Goal: Contribute content: Contribute content

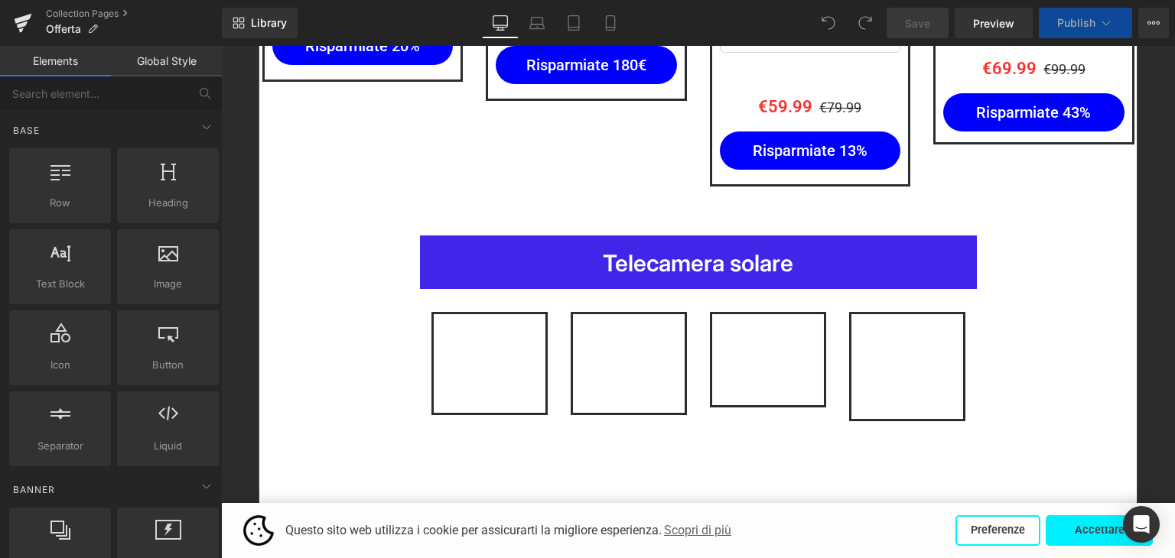
scroll to position [2625, 0]
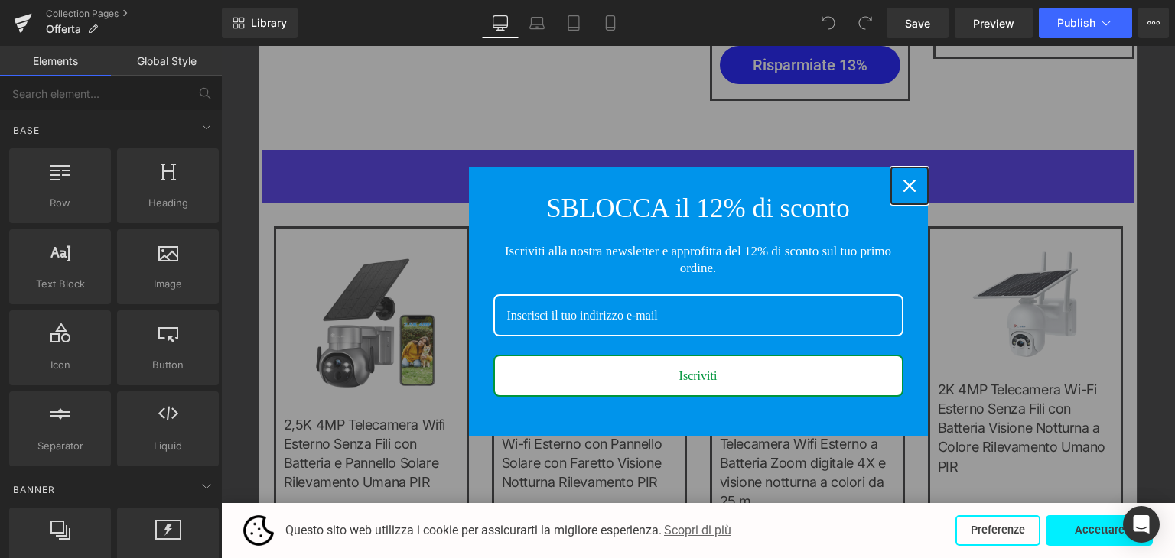
click at [897, 187] on div "Close" at bounding box center [909, 186] width 24 height 24
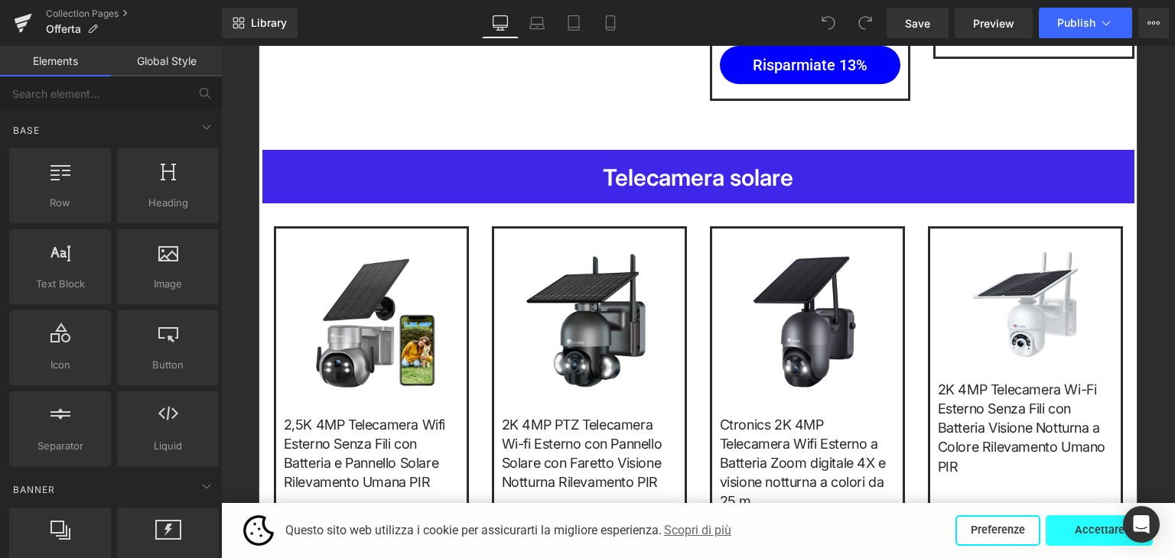
click at [1068, 525] on button "Accettare" at bounding box center [1098, 530] width 107 height 31
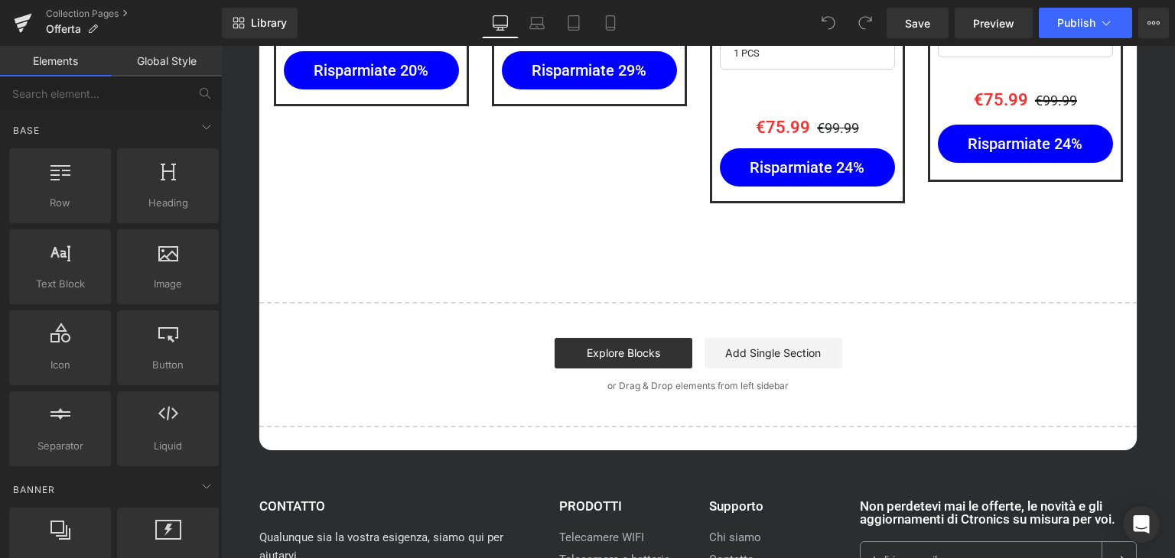
scroll to position [3160, 0]
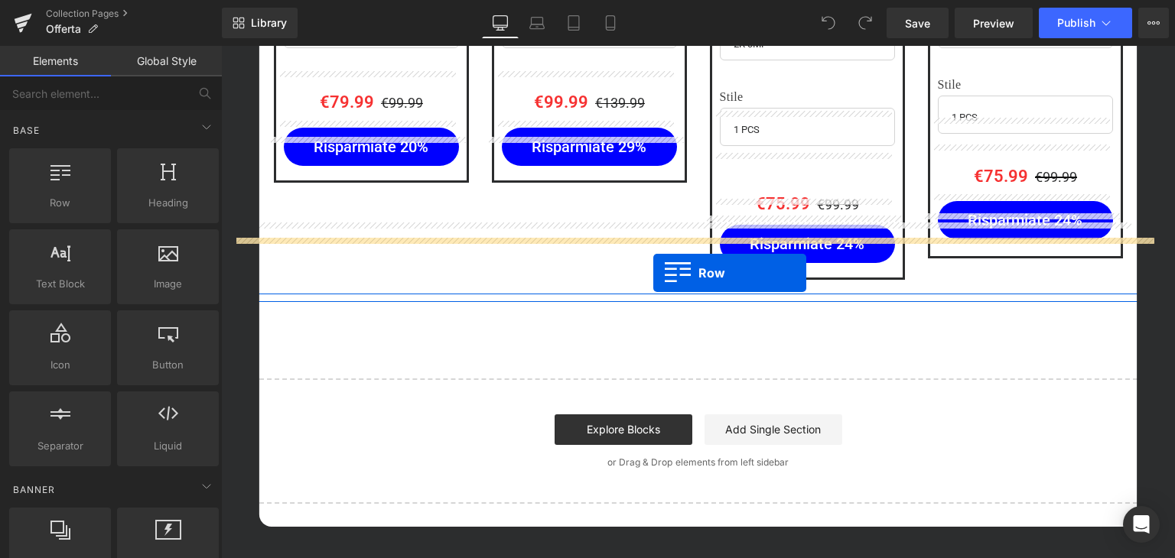
drag, startPoint x: 289, startPoint y: 242, endPoint x: 653, endPoint y: 273, distance: 365.4
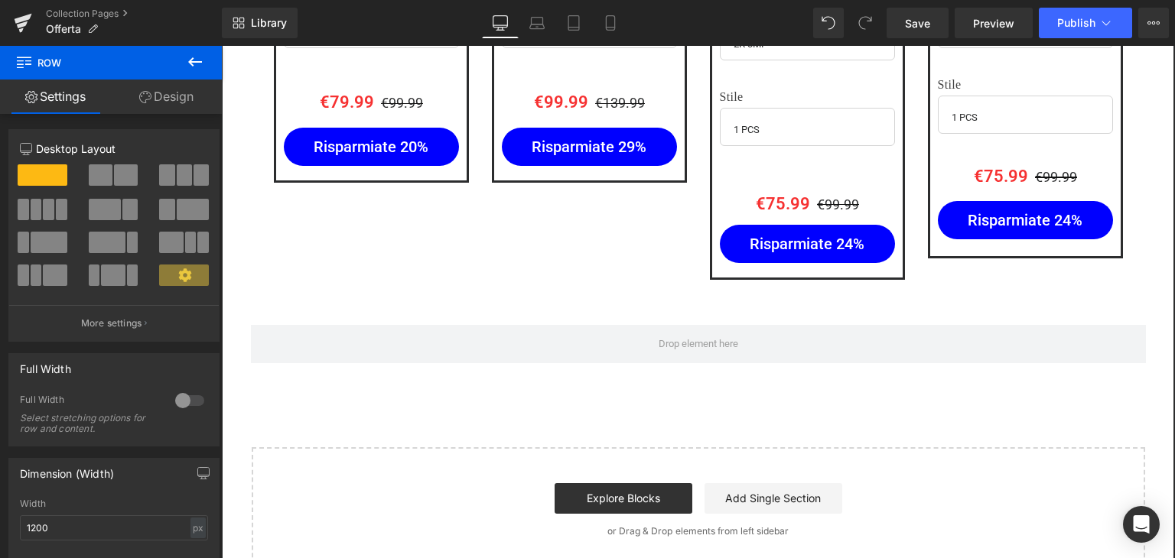
click at [197, 68] on icon at bounding box center [195, 62] width 18 height 18
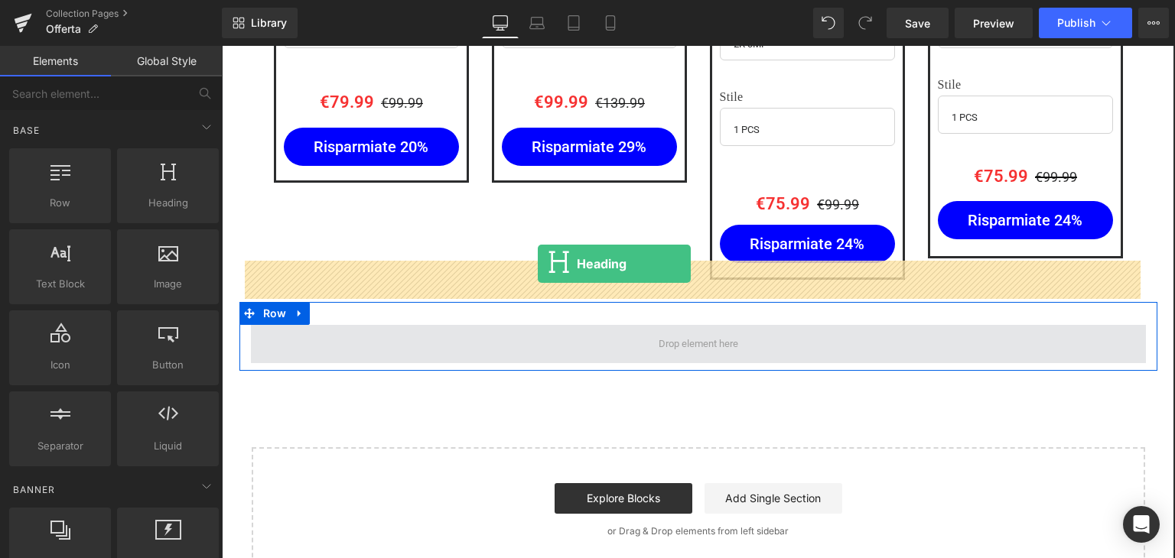
drag, startPoint x: 369, startPoint y: 232, endPoint x: 538, endPoint y: 264, distance: 171.3
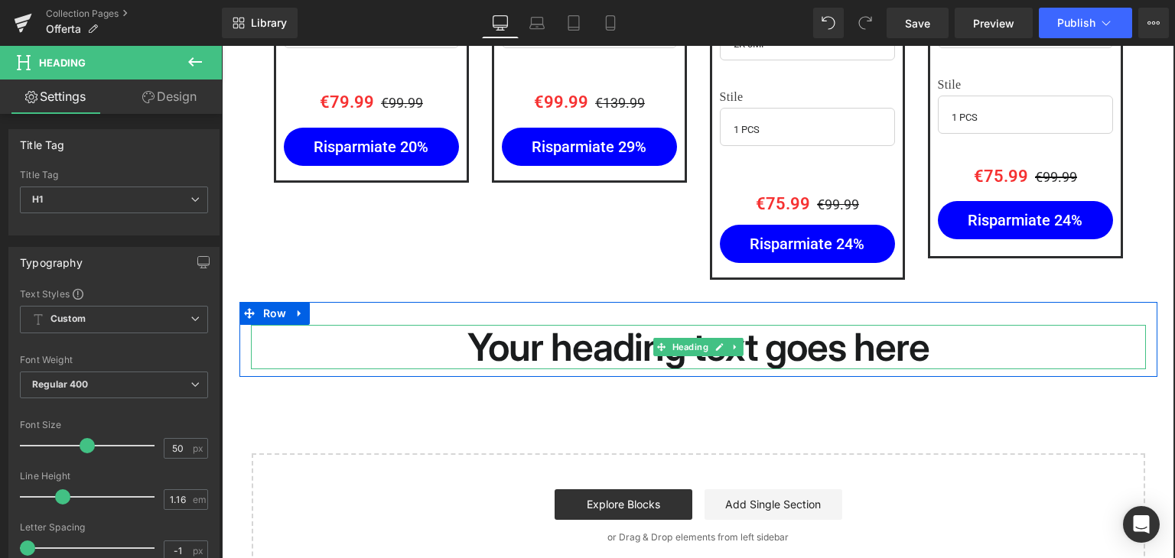
click at [579, 325] on h1 "Your heading text goes here" at bounding box center [698, 347] width 895 height 44
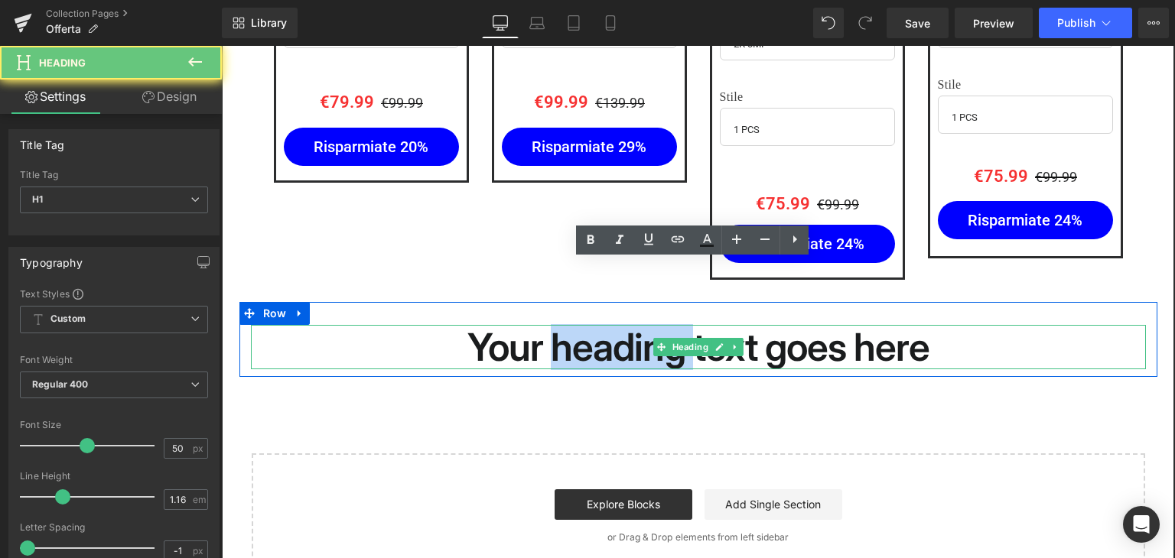
click at [579, 325] on h1 "Your heading text goes here" at bounding box center [698, 347] width 895 height 44
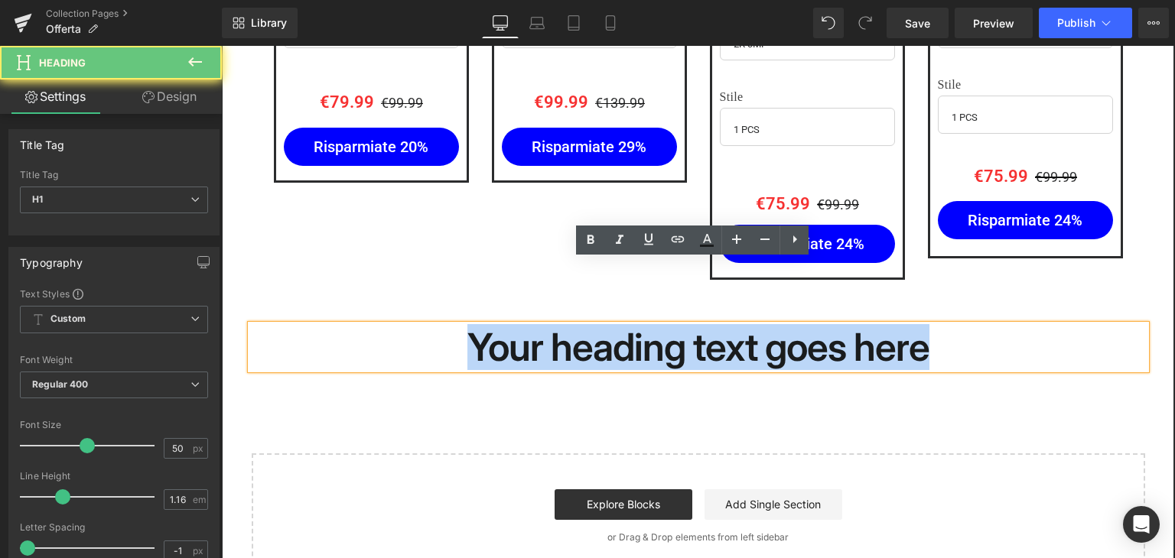
click at [579, 325] on h1 "Your heading text goes here" at bounding box center [698, 347] width 895 height 44
paste div
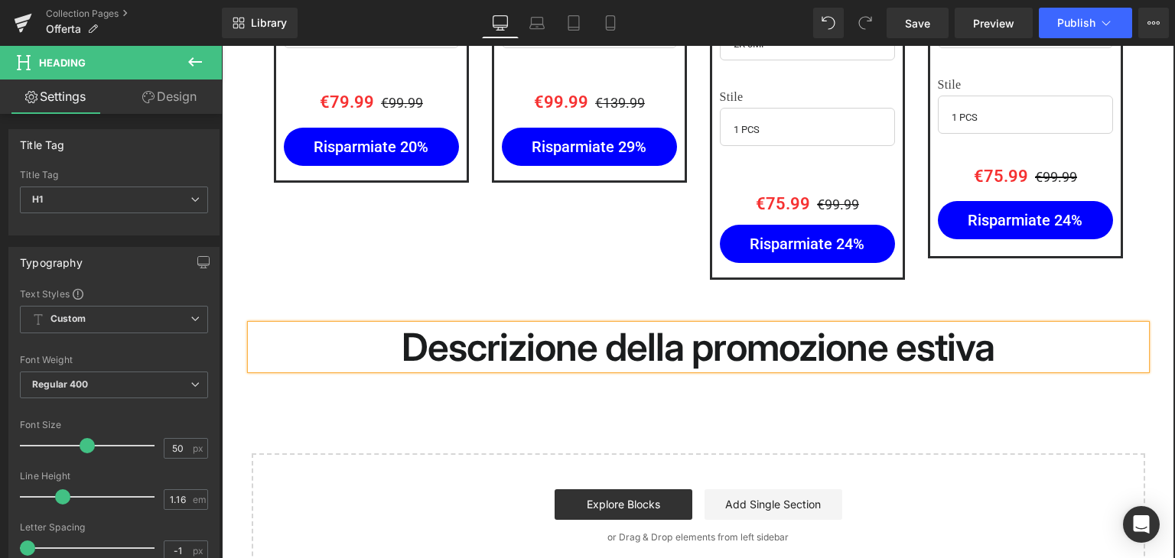
click at [520, 325] on h1 "Descrizione della promozione estiva" at bounding box center [698, 347] width 895 height 44
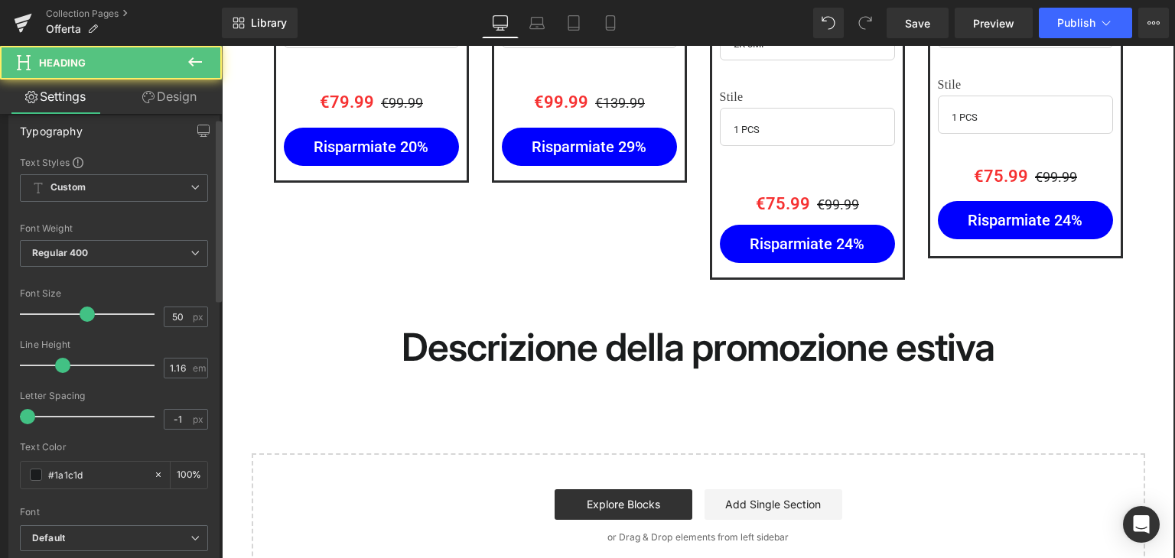
scroll to position [153, 0]
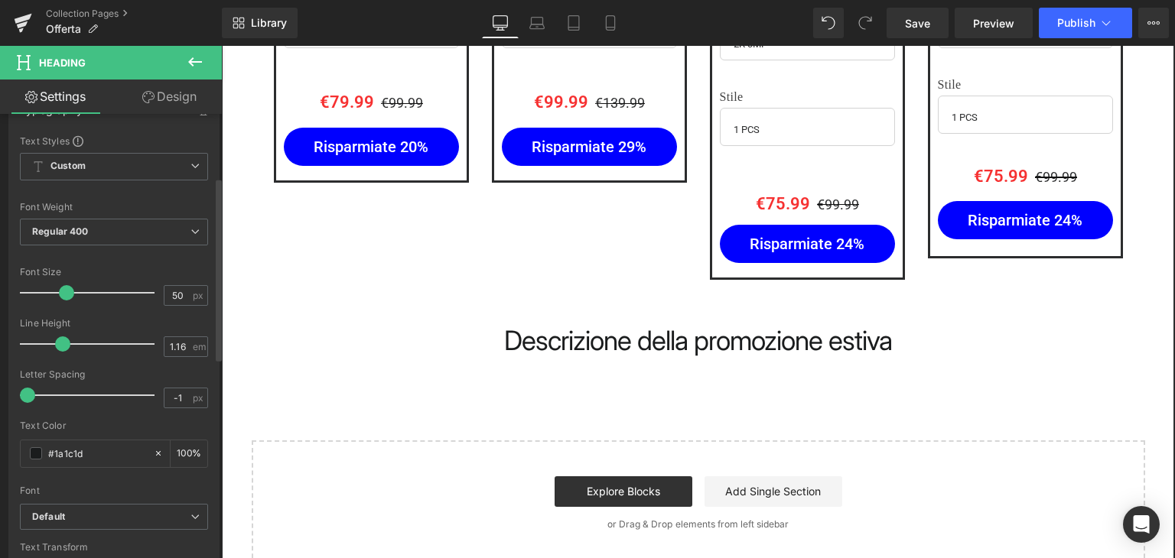
drag, startPoint x: 83, startPoint y: 290, endPoint x: 63, endPoint y: 289, distance: 19.1
click at [63, 289] on span at bounding box center [66, 292] width 15 height 15
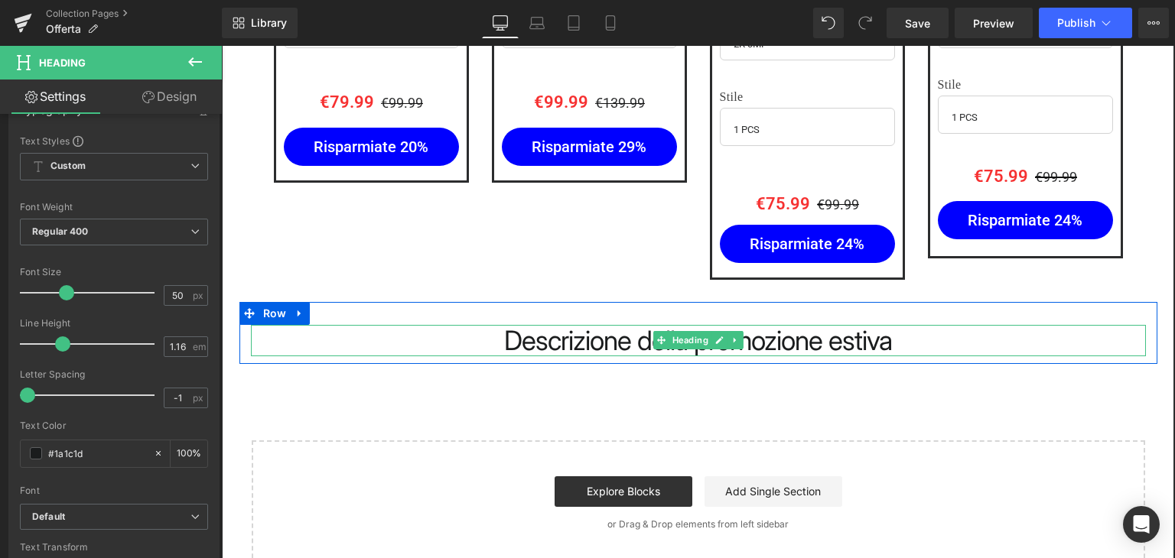
click at [557, 325] on h1 "Descrizione della promozione estiva" at bounding box center [698, 340] width 895 height 31
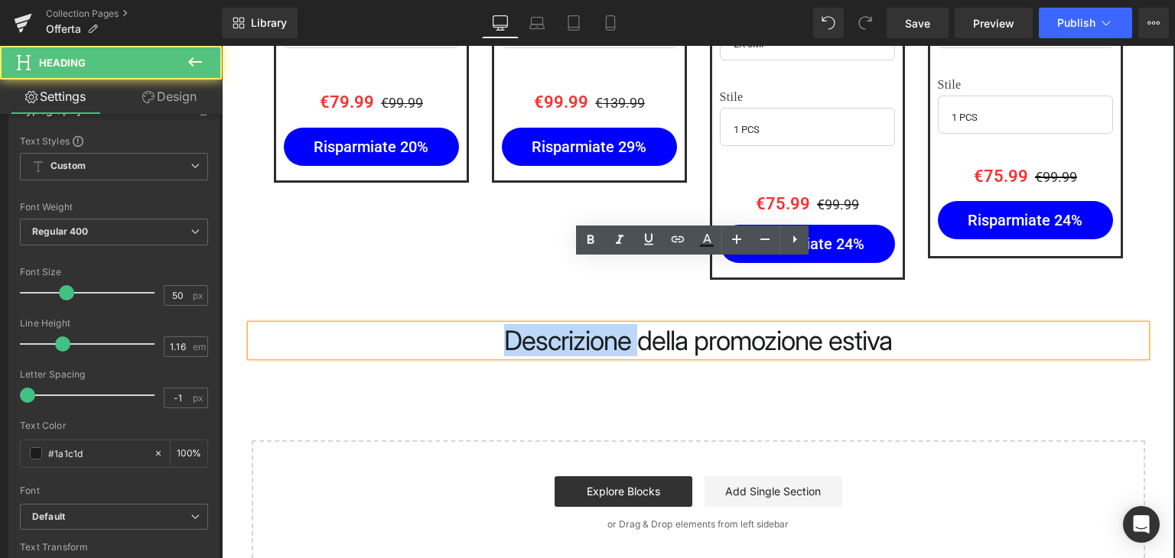
click at [557, 325] on h1 "Descrizione della promozione estiva" at bounding box center [698, 340] width 895 height 31
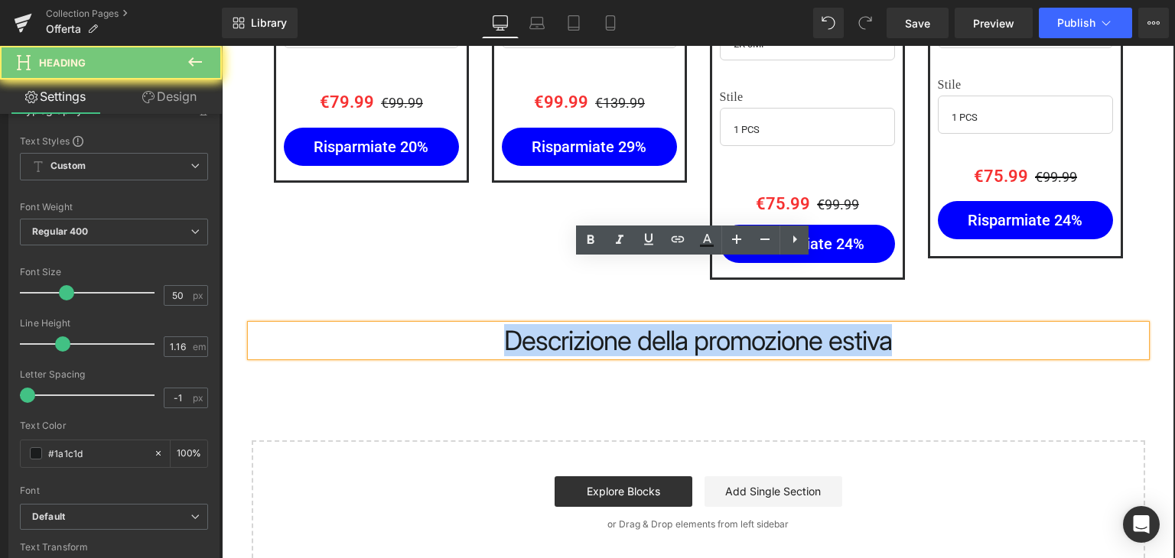
click at [557, 325] on h1 "Descrizione della promozione estiva" at bounding box center [698, 340] width 895 height 31
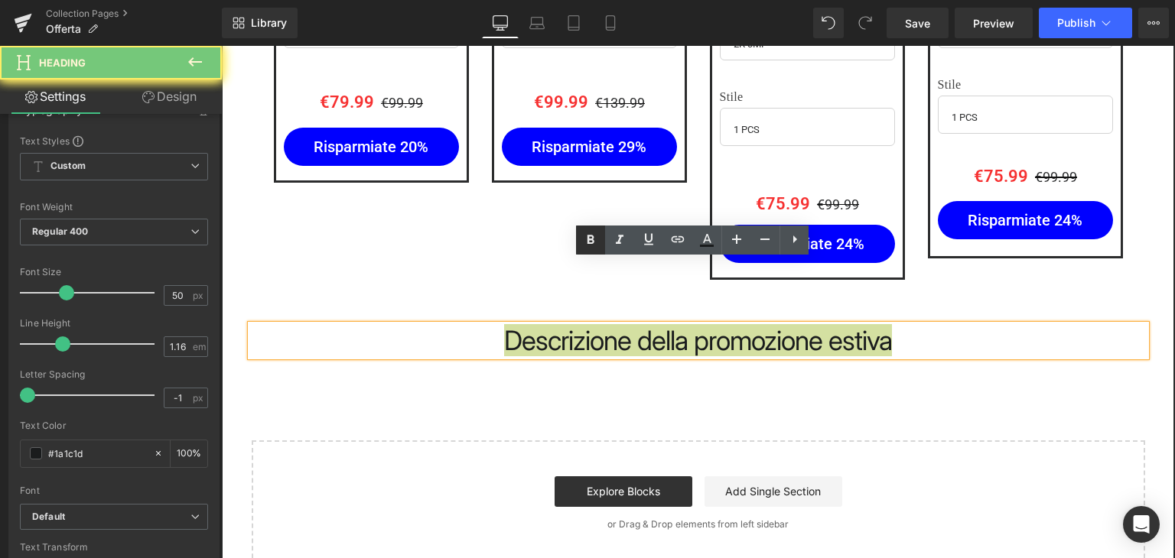
click at [590, 246] on icon at bounding box center [590, 240] width 18 height 18
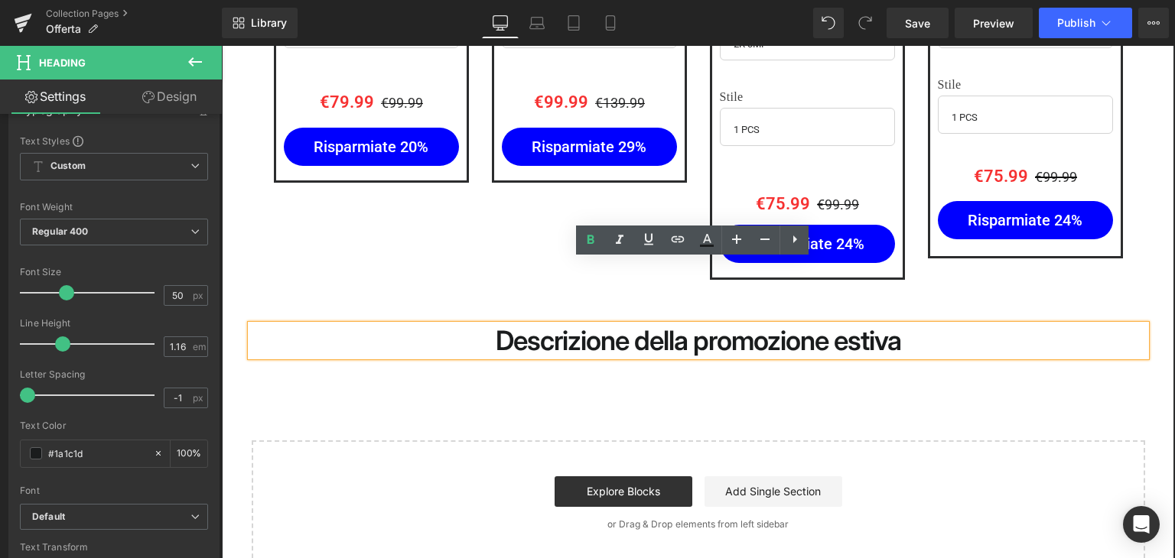
click at [539, 324] on strong "Descrizione della promozione estiva" at bounding box center [698, 340] width 405 height 32
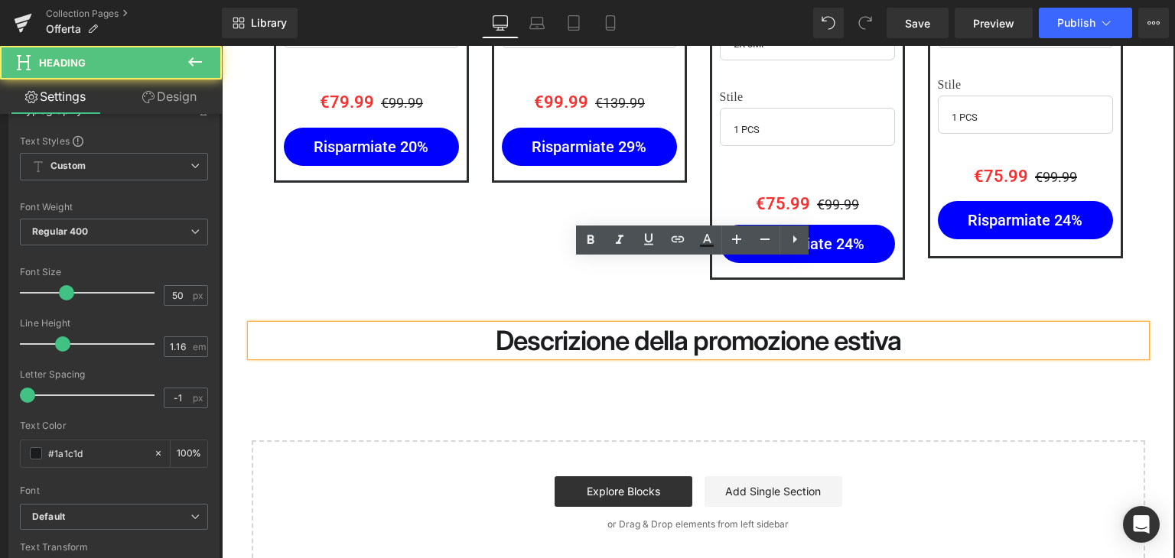
click at [938, 325] on h1 "Descrizione della promozione estiva" at bounding box center [698, 340] width 895 height 31
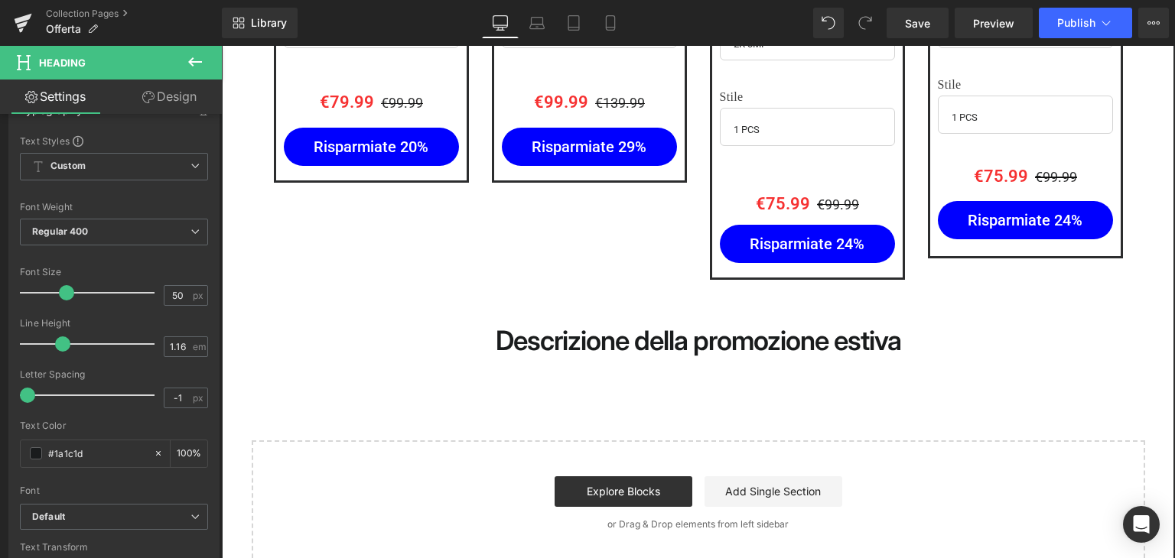
click at [201, 54] on icon at bounding box center [195, 62] width 18 height 18
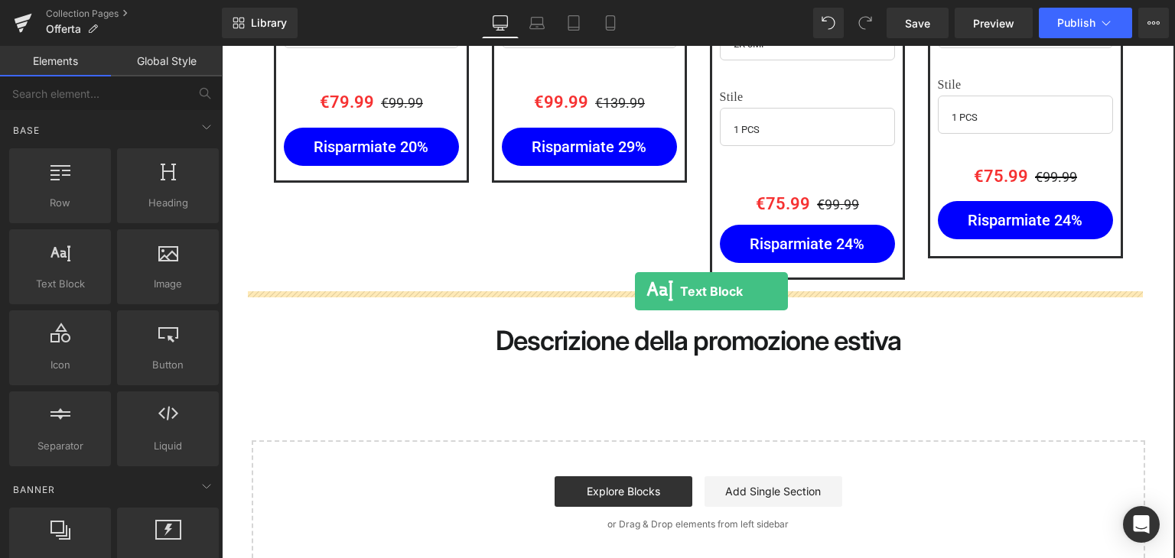
drag, startPoint x: 285, startPoint y: 317, endPoint x: 635, endPoint y: 291, distance: 350.4
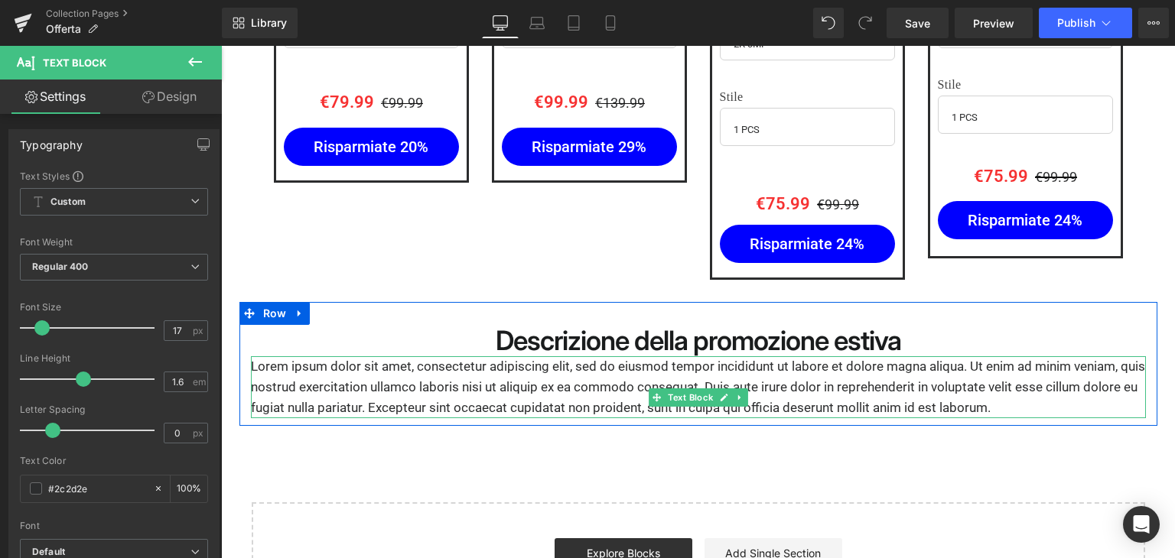
click at [461, 356] on p "Lorem ipsum dolor sit amet, consectetur adipiscing elit, sed do eiusmod tempor …" at bounding box center [698, 387] width 895 height 63
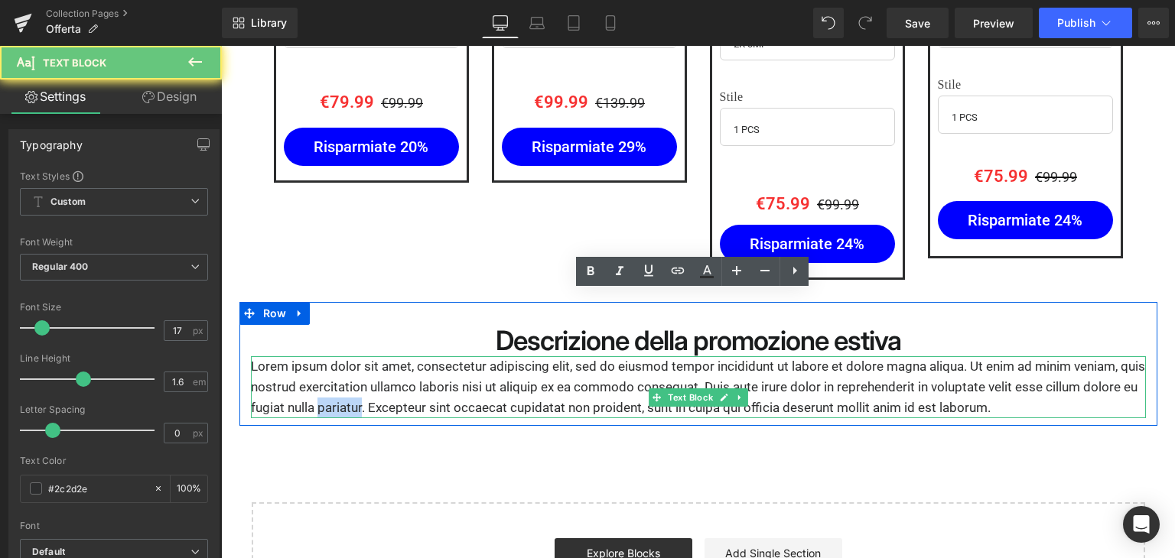
click at [461, 356] on p "Lorem ipsum dolor sit amet, consectetur adipiscing elit, sed do eiusmod tempor …" at bounding box center [698, 387] width 895 height 63
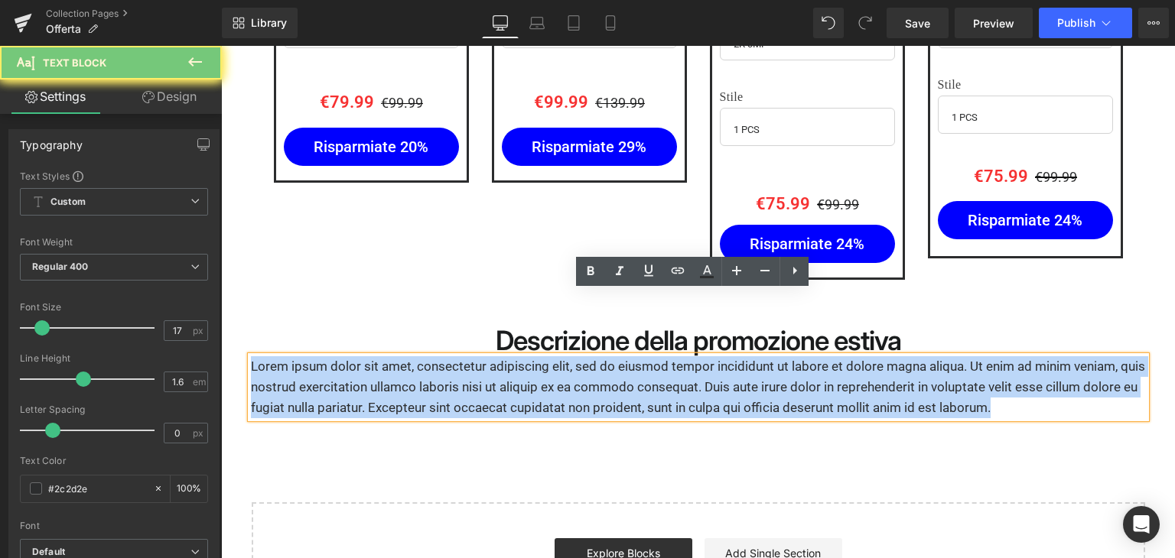
click at [461, 356] on p "Lorem ipsum dolor sit amet, consectetur adipiscing elit, sed do eiusmod tempor …" at bounding box center [698, 387] width 895 height 63
paste div
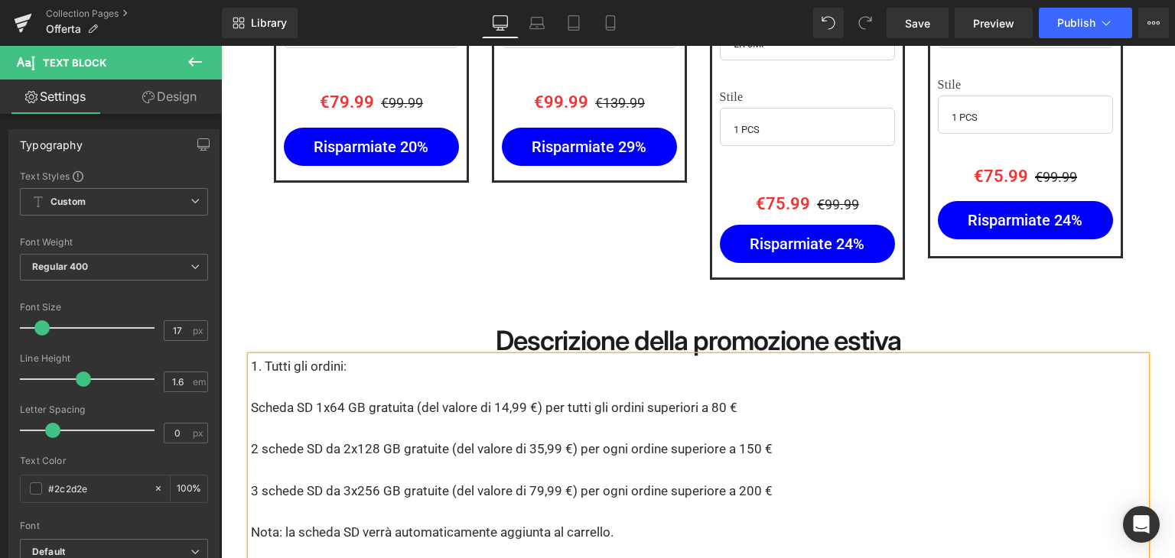
click at [364, 377] on p at bounding box center [698, 387] width 895 height 21
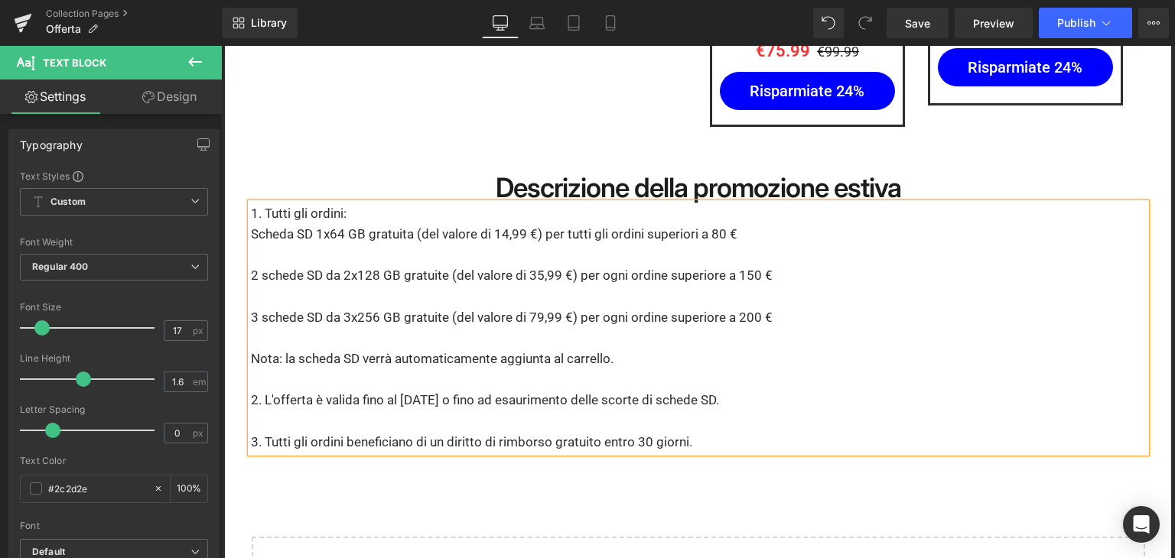
scroll to position [3244, 0]
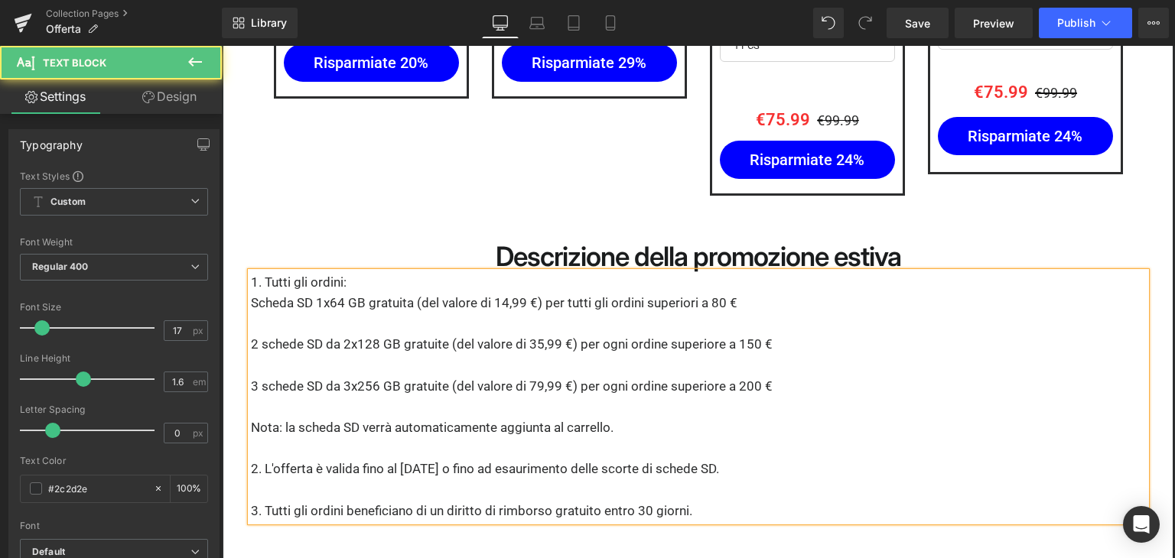
click at [350, 314] on p at bounding box center [698, 324] width 895 height 21
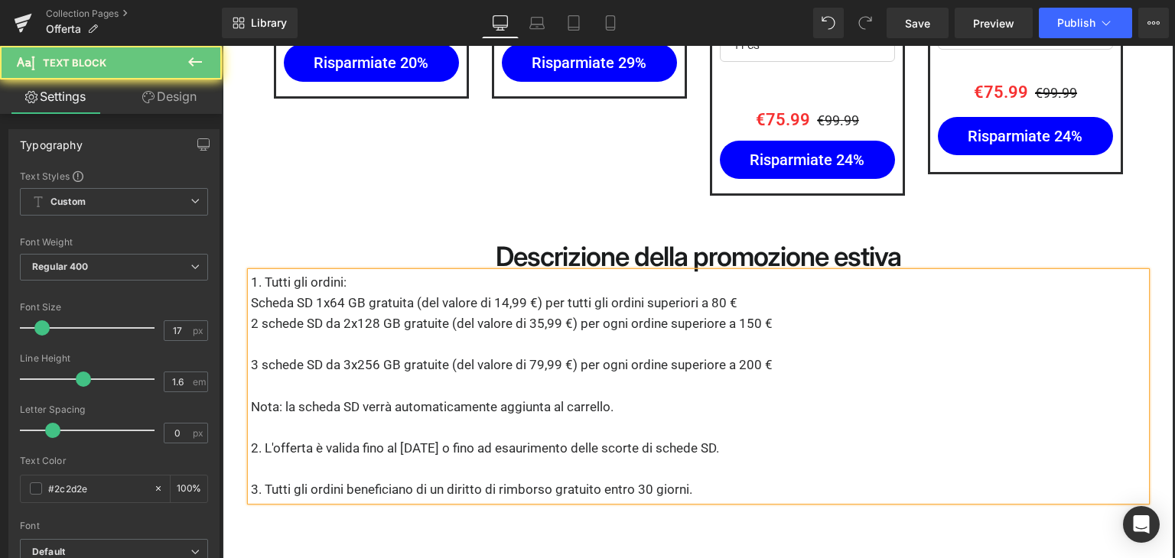
click at [354, 334] on p at bounding box center [698, 344] width 895 height 21
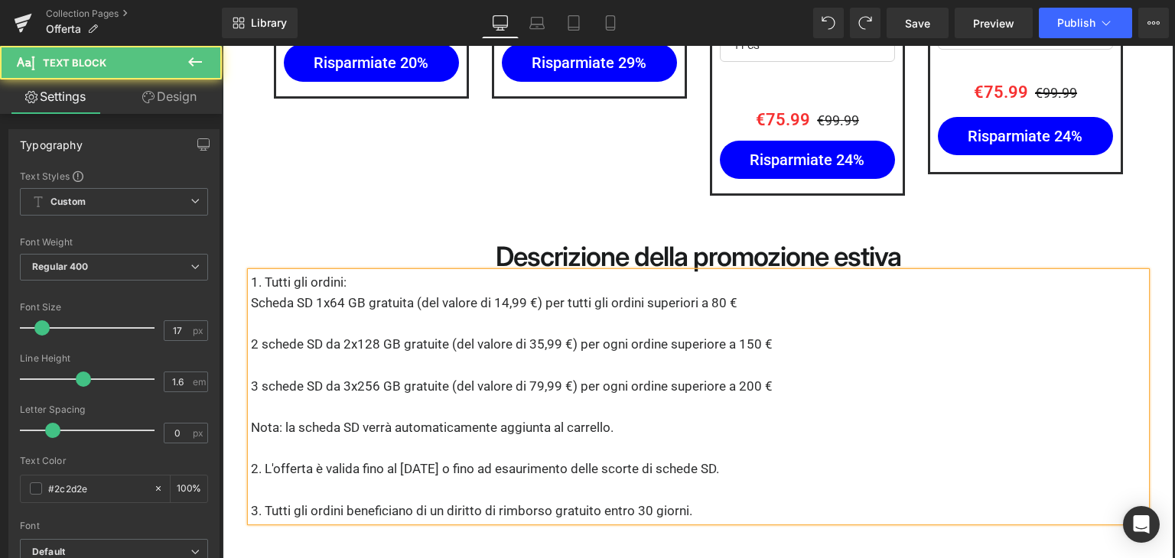
click at [372, 314] on p at bounding box center [698, 324] width 895 height 21
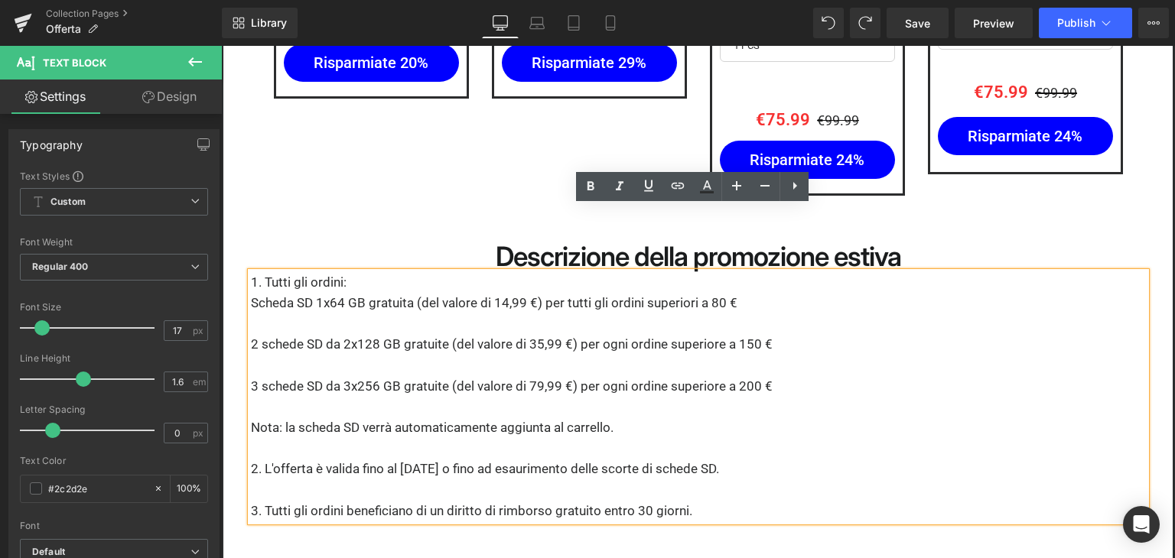
click at [748, 480] on p at bounding box center [698, 490] width 895 height 21
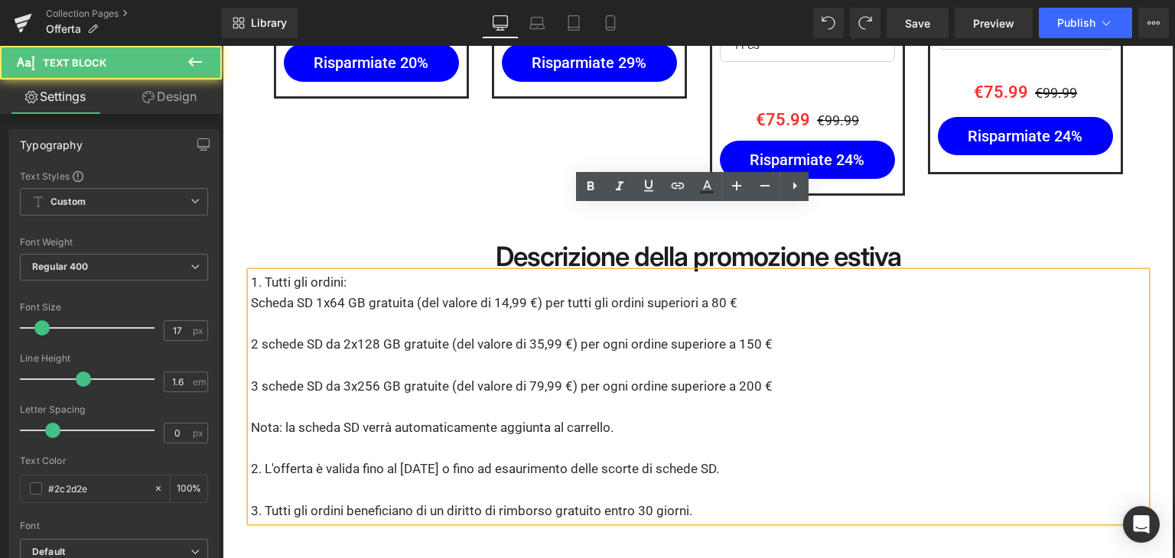
click at [423, 272] on p "1. Tutti gli ordini:" at bounding box center [698, 282] width 895 height 21
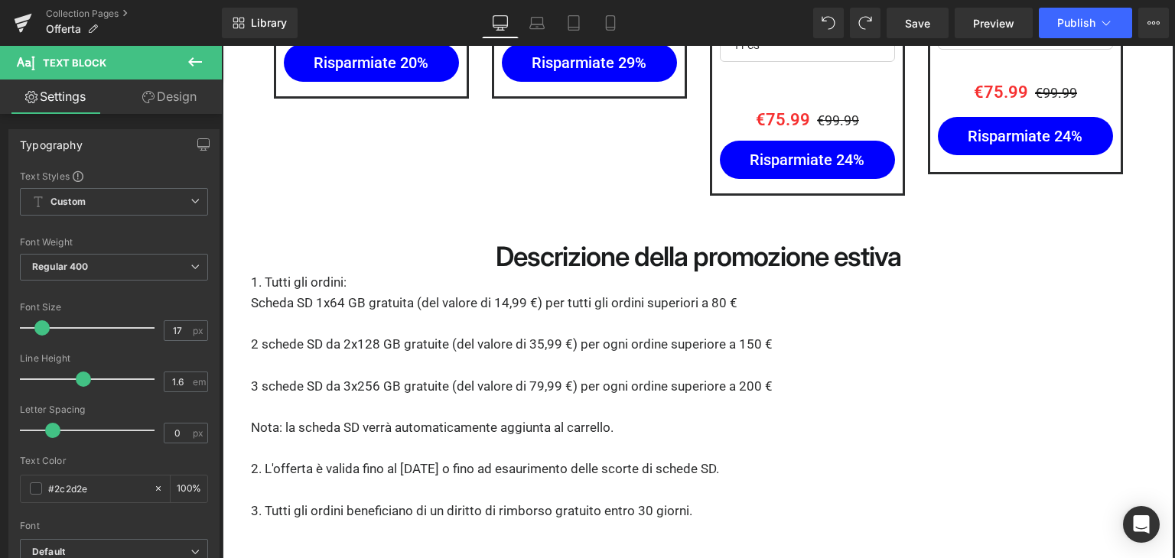
drag, startPoint x: 171, startPoint y: 101, endPoint x: 112, endPoint y: 181, distance: 100.0
click at [171, 101] on link "Design" at bounding box center [169, 97] width 111 height 34
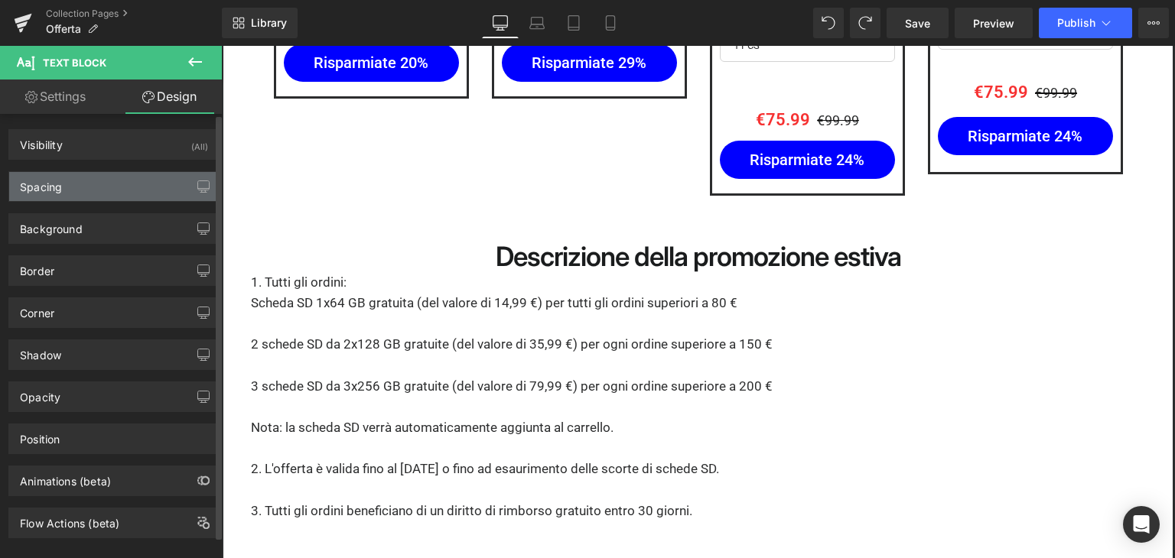
click at [102, 188] on div "Spacing" at bounding box center [114, 186] width 210 height 29
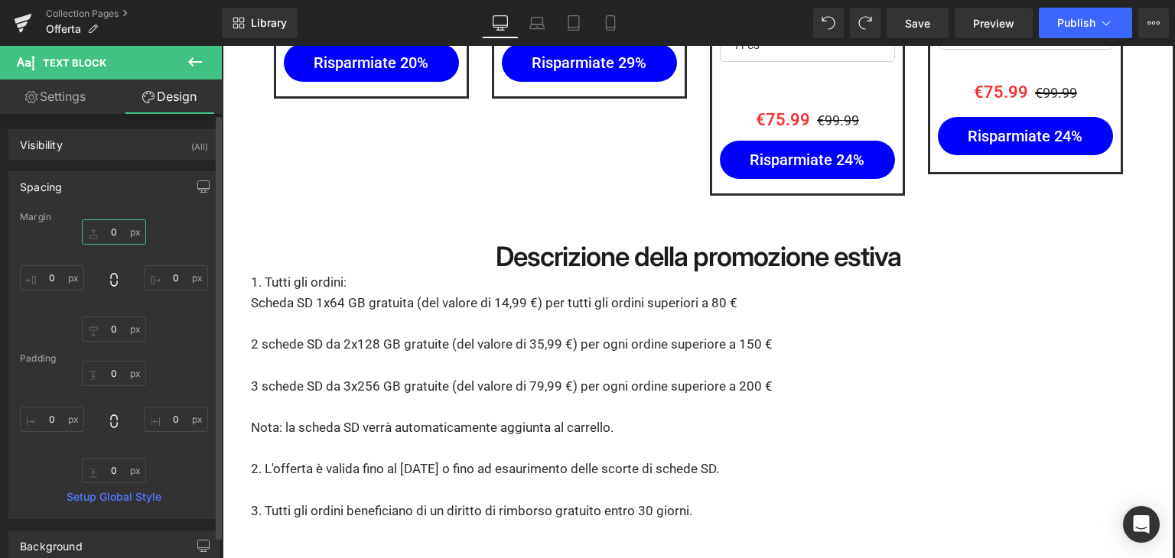
click at [115, 222] on input "0" at bounding box center [114, 231] width 64 height 25
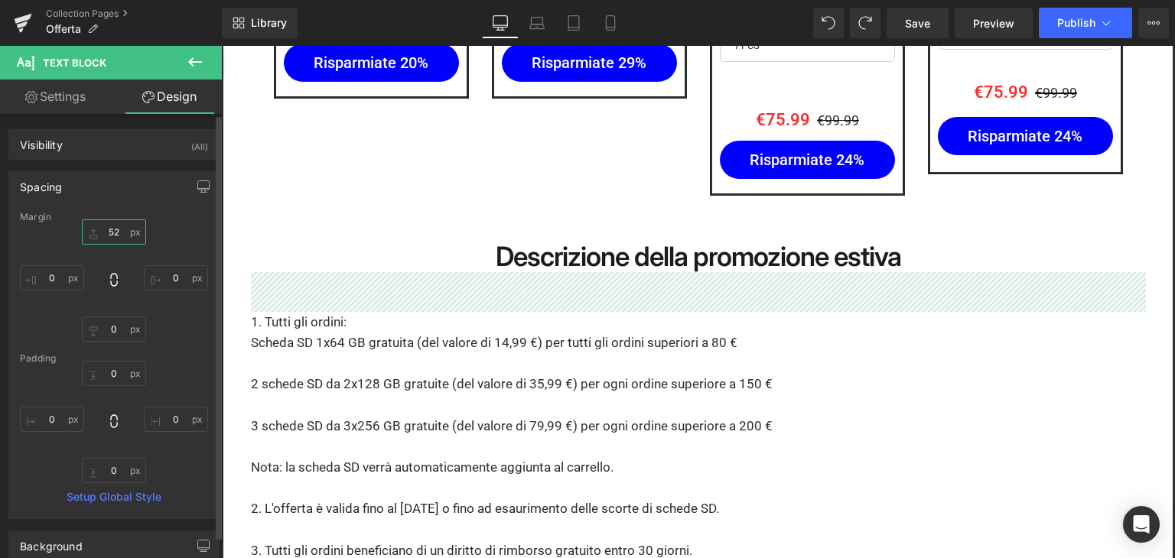
type input "5"
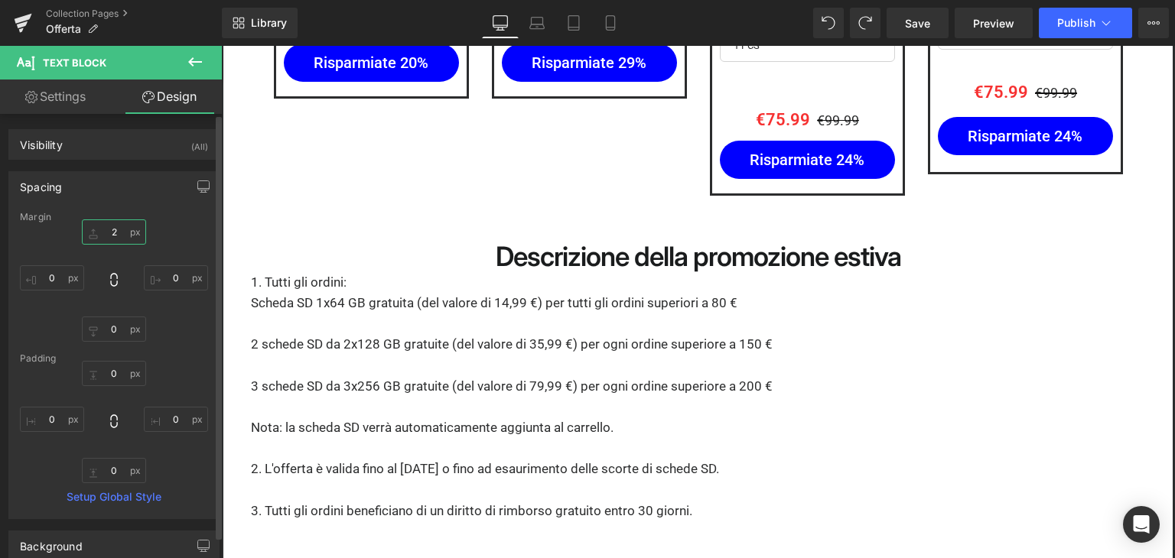
type input "20"
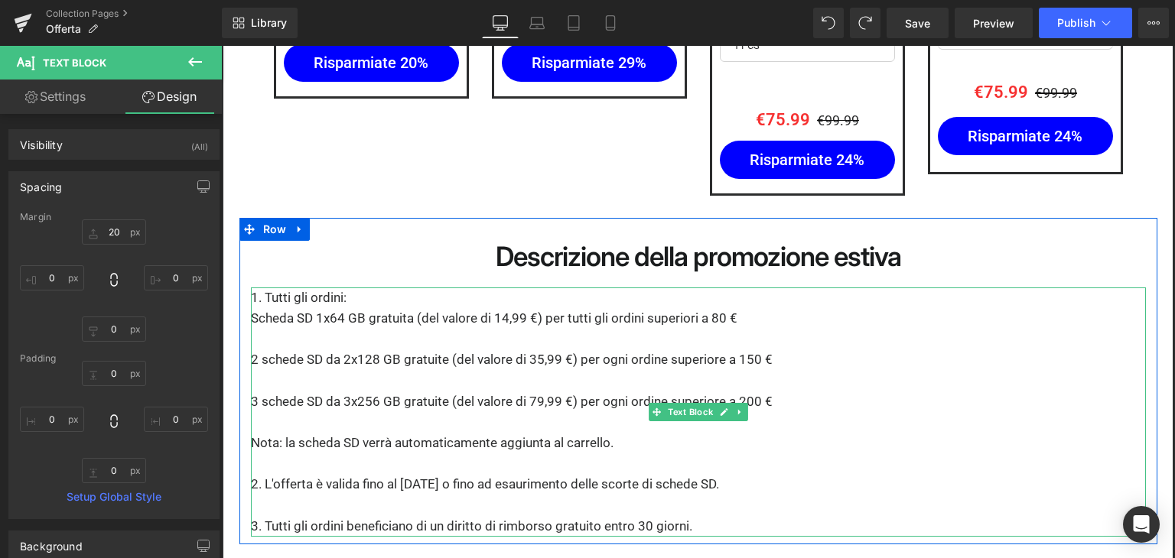
click at [394, 370] on p at bounding box center [698, 380] width 895 height 21
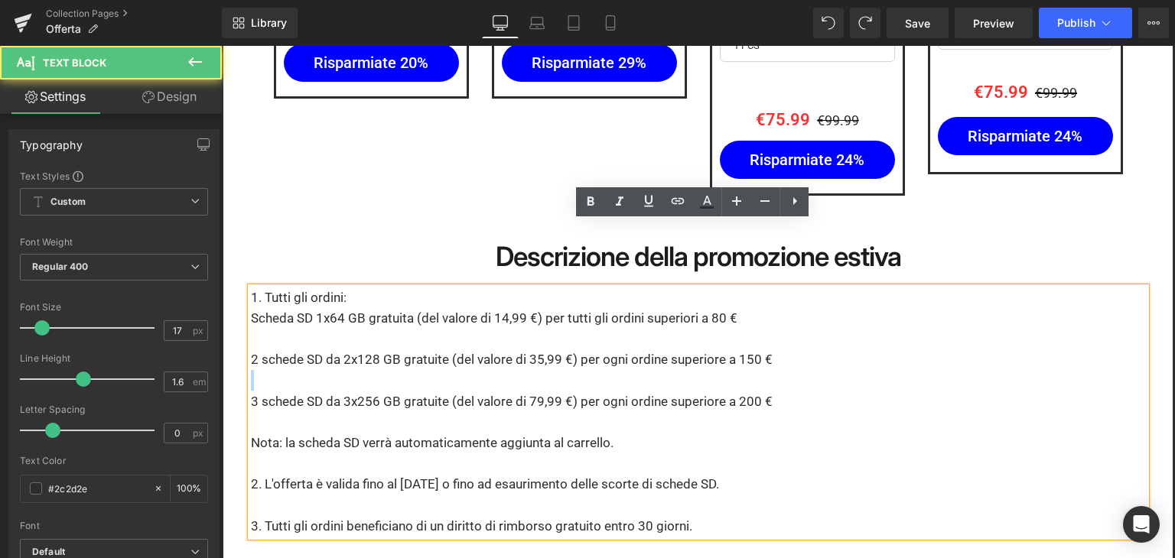
click at [394, 370] on p at bounding box center [698, 380] width 895 height 21
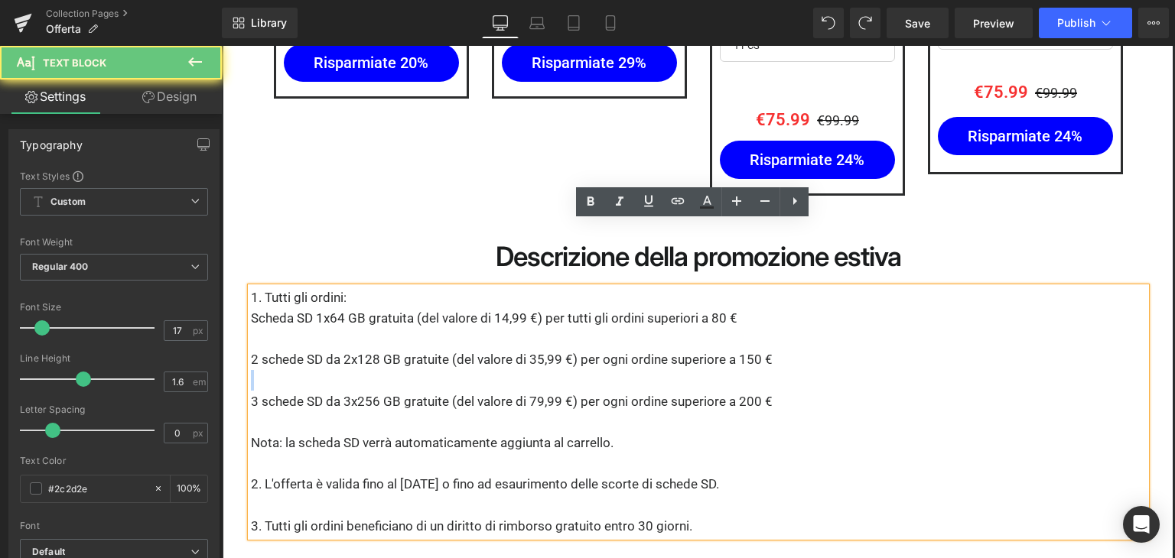
click at [394, 370] on p at bounding box center [698, 380] width 895 height 21
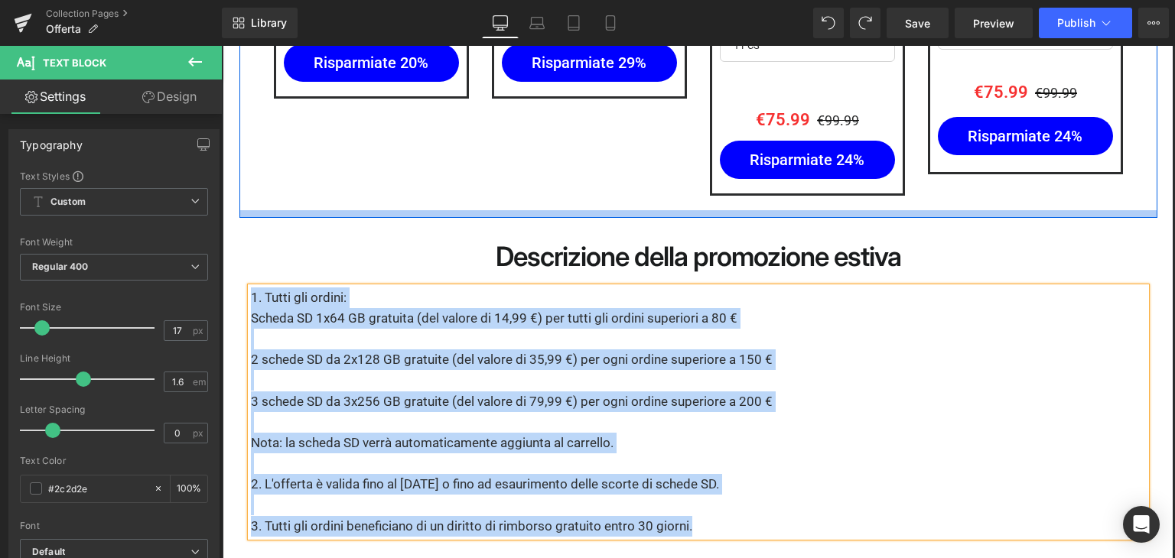
click at [604, 210] on div at bounding box center [698, 214] width 918 height 8
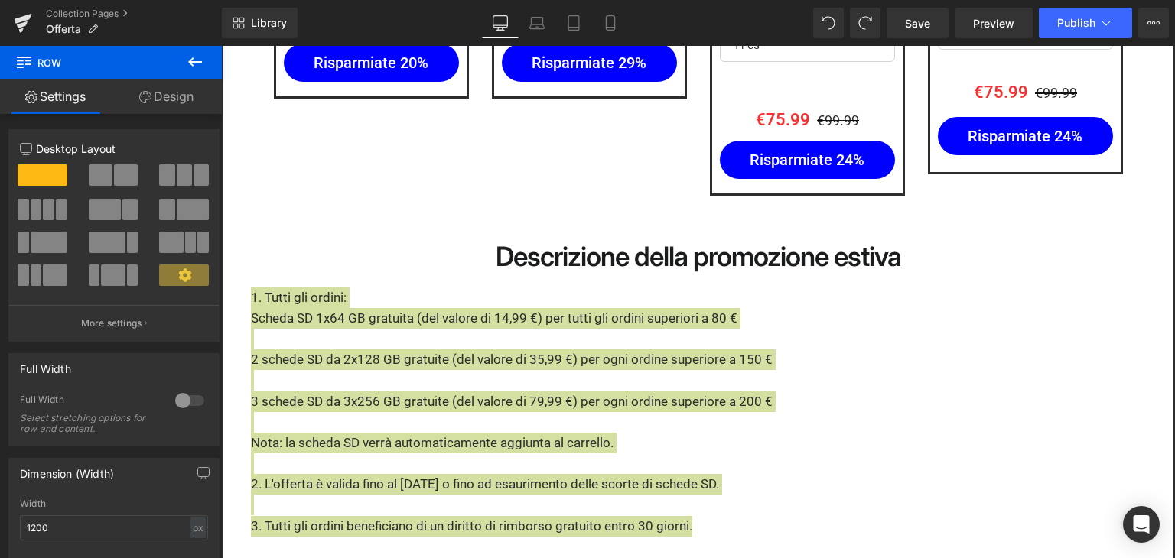
drag, startPoint x: 936, startPoint y: 28, endPoint x: 936, endPoint y: 41, distance: 13.0
click at [936, 28] on link "Save" at bounding box center [917, 23] width 62 height 31
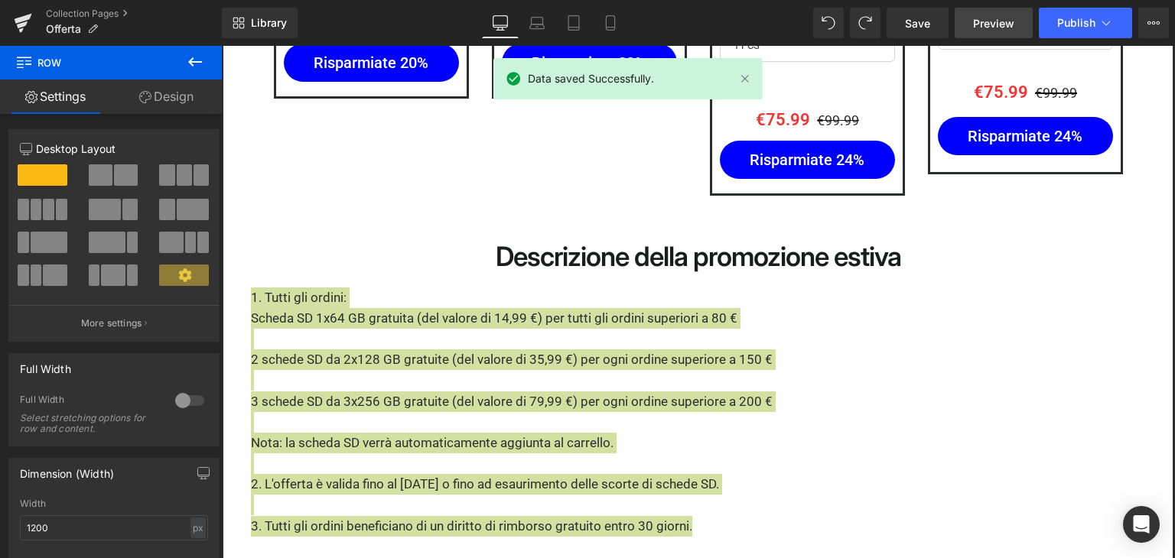
click at [976, 37] on link "Preview" at bounding box center [993, 23] width 78 height 31
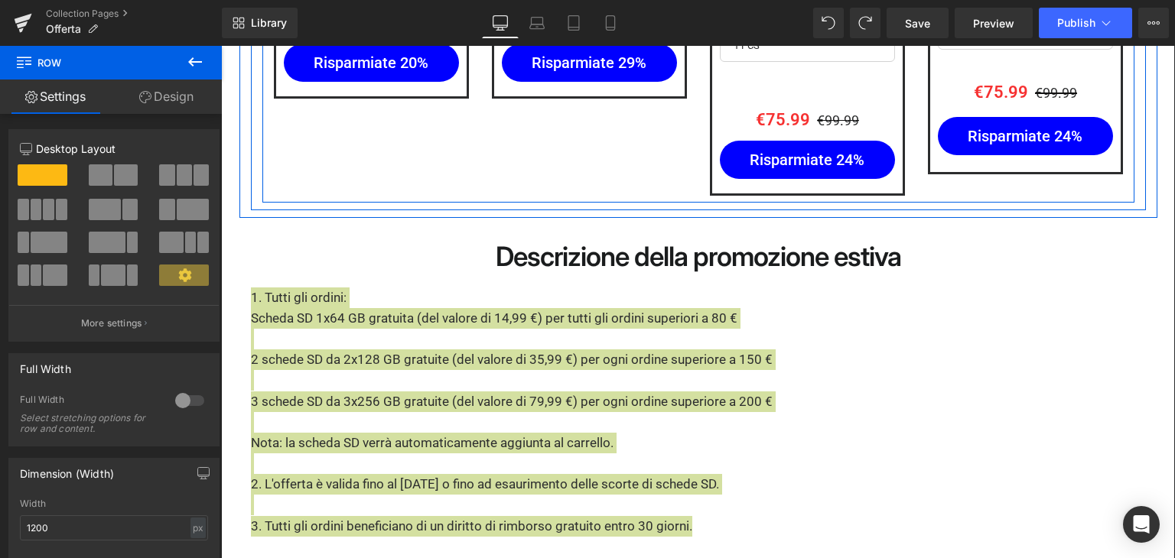
scroll to position [3168, 0]
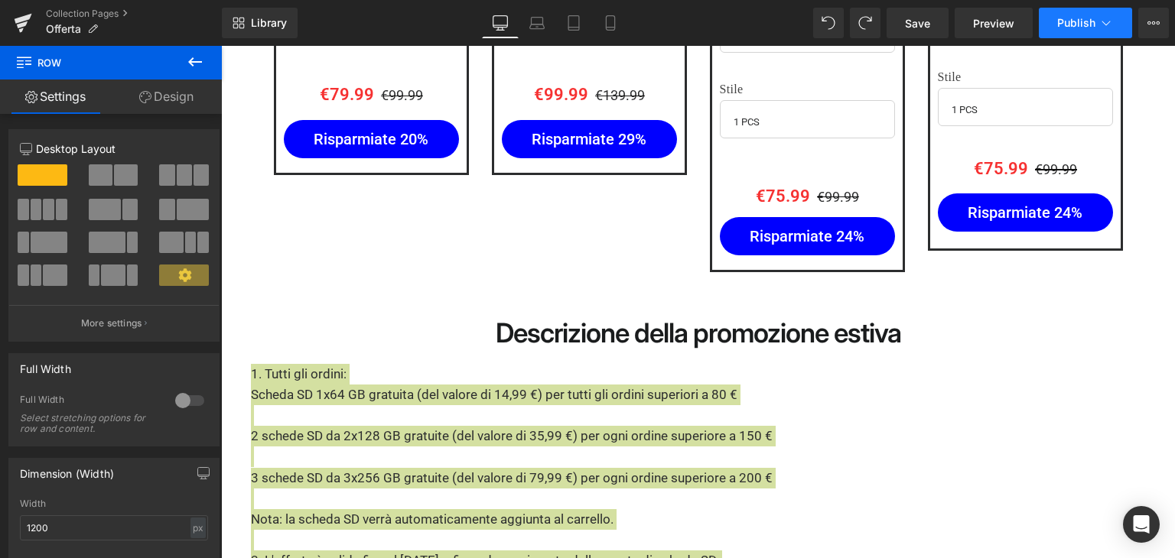
click at [1101, 18] on icon at bounding box center [1105, 22] width 15 height 15
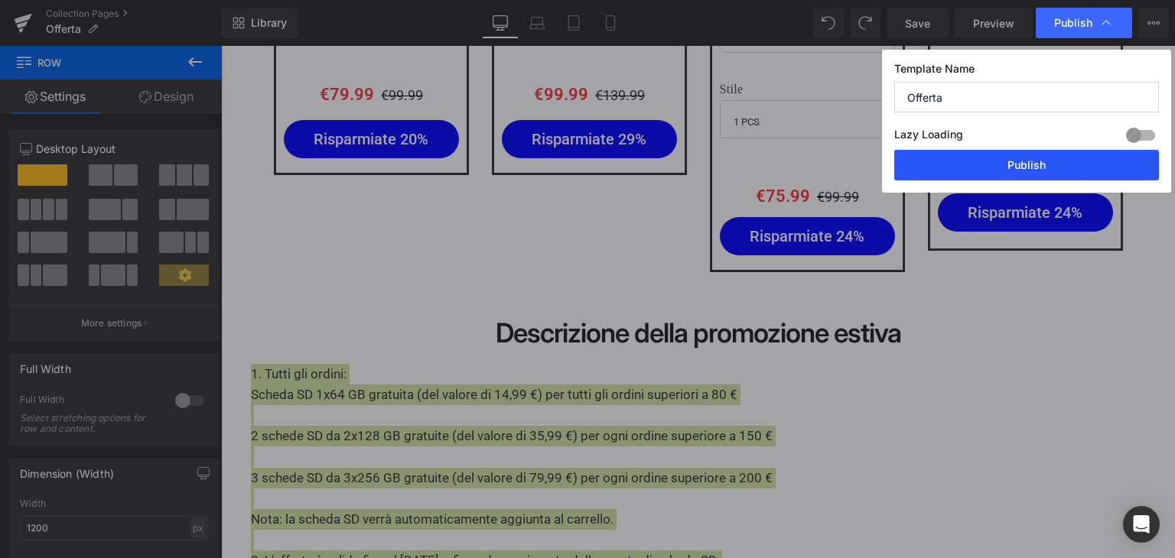
click at [1015, 171] on button "Publish" at bounding box center [1026, 165] width 265 height 31
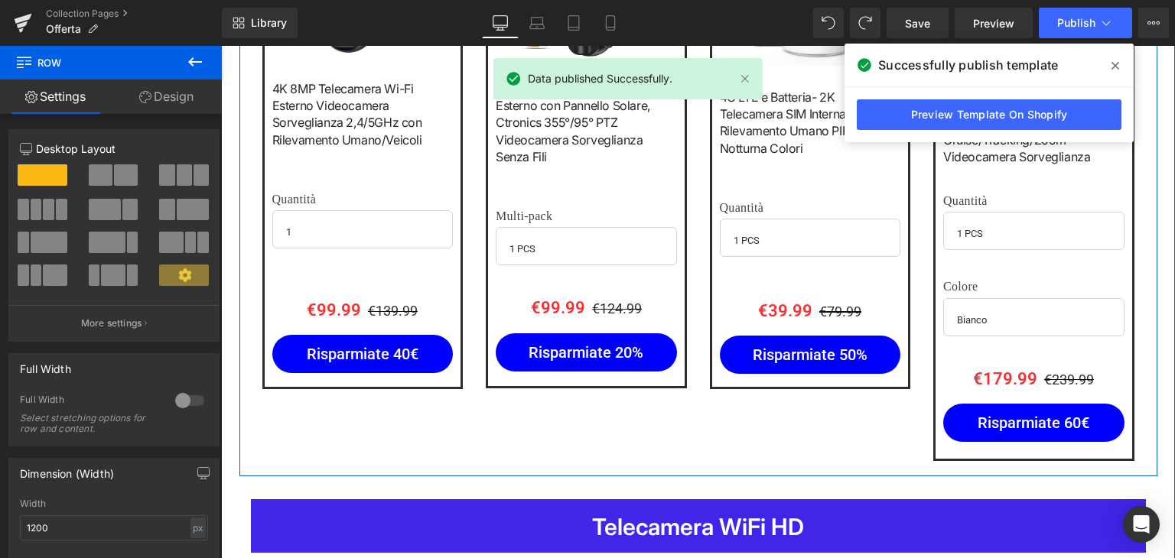
scroll to position [950, 0]
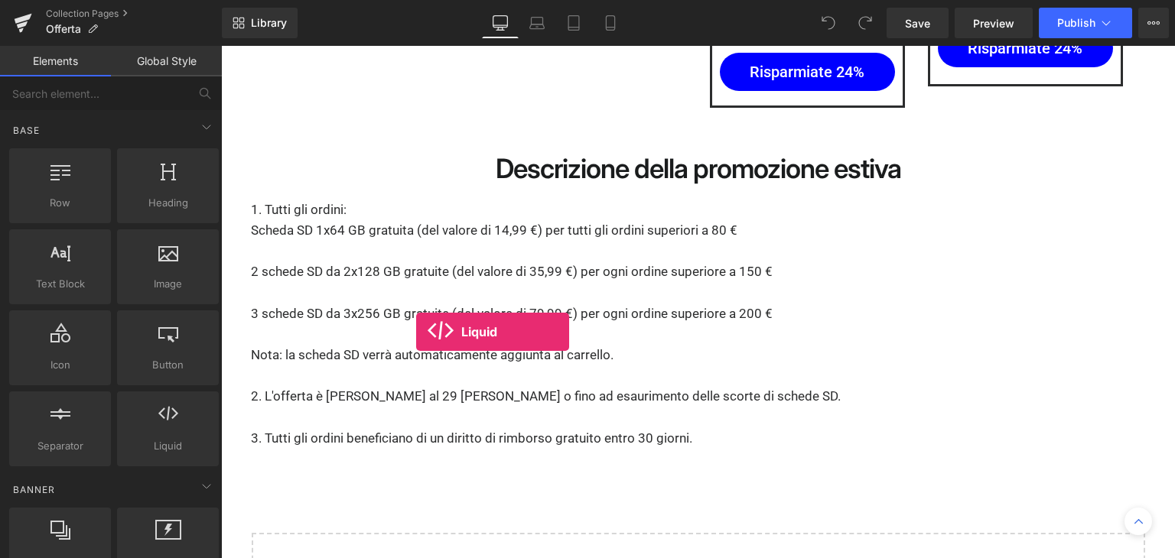
scroll to position [3411, 0]
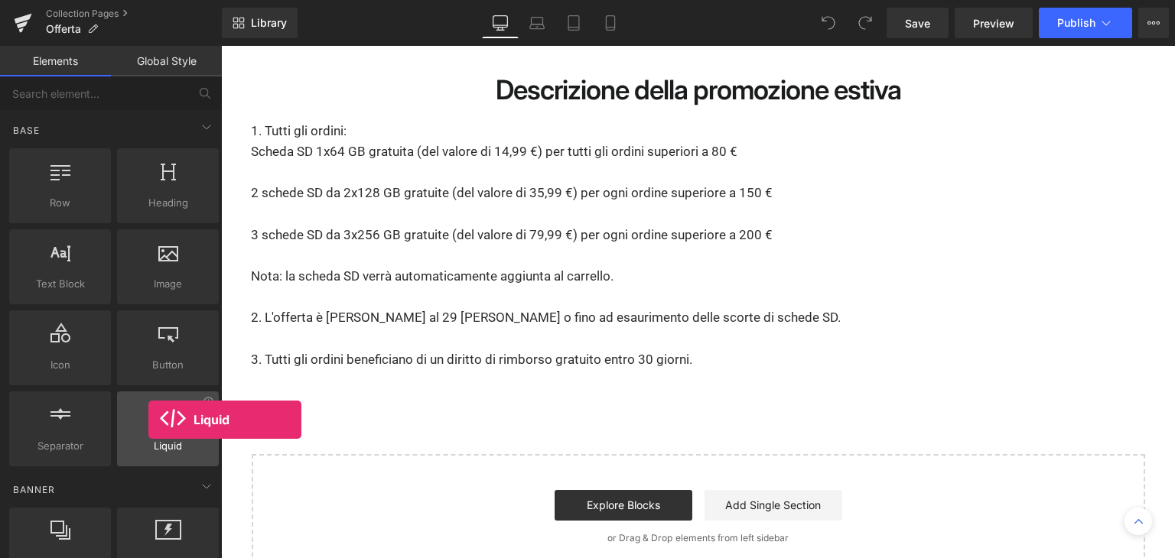
click at [139, 420] on div at bounding box center [168, 421] width 93 height 34
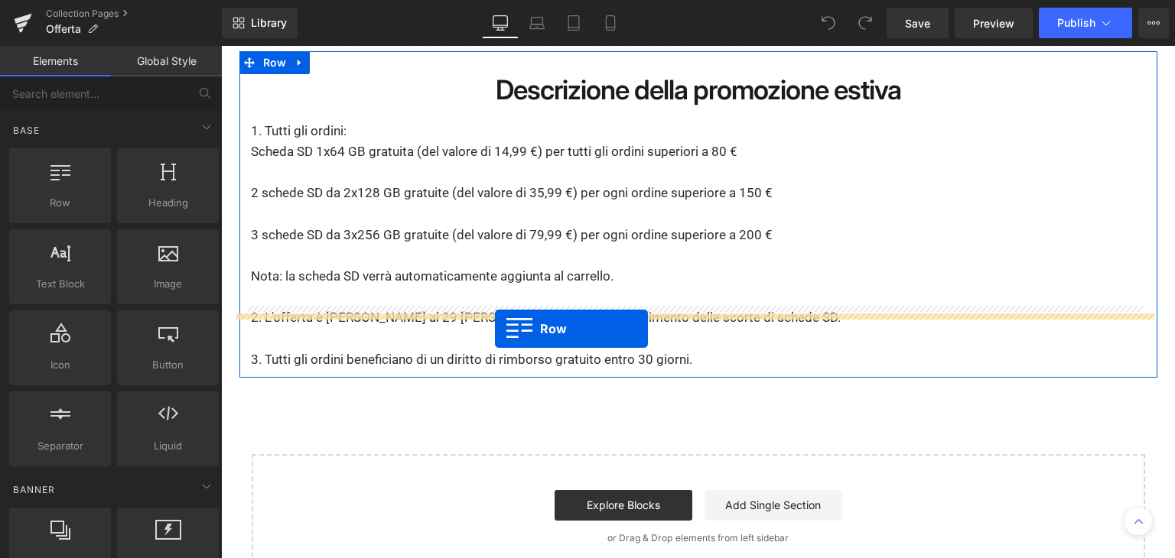
drag, startPoint x: 294, startPoint y: 226, endPoint x: 495, endPoint y: 329, distance: 225.1
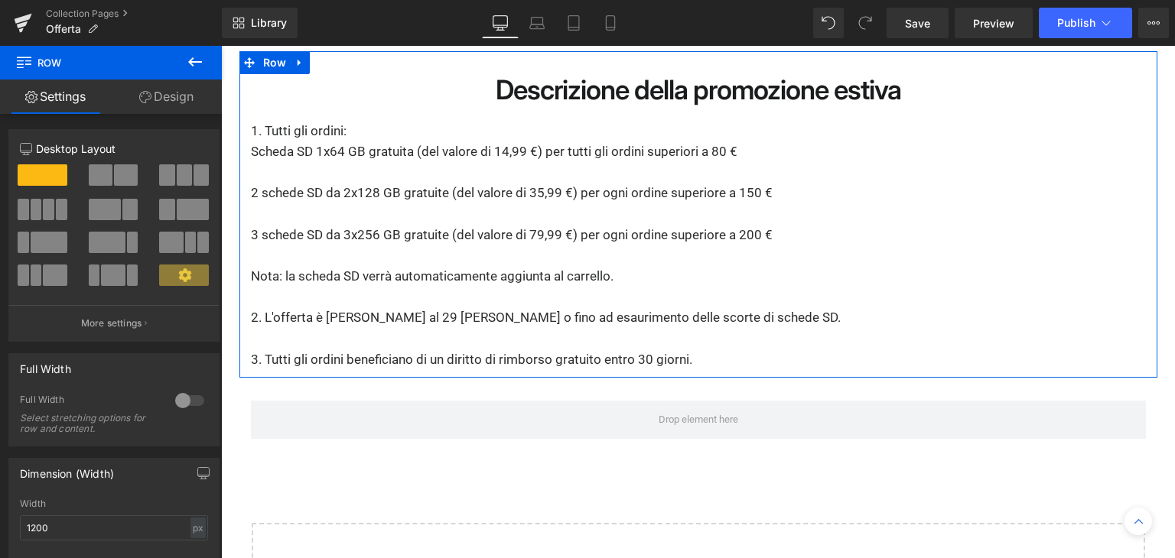
click at [196, 57] on icon at bounding box center [195, 62] width 18 height 18
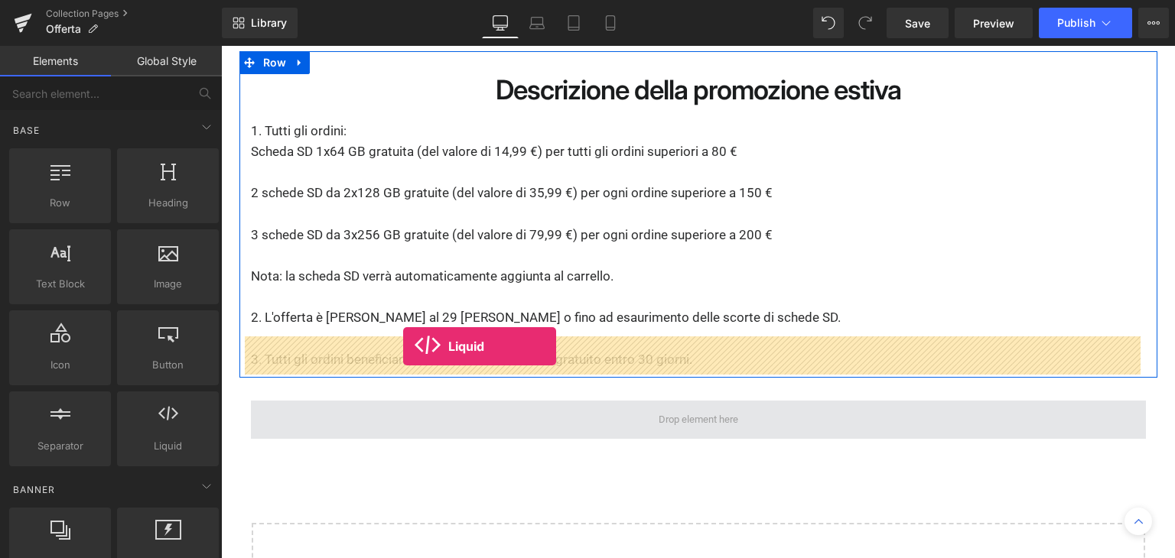
drag, startPoint x: 436, startPoint y: 441, endPoint x: 403, endPoint y: 346, distance: 100.4
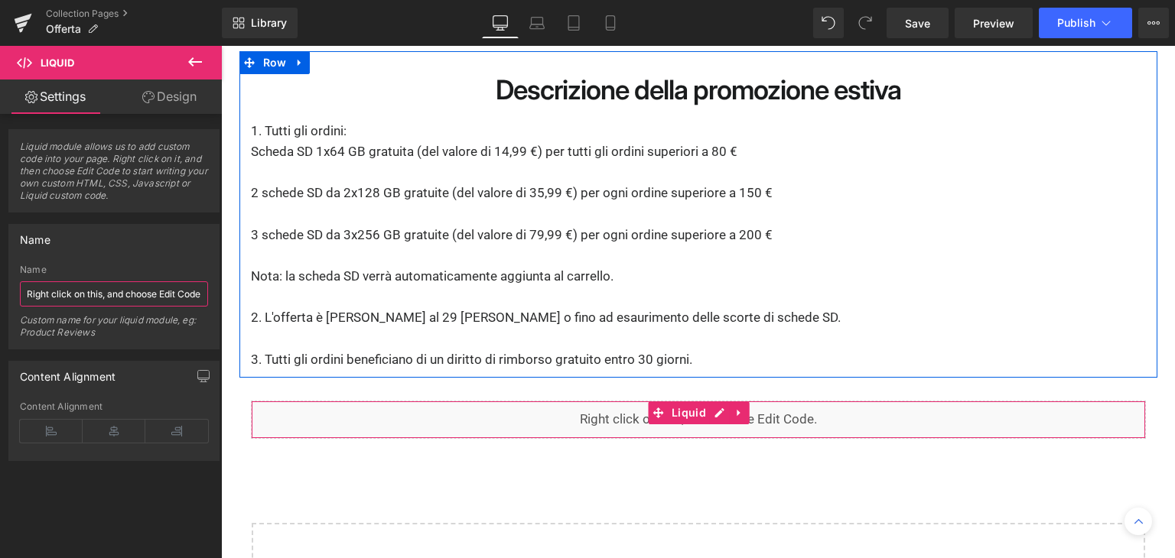
click at [119, 291] on input "Right click on this, and choose Edit Code." at bounding box center [114, 293] width 188 height 25
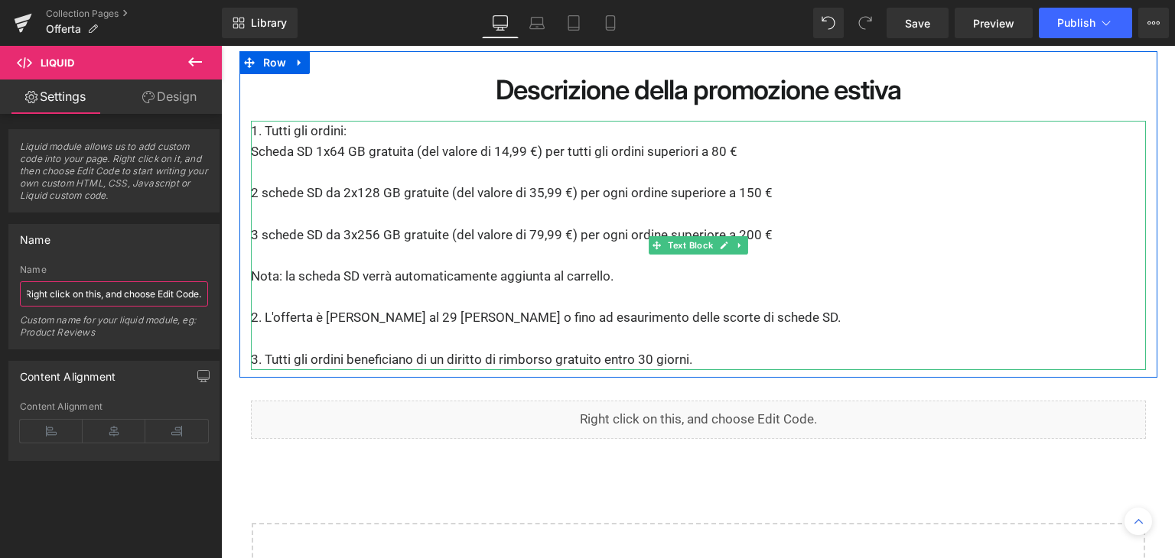
drag, startPoint x: 340, startPoint y: 337, endPoint x: 270, endPoint y: 283, distance: 88.3
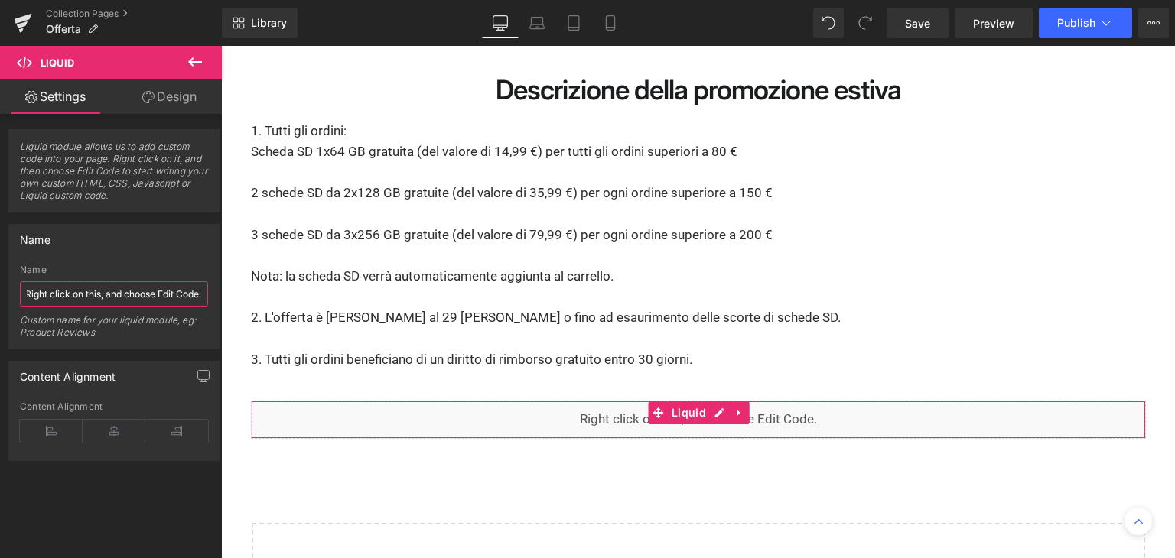
click at [138, 288] on input "Right click on this, and choose Edit Code." at bounding box center [114, 293] width 188 height 25
click at [132, 291] on input "Right click on this, and choose Edit Code." at bounding box center [114, 293] width 188 height 25
paste input "<div class="giraffly-trust-badge-6899b1e31fdf9-94206780-331754903011"></div>"
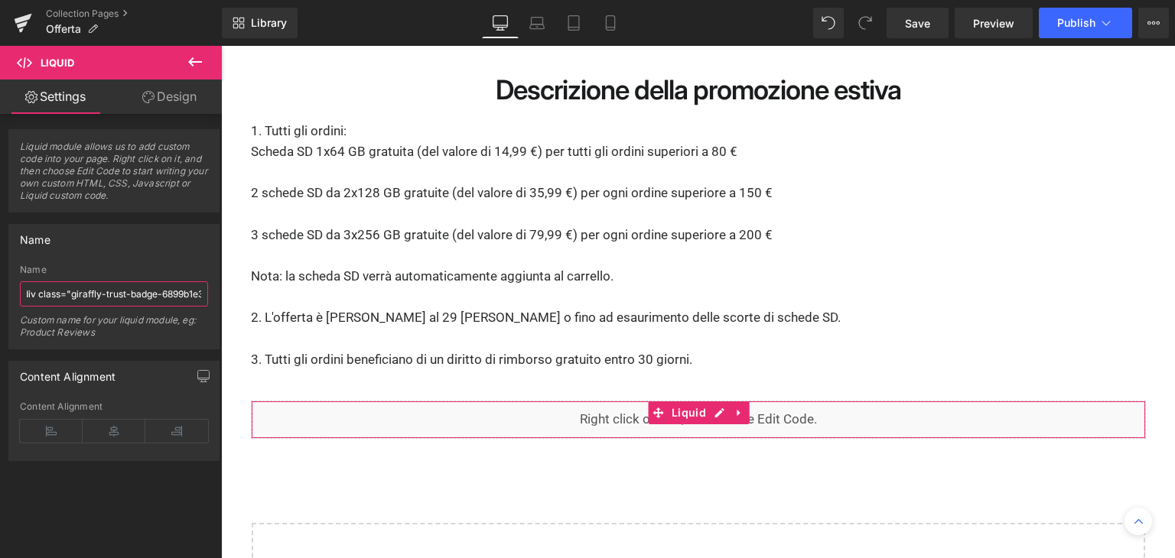
scroll to position [0, 194]
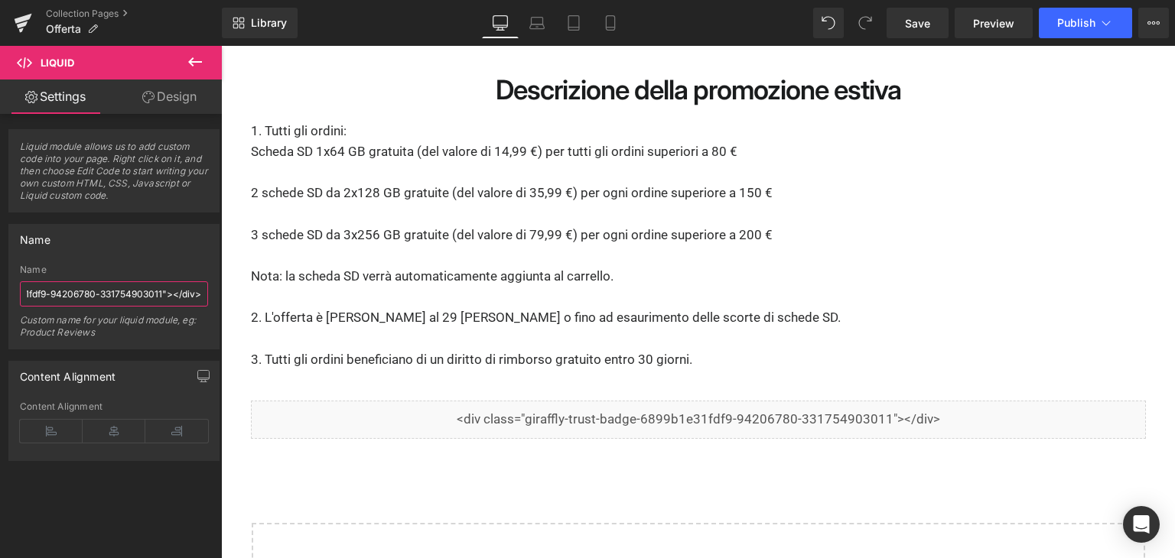
type input "<div class="giraffly-trust-badge-6899b1e31fdf9-94206780-331754903011"></div>"
click at [165, 336] on div "Custom name for your liquid module, eg: Product Reviews" at bounding box center [114, 331] width 188 height 34
drag, startPoint x: 935, startPoint y: 28, endPoint x: 718, endPoint y: 11, distance: 217.9
click at [935, 28] on link "Save" at bounding box center [917, 23] width 62 height 31
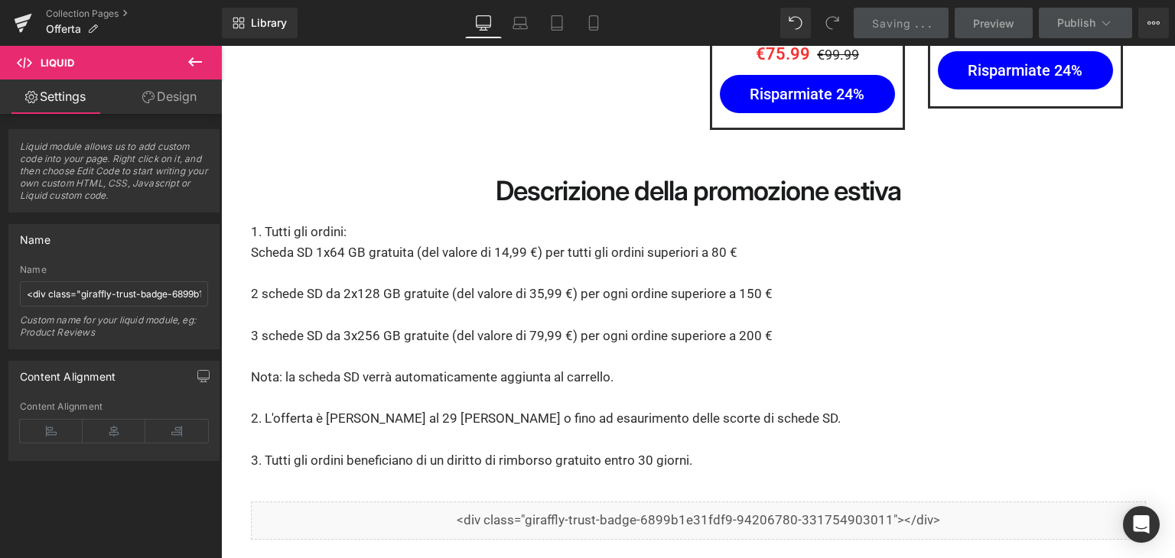
scroll to position [3335, 0]
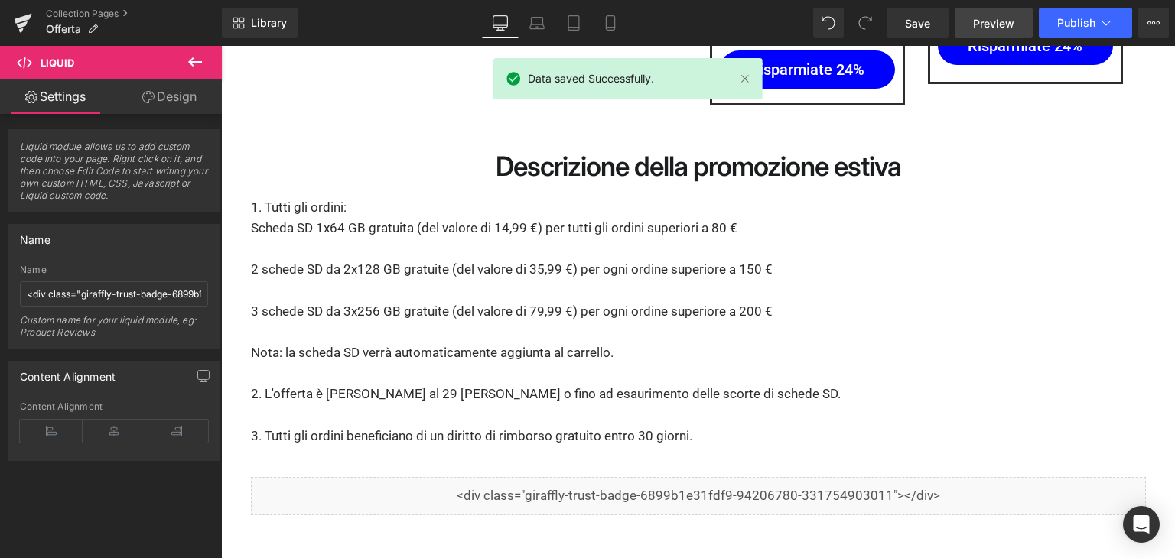
click at [998, 33] on link "Preview" at bounding box center [993, 23] width 78 height 31
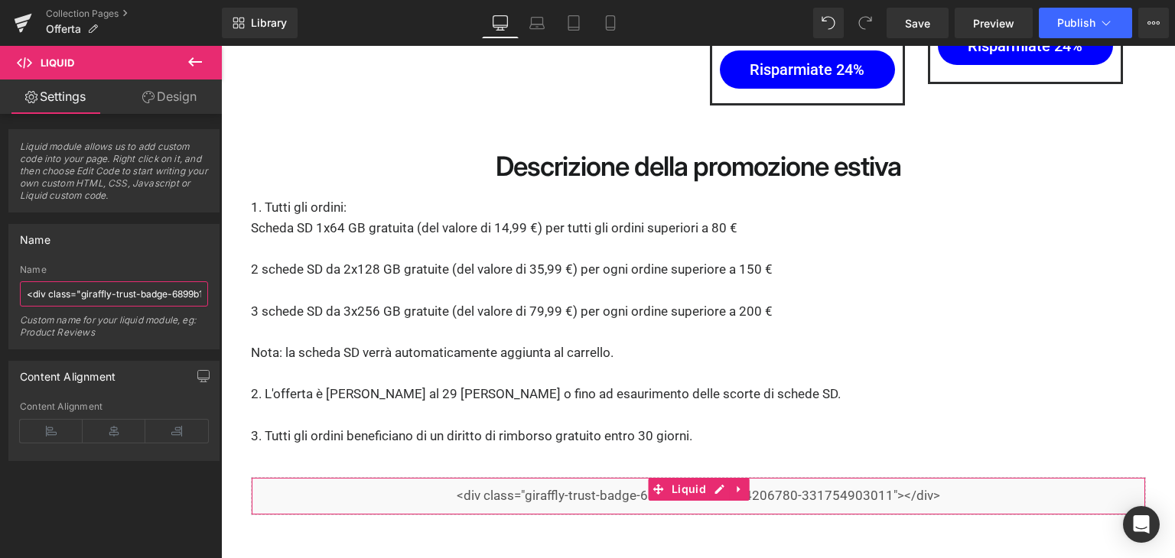
drag, startPoint x: 133, startPoint y: 295, endPoint x: 0, endPoint y: 291, distance: 133.1
click at [0, 291] on div "Name <div class="giraffly-trust-badge-6899b1e31fdf9-94206780-331754903011"></di…" at bounding box center [114, 281] width 229 height 137
click at [118, 292] on input "<div class="giraffly-trust-badge-6899b1e31fdf9-94206780-331754903011"></div>" at bounding box center [114, 293] width 188 height 25
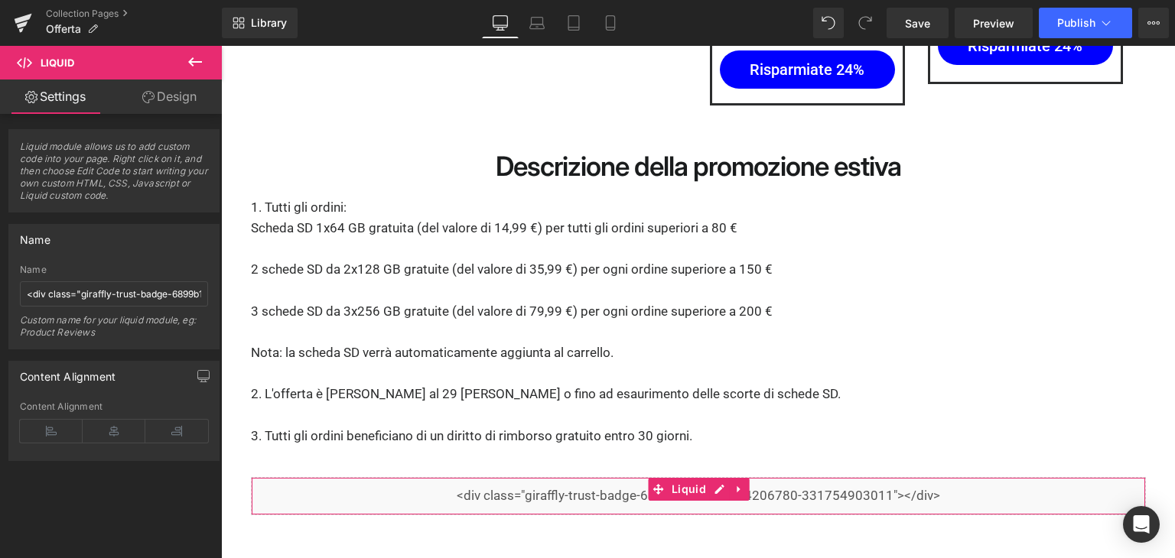
click at [187, 63] on icon at bounding box center [195, 62] width 18 height 18
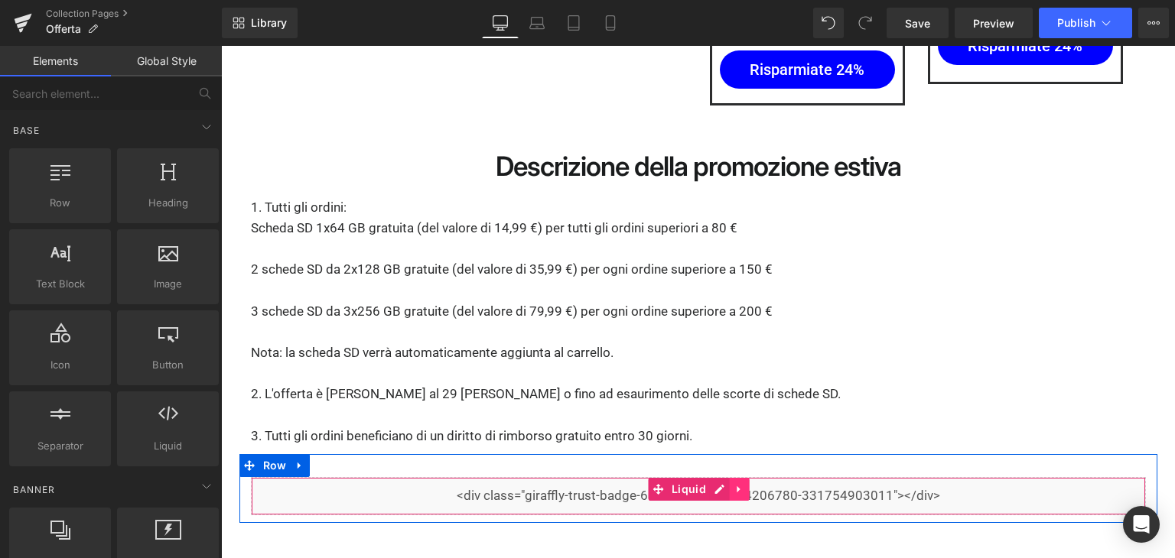
click at [737, 486] on icon at bounding box center [738, 489] width 3 height 7
click at [744, 484] on icon at bounding box center [749, 489] width 11 height 11
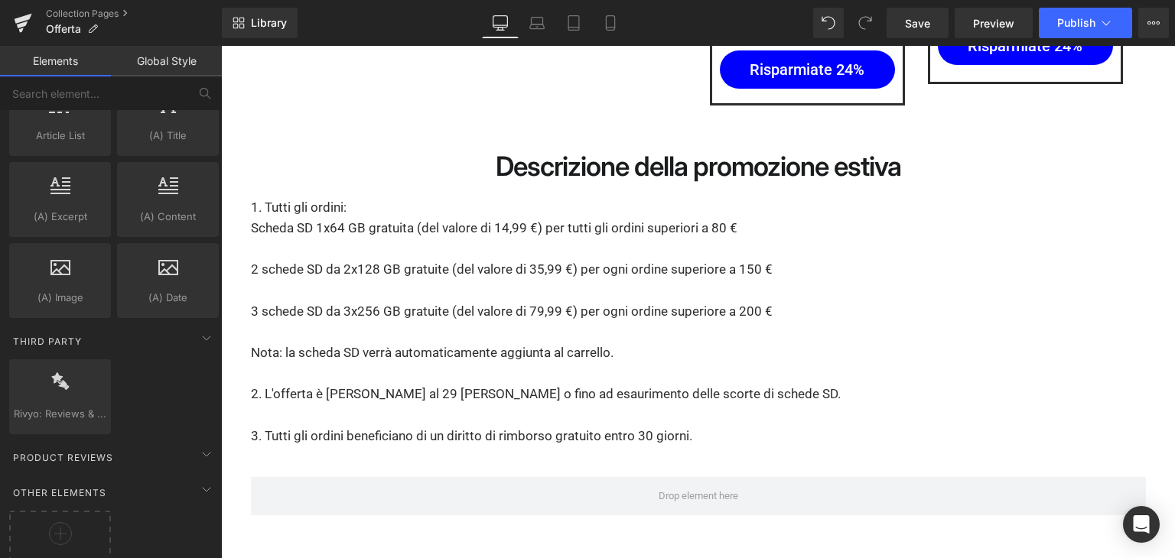
scroll to position [2993, 0]
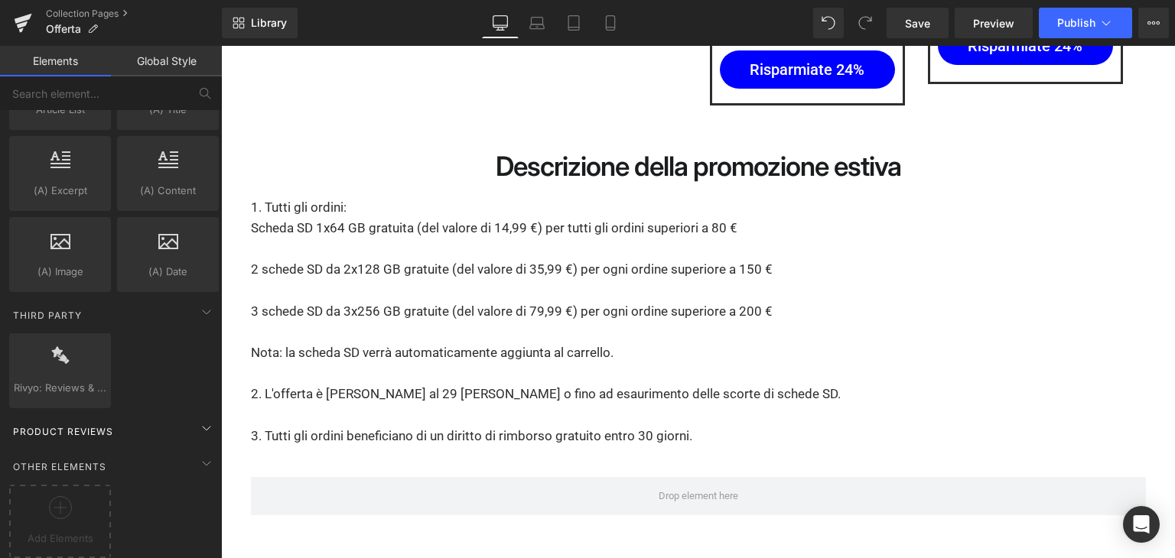
click at [187, 416] on div "Product Reviews" at bounding box center [114, 431] width 216 height 31
click at [197, 303] on icon at bounding box center [206, 312] width 18 height 18
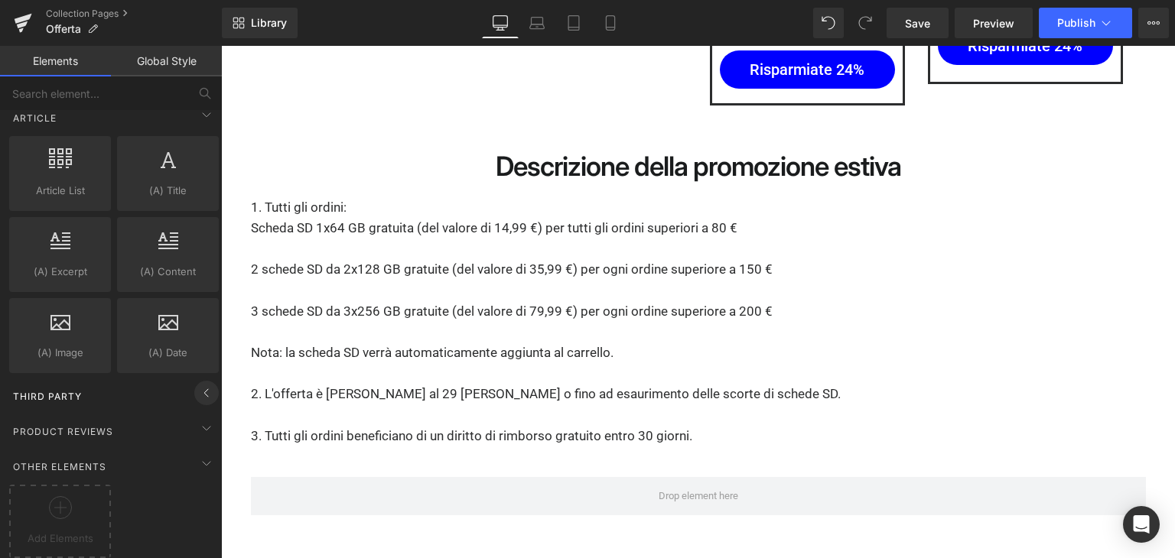
click at [197, 384] on icon at bounding box center [206, 393] width 18 height 18
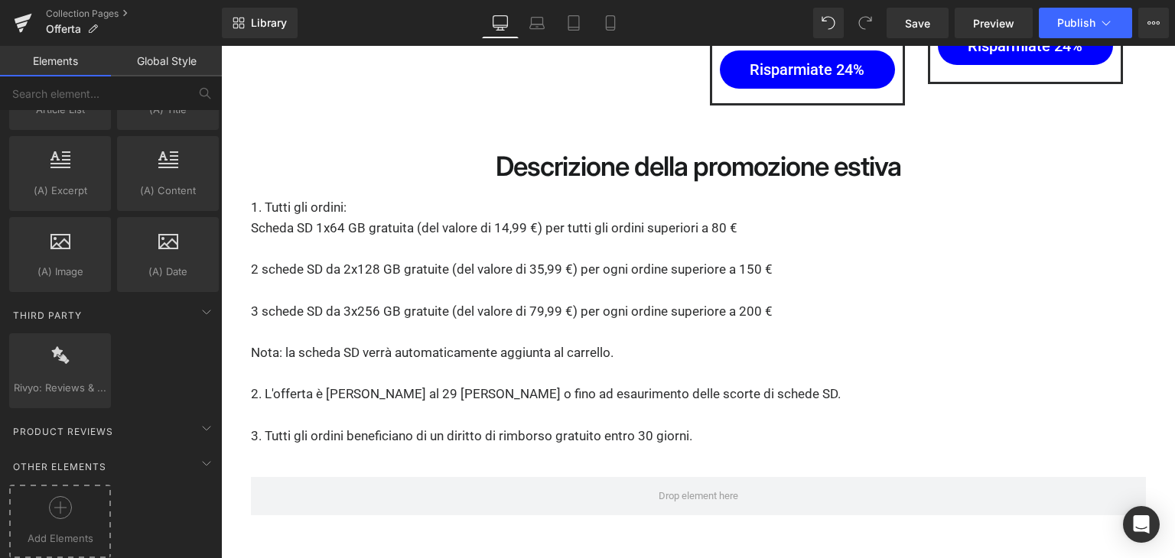
click at [82, 496] on div at bounding box center [60, 513] width 94 height 34
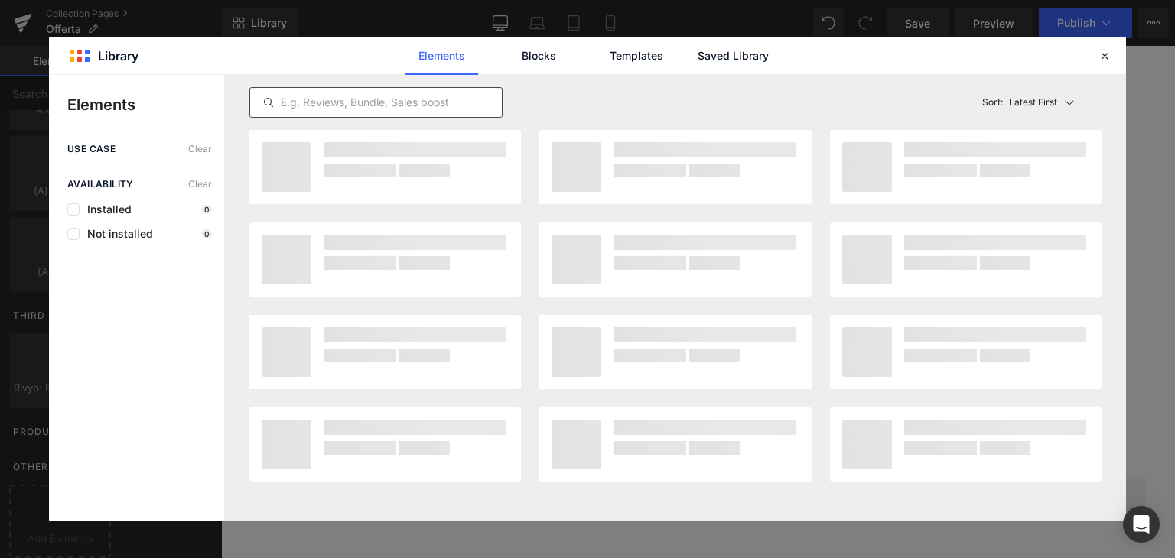
click at [401, 114] on div at bounding box center [375, 102] width 253 height 31
click at [402, 105] on input "text" at bounding box center [376, 102] width 252 height 18
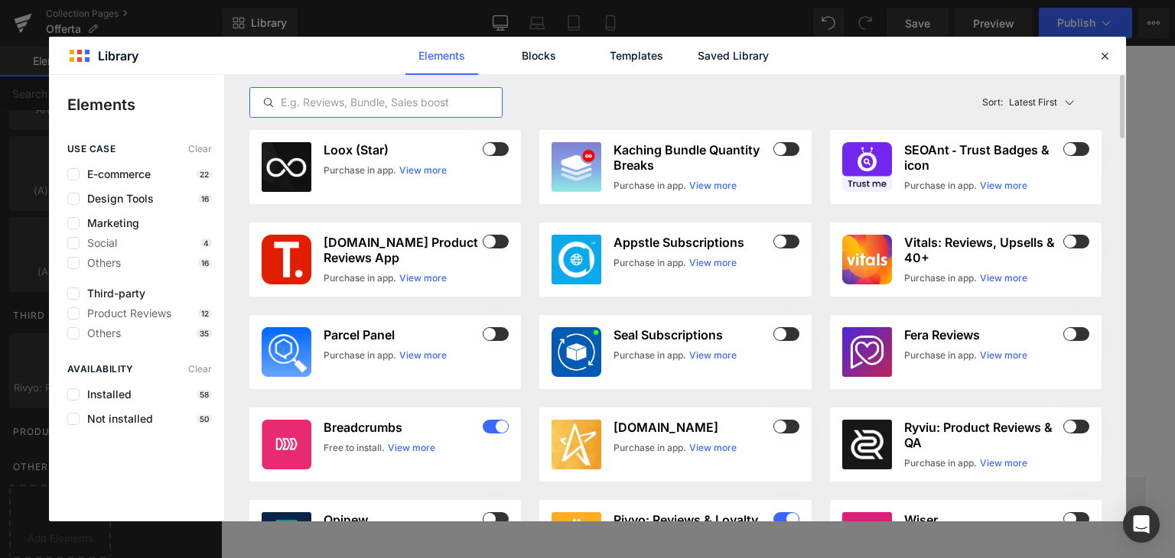
paste input "SEOAnt by Channelwill"
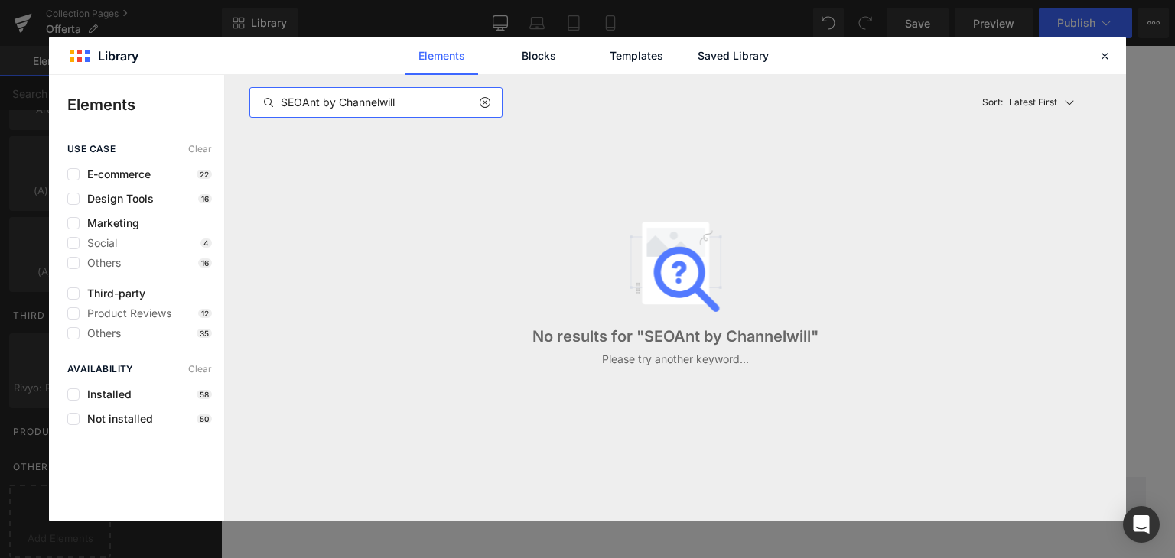
drag, startPoint x: 320, startPoint y: 102, endPoint x: 457, endPoint y: 102, distance: 136.1
click at [457, 102] on input "SEOAnt by Channelwill" at bounding box center [376, 102] width 252 height 18
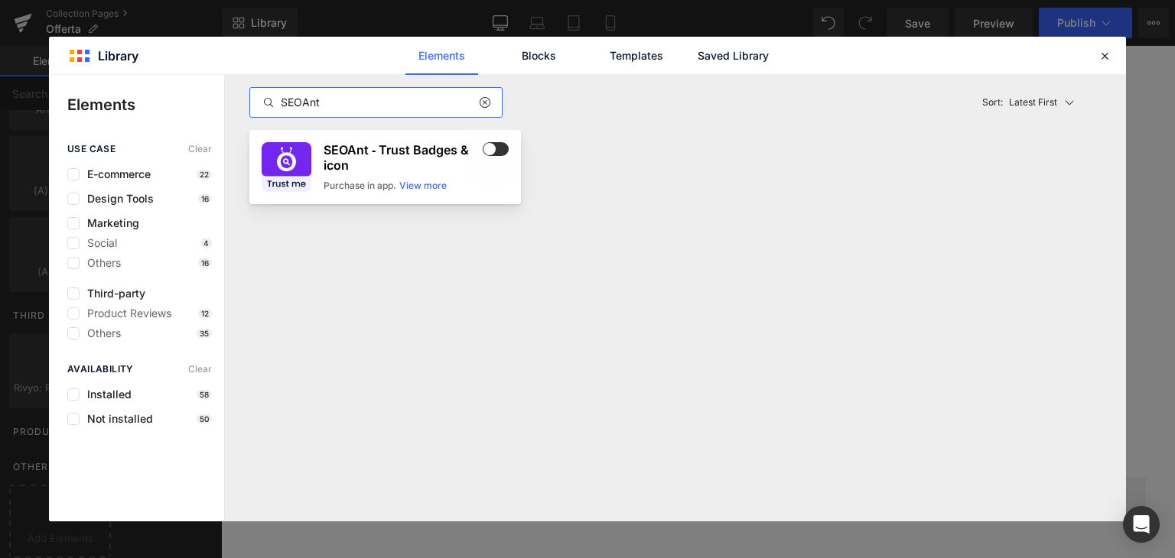
type input "SEOAnt"
click at [494, 149] on span at bounding box center [496, 149] width 26 height 14
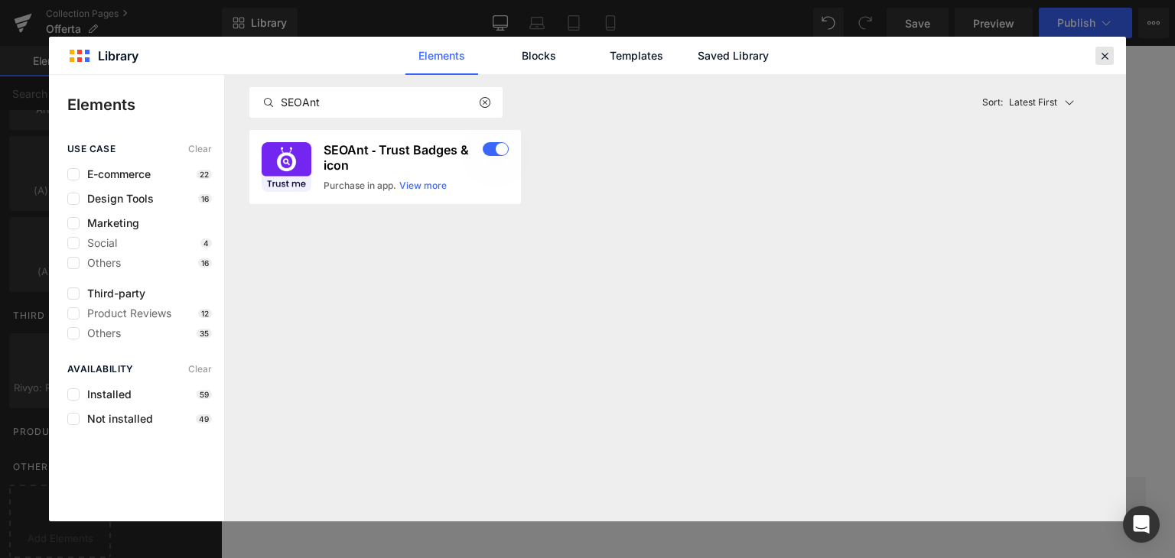
drag, startPoint x: 1104, startPoint y: 56, endPoint x: 822, endPoint y: 60, distance: 281.5
click at [1104, 56] on icon at bounding box center [1104, 56] width 14 height 14
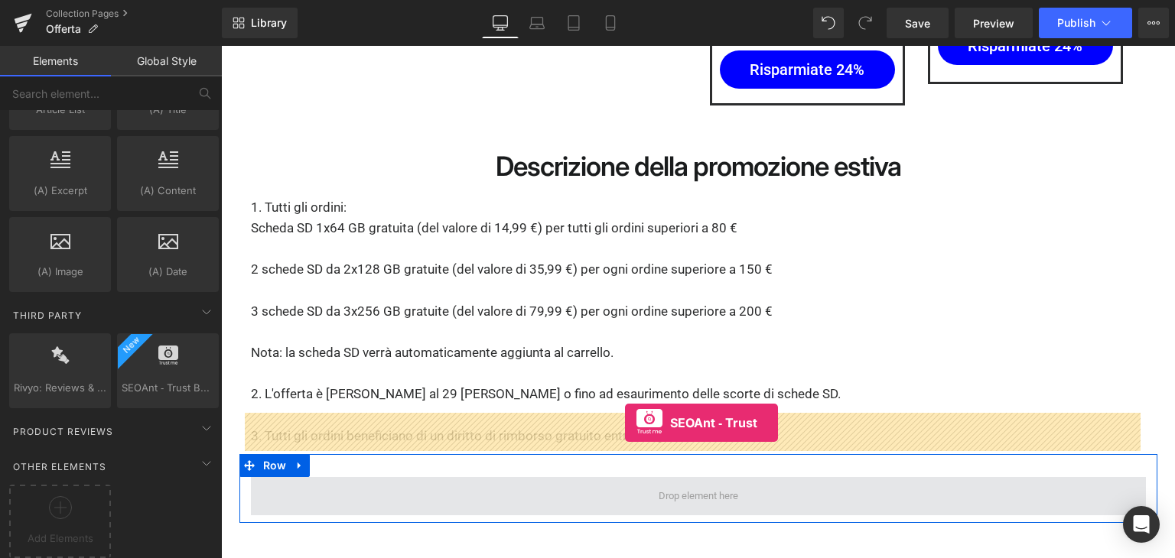
drag, startPoint x: 389, startPoint y: 418, endPoint x: 625, endPoint y: 423, distance: 235.6
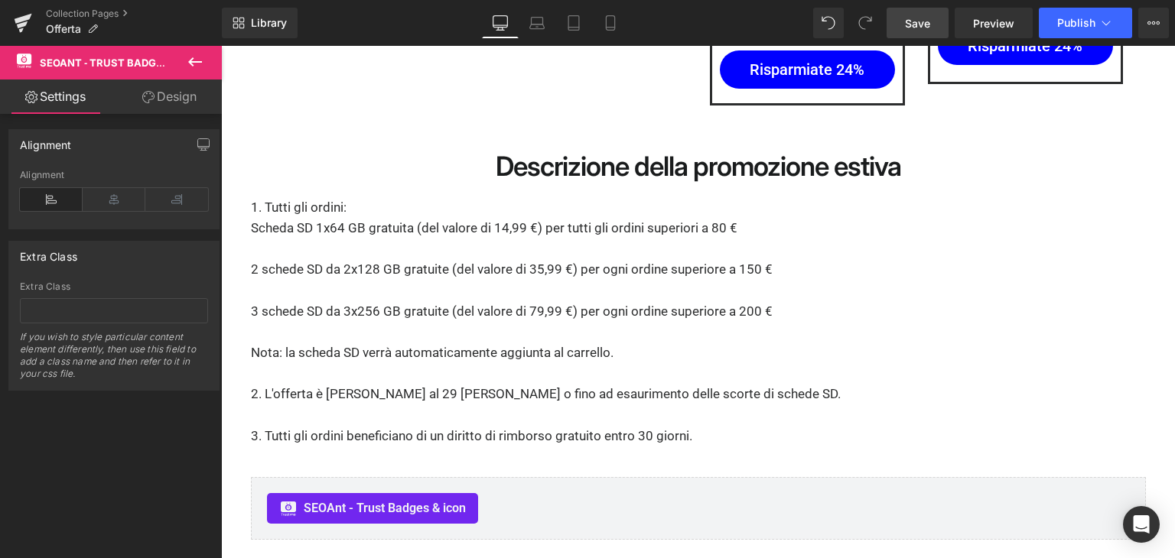
drag, startPoint x: 906, startPoint y: 28, endPoint x: 712, endPoint y: 23, distance: 193.6
click at [906, 28] on link "Save" at bounding box center [917, 23] width 62 height 31
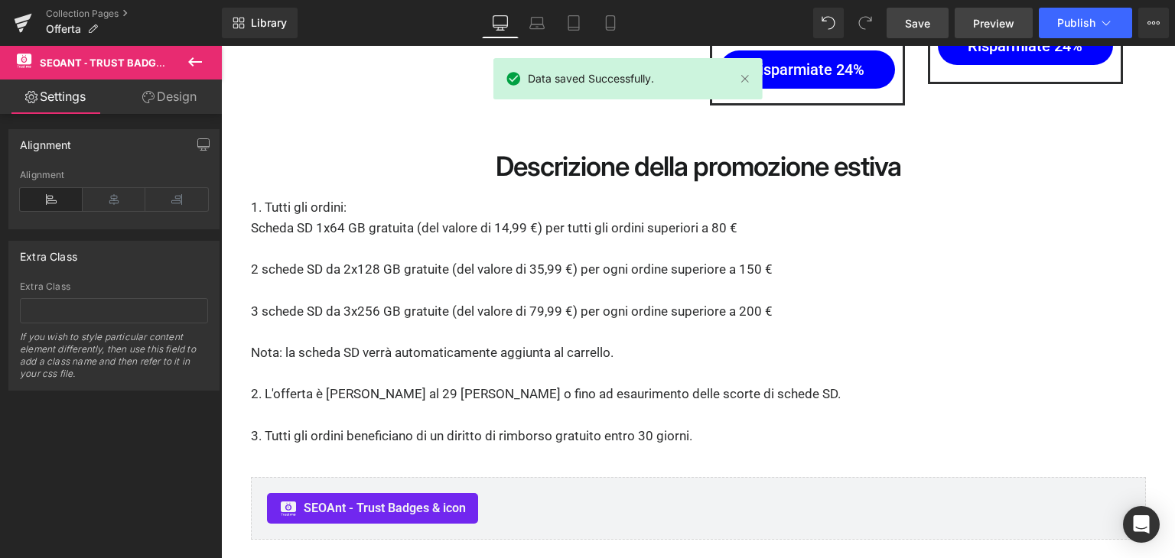
click at [984, 36] on link "Preview" at bounding box center [993, 23] width 78 height 31
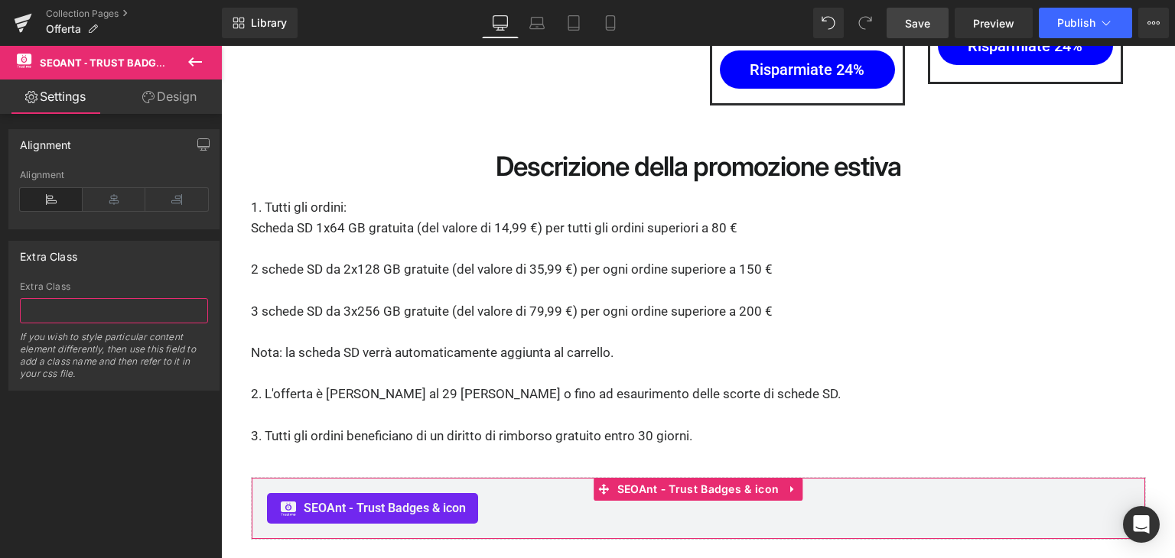
click at [108, 306] on input "text" at bounding box center [114, 310] width 188 height 25
paste input "6899b1e31fdf9-94206780-331754903011"
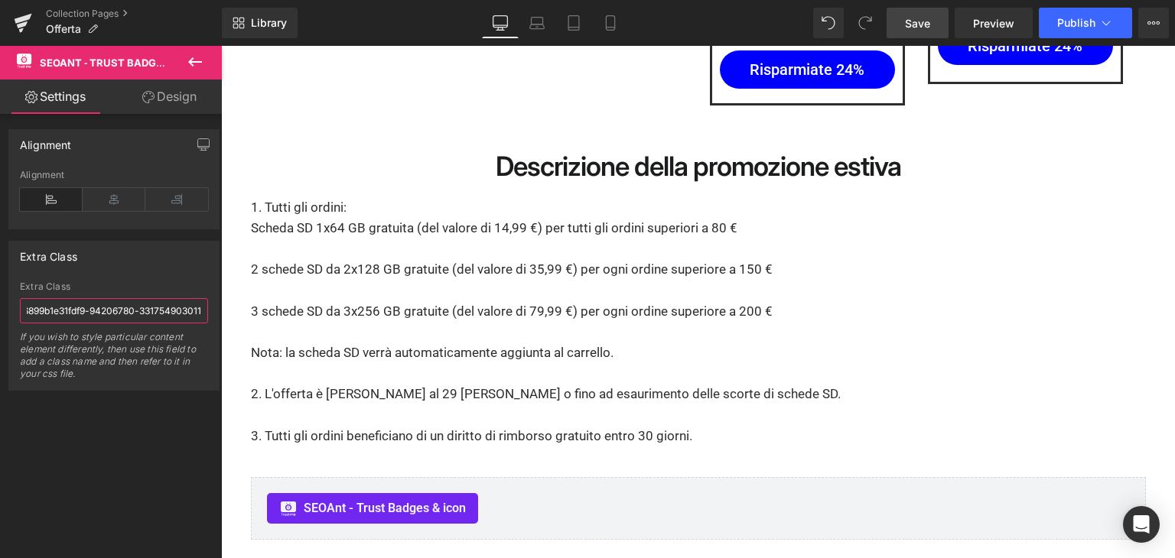
type input "6899b1e31fdf9-94206780-331754903011"
click at [161, 283] on div "Extra Class" at bounding box center [114, 286] width 188 height 11
click at [906, 29] on link "Save" at bounding box center [917, 23] width 62 height 31
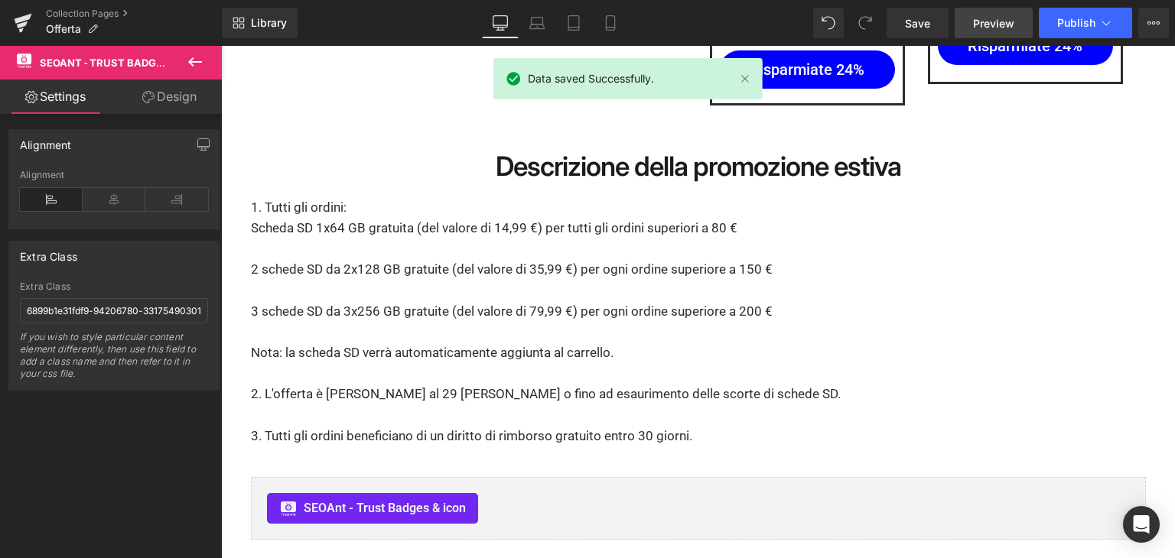
click at [974, 34] on link "Preview" at bounding box center [993, 23] width 78 height 31
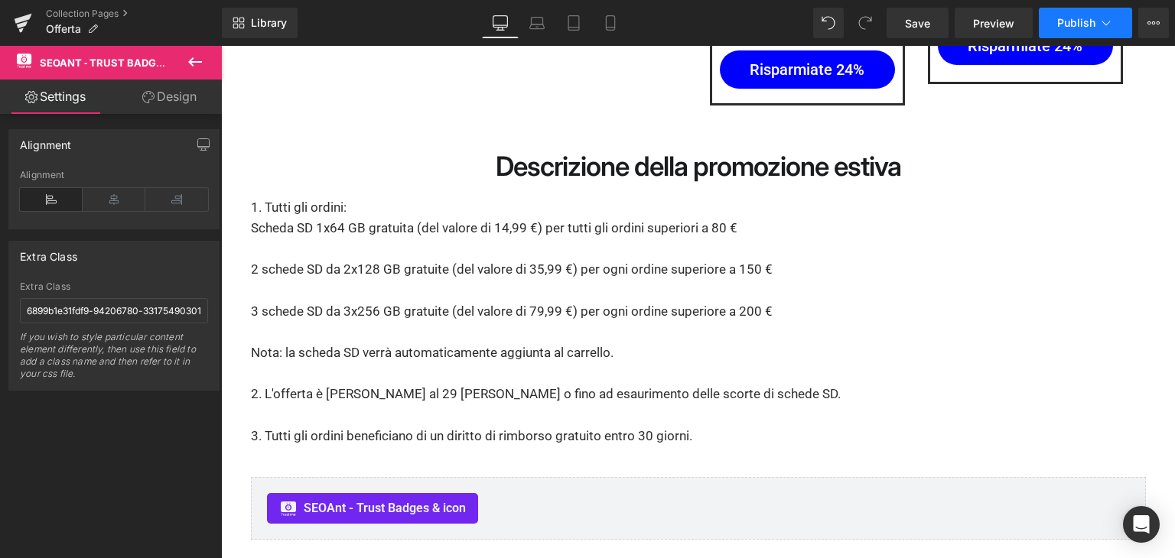
click at [1084, 22] on span "Publish" at bounding box center [1076, 23] width 38 height 12
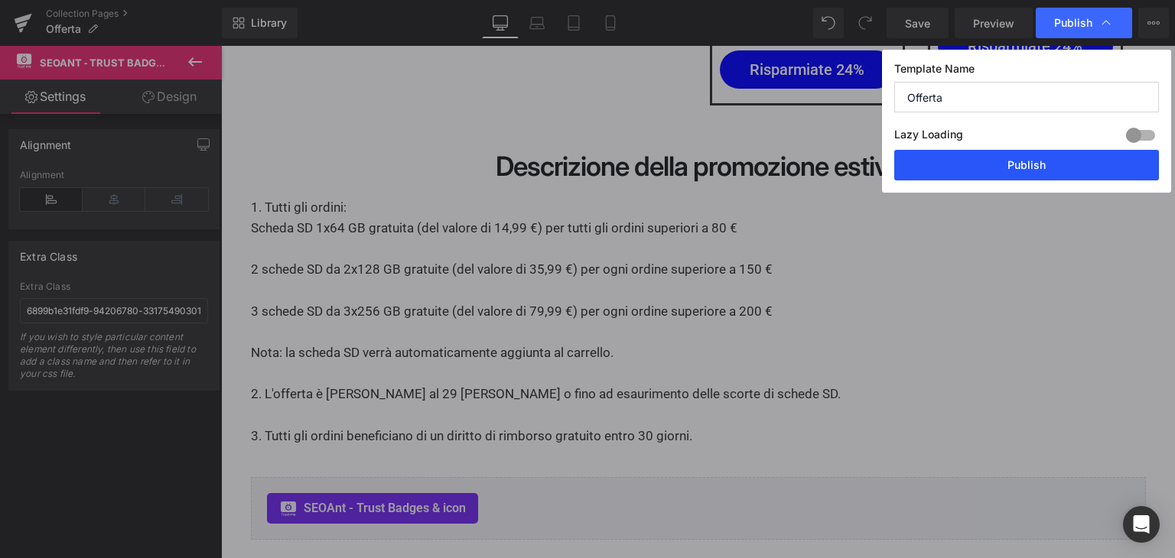
click at [1022, 154] on button "Publish" at bounding box center [1026, 165] width 265 height 31
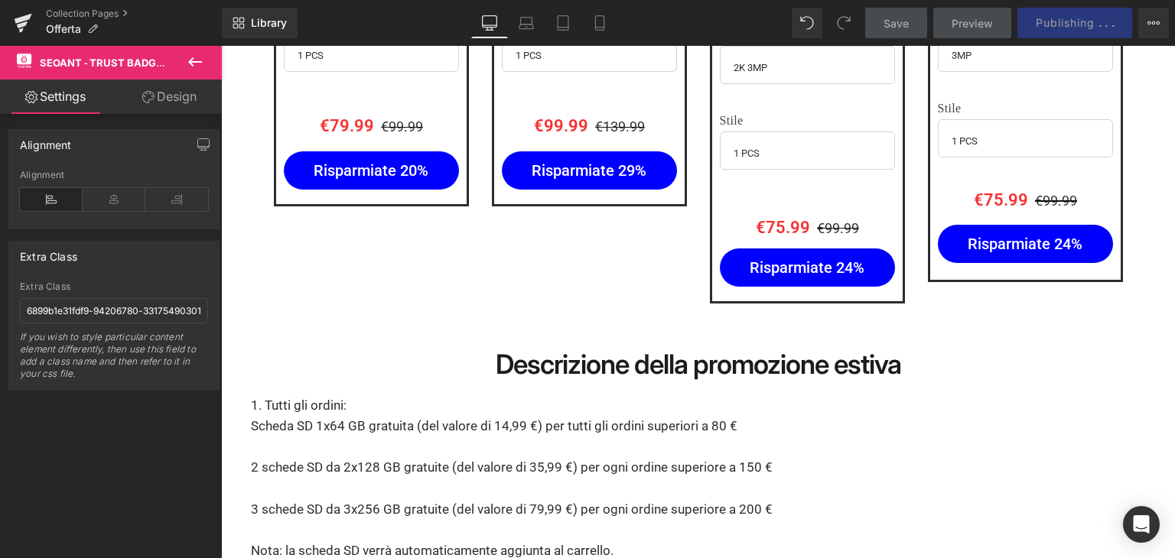
scroll to position [3442, 0]
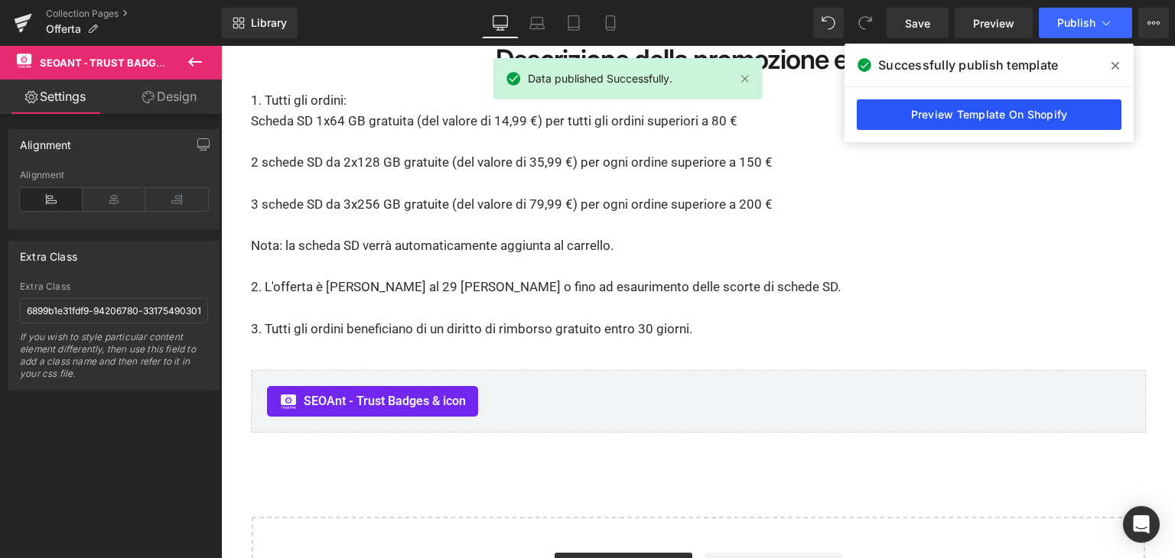
click at [1006, 107] on link "Preview Template On Shopify" at bounding box center [989, 114] width 265 height 31
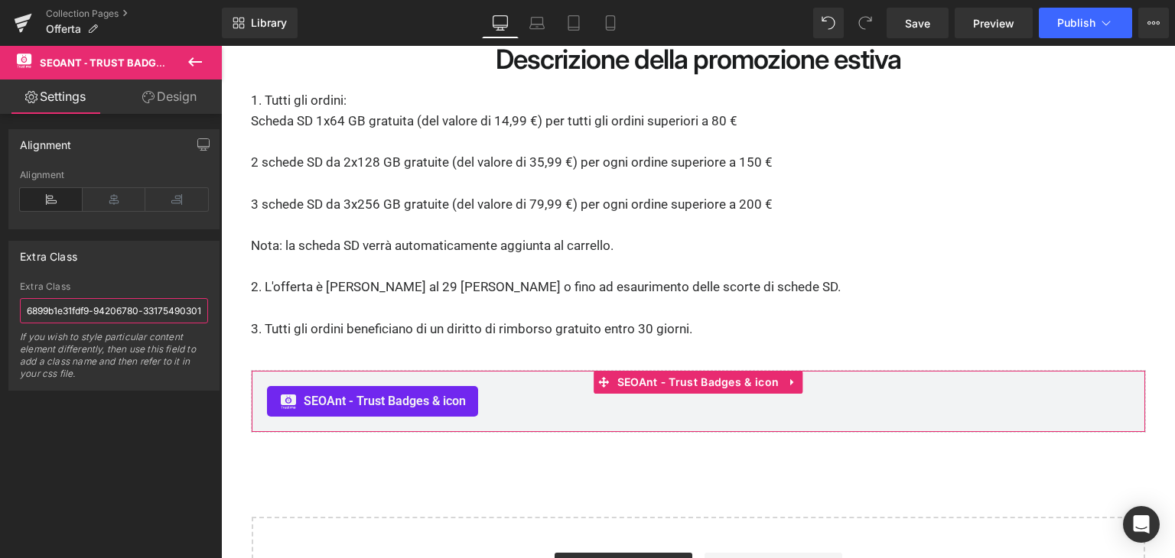
click at [61, 310] on input "6899b1e31fdf9-94206780-331754903011" at bounding box center [114, 310] width 188 height 25
click at [95, 353] on div "If you wish to style particular content element differently, then use this fiel…" at bounding box center [114, 360] width 188 height 59
click at [135, 338] on div "If you wish to style particular content element differently, then use this fiel…" at bounding box center [114, 360] width 188 height 59
click at [156, 321] on input "6899b1e31fdf9-94206780-331754903011" at bounding box center [114, 310] width 188 height 25
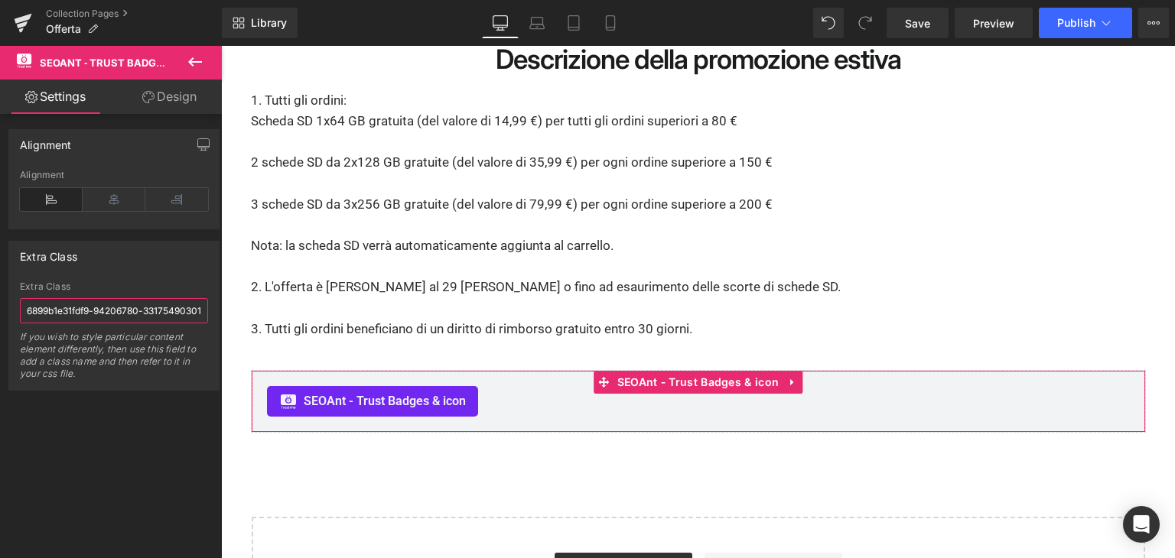
click at [156, 321] on input "6899b1e31fdf9-94206780-331754903011" at bounding box center [114, 310] width 188 height 25
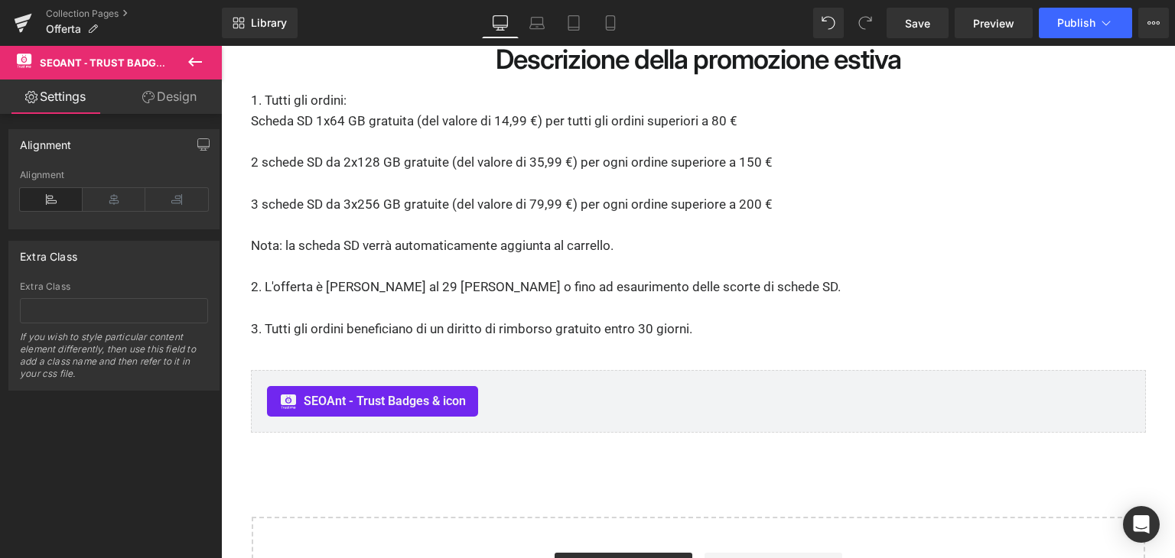
click at [143, 383] on div "If you wish to style particular content element differently, then use this fiel…" at bounding box center [114, 360] width 188 height 59
click at [127, 310] on input "text" at bounding box center [114, 310] width 188 height 25
paste input "6899b1e31fdf9-94206780-331754903011"
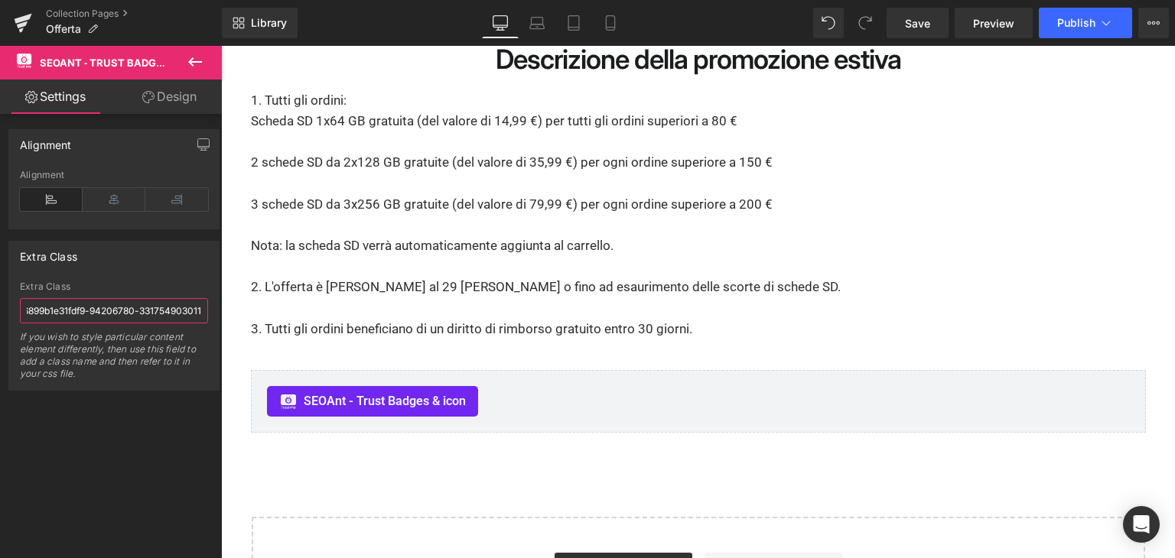
type input "6899b1e31fdf9-94206780-331754903011"
click at [146, 371] on div "If you wish to style particular content element differently, then use this fiel…" at bounding box center [114, 360] width 188 height 59
click at [148, 313] on input "6899b1e31fdf9-94206780-331754903011" at bounding box center [114, 310] width 188 height 25
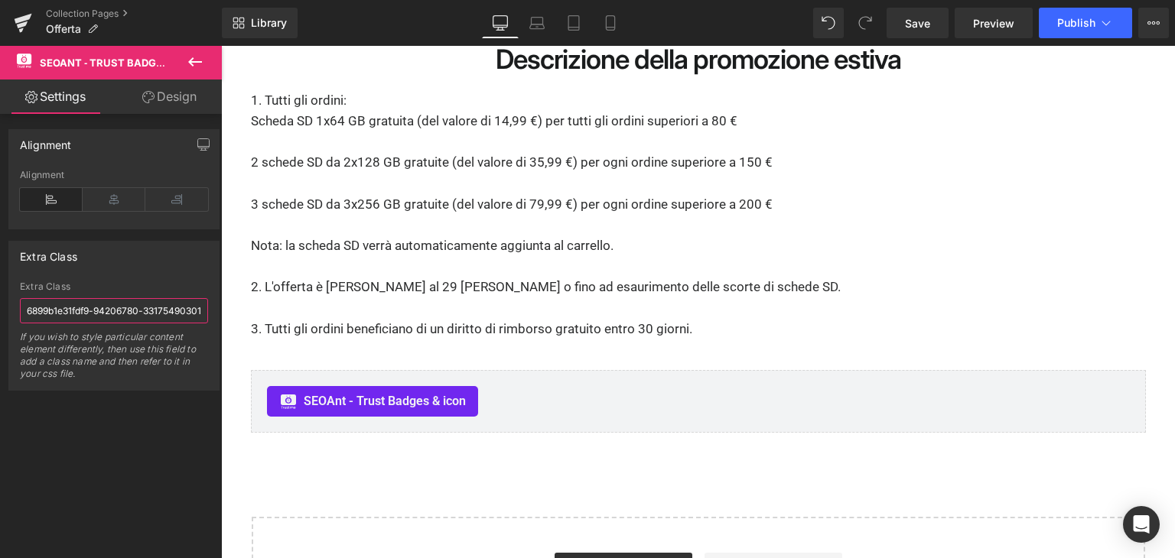
click at [148, 313] on input "6899b1e31fdf9-94206780-331754903011" at bounding box center [114, 310] width 188 height 25
click at [165, 99] on link "Design" at bounding box center [169, 97] width 111 height 34
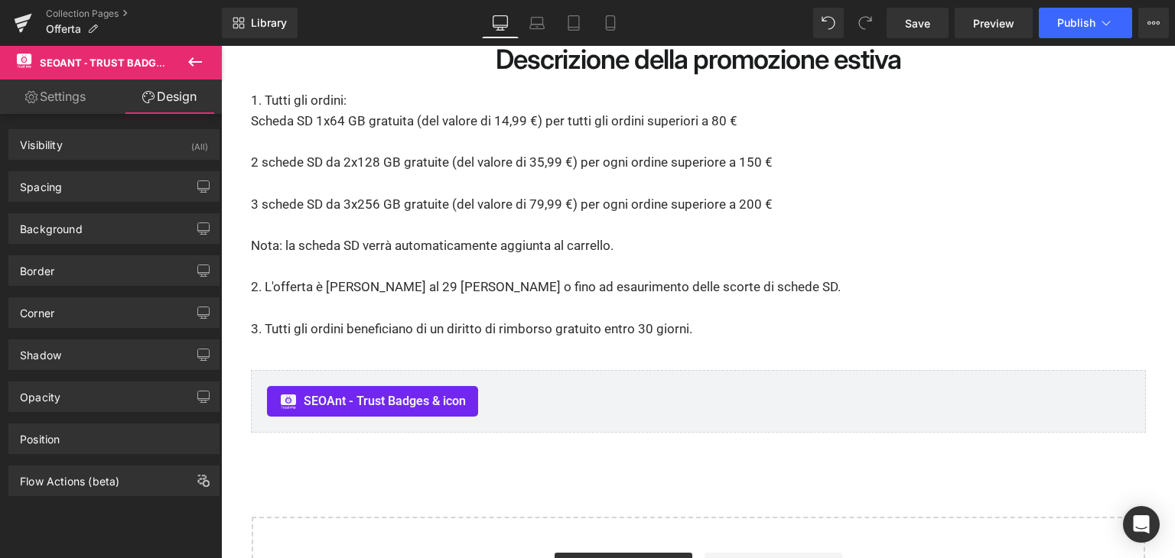
click at [80, 95] on link "Settings" at bounding box center [55, 97] width 111 height 34
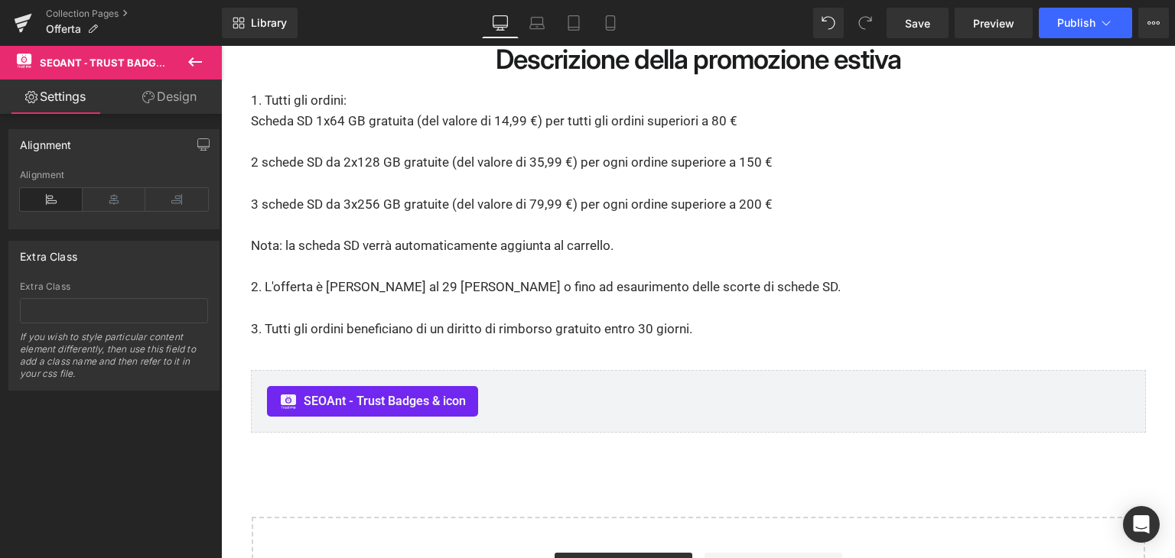
click at [191, 64] on icon at bounding box center [195, 61] width 14 height 9
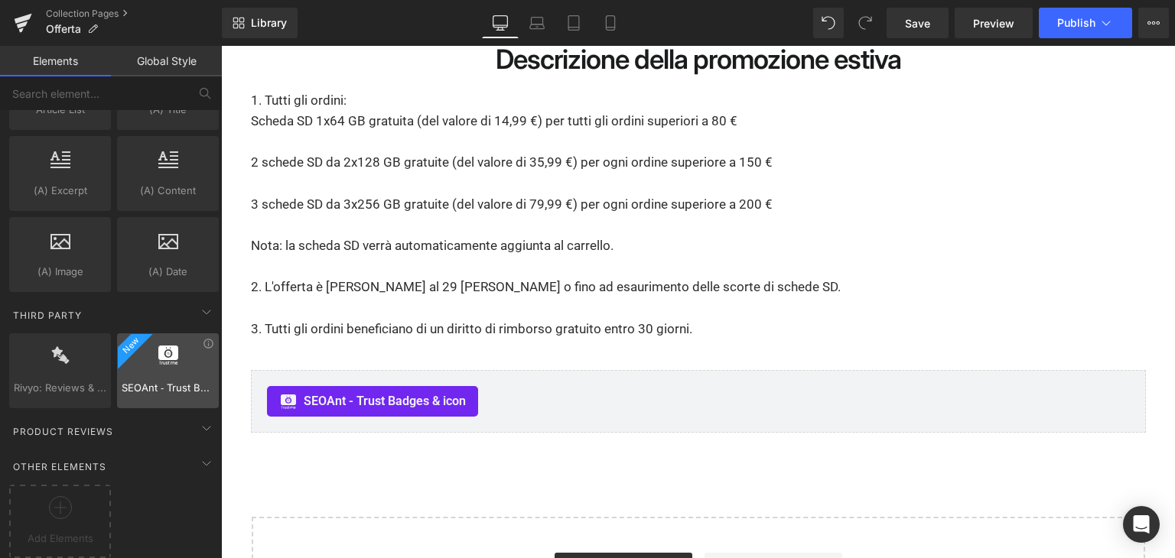
click at [151, 380] on span "SEOAnt ‑ Trust Badges & icon" at bounding box center [168, 388] width 93 height 16
click at [203, 339] on icon at bounding box center [207, 343] width 9 height 9
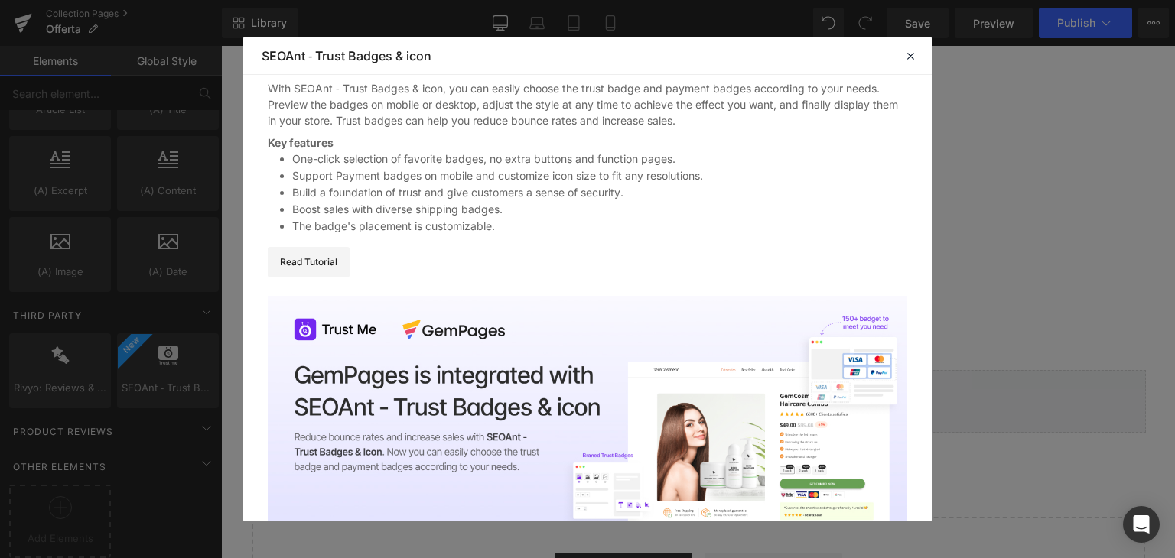
scroll to position [87, 0]
click at [900, 52] on header "Library Elements Blocks Templates Saved Library SEOAnt ‑ Trust Badges & icon" at bounding box center [587, 56] width 688 height 38
click at [906, 54] on icon at bounding box center [910, 56] width 14 height 14
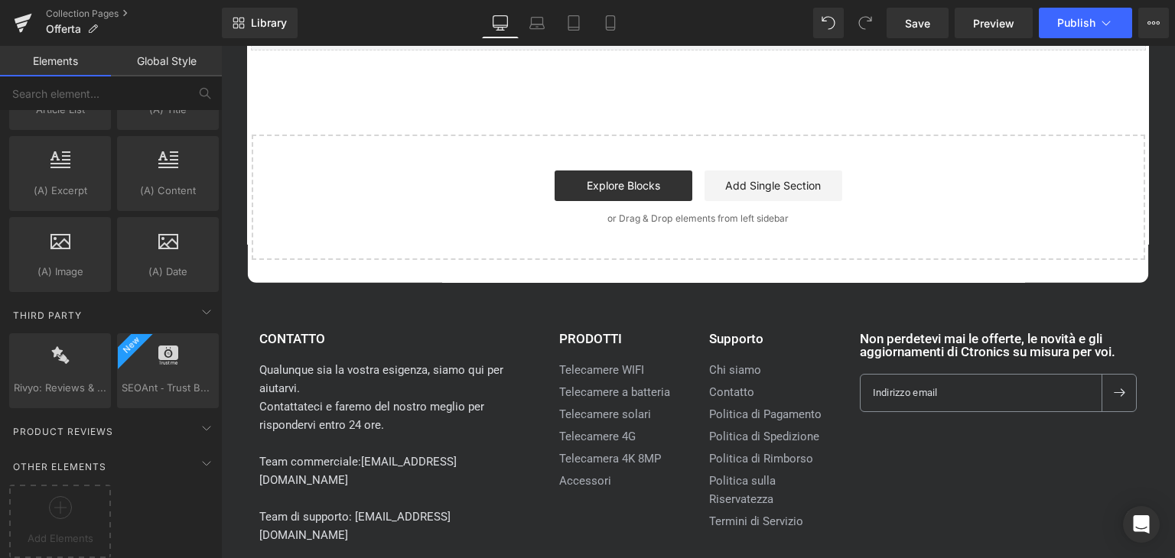
scroll to position [3595, 0]
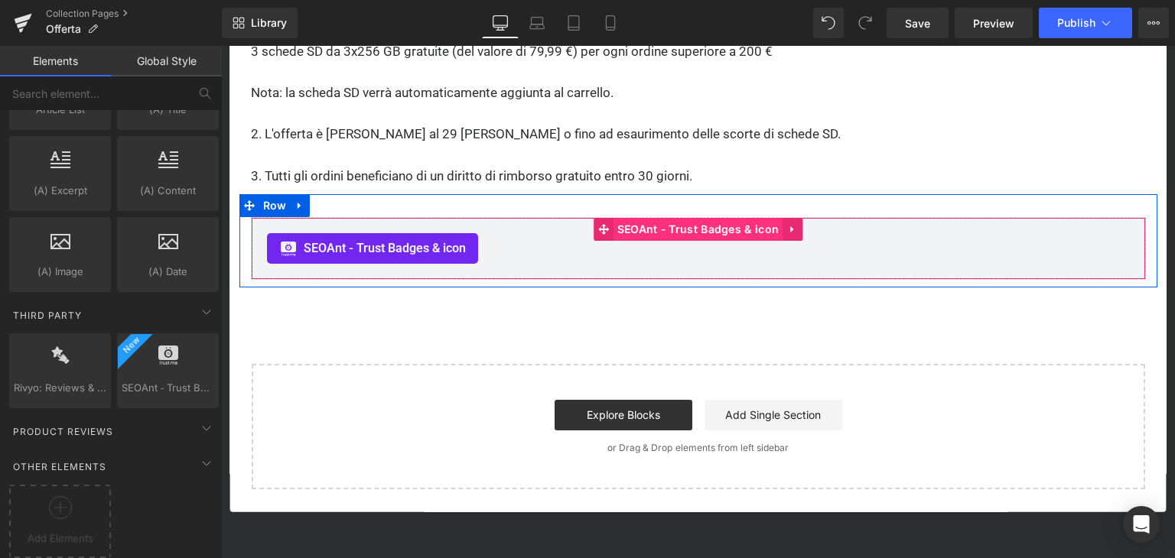
click at [708, 218] on span "SEOAnt ‑ Trust Badges & icon" at bounding box center [697, 229] width 169 height 23
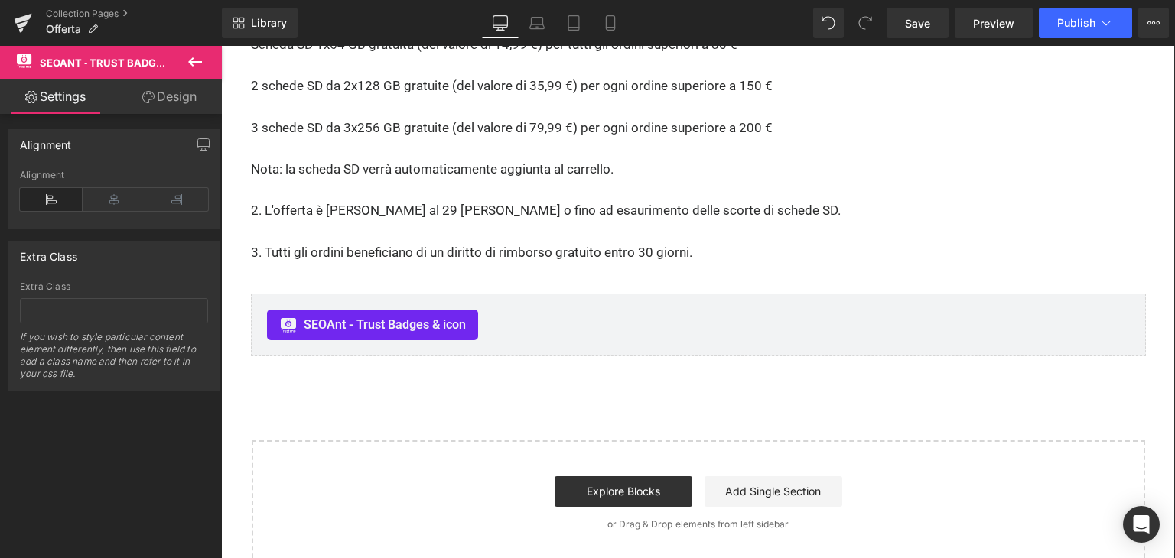
scroll to position [3442, 0]
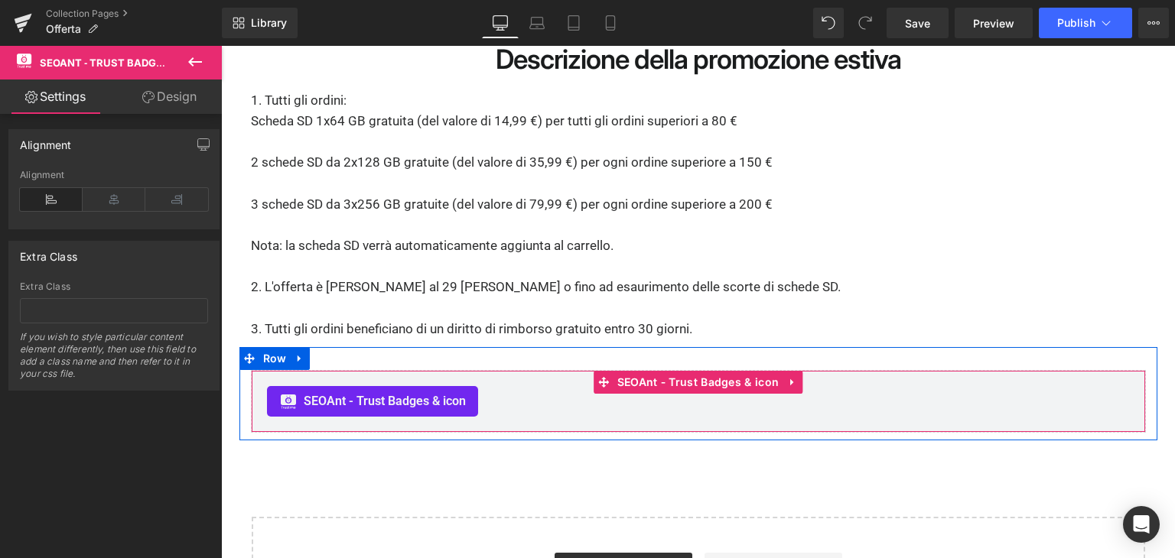
click at [514, 386] on div "SEOAnt ‑ Trust Badges & icon" at bounding box center [698, 401] width 863 height 31
click at [692, 371] on span "SEOAnt ‑ Trust Badges & icon" at bounding box center [697, 382] width 169 height 23
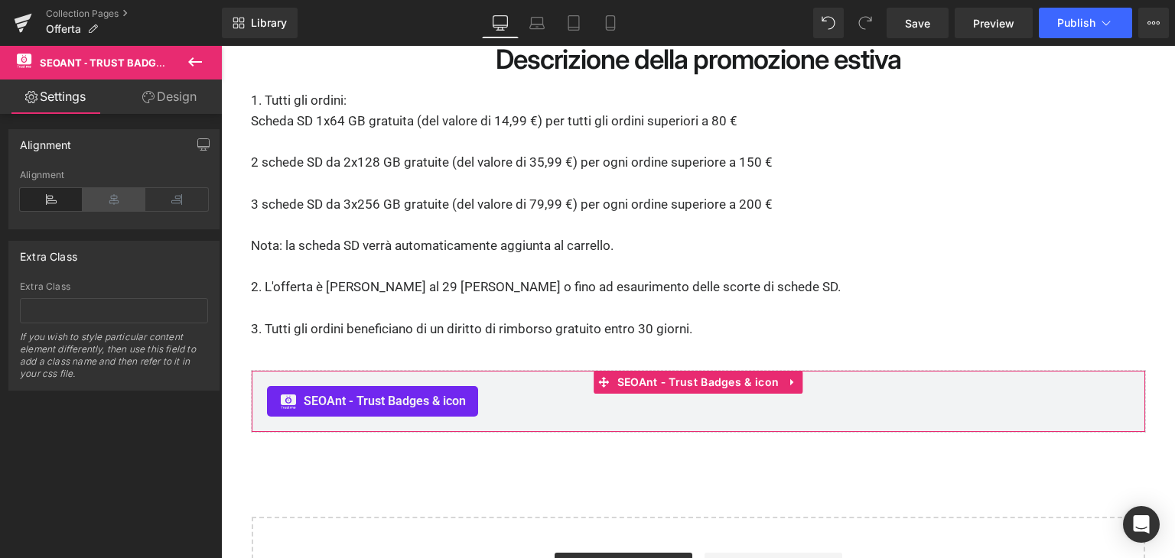
click at [115, 200] on icon at bounding box center [114, 199] width 63 height 23
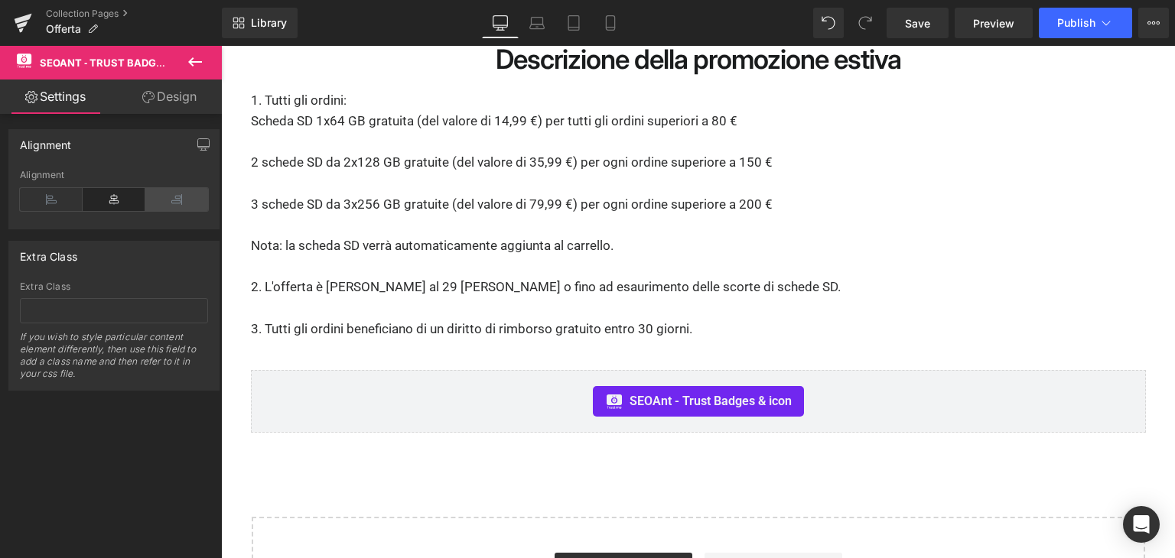
click at [171, 200] on icon at bounding box center [176, 199] width 63 height 23
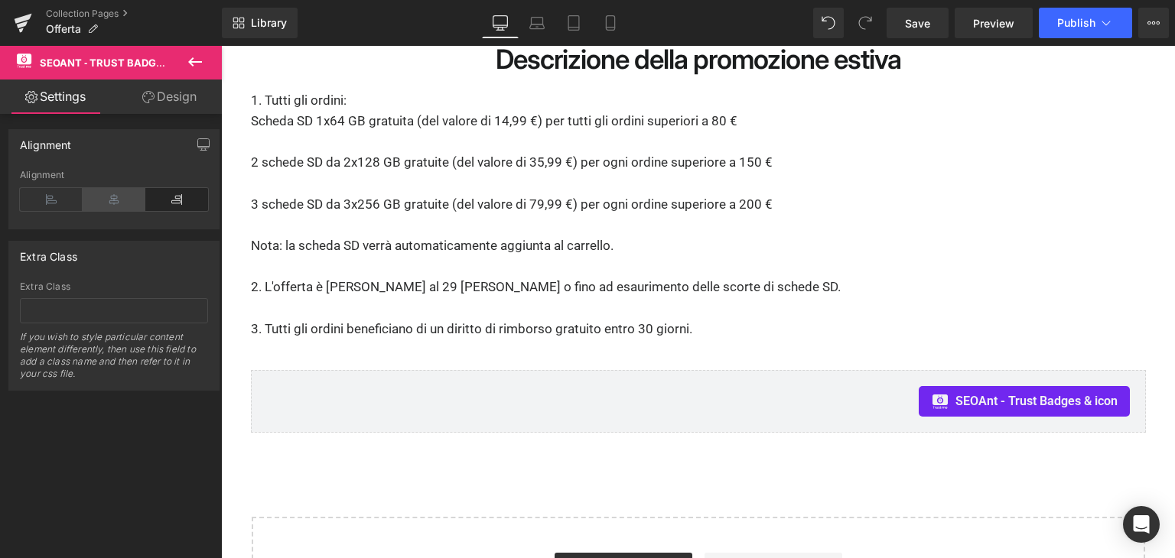
click at [101, 201] on icon at bounding box center [114, 199] width 63 height 23
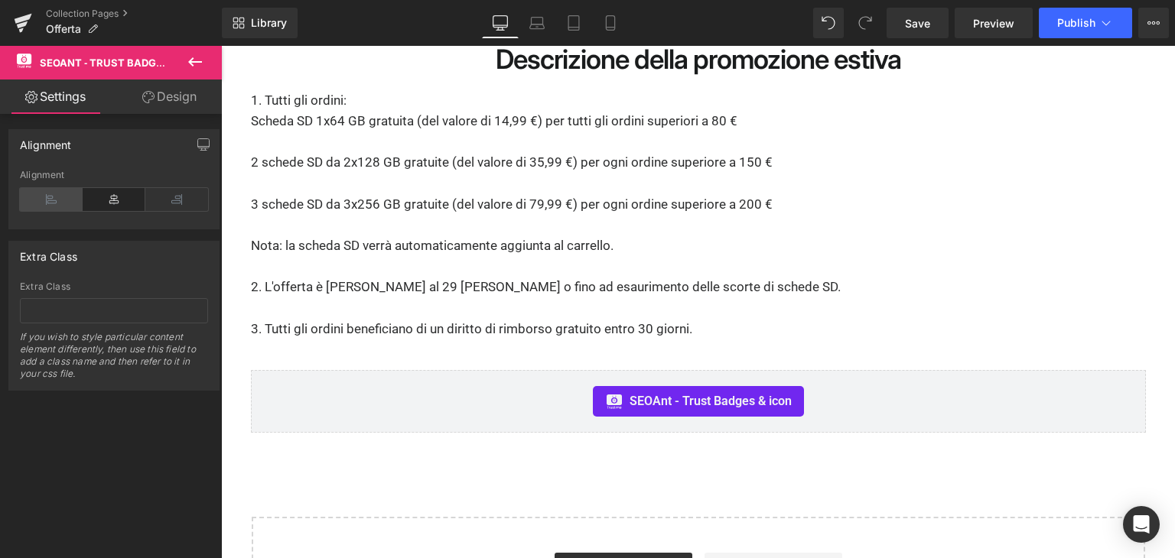
click at [40, 200] on icon at bounding box center [51, 199] width 63 height 23
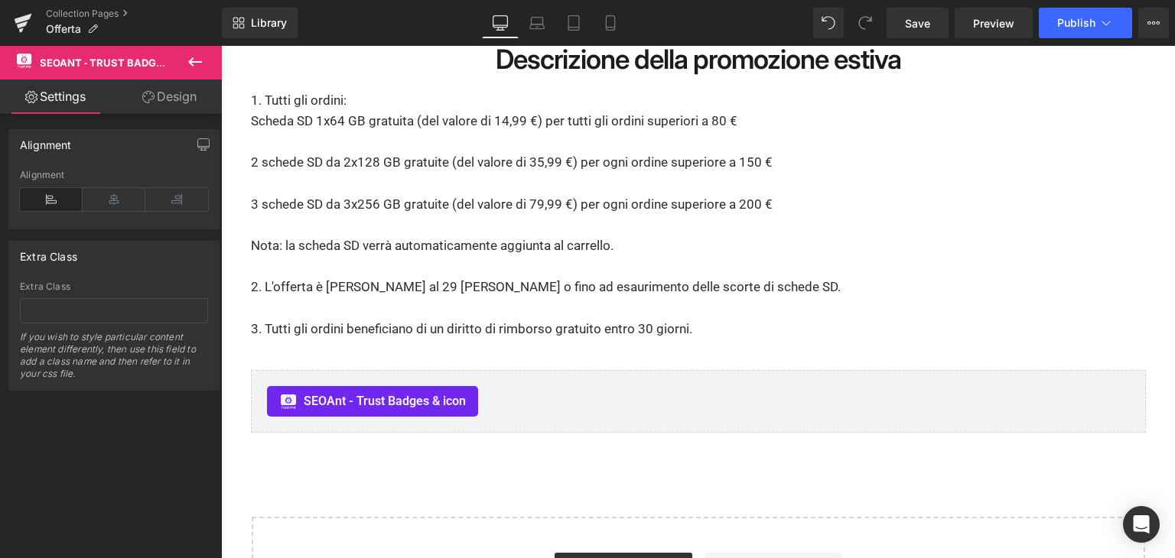
click at [158, 108] on link "Design" at bounding box center [169, 97] width 111 height 34
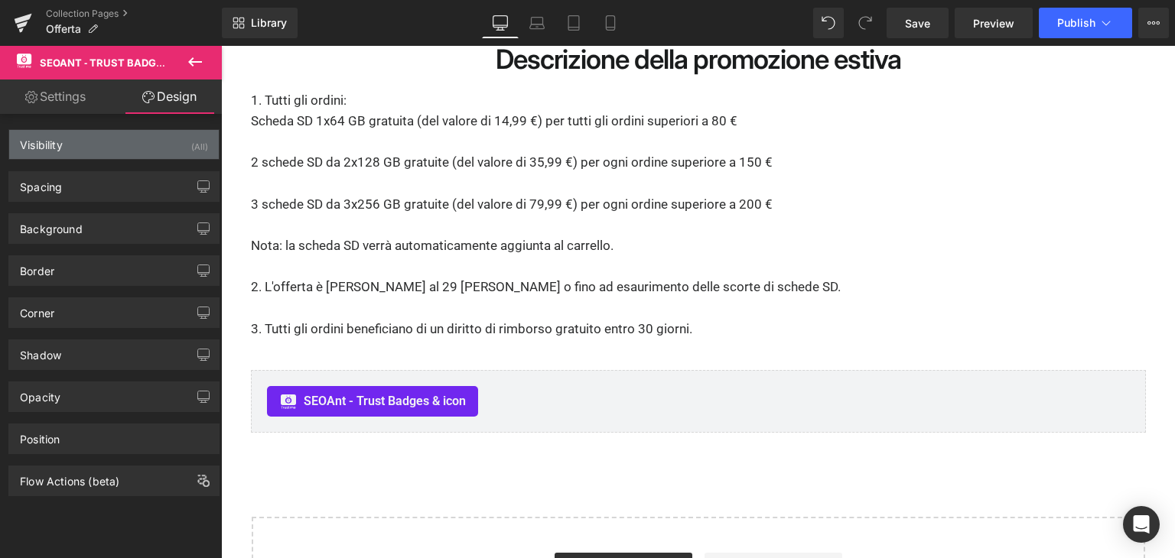
click at [110, 148] on div "Visibility (All)" at bounding box center [114, 144] width 210 height 29
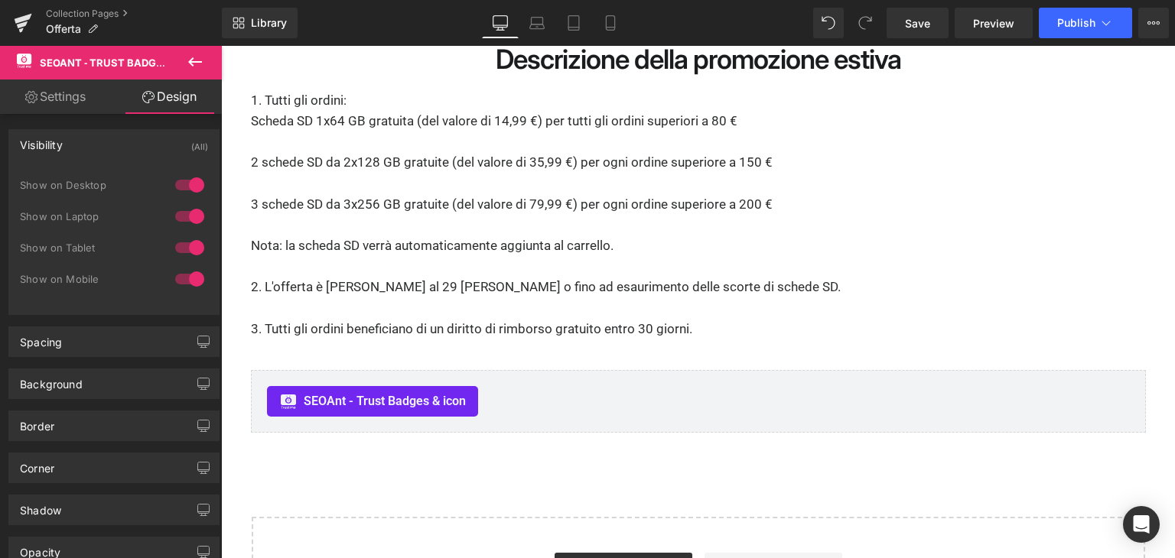
click at [110, 148] on div "Visibility (All)" at bounding box center [114, 144] width 210 height 29
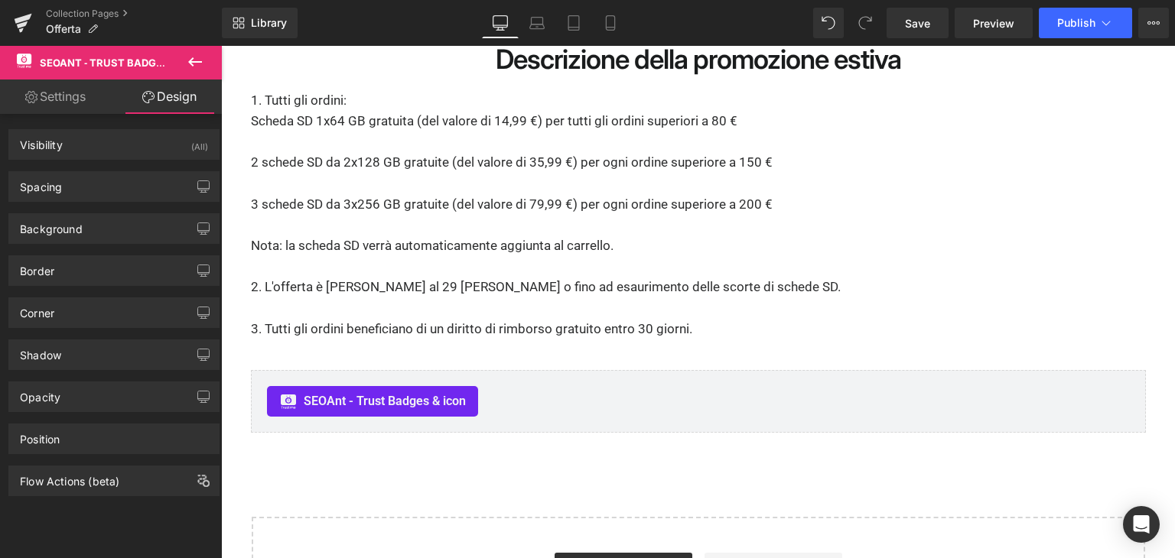
click at [84, 106] on link "Settings" at bounding box center [55, 97] width 111 height 34
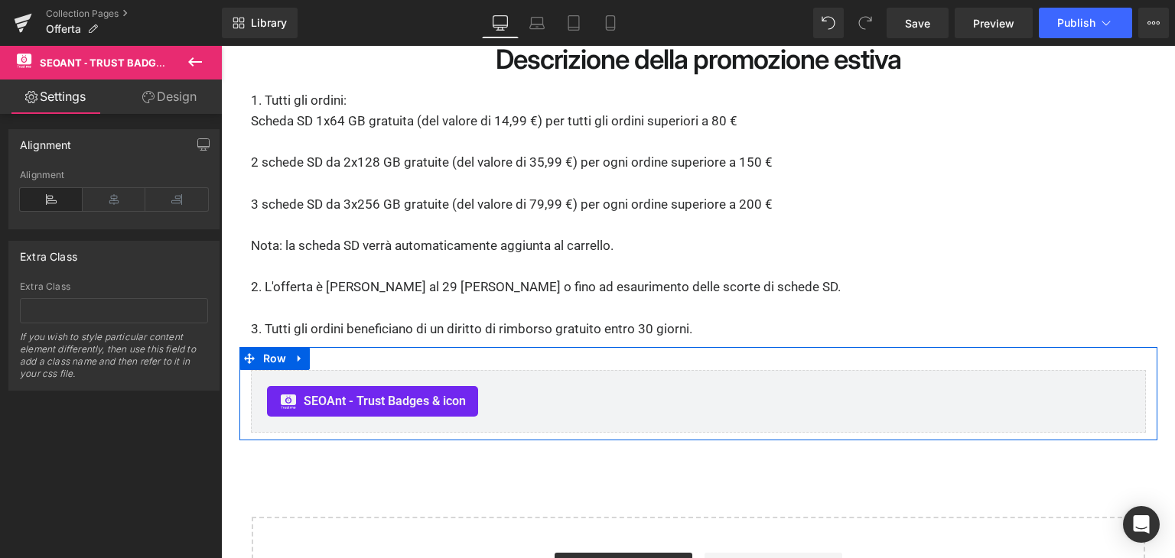
click at [297, 353] on icon at bounding box center [299, 358] width 11 height 11
click at [330, 347] on link at bounding box center [340, 358] width 20 height 23
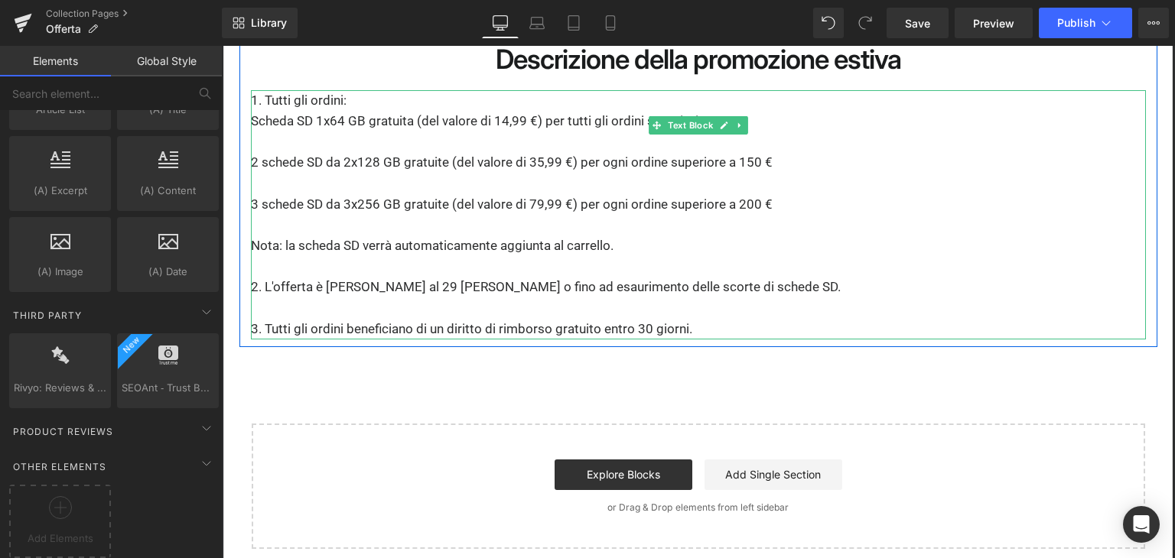
scroll to position [3212, 0]
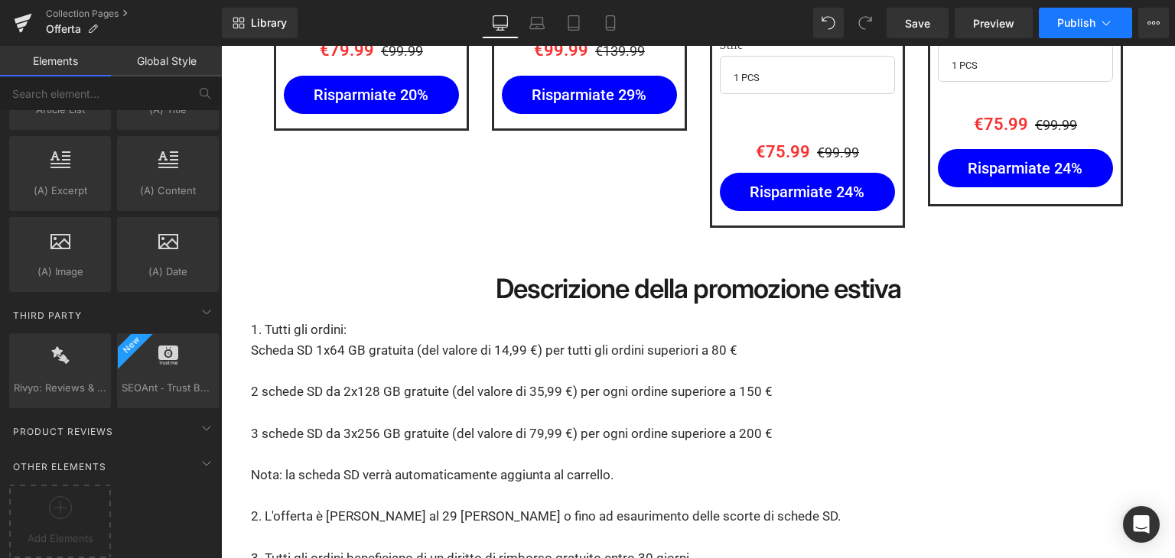
click at [1071, 24] on span "Publish" at bounding box center [1076, 23] width 38 height 12
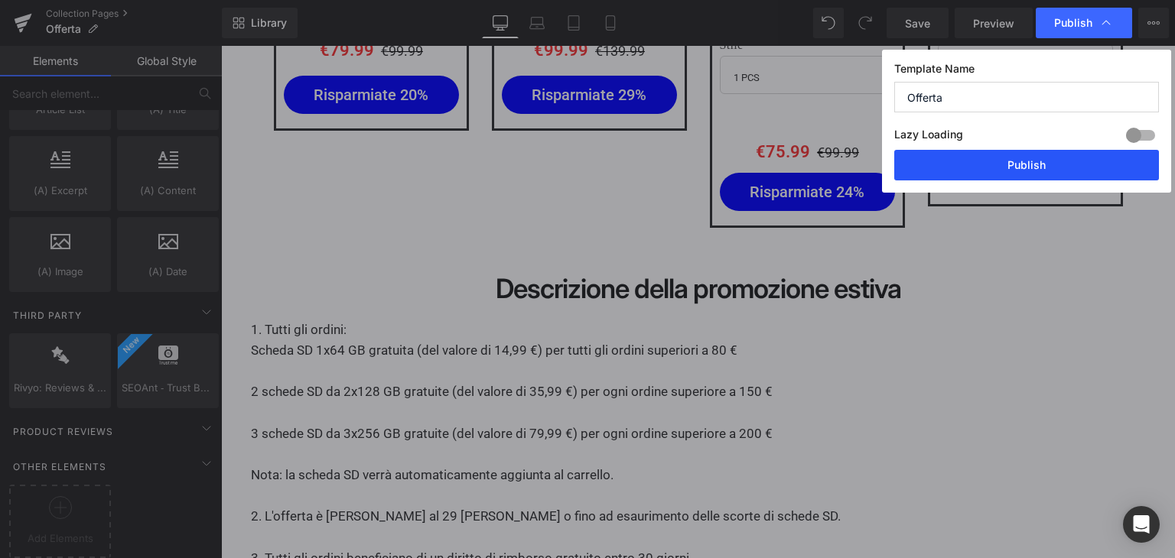
click at [1058, 164] on button "Publish" at bounding box center [1026, 165] width 265 height 31
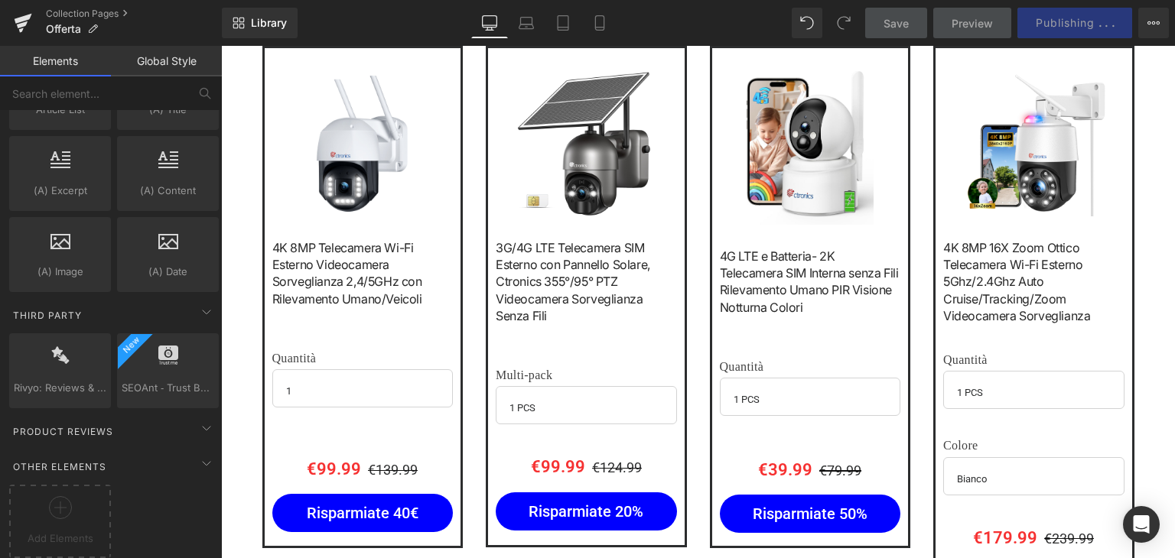
scroll to position [765, 0]
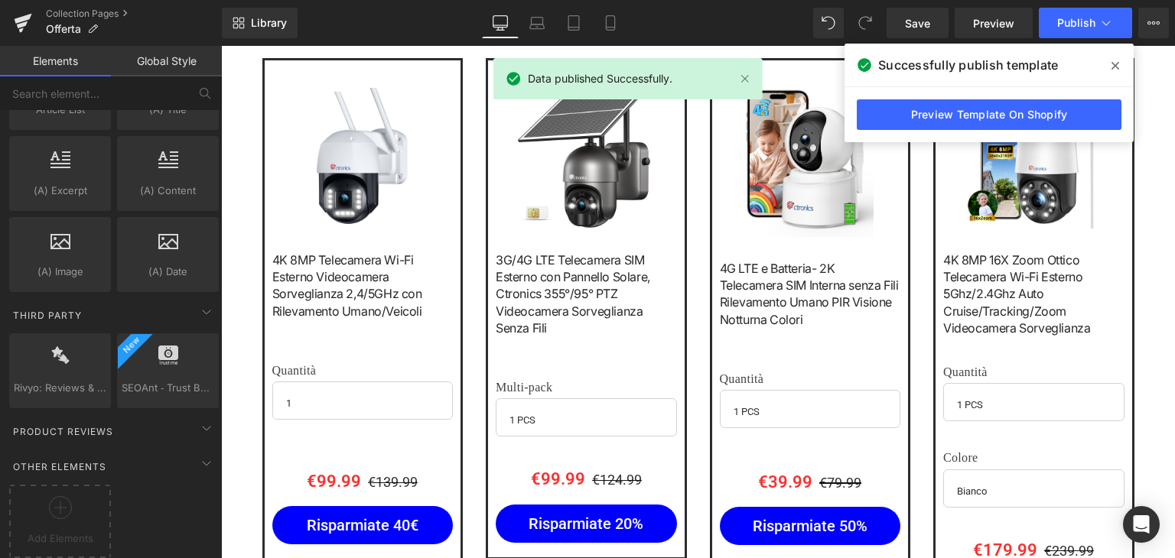
click at [1111, 73] on span at bounding box center [1115, 66] width 24 height 24
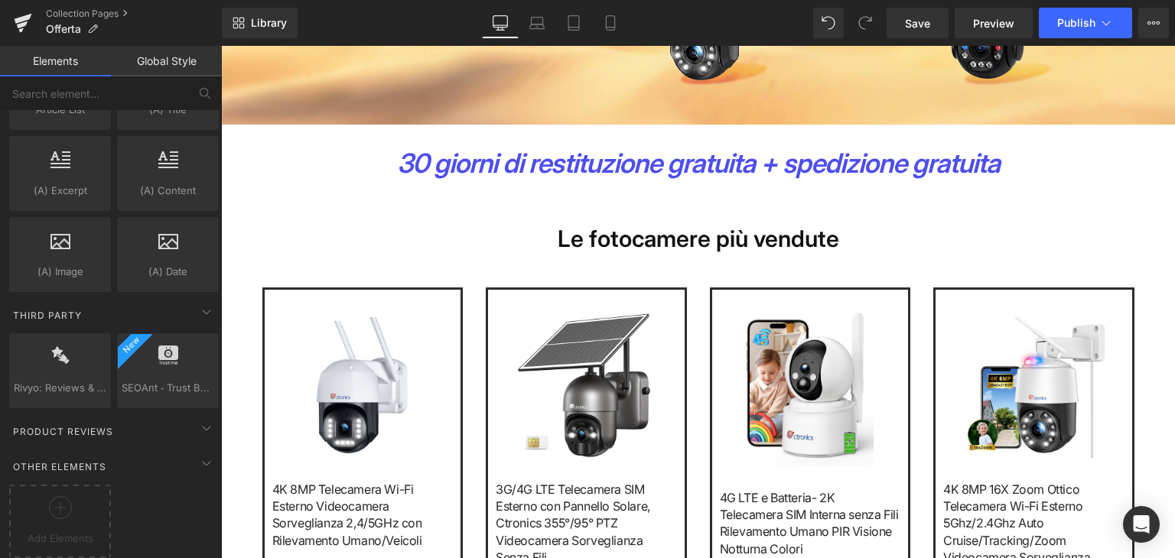
scroll to position [306, 0]
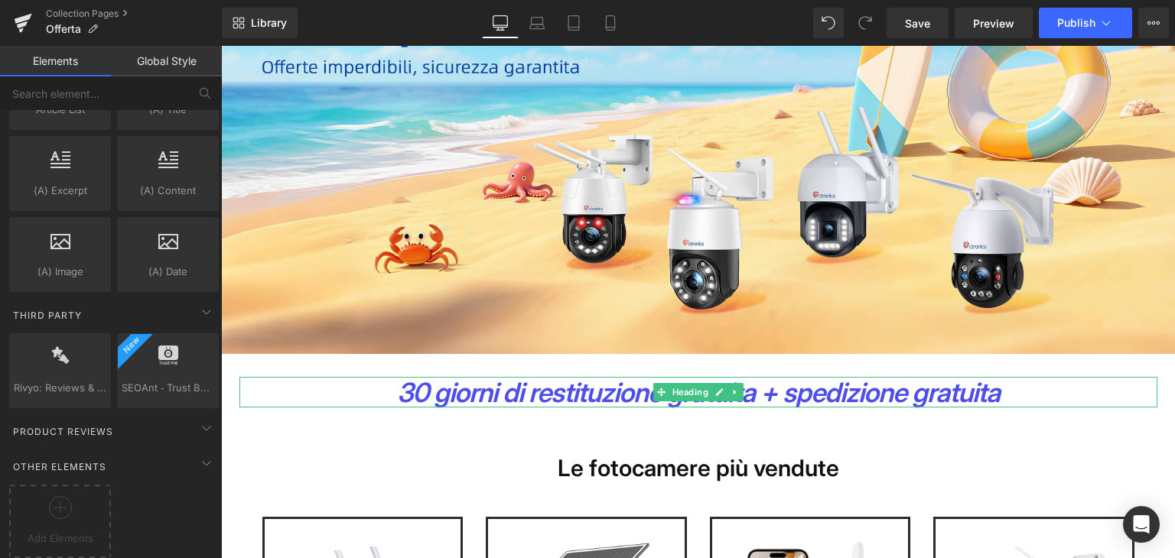
click at [564, 395] on strong "30 giorni di restituzione gratuita + spedizione gratuita" at bounding box center [698, 392] width 603 height 32
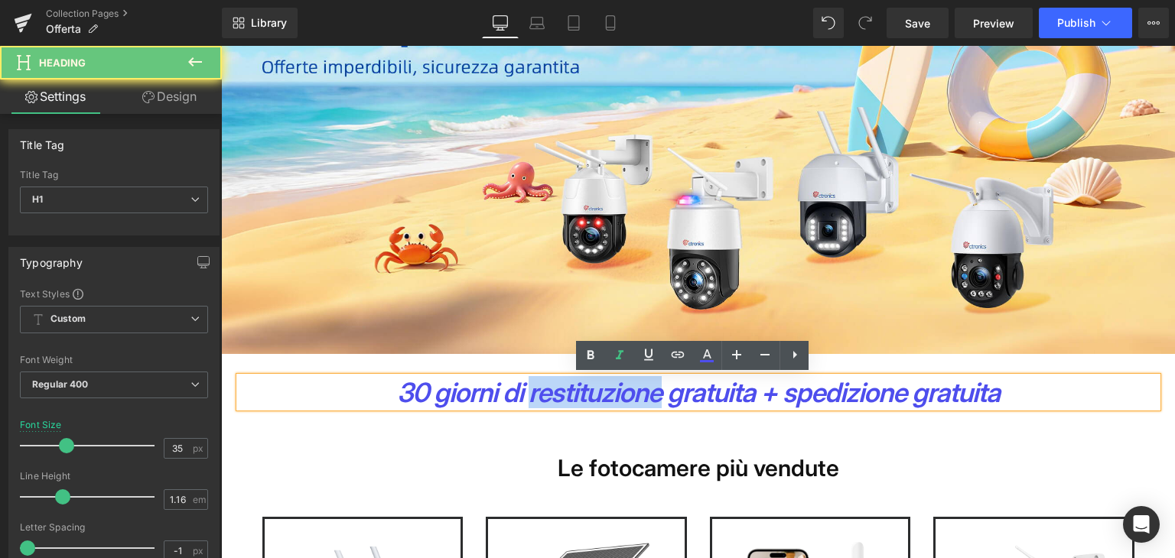
click at [564, 395] on strong "30 giorni di restituzione gratuita + spedizione gratuita" at bounding box center [698, 392] width 603 height 32
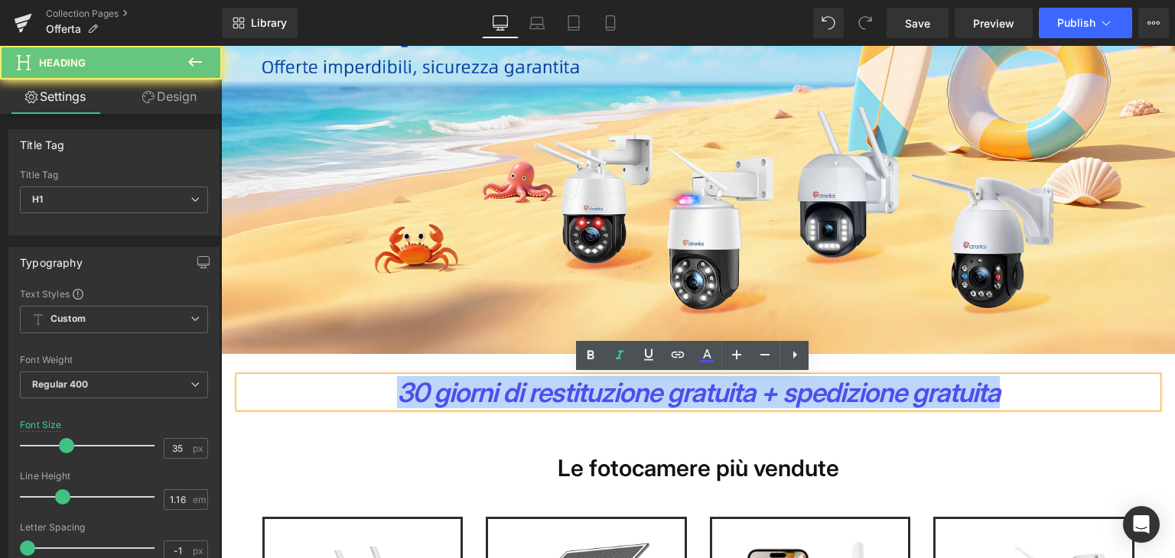
click at [564, 395] on strong "30 giorni di restituzione gratuita + spedizione gratuita" at bounding box center [698, 392] width 603 height 32
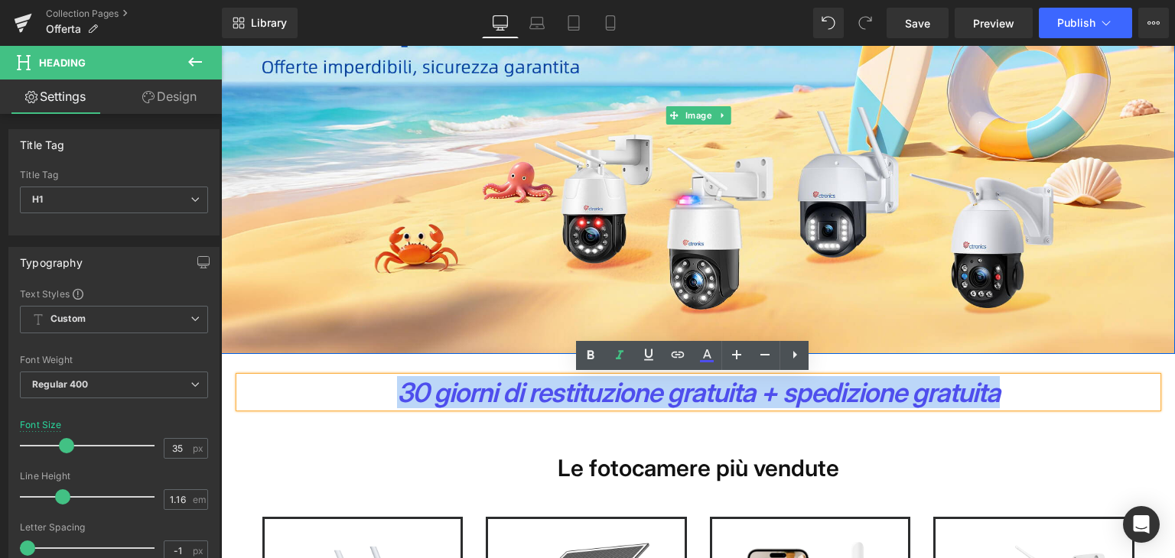
copy strong "30 giorni di restituzione gratuita + spedizione gratuita"
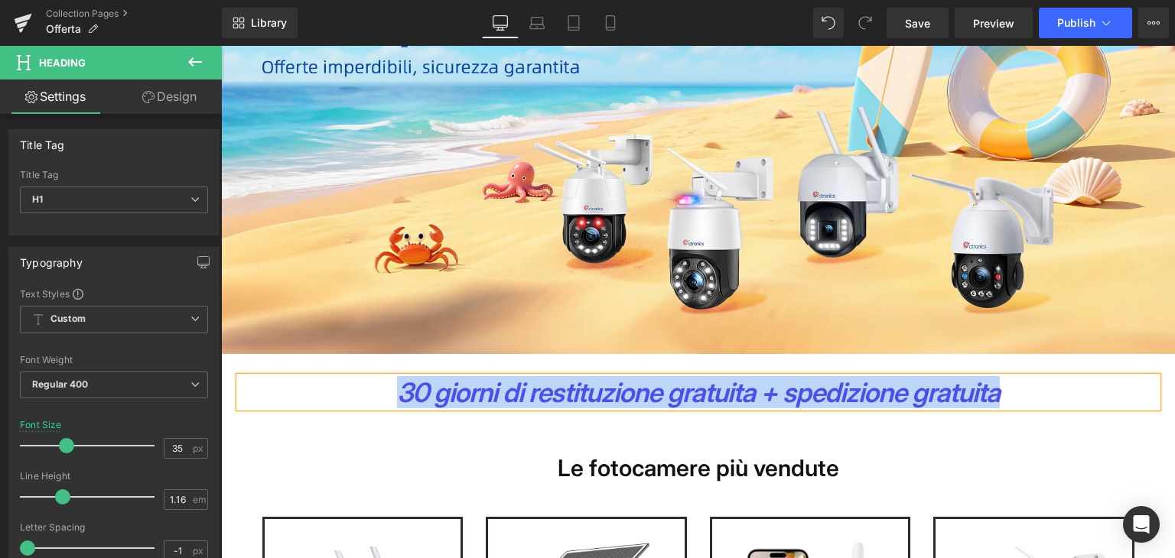
click at [573, 392] on strong "30 giorni di restituzione gratuita + spedizione gratuita" at bounding box center [698, 392] width 603 height 32
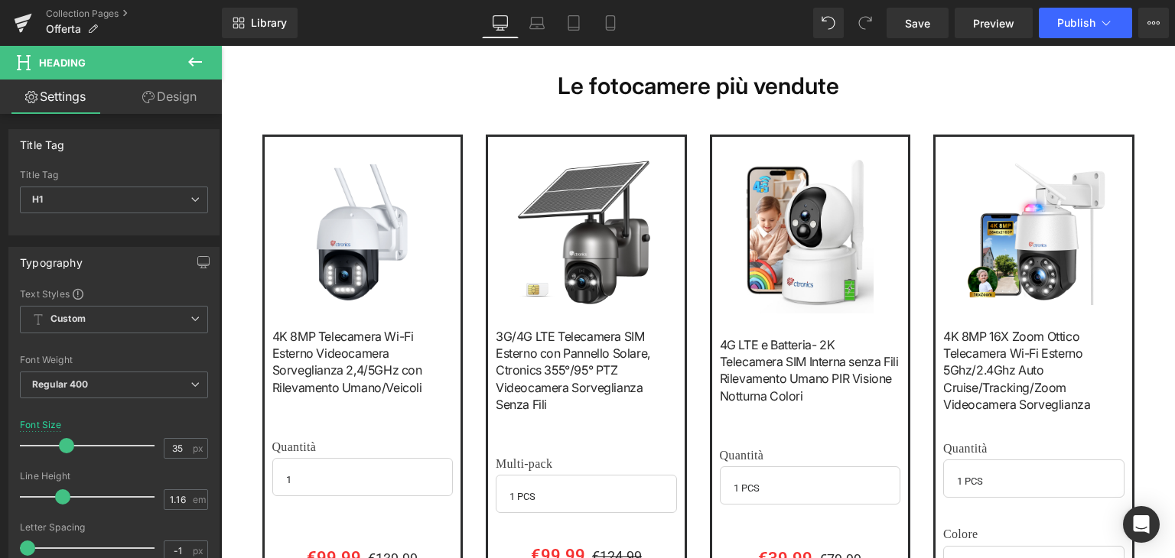
scroll to position [612, 0]
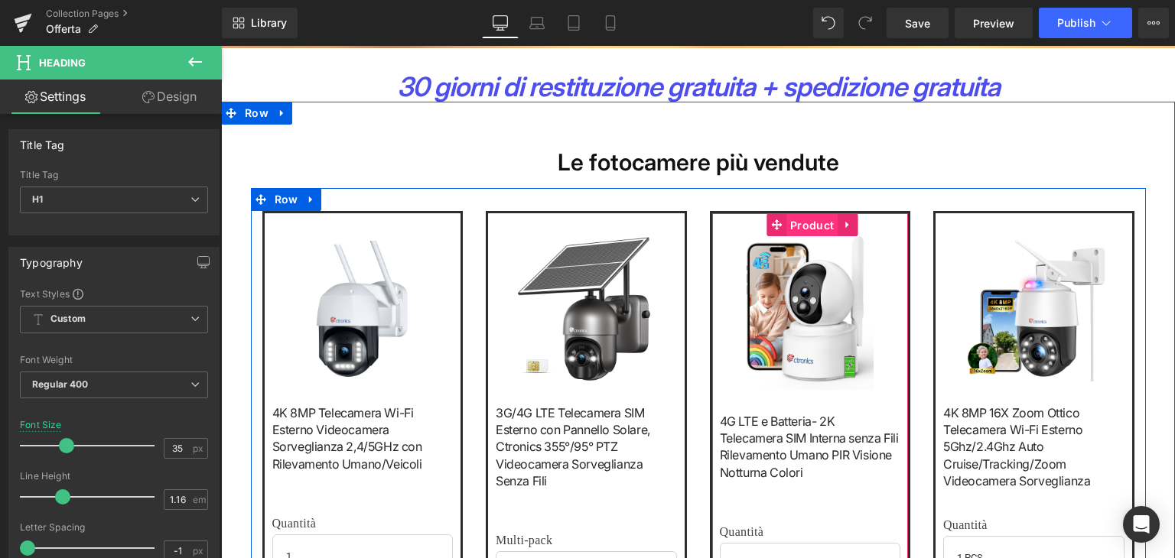
click at [795, 218] on span "Product" at bounding box center [811, 225] width 51 height 23
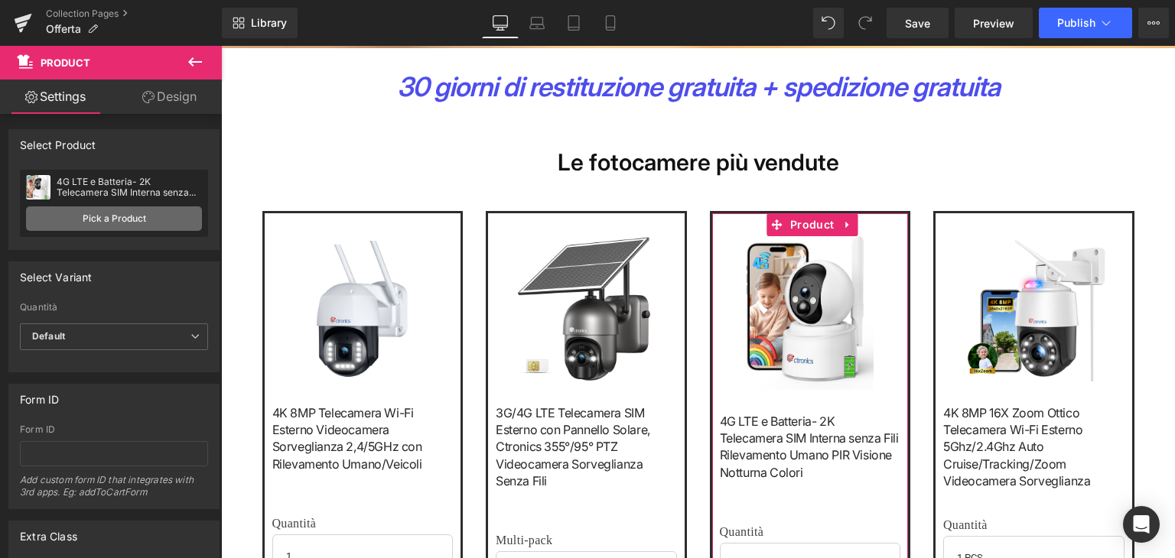
click at [143, 224] on link "Pick a Product" at bounding box center [114, 218] width 176 height 24
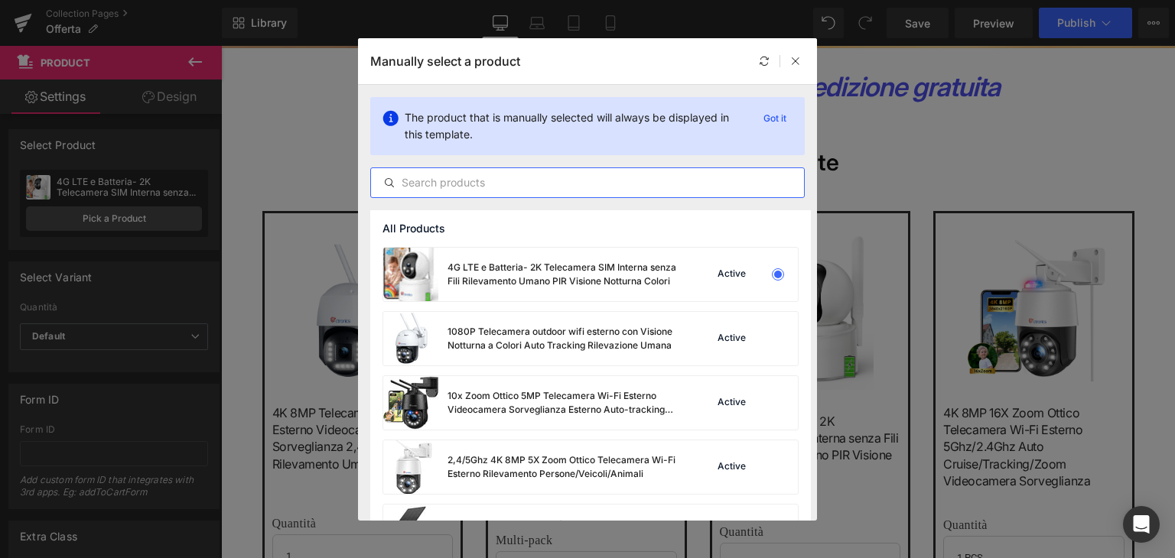
click at [444, 181] on input "text" at bounding box center [587, 183] width 433 height 18
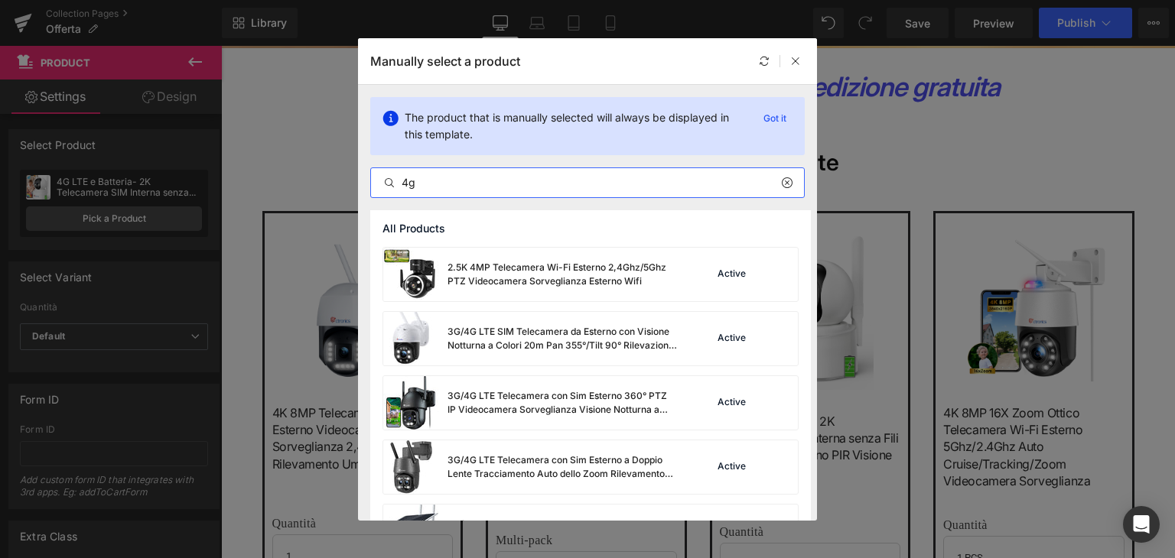
type input "4g"
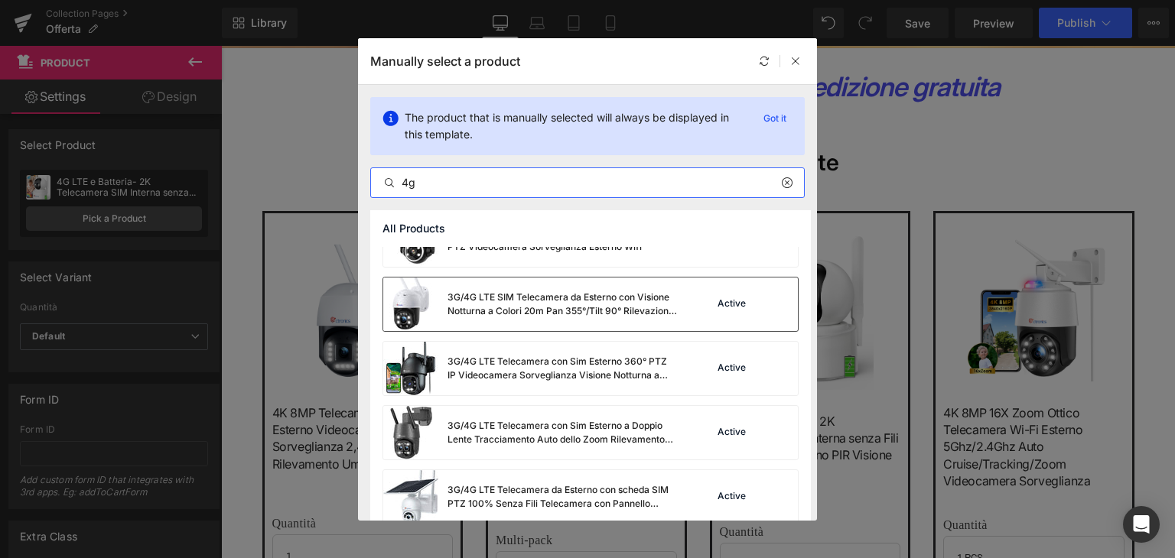
scroll to position [76, 0]
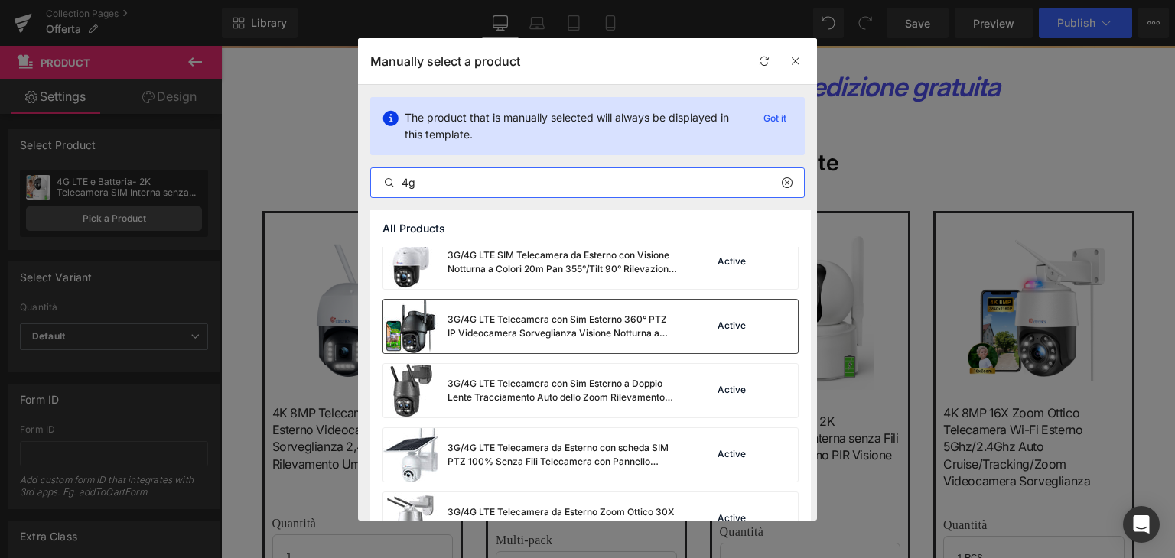
click at [524, 322] on div "3G/4G LTE Telecamera con Sim Esterno 360° PTZ IP Videocamera Sorveglianza Visio…" at bounding box center [561, 327] width 229 height 28
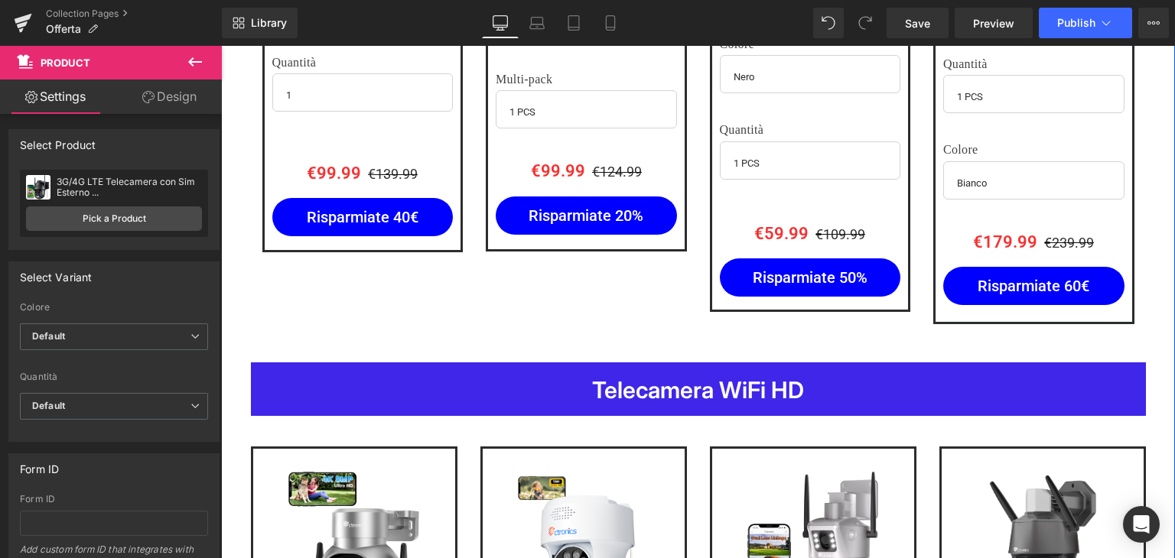
scroll to position [1071, 0]
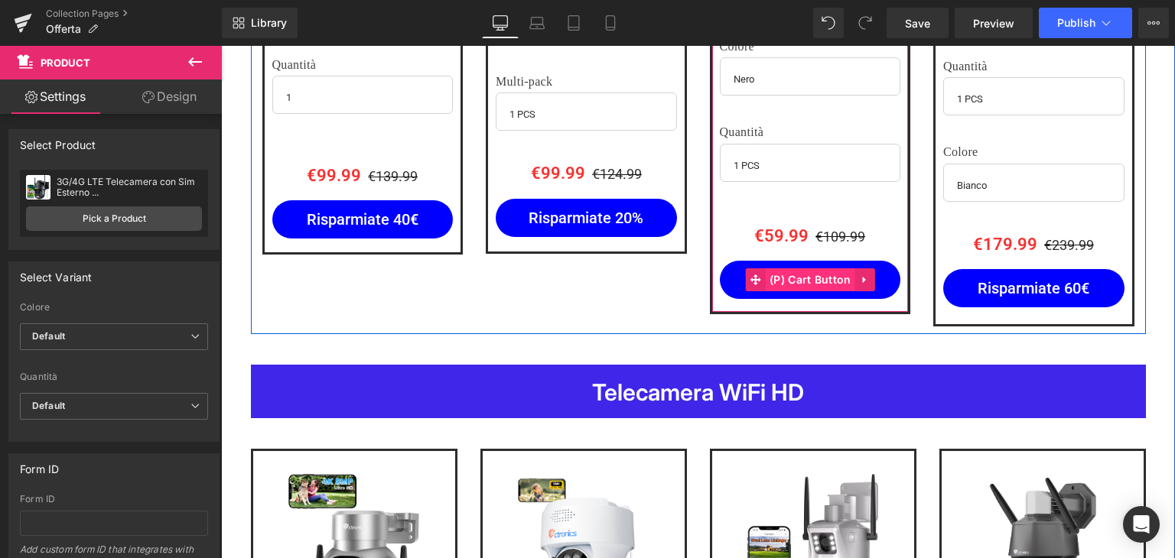
click at [800, 279] on span "(P) Cart Button" at bounding box center [810, 279] width 89 height 23
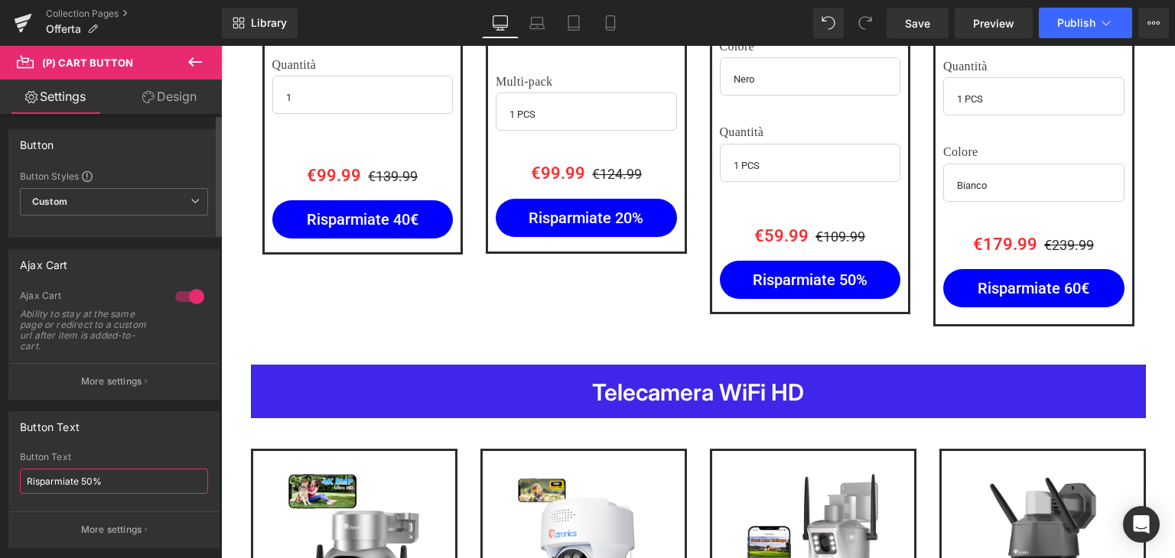
click at [112, 478] on input "Risparmiate 50%" at bounding box center [114, 481] width 188 height 25
type input "Risparmiate 50€"
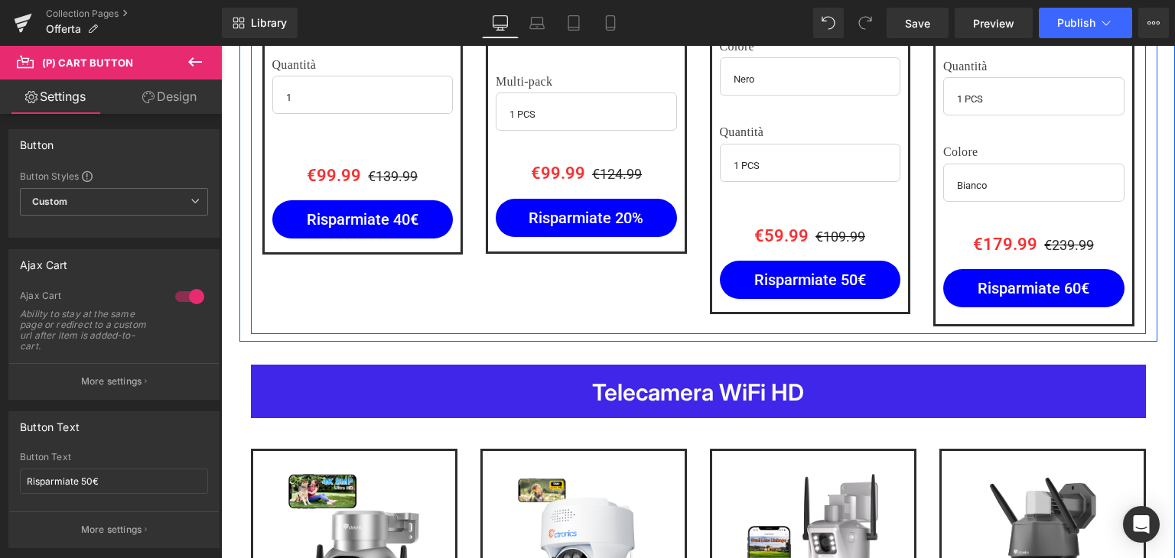
click at [565, 294] on div "Sale Off (P) Image 4K 8MP Telecamera Wi-Fi Esterno Videocamera Sorveglianza 2,4…" at bounding box center [698, 31] width 895 height 604
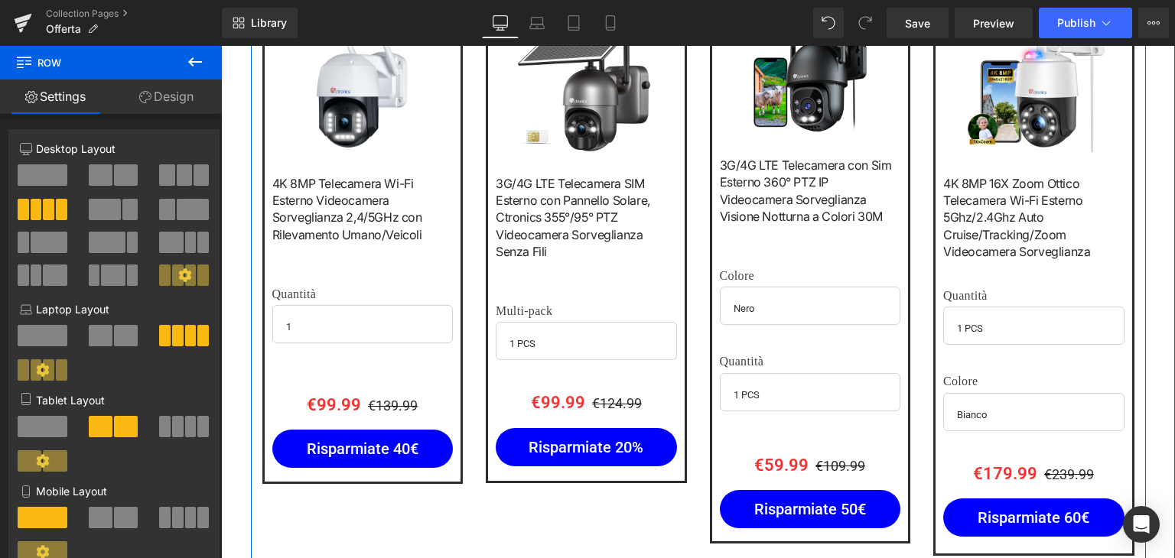
scroll to position [765, 0]
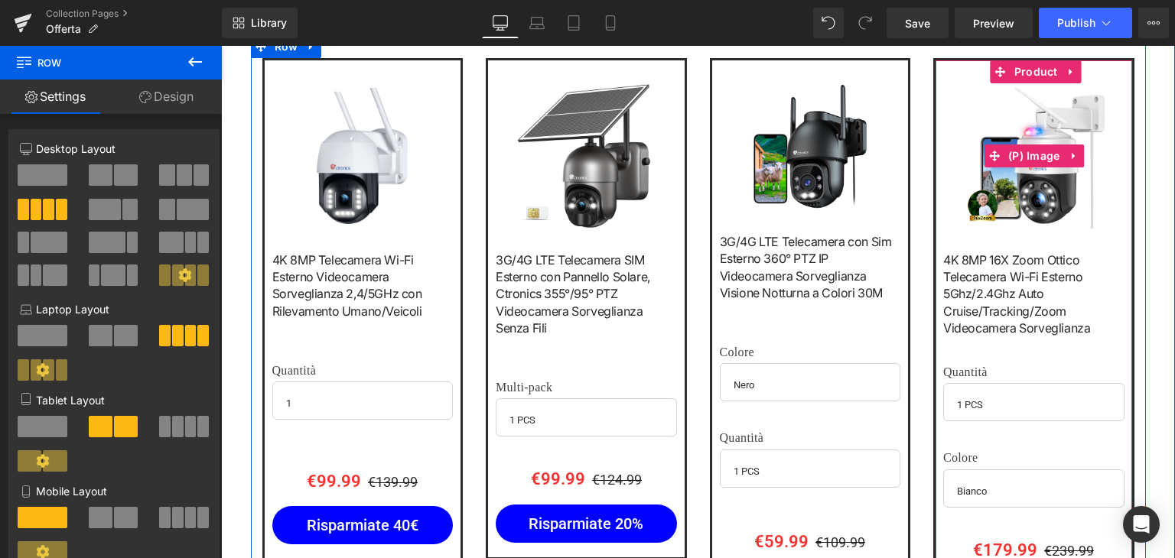
click at [1028, 132] on img at bounding box center [1033, 155] width 145 height 145
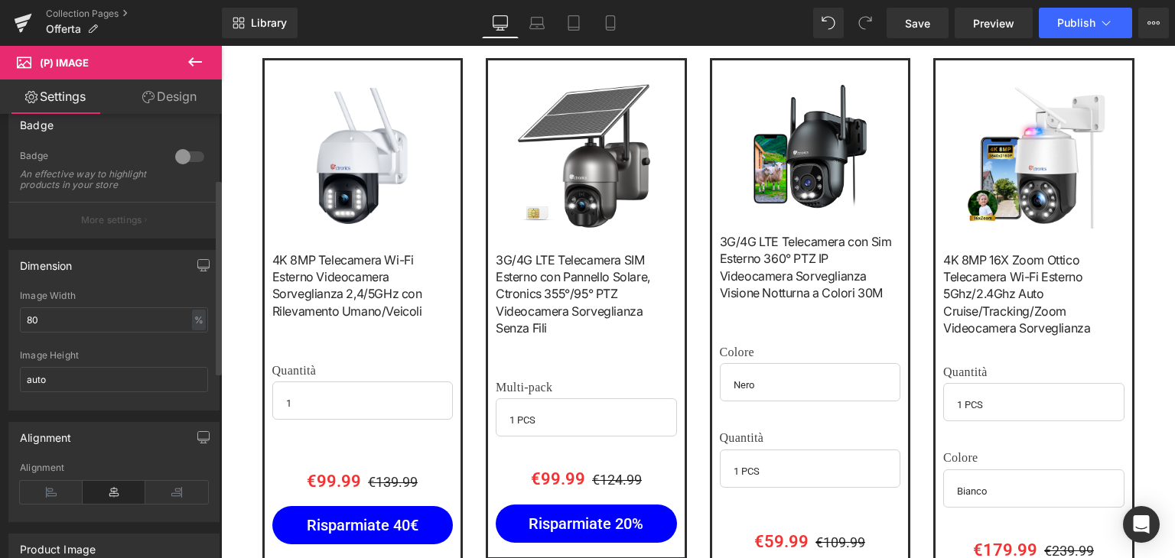
scroll to position [153, 0]
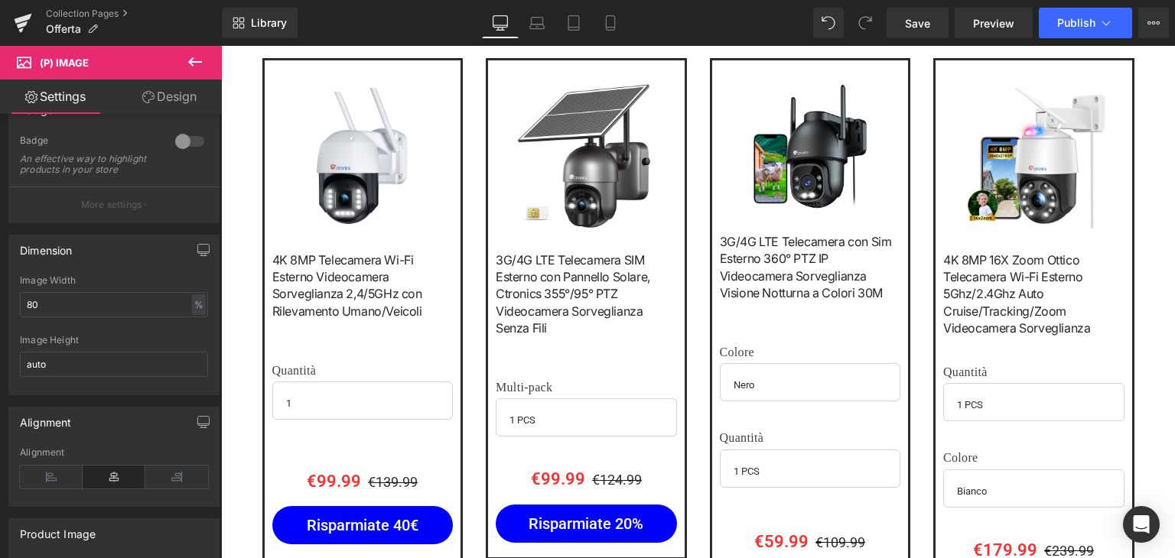
click at [580, 103] on img at bounding box center [586, 155] width 145 height 145
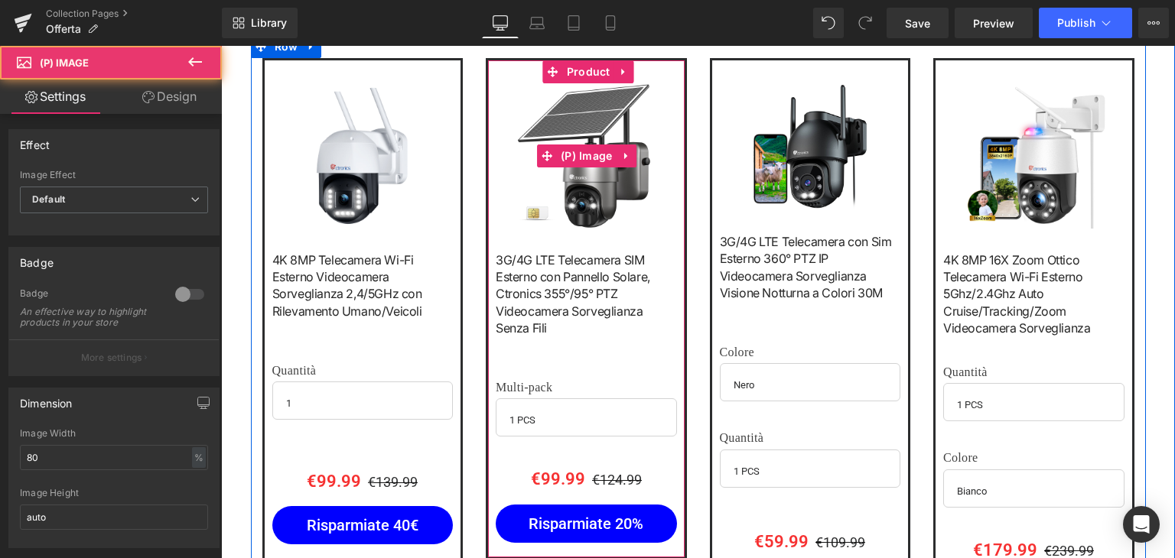
click at [343, 141] on img at bounding box center [362, 155] width 145 height 145
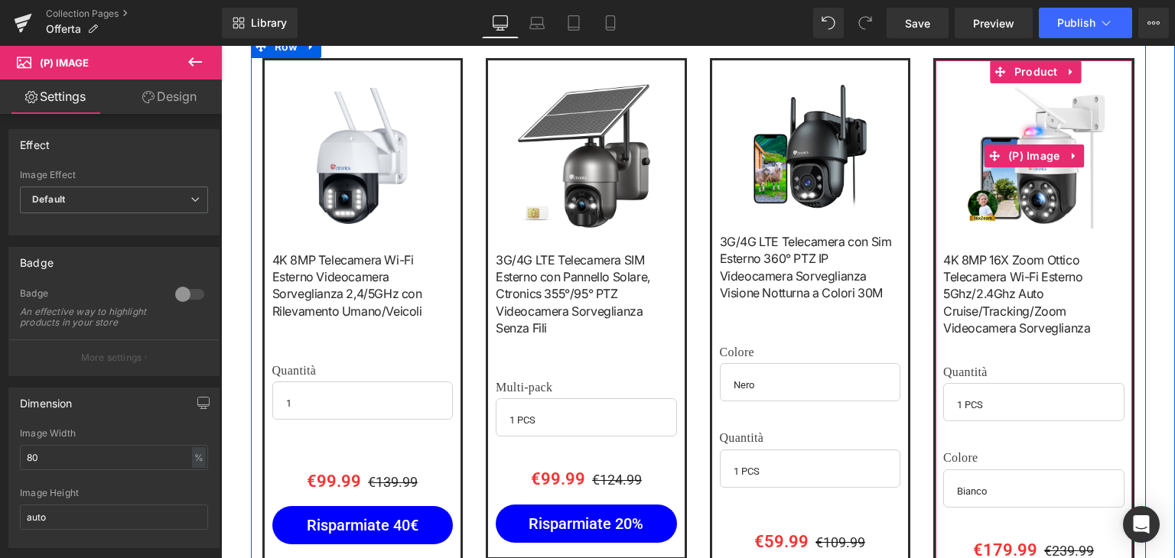
click at [1010, 132] on img at bounding box center [1033, 155] width 145 height 145
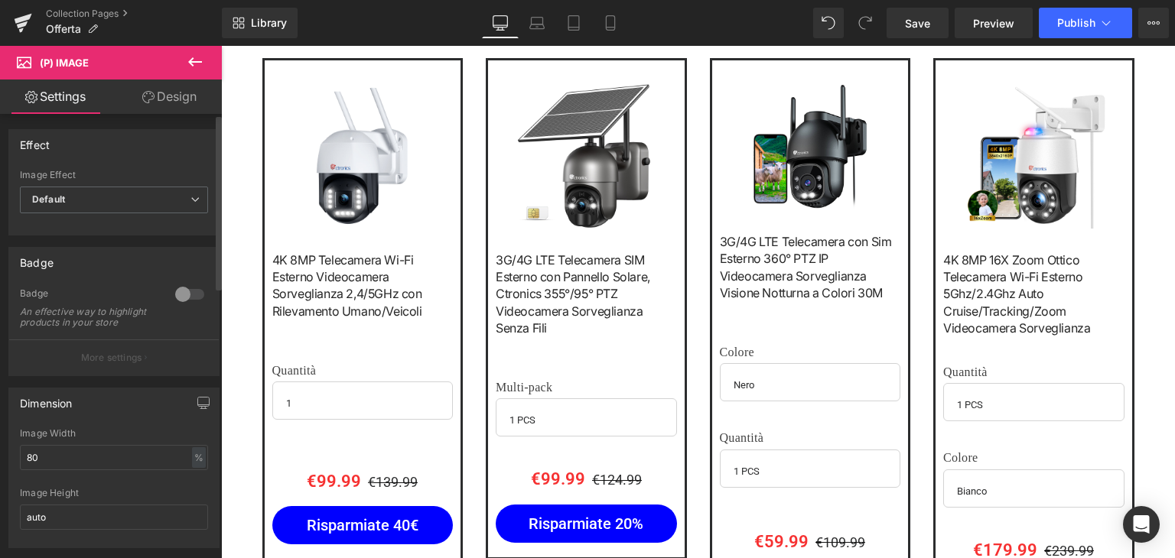
drag, startPoint x: 61, startPoint y: 466, endPoint x: 0, endPoint y: 464, distance: 61.2
click at [0, 464] on div "Dimension 80% Image Width 80 % % px auto Image Height auto" at bounding box center [114, 462] width 229 height 172
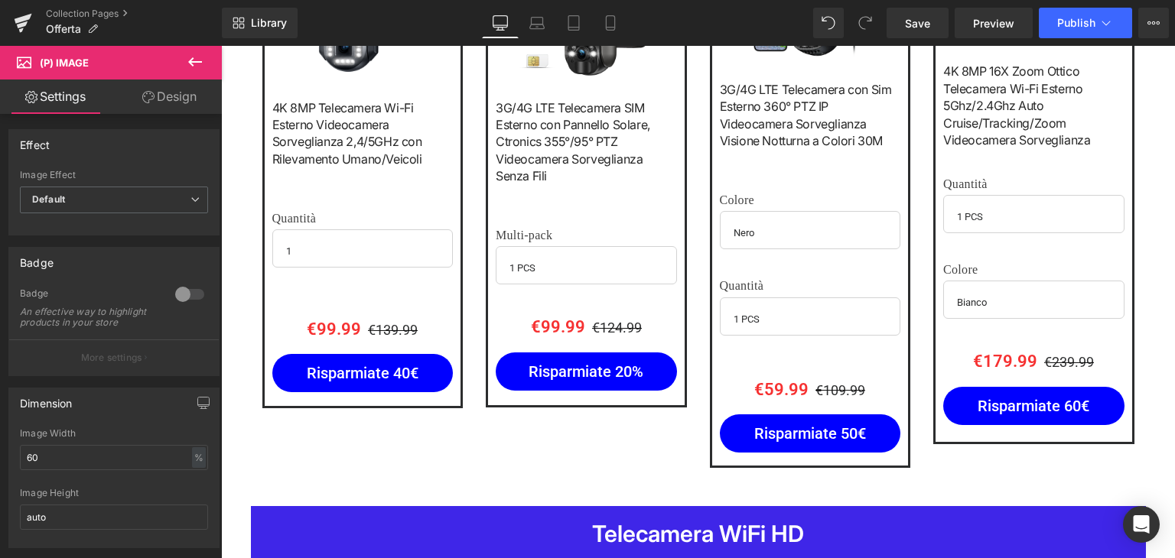
scroll to position [918, 0]
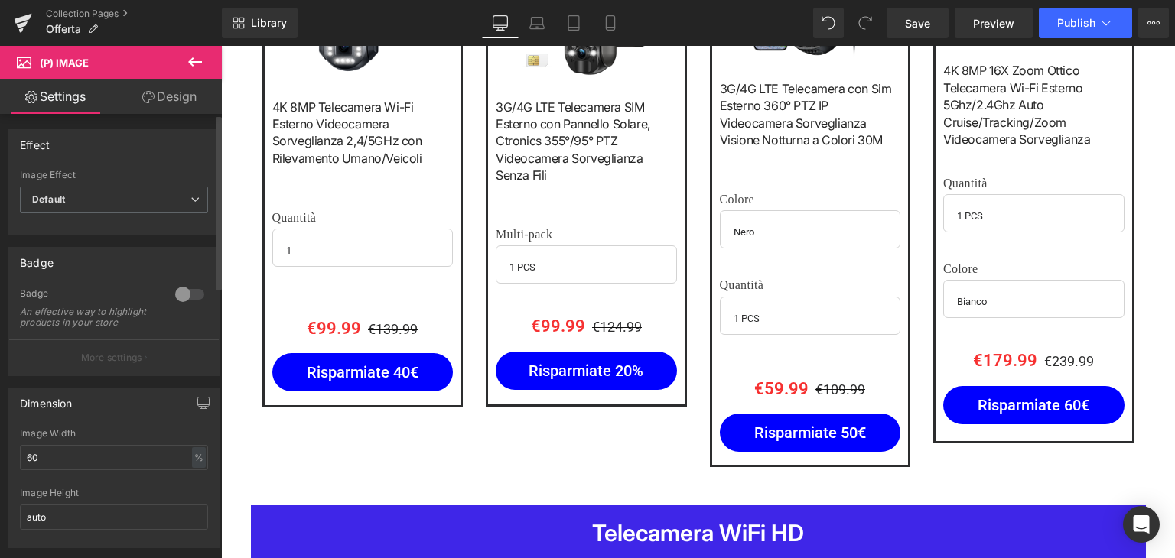
drag, startPoint x: 63, startPoint y: 471, endPoint x: 14, endPoint y: 469, distance: 49.8
click at [14, 469] on div "60% Image Width 60 % % px auto Image Height auto" at bounding box center [114, 487] width 210 height 119
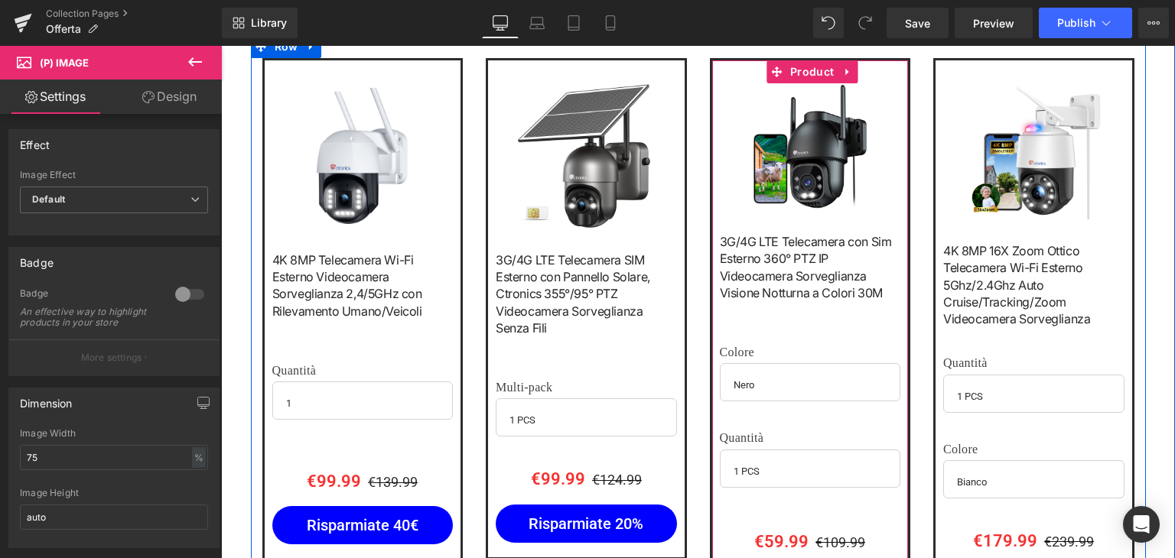
scroll to position [994, 0]
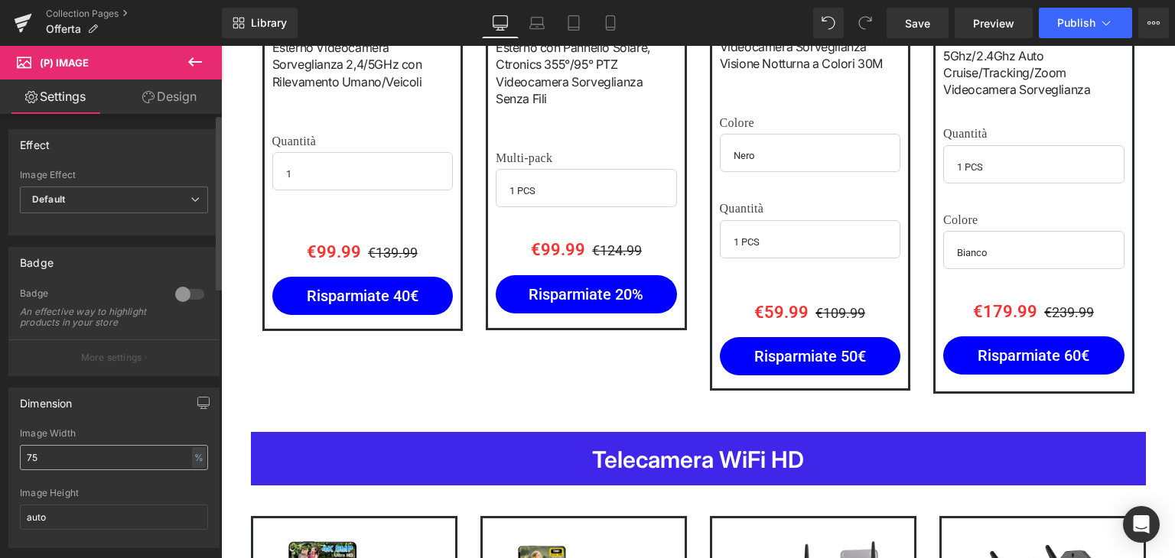
click at [54, 470] on input "75" at bounding box center [114, 457] width 188 height 25
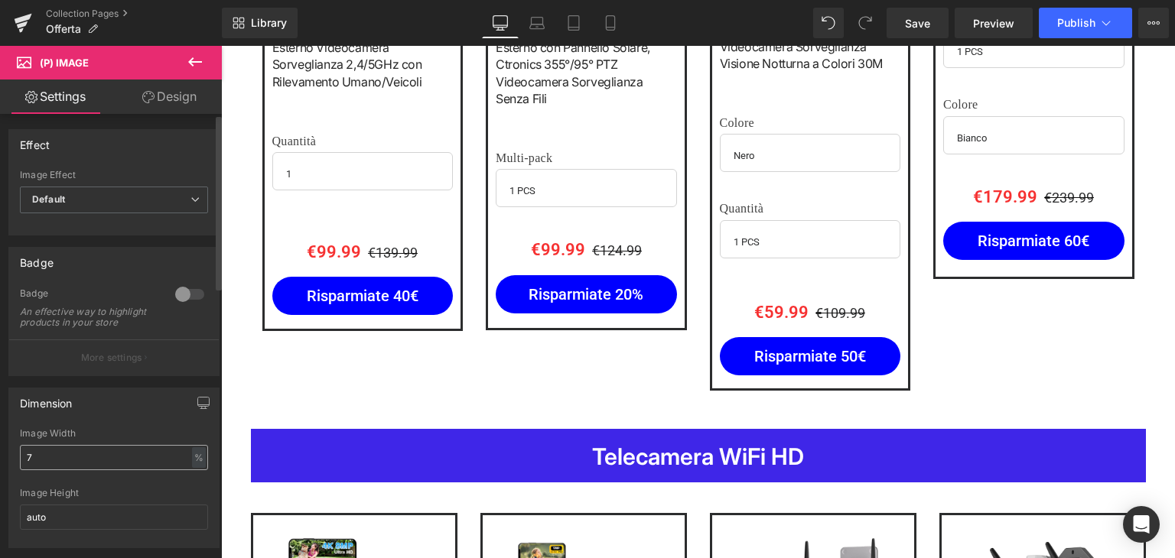
type input "72"
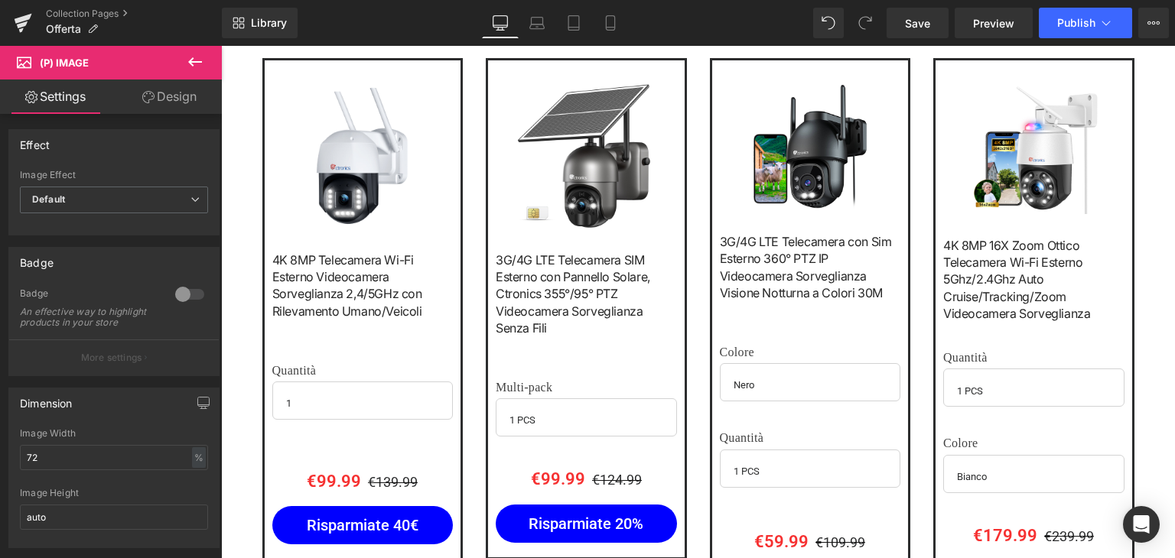
scroll to position [918, 0]
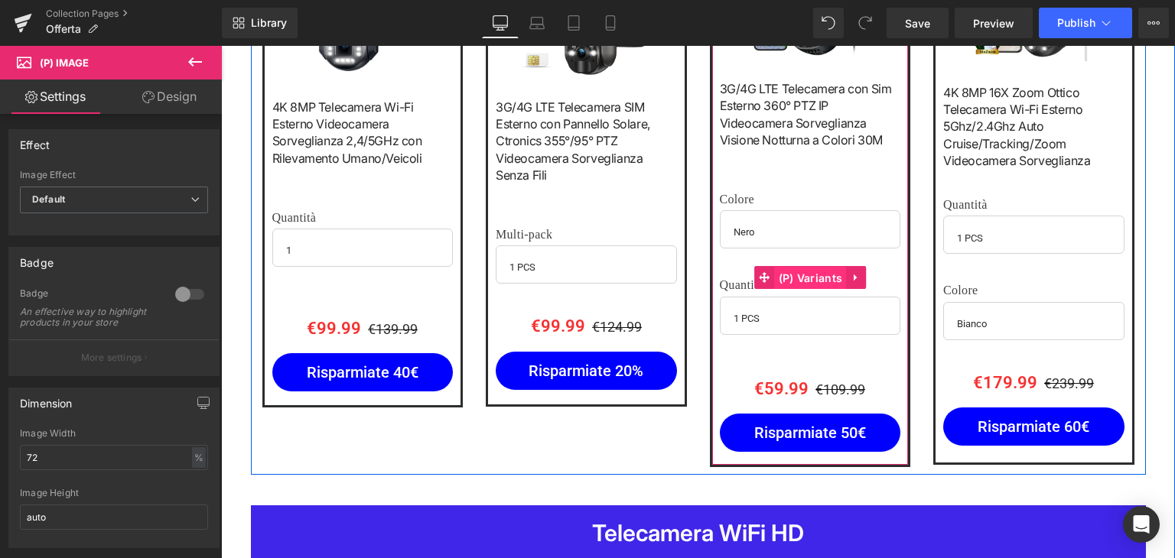
click at [808, 274] on span "(P) Variants" at bounding box center [811, 278] width 72 height 23
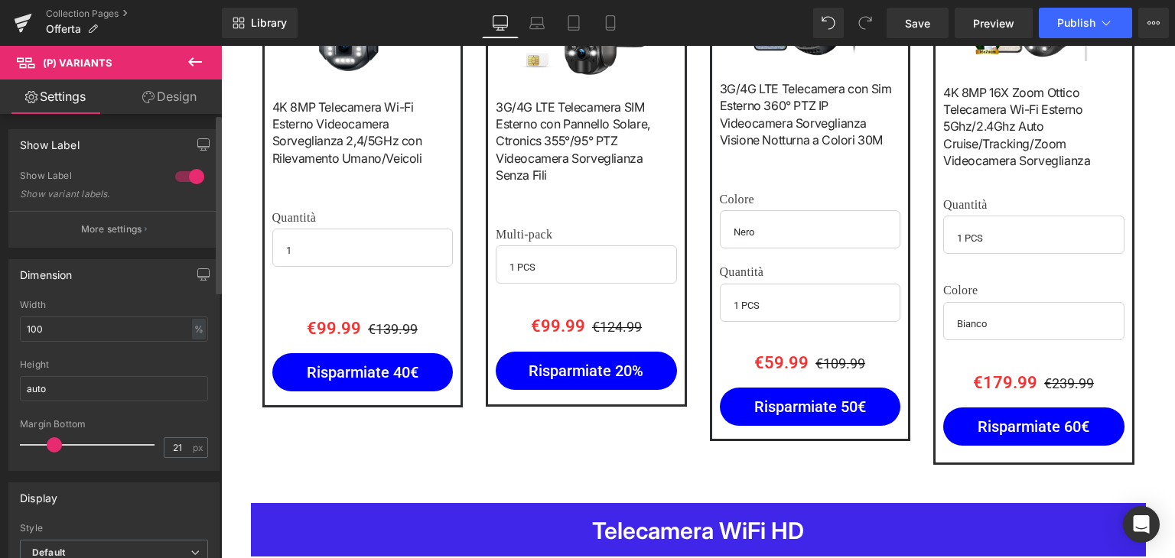
type input "22"
drag, startPoint x: 73, startPoint y: 447, endPoint x: 54, endPoint y: 450, distance: 19.3
click at [54, 450] on span at bounding box center [55, 444] width 15 height 15
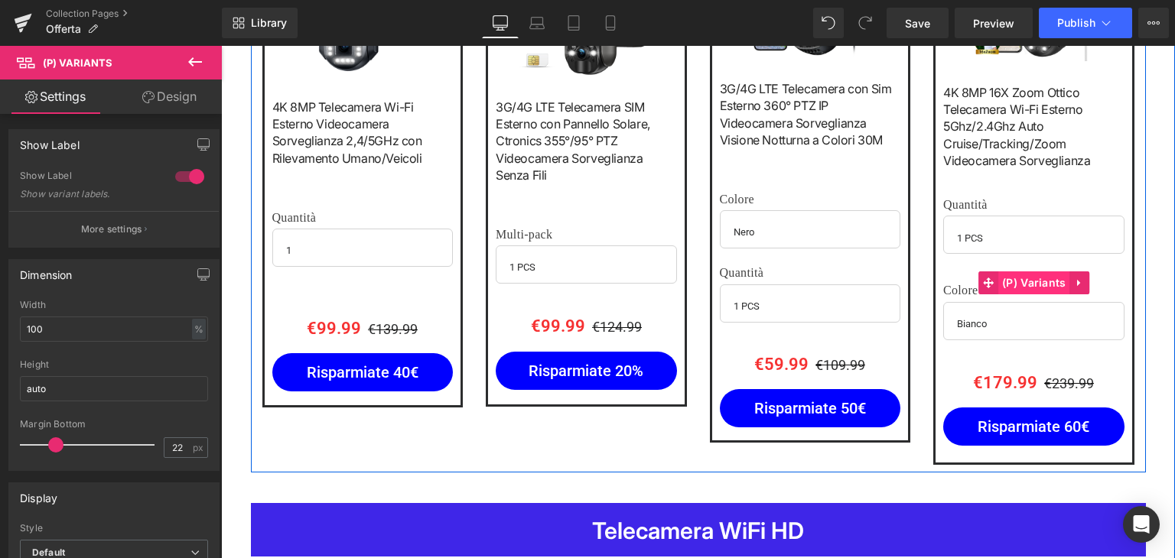
click at [1025, 283] on span "(P) Variants" at bounding box center [1034, 283] width 72 height 23
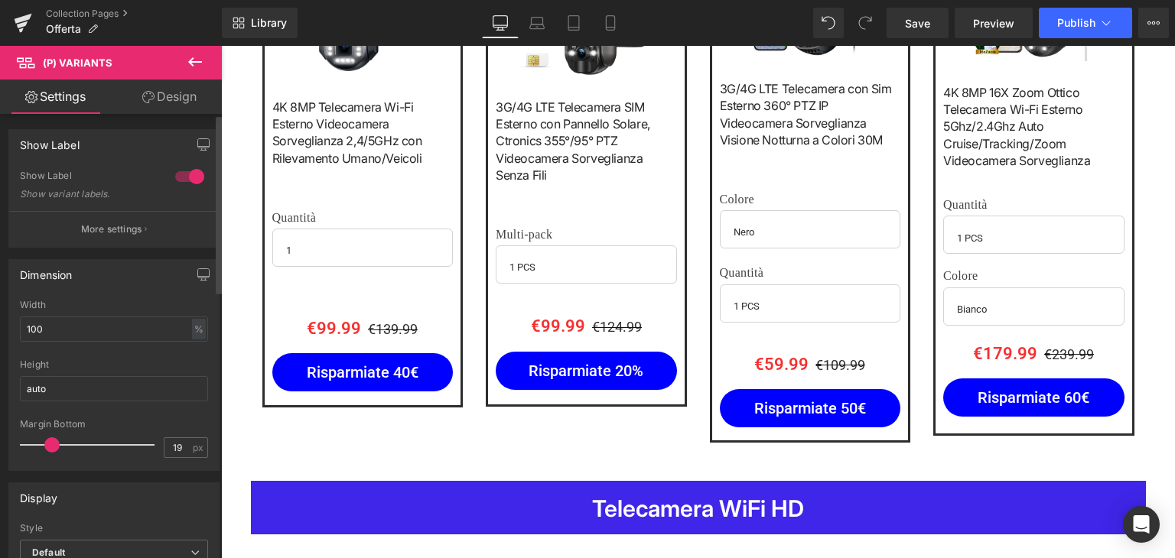
drag, startPoint x: 72, startPoint y: 442, endPoint x: 49, endPoint y: 442, distance: 22.9
click at [49, 442] on span at bounding box center [51, 444] width 15 height 15
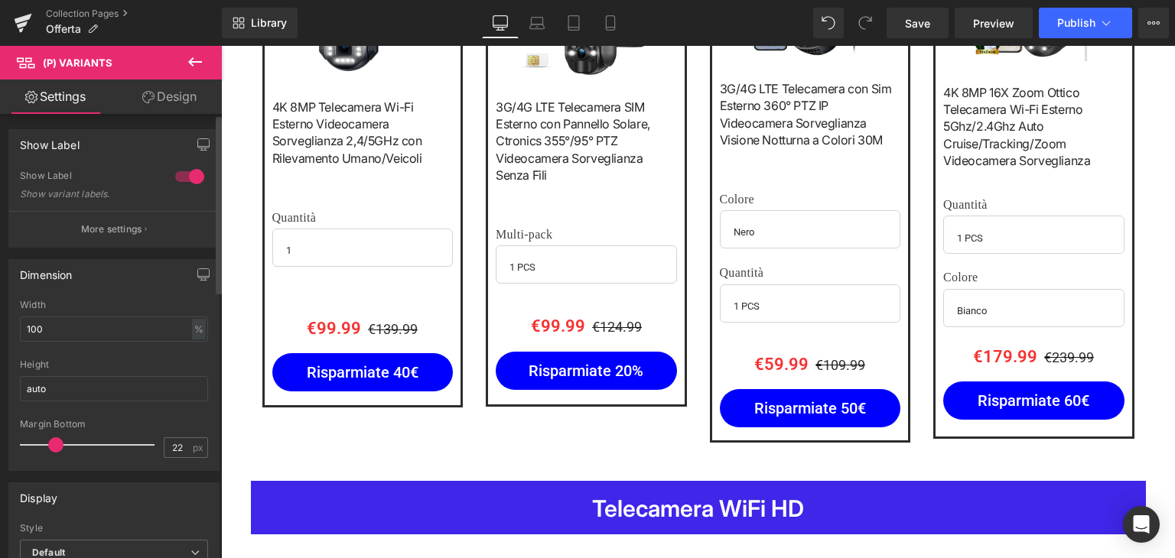
type input "23"
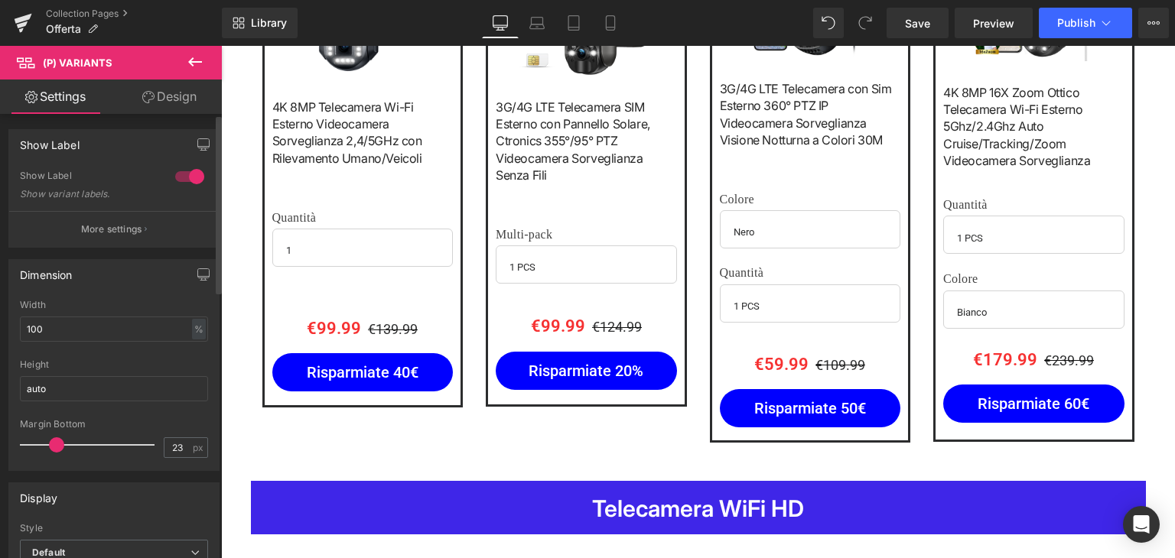
click at [58, 442] on span at bounding box center [56, 444] width 15 height 15
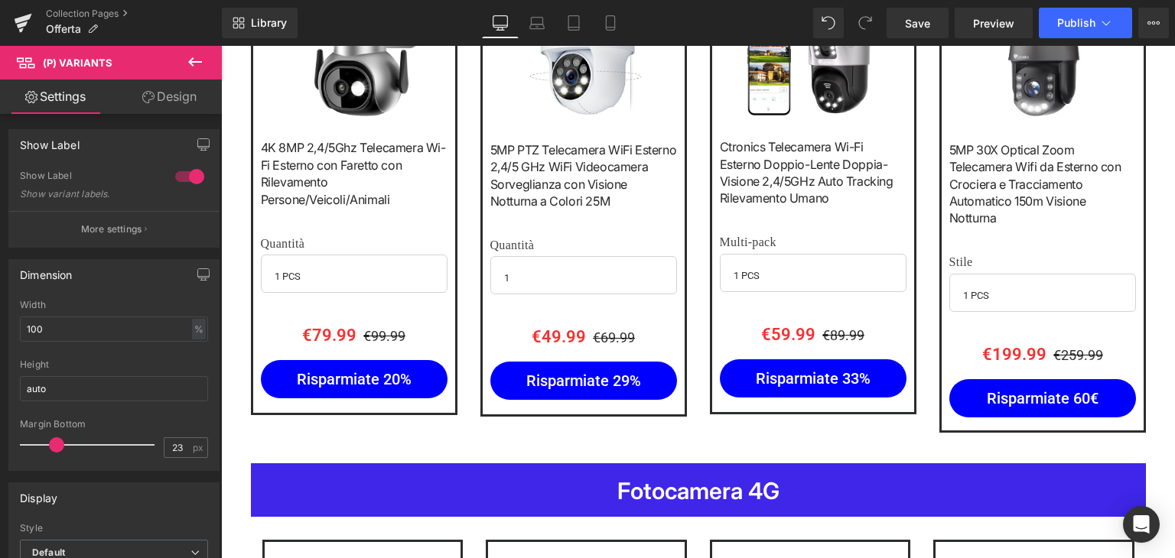
scroll to position [1224, 0]
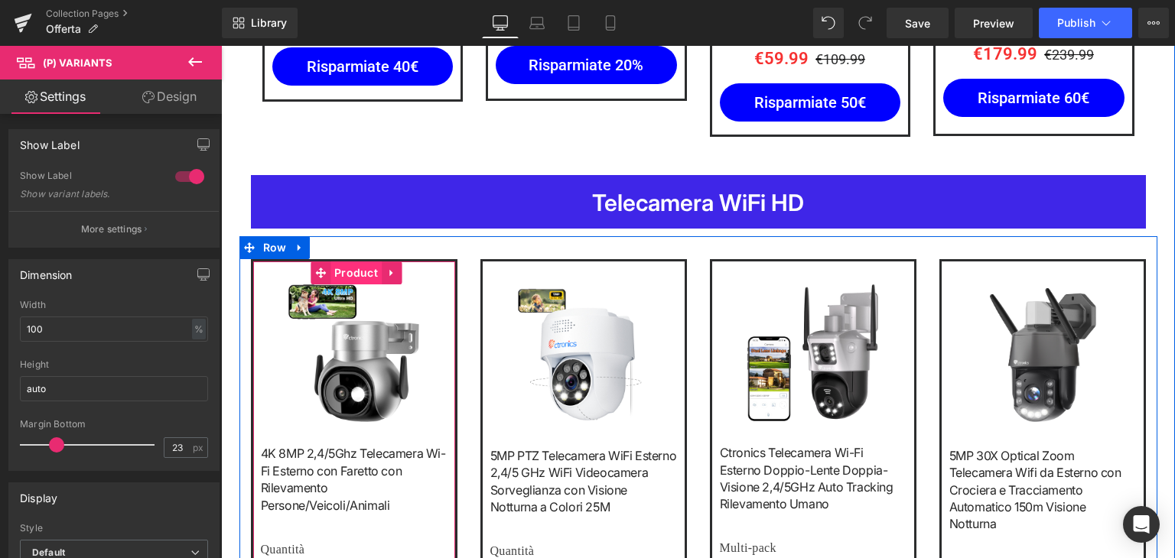
click at [351, 264] on span "Product" at bounding box center [355, 273] width 51 height 23
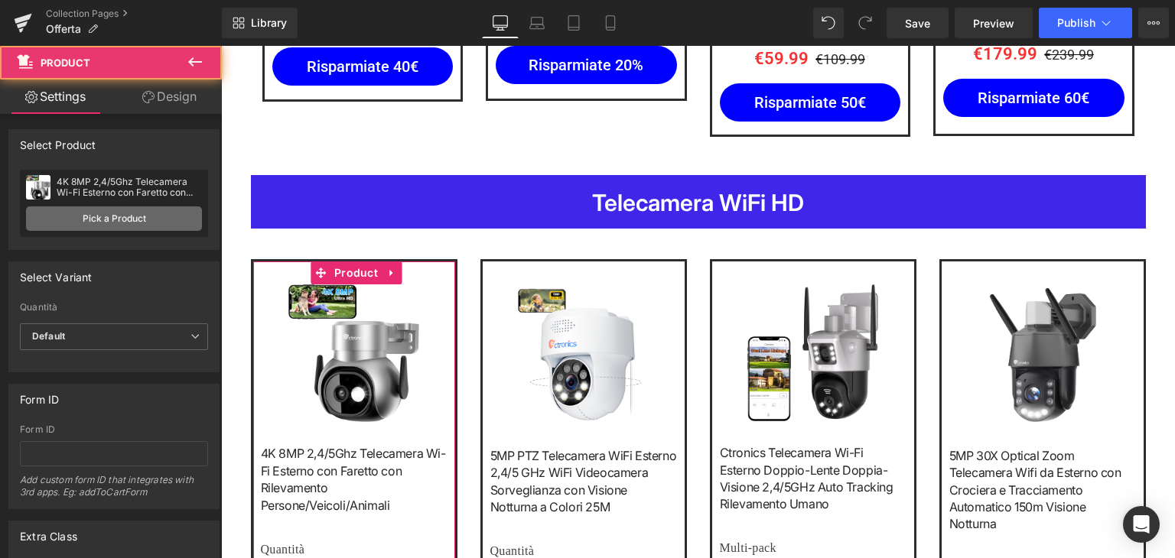
click at [104, 206] on link "Pick a Product" at bounding box center [114, 218] width 176 height 24
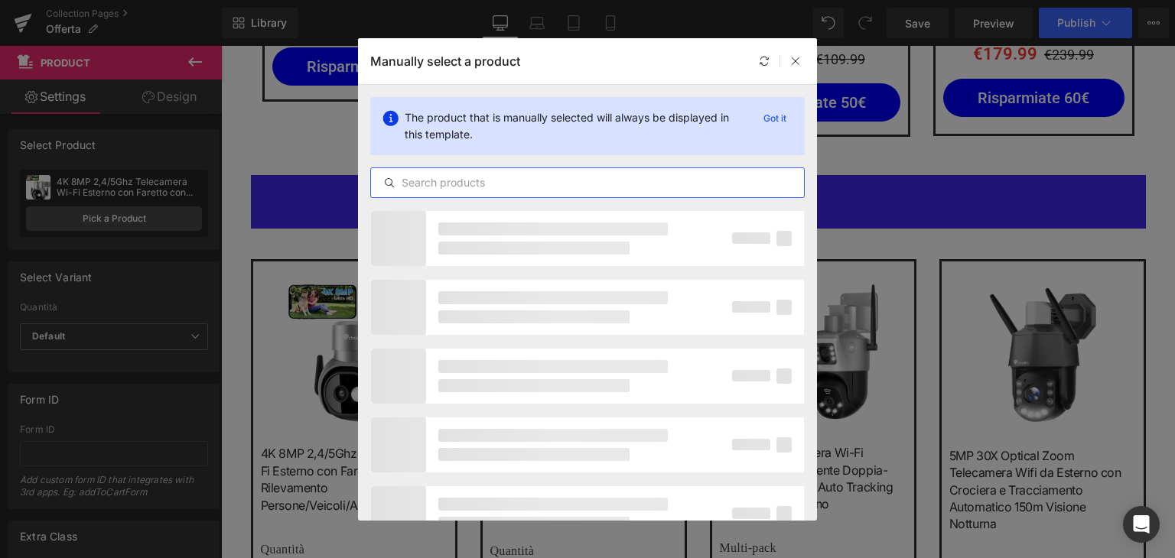
click at [500, 182] on input "text" at bounding box center [587, 183] width 433 height 18
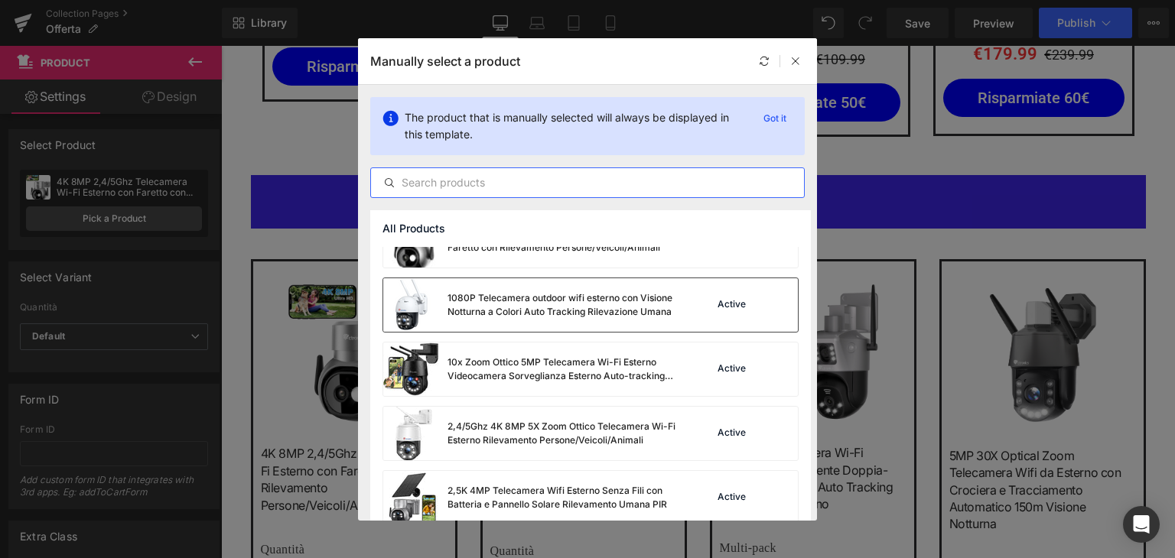
scroll to position [153, 0]
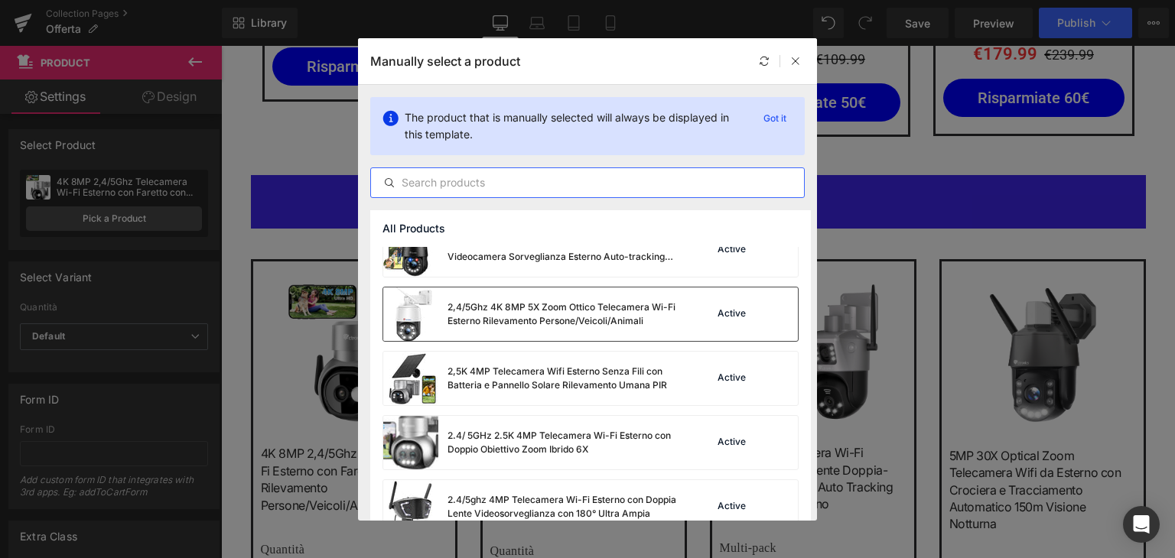
click at [550, 316] on div "2,4/5Ghz 4K 8MP 5X Zoom Ottico Telecamera Wi-Fi Esterno Rilevamento Persone/Vei…" at bounding box center [561, 315] width 229 height 28
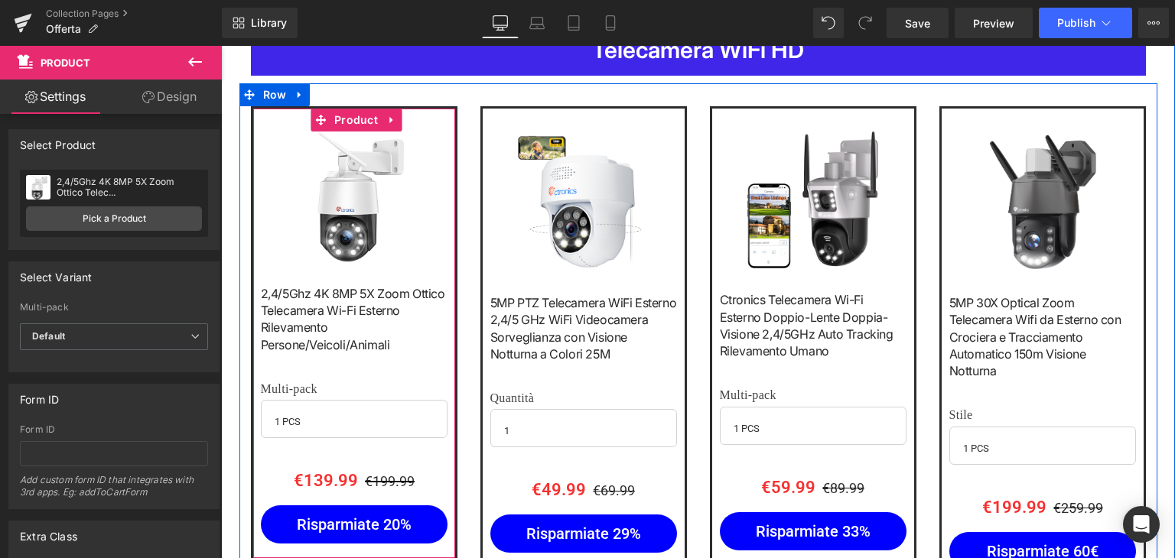
scroll to position [1453, 0]
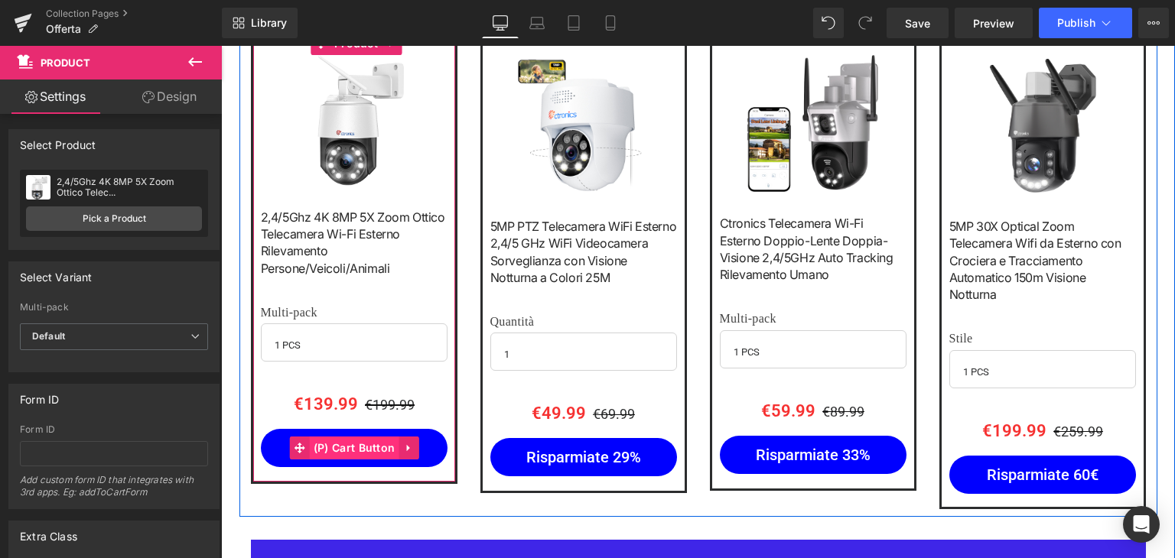
click at [343, 441] on span "(P) Cart Button" at bounding box center [354, 448] width 89 height 23
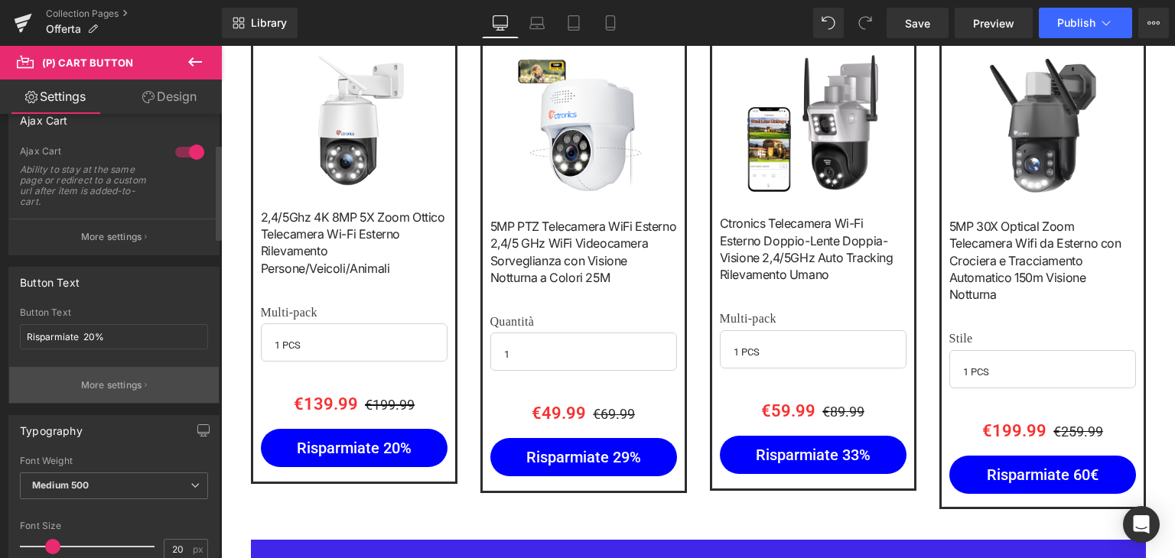
scroll to position [153, 0]
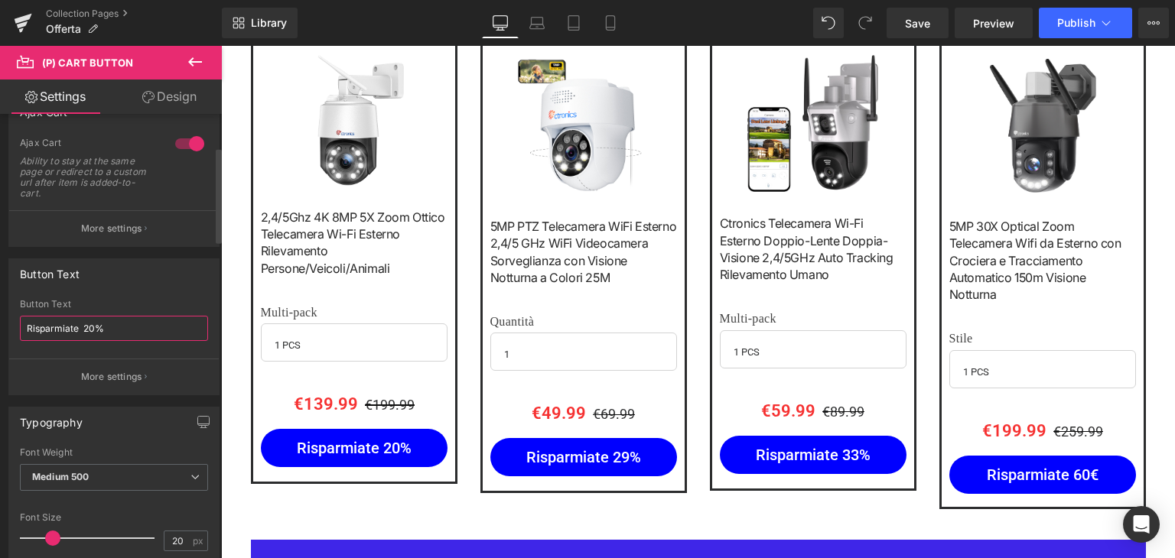
click at [118, 331] on input "Risparmiate 20%" at bounding box center [114, 328] width 188 height 25
type input "Risparmiate 60€"
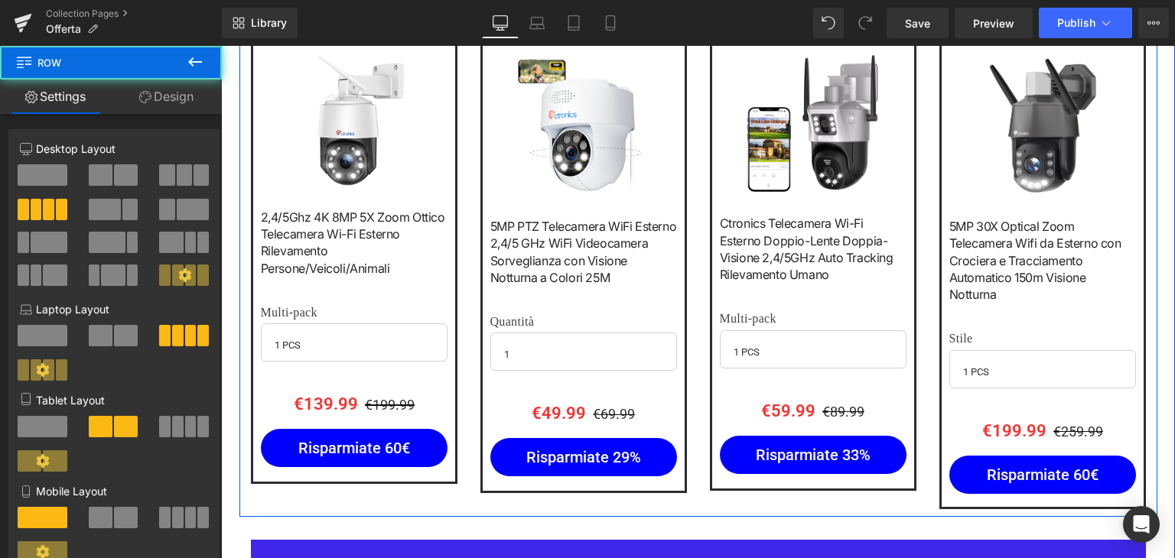
click at [454, 306] on div "Sale Off (P) Image 2,4/5Ghz 4K 8MP 5X Zoom Ottico Telecamera Wi-Fi Esterno Rile…" at bounding box center [353, 257] width 229 height 454
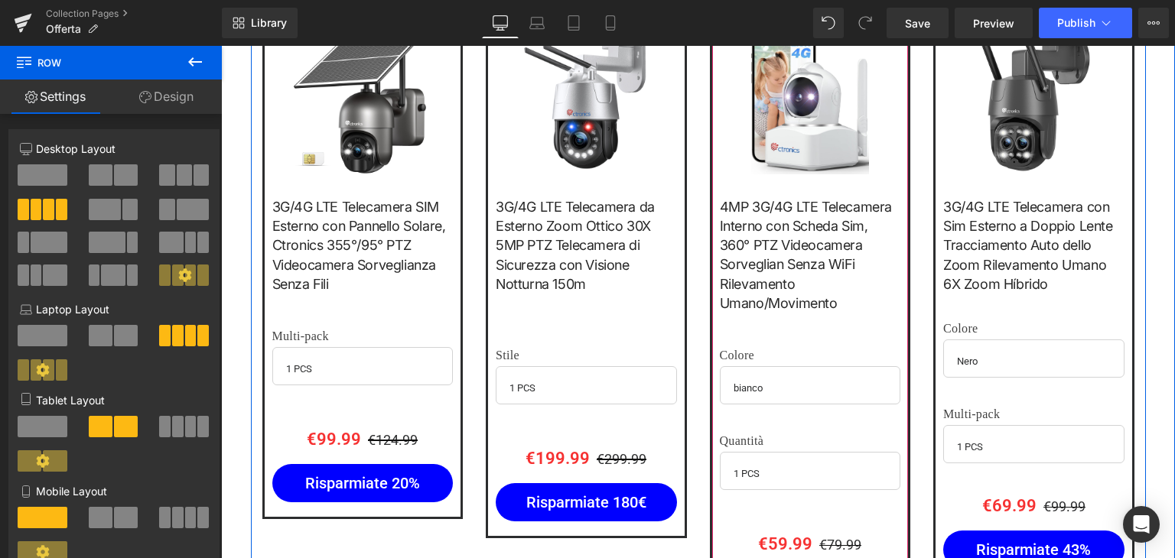
scroll to position [1912, 0]
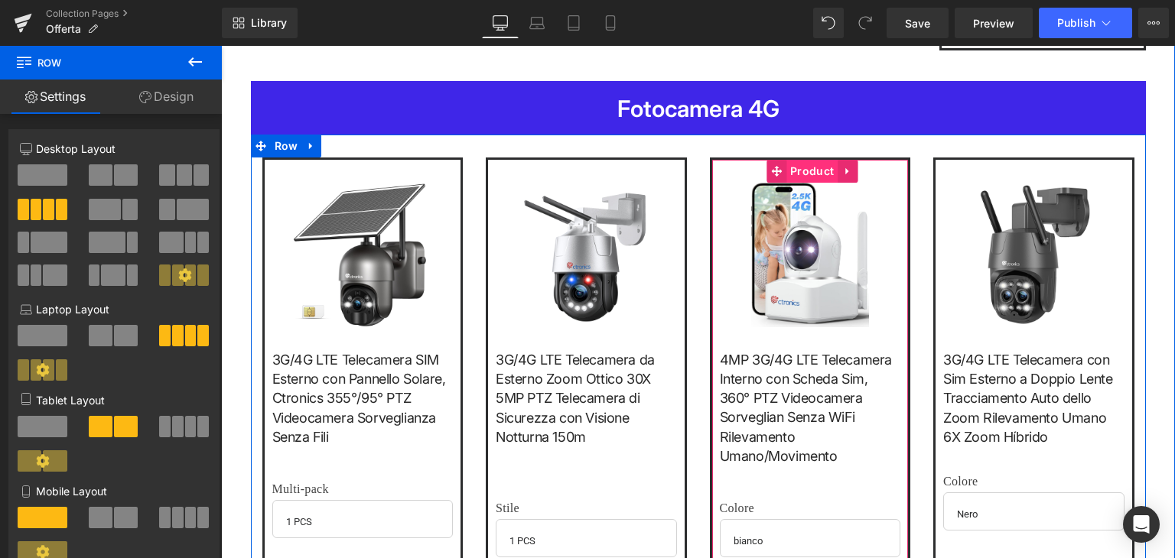
click at [802, 160] on span "Product" at bounding box center [811, 171] width 51 height 23
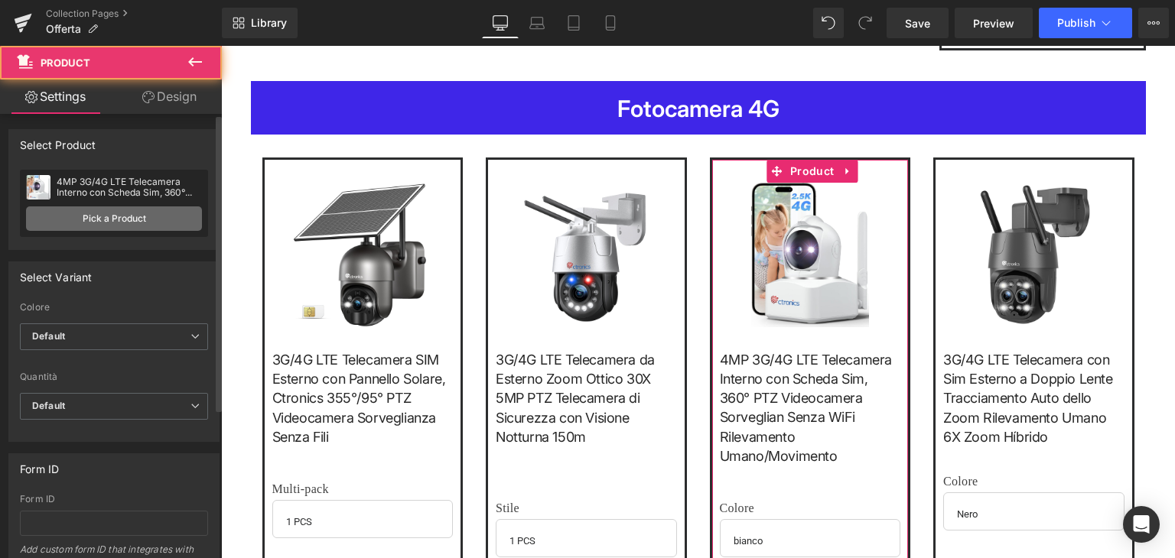
click at [86, 218] on link "Pick a Product" at bounding box center [114, 218] width 176 height 24
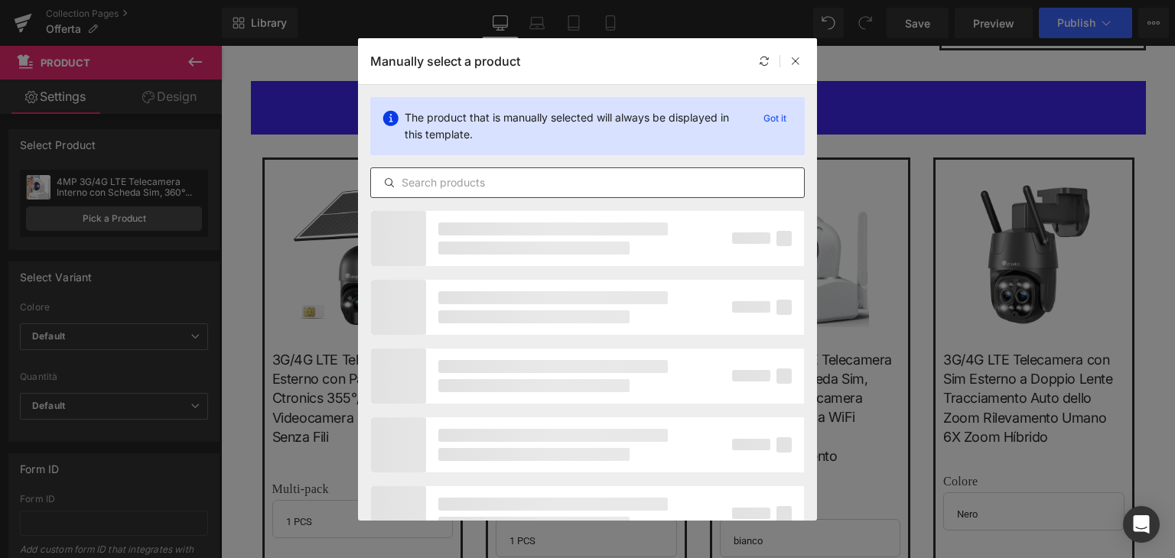
click at [482, 187] on input "text" at bounding box center [587, 183] width 433 height 18
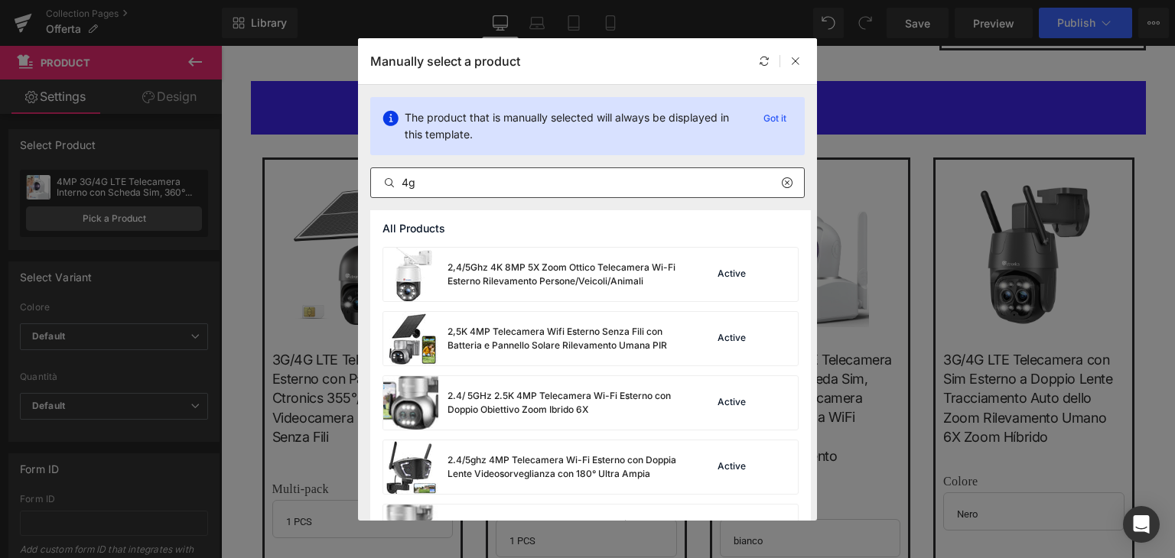
click at [625, 171] on div "4g" at bounding box center [587, 182] width 434 height 31
click at [619, 184] on input "4g" at bounding box center [587, 183] width 433 height 18
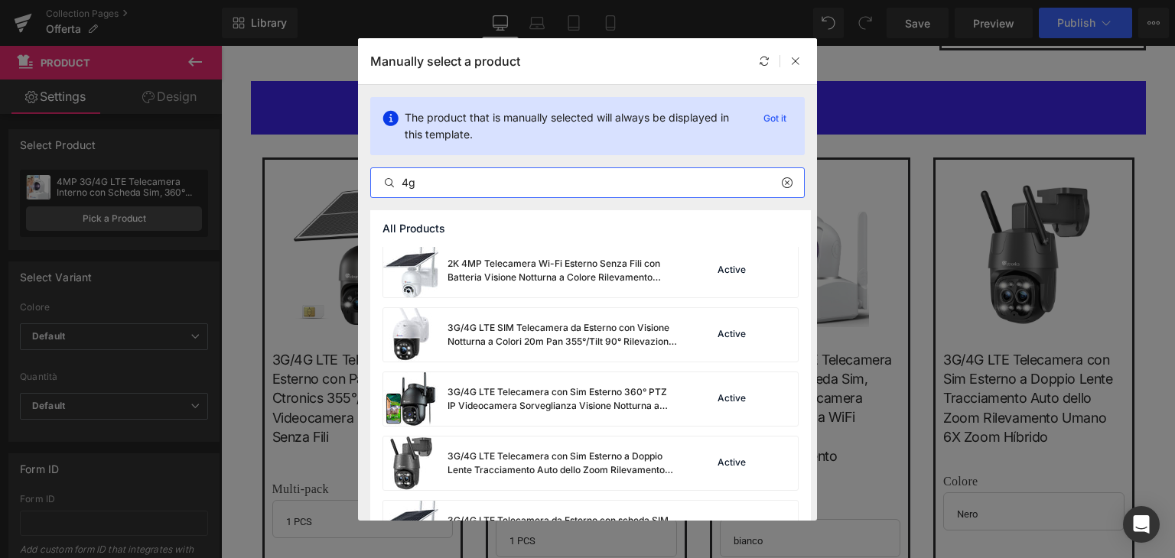
scroll to position [459, 0]
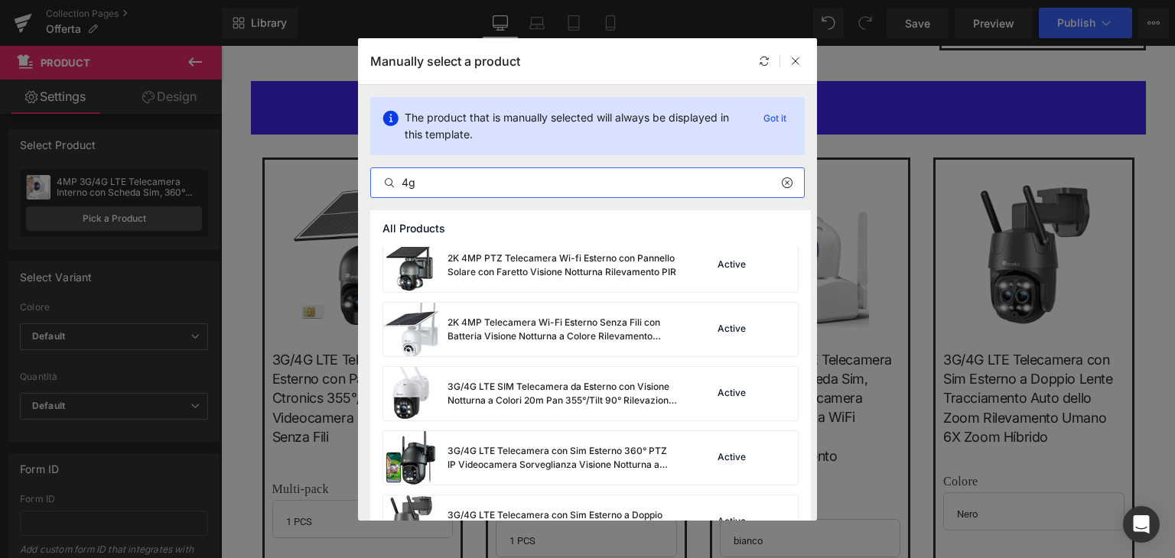
click at [434, 178] on input "4g" at bounding box center [587, 183] width 433 height 18
type input "4g"
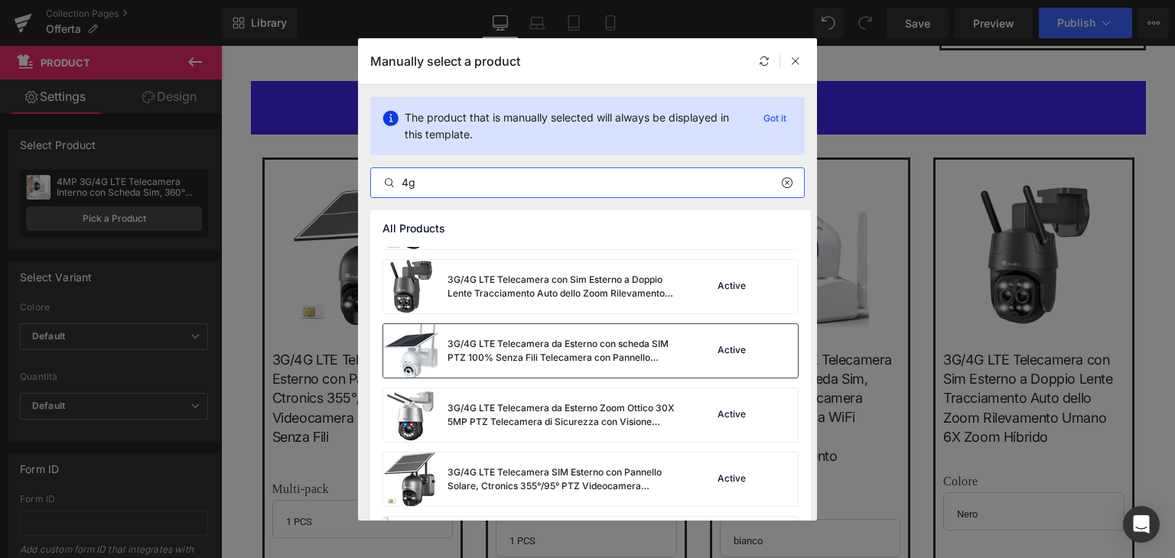
scroll to position [658, 0]
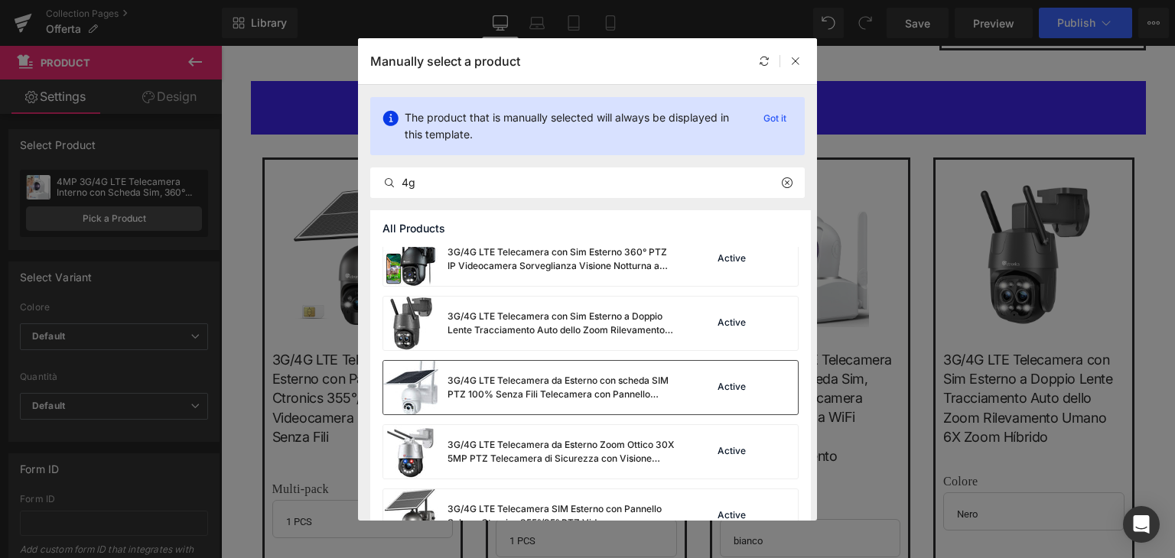
click at [517, 371] on div "3G/4G LTE Telecamera da Esterno con scheda SIM PTZ 100% Senza Fili Telecamera c…" at bounding box center [530, 388] width 294 height 54
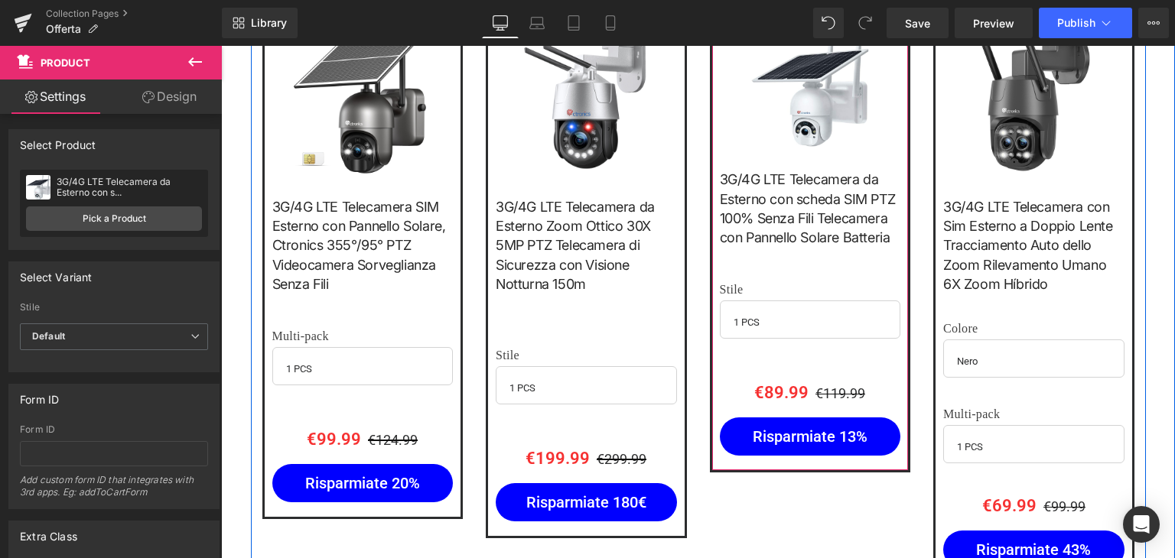
scroll to position [1988, 0]
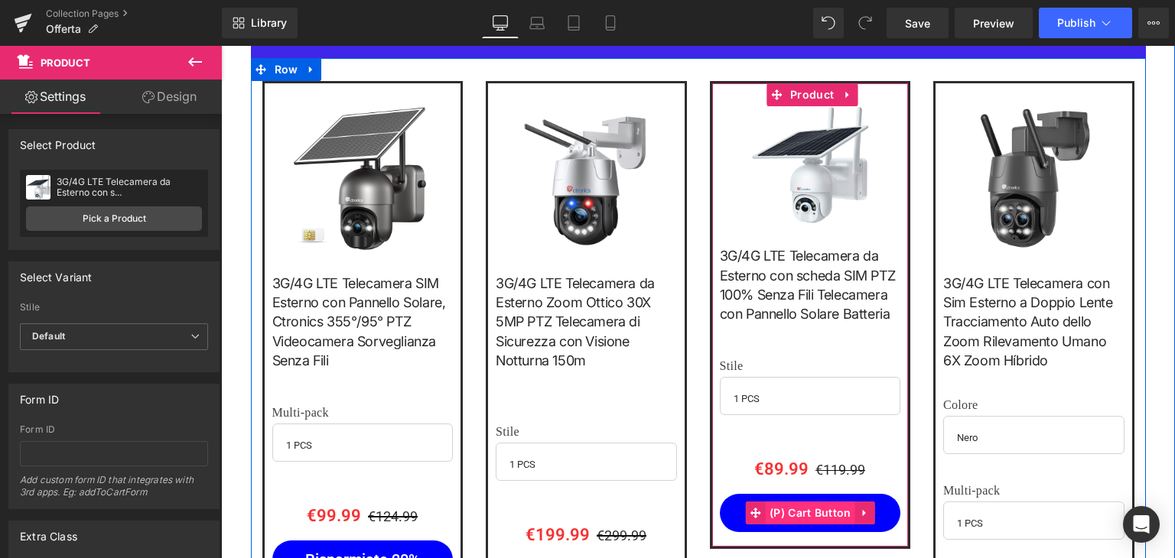
click at [818, 502] on span "(P) Cart Button" at bounding box center [810, 513] width 89 height 23
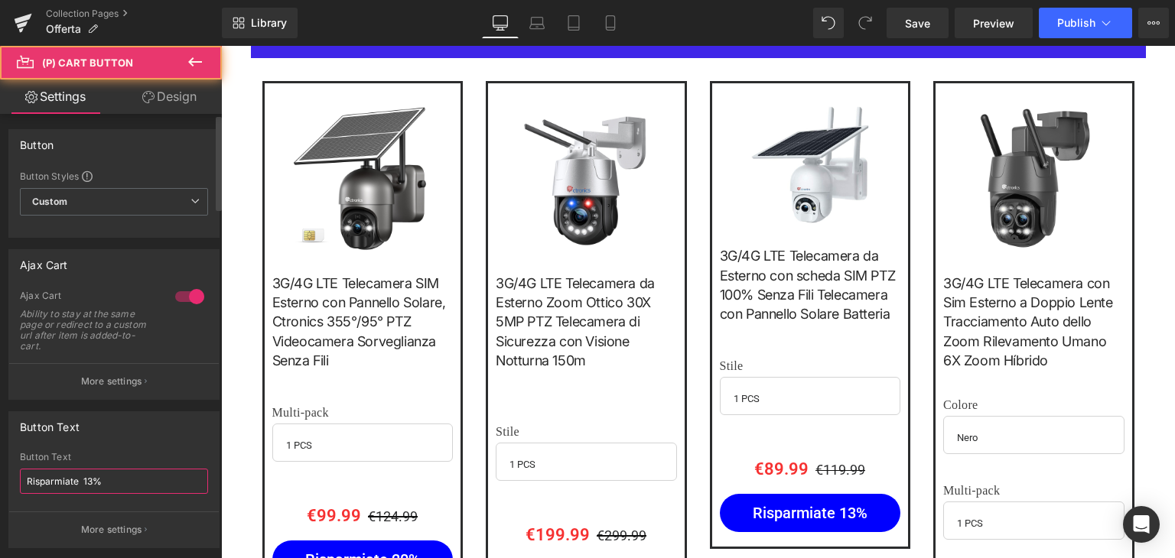
click at [115, 480] on input "Risparmiate 13%" at bounding box center [114, 481] width 188 height 25
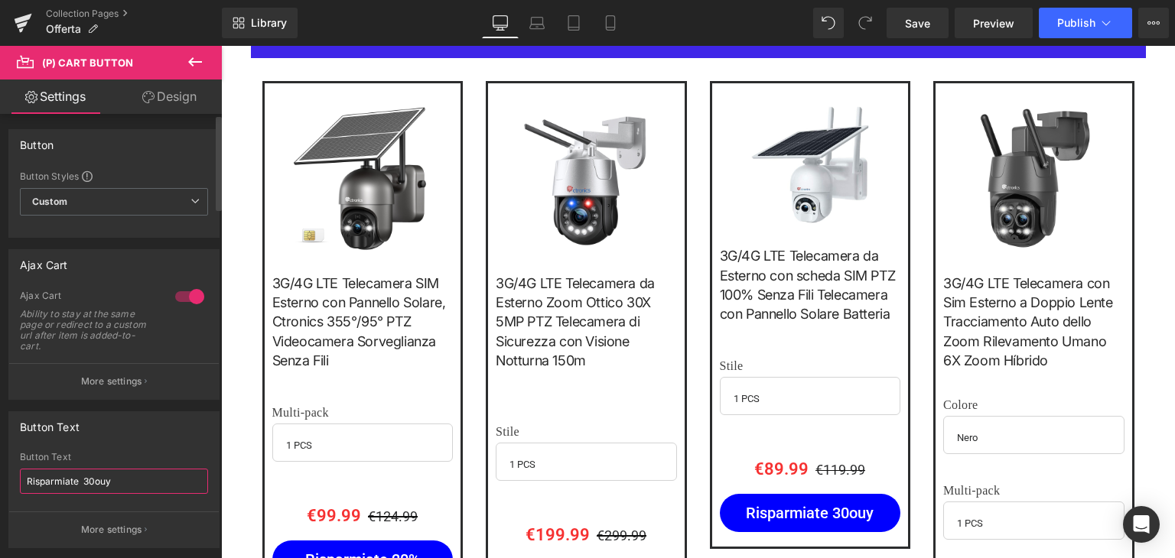
type input "Risparmiate 30€"
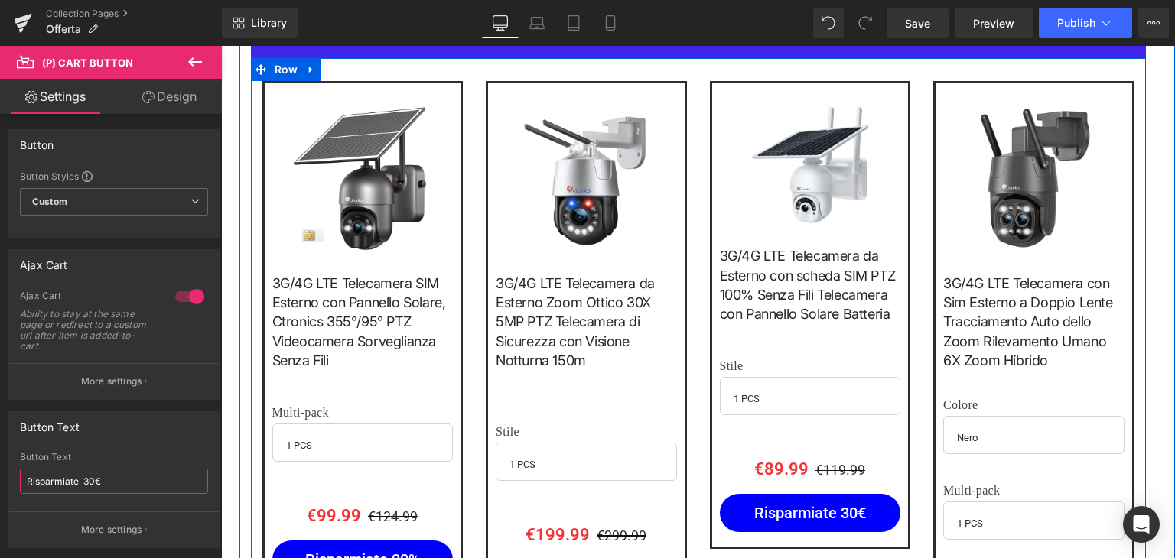
scroll to position [2065, 0]
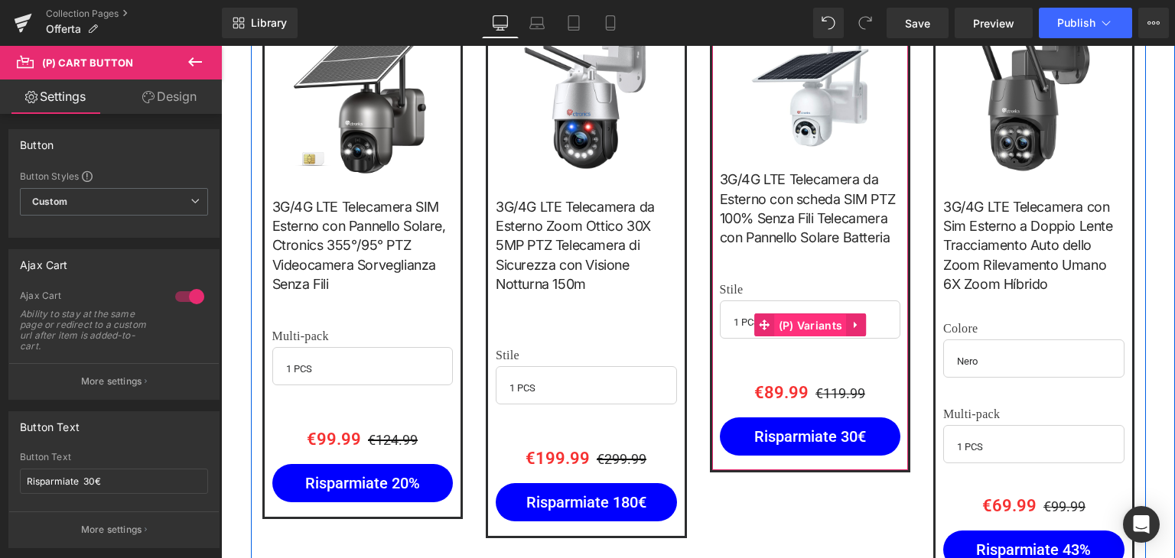
click at [792, 314] on span "(P) Variants" at bounding box center [811, 325] width 72 height 23
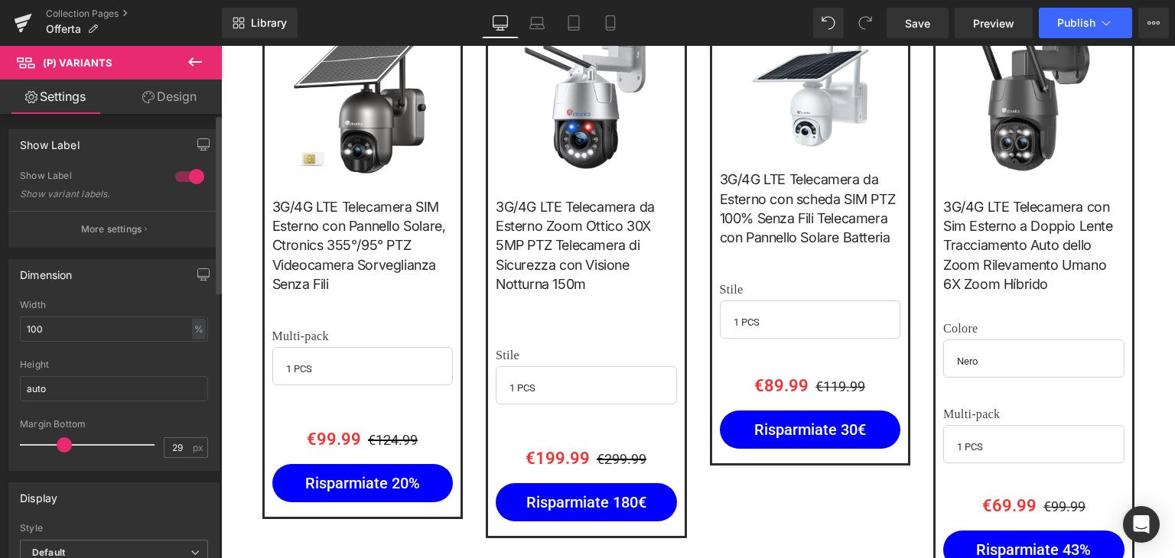
type input "30"
drag, startPoint x: 76, startPoint y: 442, endPoint x: 67, endPoint y: 450, distance: 13.0
click at [67, 450] on span at bounding box center [65, 444] width 15 height 15
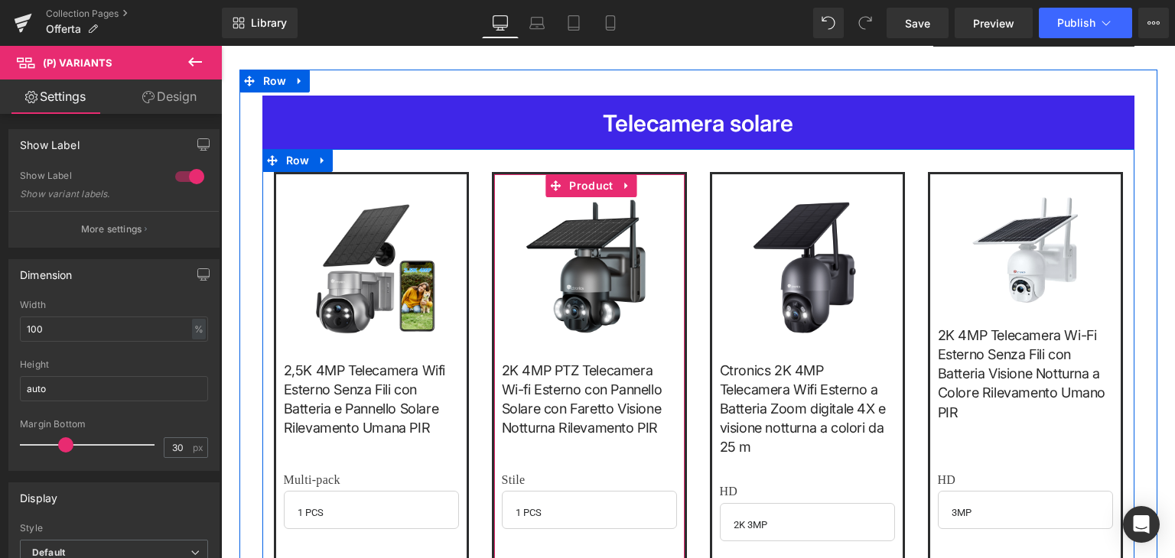
scroll to position [2524, 0]
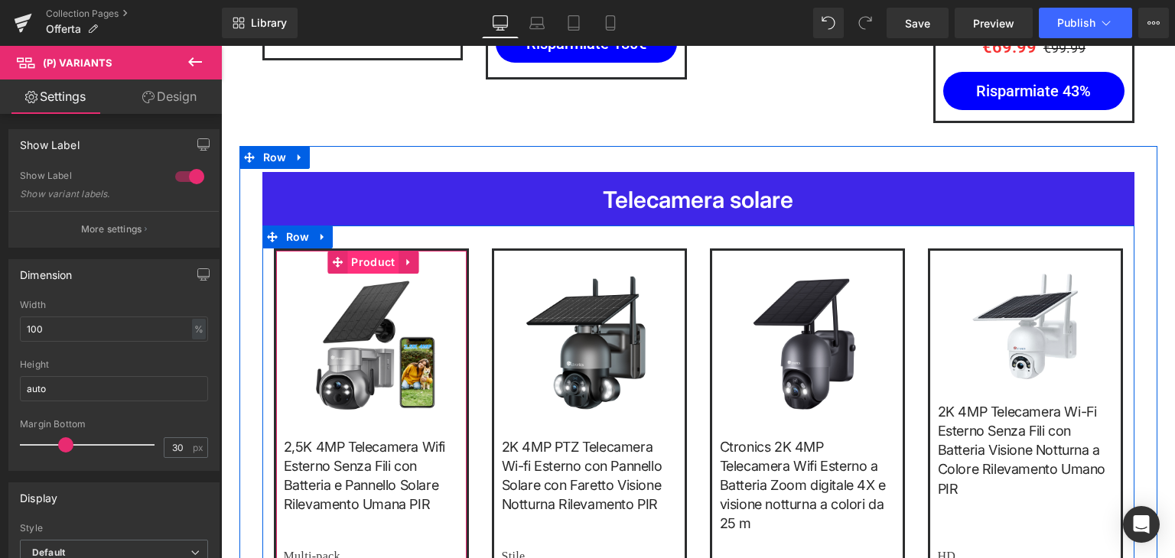
click at [369, 251] on span "Product" at bounding box center [372, 262] width 51 height 23
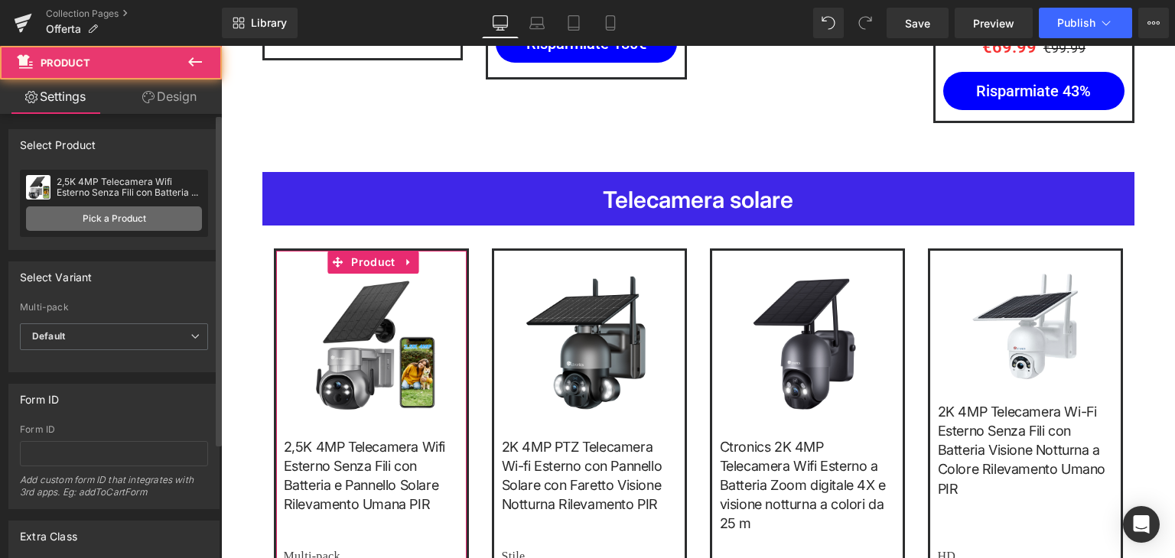
click at [119, 213] on link "Pick a Product" at bounding box center [114, 218] width 176 height 24
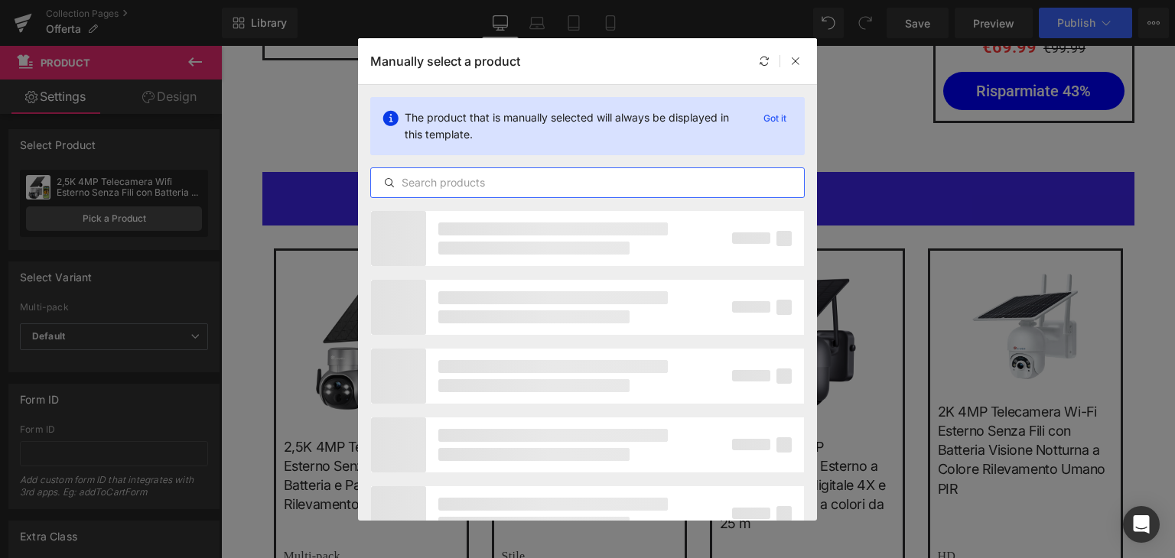
click at [468, 179] on input "text" at bounding box center [587, 183] width 433 height 18
type input "solar"
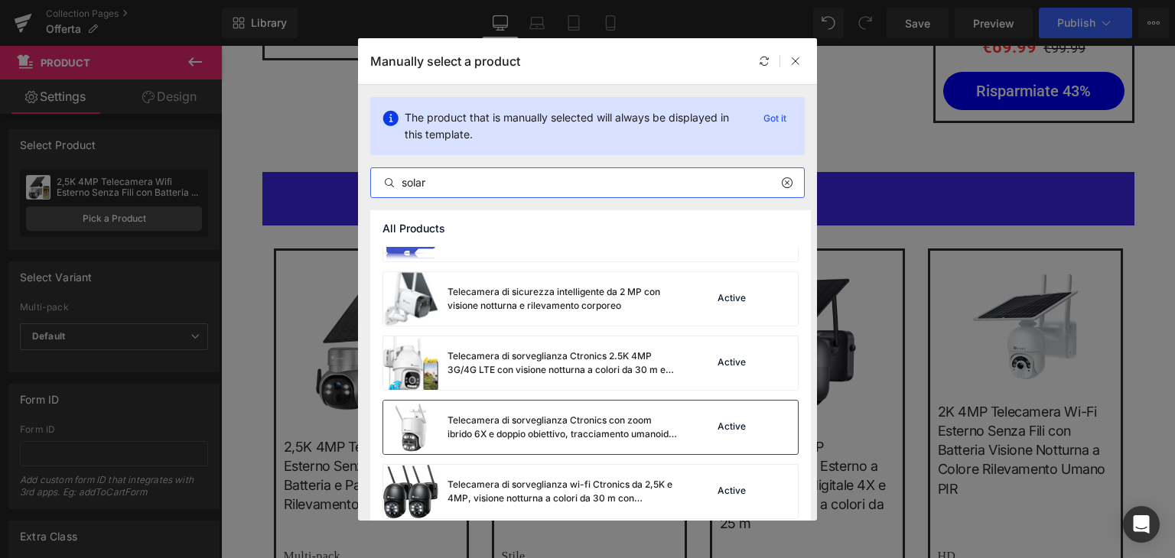
scroll to position [2865, 0]
drag, startPoint x: 428, startPoint y: 313, endPoint x: 262, endPoint y: 282, distance: 168.0
click at [428, 313] on img at bounding box center [410, 301] width 55 height 54
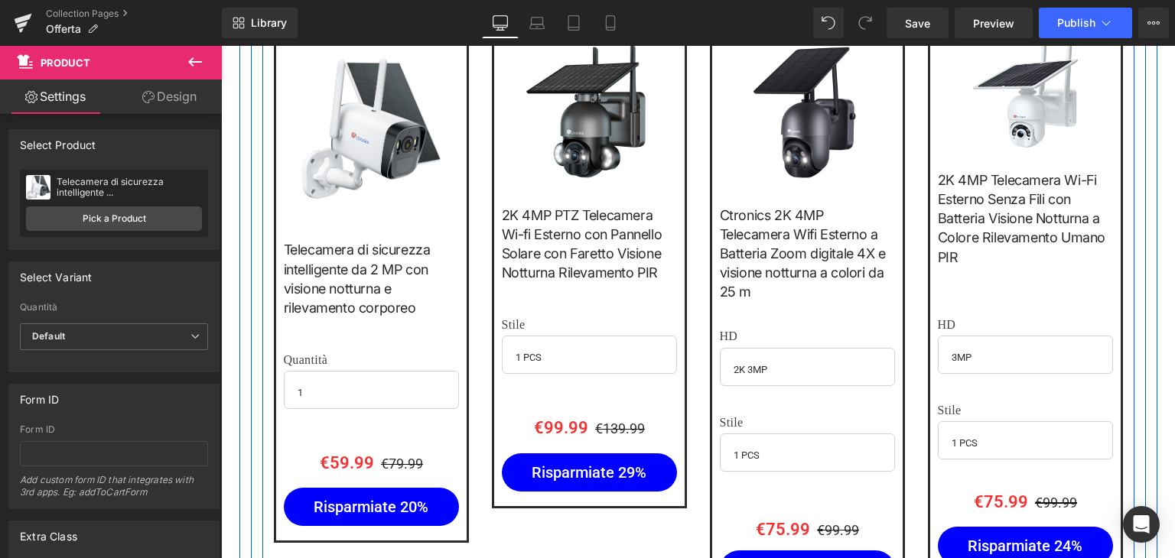
scroll to position [2679, 0]
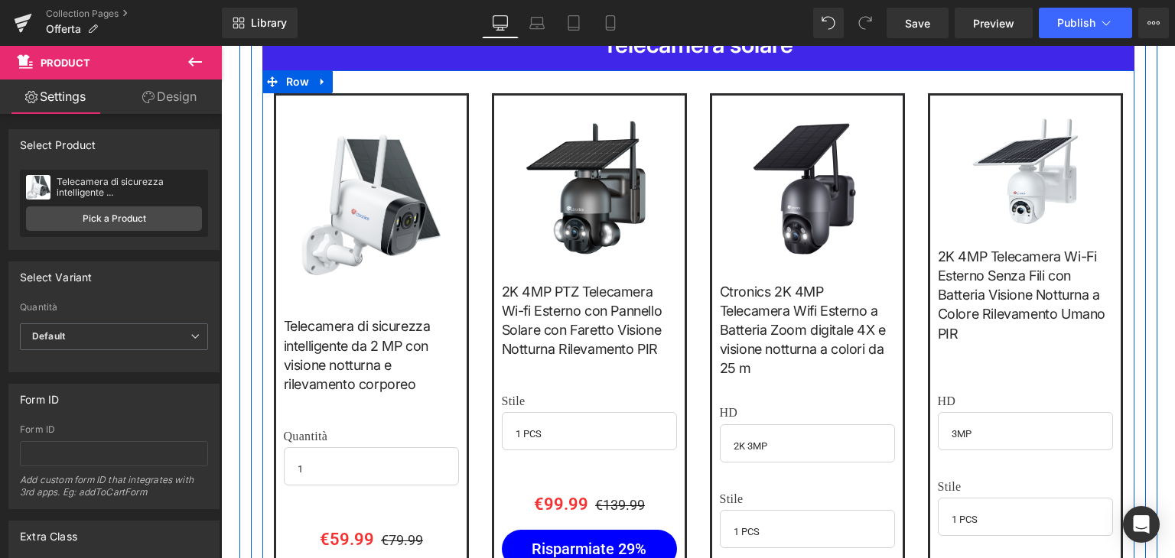
click at [371, 167] on img at bounding box center [371, 206] width 140 height 175
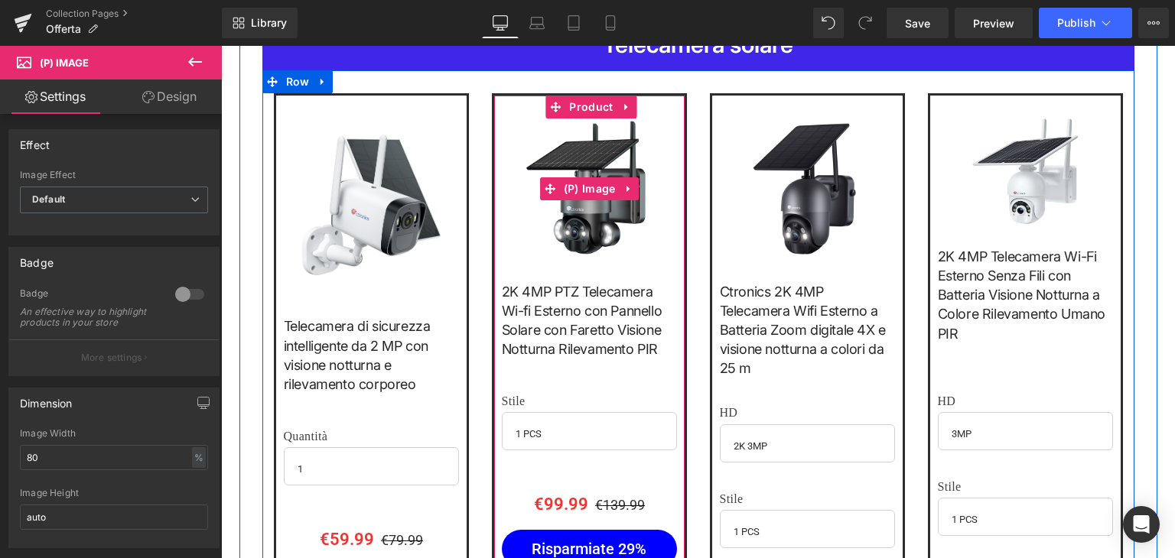
click at [573, 143] on img at bounding box center [589, 189] width 140 height 140
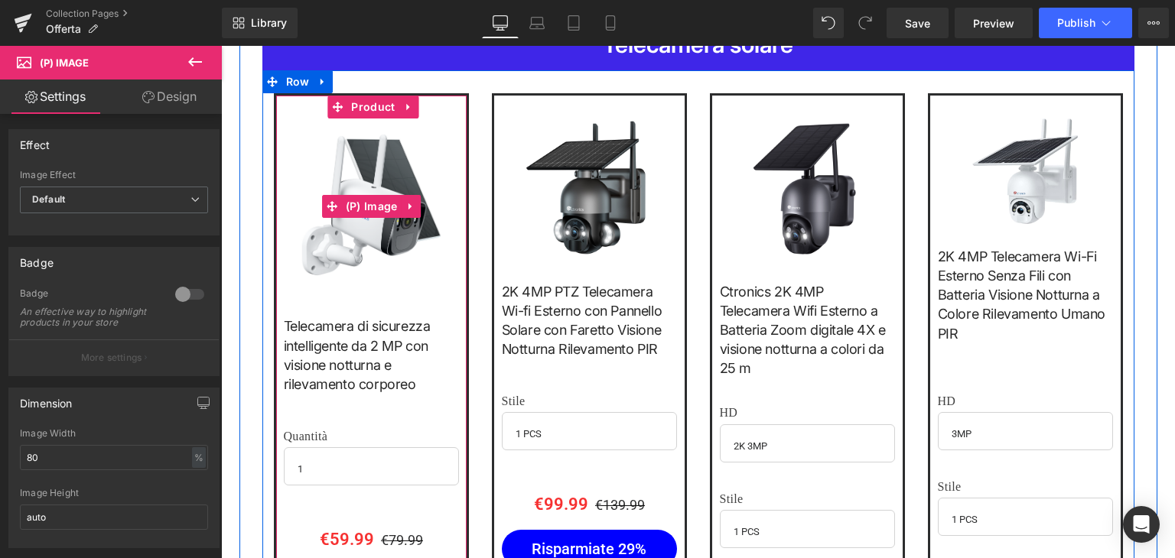
click at [372, 157] on img at bounding box center [371, 206] width 140 height 175
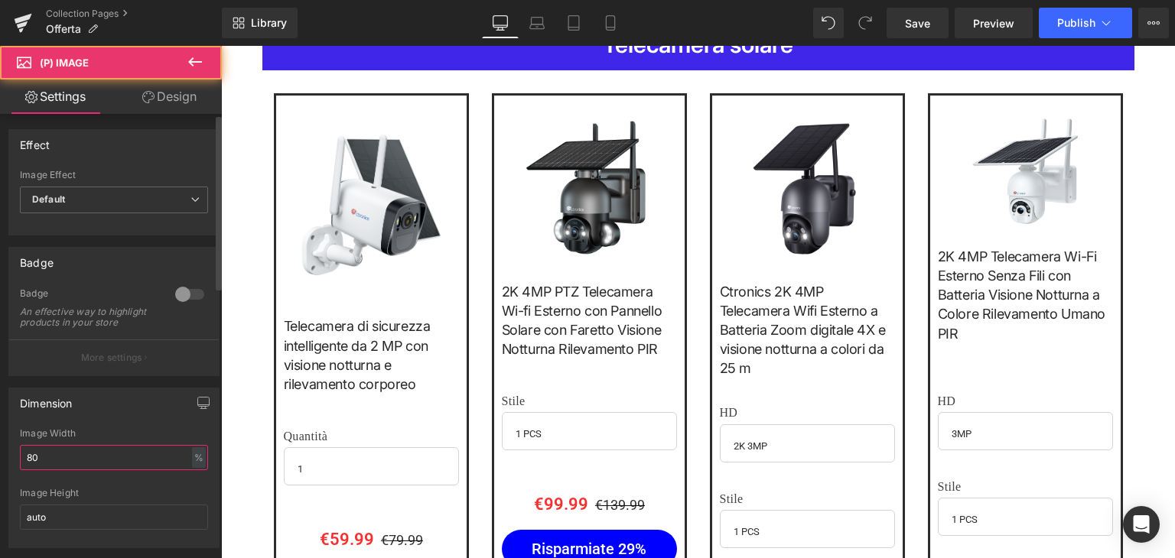
drag, startPoint x: 51, startPoint y: 467, endPoint x: 8, endPoint y: 468, distance: 43.6
click at [8, 468] on div "Dimension 80% Image Width 80 % % px auto Image Height auto" at bounding box center [113, 468] width 211 height 161
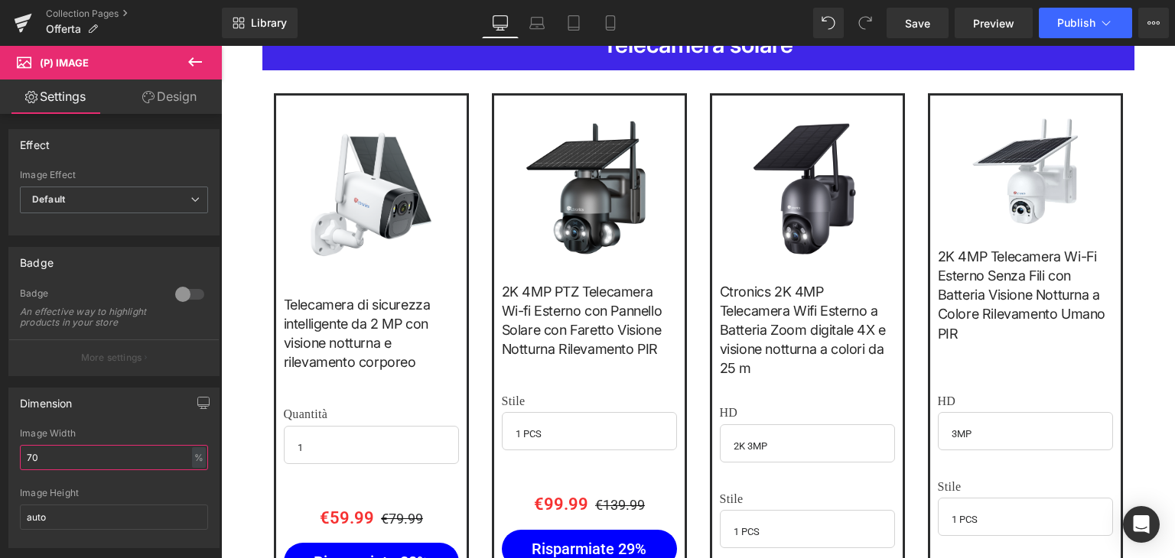
type input "70"
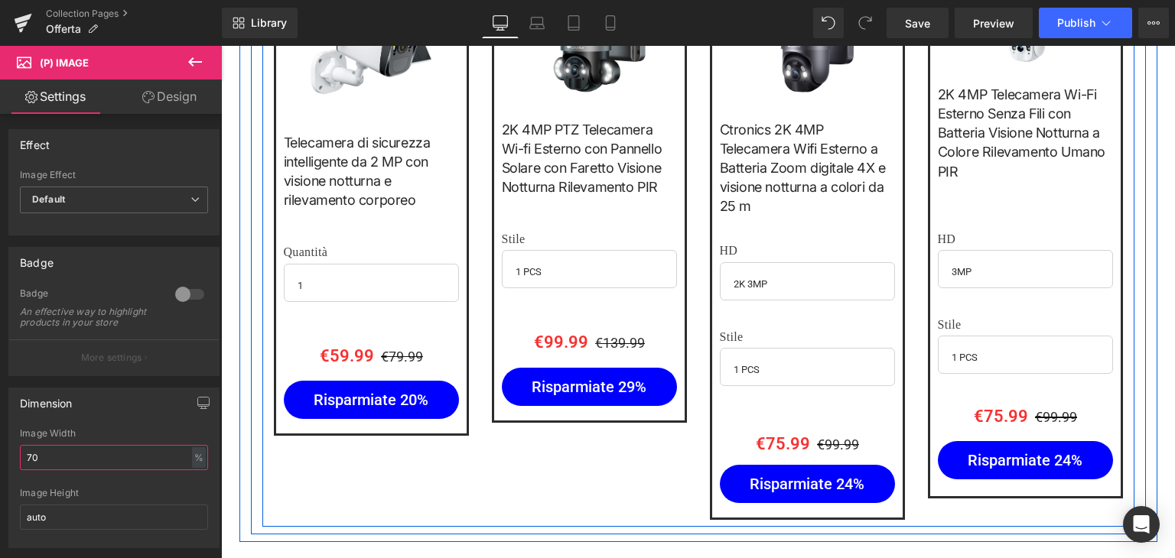
scroll to position [2832, 0]
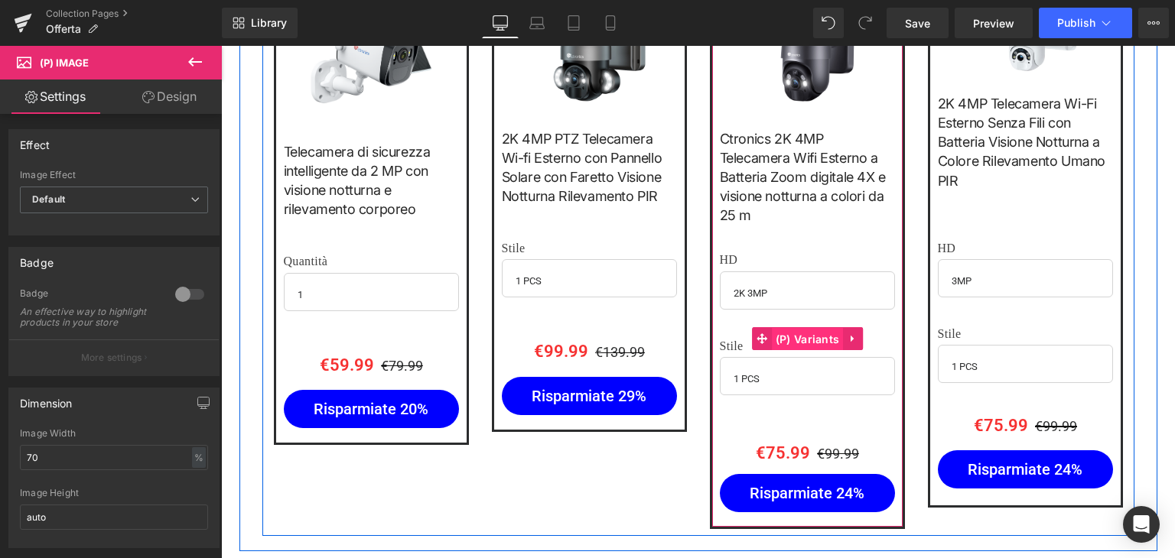
click at [785, 328] on span "(P) Variants" at bounding box center [808, 339] width 72 height 23
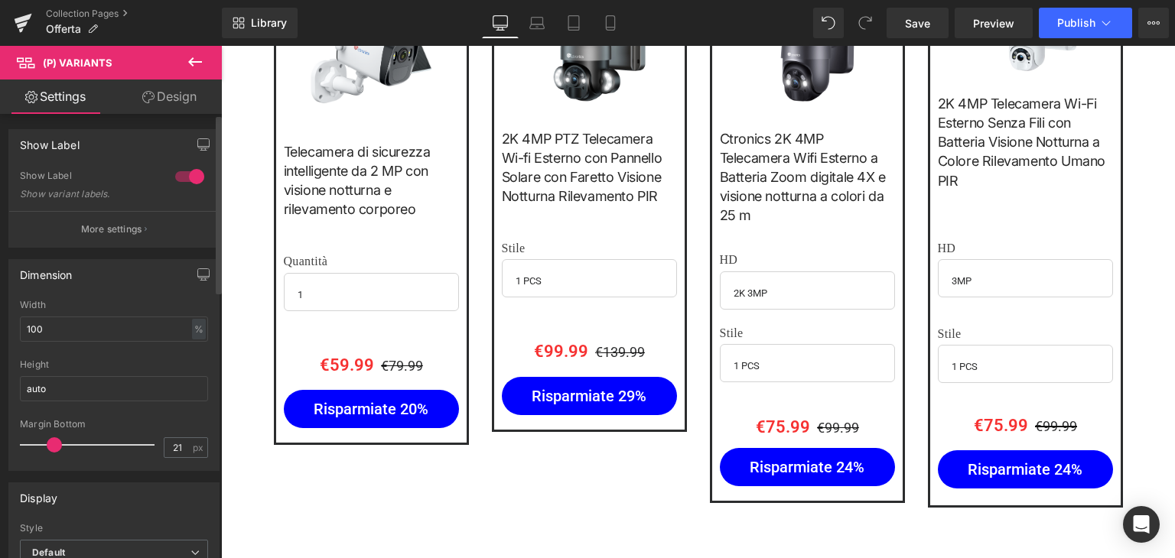
type input "20"
drag, startPoint x: 76, startPoint y: 439, endPoint x: 55, endPoint y: 434, distance: 21.9
click at [55, 434] on div at bounding box center [91, 445] width 127 height 31
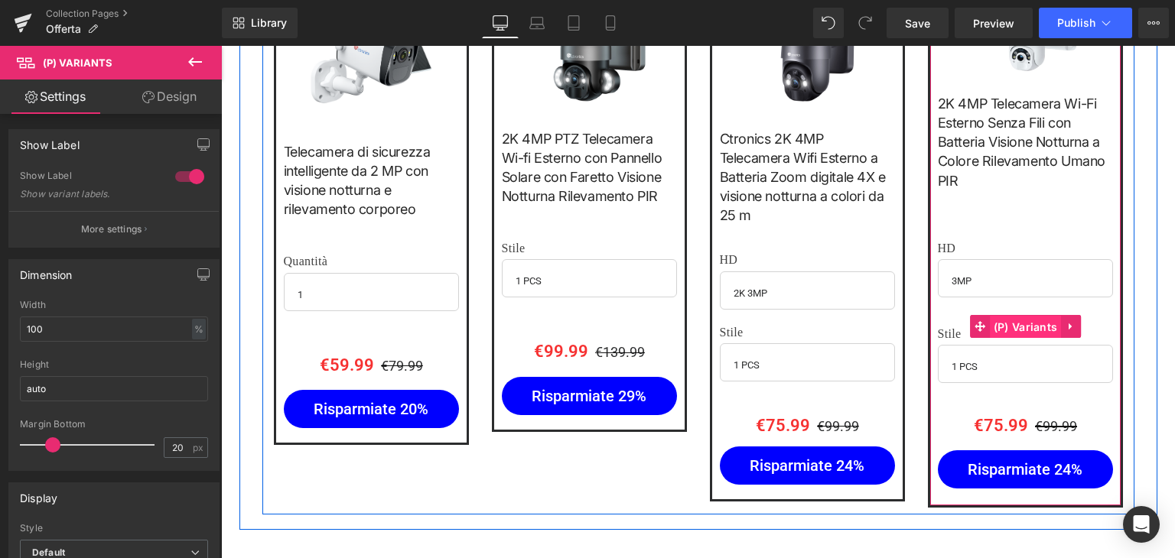
click at [1003, 316] on span "(P) Variants" at bounding box center [1026, 327] width 72 height 23
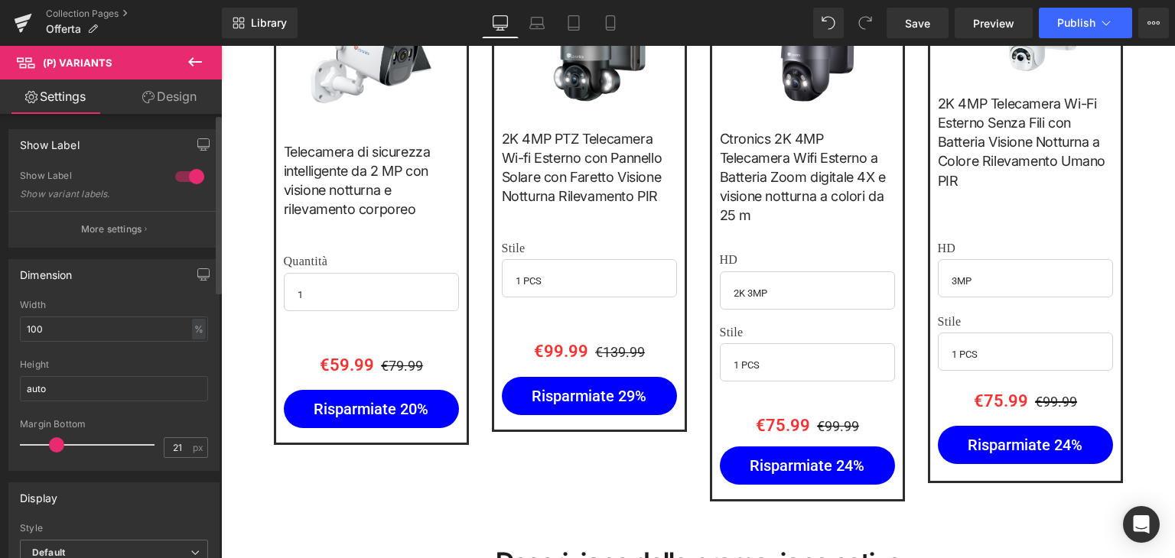
type input "20"
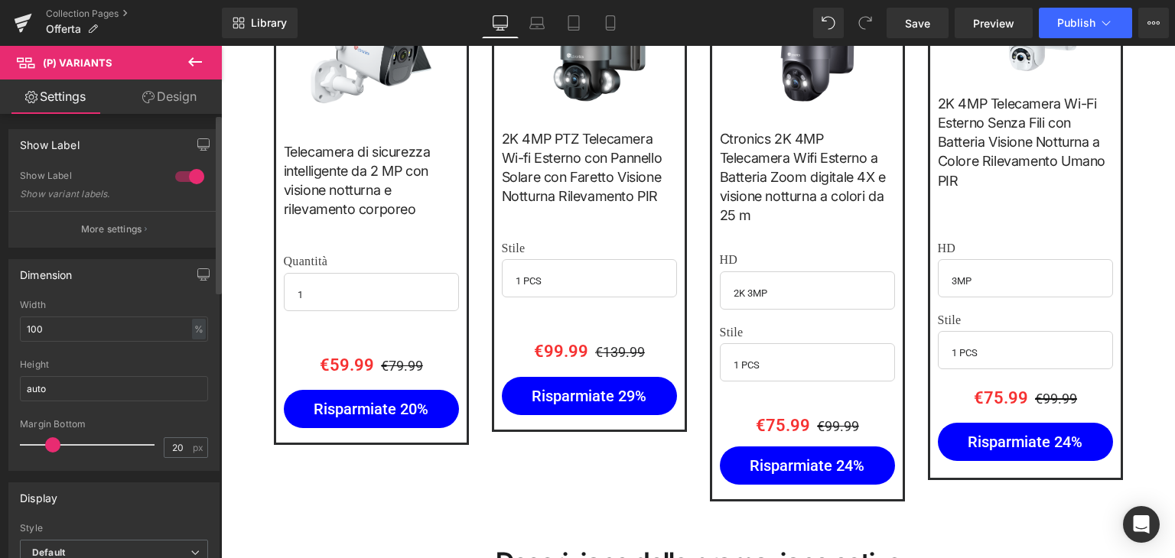
drag, startPoint x: 74, startPoint y: 444, endPoint x: 52, endPoint y: 438, distance: 22.8
click at [52, 438] on span at bounding box center [52, 444] width 15 height 15
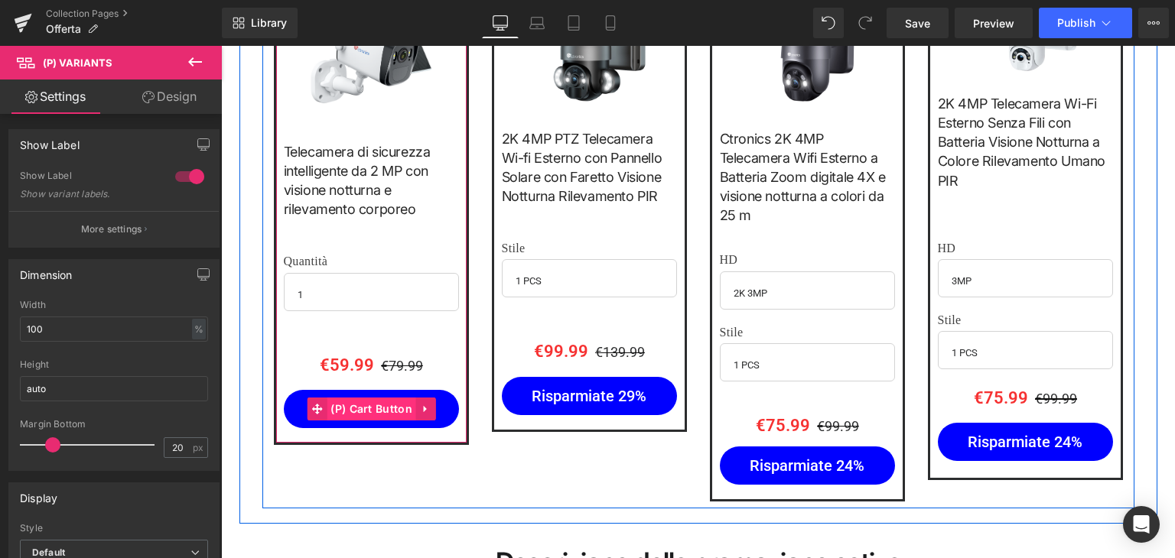
click at [366, 398] on span "(P) Cart Button" at bounding box center [371, 409] width 89 height 23
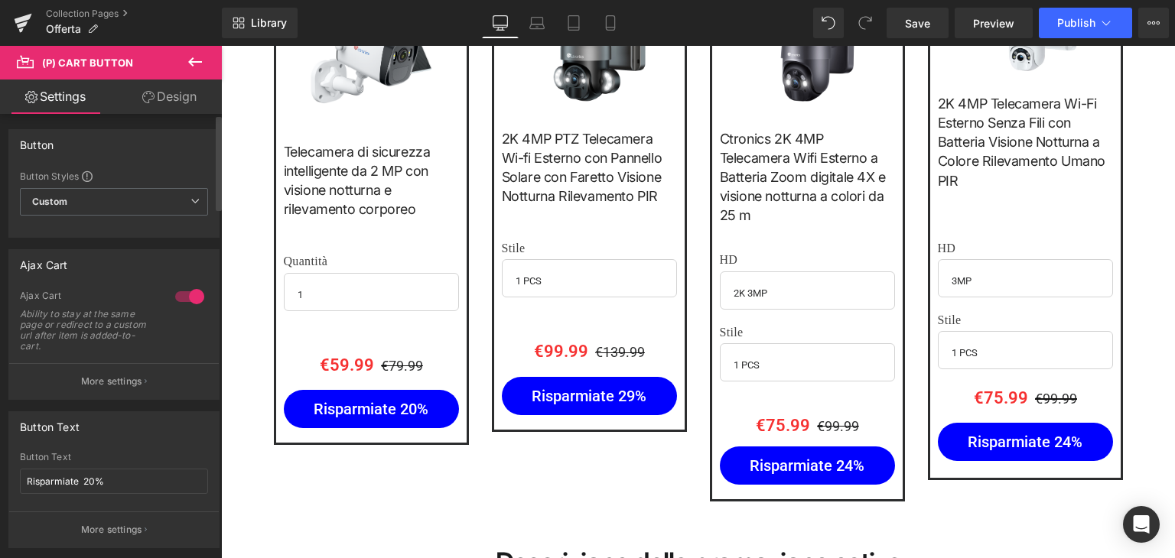
click at [150, 466] on div "Button Text Risparmiate 20%" at bounding box center [114, 482] width 188 height 60
click at [143, 477] on input "Risparmiate 20%" at bounding box center [114, 481] width 188 height 25
type input "Risparmiate 20€"
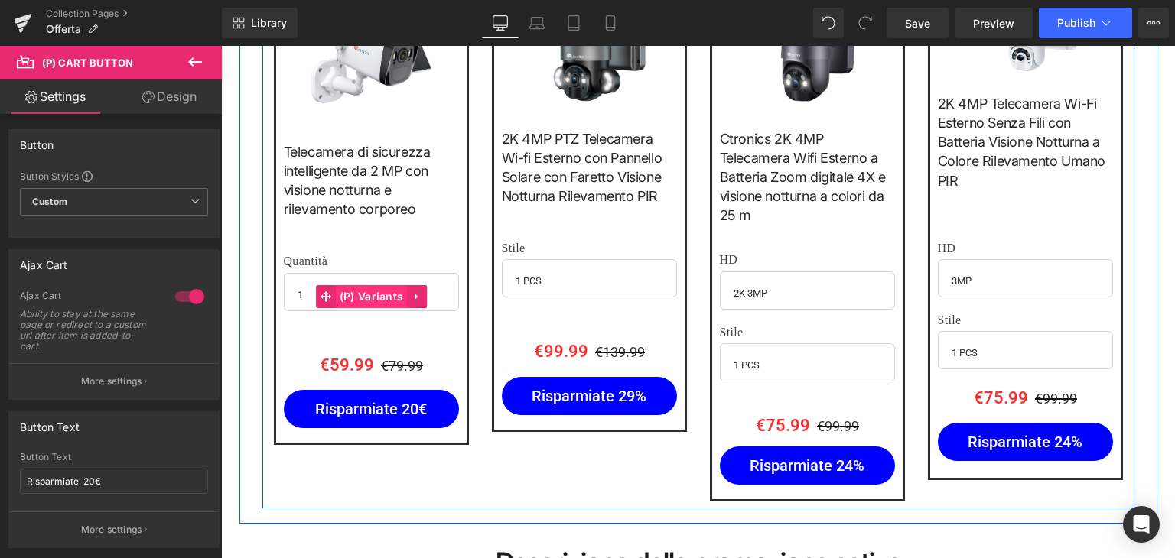
click at [361, 285] on span "(P) Variants" at bounding box center [372, 296] width 72 height 23
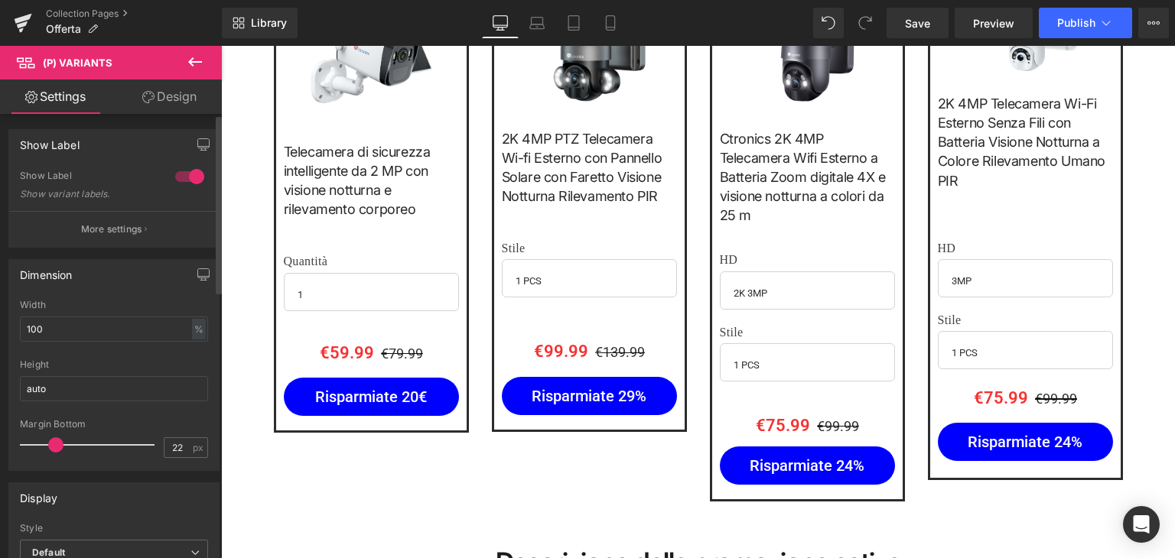
type input "23"
drag, startPoint x: 70, startPoint y: 441, endPoint x: 53, endPoint y: 435, distance: 18.6
click at [53, 435] on div at bounding box center [91, 445] width 127 height 31
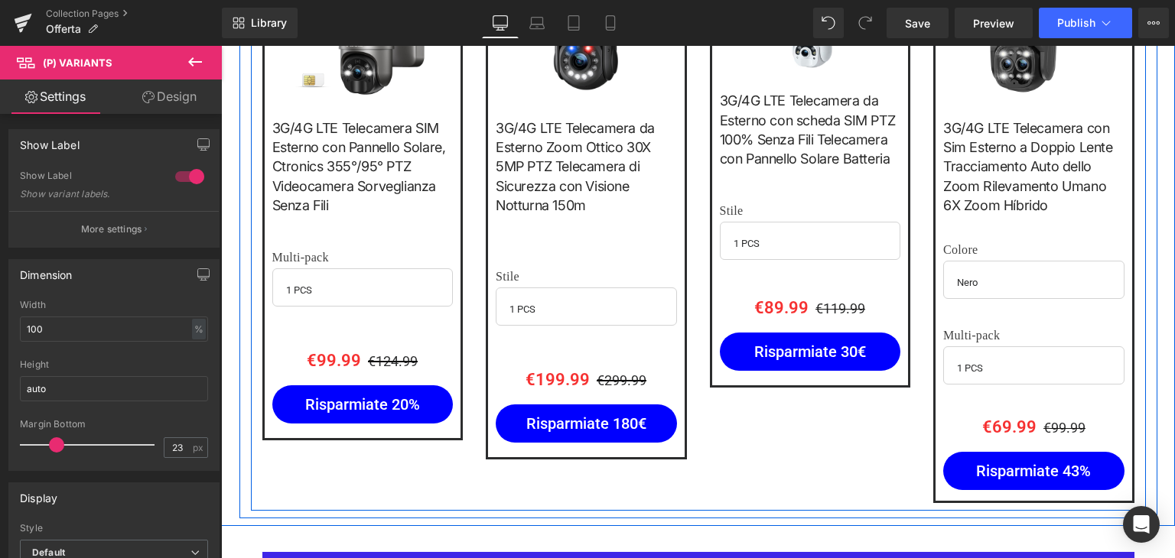
scroll to position [2067, 0]
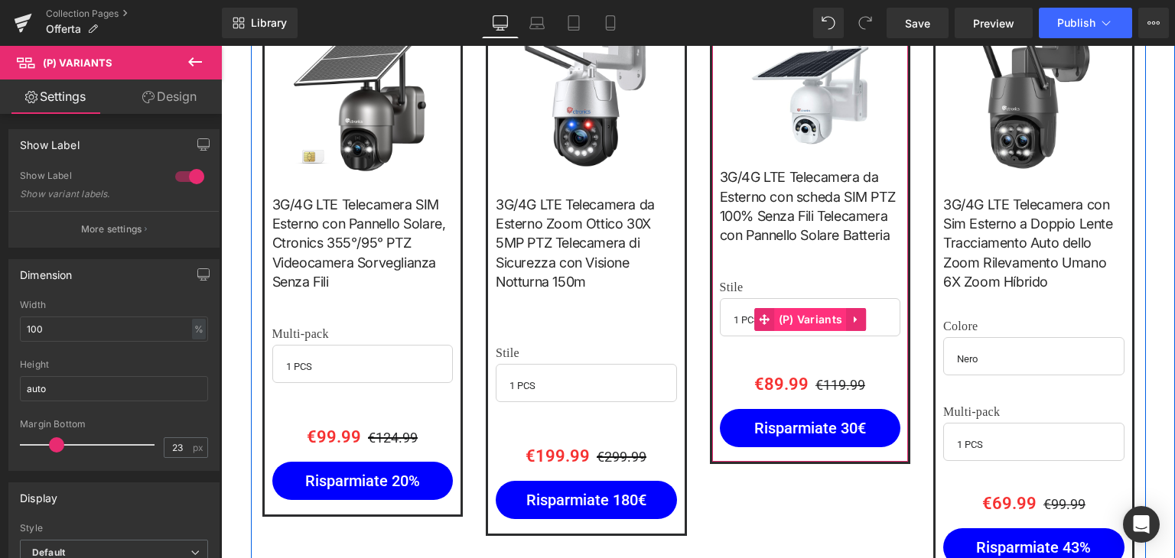
click at [796, 308] on span "(P) Variants" at bounding box center [811, 319] width 72 height 23
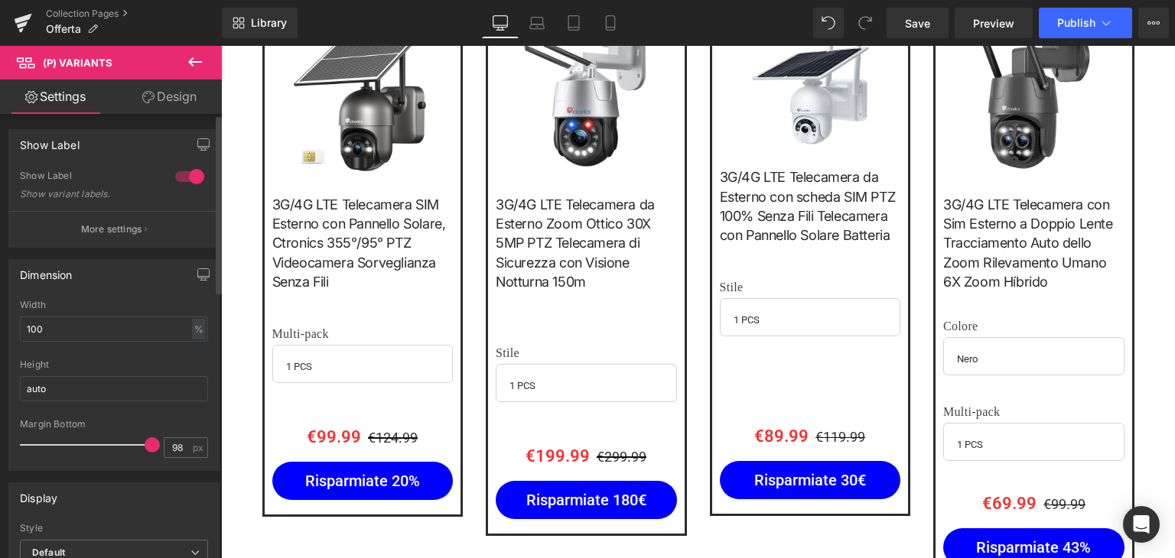
drag, startPoint x: 59, startPoint y: 444, endPoint x: 141, endPoint y: 450, distance: 82.1
click at [141, 450] on div at bounding box center [91, 445] width 127 height 31
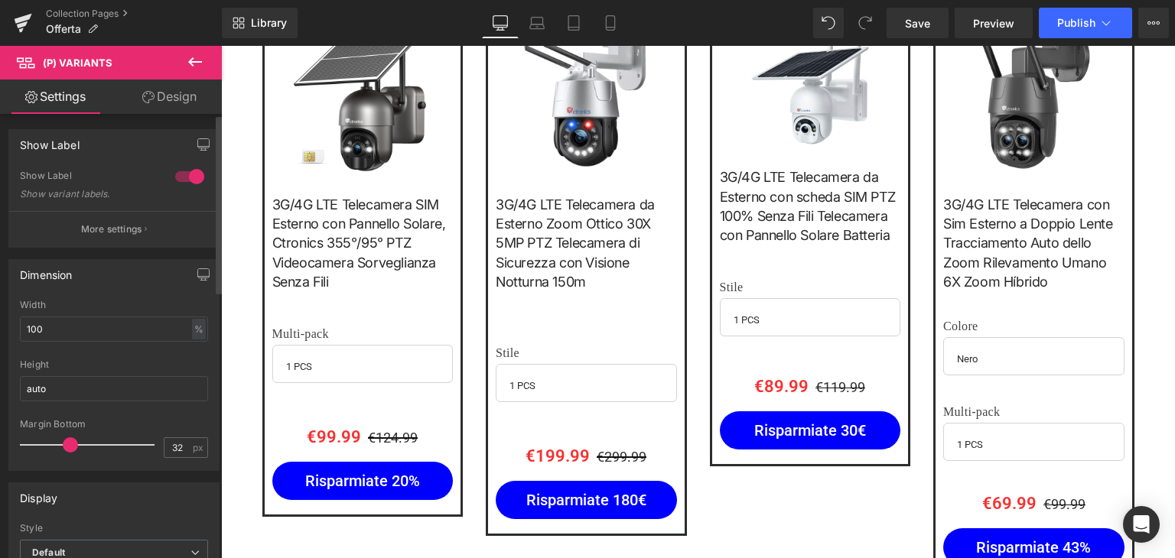
type input "30"
drag, startPoint x: 143, startPoint y: 442, endPoint x: 67, endPoint y: 440, distance: 75.8
click at [67, 440] on span at bounding box center [65, 444] width 15 height 15
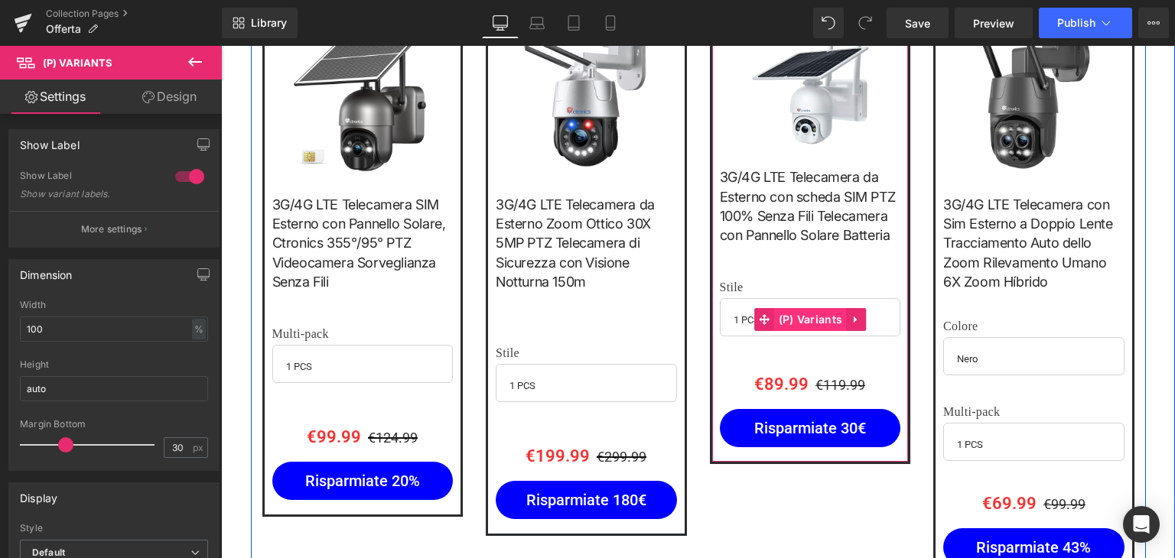
click at [803, 308] on span "(P) Variants" at bounding box center [811, 319] width 72 height 23
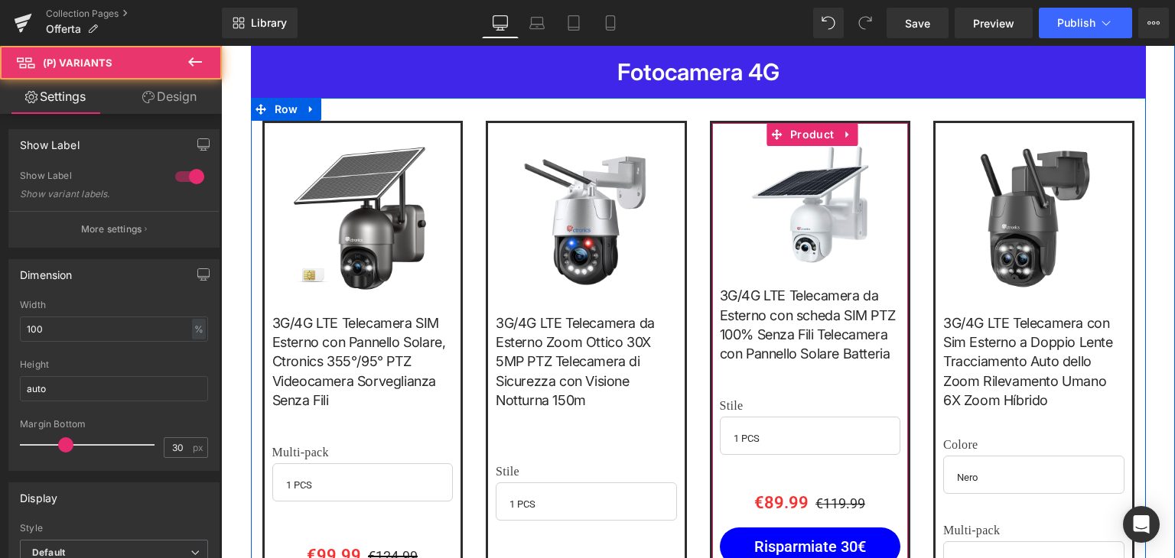
scroll to position [1914, 0]
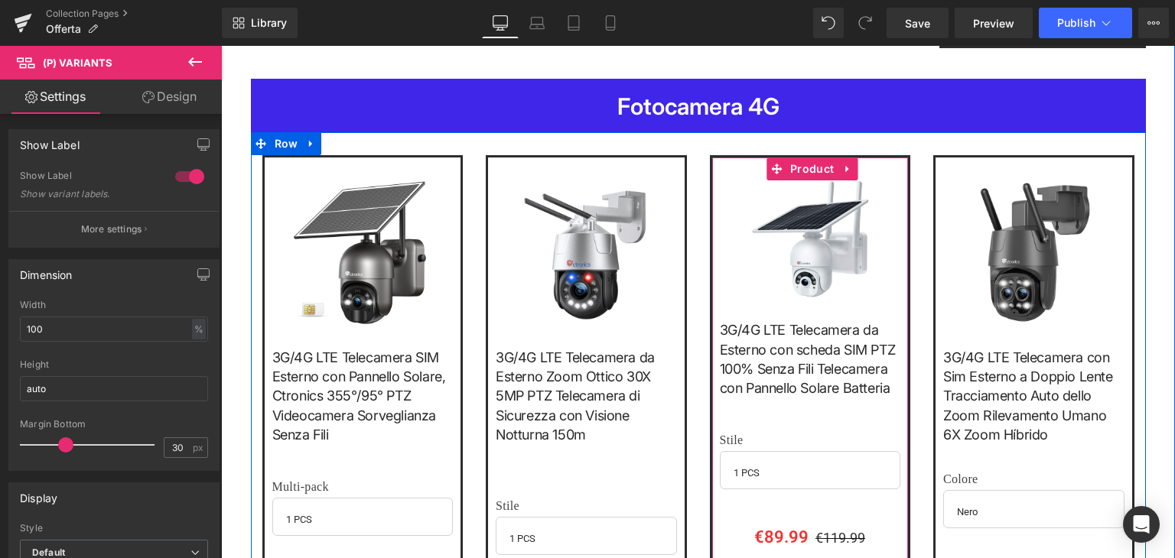
click at [808, 200] on img at bounding box center [810, 239] width 118 height 118
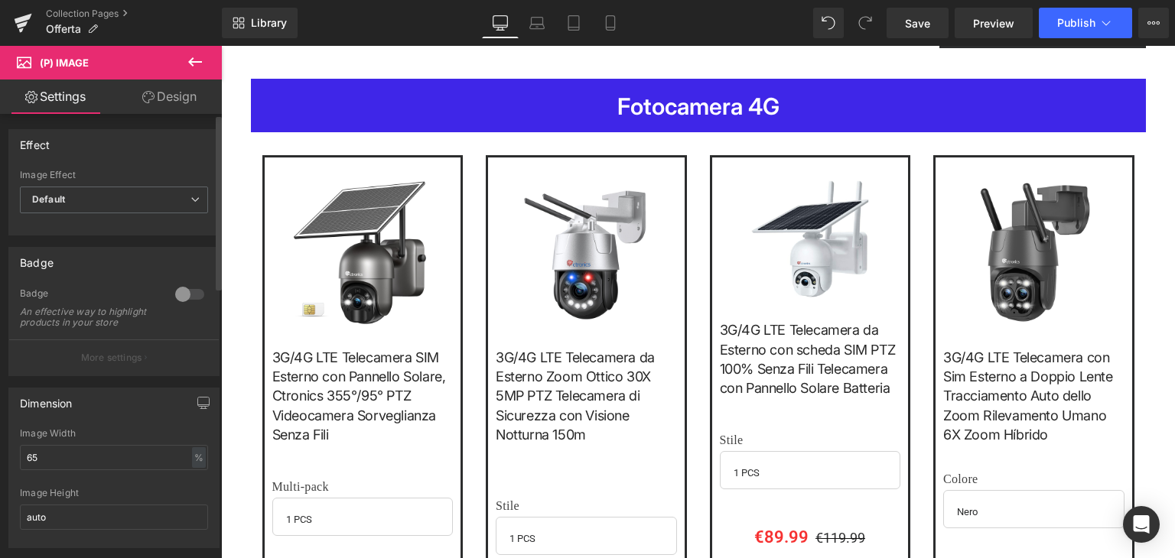
drag, startPoint x: 61, startPoint y: 470, endPoint x: 15, endPoint y: 469, distance: 45.9
click at [15, 469] on div "65% Image Width 65 % % px auto Image Height auto" at bounding box center [114, 487] width 210 height 119
type input "80"
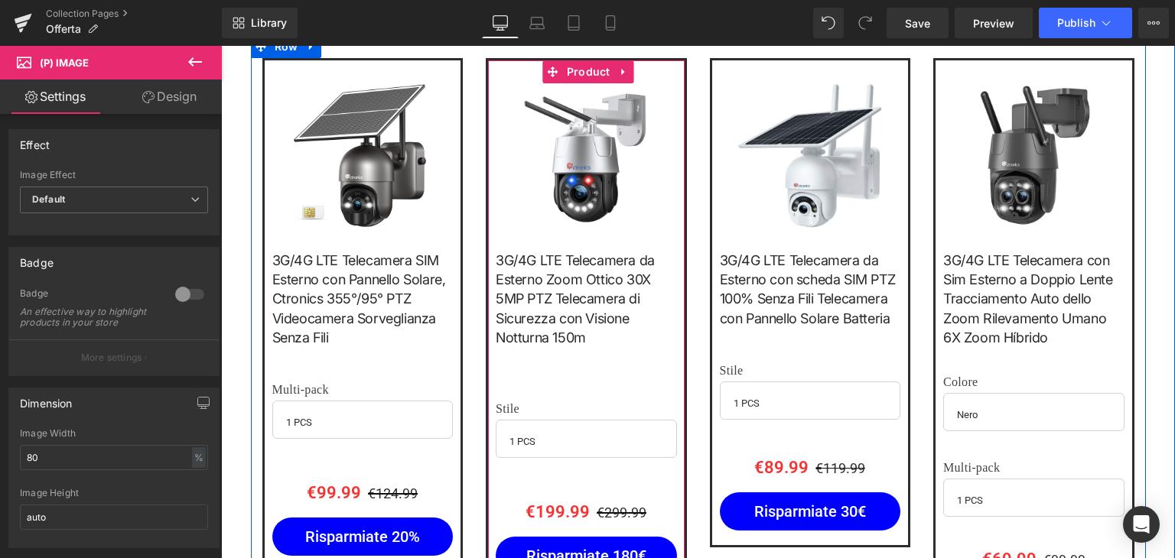
scroll to position [2067, 0]
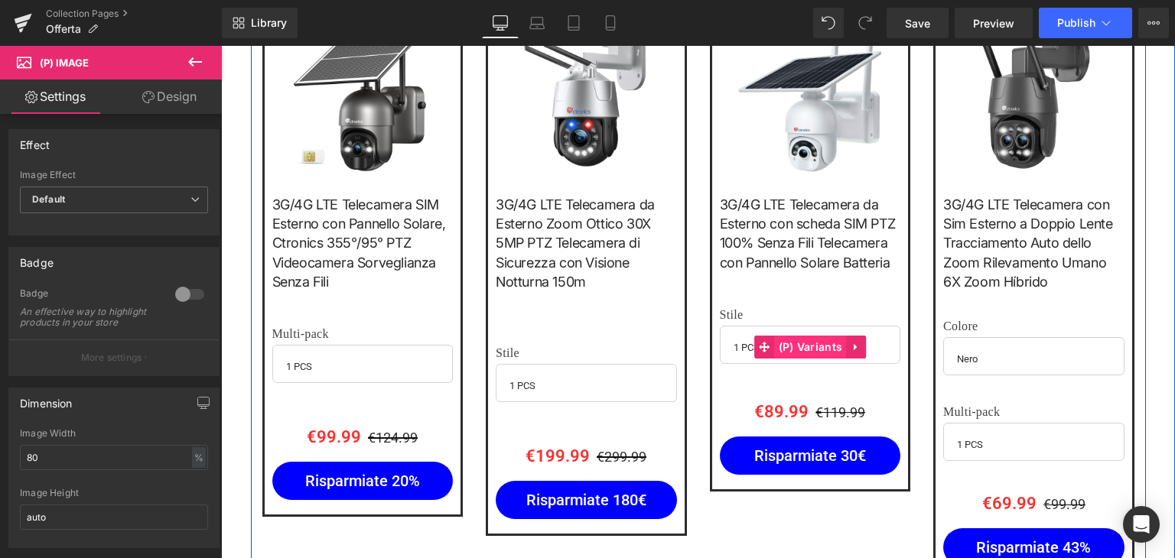
click at [803, 336] on span "(P) Variants" at bounding box center [811, 347] width 72 height 23
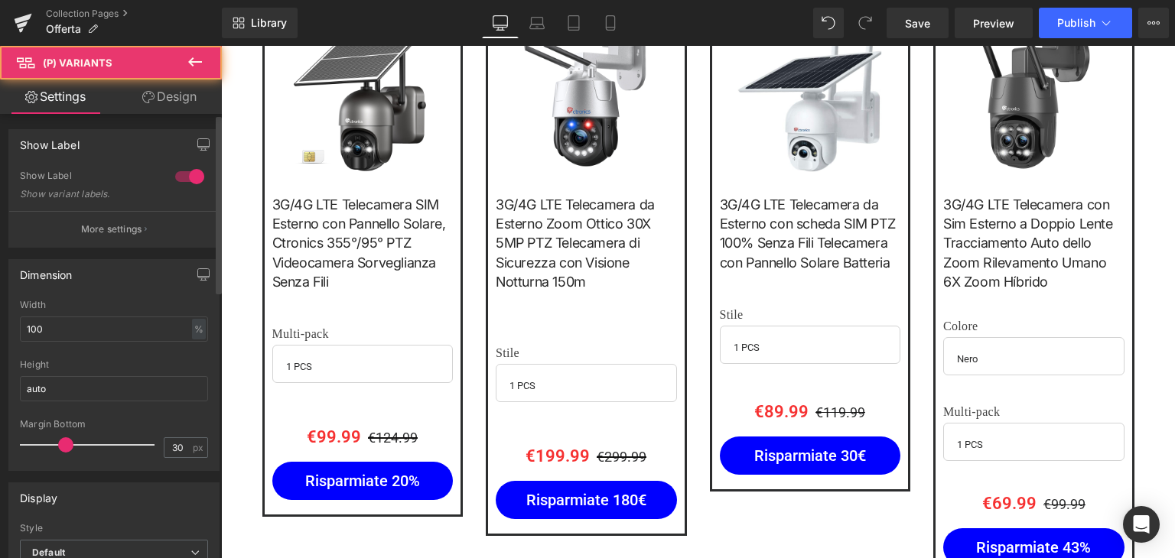
click at [173, 99] on link "Design" at bounding box center [169, 97] width 111 height 34
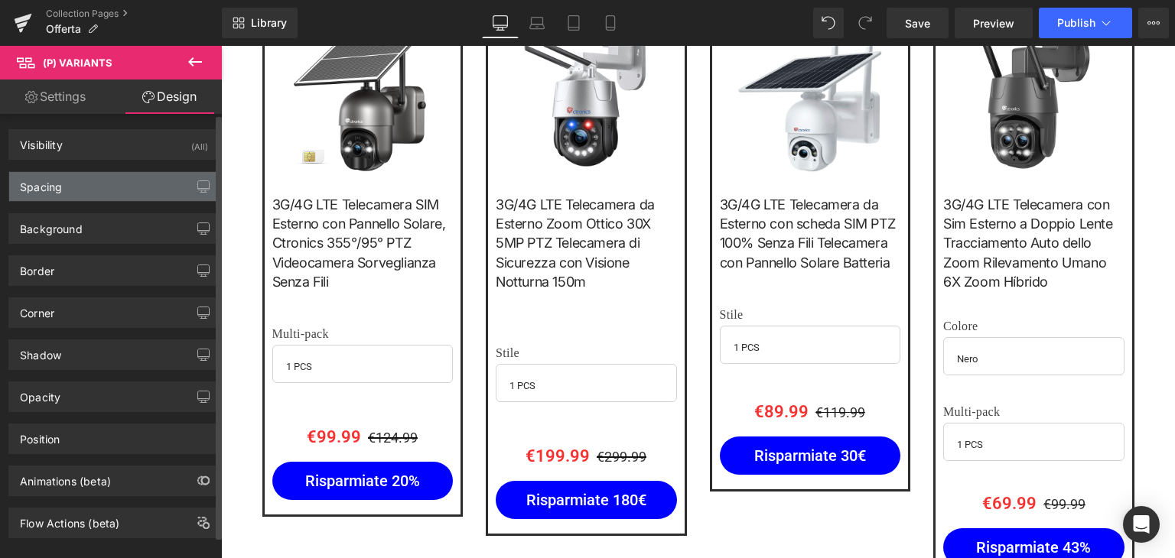
click at [89, 190] on div "Spacing" at bounding box center [114, 186] width 210 height 29
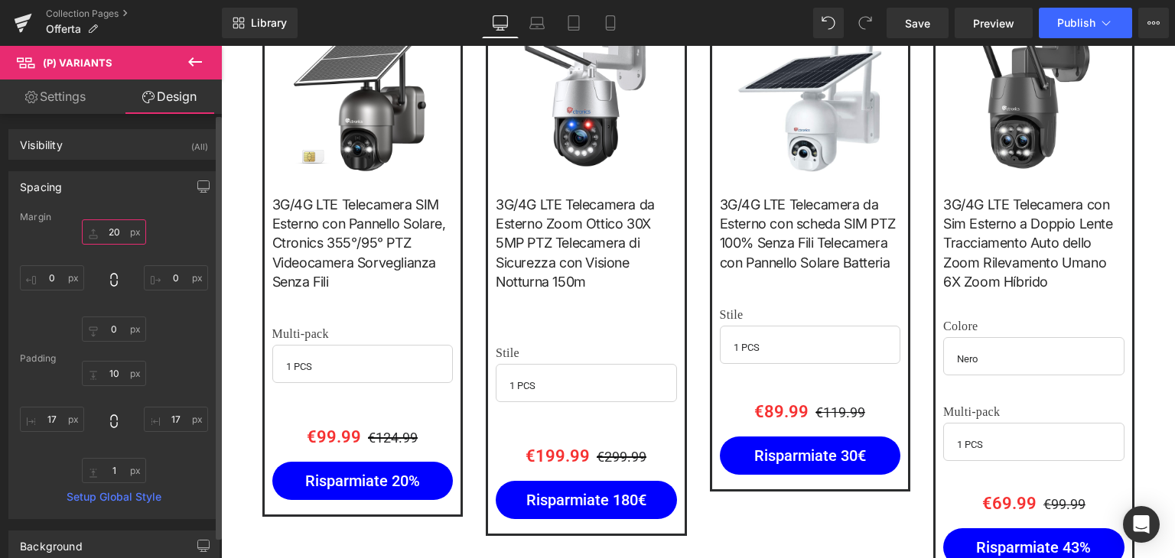
click at [110, 233] on input "20" at bounding box center [114, 231] width 64 height 25
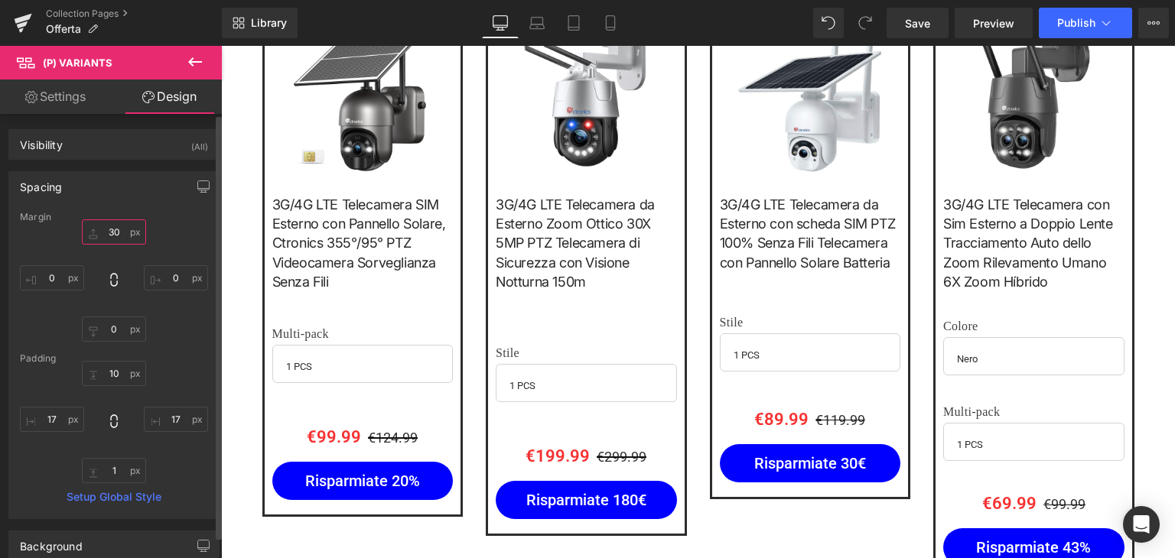
type input "3"
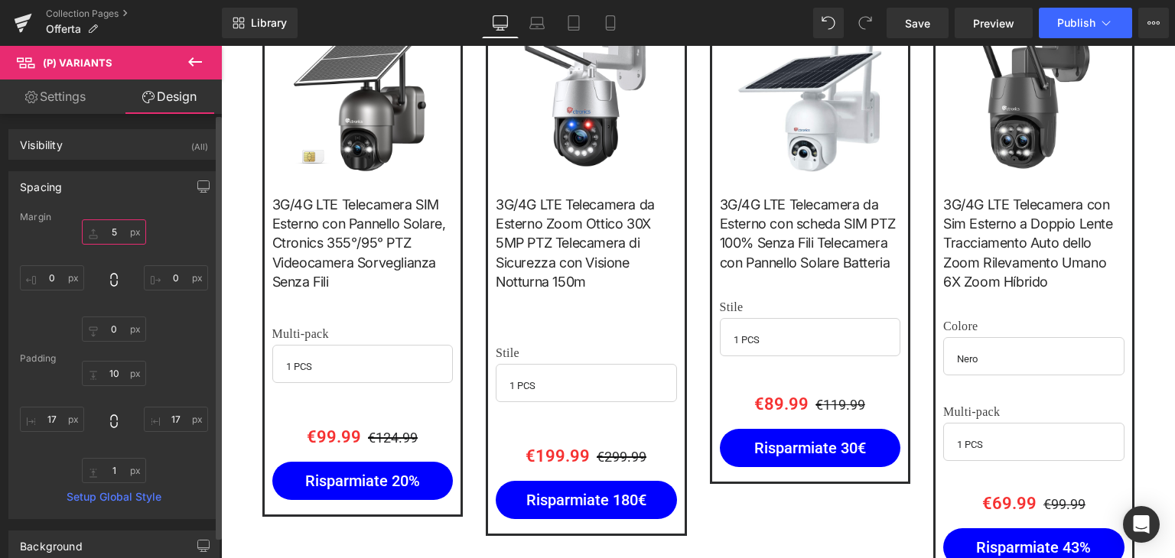
type input "50"
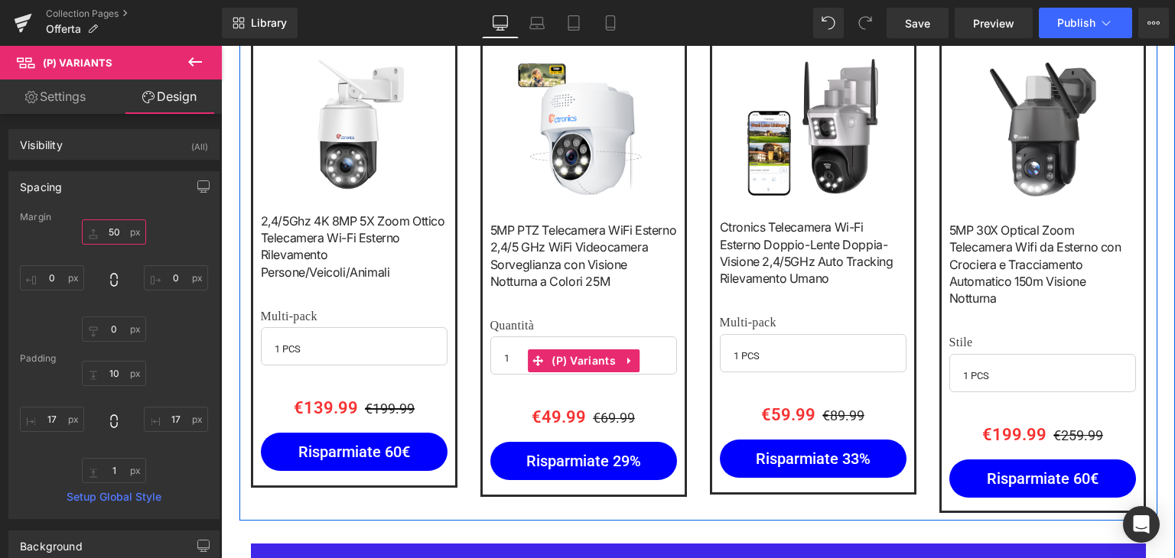
scroll to position [1455, 0]
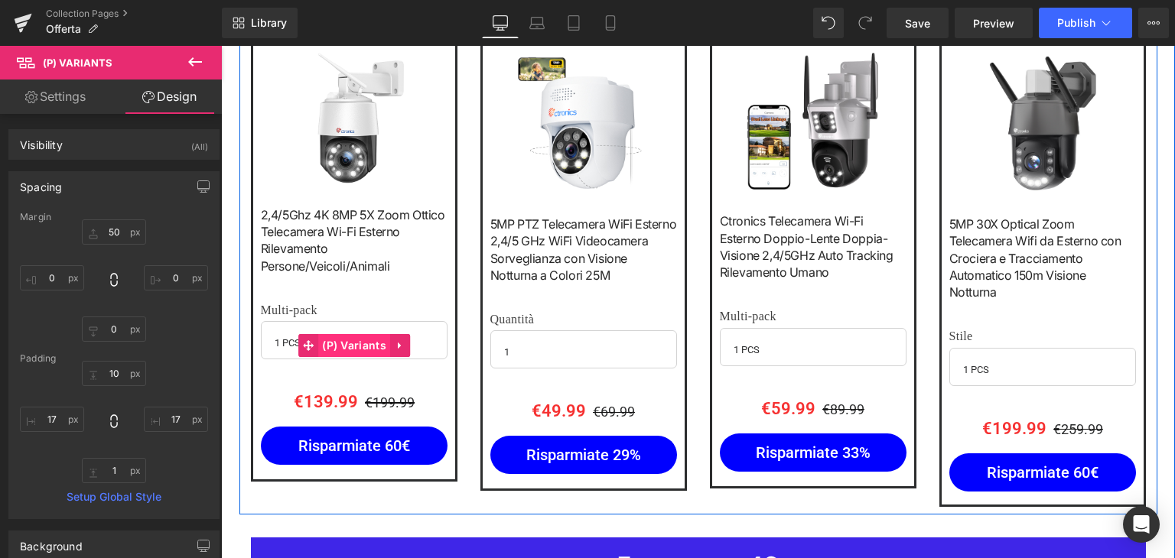
click at [337, 334] on span "(P) Variants" at bounding box center [354, 345] width 72 height 23
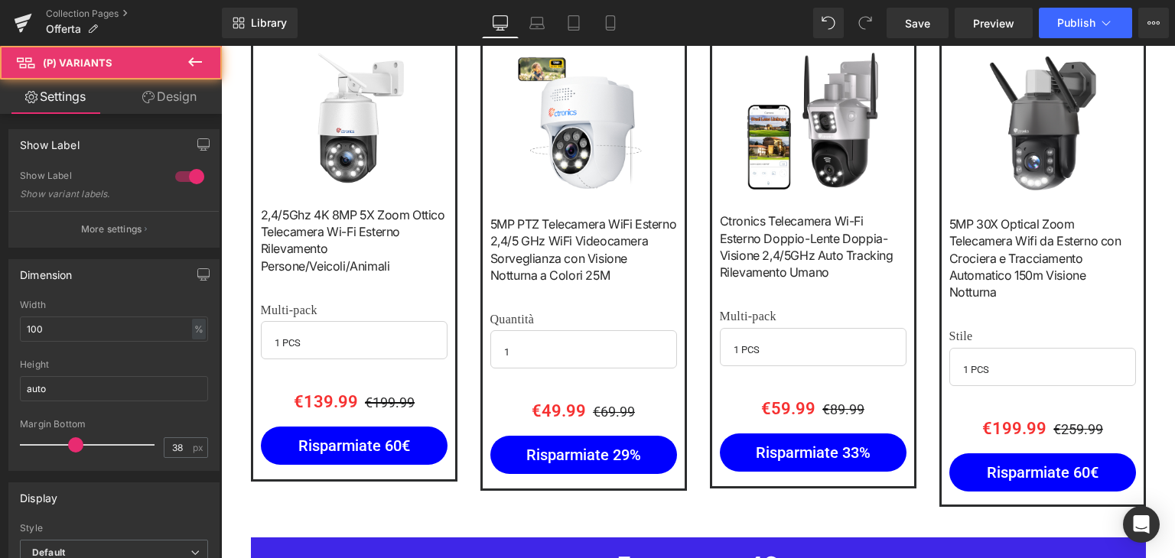
click at [173, 100] on link "Design" at bounding box center [169, 97] width 111 height 34
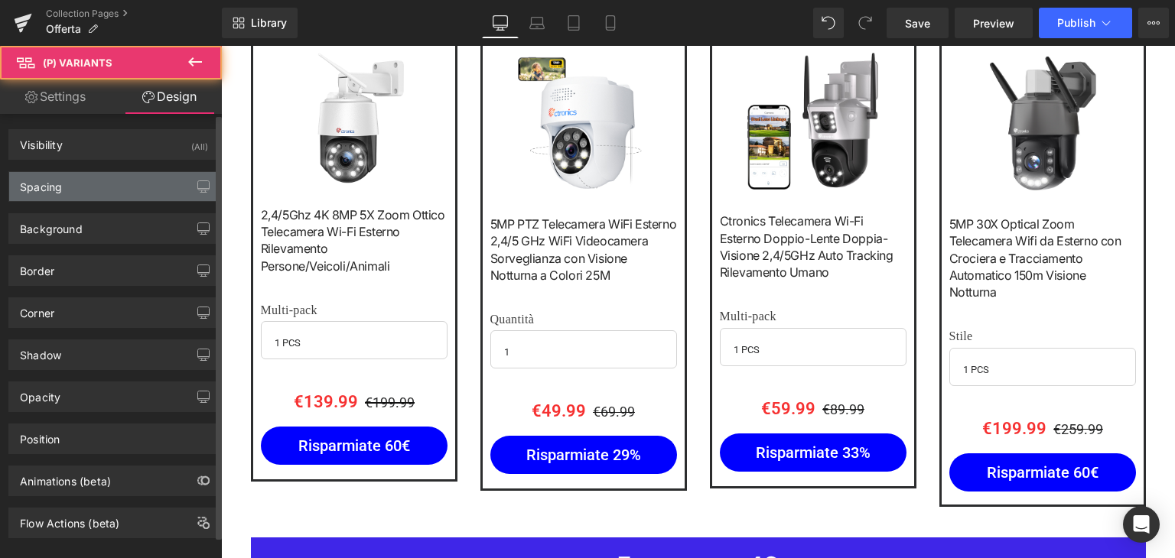
type input "10"
type input "0"
type input "10"
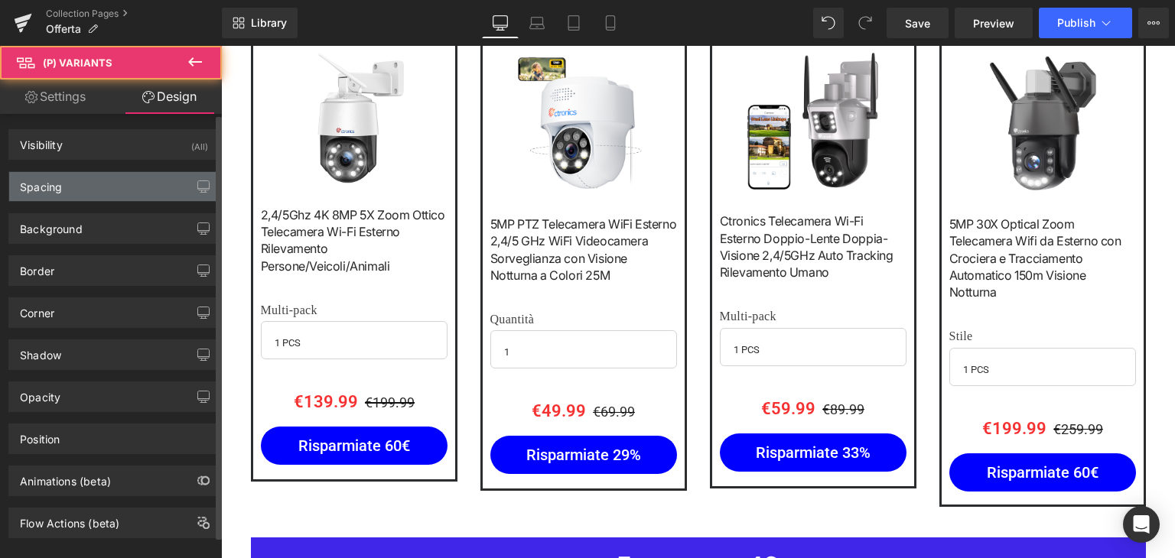
type input "17"
type input "1"
type input "17"
click at [92, 181] on div "Spacing" at bounding box center [114, 186] width 210 height 29
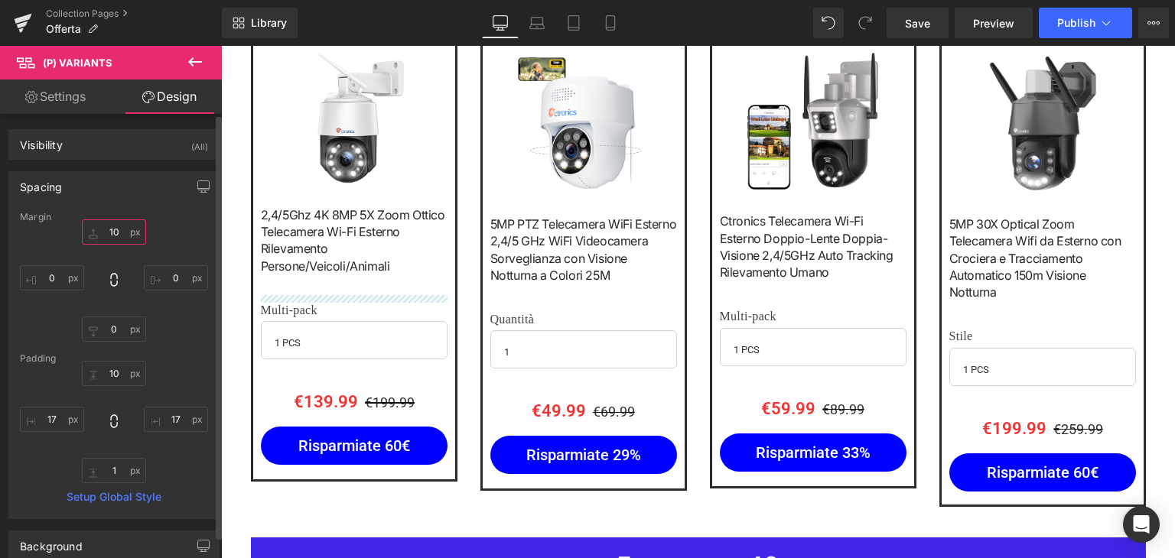
click at [109, 231] on input "10" at bounding box center [114, 231] width 64 height 25
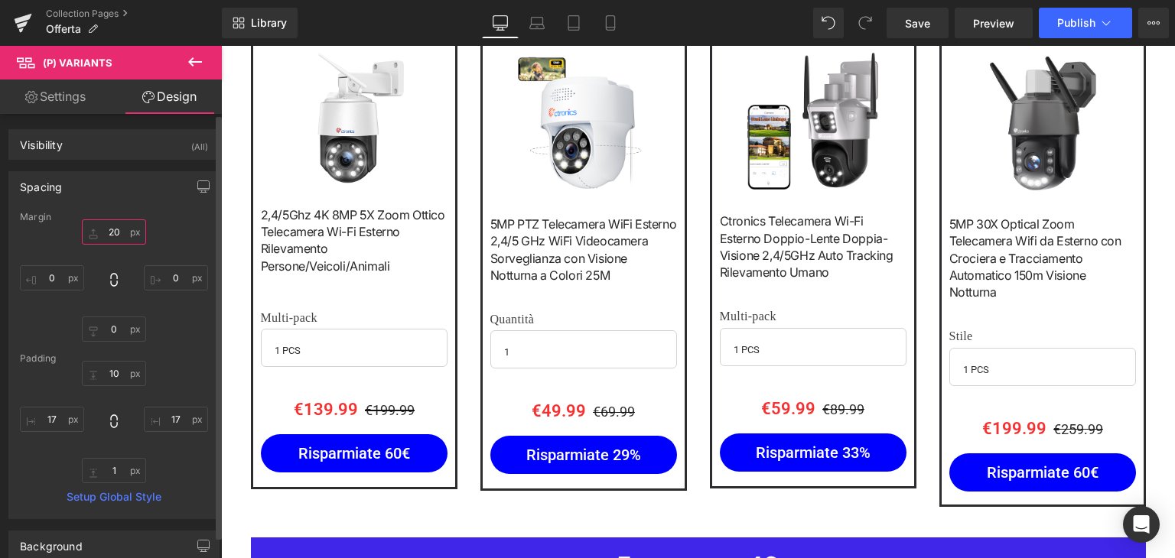
type input "2"
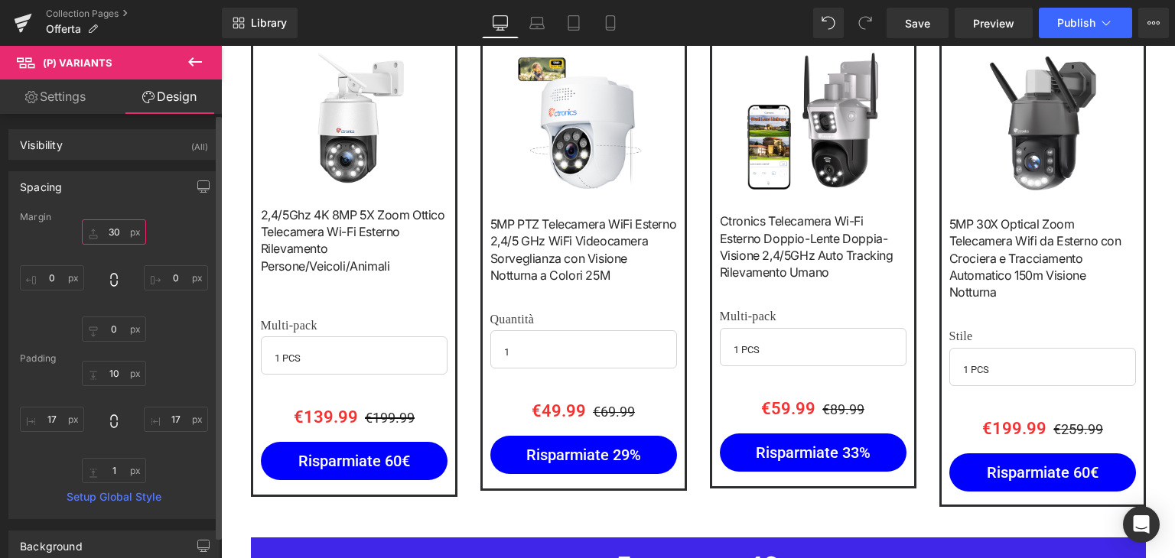
type input "3"
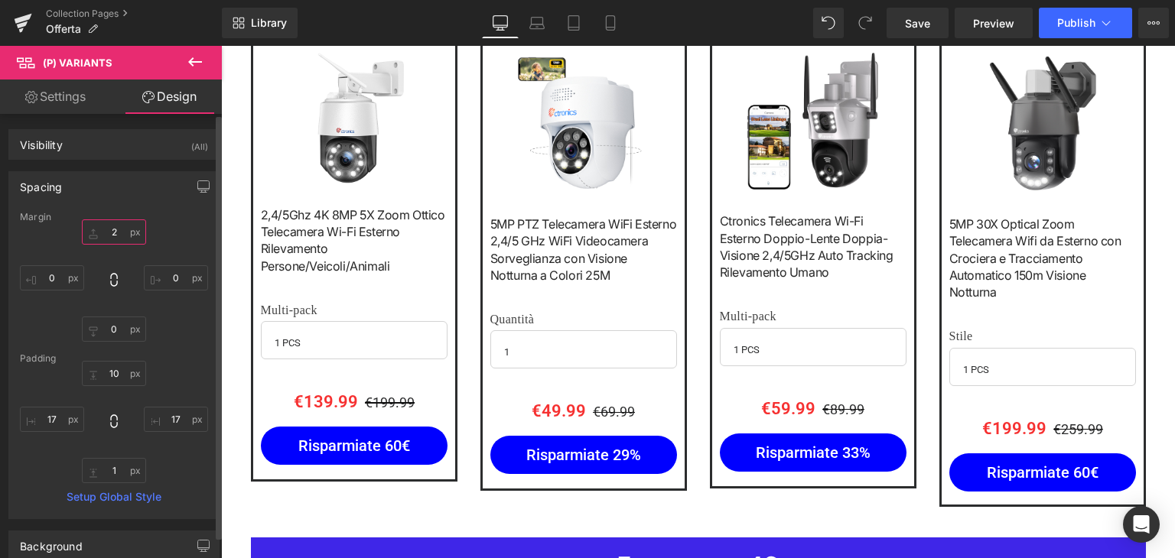
type input "25"
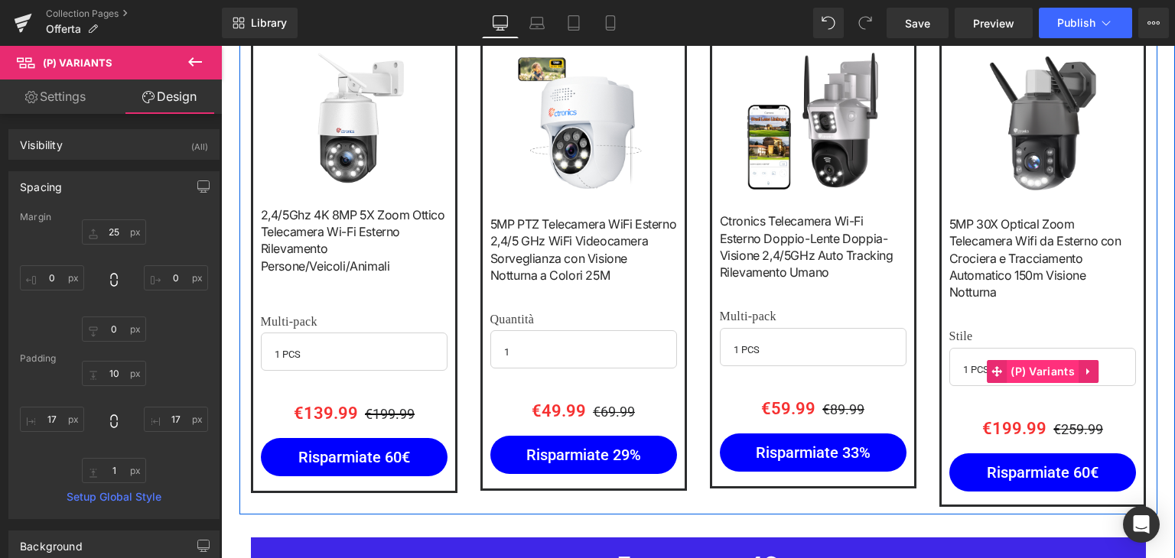
click at [1019, 360] on span "(P) Variants" at bounding box center [1042, 371] width 72 height 23
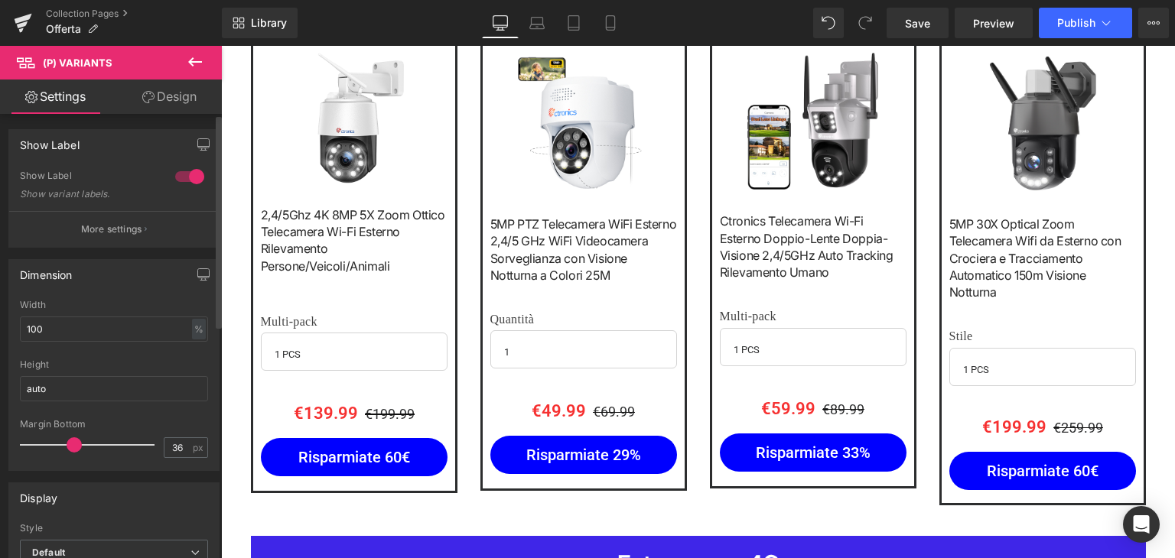
type input "35"
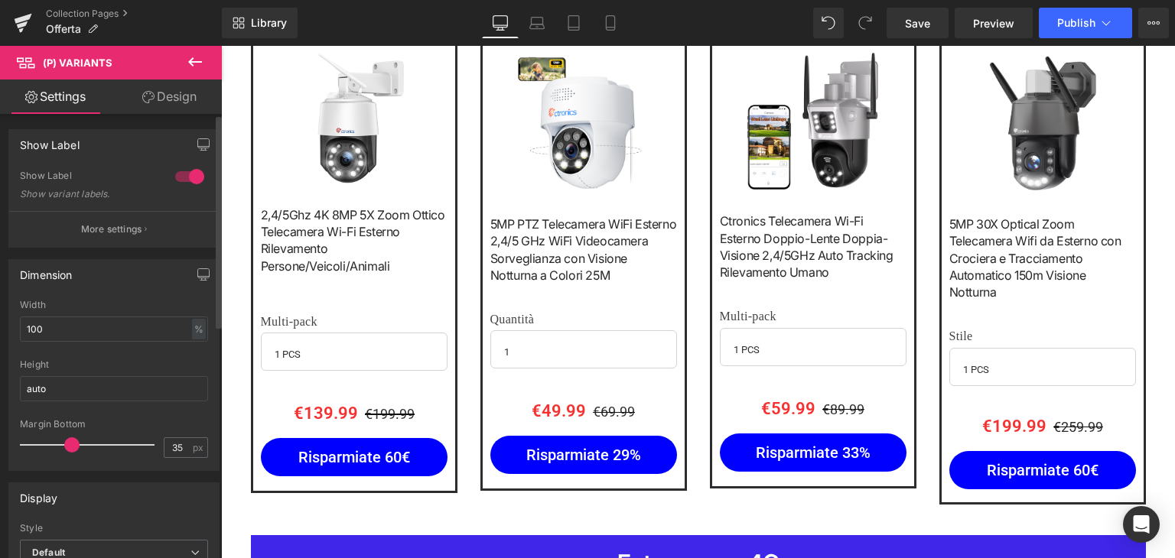
click at [70, 444] on span at bounding box center [71, 444] width 15 height 15
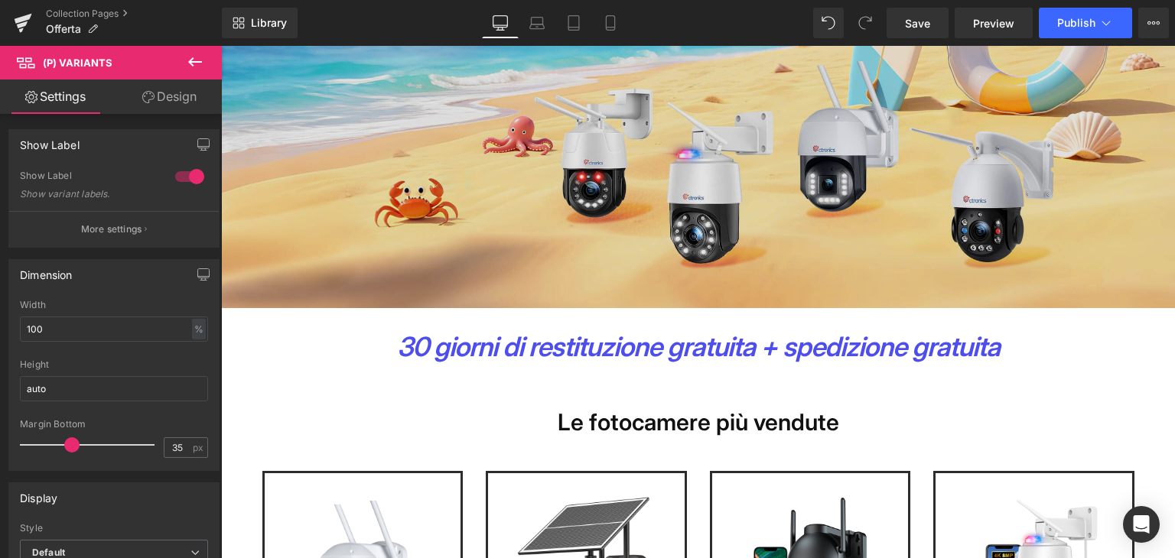
scroll to position [232, 0]
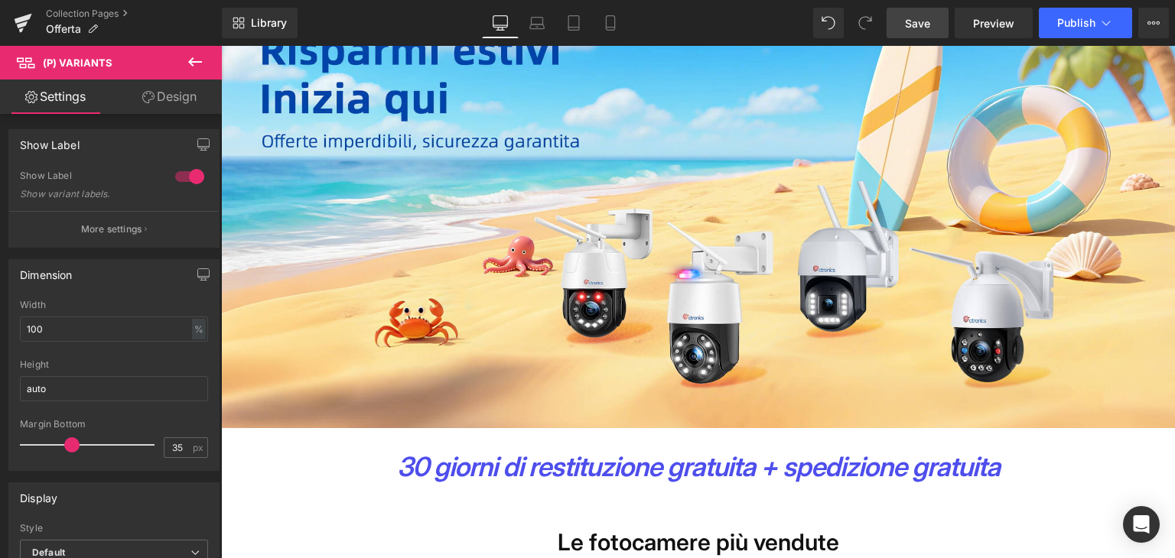
drag, startPoint x: 924, startPoint y: 22, endPoint x: 714, endPoint y: 17, distance: 210.4
click at [924, 22] on span "Save" at bounding box center [917, 23] width 25 height 16
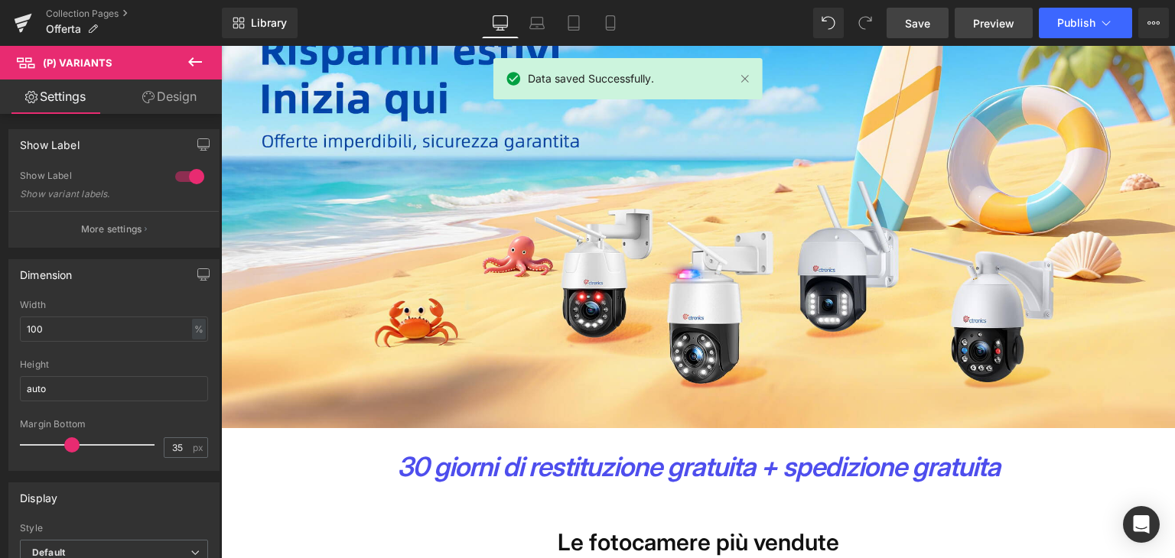
click at [1008, 24] on span "Preview" at bounding box center [993, 23] width 41 height 16
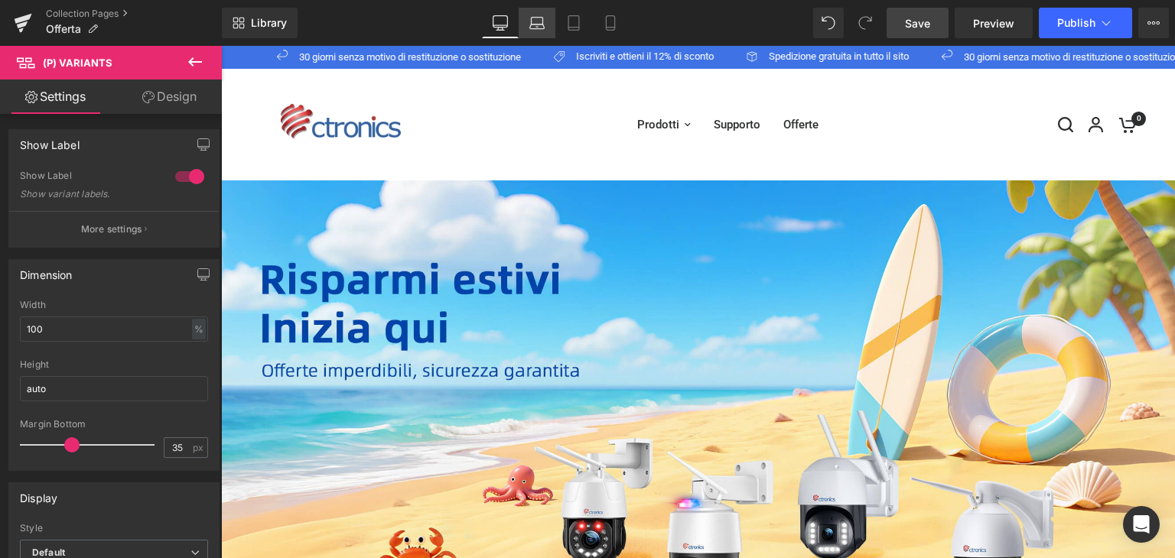
click at [548, 25] on link "Laptop" at bounding box center [537, 23] width 37 height 31
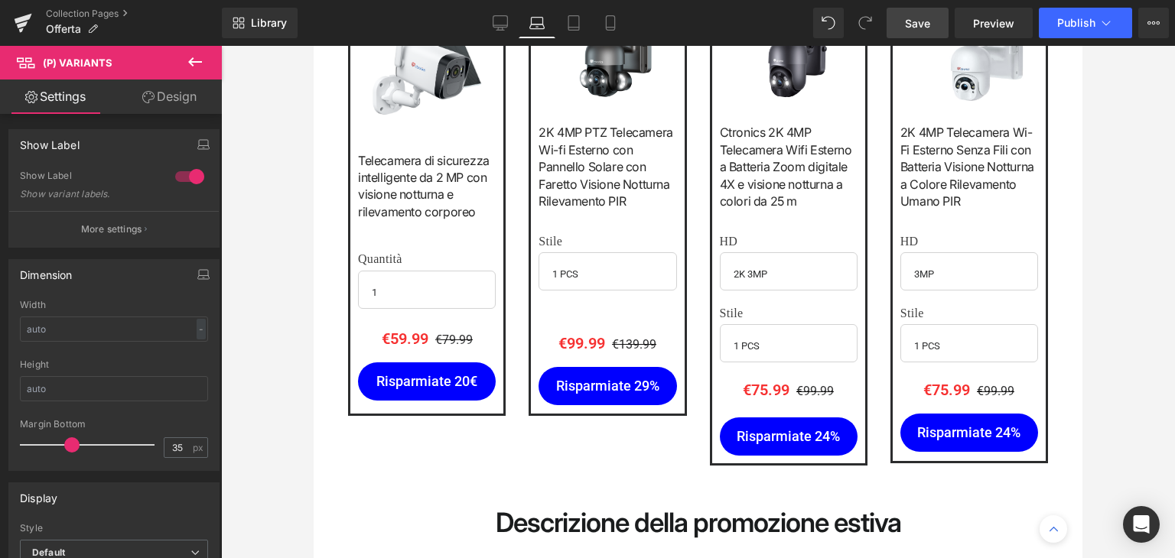
scroll to position [2932, 0]
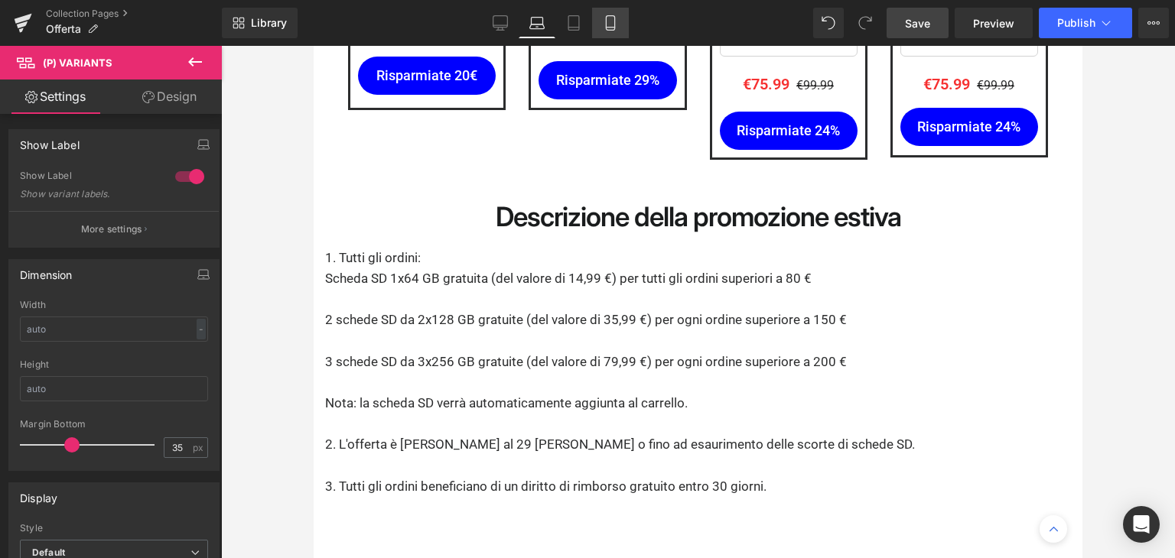
click at [624, 22] on link "Mobile" at bounding box center [610, 23] width 37 height 31
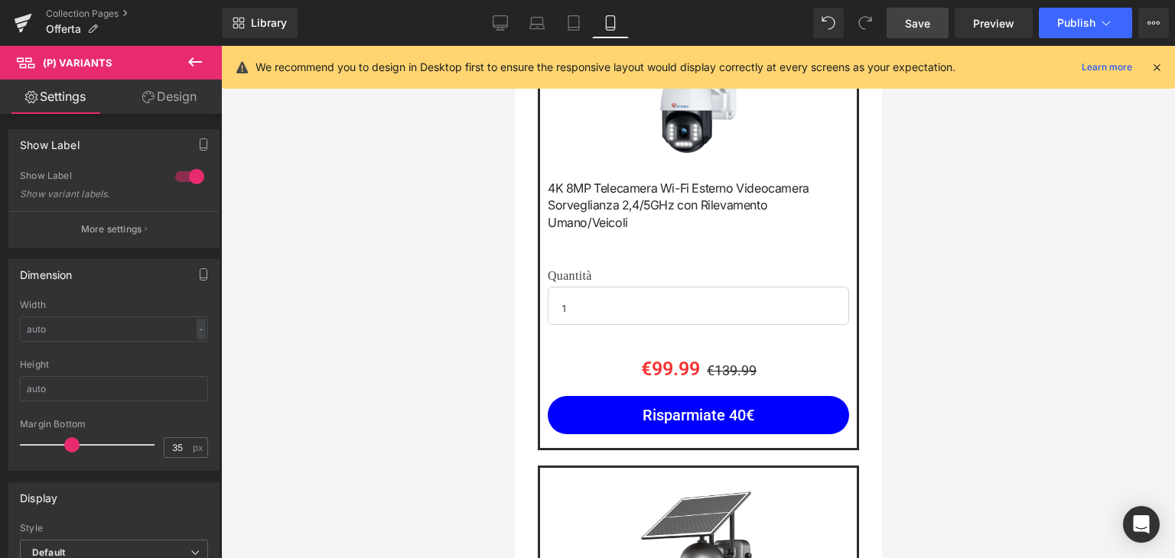
scroll to position [459, 0]
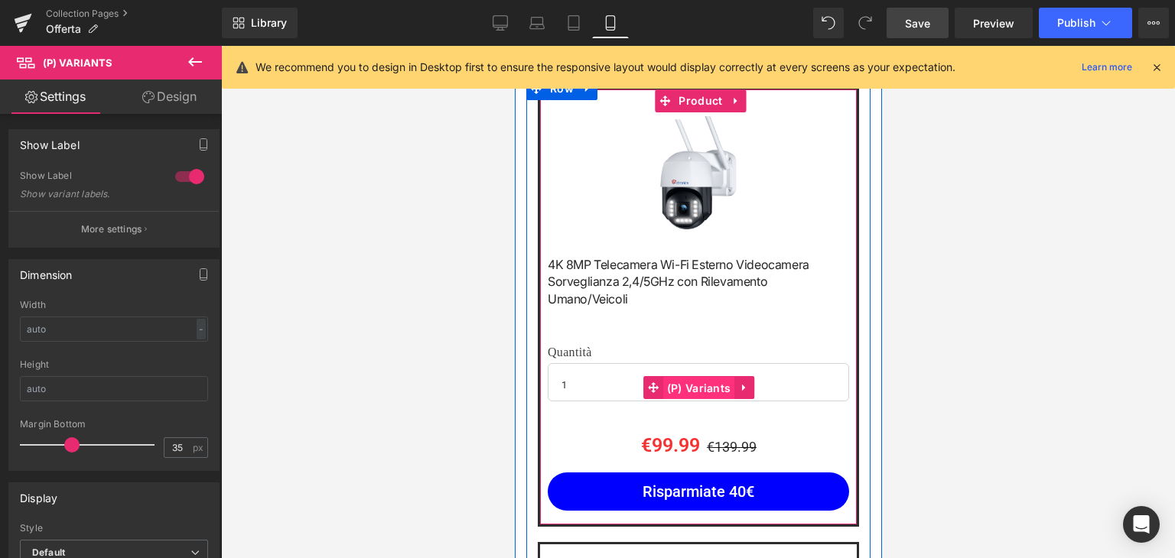
click at [691, 377] on span "(P) Variants" at bounding box center [698, 388] width 72 height 23
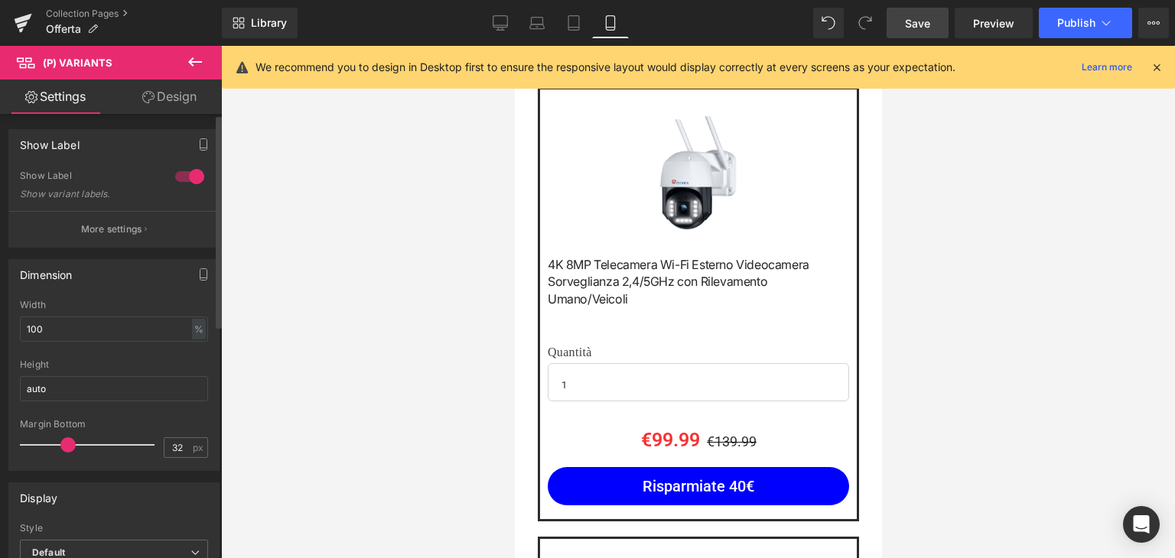
type input "33"
click at [64, 442] on span at bounding box center [69, 444] width 15 height 15
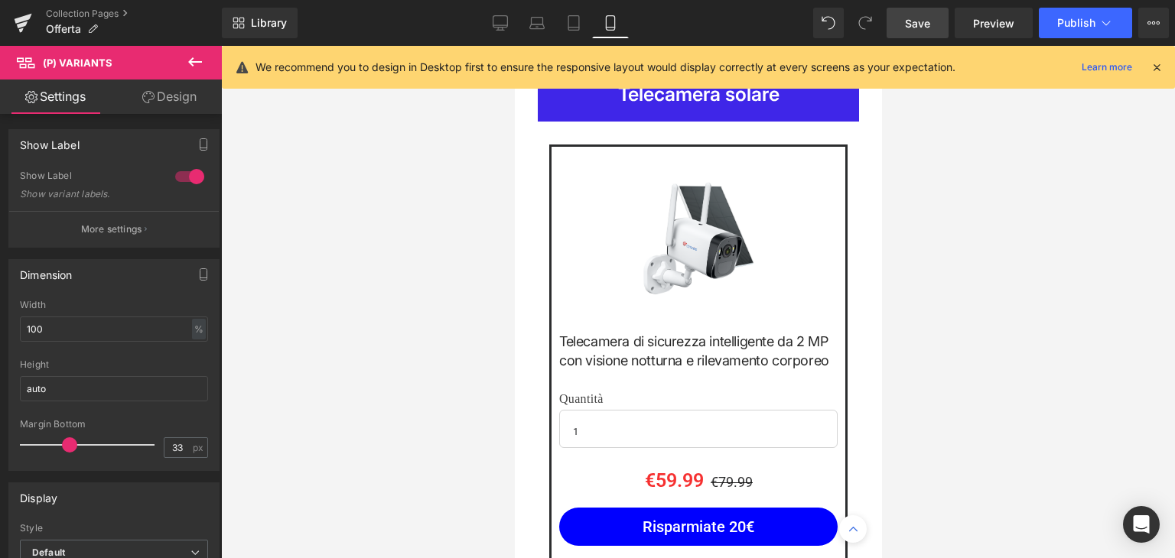
scroll to position [6118, 0]
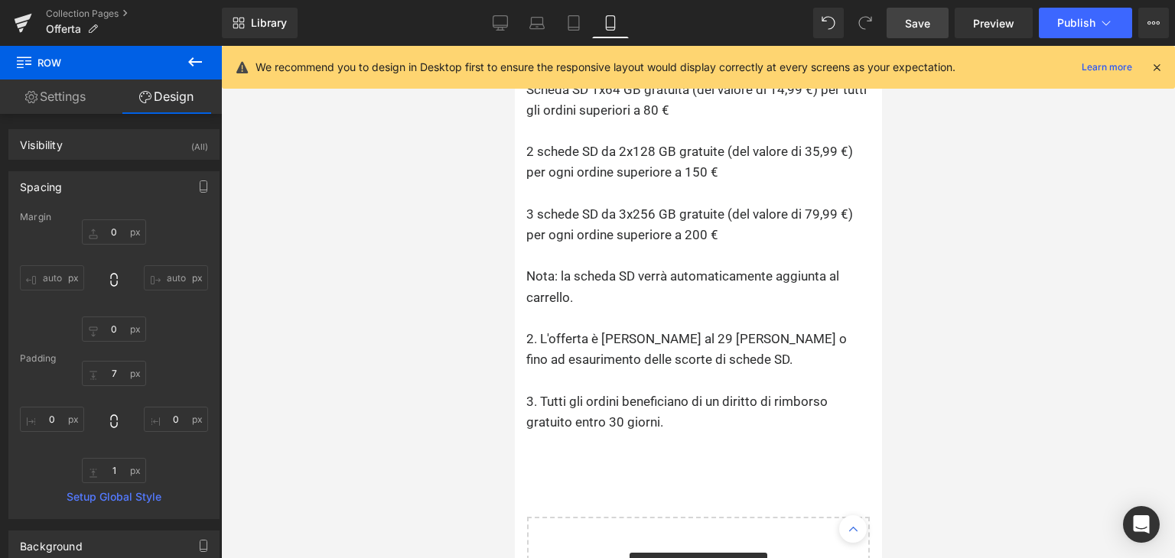
scroll to position [8566, 0]
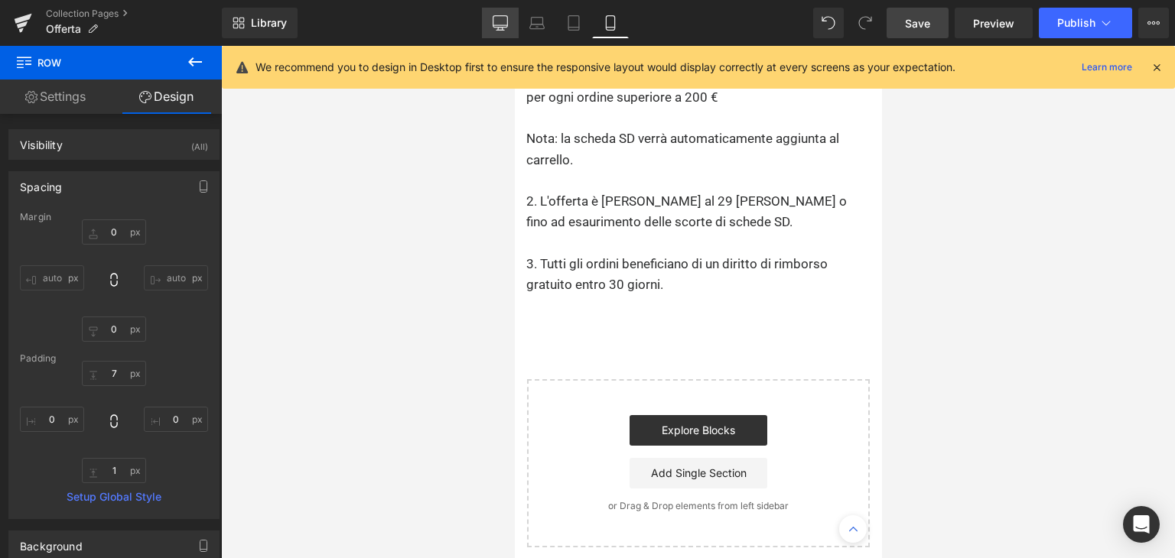
click at [502, 33] on link "Desktop" at bounding box center [500, 23] width 37 height 31
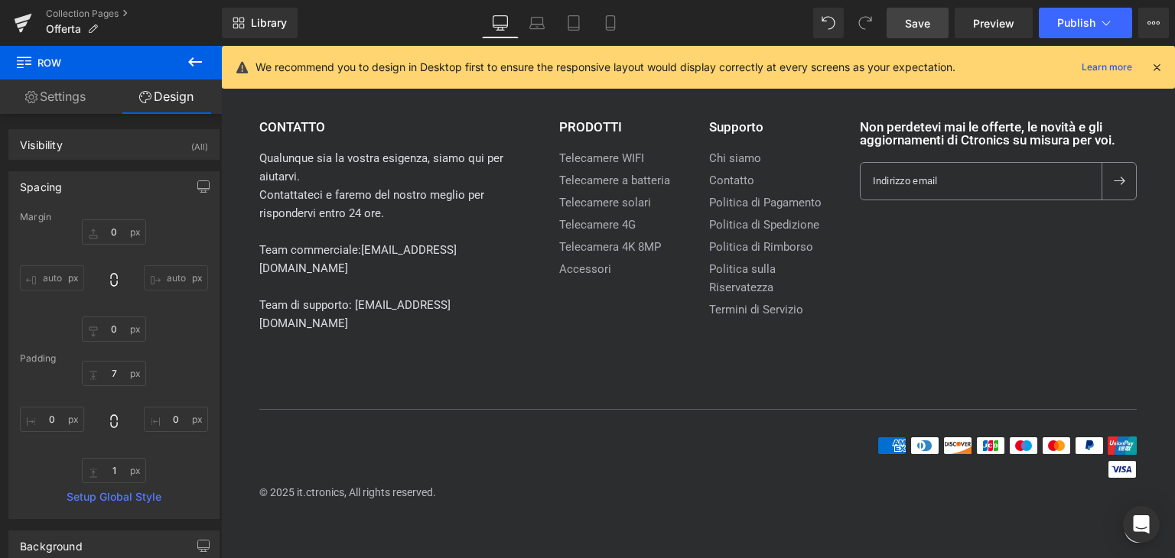
type input "0"
type input "26"
type input "0"
type input "10"
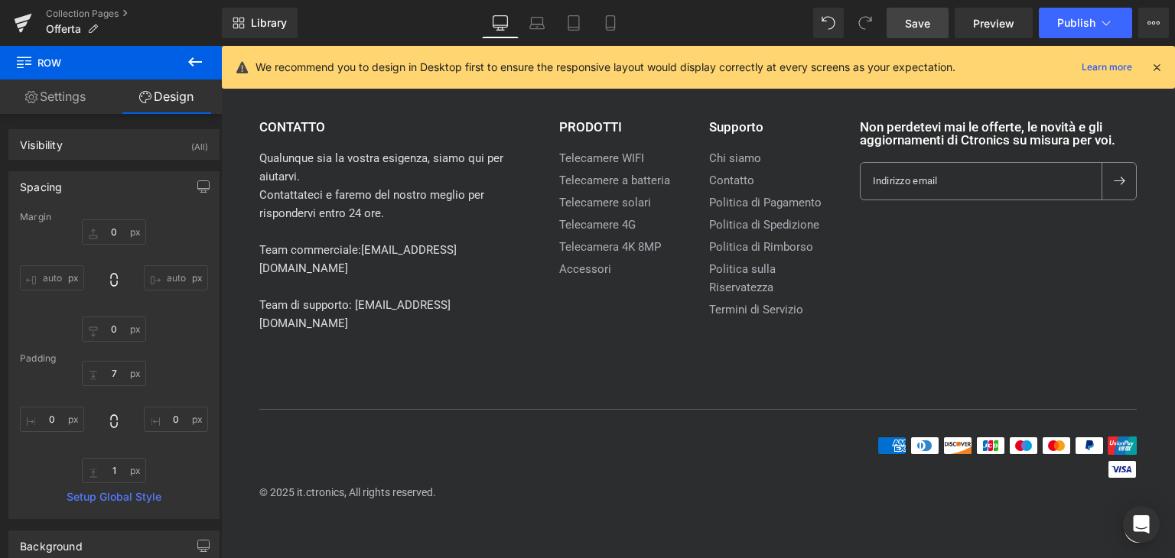
type input "0"
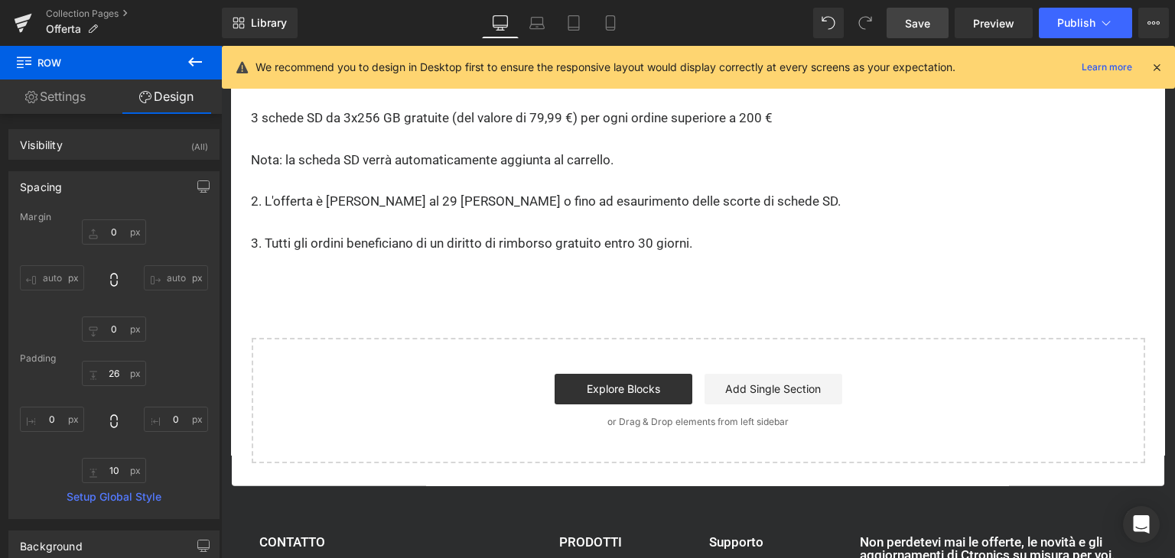
scroll to position [3422, 0]
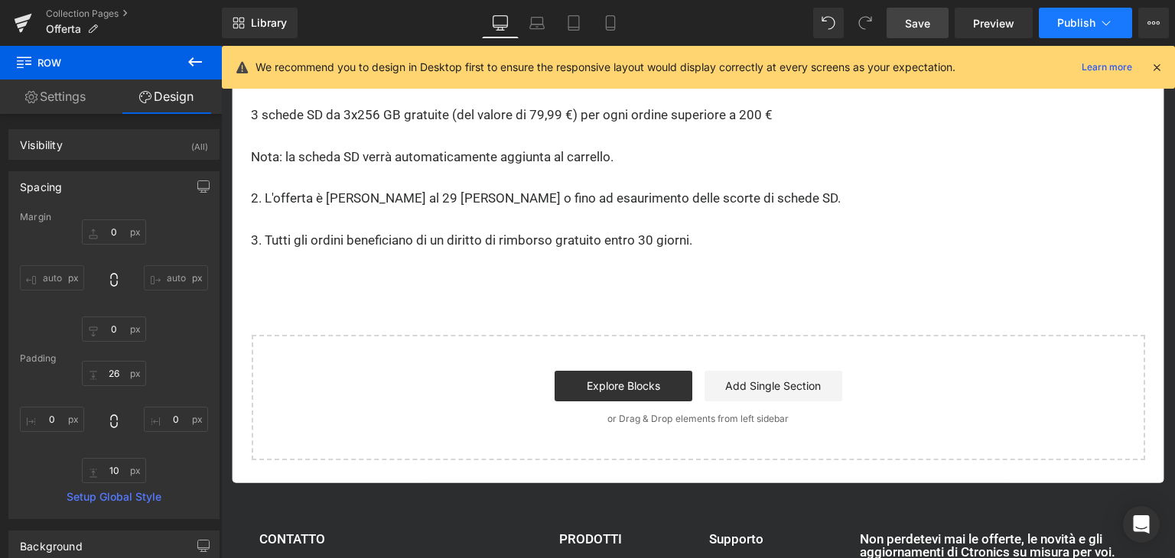
click at [1065, 10] on button "Publish" at bounding box center [1085, 23] width 93 height 31
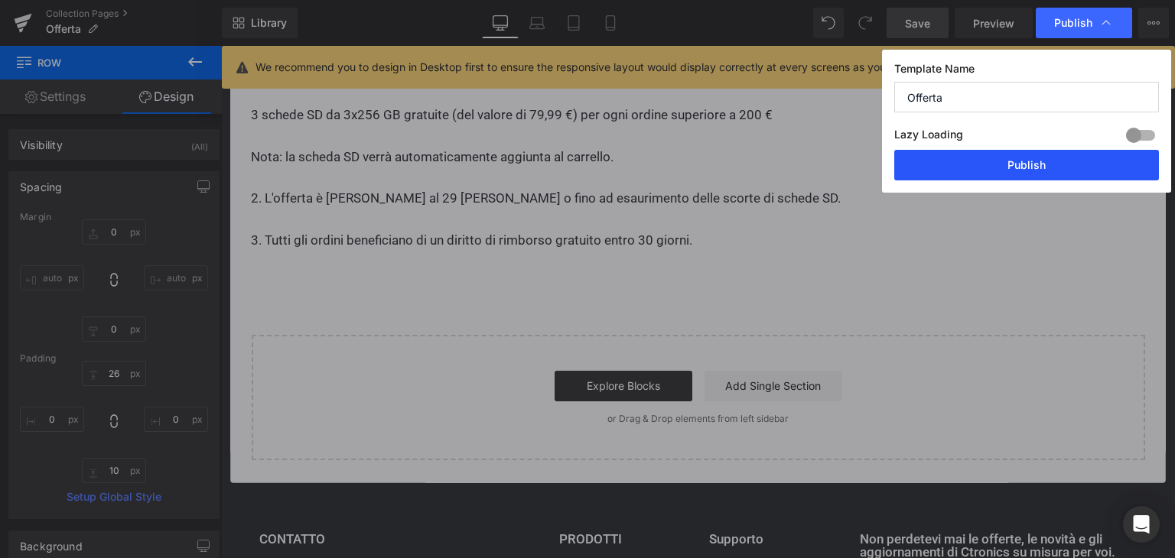
click at [1034, 160] on button "Publish" at bounding box center [1026, 165] width 265 height 31
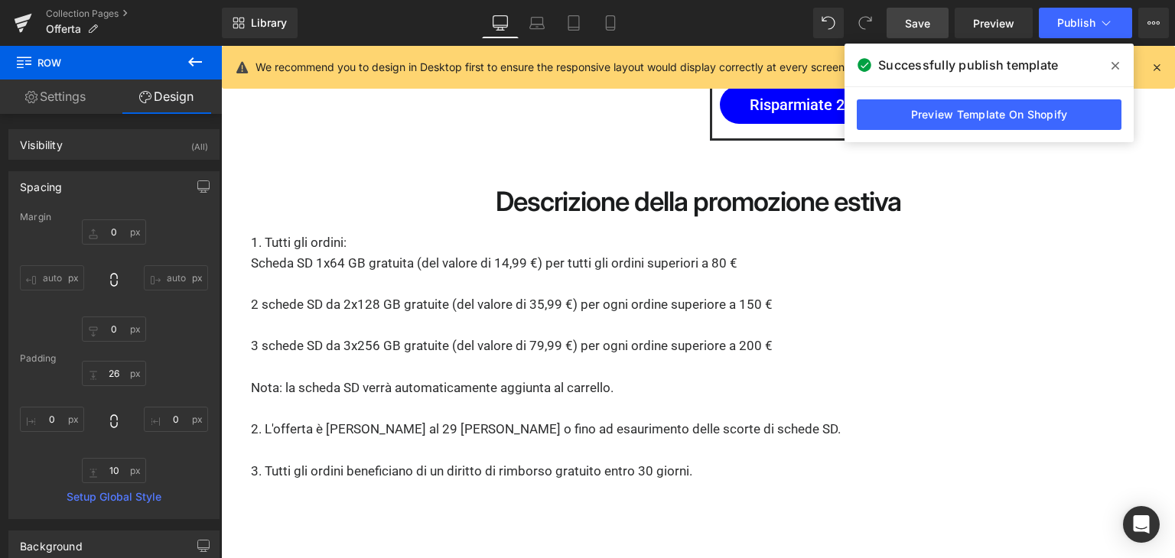
scroll to position [3192, 0]
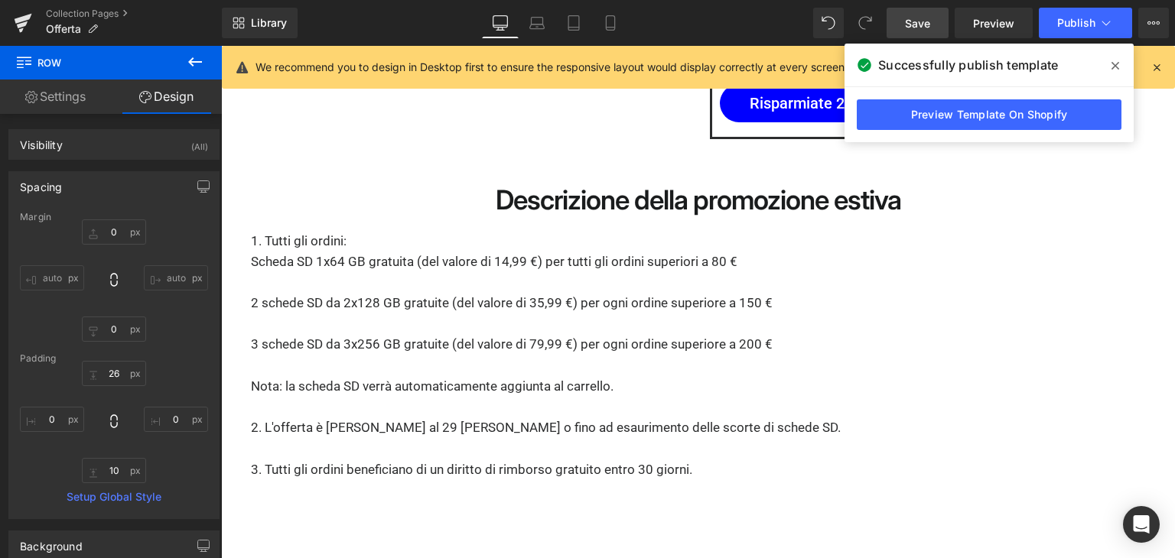
click at [1114, 63] on icon at bounding box center [1115, 66] width 8 height 12
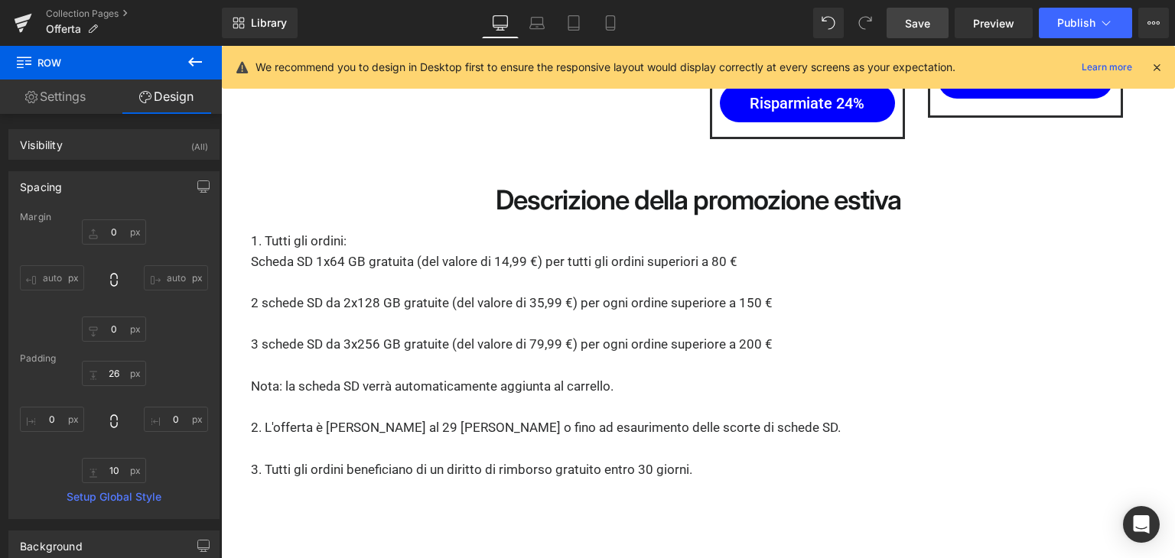
click at [186, 63] on button at bounding box center [195, 63] width 54 height 34
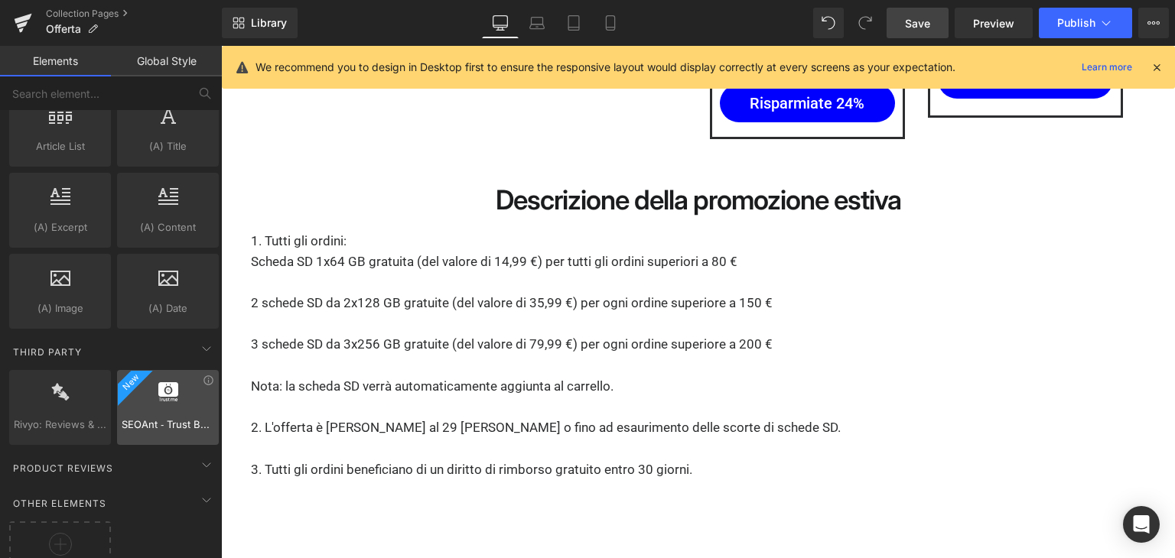
scroll to position [2993, 0]
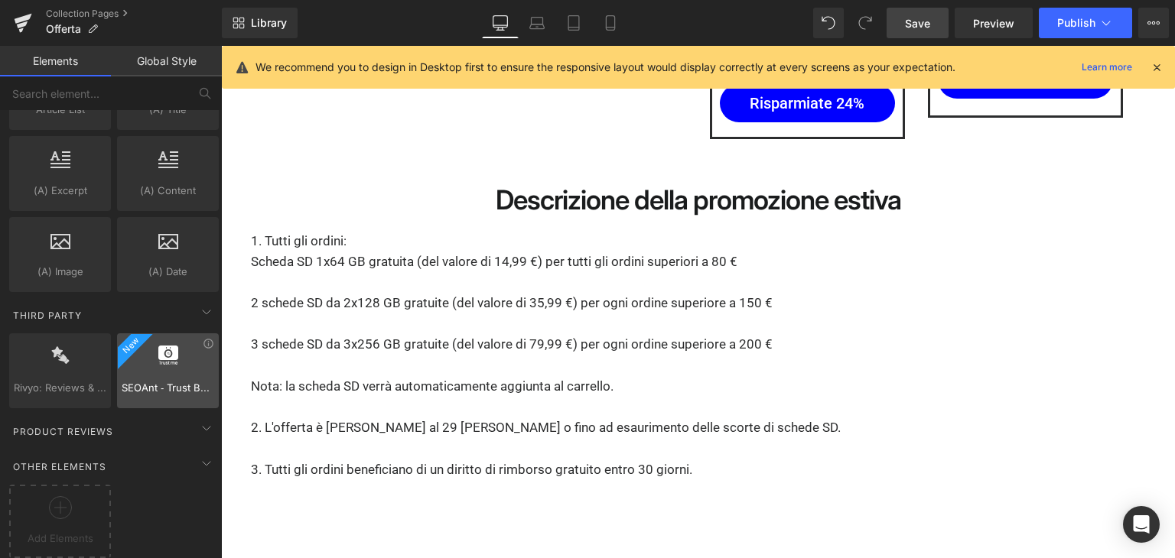
click at [184, 346] on div at bounding box center [168, 363] width 93 height 34
click at [180, 380] on span "SEOAnt ‑ Trust Badges & icon" at bounding box center [168, 388] width 93 height 16
click at [206, 338] on icon at bounding box center [208, 343] width 11 height 11
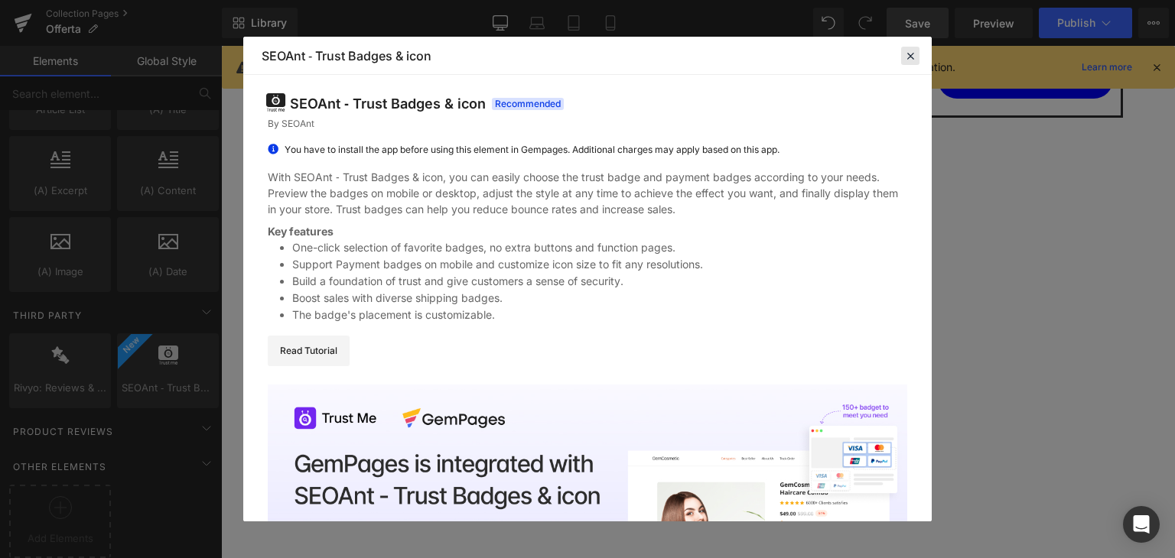
click at [912, 60] on icon at bounding box center [910, 56] width 14 height 14
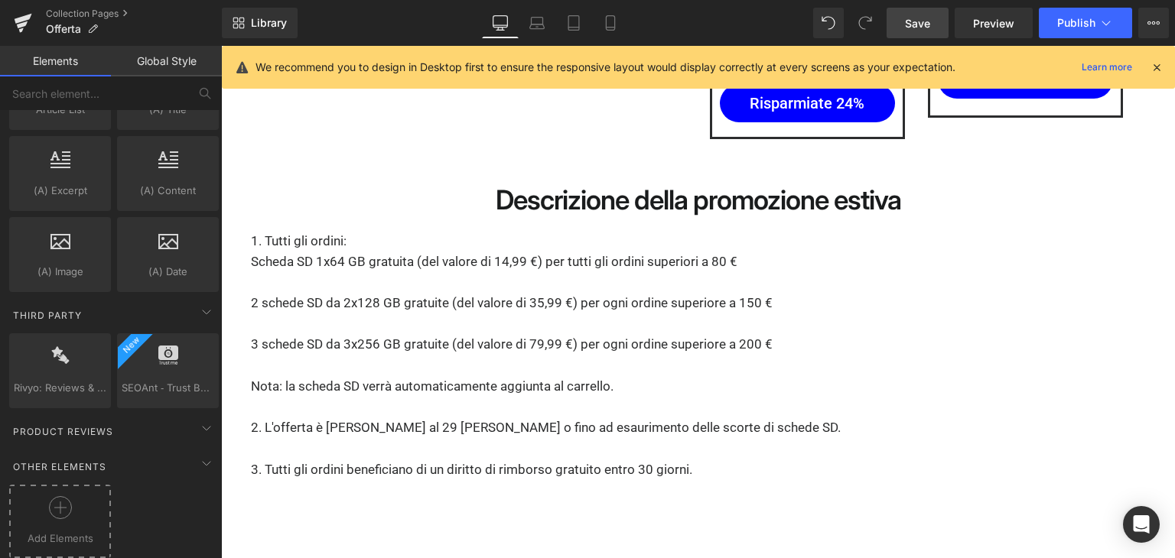
click at [57, 496] on icon at bounding box center [60, 507] width 23 height 23
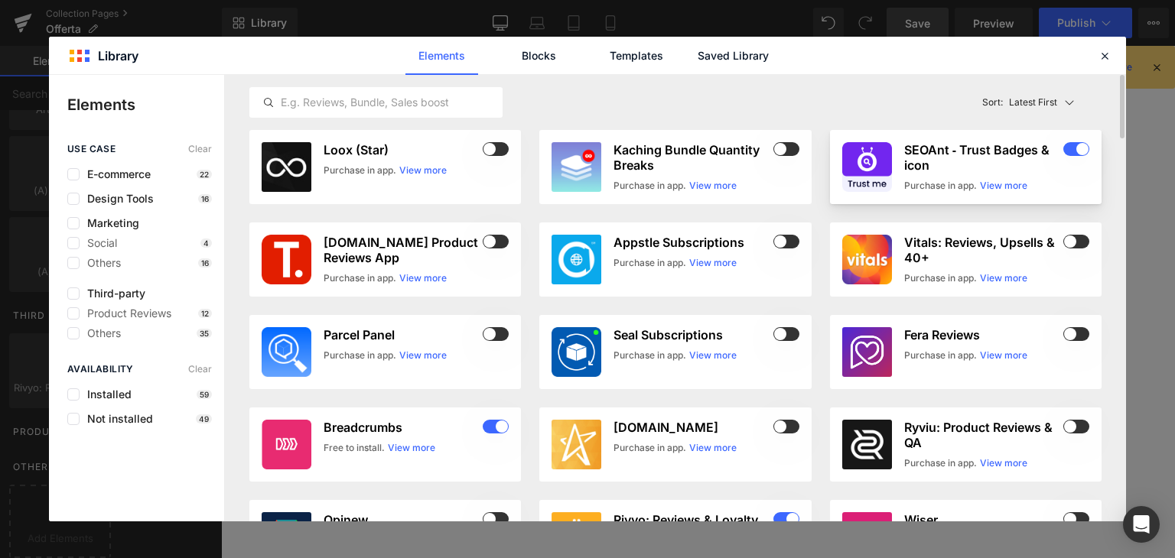
click at [1068, 151] on span at bounding box center [1076, 149] width 26 height 14
click at [1103, 56] on icon at bounding box center [1104, 56] width 14 height 14
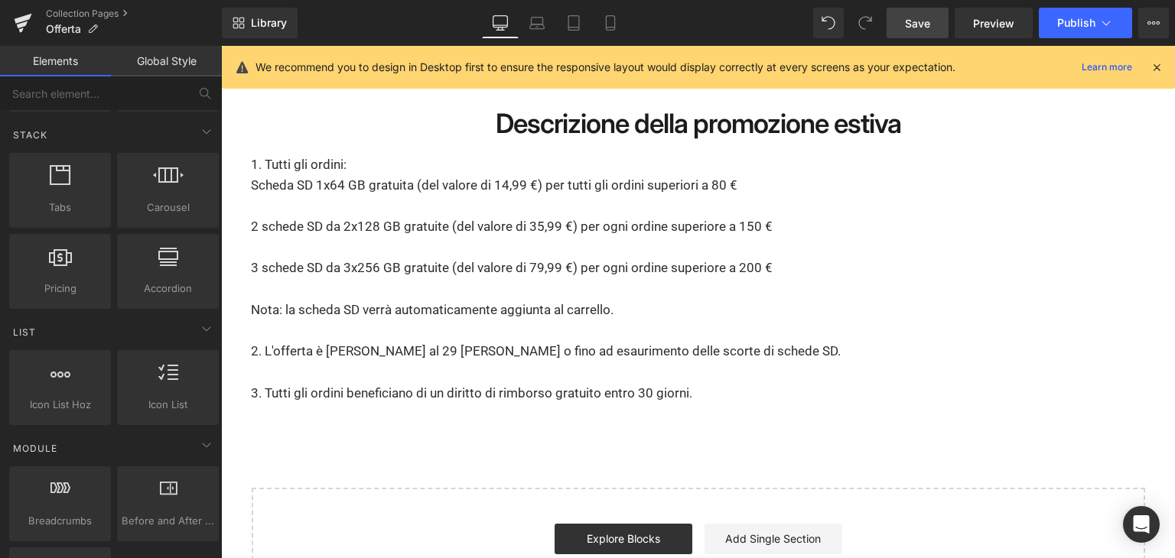
scroll to position [470, 0]
click at [205, 363] on icon at bounding box center [207, 361] width 9 height 9
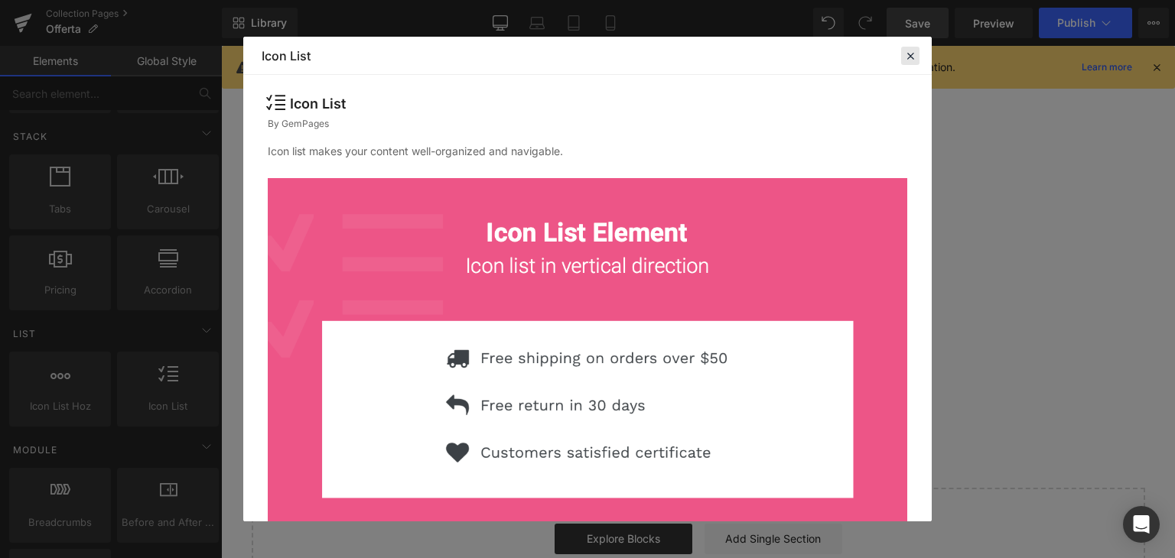
click at [908, 52] on icon at bounding box center [910, 56] width 14 height 14
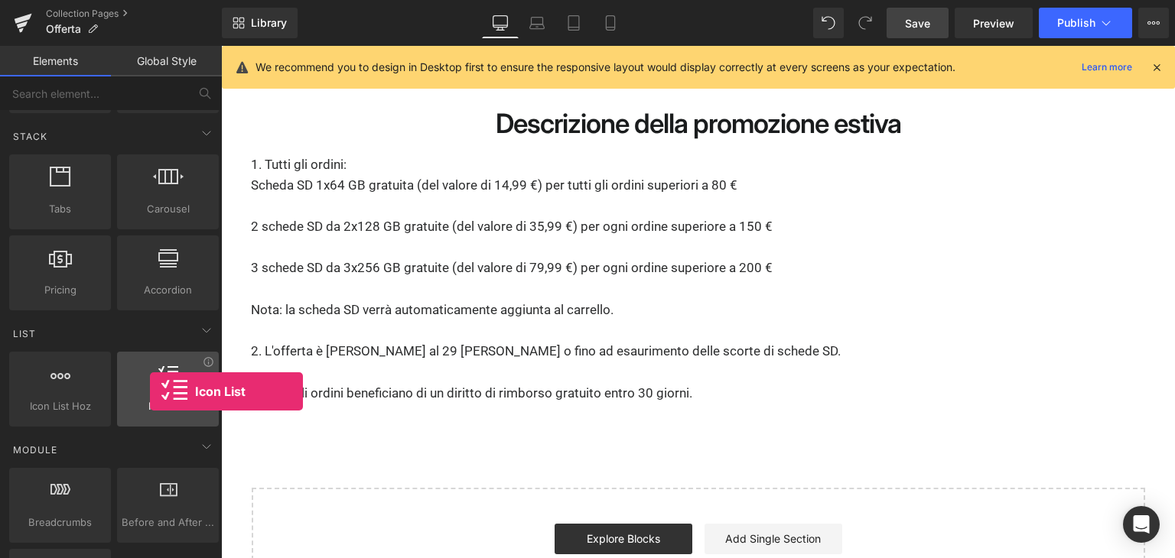
drag, startPoint x: 170, startPoint y: 408, endPoint x: 128, endPoint y: 395, distance: 43.1
click at [128, 398] on span "Icon List" at bounding box center [168, 406] width 93 height 16
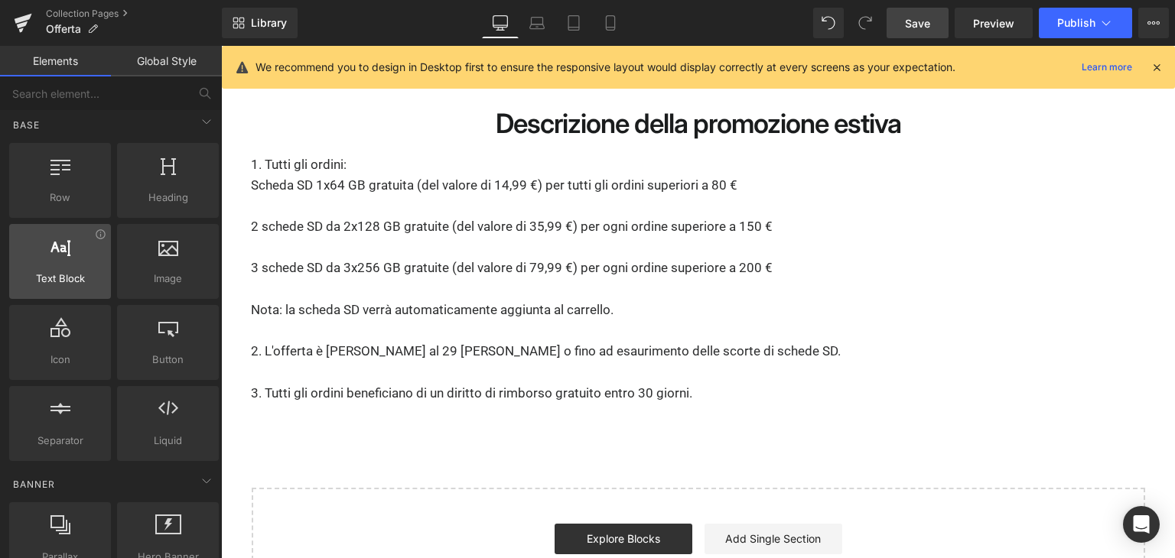
scroll to position [0, 0]
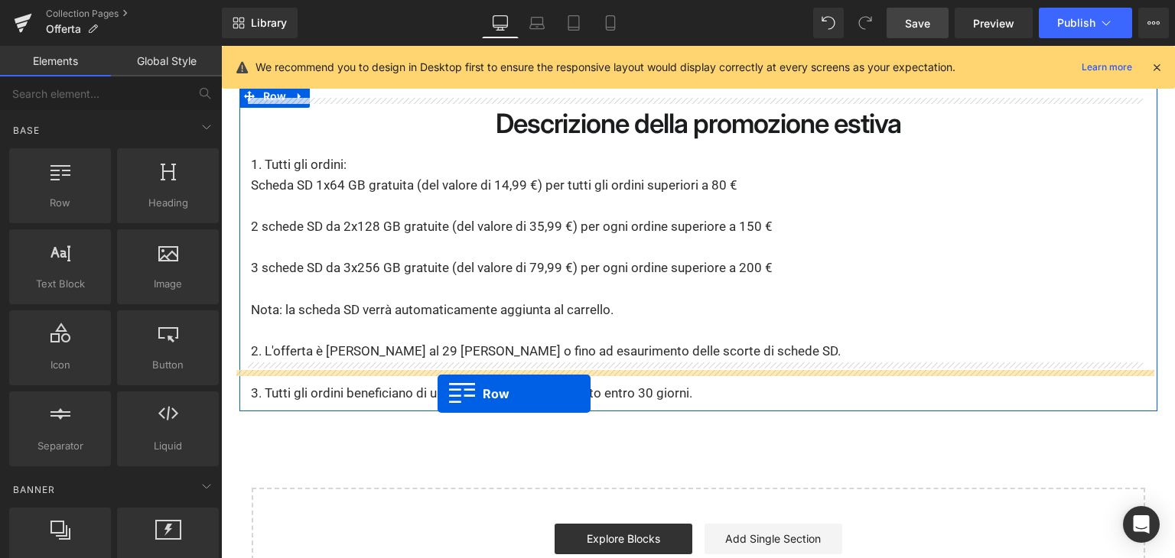
drag, startPoint x: 281, startPoint y: 253, endPoint x: 437, endPoint y: 394, distance: 210.1
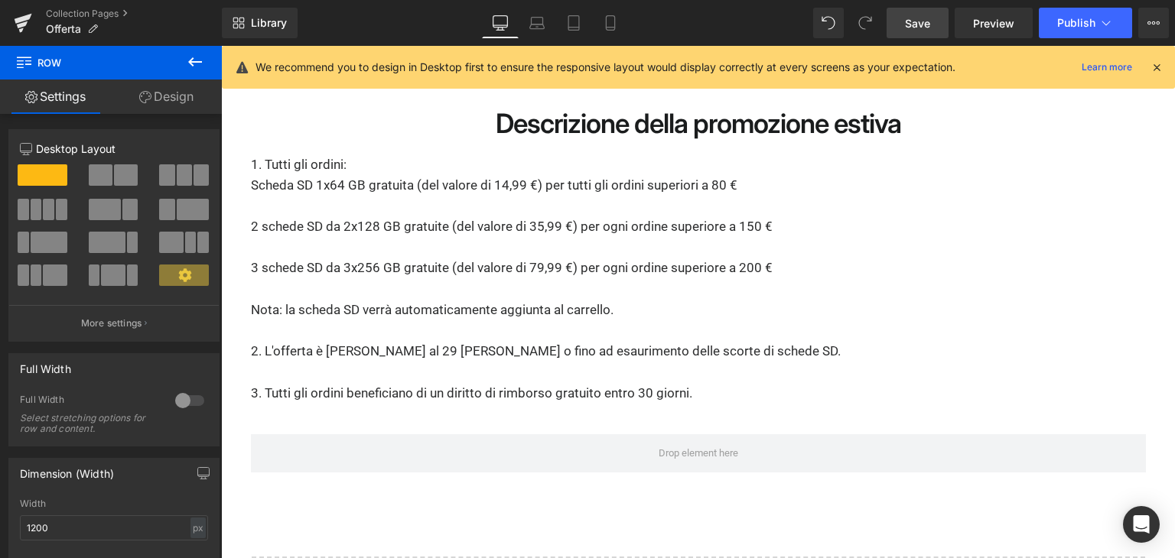
click at [190, 56] on icon at bounding box center [195, 62] width 18 height 18
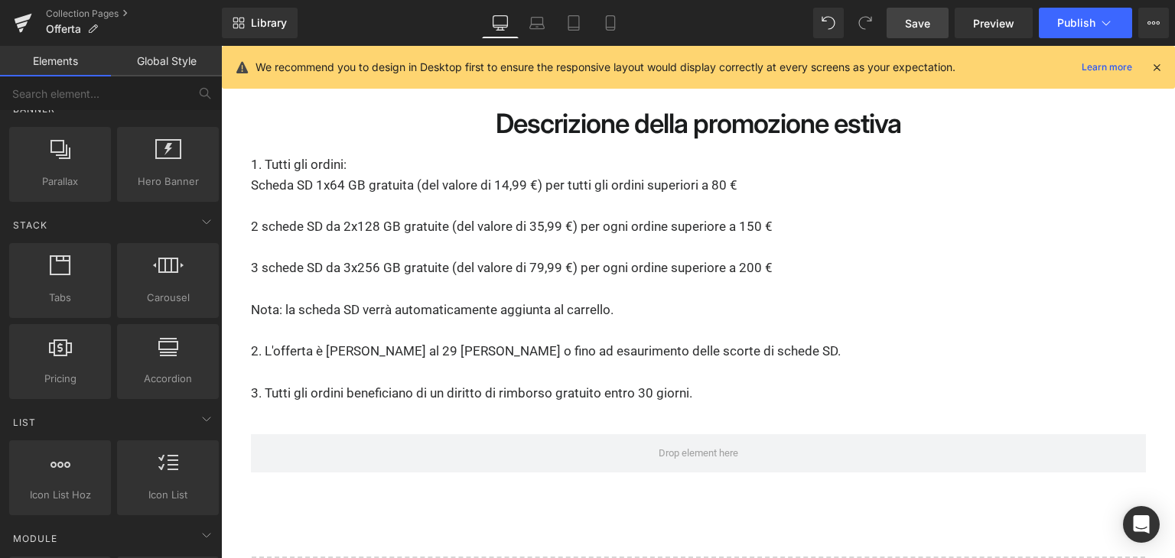
scroll to position [382, 0]
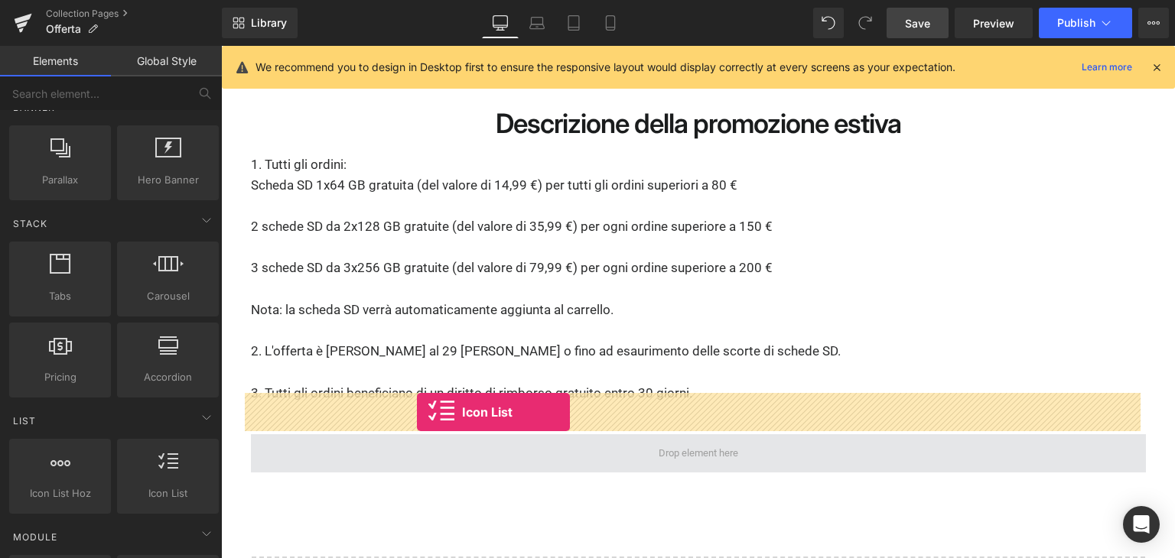
drag, startPoint x: 389, startPoint y: 502, endPoint x: 417, endPoint y: 412, distance: 93.6
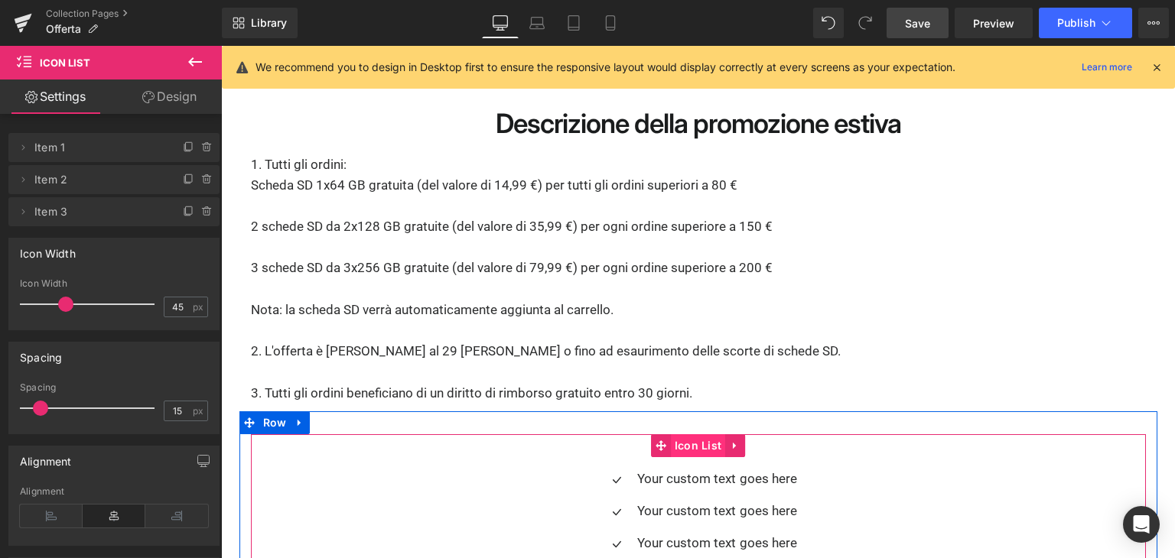
click at [694, 434] on span "Icon List" at bounding box center [698, 445] width 55 height 23
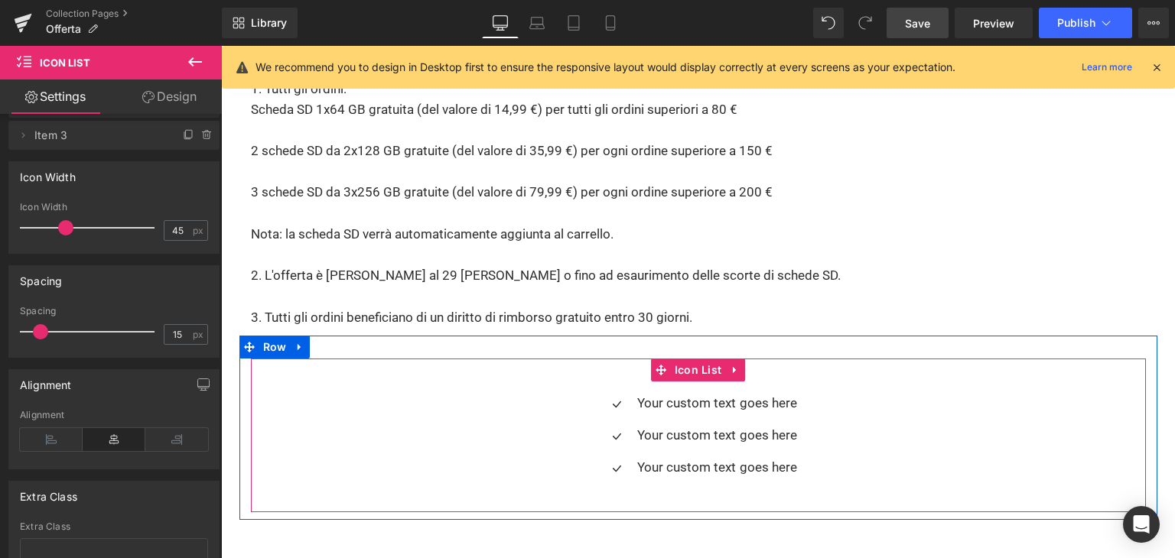
scroll to position [3345, 0]
click at [701, 359] on span "Icon List" at bounding box center [698, 370] width 55 height 23
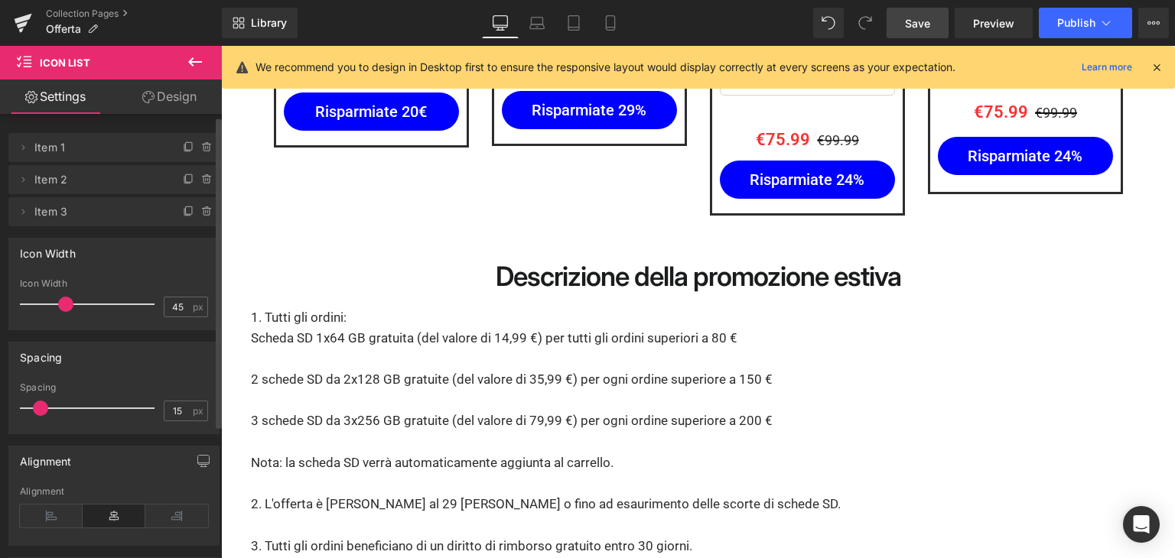
scroll to position [0, 0]
click at [25, 148] on icon at bounding box center [23, 147] width 12 height 12
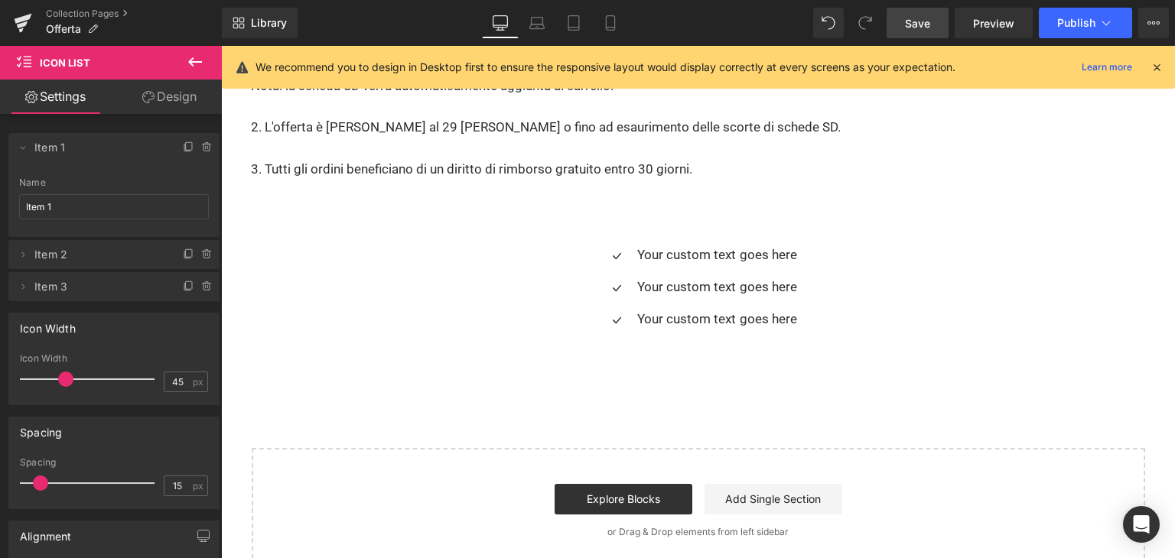
scroll to position [3498, 0]
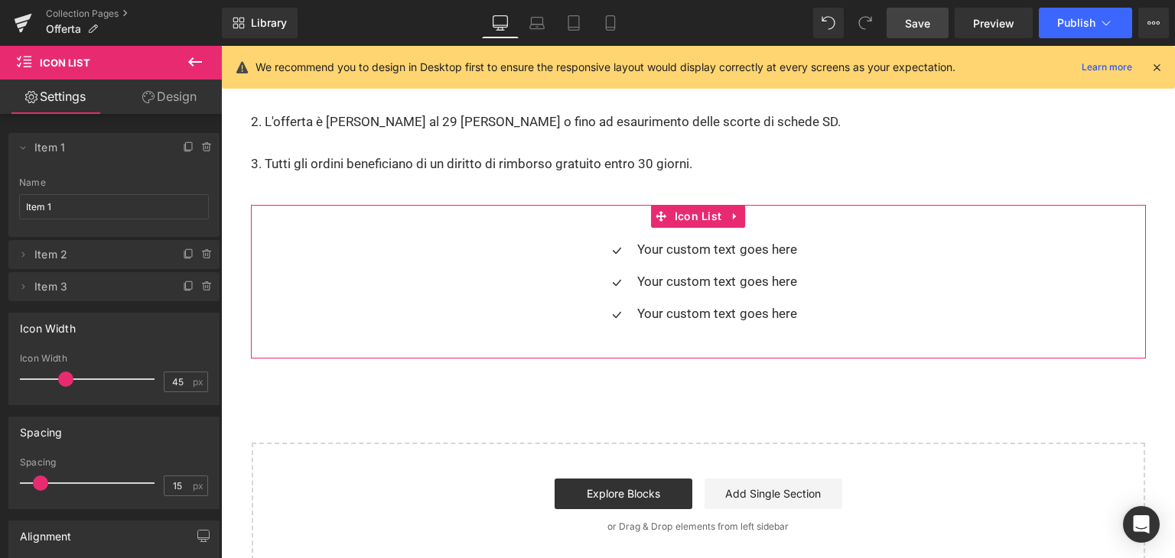
click at [178, 102] on link "Design" at bounding box center [169, 97] width 111 height 34
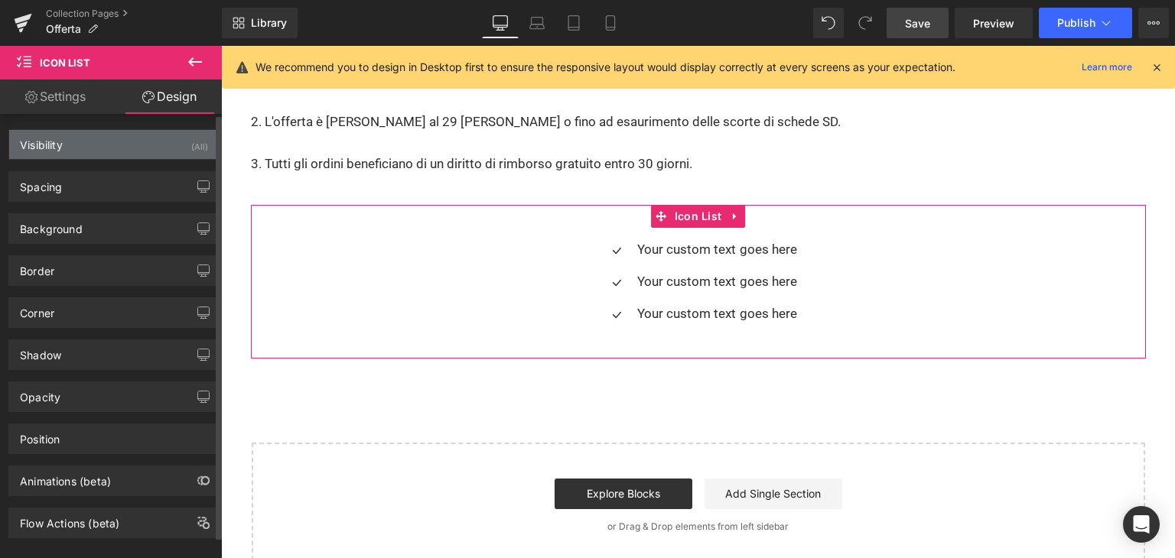
click at [128, 141] on div "Visibility (All)" at bounding box center [114, 144] width 210 height 29
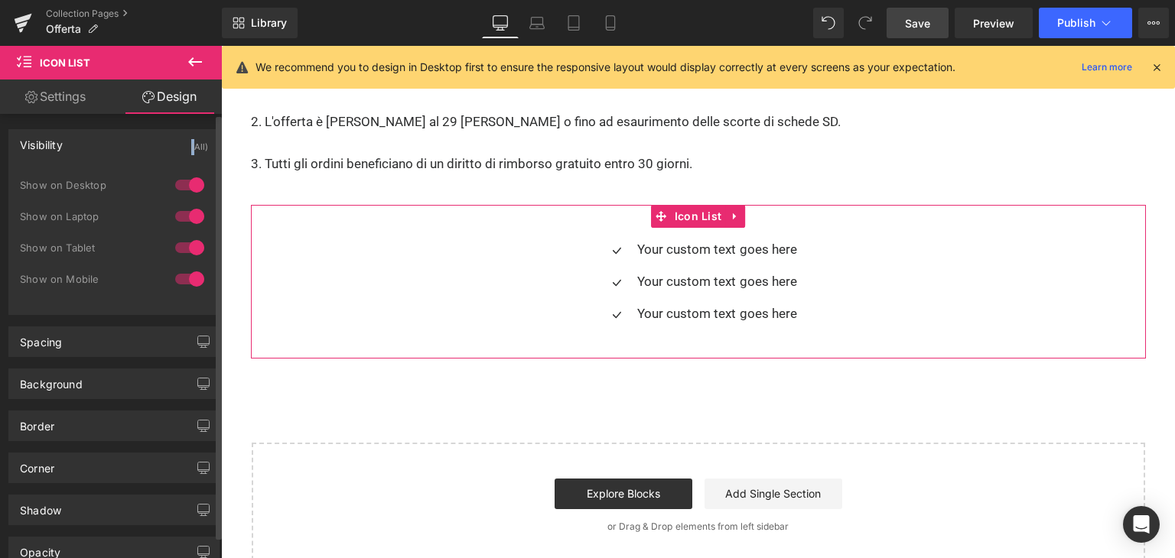
click at [128, 141] on div "Visibility (All)" at bounding box center [114, 144] width 210 height 29
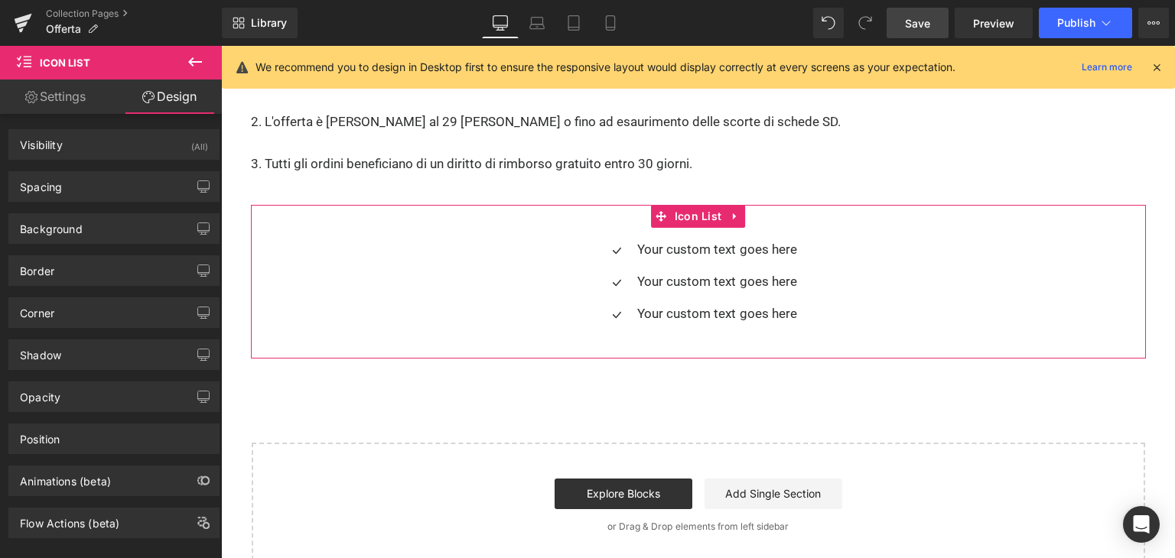
click at [82, 93] on link "Settings" at bounding box center [55, 97] width 111 height 34
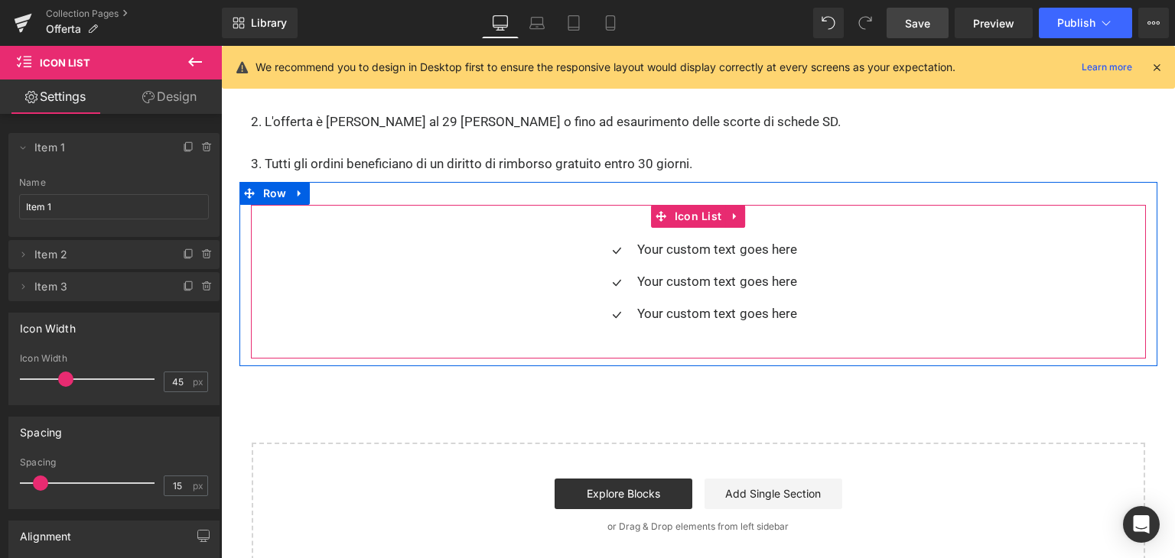
scroll to position [3422, 0]
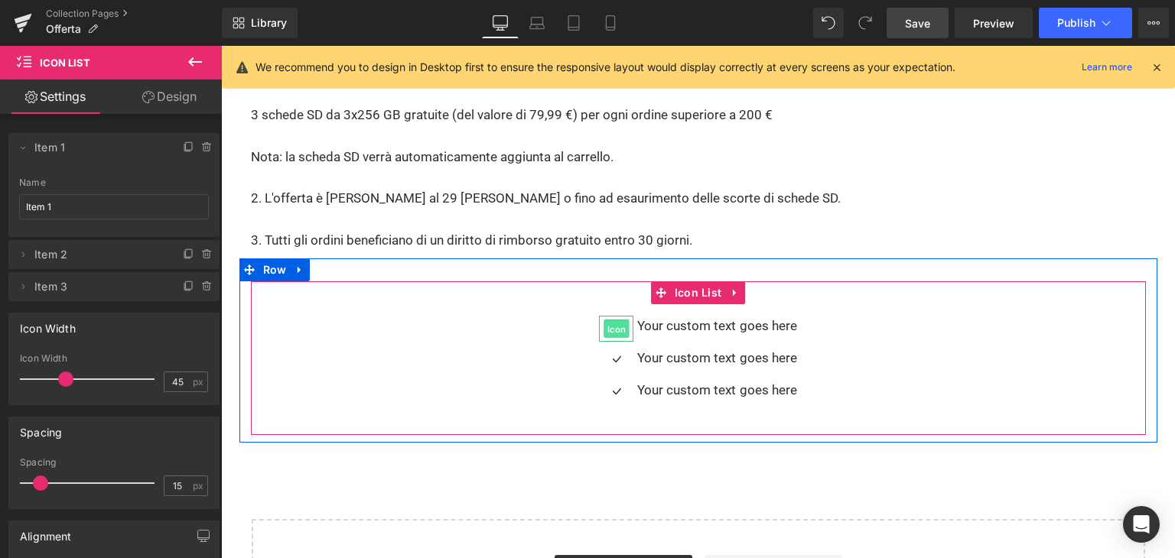
click at [608, 320] on span "Icon" at bounding box center [615, 329] width 25 height 18
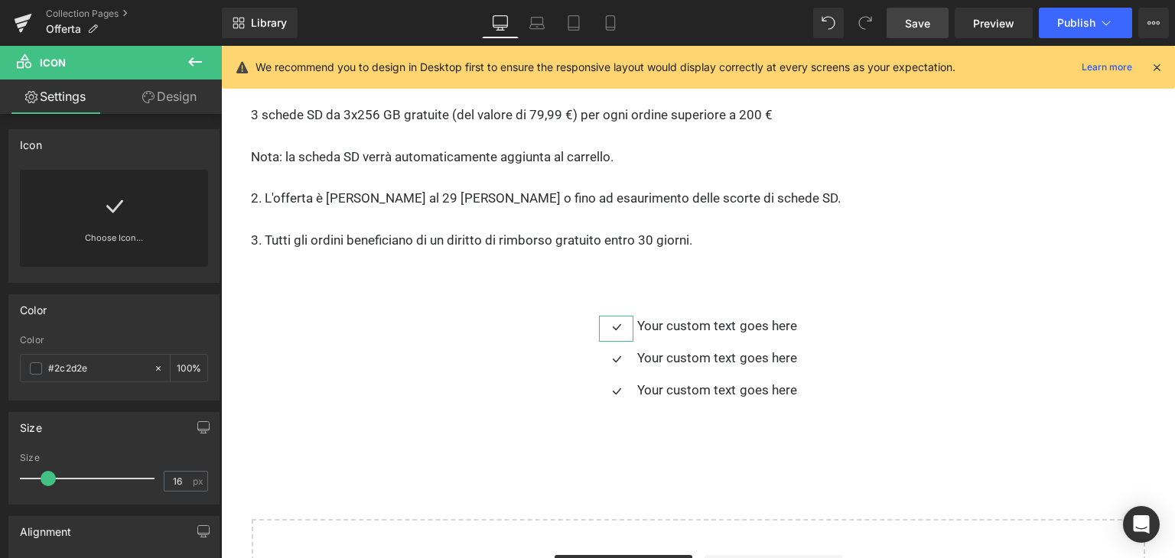
click at [121, 226] on link at bounding box center [114, 200] width 24 height 61
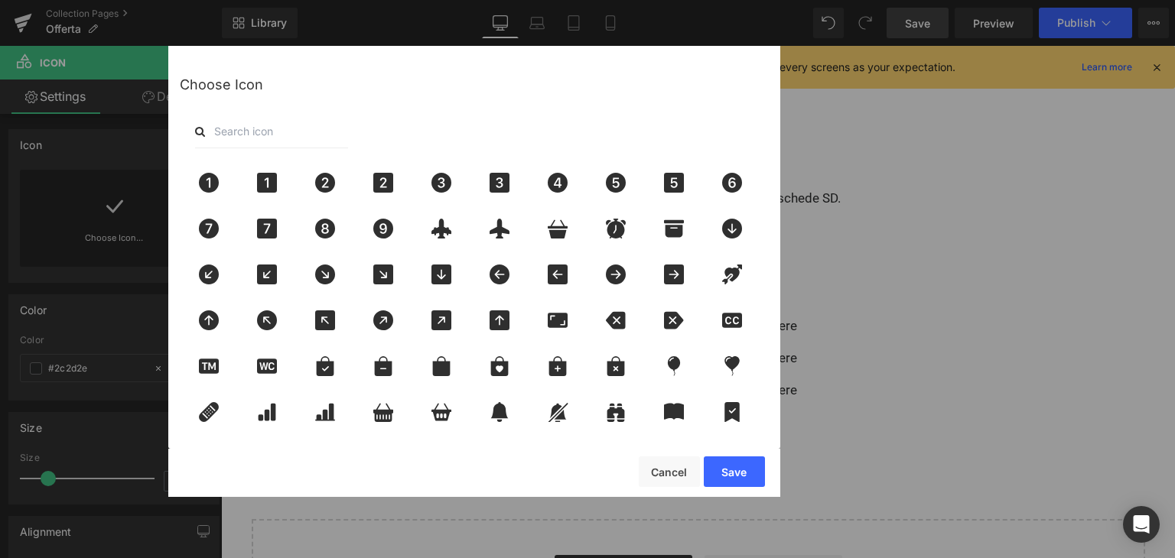
click at [268, 136] on input "text" at bounding box center [271, 132] width 153 height 34
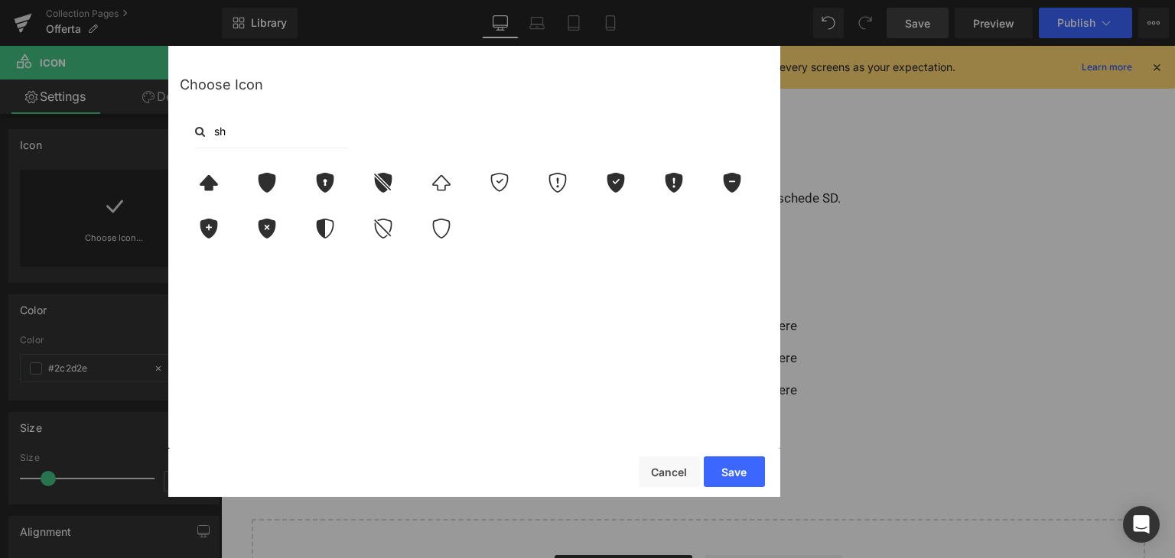
type input "s"
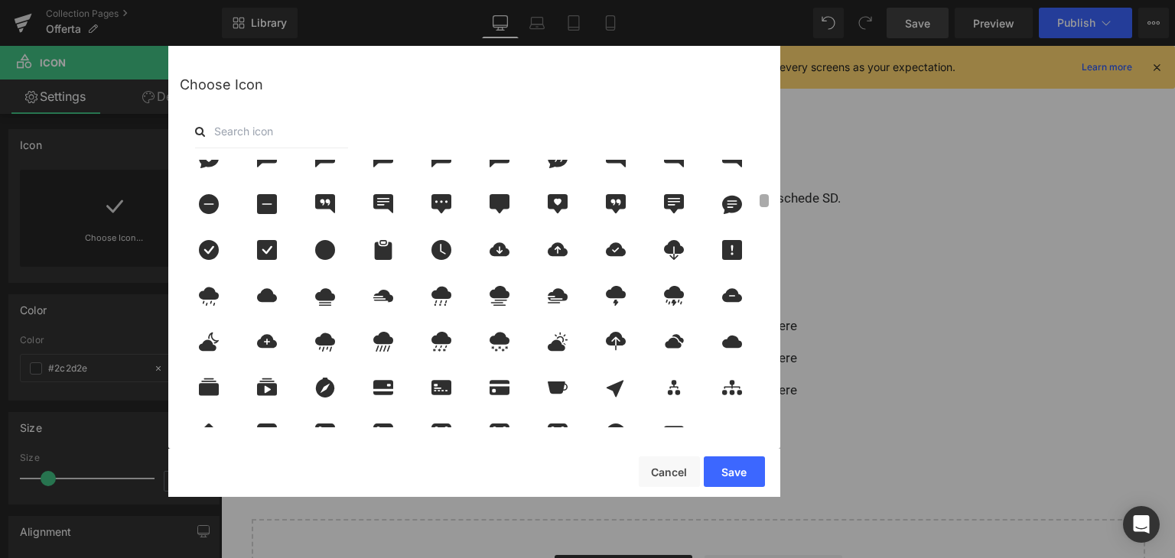
scroll to position [673, 0]
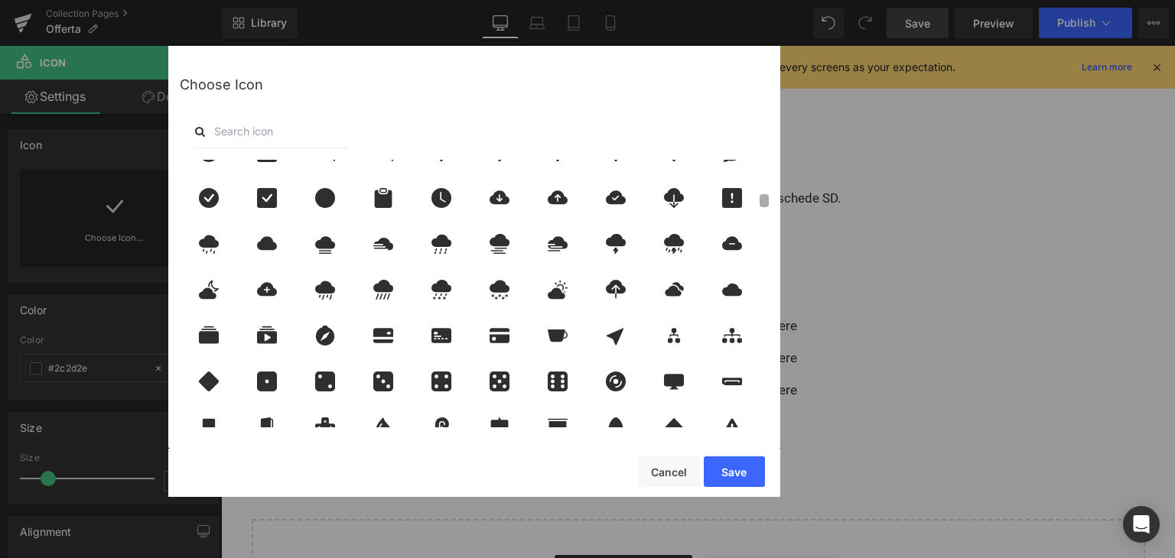
click at [766, 204] on b at bounding box center [763, 200] width 9 height 13
click at [292, 132] on input "text" at bounding box center [271, 132] width 153 height 34
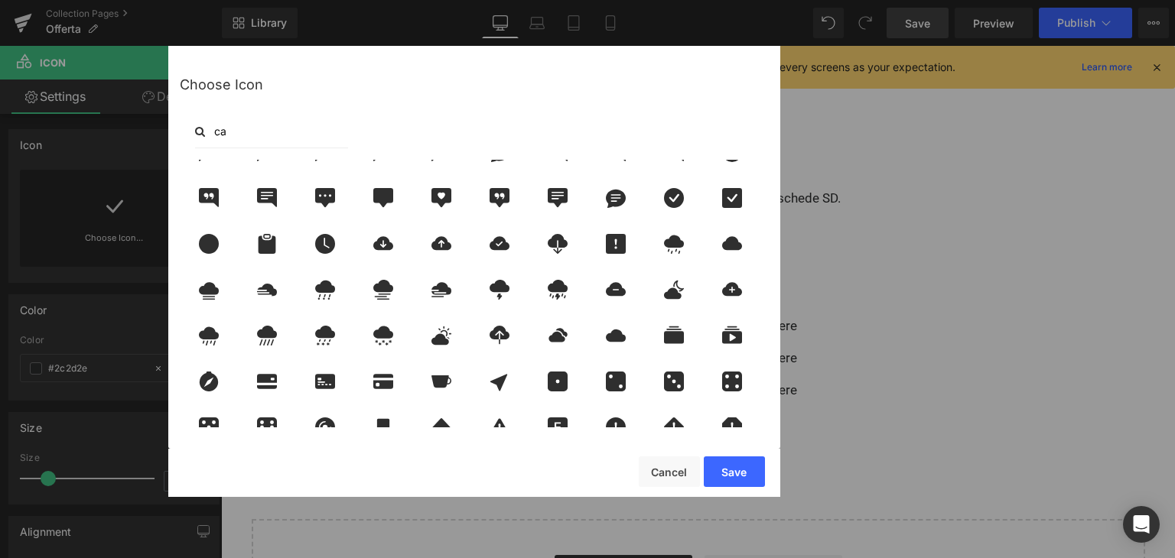
scroll to position [0, 0]
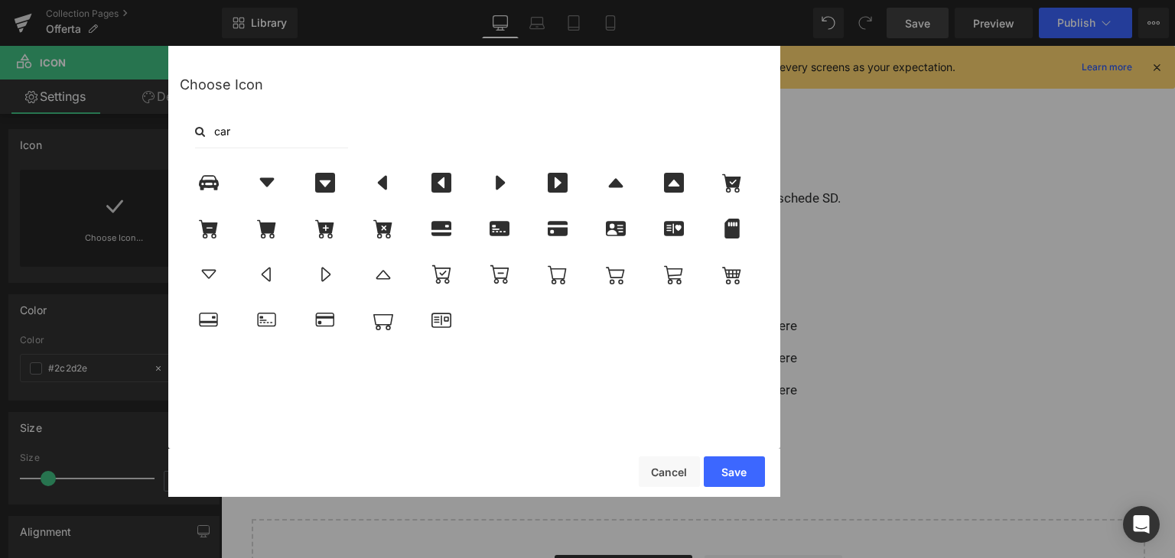
click at [244, 126] on input "car" at bounding box center [271, 132] width 153 height 34
type input "c"
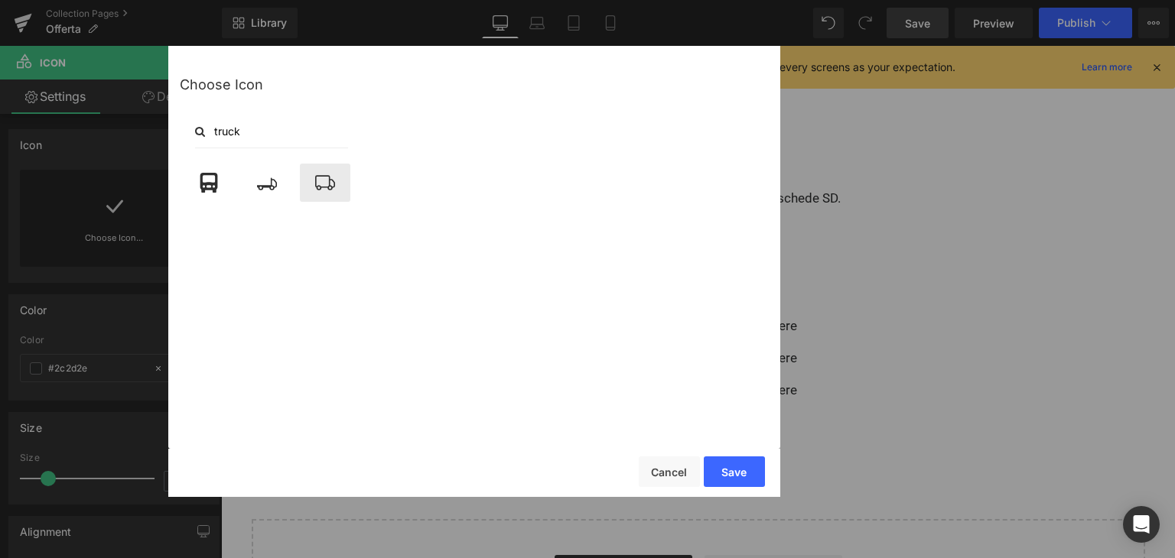
type input "truck"
click at [333, 183] on icon at bounding box center [325, 183] width 32 height 20
click at [728, 472] on button "Save" at bounding box center [734, 472] width 61 height 31
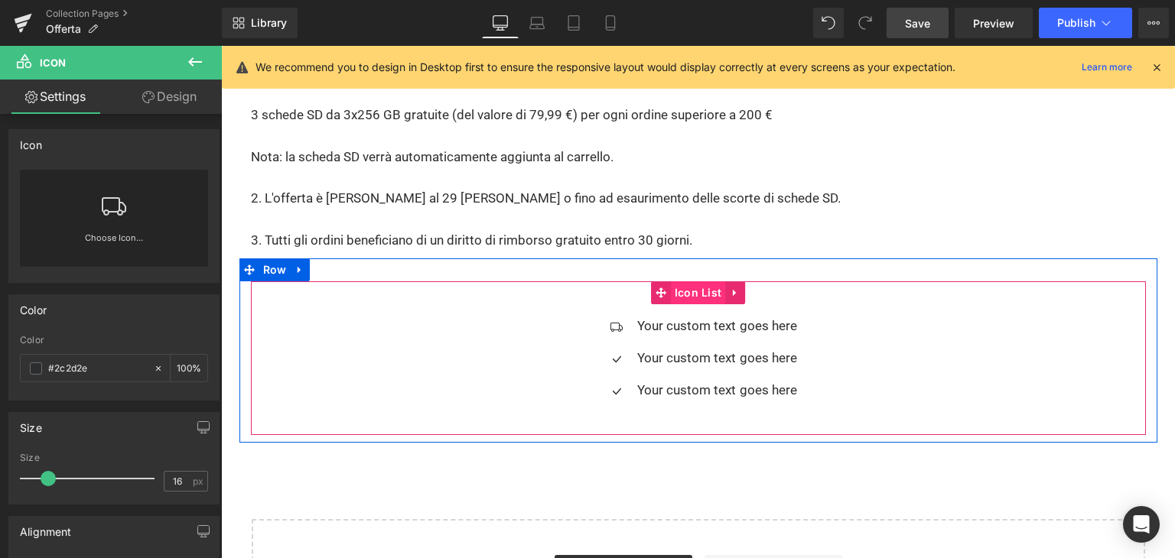
click at [688, 281] on span "Icon List" at bounding box center [698, 292] width 55 height 23
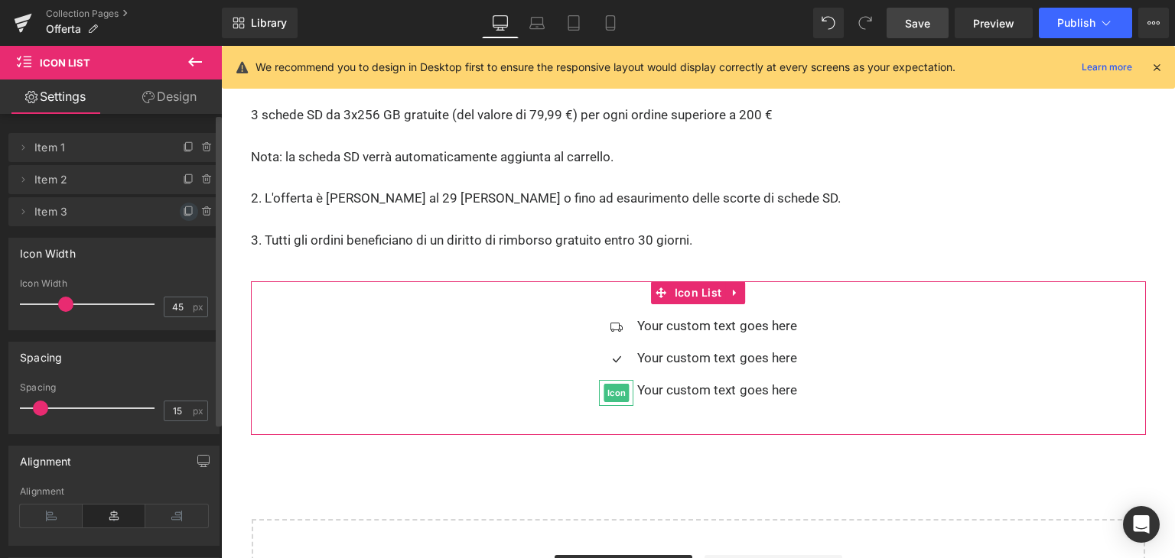
click at [184, 209] on icon at bounding box center [189, 212] width 12 height 12
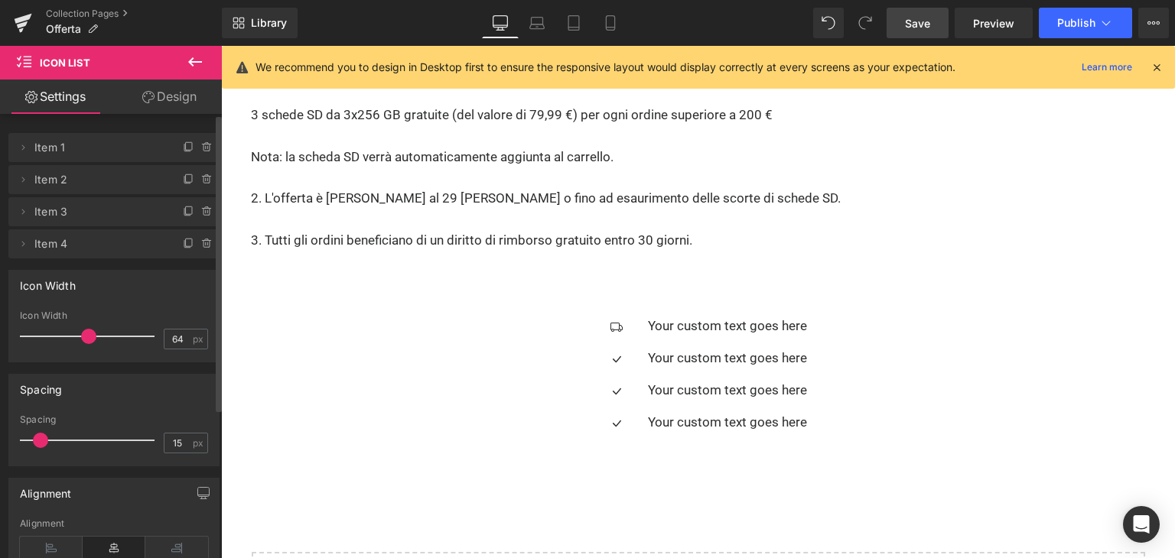
type input "63"
drag, startPoint x: 58, startPoint y: 334, endPoint x: 73, endPoint y: 337, distance: 14.7
click at [73, 337] on span at bounding box center [80, 336] width 15 height 15
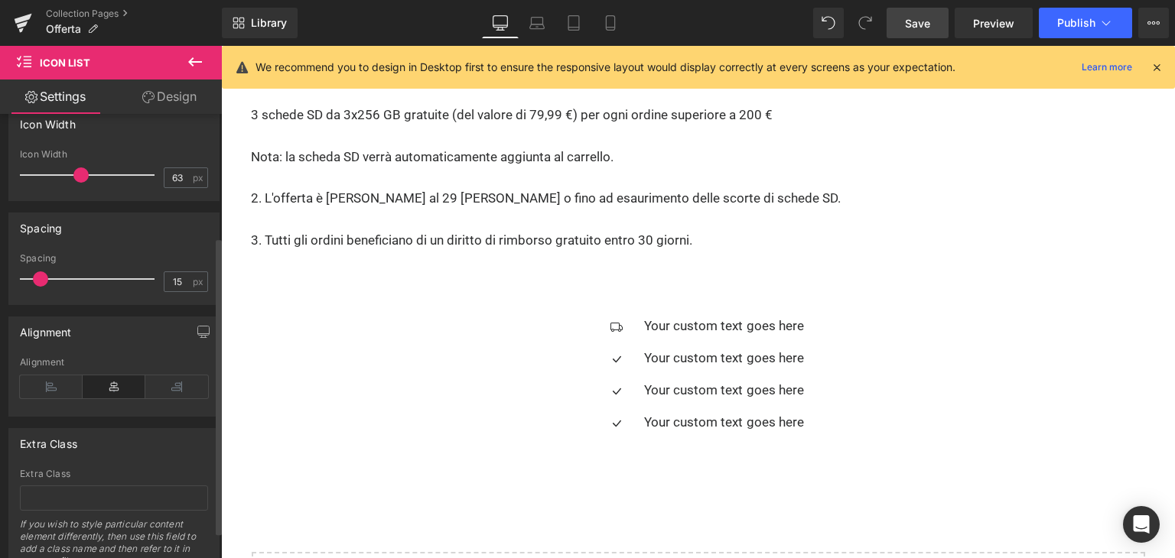
scroll to position [223, 0]
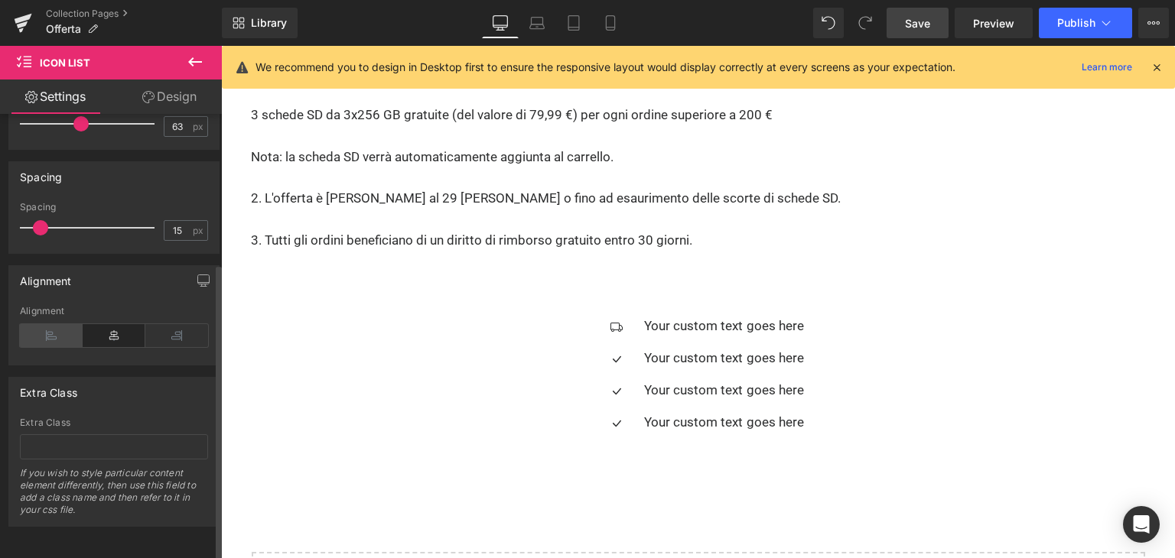
click at [57, 324] on icon at bounding box center [51, 335] width 63 height 23
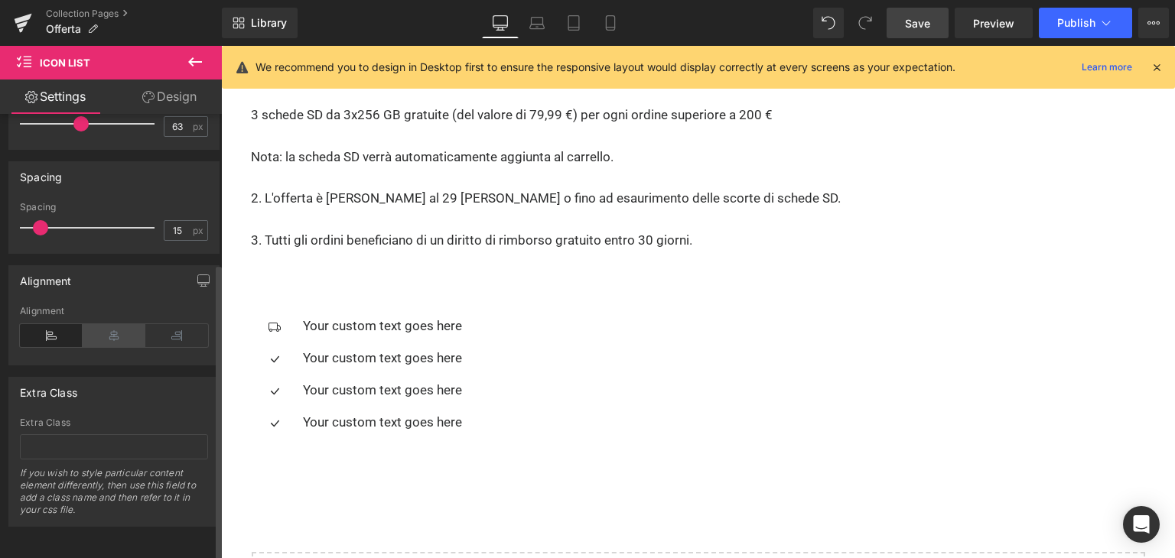
click at [100, 324] on icon at bounding box center [114, 335] width 63 height 23
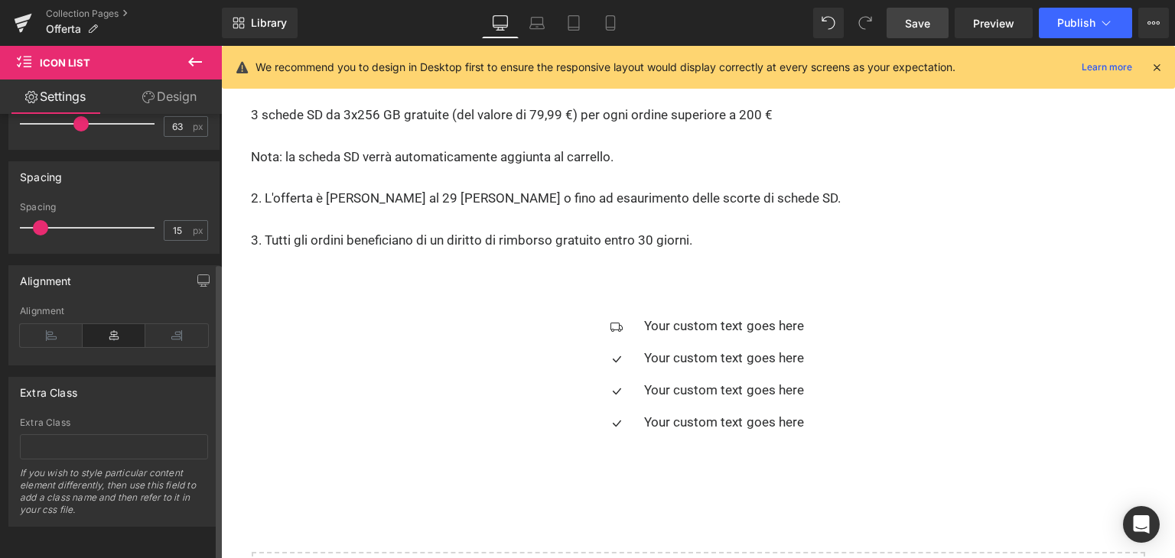
scroll to position [0, 0]
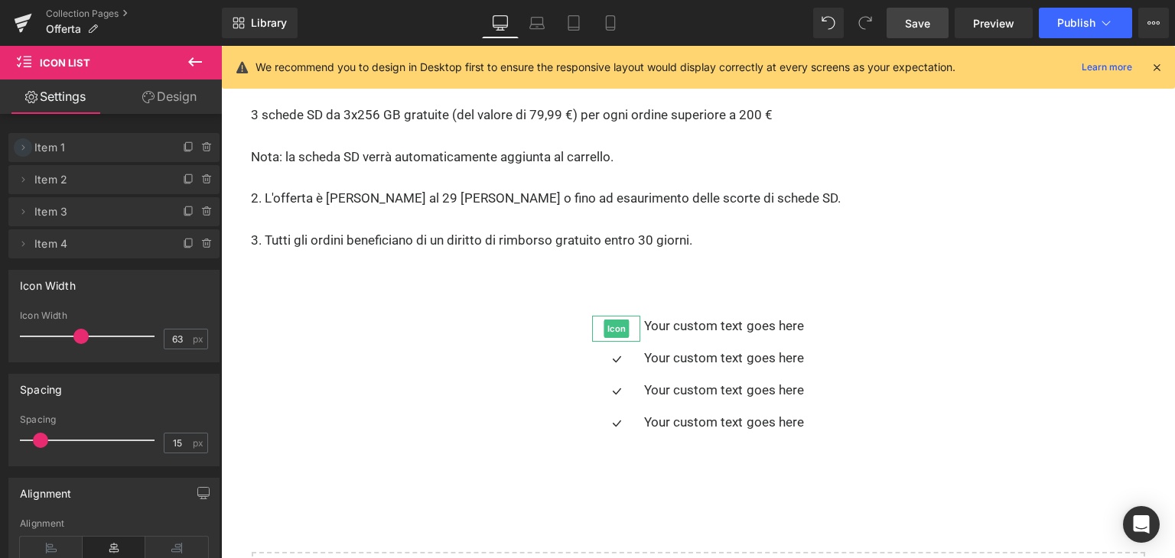
click at [17, 151] on icon at bounding box center [23, 147] width 12 height 12
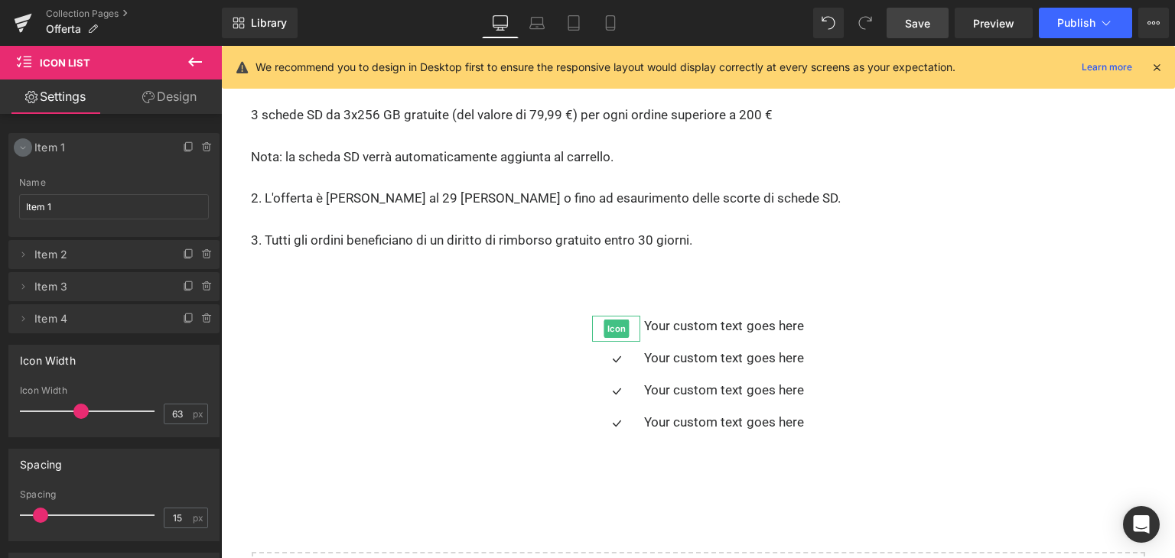
click at [18, 149] on icon at bounding box center [23, 147] width 12 height 12
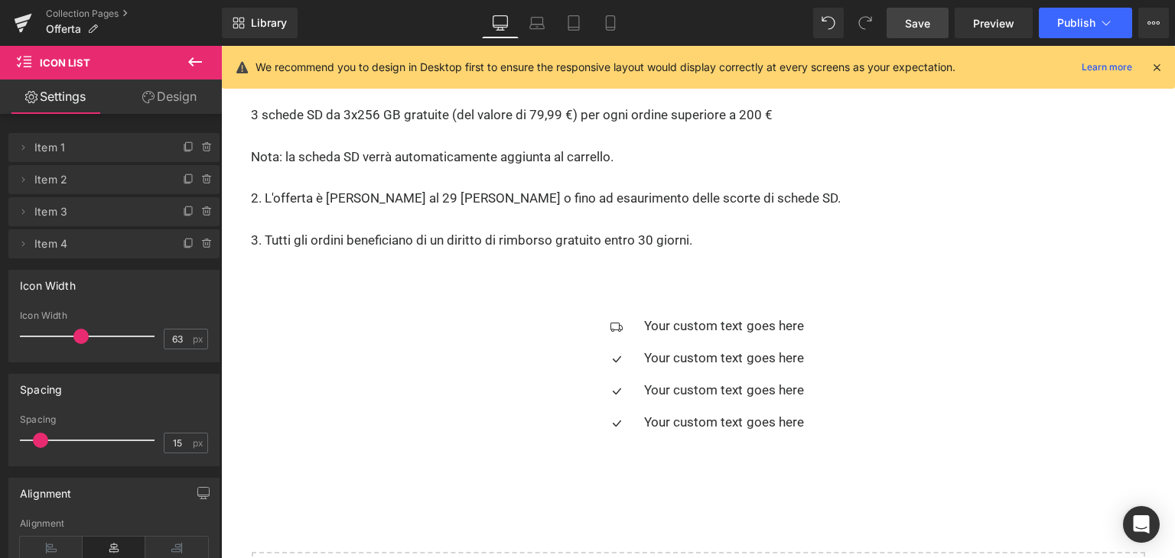
click at [165, 97] on link "Design" at bounding box center [169, 97] width 111 height 34
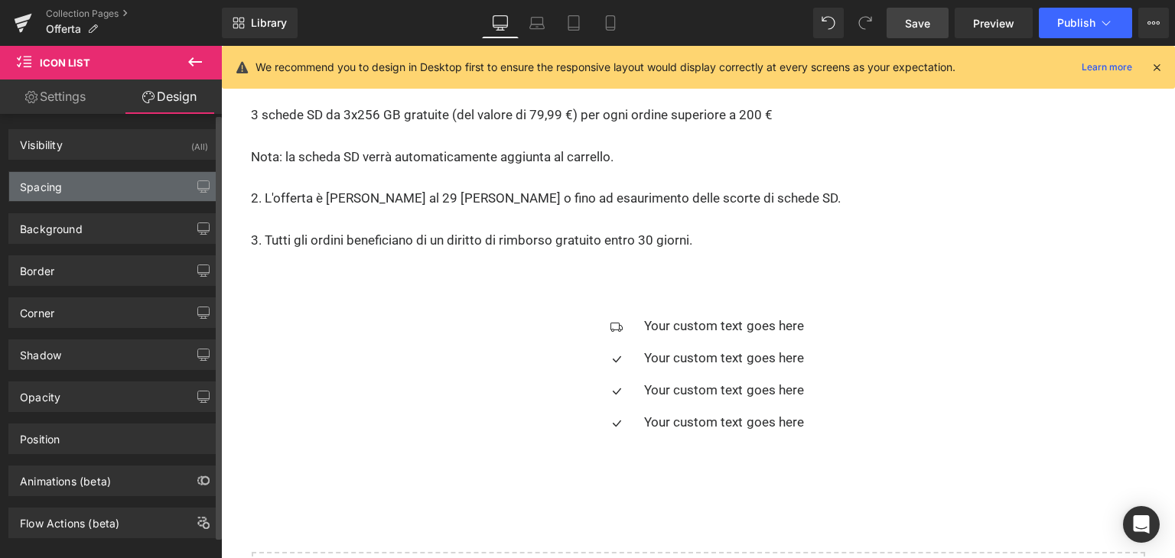
click at [132, 180] on div "Spacing" at bounding box center [114, 186] width 210 height 29
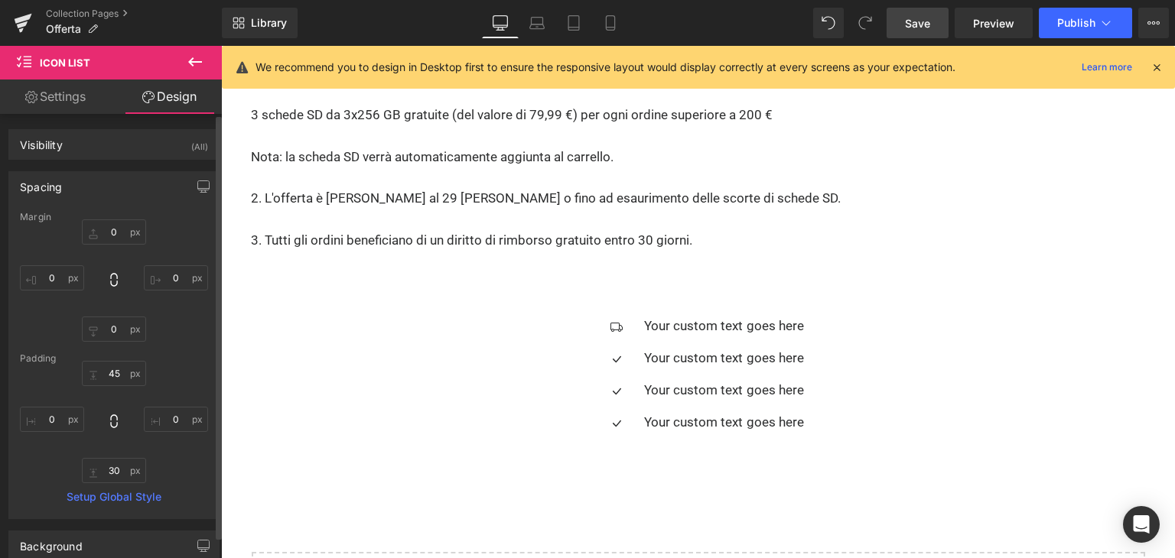
click at [132, 180] on div "Spacing" at bounding box center [114, 186] width 210 height 29
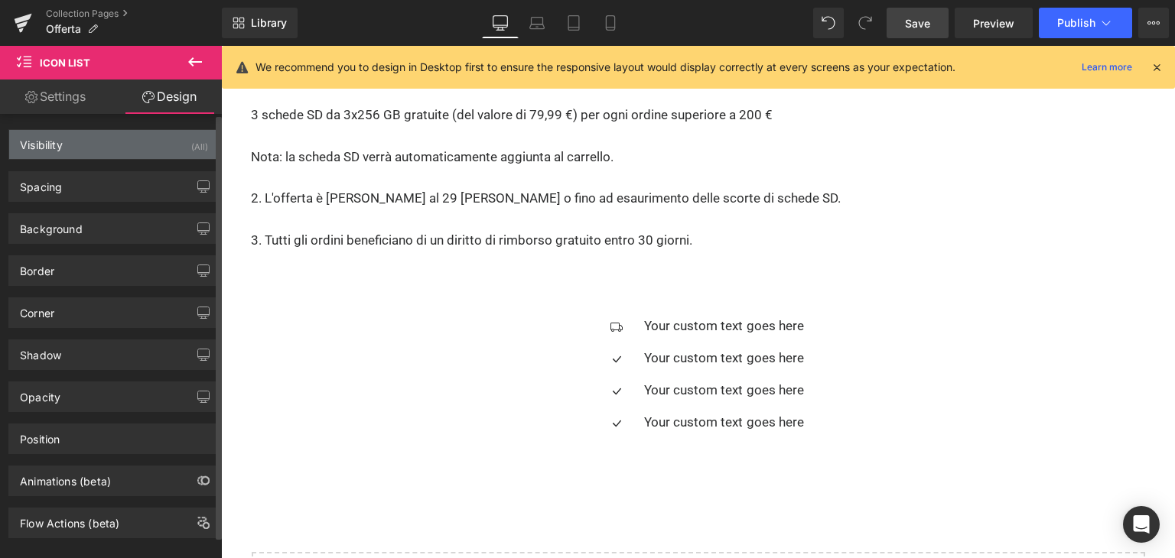
click at [138, 154] on div "Visibility (All)" at bounding box center [114, 144] width 210 height 29
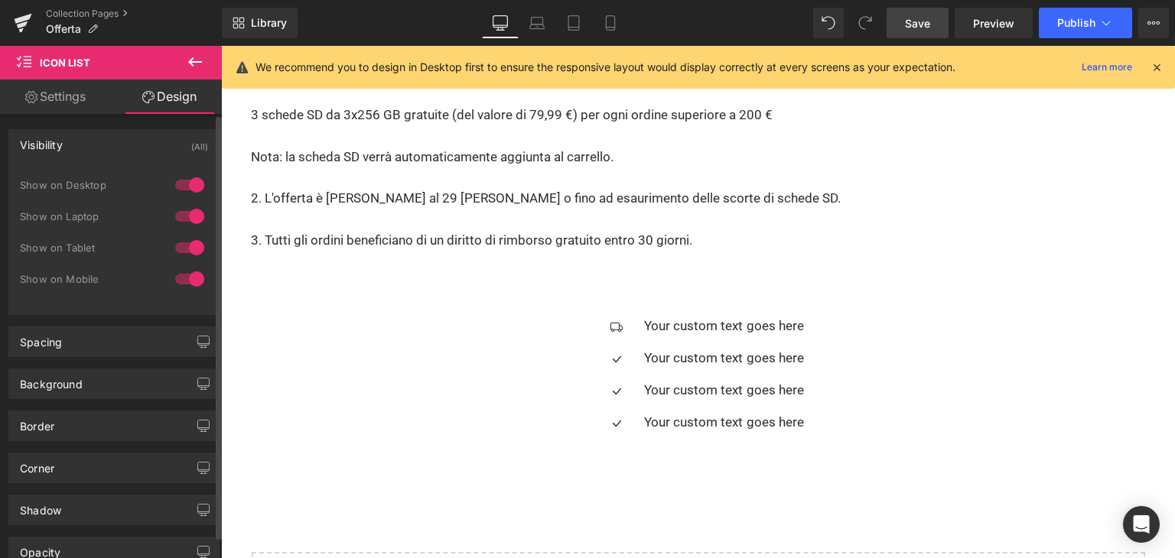
click at [138, 154] on div "Visibility (All)" at bounding box center [114, 144] width 210 height 29
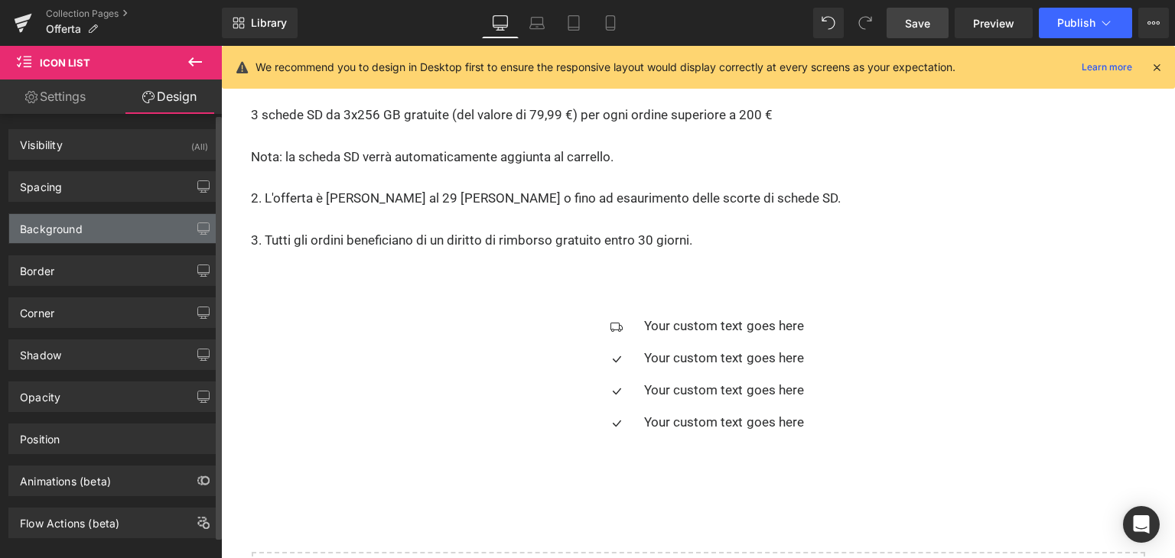
click at [95, 226] on div "Background" at bounding box center [114, 228] width 210 height 29
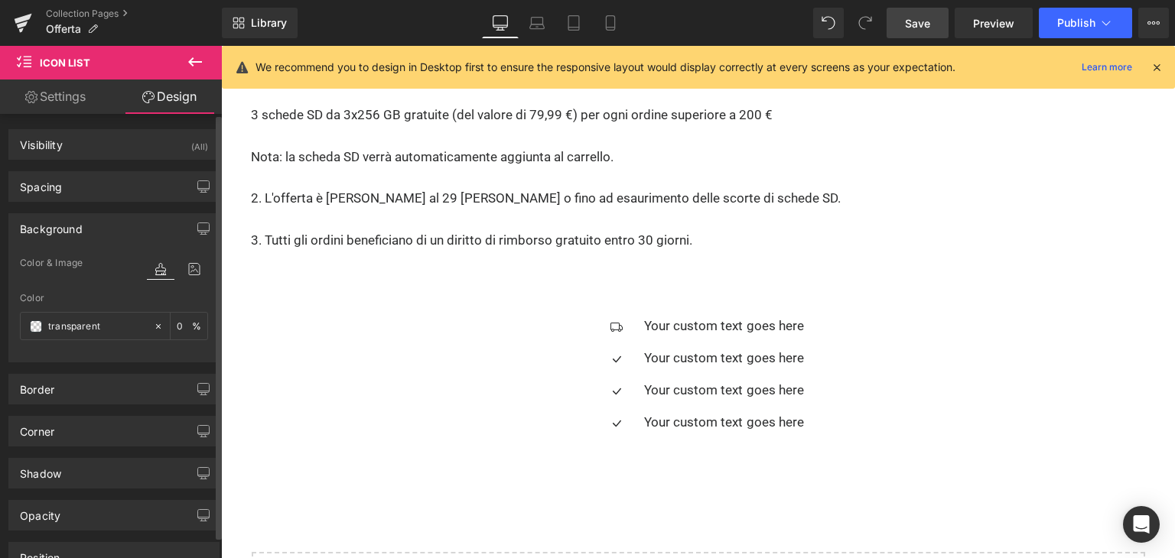
click at [95, 226] on div "Background" at bounding box center [114, 228] width 210 height 29
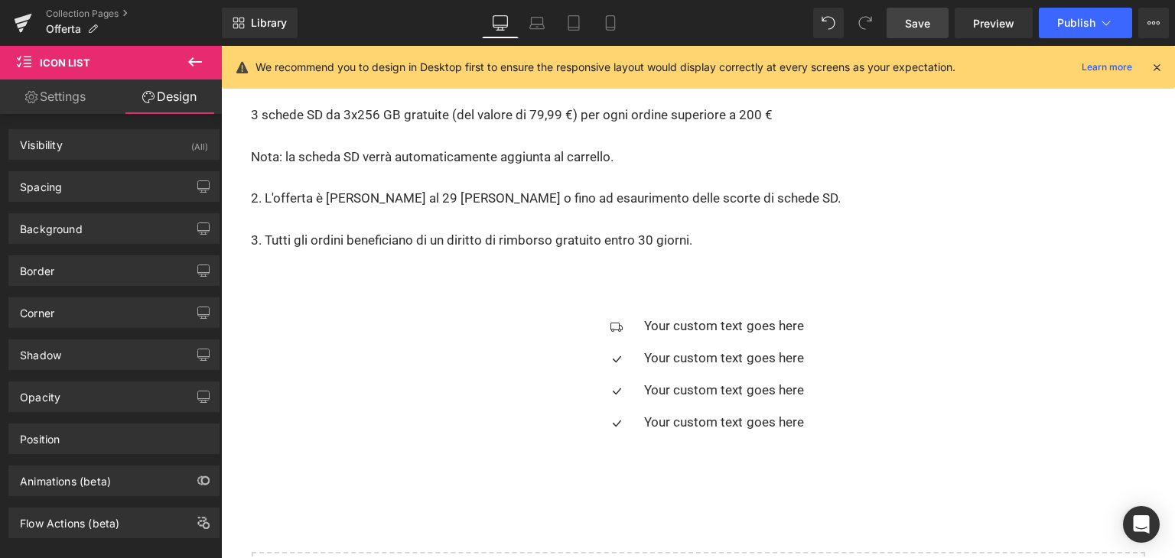
click at [198, 63] on icon at bounding box center [195, 62] width 18 height 18
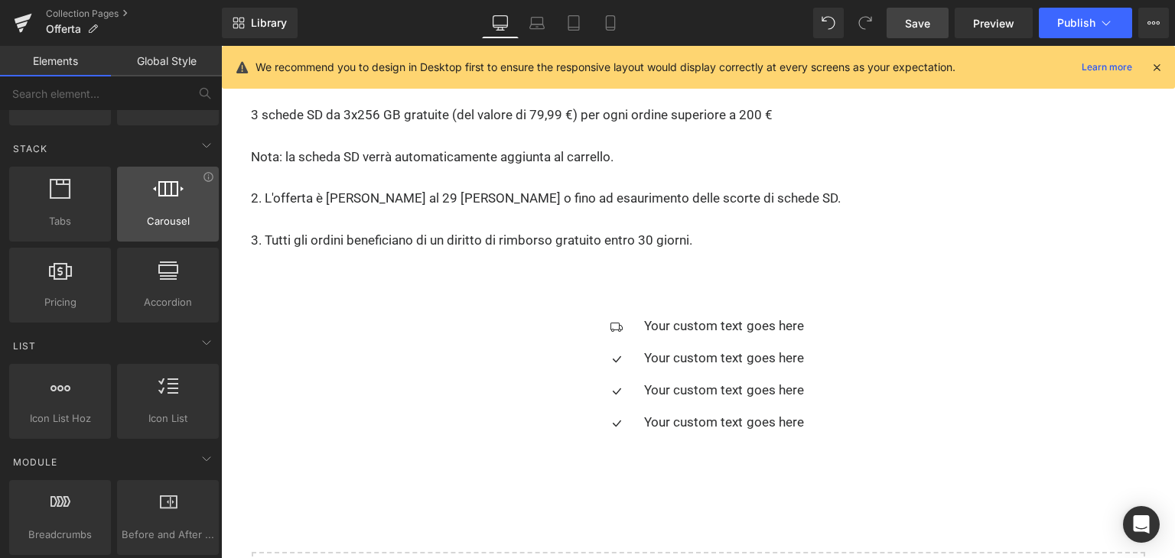
scroll to position [459, 0]
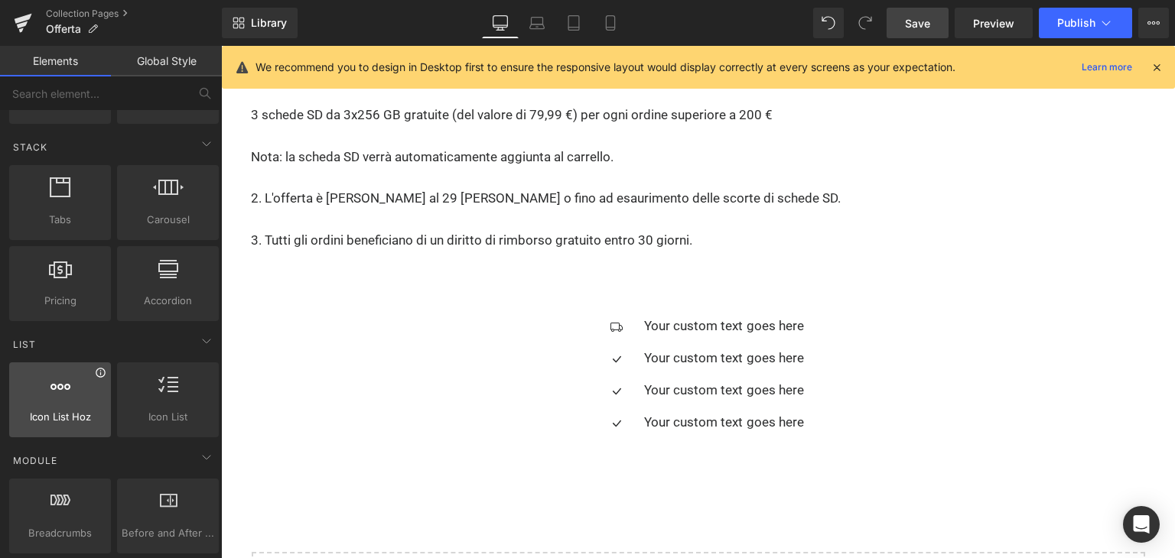
click at [97, 371] on icon at bounding box center [100, 372] width 9 height 9
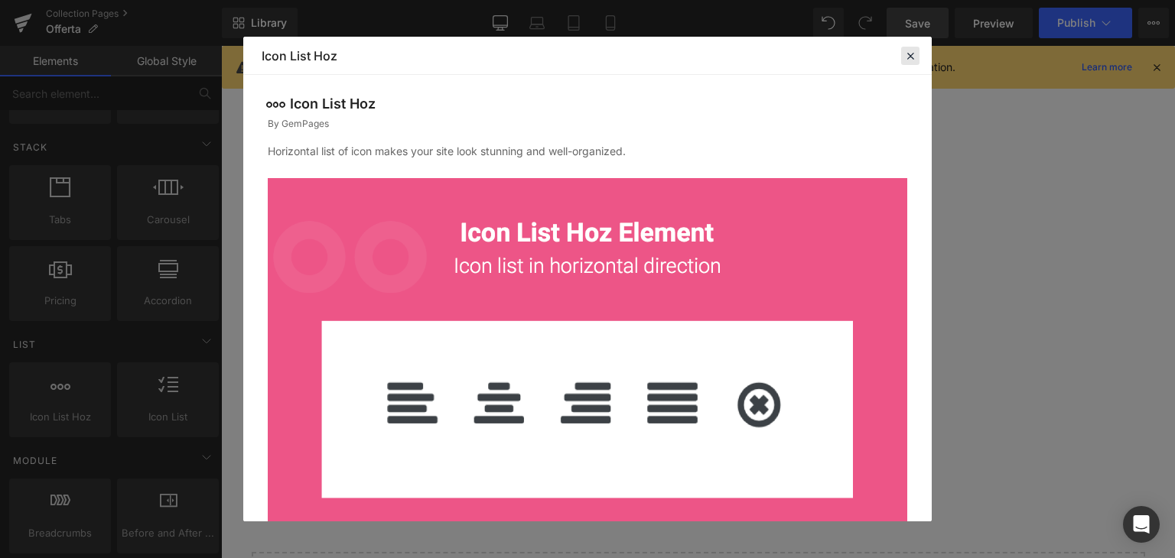
click at [915, 54] on icon at bounding box center [910, 56] width 14 height 14
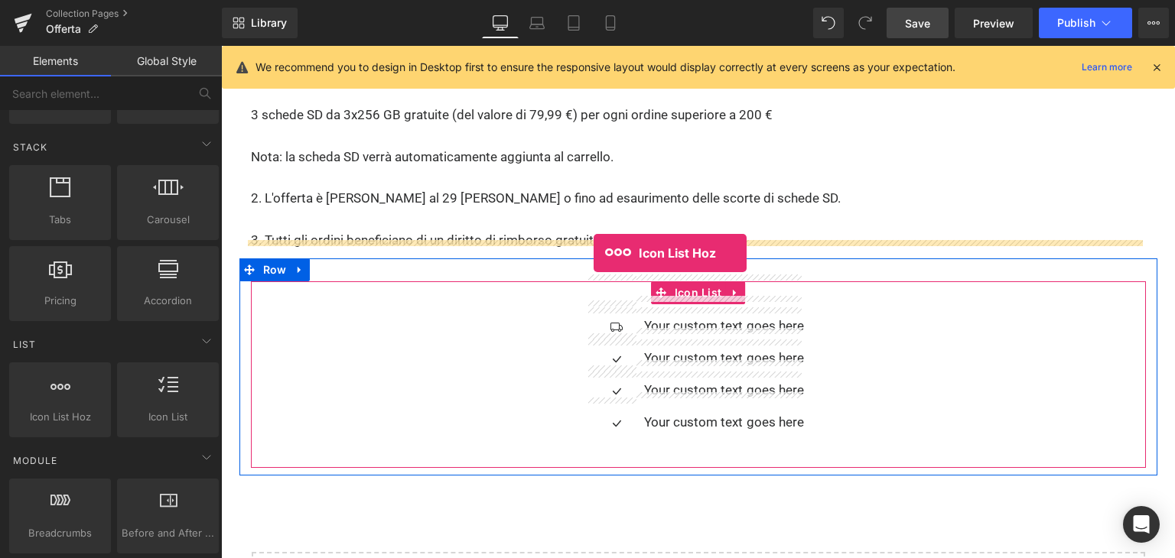
drag, startPoint x: 331, startPoint y: 425, endPoint x: 593, endPoint y: 253, distance: 313.7
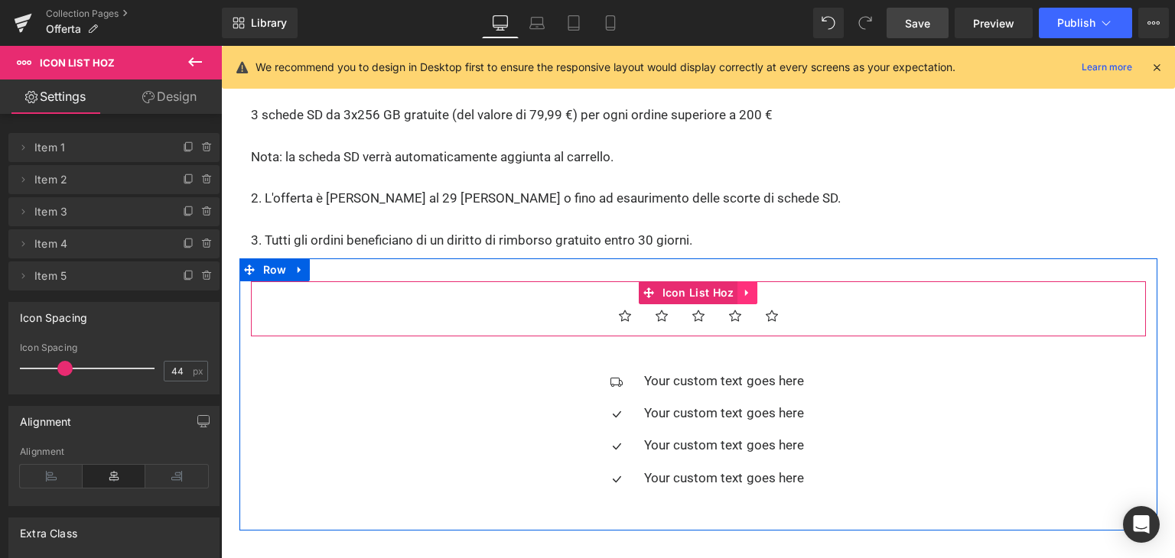
click at [743, 287] on icon at bounding box center [747, 292] width 11 height 11
click at [753, 288] on icon at bounding box center [757, 293] width 11 height 11
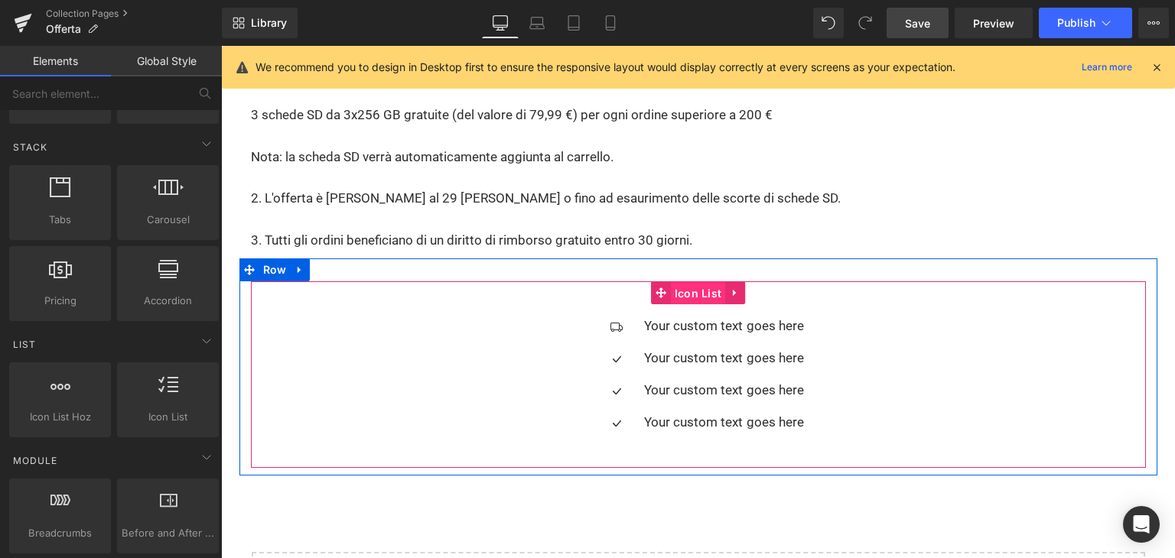
click at [687, 282] on span "Icon List" at bounding box center [698, 293] width 55 height 23
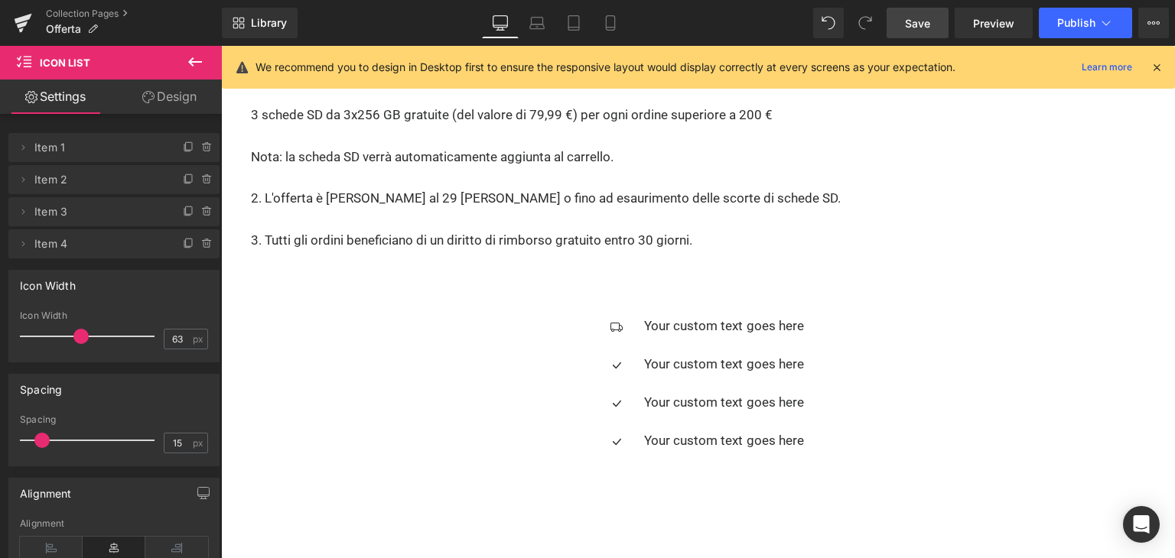
type input "14"
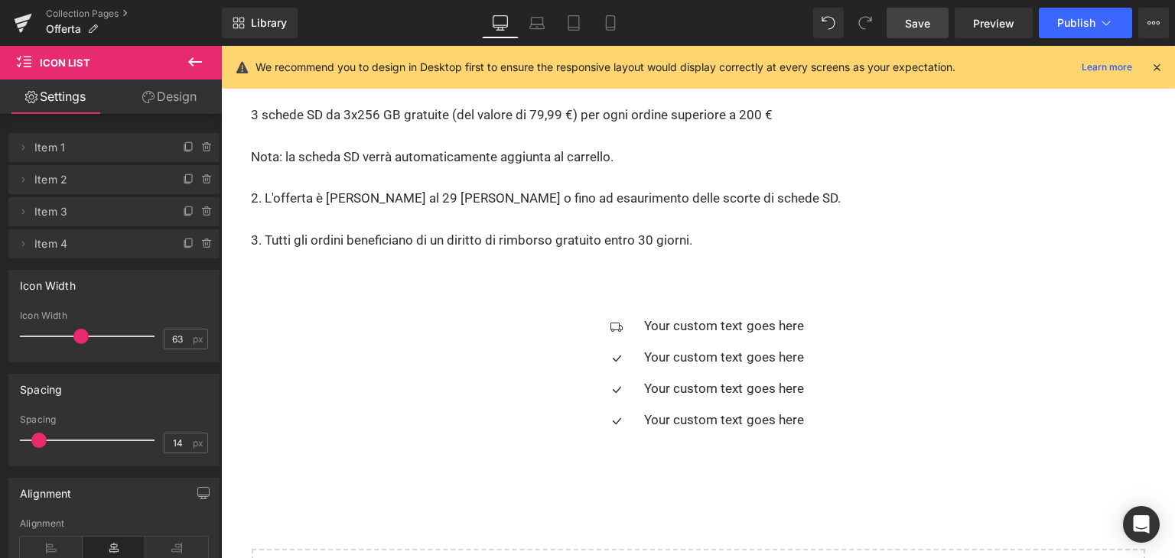
click at [40, 436] on span at bounding box center [38, 440] width 15 height 15
click at [192, 65] on icon at bounding box center [195, 61] width 14 height 9
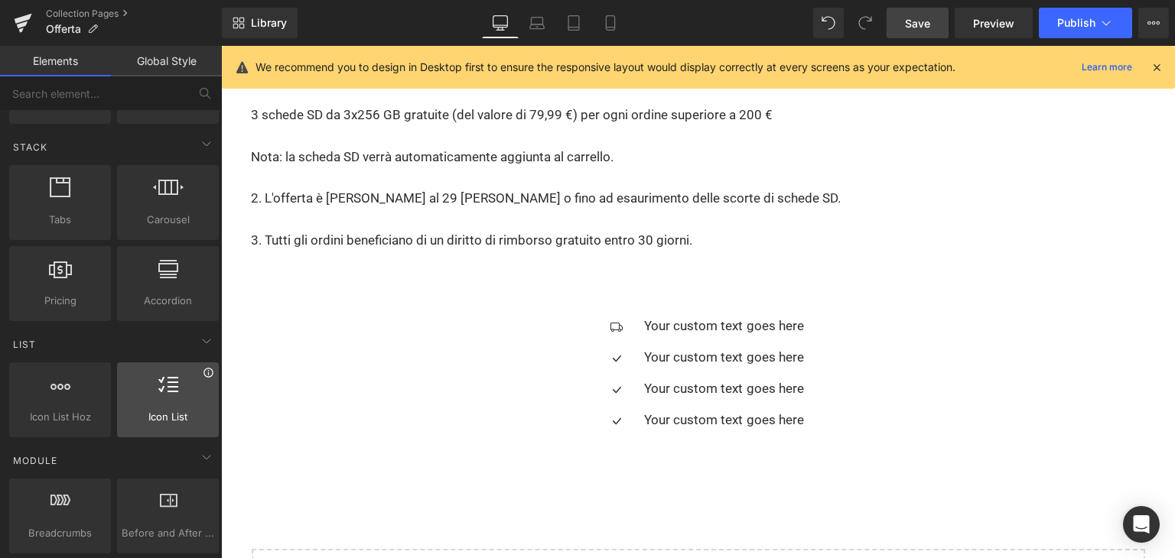
click at [205, 373] on icon at bounding box center [207, 372] width 9 height 9
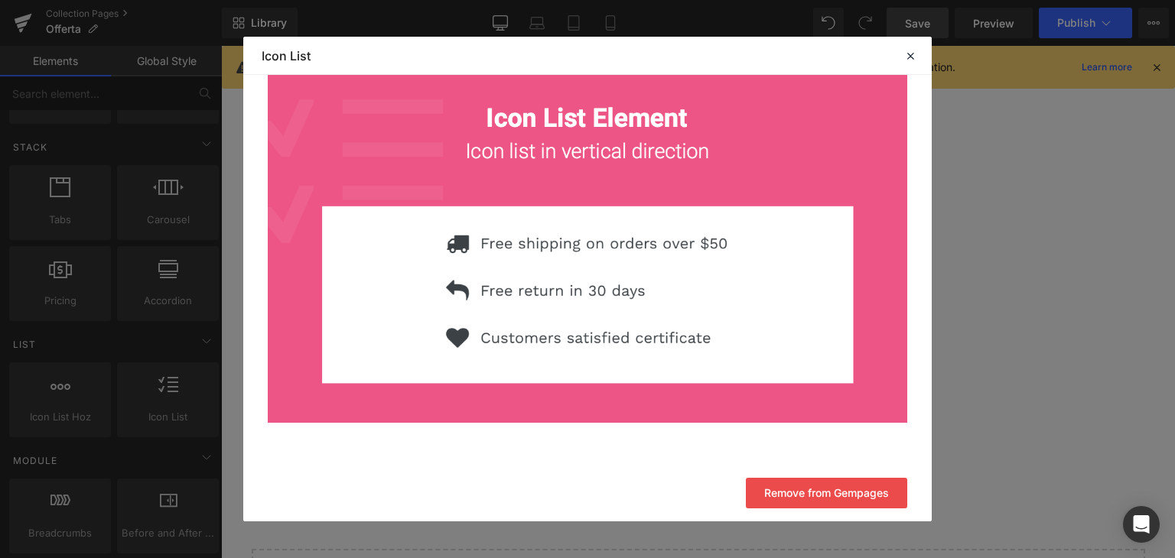
scroll to position [116, 0]
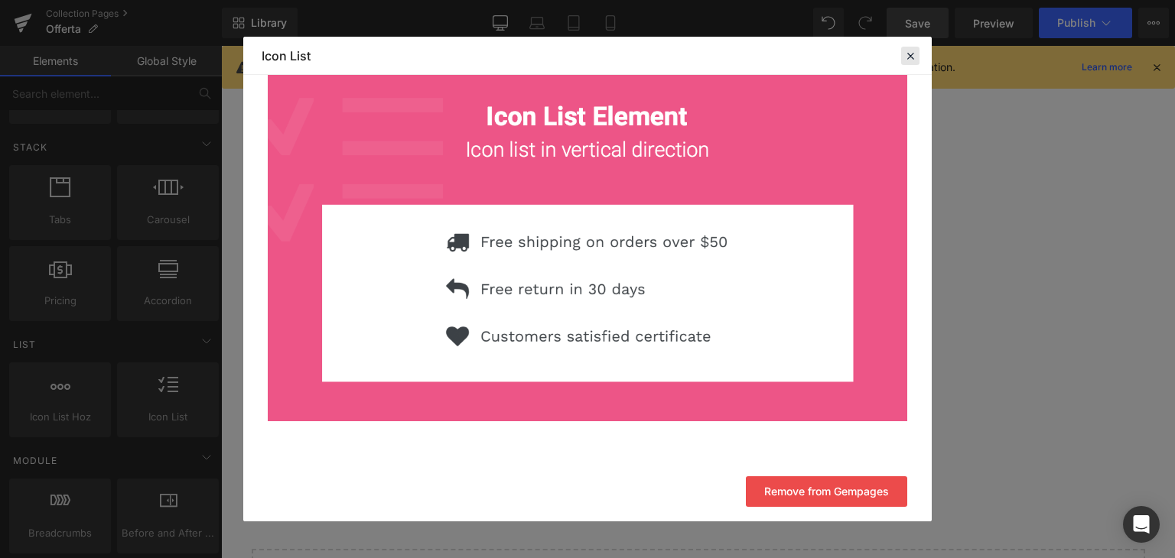
click at [912, 52] on icon at bounding box center [910, 56] width 14 height 14
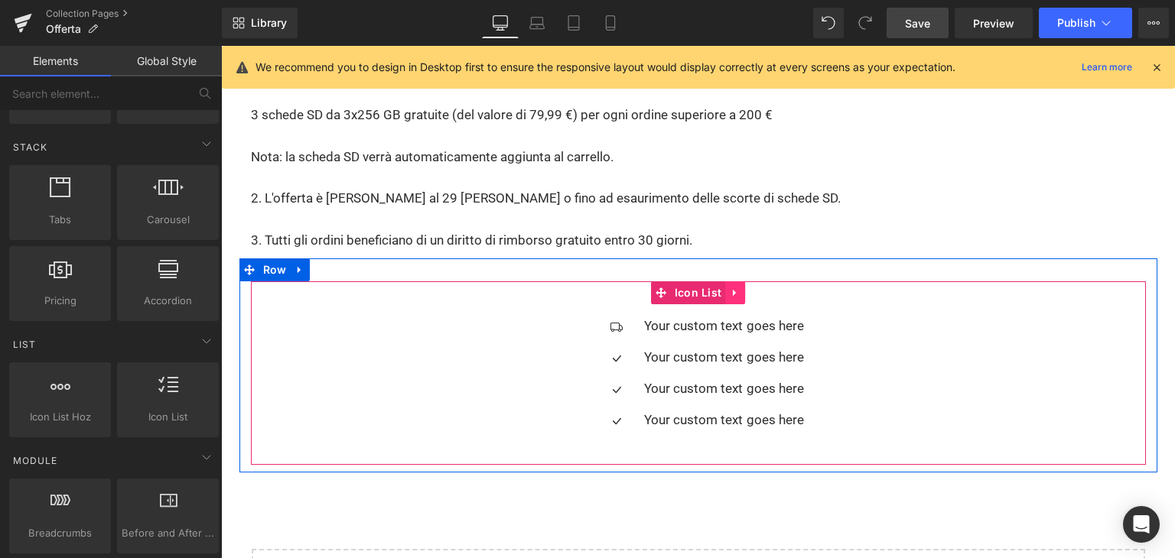
click at [734, 281] on link at bounding box center [735, 292] width 20 height 23
click at [743, 288] on icon at bounding box center [745, 293] width 11 height 11
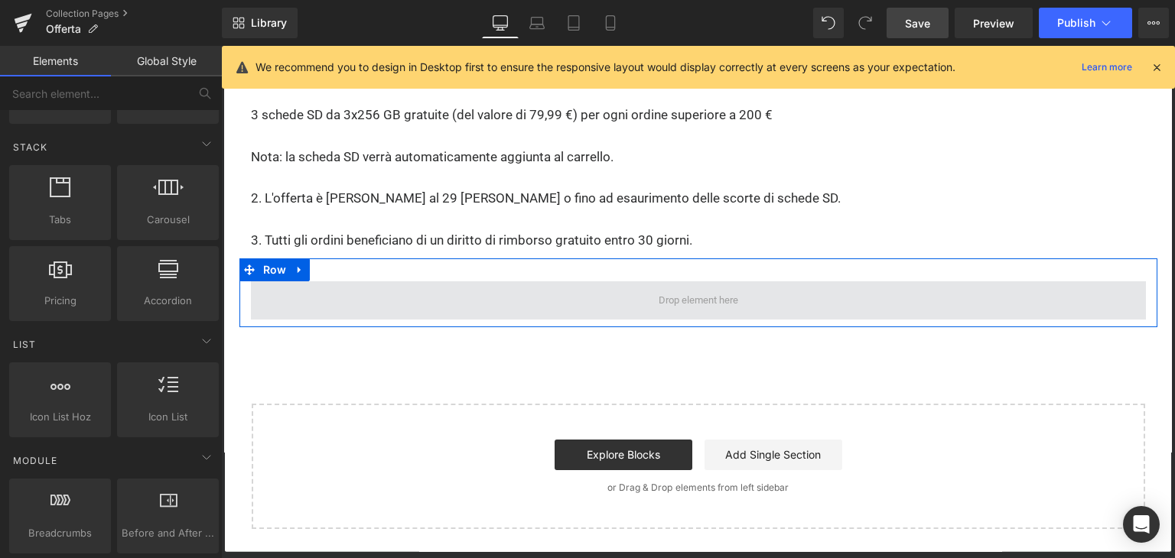
click at [691, 288] on span at bounding box center [698, 300] width 90 height 24
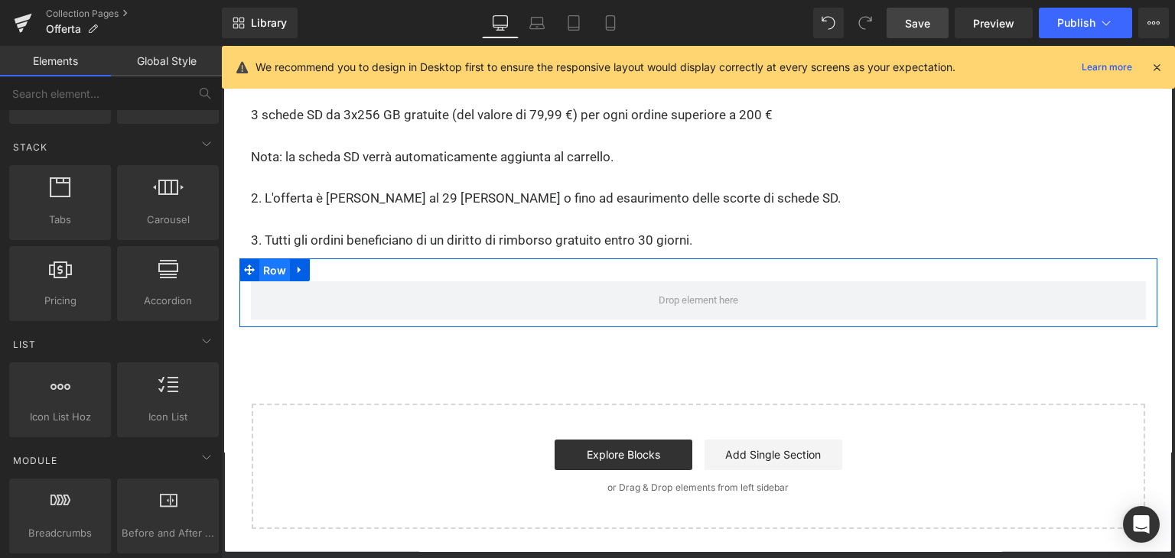
click at [278, 259] on span "Row" at bounding box center [274, 270] width 31 height 23
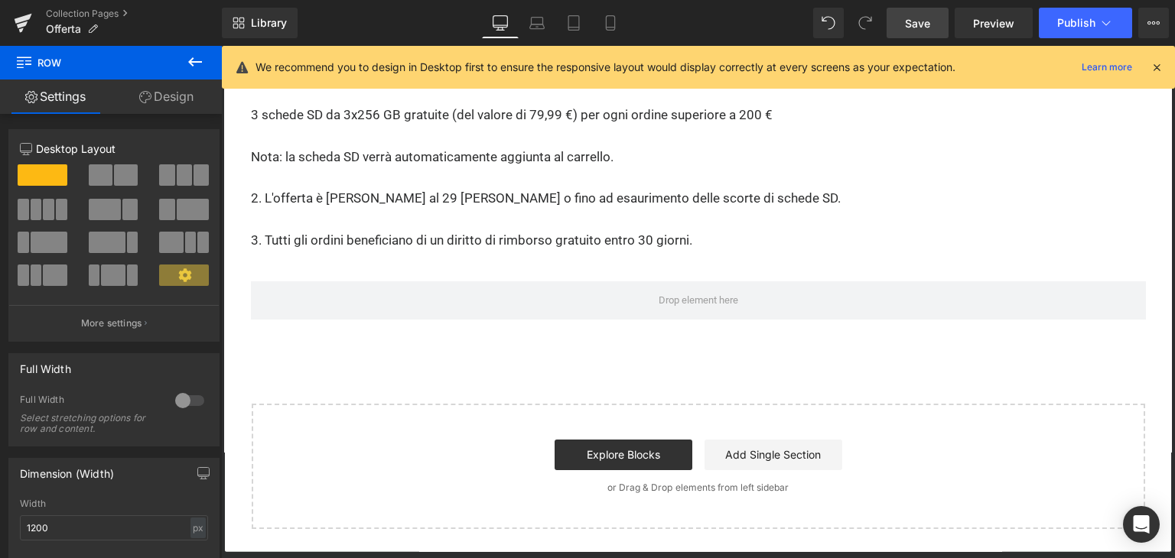
click at [200, 66] on icon at bounding box center [195, 62] width 18 height 18
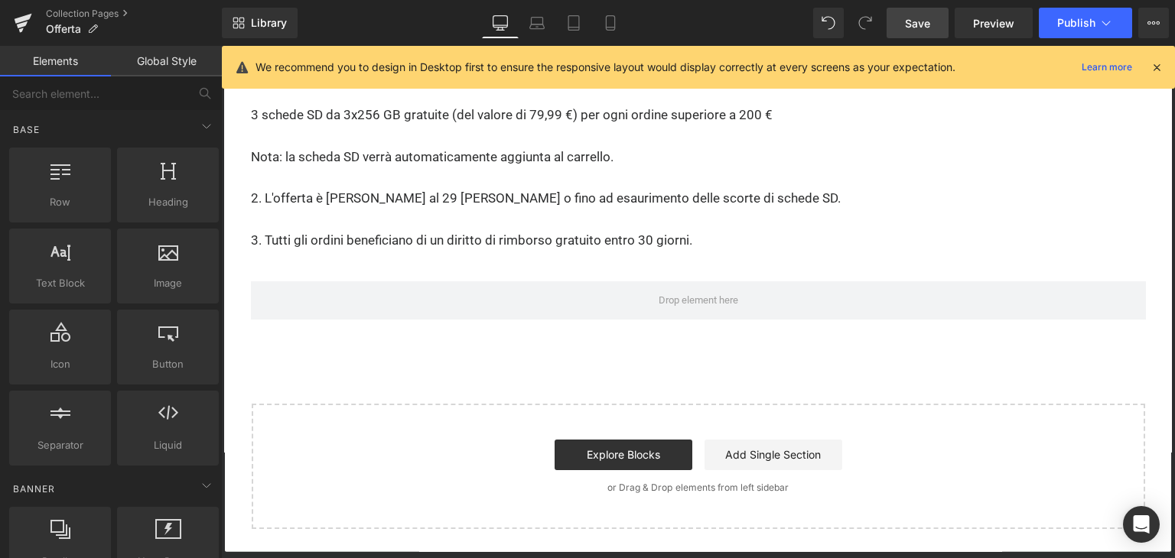
scroll to position [0, 0]
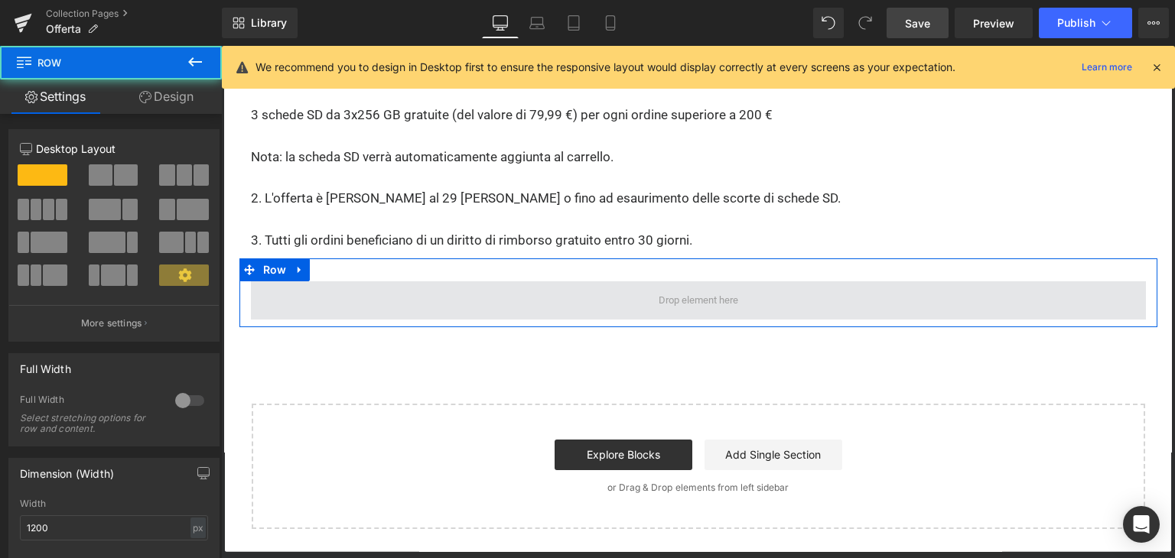
click at [511, 281] on span at bounding box center [698, 300] width 895 height 38
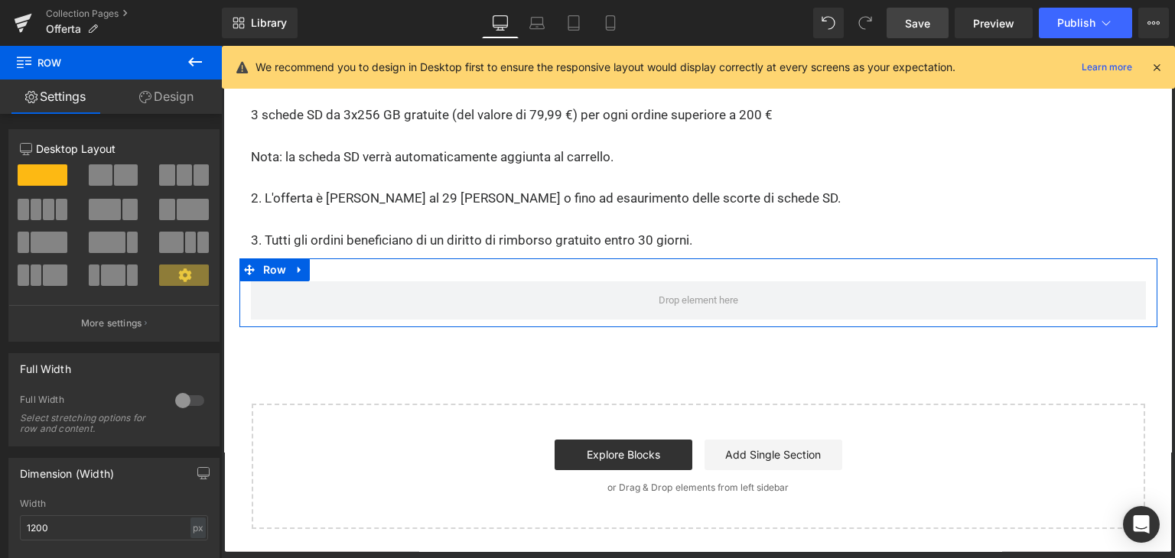
click at [44, 211] on span at bounding box center [48, 209] width 11 height 21
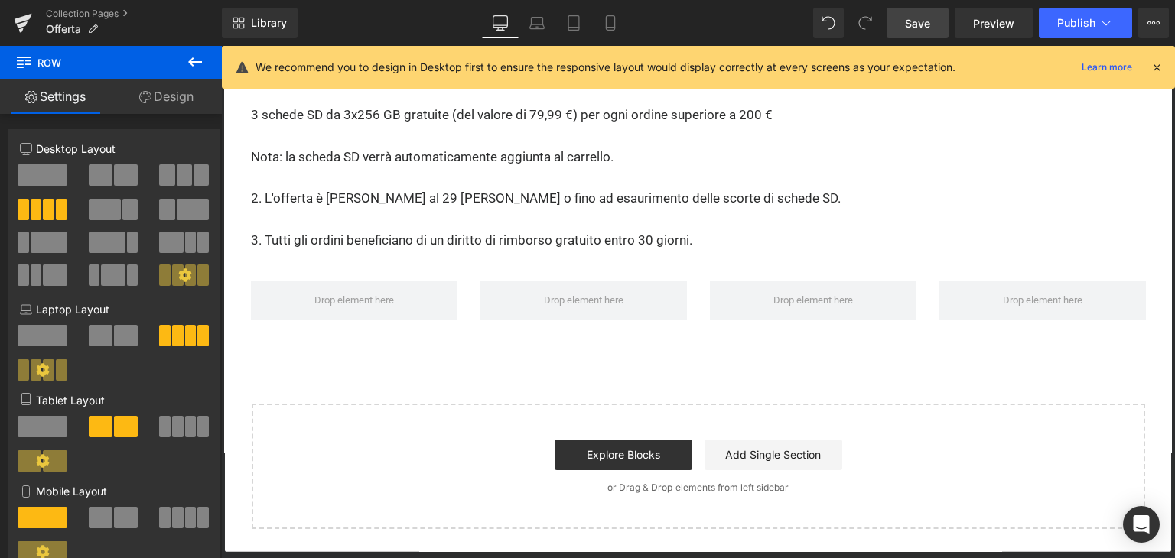
click at [192, 65] on icon at bounding box center [195, 61] width 14 height 9
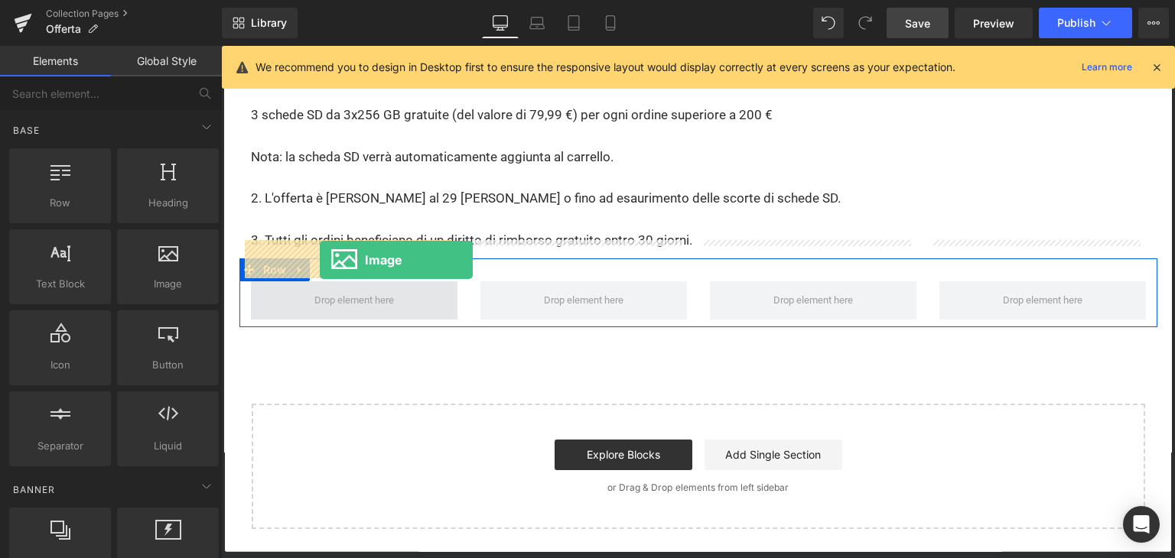
drag, startPoint x: 363, startPoint y: 307, endPoint x: 320, endPoint y: 260, distance: 63.3
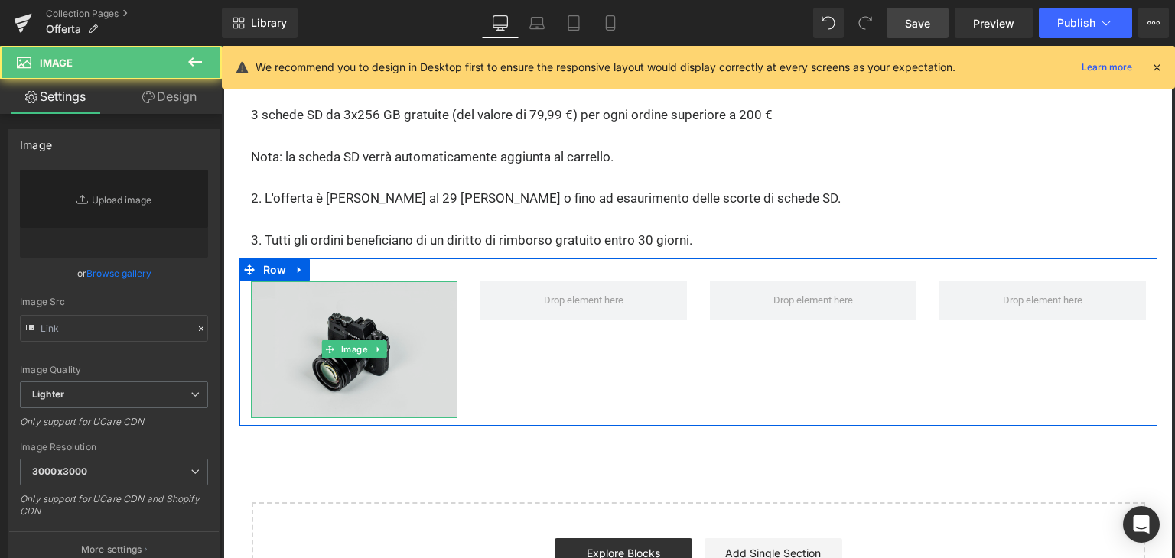
type input "//d1um8515vdn9kb.cloudfront.net/images/parallax.jpg"
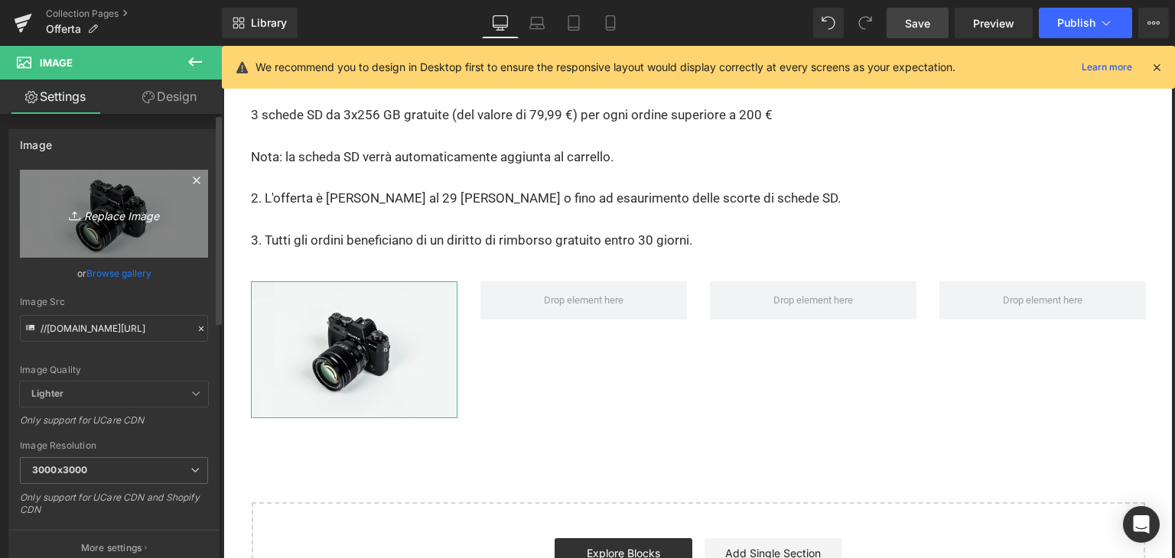
click at [142, 221] on icon "Replace Image" at bounding box center [114, 213] width 122 height 19
type input "C:\fakepath\icon_2.avif"
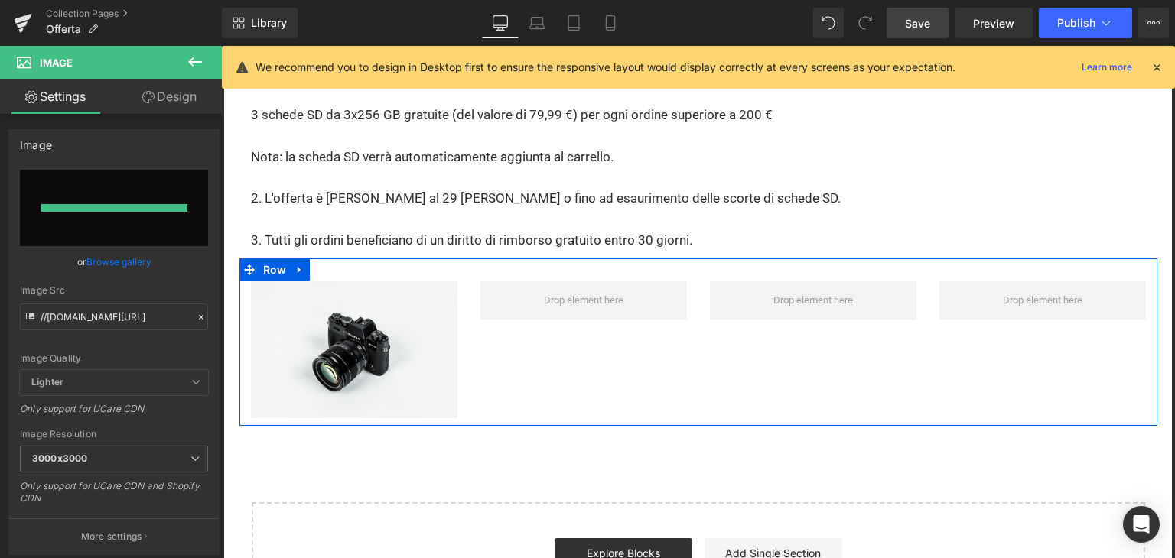
type input "https://ucarecdn.com/079daed3-282d-4612-8263-6fb7eef3ec50/-/format/auto/-/previ…"
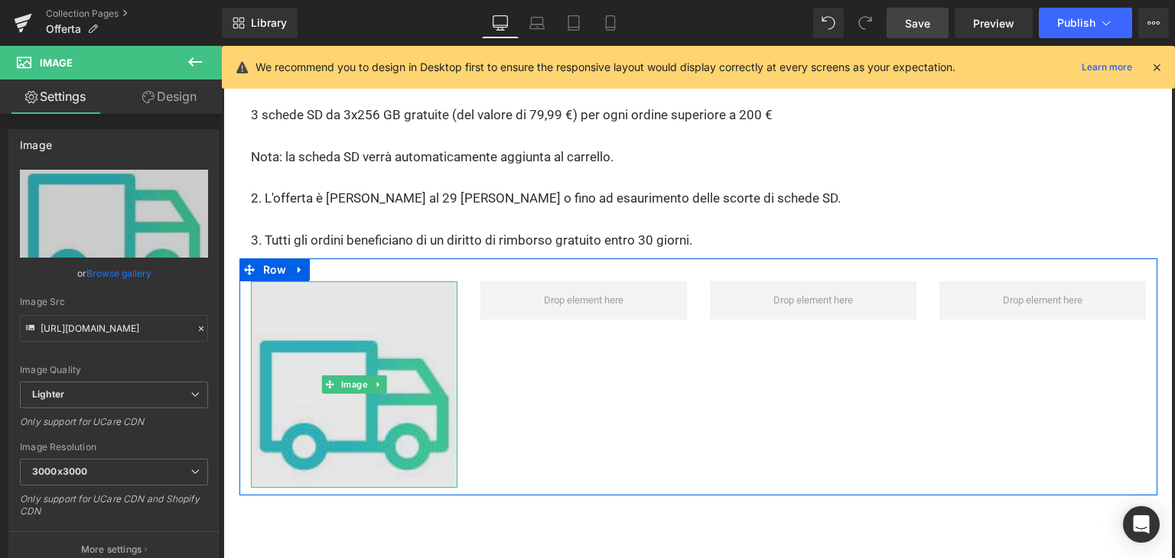
click at [352, 309] on img at bounding box center [354, 384] width 206 height 206
drag, startPoint x: 445, startPoint y: 444, endPoint x: 433, endPoint y: 428, distance: 19.6
click at [434, 431] on div "Image" at bounding box center [354, 384] width 206 height 206
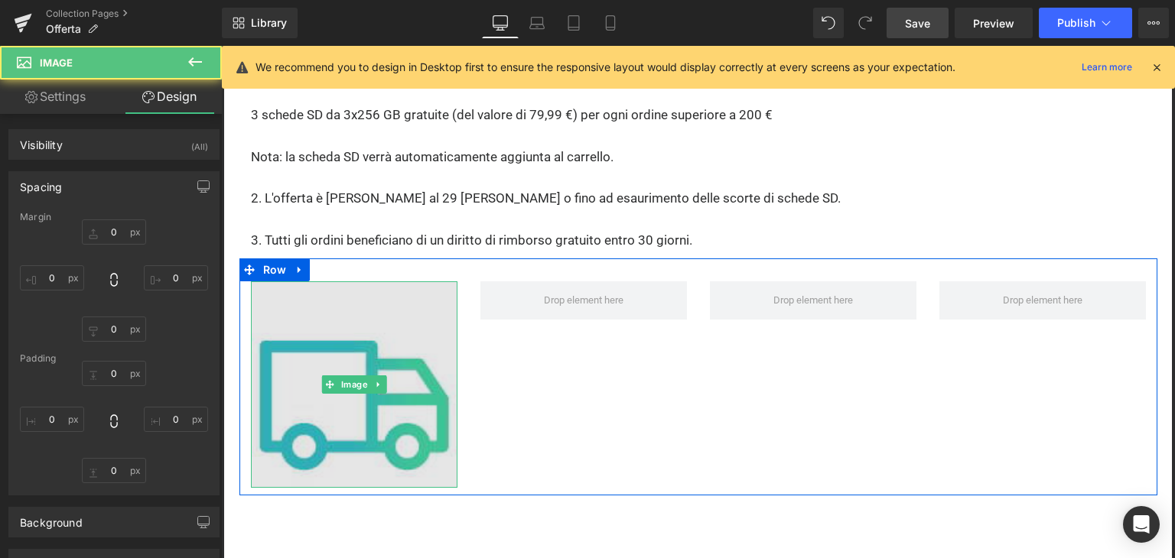
type input "0"
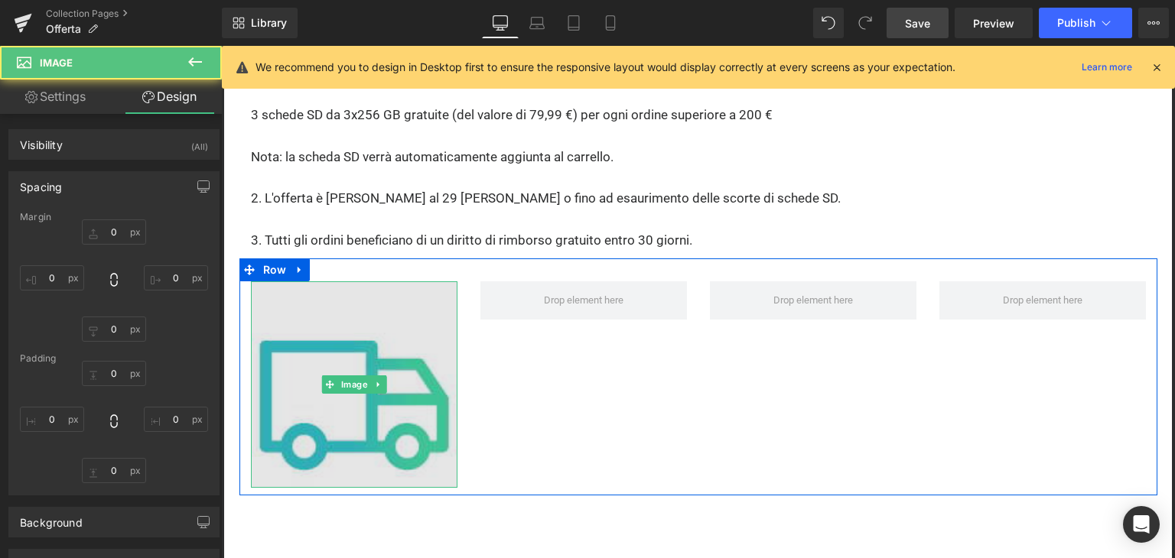
type input "0"
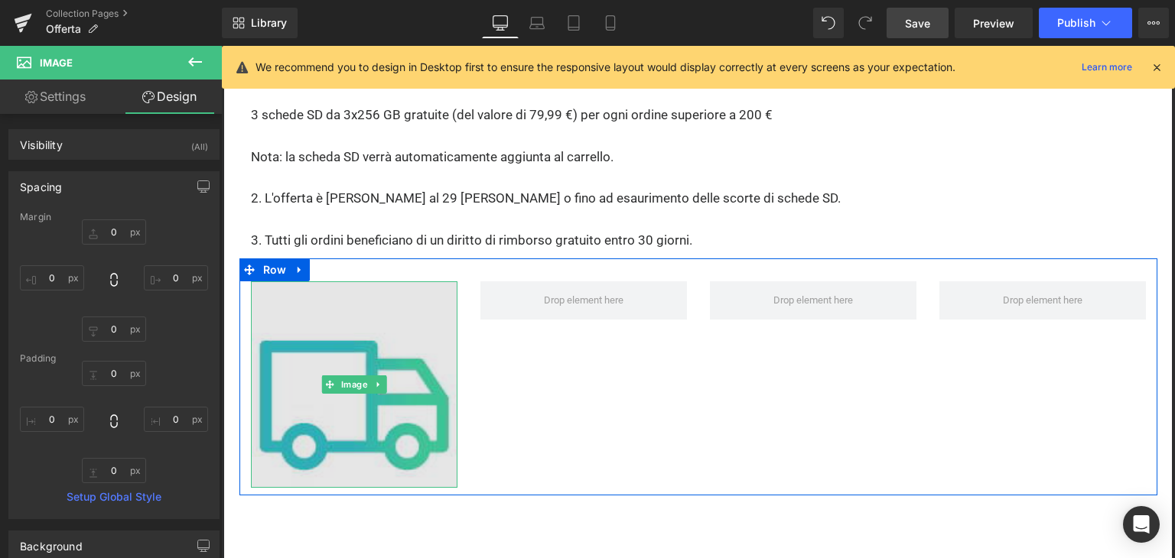
click at [333, 306] on img at bounding box center [354, 384] width 206 height 206
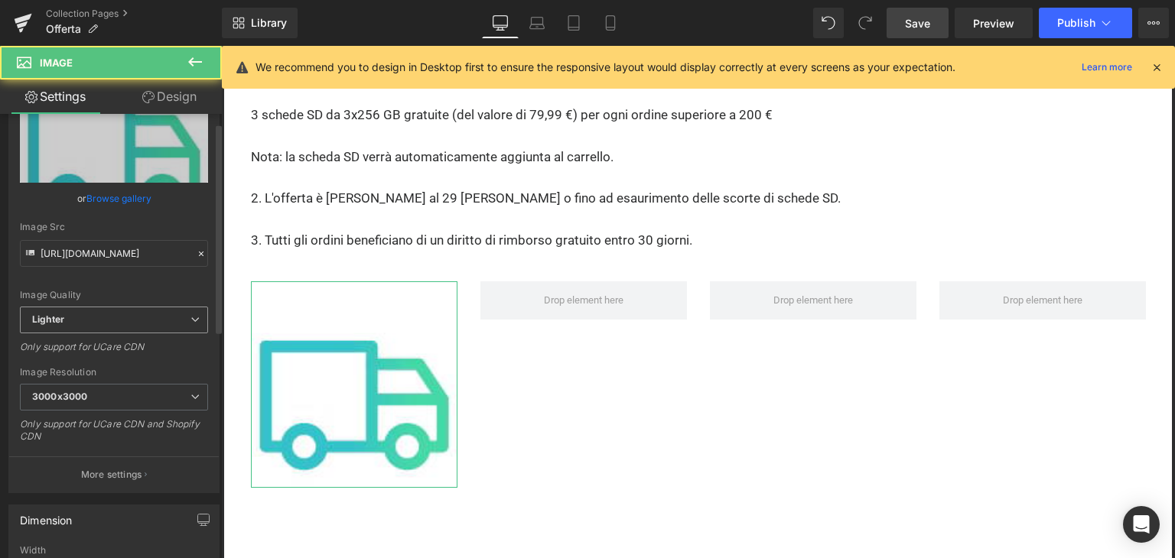
scroll to position [76, 0]
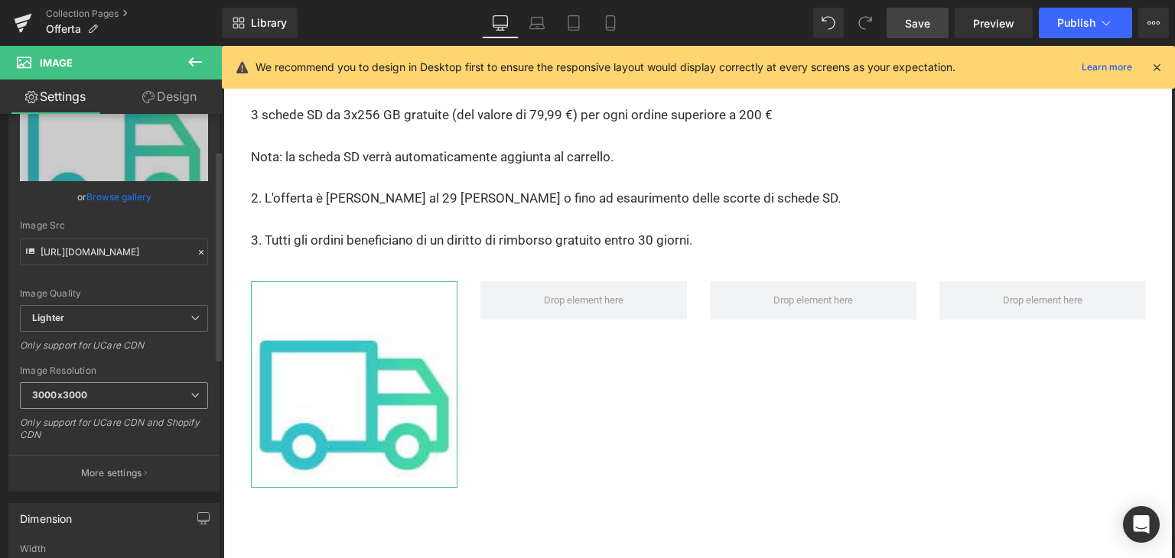
click at [128, 387] on span "3000x3000" at bounding box center [114, 395] width 188 height 27
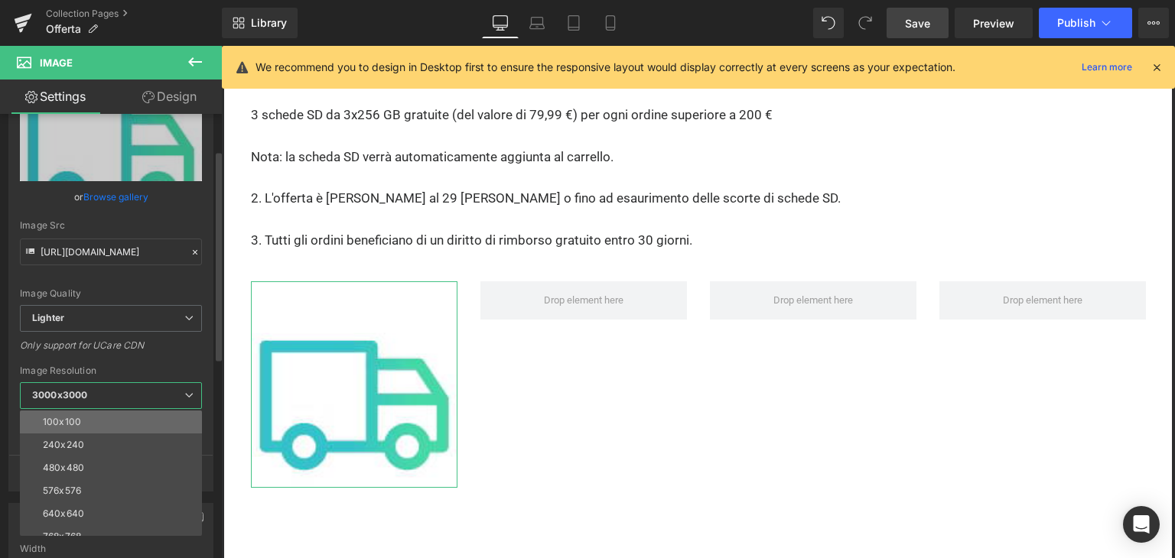
click at [98, 424] on li "100x100" at bounding box center [114, 422] width 189 height 23
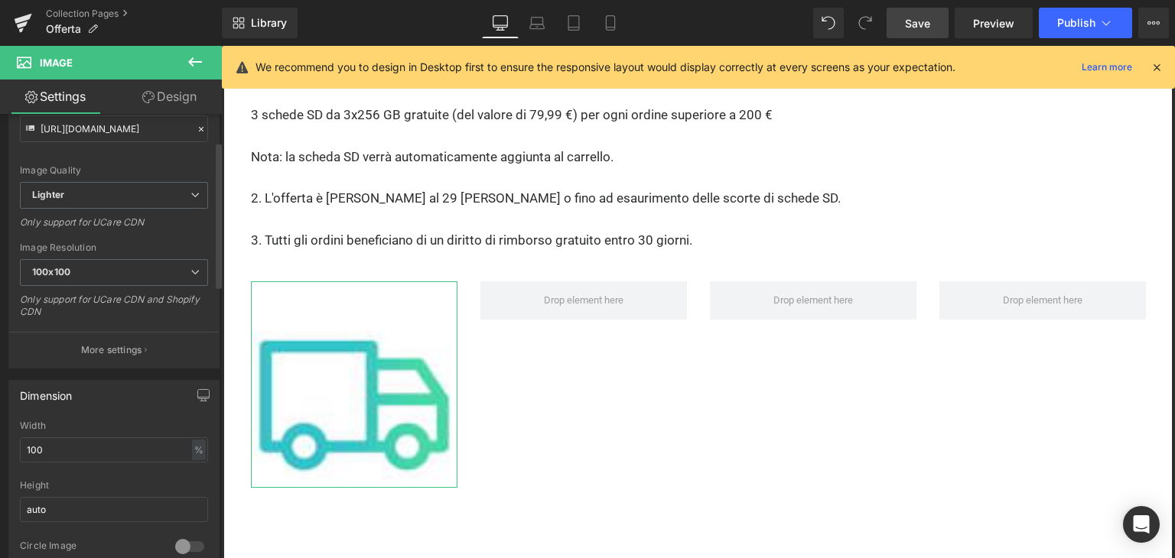
scroll to position [229, 0]
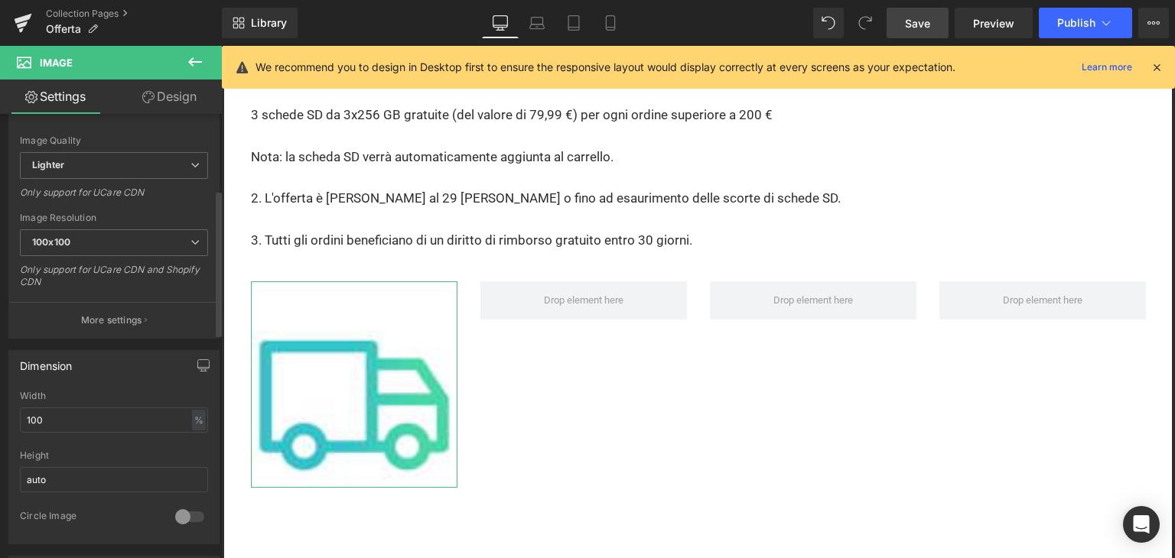
type input "[URL][DOMAIN_NAME]"
click at [85, 420] on input "100" at bounding box center [114, 420] width 188 height 25
click at [86, 420] on input "100" at bounding box center [114, 420] width 188 height 25
click at [80, 483] on input "auto" at bounding box center [114, 479] width 188 height 25
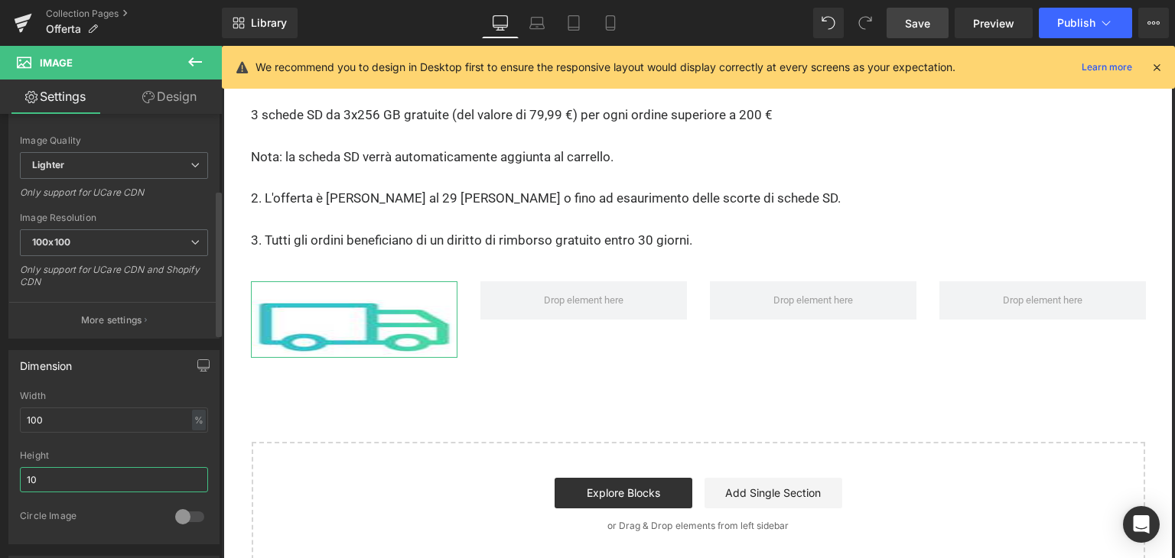
type input "1"
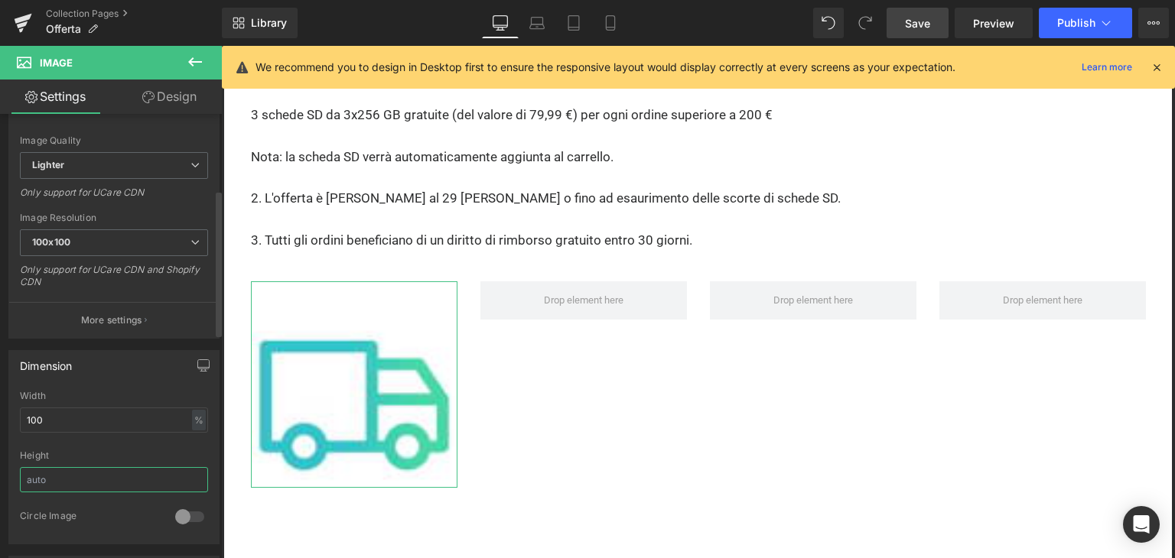
type input "0"
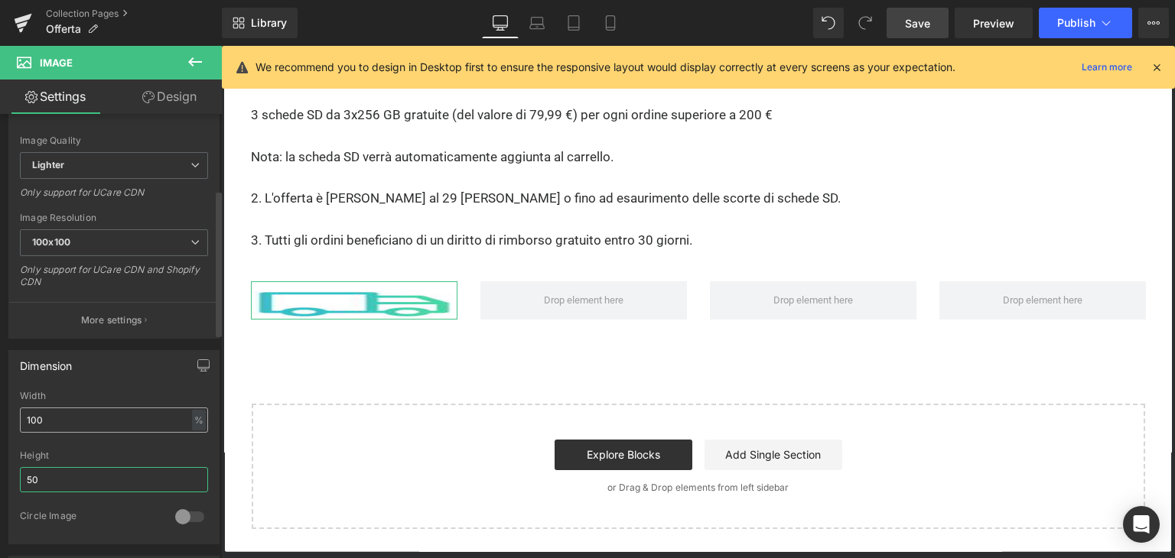
type input "50"
click at [101, 421] on input "100" at bounding box center [114, 420] width 188 height 25
type input "5"
type input "8"
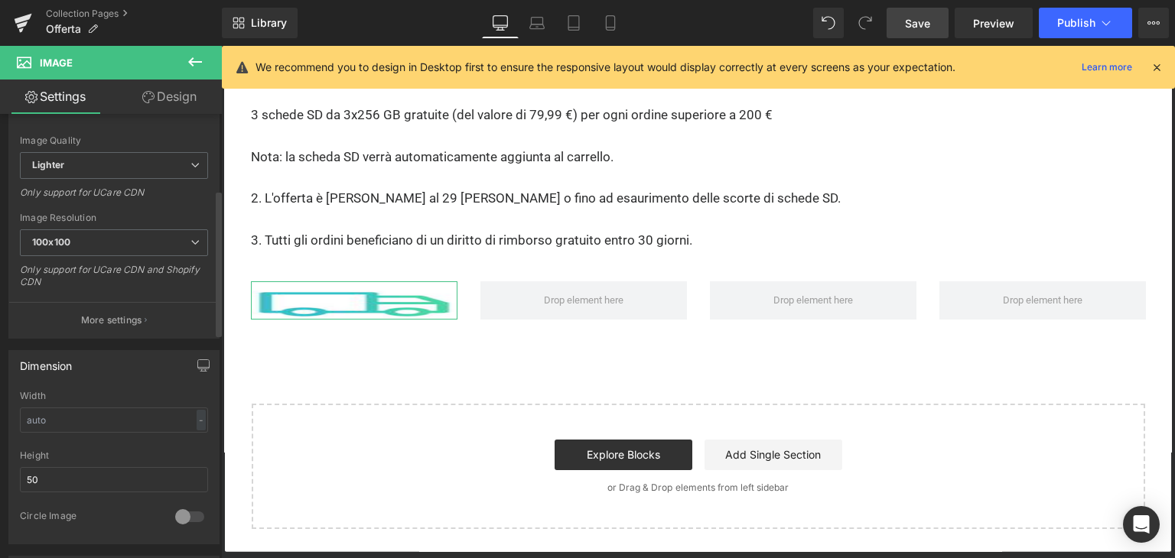
click at [106, 382] on div "Dimension Width - % px 50px Height 50 0 Circle Image" at bounding box center [113, 447] width 211 height 194
click at [83, 479] on input "50" at bounding box center [114, 479] width 188 height 25
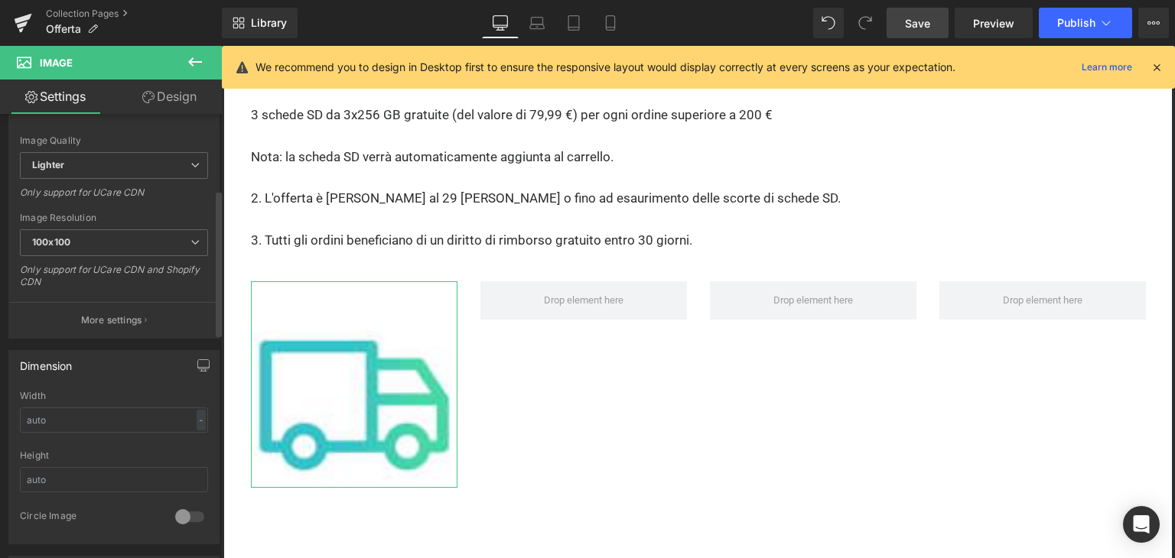
click at [97, 454] on div "Height" at bounding box center [114, 455] width 188 height 11
click at [106, 403] on div "Width - % px" at bounding box center [114, 421] width 188 height 60
click at [104, 412] on input "text" at bounding box center [114, 420] width 188 height 25
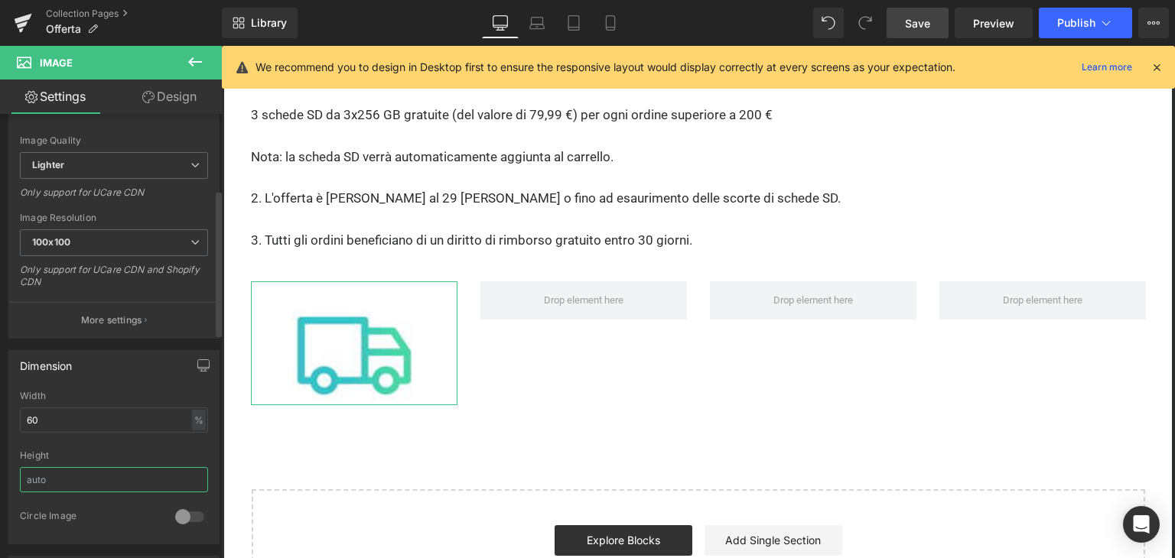
click at [122, 477] on input "text" at bounding box center [114, 479] width 188 height 25
drag, startPoint x: 122, startPoint y: 432, endPoint x: 117, endPoint y: 415, distance: 18.2
click at [122, 431] on div "Width 60 % % px" at bounding box center [114, 421] width 188 height 60
click at [116, 415] on input "60" at bounding box center [114, 420] width 188 height 25
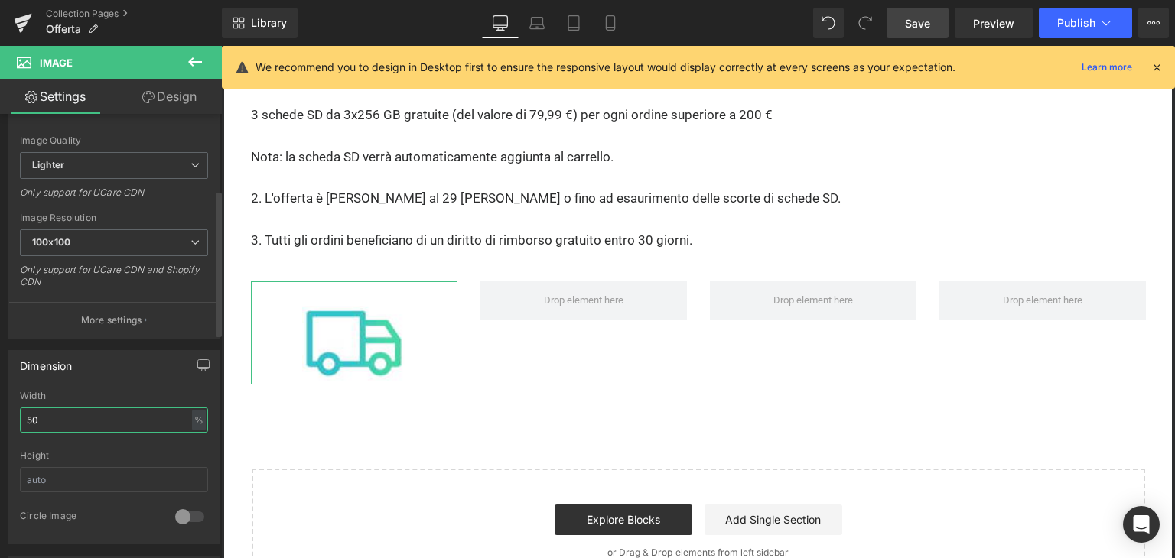
type input "5"
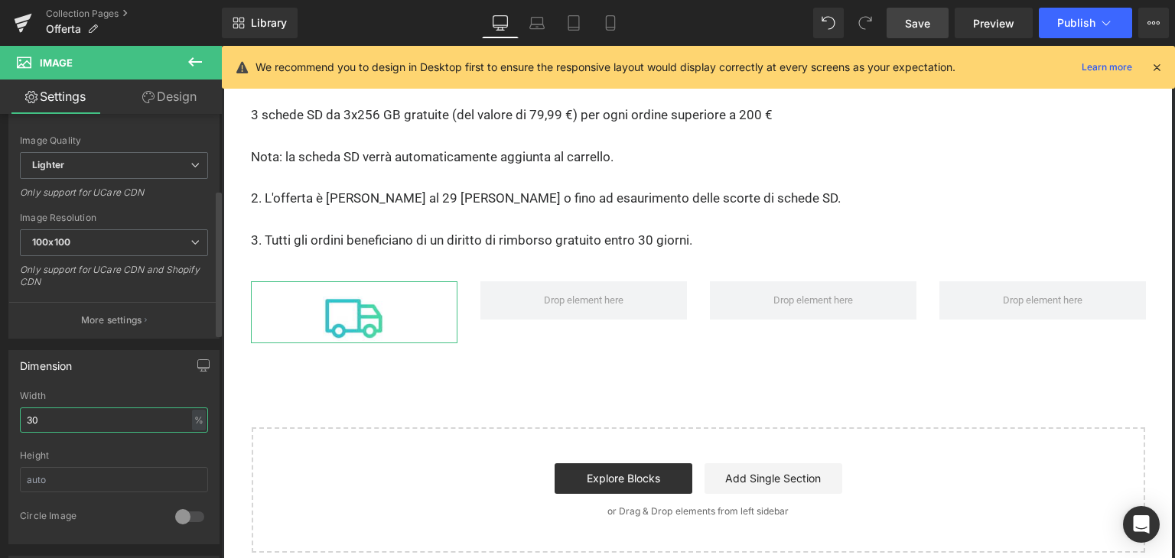
type input "3"
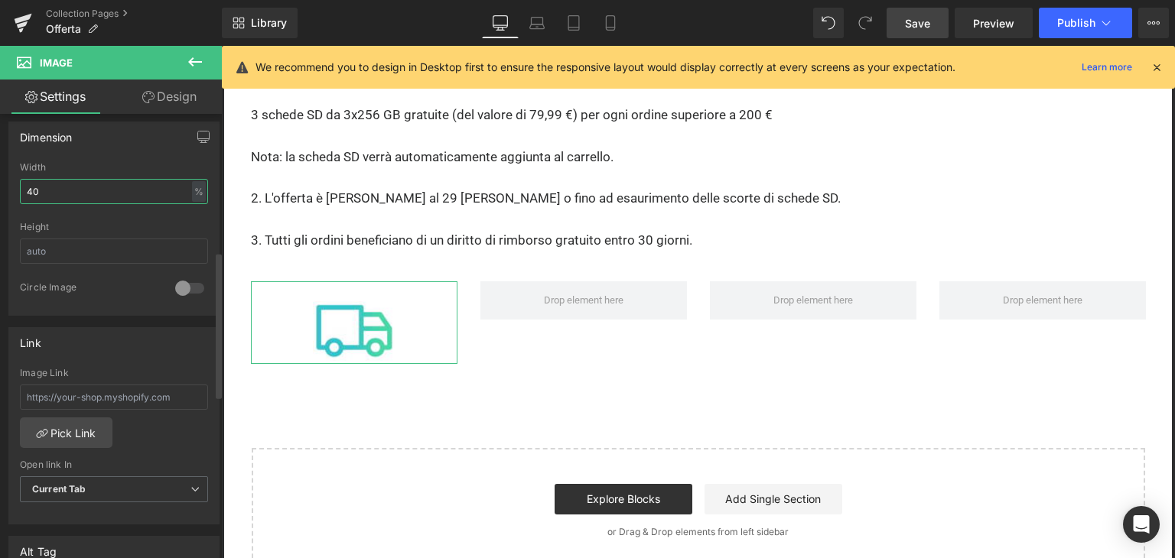
scroll to position [459, 0]
drag, startPoint x: 82, startPoint y: 188, endPoint x: 11, endPoint y: 190, distance: 71.2
click at [11, 190] on div "40% Width 40 % % px Height 0 Circle Image" at bounding box center [114, 237] width 210 height 153
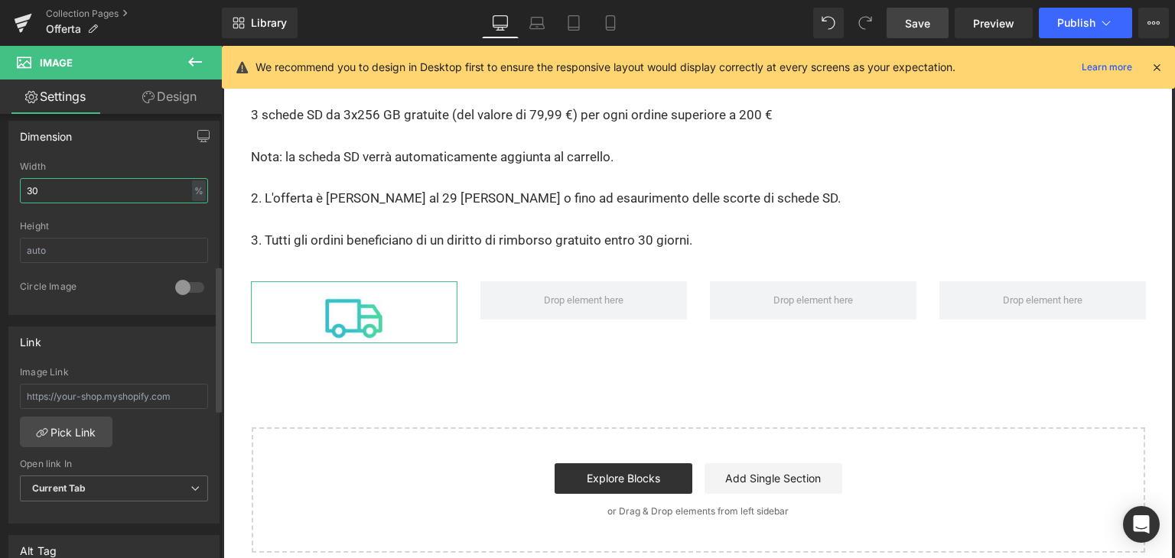
type input "3"
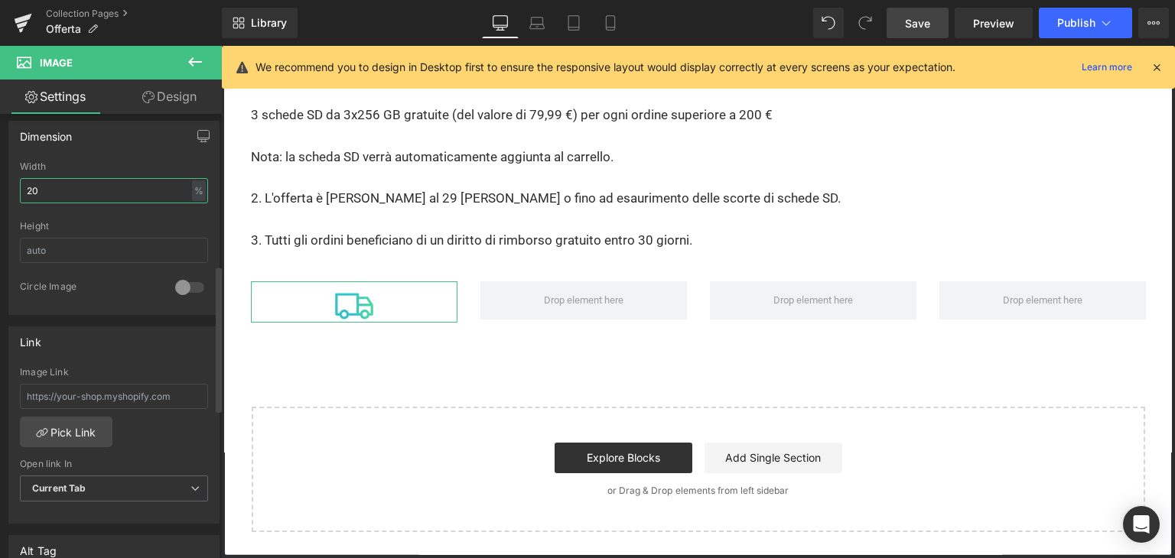
type input "2"
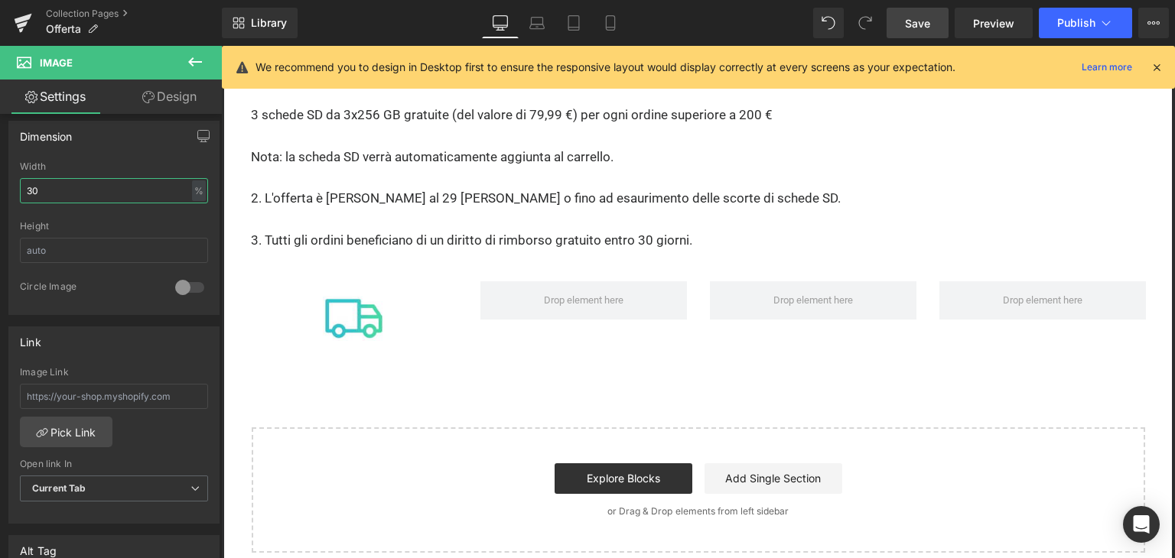
type input "30"
click at [191, 72] on button at bounding box center [195, 63] width 54 height 34
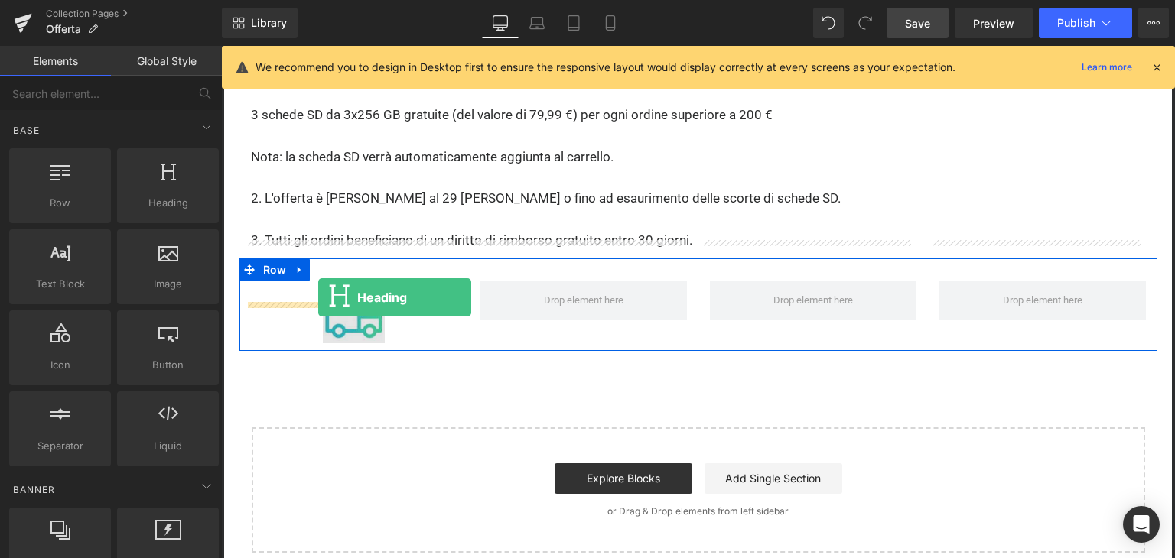
drag, startPoint x: 233, startPoint y: 223, endPoint x: 318, endPoint y: 298, distance: 113.2
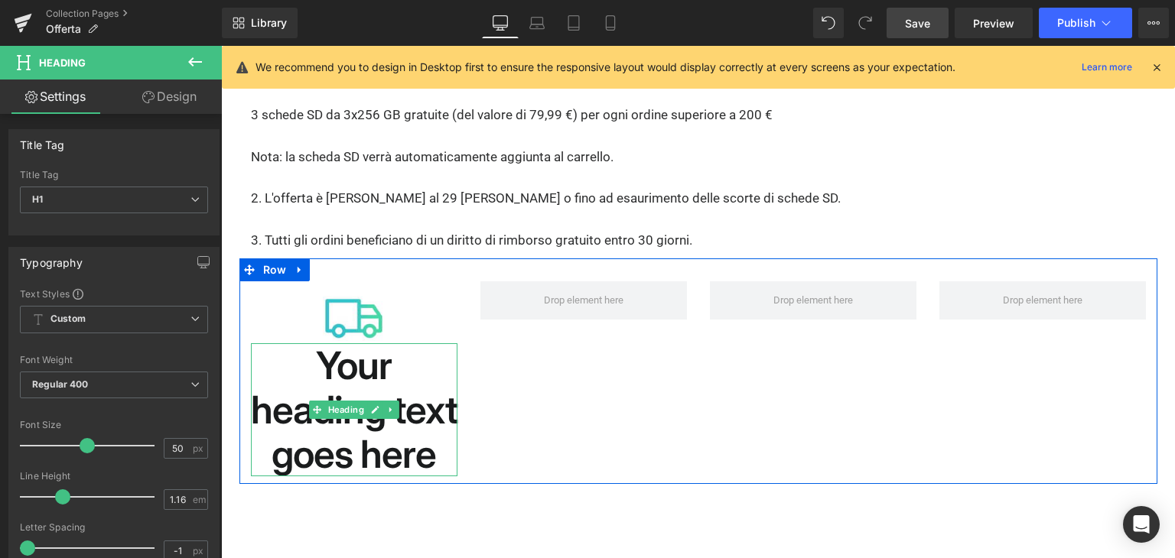
click at [329, 344] on h1 "Your heading text goes here" at bounding box center [354, 409] width 206 height 133
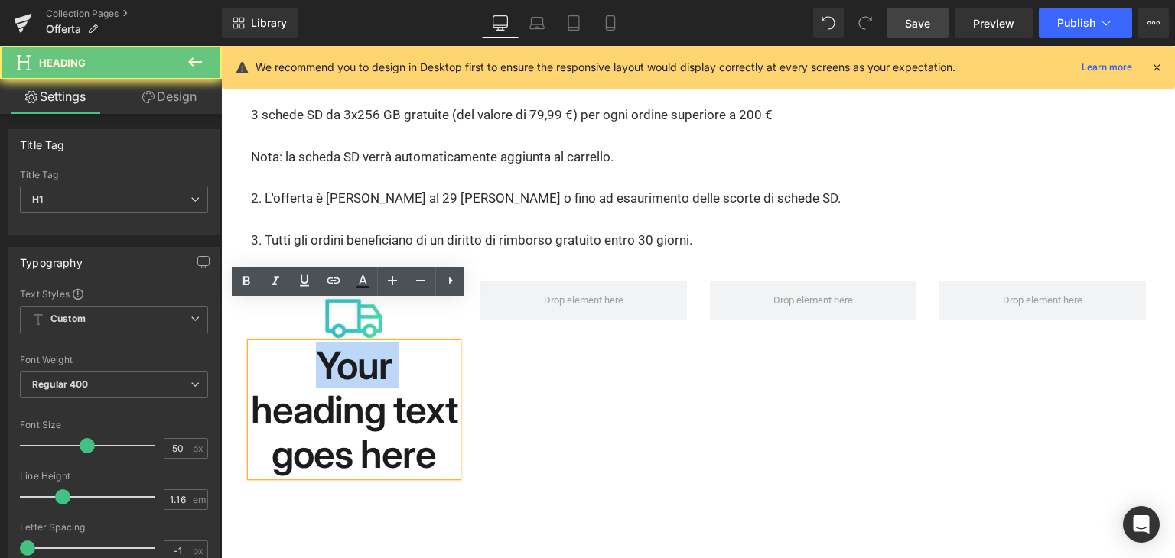
click at [329, 344] on h1 "Your heading text goes here" at bounding box center [354, 409] width 206 height 133
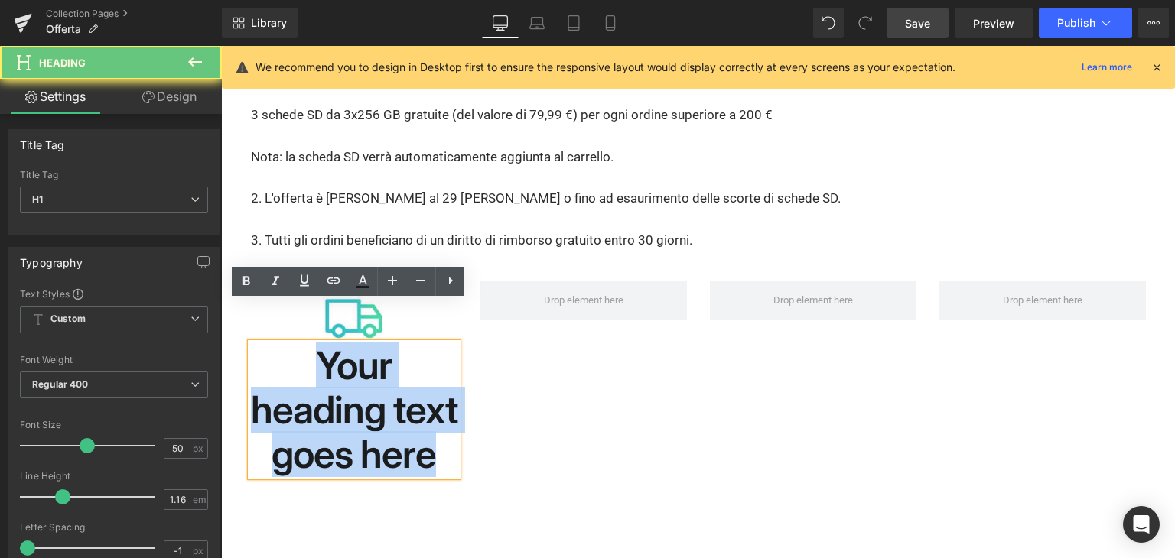
click at [329, 344] on h1 "Your heading text goes here" at bounding box center [354, 409] width 206 height 133
paste div
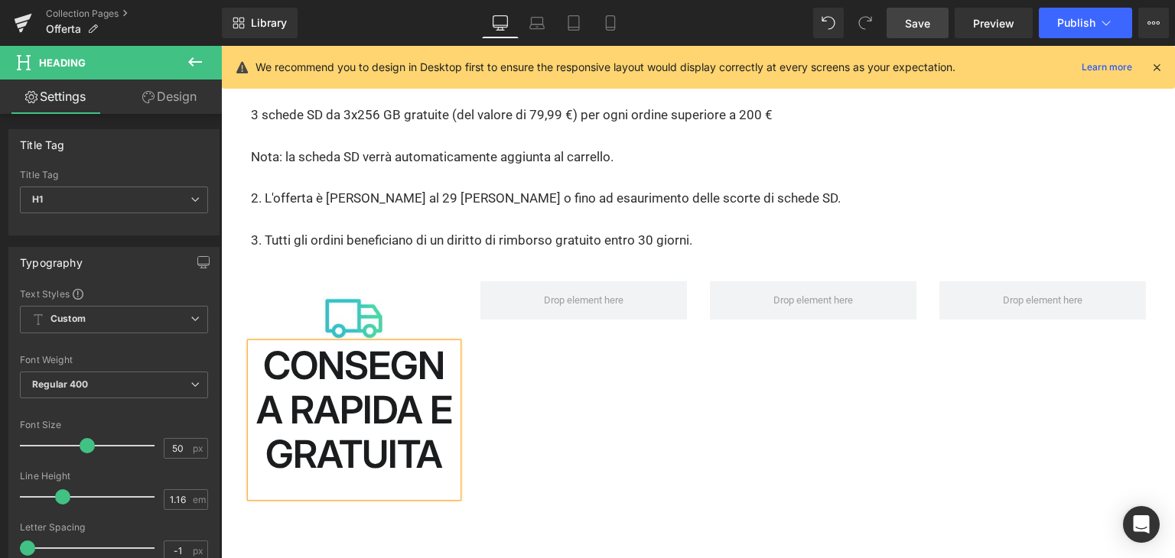
click at [332, 343] on h1 "CONSEGNA RAPIDA E GRATUITA" at bounding box center [354, 409] width 206 height 133
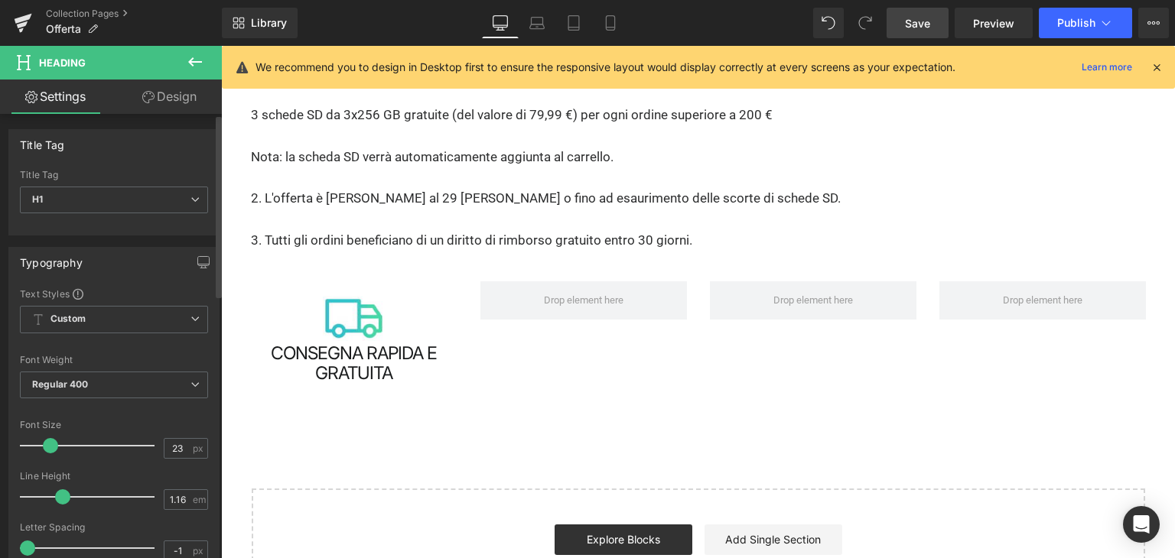
drag, startPoint x: 86, startPoint y: 444, endPoint x: 52, endPoint y: 448, distance: 34.6
click at [52, 448] on span at bounding box center [50, 445] width 15 height 15
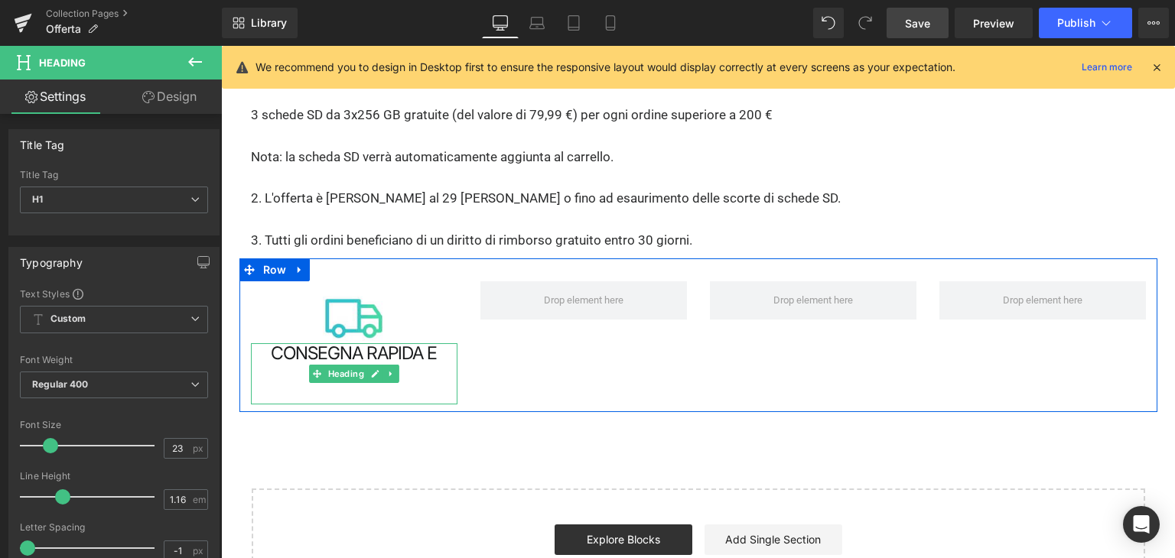
click at [291, 343] on h1 "CONSEGNA RAPIDA E GRATUITA" at bounding box center [354, 363] width 206 height 41
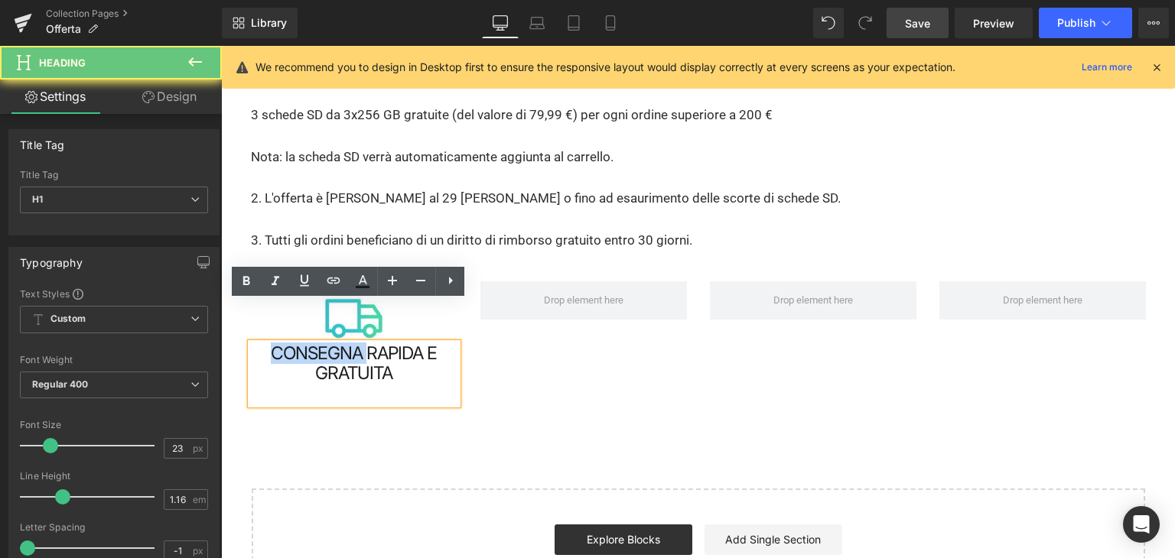
click at [291, 343] on h1 "CONSEGNA RAPIDA E GRATUITA" at bounding box center [354, 363] width 206 height 41
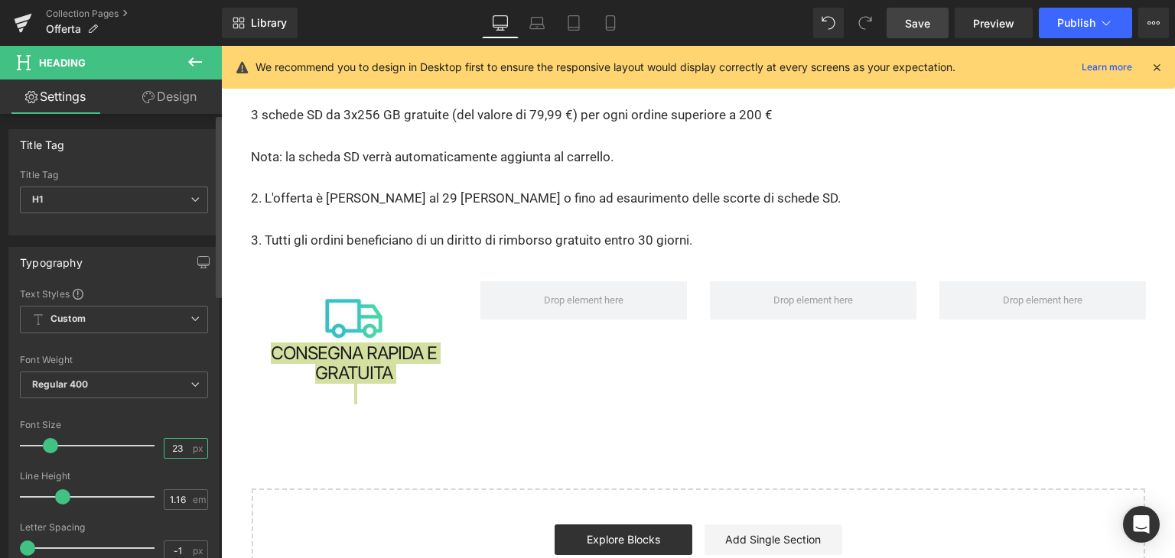
click at [168, 444] on input "23" at bounding box center [177, 448] width 27 height 19
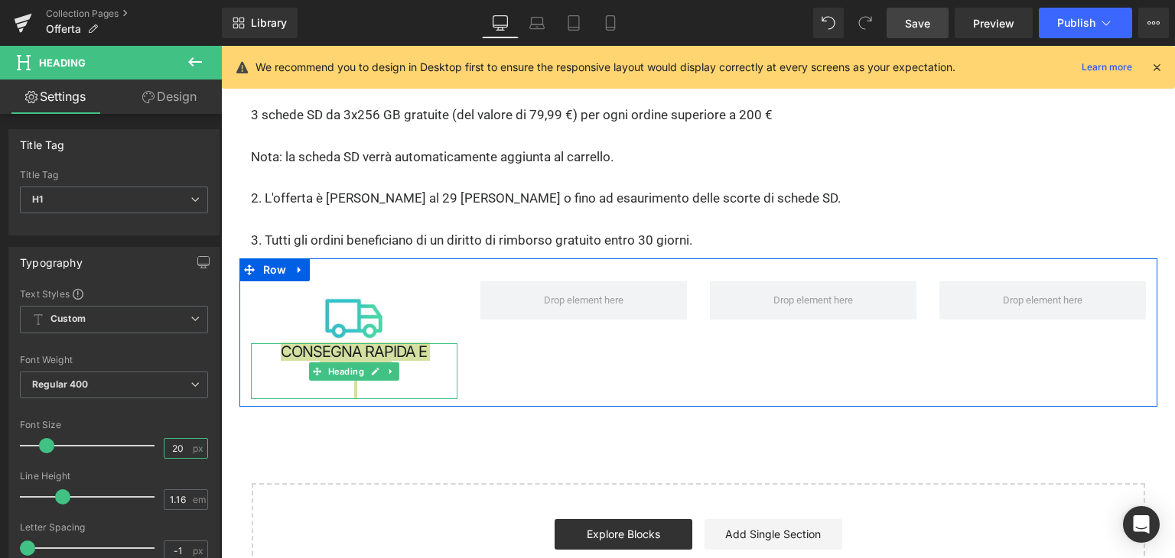
type input "20"
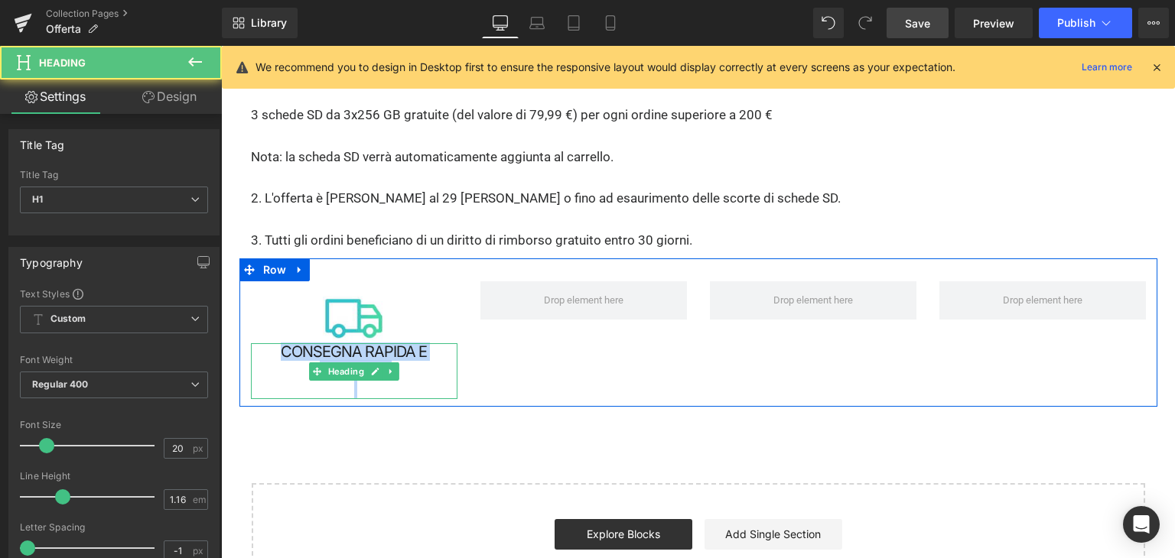
click at [337, 343] on h1 "CONSEGNA RAPIDA E GRATUITA" at bounding box center [354, 360] width 206 height 35
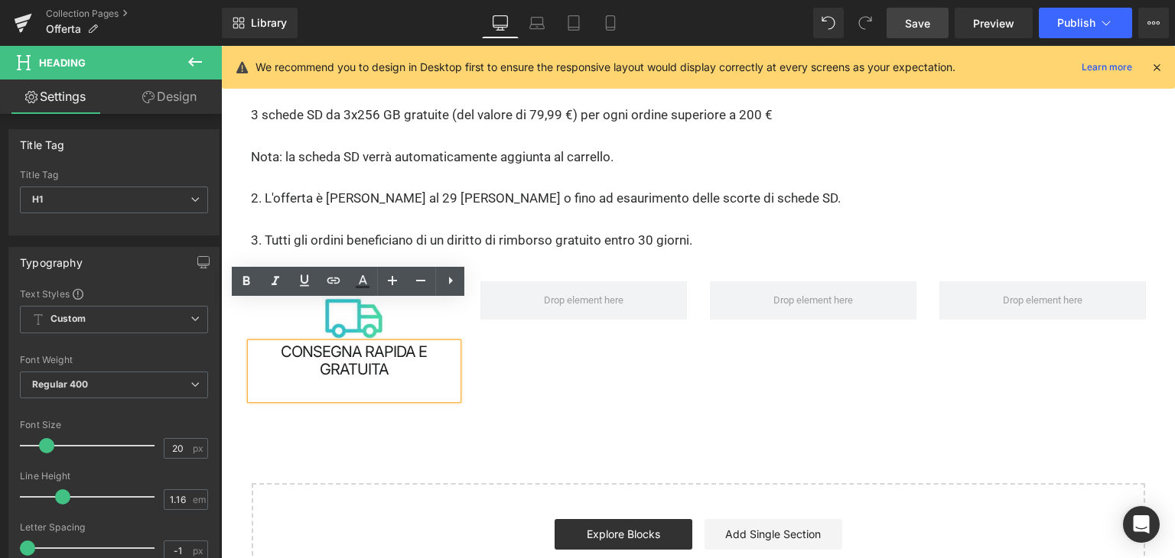
click at [377, 379] on div at bounding box center [354, 389] width 206 height 21
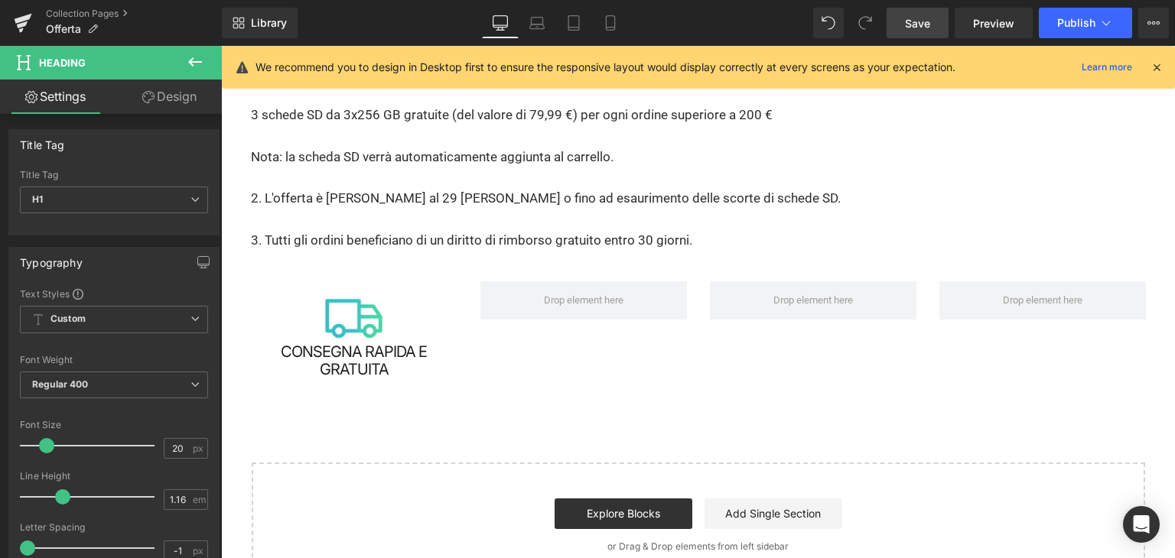
click at [201, 70] on icon at bounding box center [195, 62] width 18 height 18
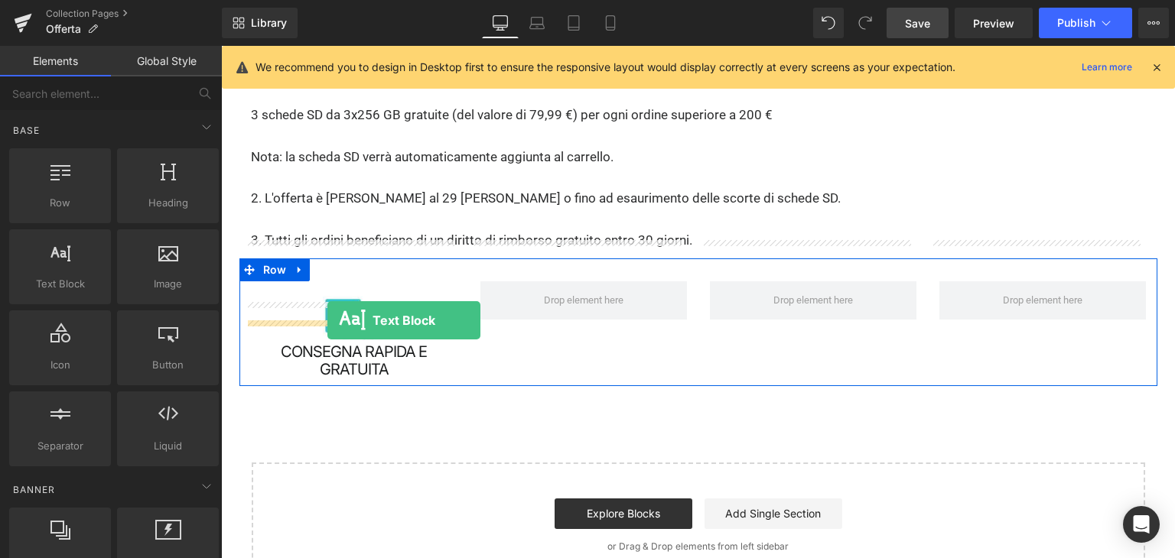
drag, startPoint x: 304, startPoint y: 301, endPoint x: 327, endPoint y: 320, distance: 29.9
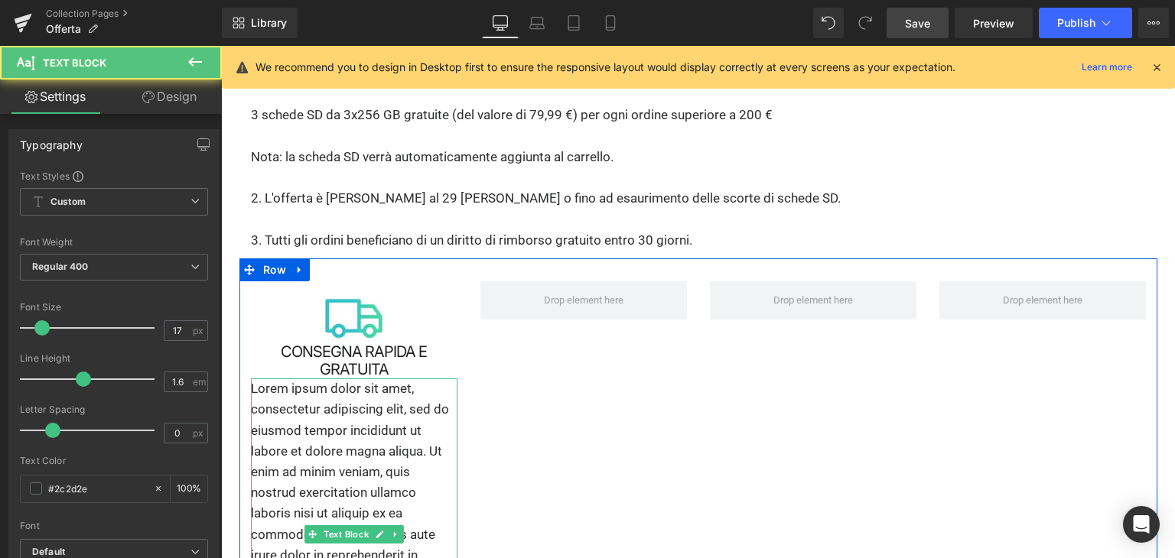
click at [274, 379] on p "Lorem ipsum dolor sit amet, consectetur adipiscing elit, sed do eiusmod tempor …" at bounding box center [354, 535] width 206 height 312
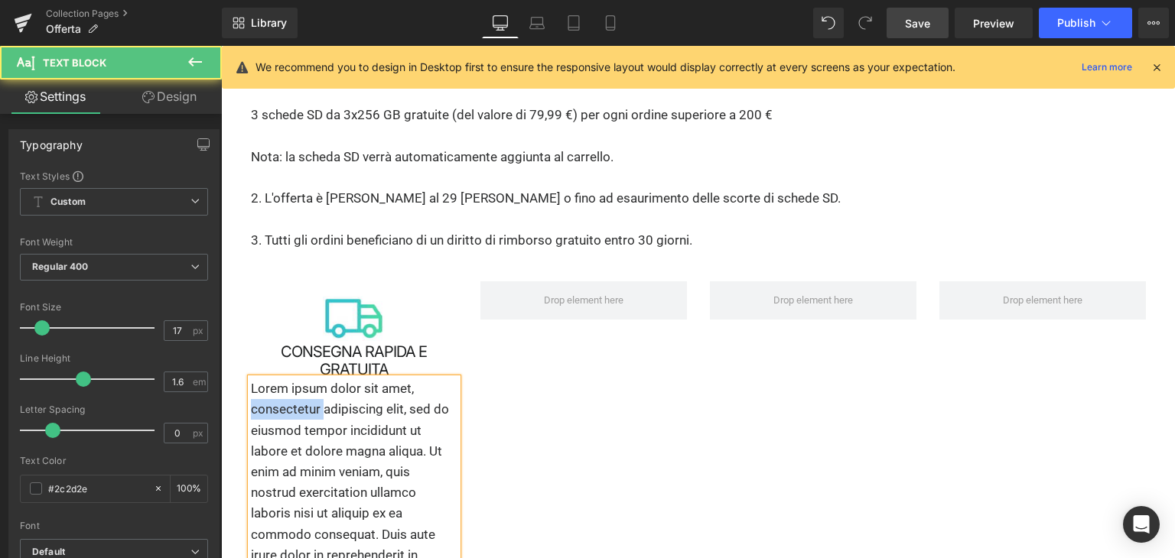
click at [274, 379] on p "Lorem ipsum dolor sit amet, consectetur adipiscing elit, sed do eiusmod tempor …" at bounding box center [354, 535] width 206 height 312
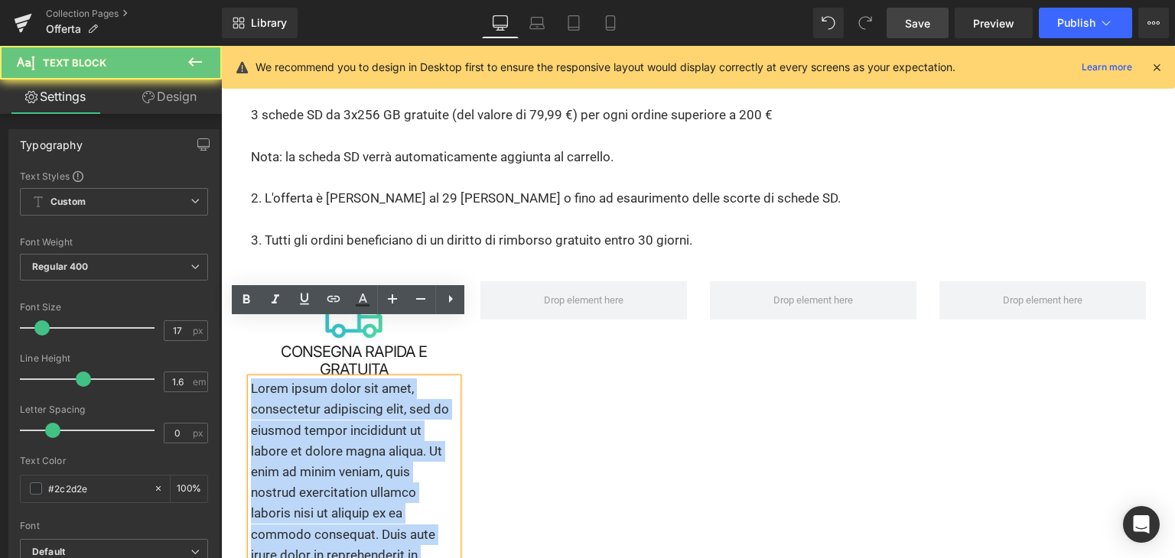
click at [274, 379] on p "Lorem ipsum dolor sit amet, consectetur adipiscing elit, sed do eiusmod tempor …" at bounding box center [354, 535] width 206 height 312
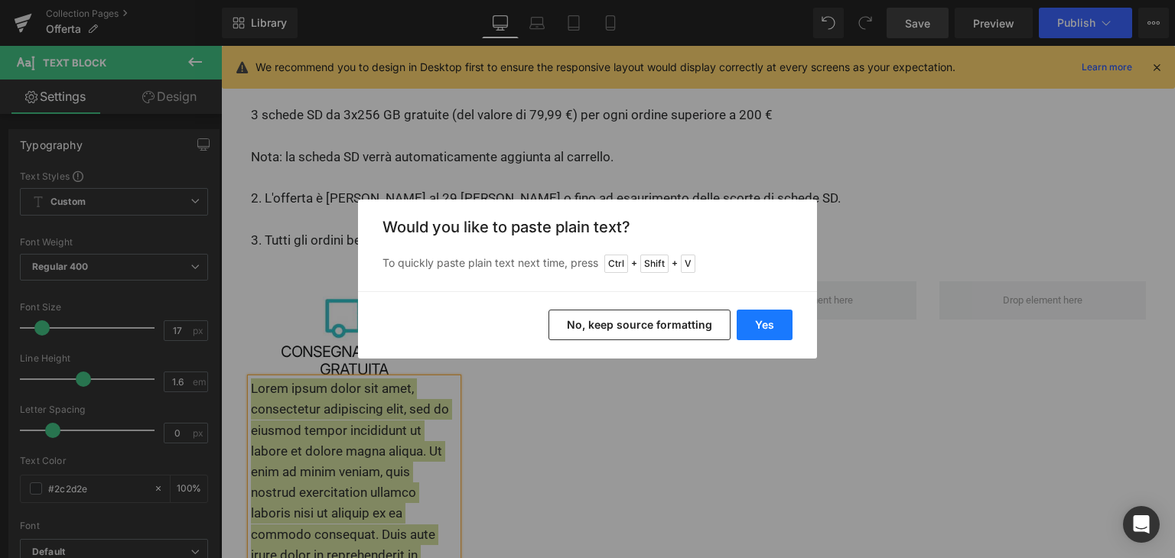
click at [767, 333] on button "Yes" at bounding box center [765, 325] width 56 height 31
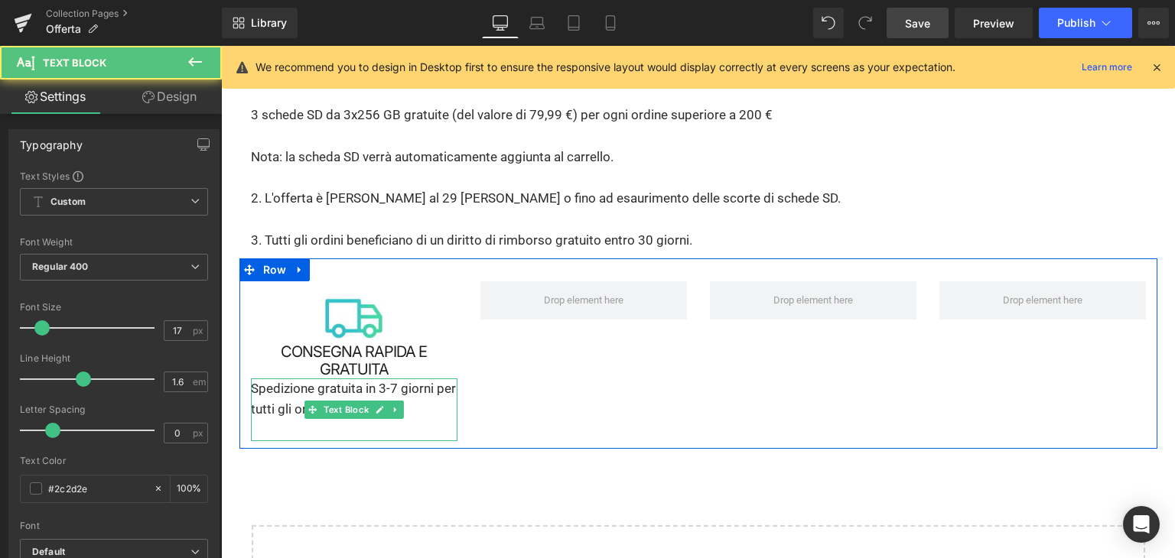
click at [315, 379] on p "Spedizione gratuita in 3-7 giorni per tutti gli ordini." at bounding box center [354, 399] width 206 height 41
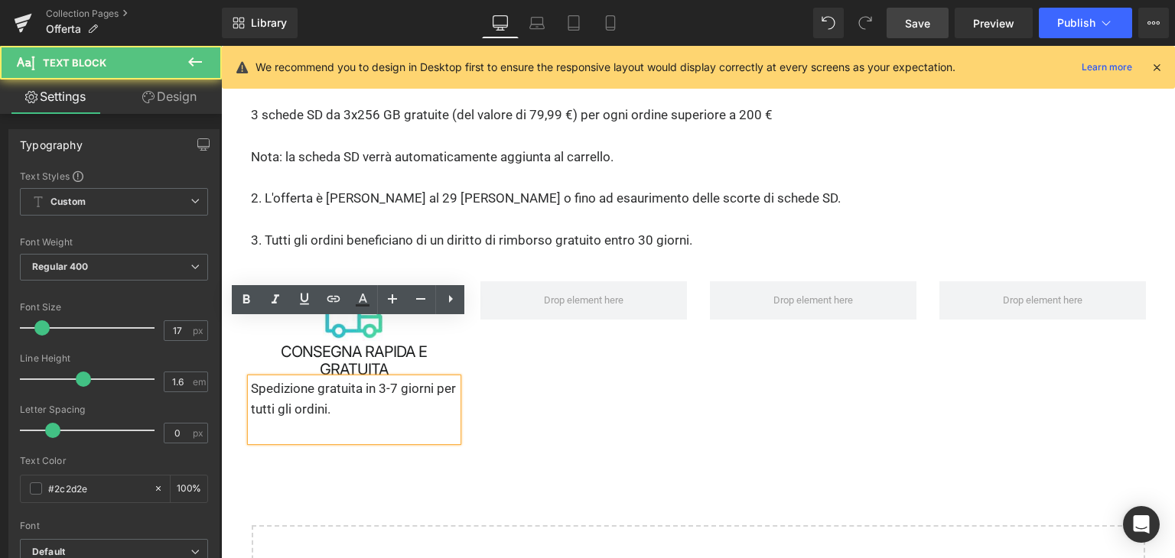
click at [275, 379] on p "Spedizione gratuita in 3-7 giorni per tutti gli ordini." at bounding box center [354, 399] width 206 height 41
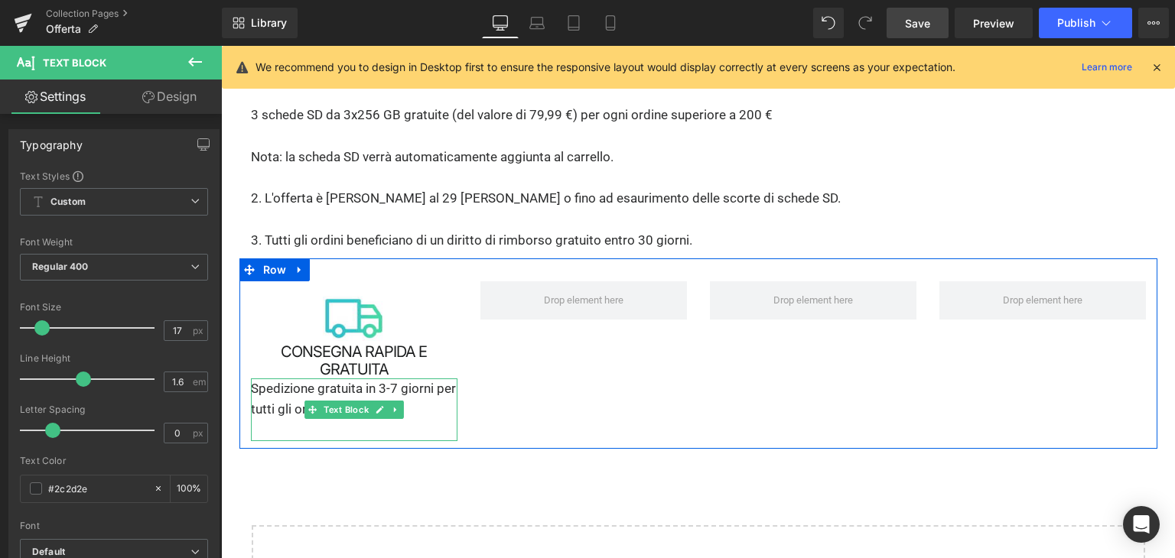
click at [314, 421] on p at bounding box center [354, 431] width 206 height 21
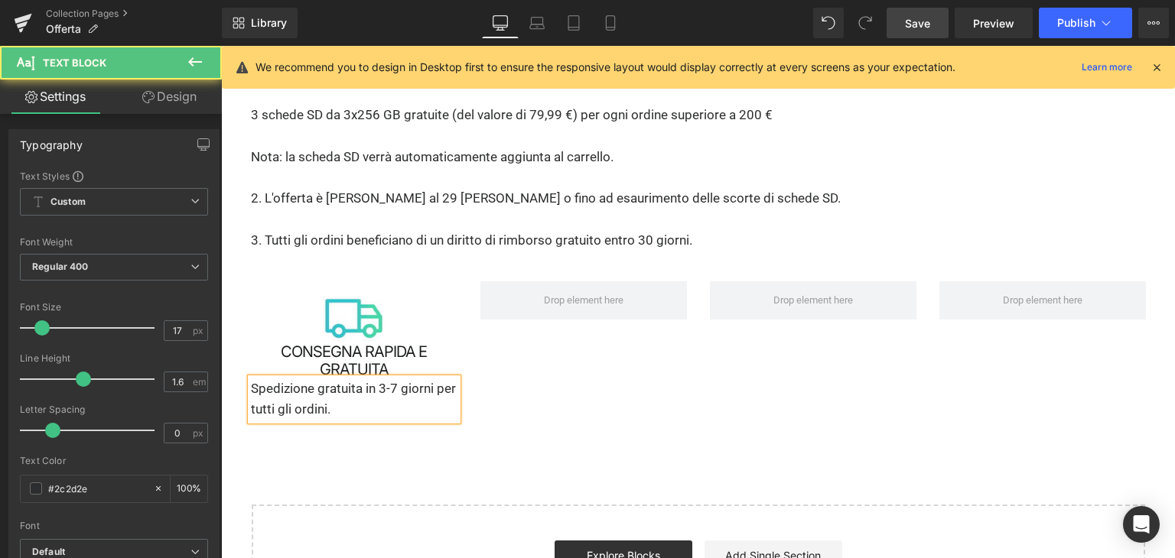
click at [281, 379] on p "Spedizione gratuita in 3-7 giorni per tutti gli ordini." at bounding box center [354, 399] width 206 height 41
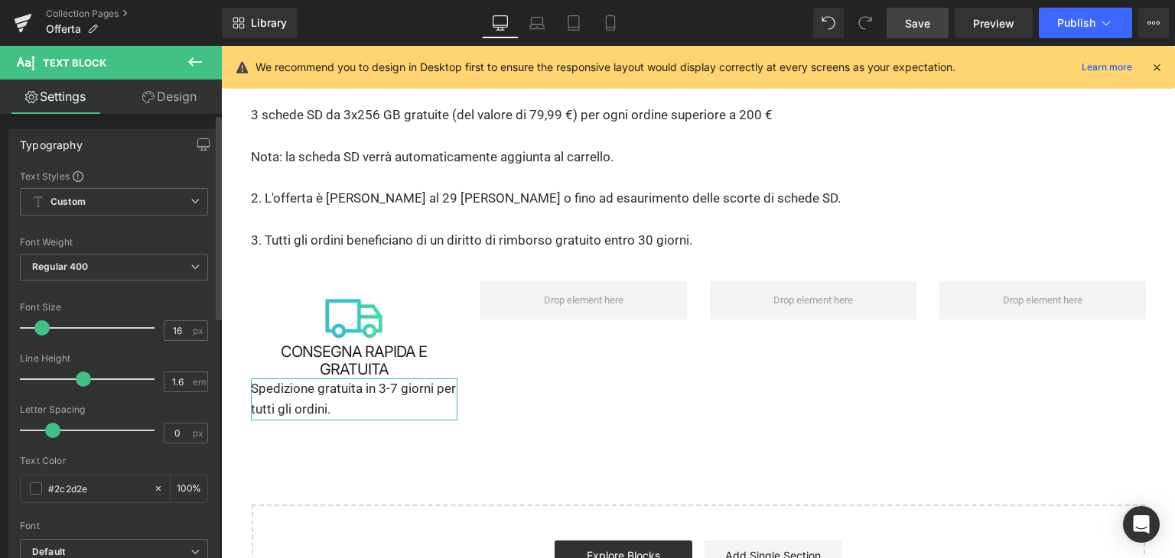
type input "15"
click at [42, 324] on span at bounding box center [39, 327] width 15 height 15
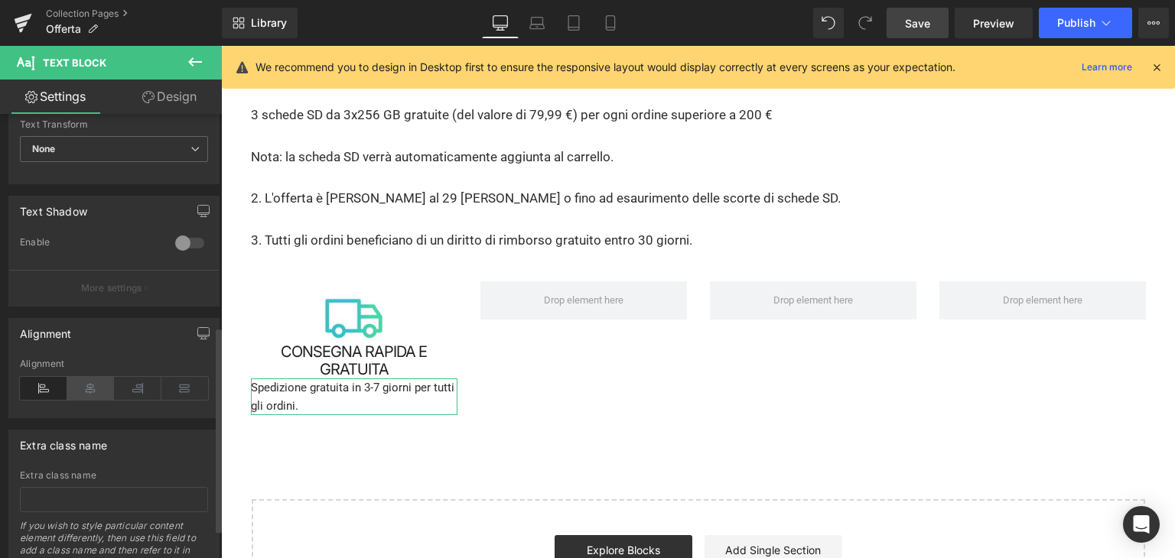
click at [83, 388] on icon at bounding box center [90, 388] width 47 height 23
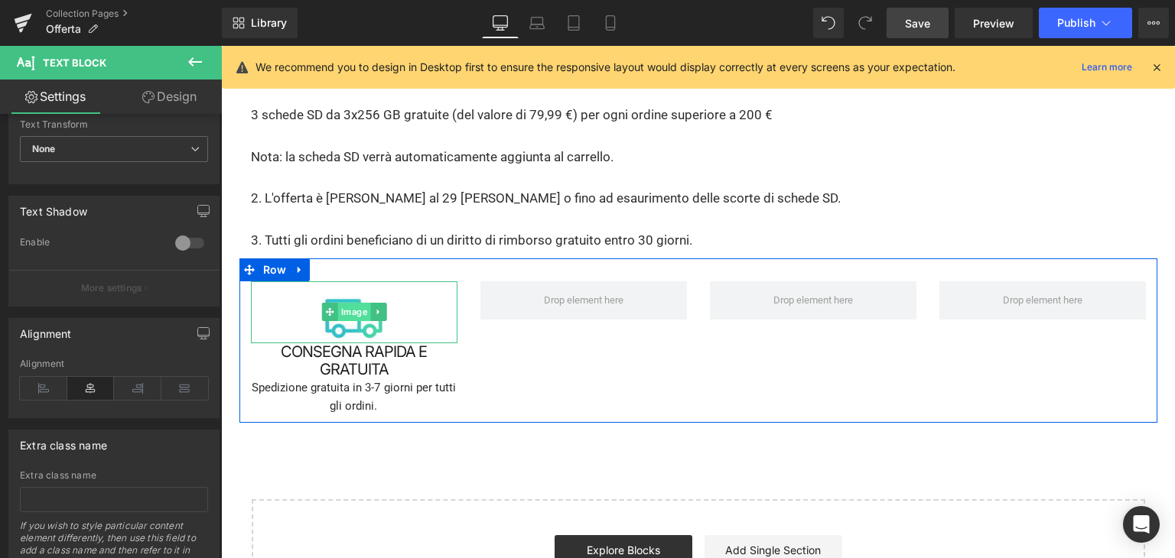
click at [340, 303] on span "Image" at bounding box center [353, 312] width 33 height 18
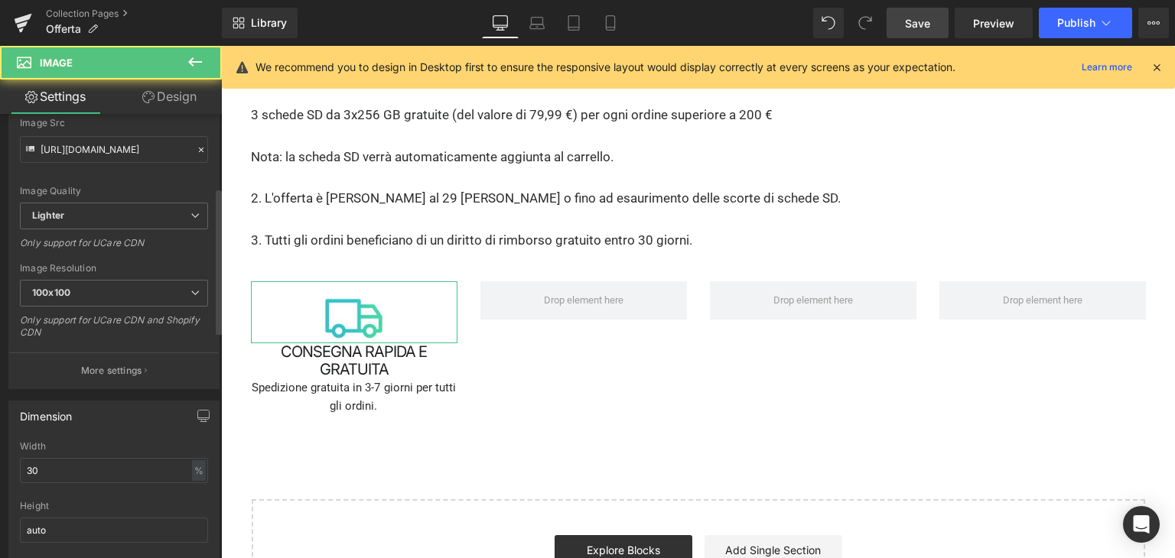
scroll to position [229, 0]
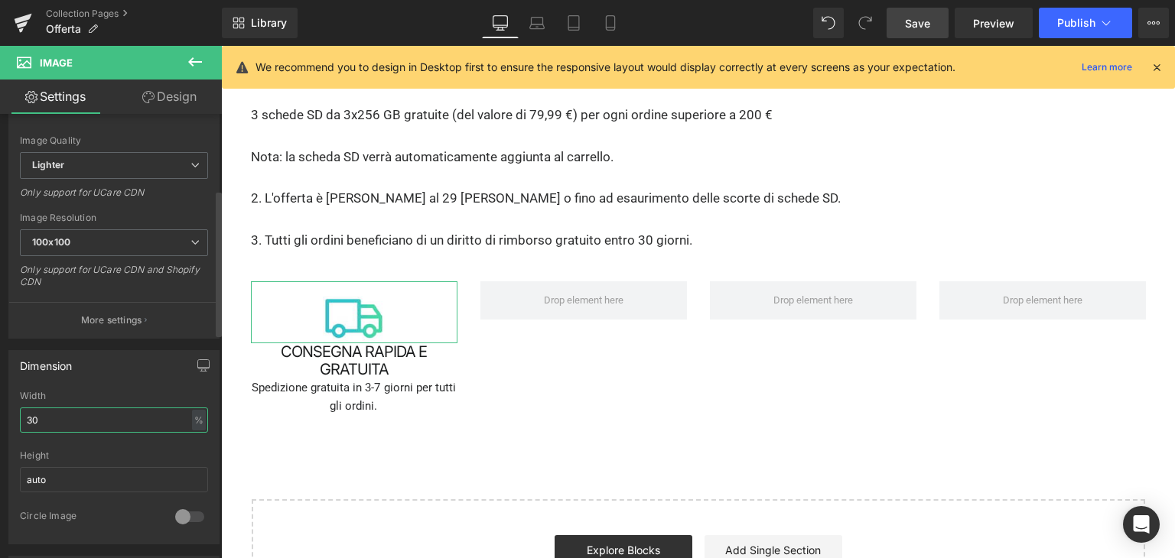
drag, startPoint x: 58, startPoint y: 426, endPoint x: 5, endPoint y: 424, distance: 53.6
click at [5, 424] on div "Dimension 30% Width 30 % % px auto Height auto 0 Circle Image" at bounding box center [114, 442] width 229 height 206
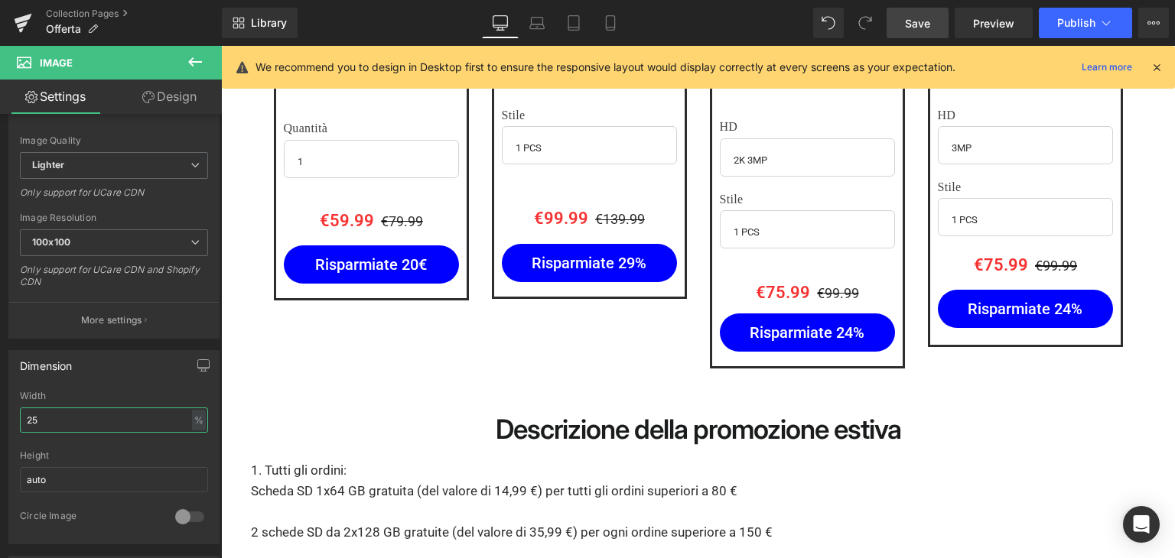
scroll to position [3345, 0]
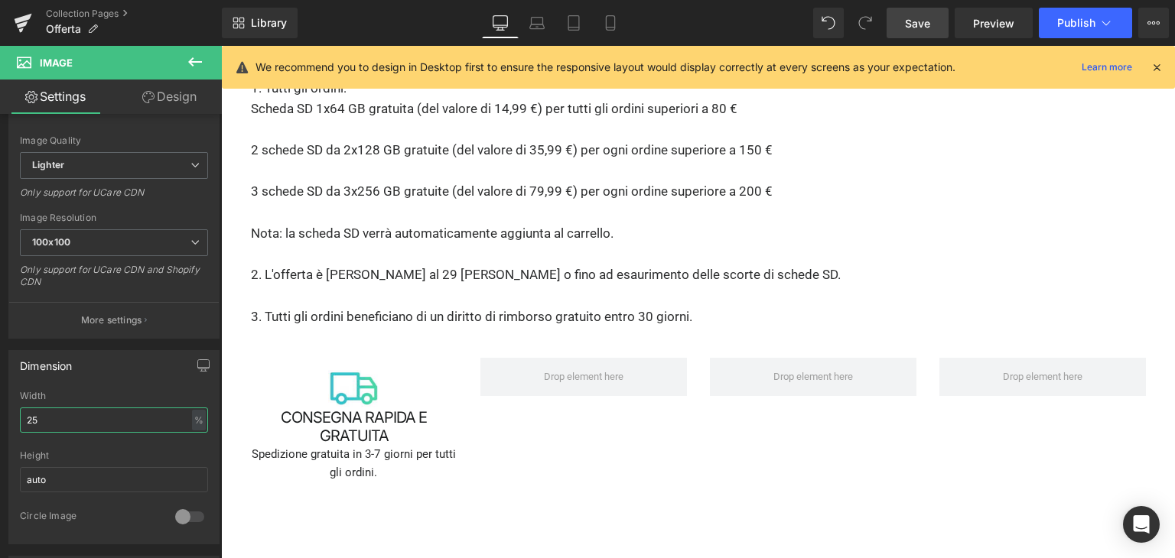
type input "25"
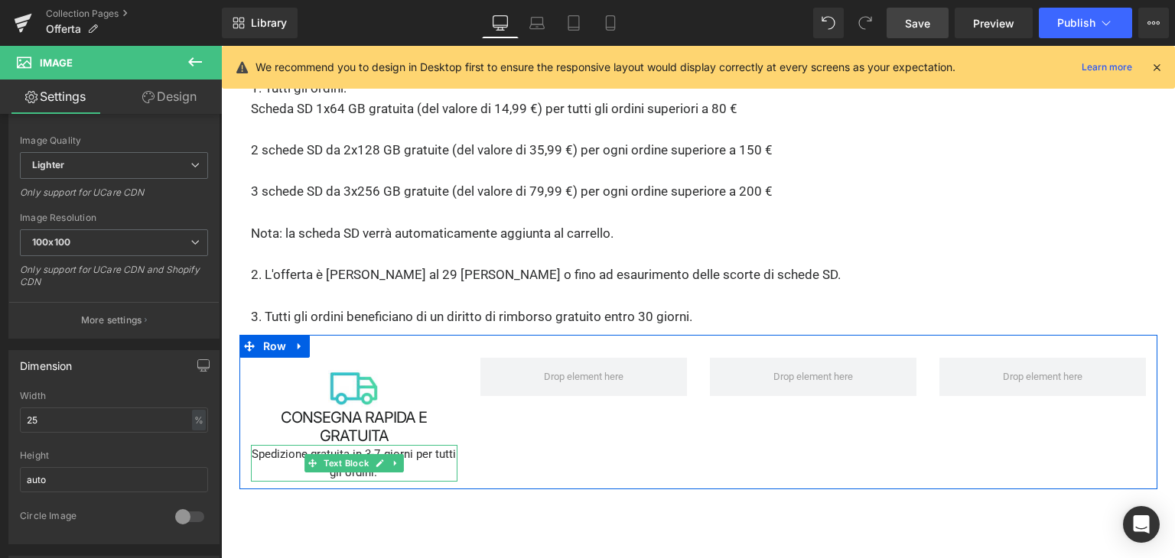
click at [286, 445] on p "Spedizione gratuita in 3-7 giorni per tutti gli ordini." at bounding box center [354, 463] width 206 height 37
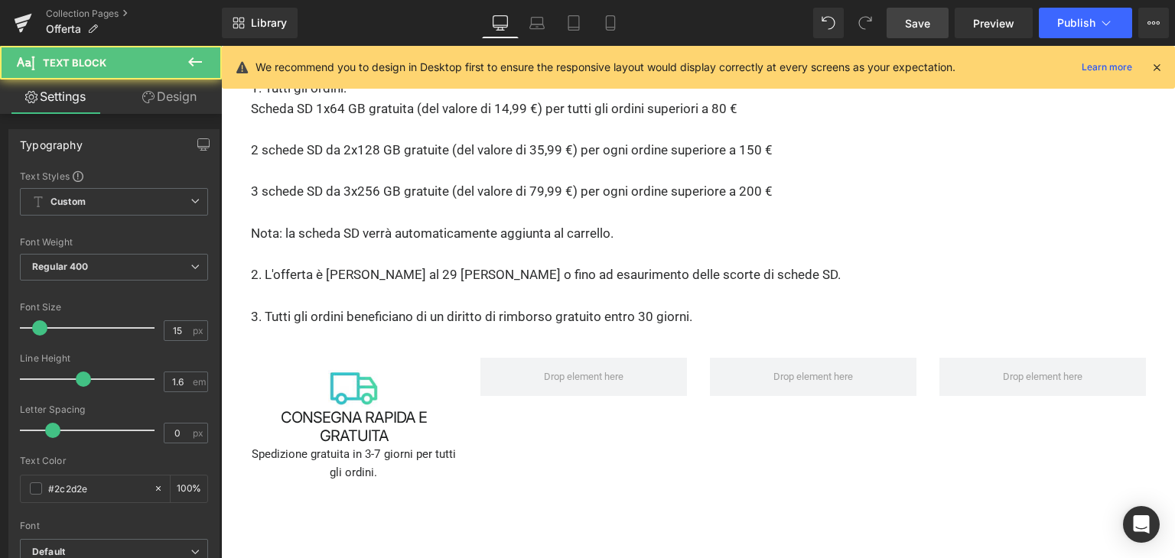
click at [146, 96] on icon at bounding box center [148, 97] width 12 height 12
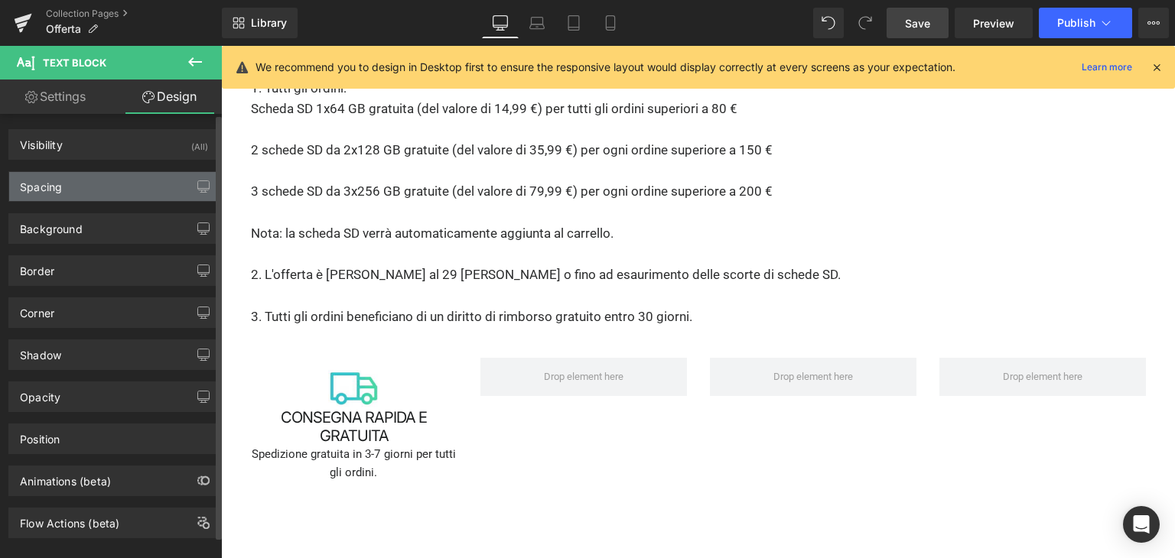
click at [95, 198] on div "Spacing" at bounding box center [114, 186] width 210 height 29
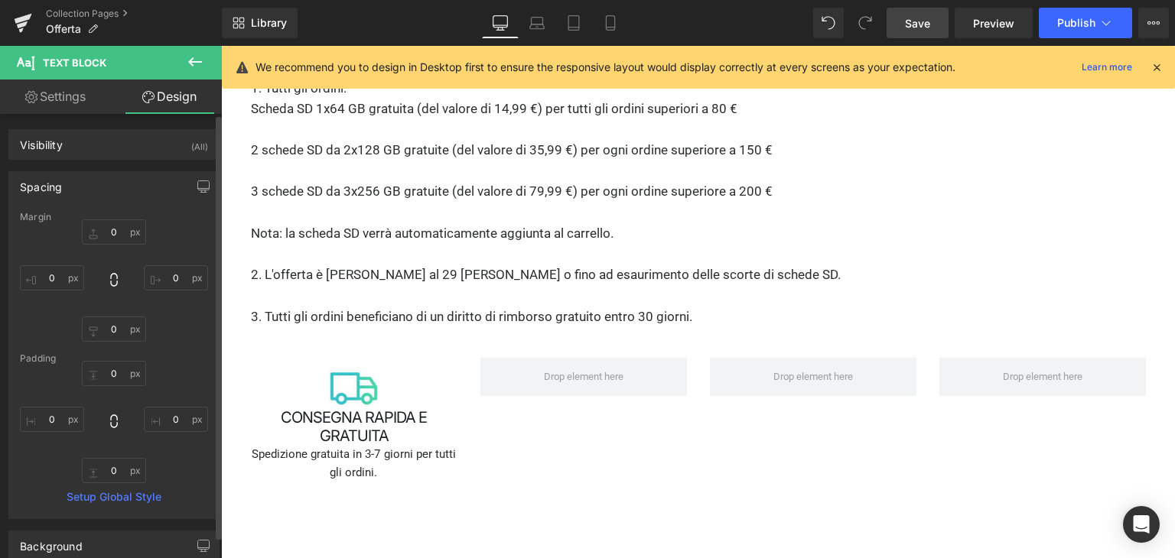
click at [118, 246] on div "0px 0 0px 0 0px 0 0px 0" at bounding box center [114, 280] width 188 height 122
click at [119, 229] on input "0" at bounding box center [114, 231] width 64 height 25
type input "10"
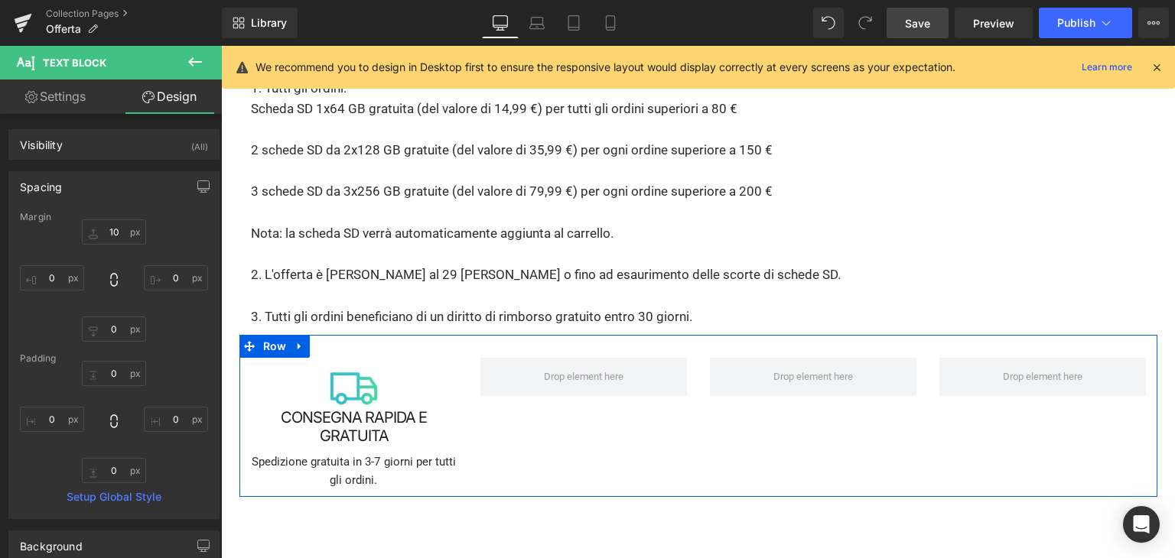
click at [302, 409] on h1 "CONSEGNA RAPIDA E GRATUITA" at bounding box center [354, 426] width 206 height 35
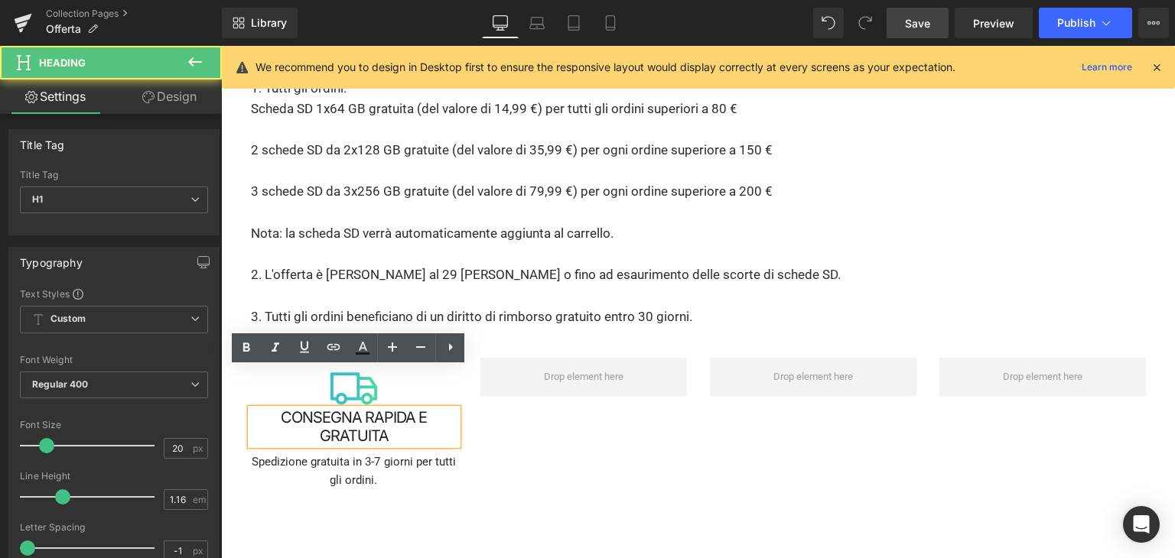
click at [268, 409] on h1 "CONSEGNA RAPIDA E GRATUITA" at bounding box center [354, 426] width 206 height 35
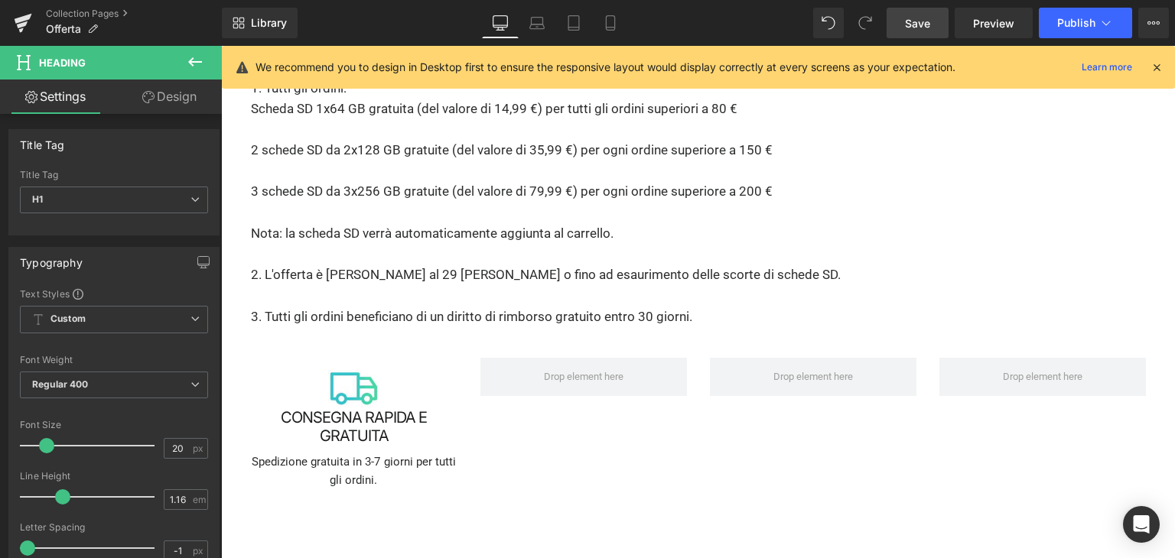
drag, startPoint x: 151, startPoint y: 83, endPoint x: 153, endPoint y: 99, distance: 17.0
click at [151, 83] on link "Design" at bounding box center [169, 97] width 111 height 34
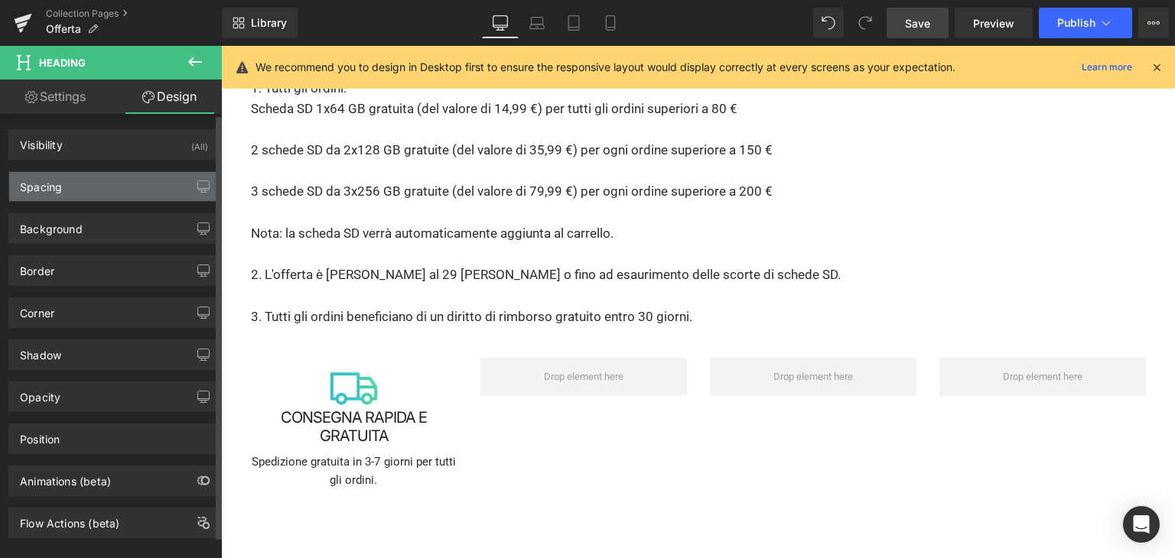
click at [70, 188] on div "Spacing" at bounding box center [114, 186] width 210 height 29
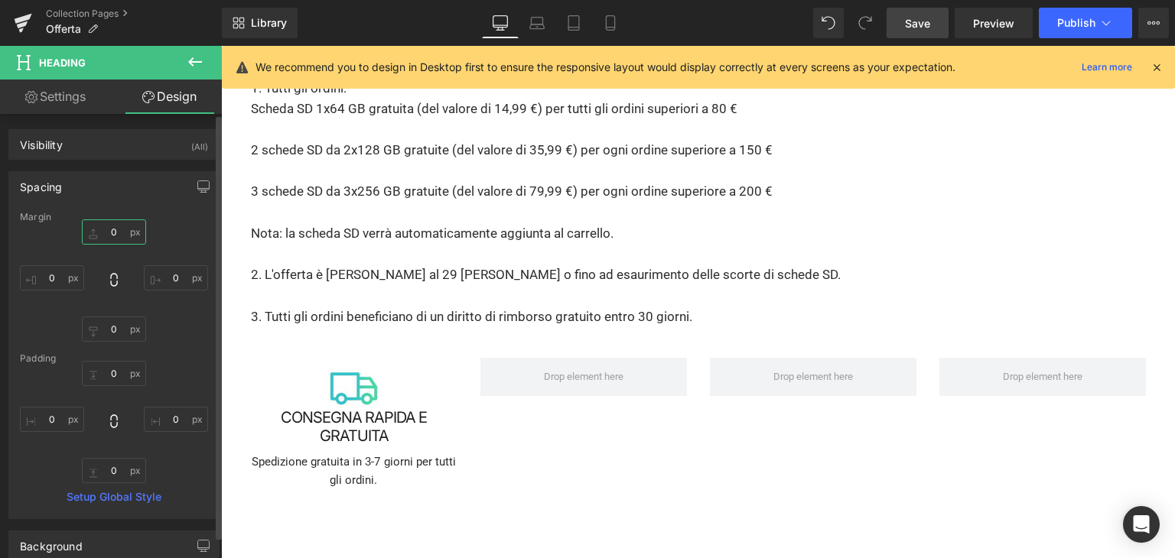
click at [112, 235] on input "0" at bounding box center [114, 231] width 64 height 25
type input "10"
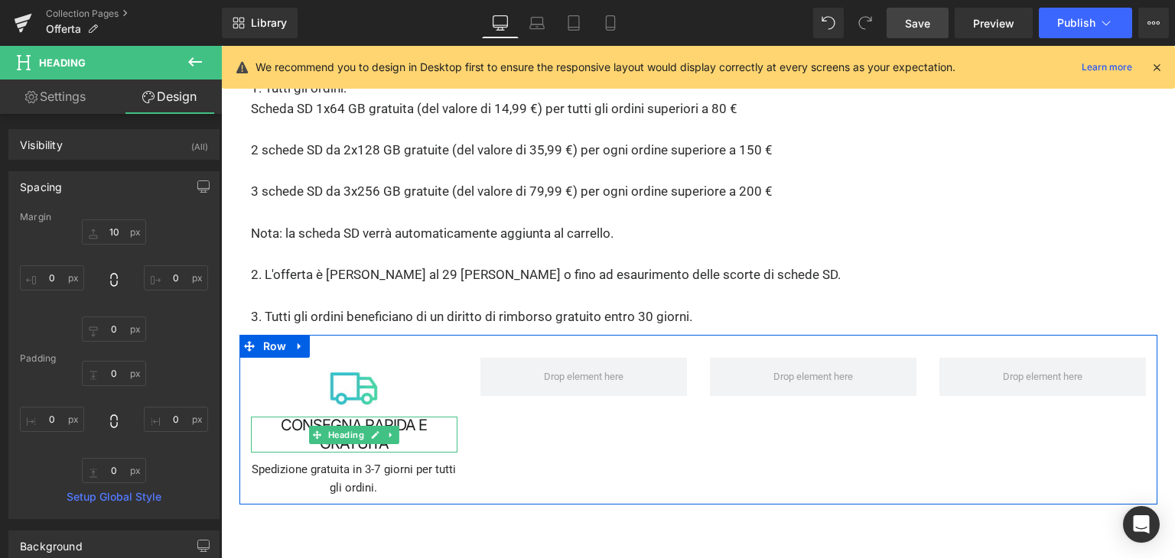
click at [282, 417] on h1 "CONSEGNA RAPIDA E GRATUITA" at bounding box center [354, 434] width 206 height 35
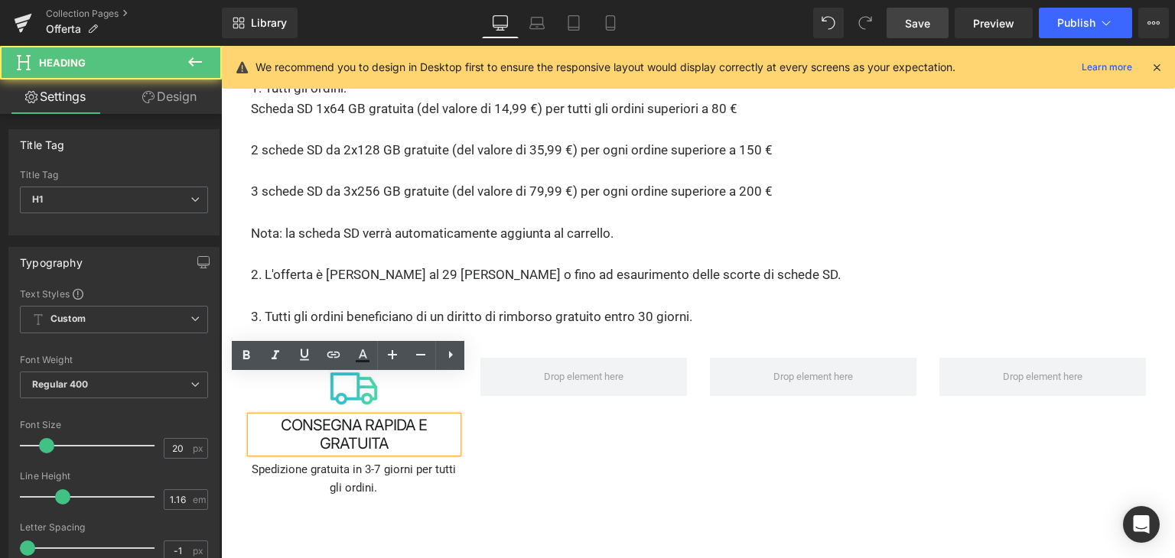
click at [285, 460] on p "Spedizione gratuita in 3-7 giorni per tutti gli ordini." at bounding box center [354, 478] width 206 height 37
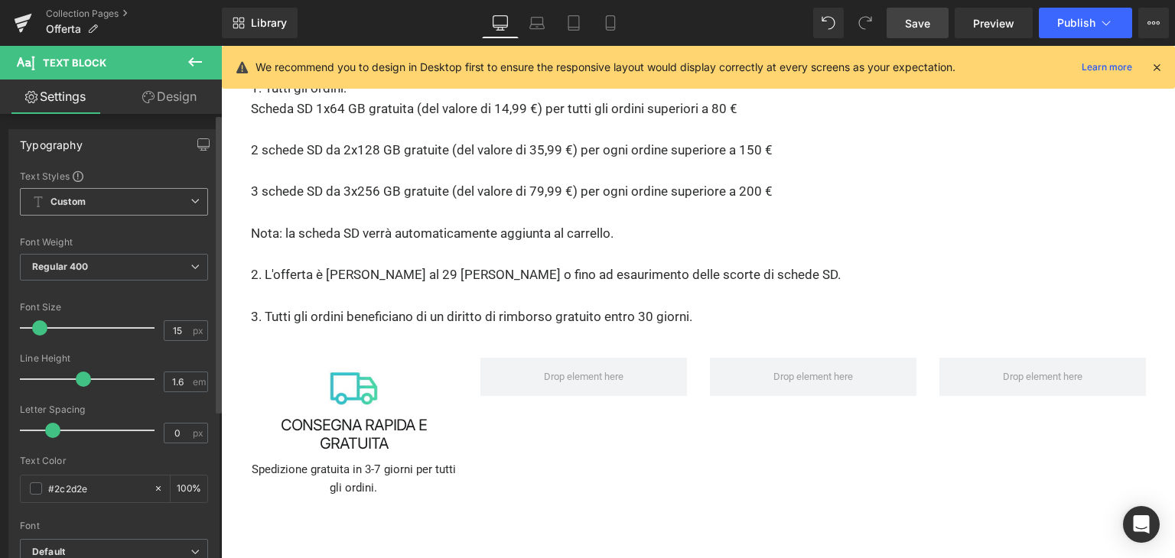
click at [146, 200] on span "Custom Setup Global Style" at bounding box center [114, 202] width 188 height 28
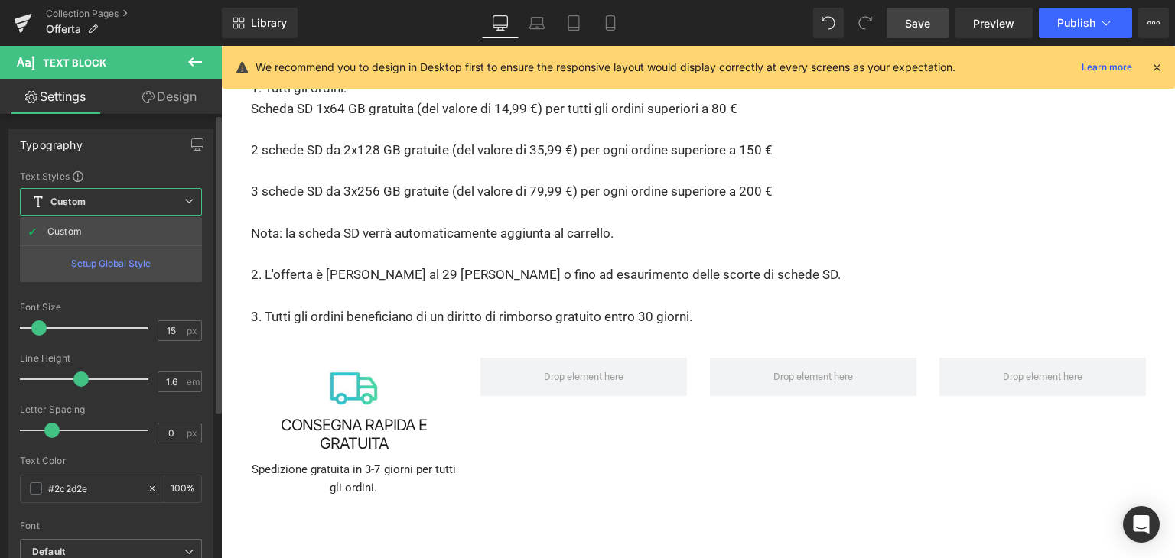
click at [146, 200] on span "Custom Setup Global Style" at bounding box center [111, 202] width 182 height 28
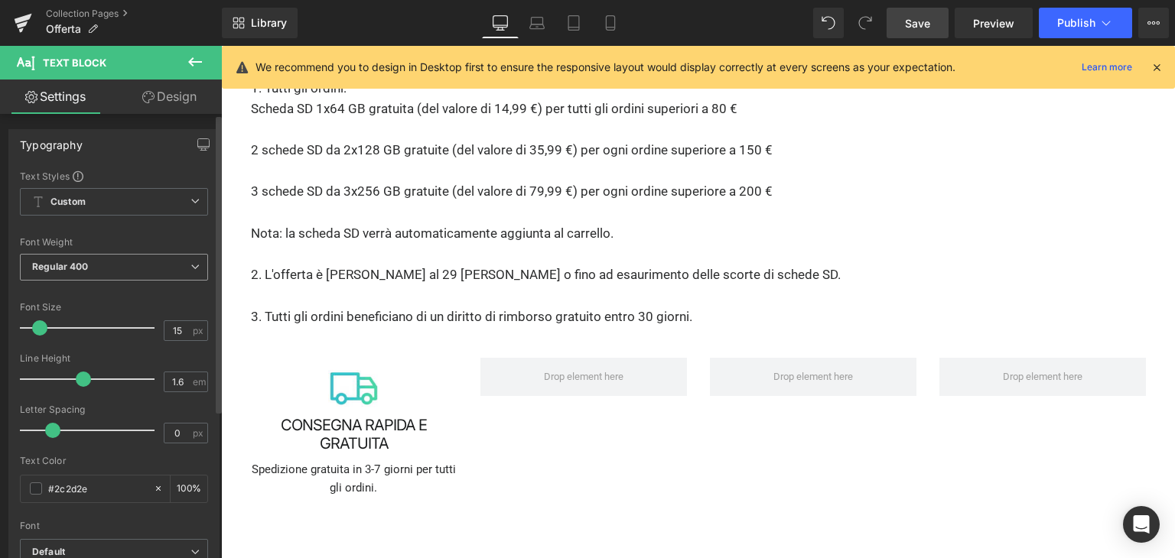
click at [121, 261] on span "Regular 400" at bounding box center [114, 267] width 188 height 27
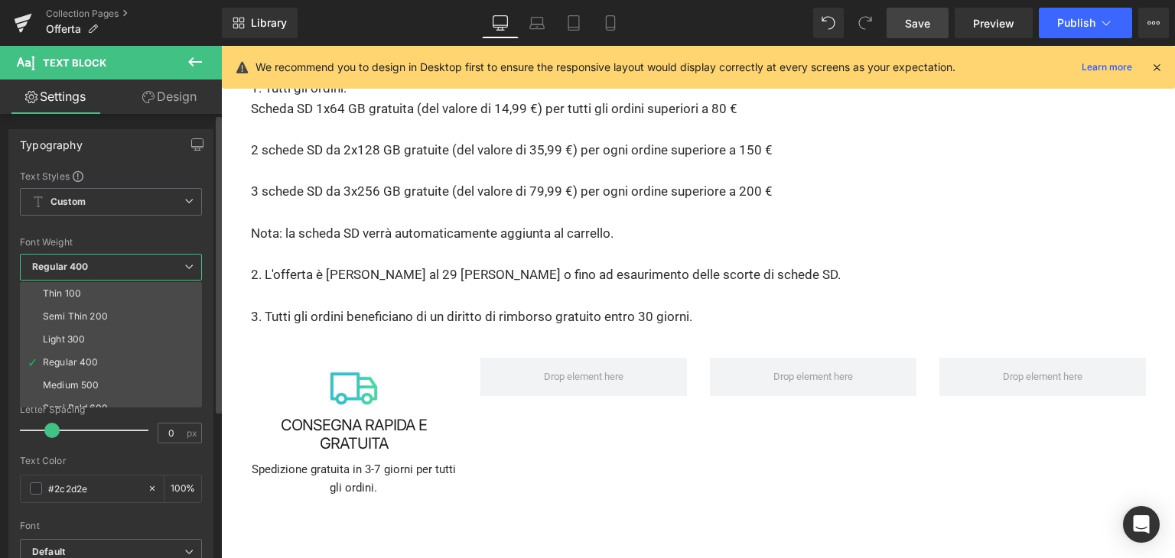
click at [121, 261] on span "Regular 400" at bounding box center [111, 267] width 182 height 27
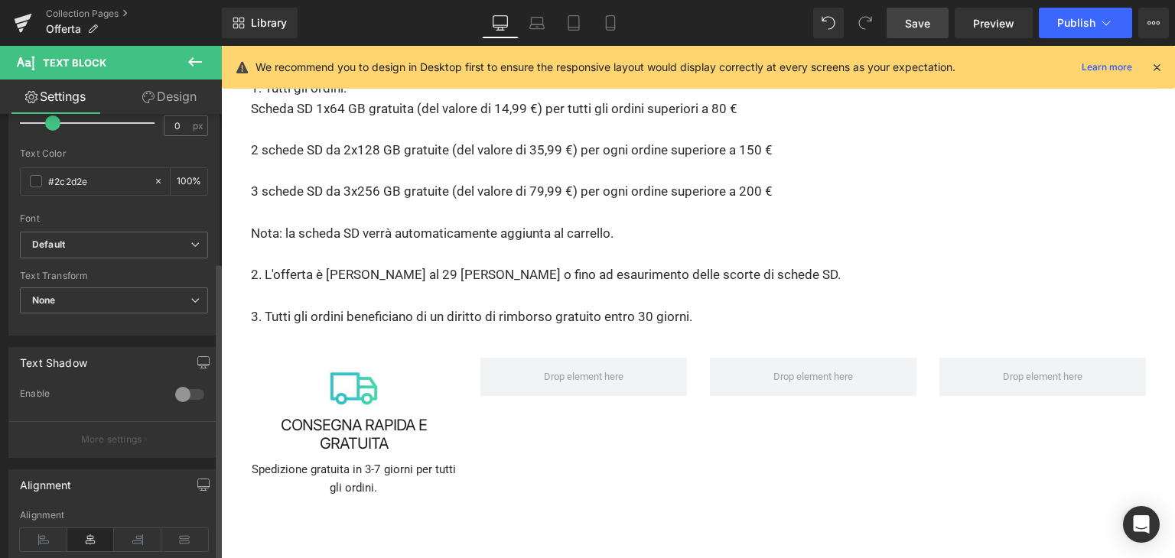
scroll to position [306, 0]
click at [124, 248] on b "Default" at bounding box center [111, 246] width 158 height 13
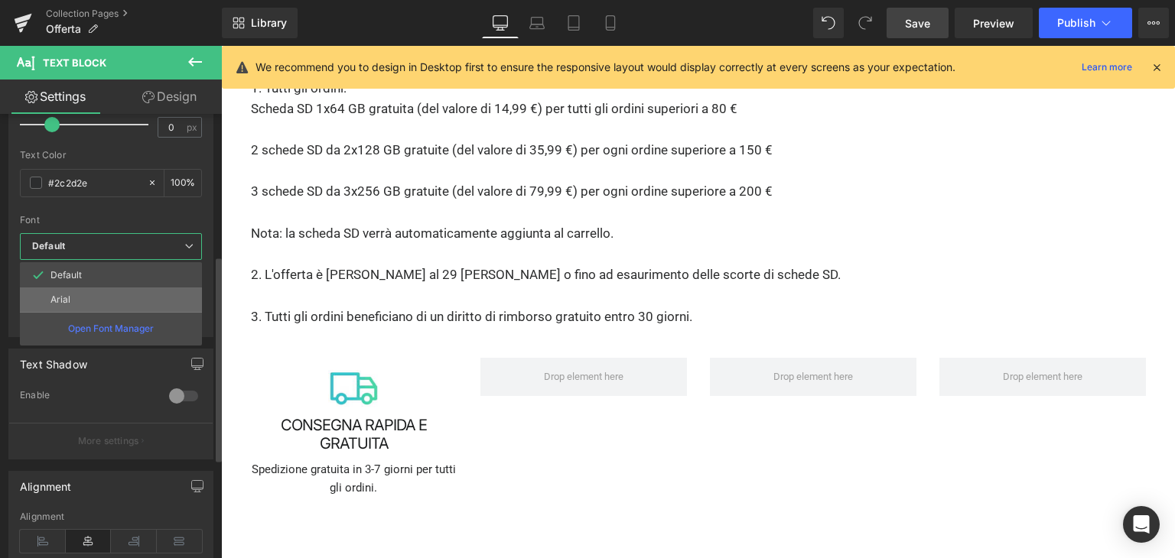
click at [101, 292] on li "Arial" at bounding box center [111, 300] width 182 height 24
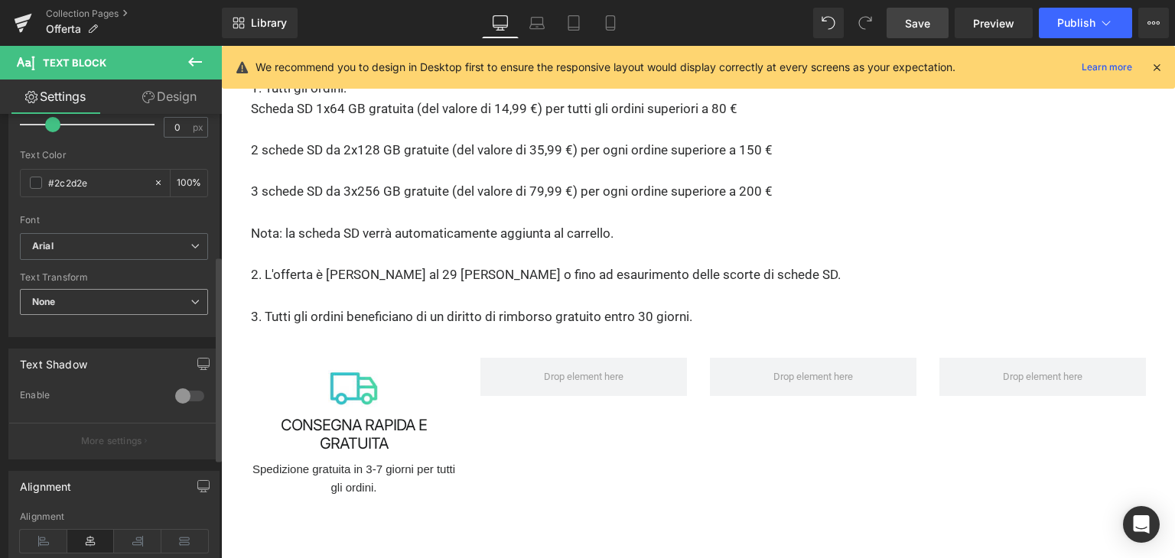
click at [112, 298] on span "None" at bounding box center [114, 302] width 188 height 27
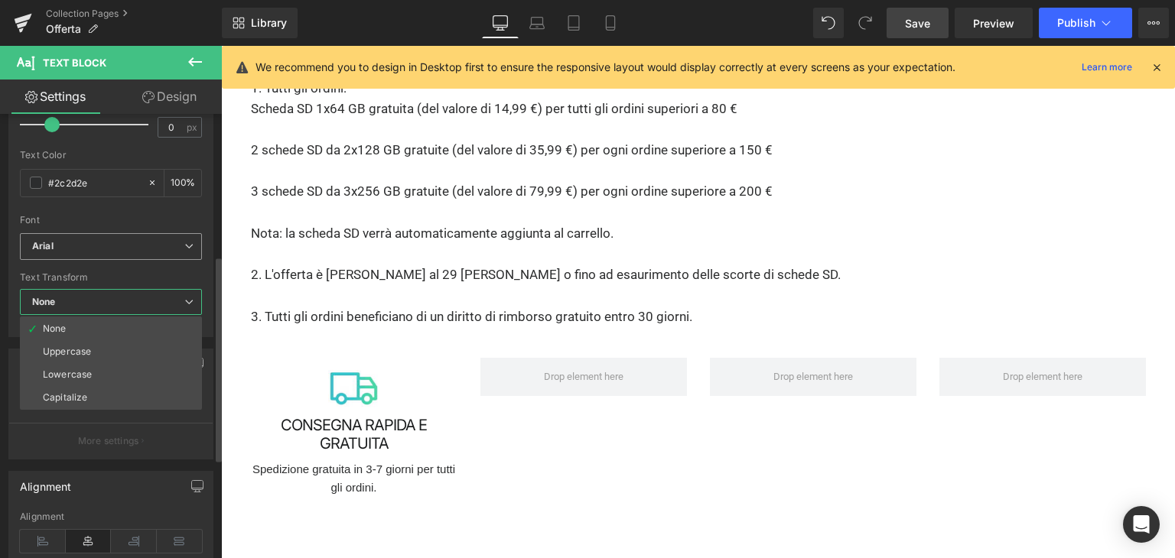
click at [132, 249] on b "Arial" at bounding box center [108, 246] width 152 height 13
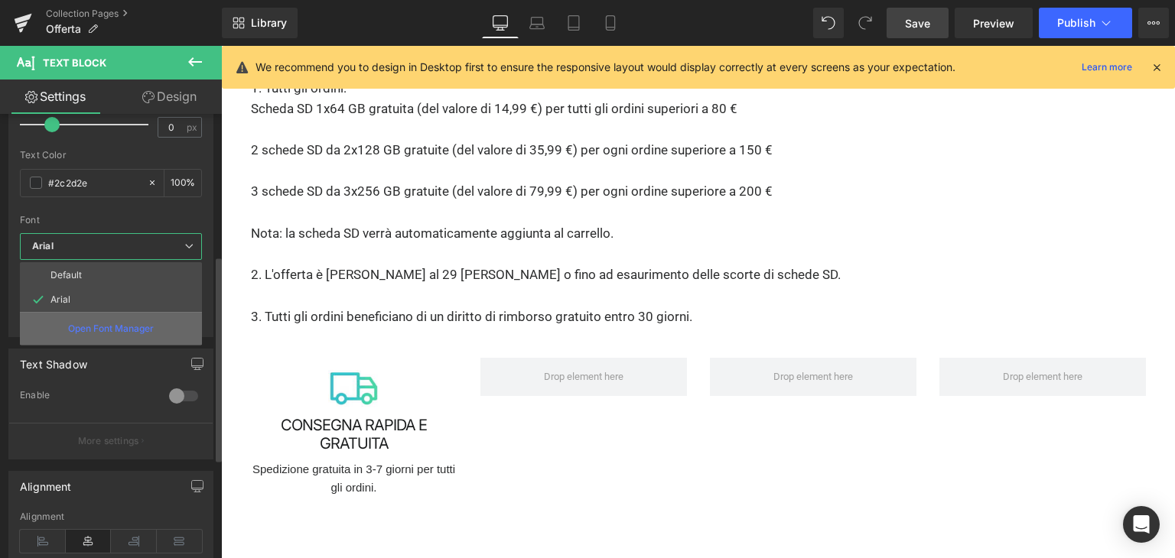
click at [122, 328] on p "Open Font Manager" at bounding box center [111, 329] width 86 height 14
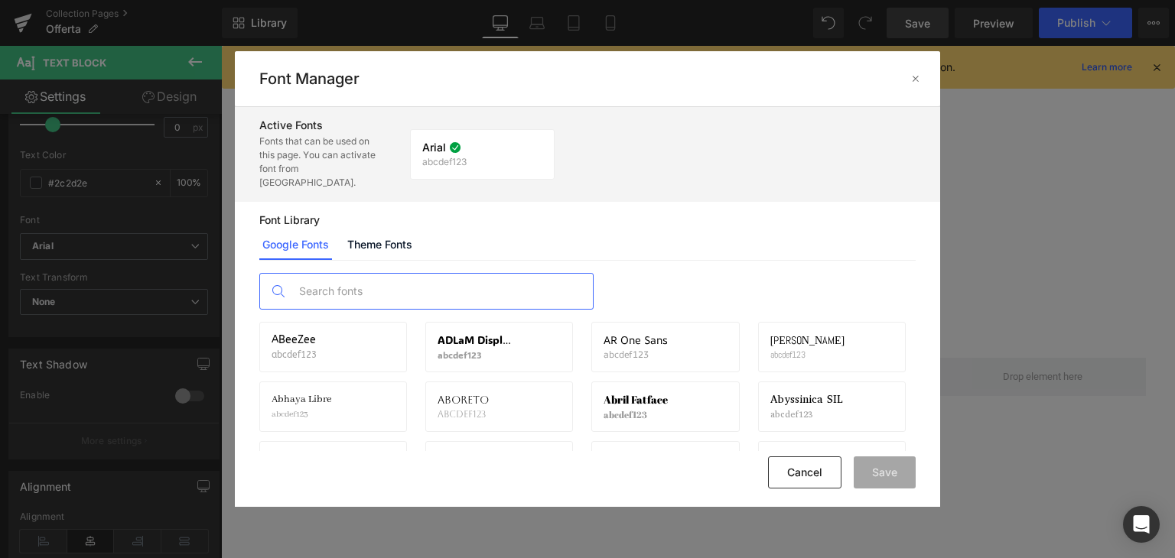
click at [425, 275] on input "text" at bounding box center [442, 291] width 302 height 35
click at [410, 284] on input "text" at bounding box center [442, 291] width 302 height 35
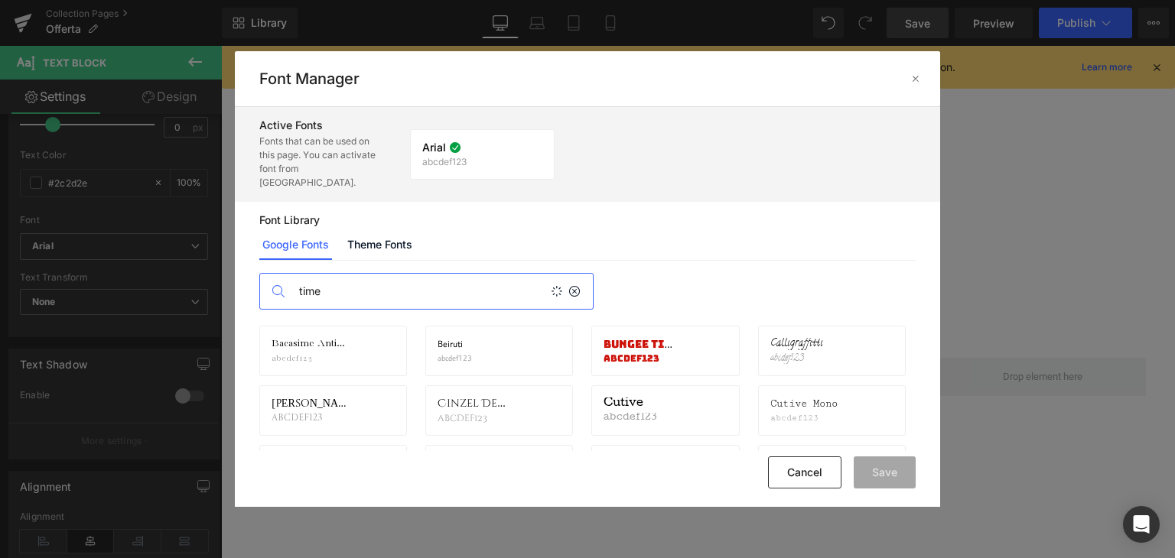
scroll to position [0, 0]
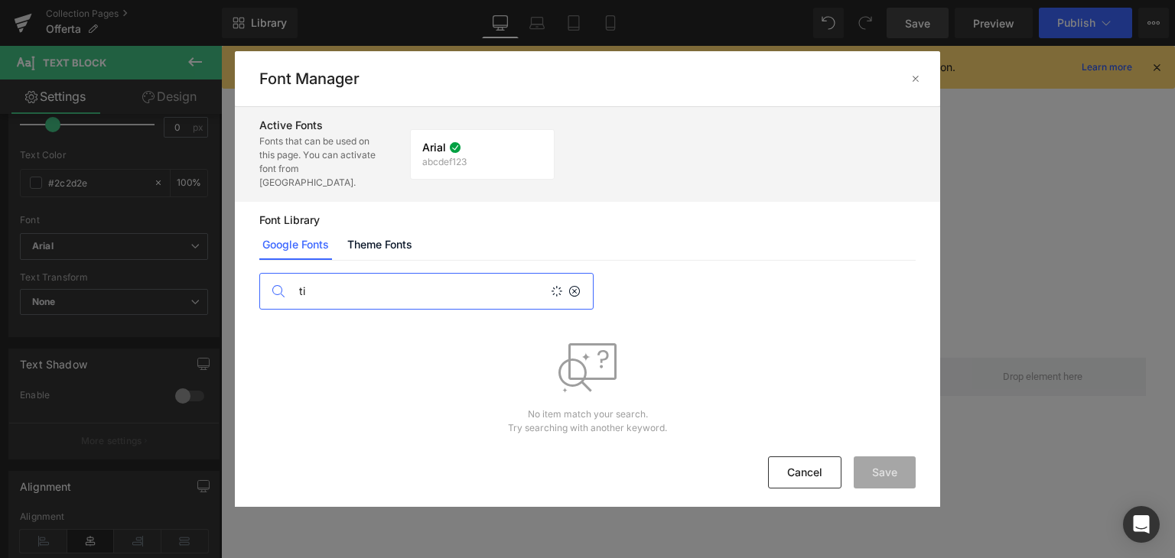
type input "t"
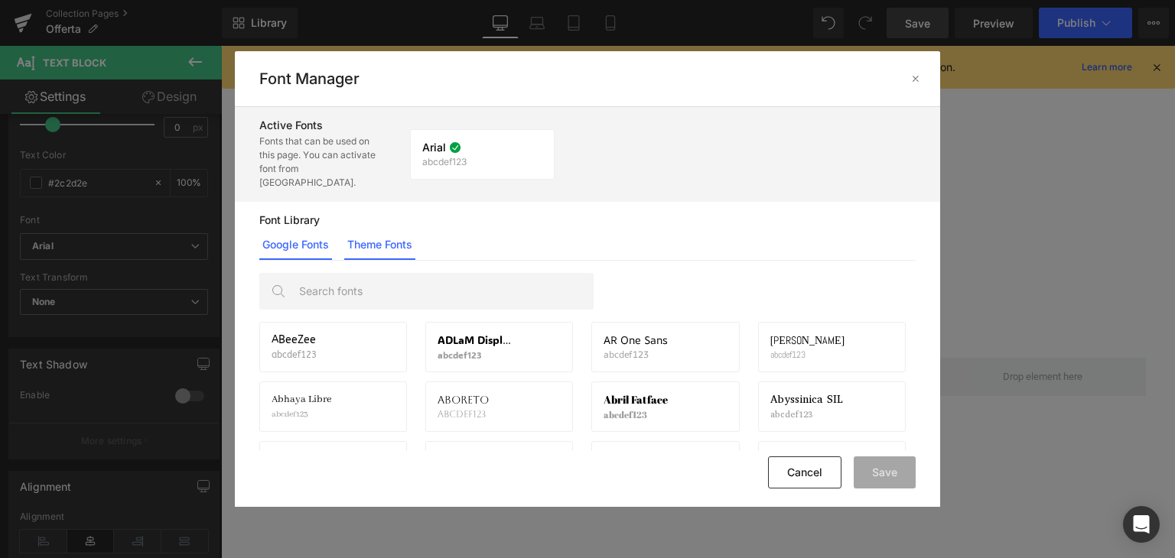
click at [399, 239] on link "Theme Fonts" at bounding box center [379, 244] width 71 height 31
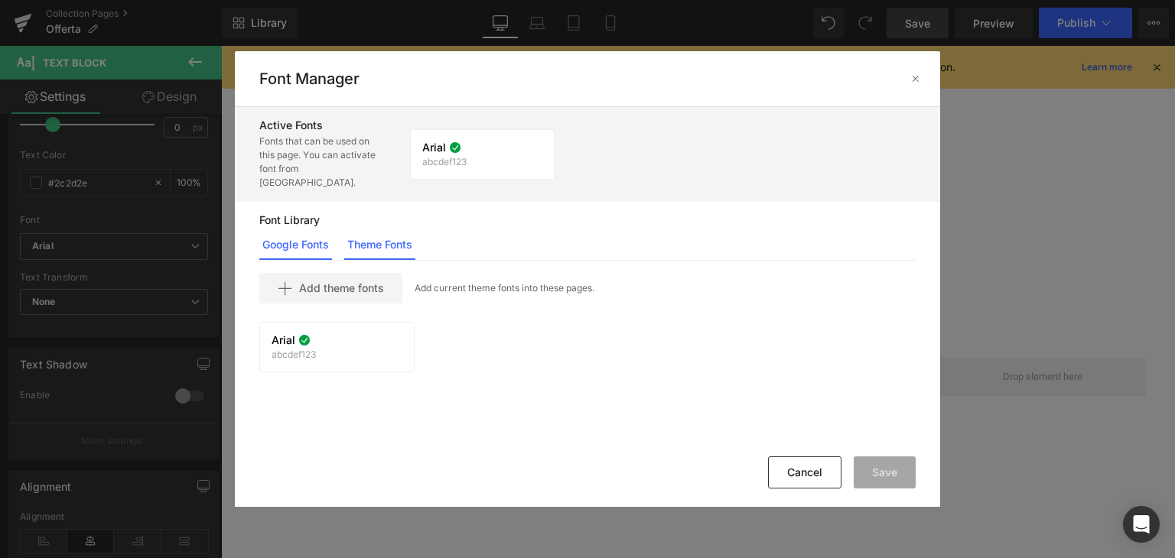
click at [304, 230] on link "Google Fonts" at bounding box center [295, 244] width 73 height 31
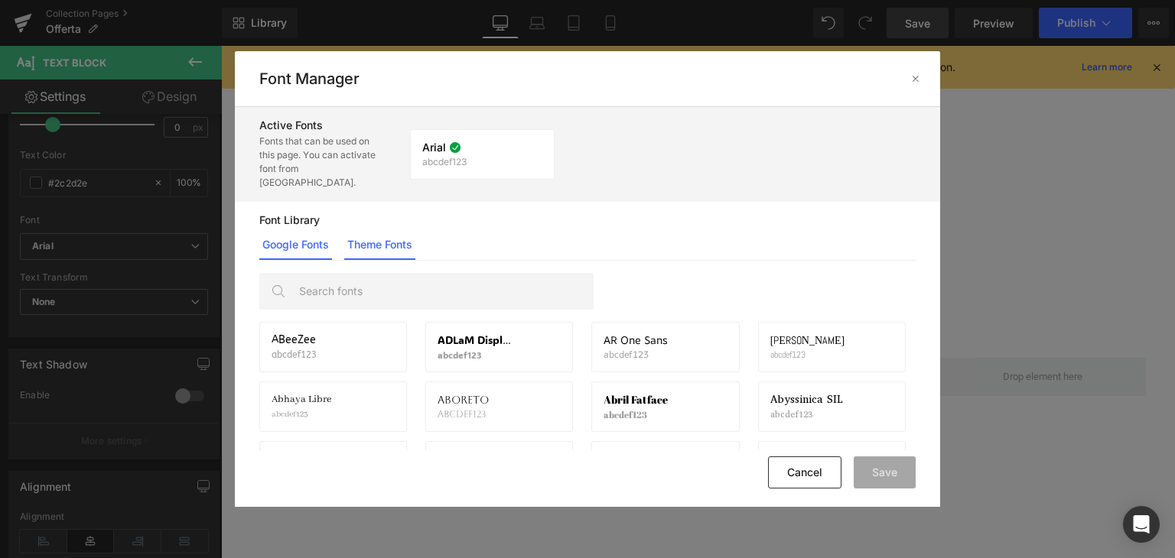
click at [369, 229] on link "Theme Fonts" at bounding box center [379, 244] width 71 height 31
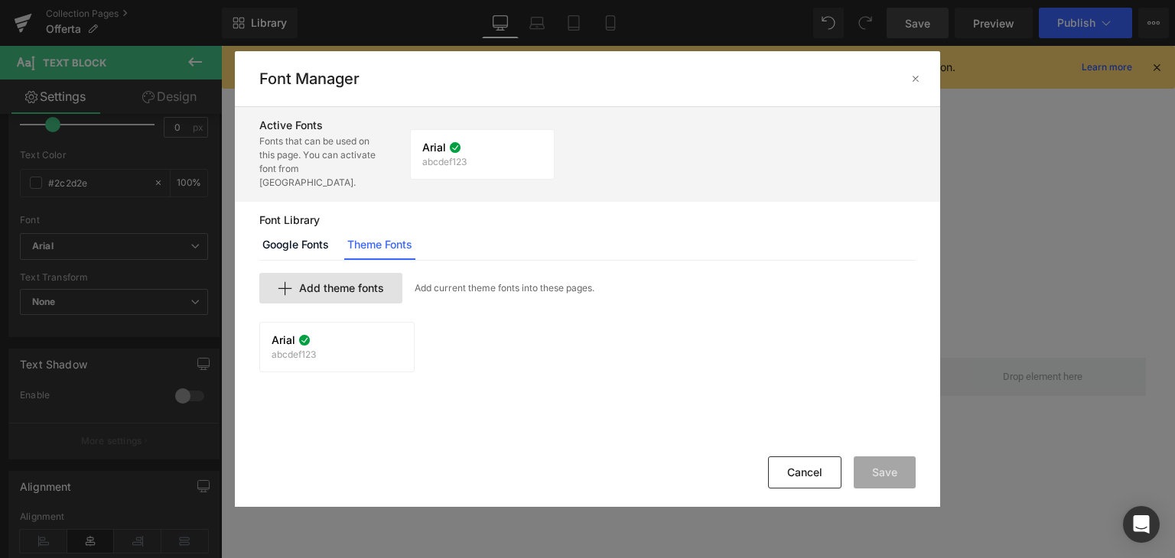
click at [369, 282] on span "Add theme fonts" at bounding box center [341, 288] width 85 height 12
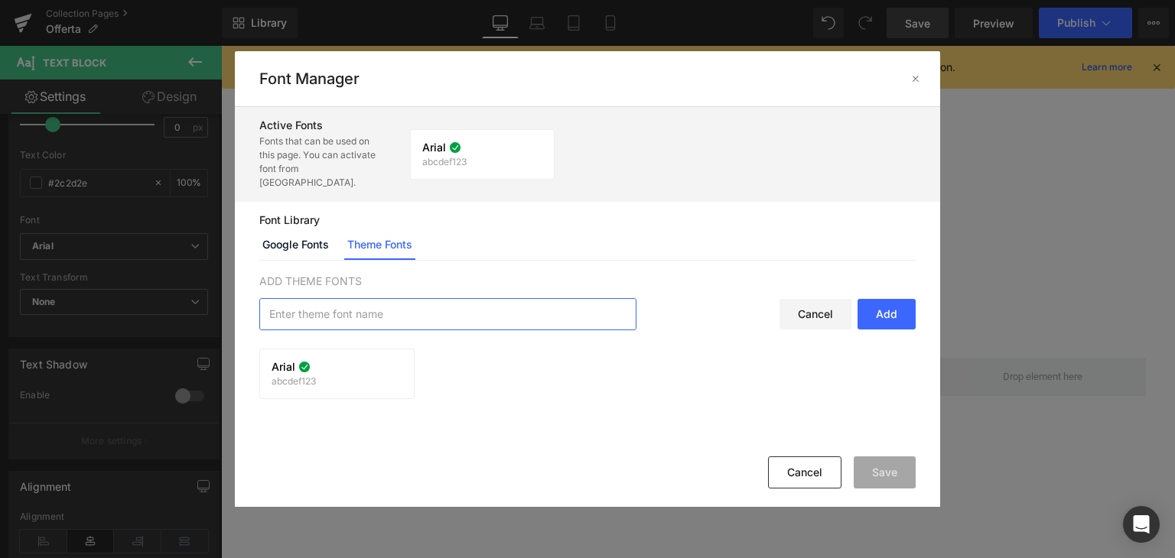
click at [401, 299] on input "text" at bounding box center [448, 314] width 376 height 31
type input "t"
click at [326, 232] on link "Google Fonts" at bounding box center [295, 244] width 73 height 31
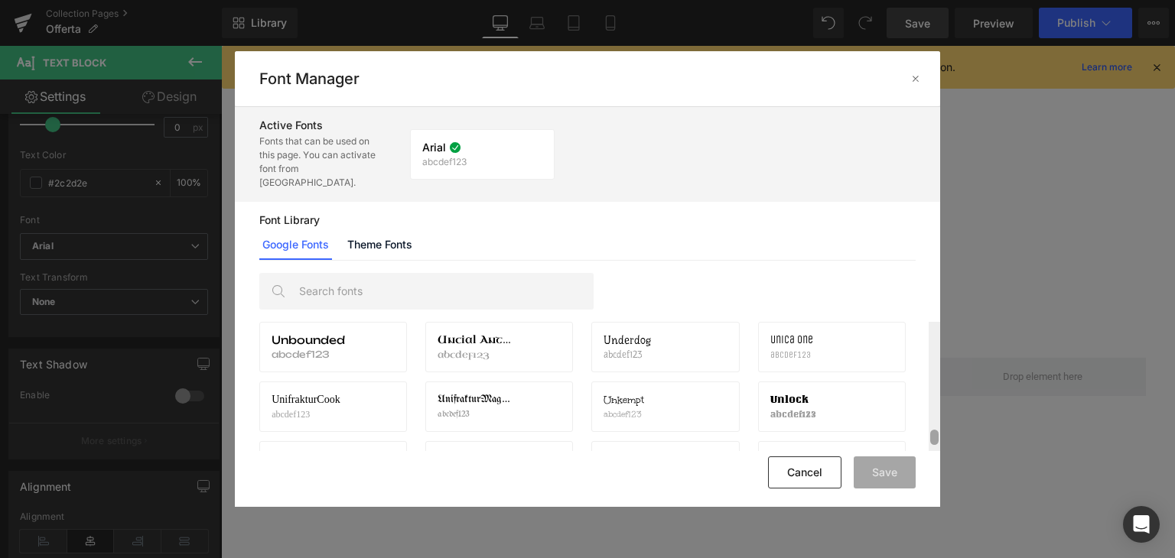
scroll to position [27789, 0]
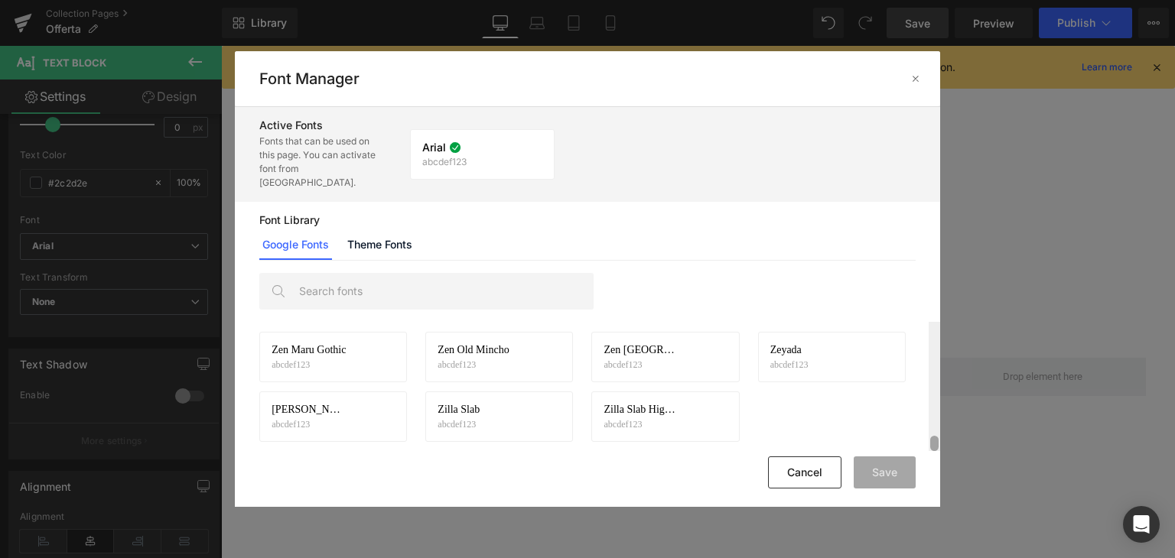
drag, startPoint x: 933, startPoint y: 314, endPoint x: 930, endPoint y: 437, distance: 122.4
click at [930, 437] on div at bounding box center [933, 386] width 11 height 129
click at [382, 411] on icon at bounding box center [382, 417] width 12 height 12
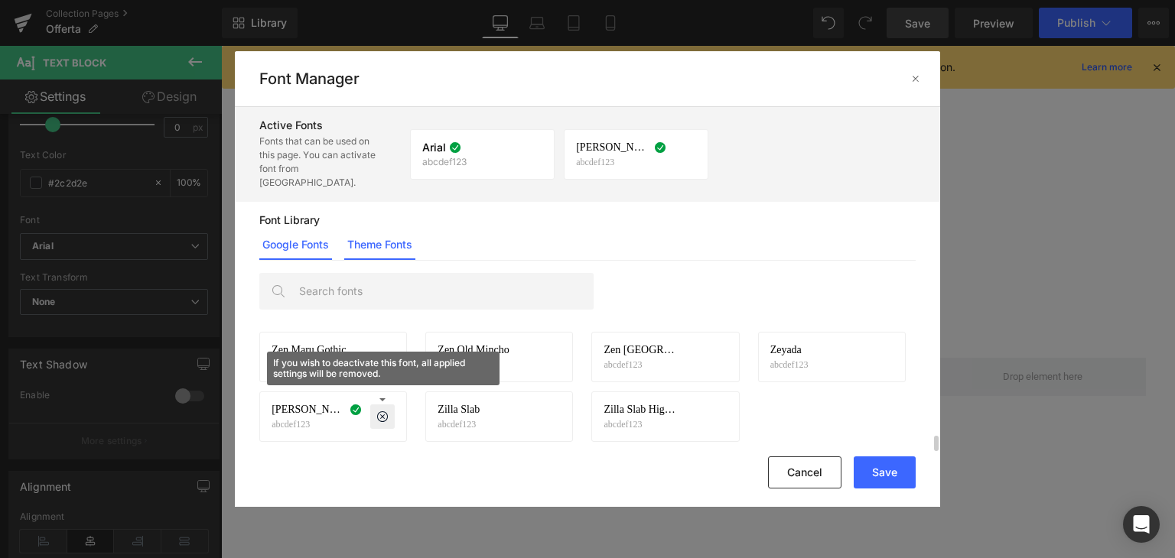
click at [379, 242] on link "Theme Fonts" at bounding box center [379, 244] width 71 height 31
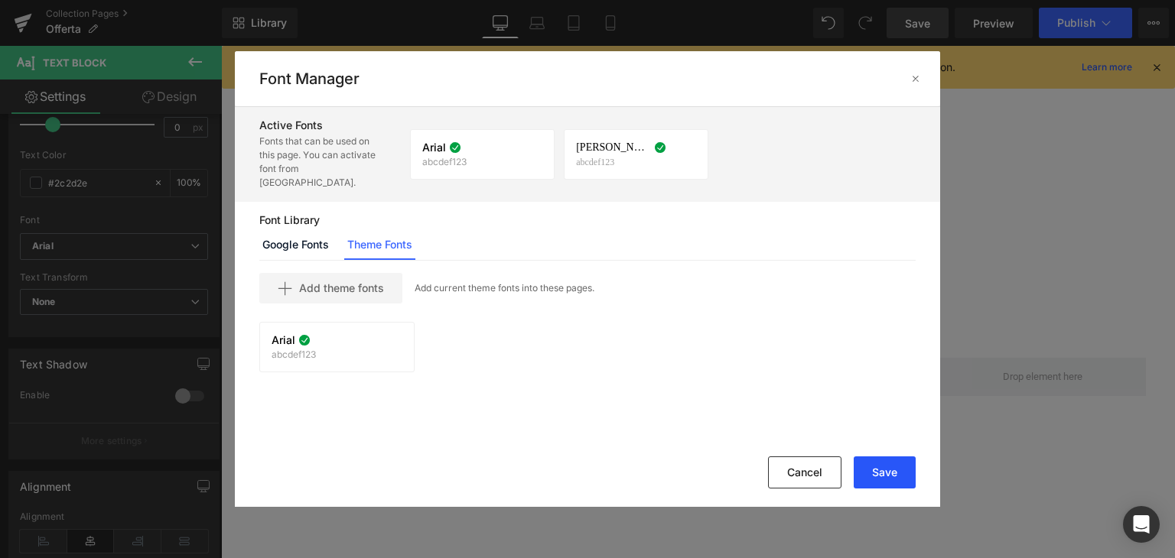
click at [884, 466] on button "Save" at bounding box center [885, 473] width 62 height 32
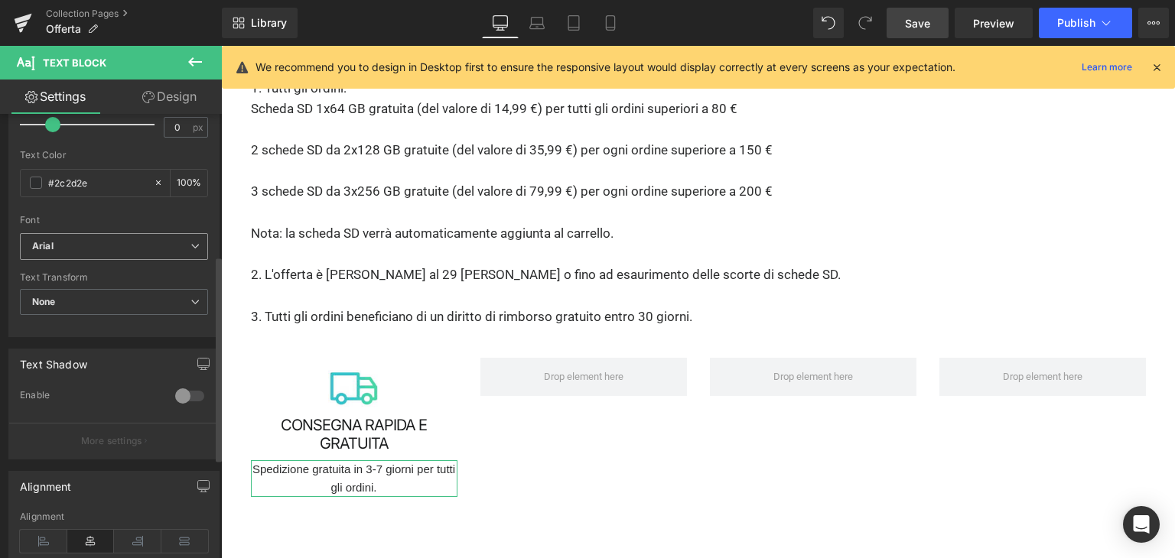
click at [122, 249] on b "Arial" at bounding box center [111, 246] width 158 height 13
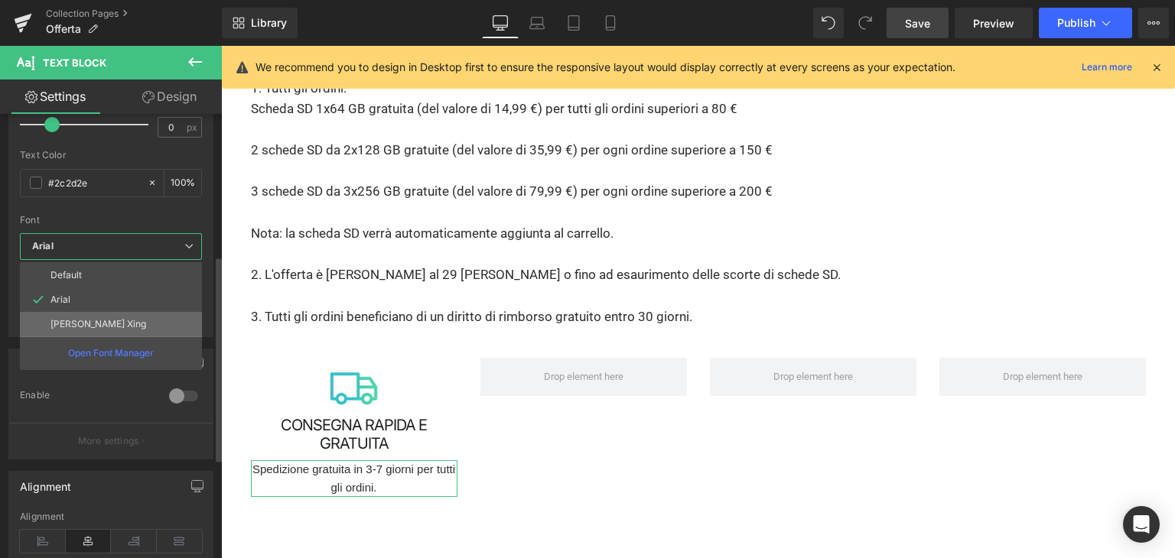
click at [89, 322] on p "Zhi Mang Xing" at bounding box center [98, 324] width 96 height 11
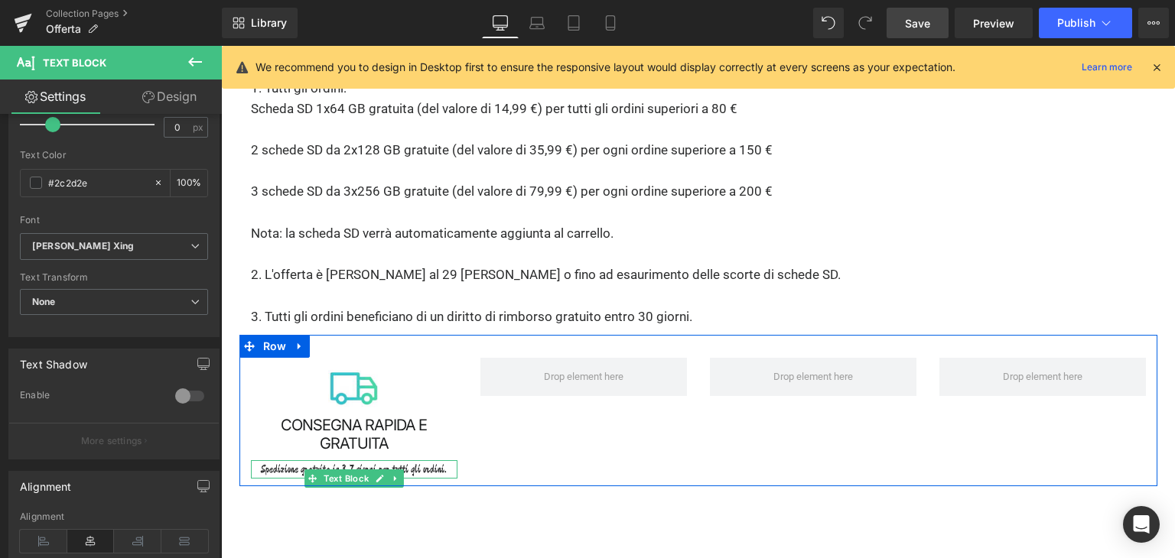
click at [426, 460] on p "Spedizione gratuita in 3-7 giorni per tutti gli ordini." at bounding box center [354, 469] width 206 height 18
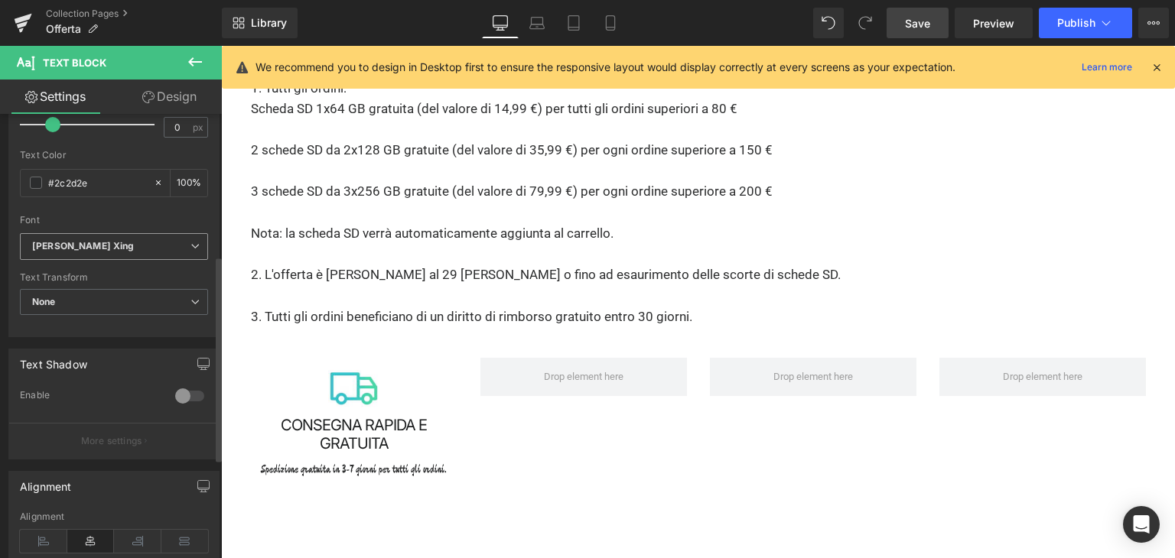
click at [128, 242] on b "Zhi Mang Xing" at bounding box center [111, 246] width 158 height 13
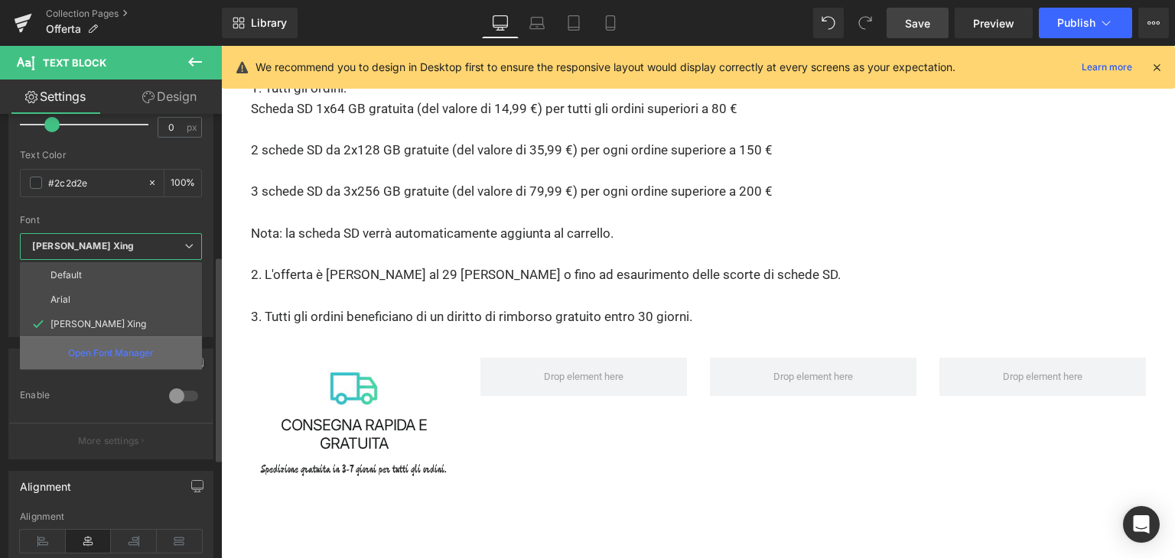
click at [122, 349] on p "Open Font Manager" at bounding box center [111, 353] width 86 height 14
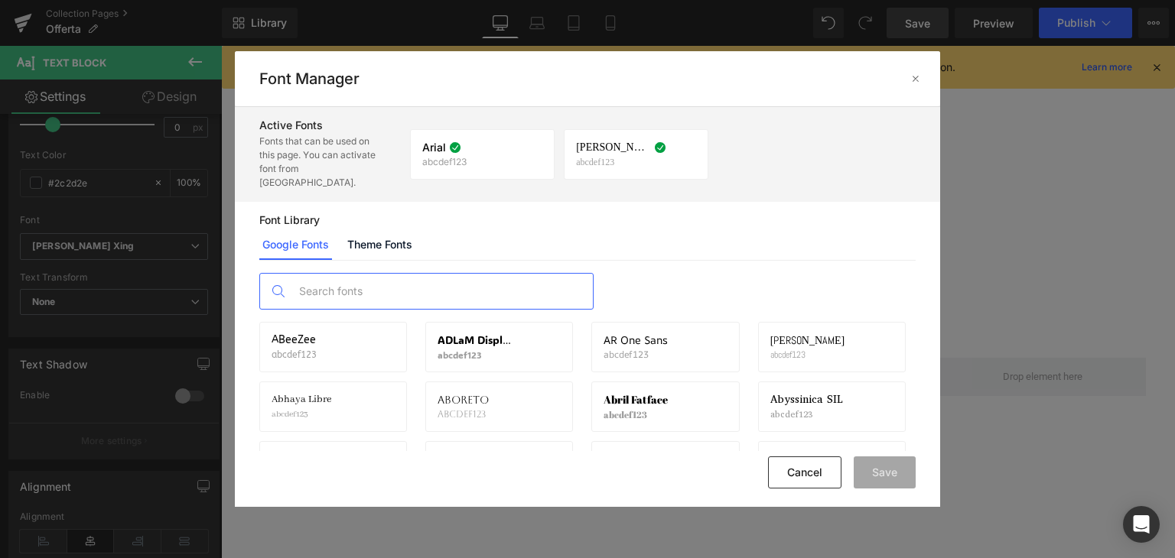
click at [398, 283] on input "text" at bounding box center [442, 291] width 302 height 35
paste input "Montserrat"
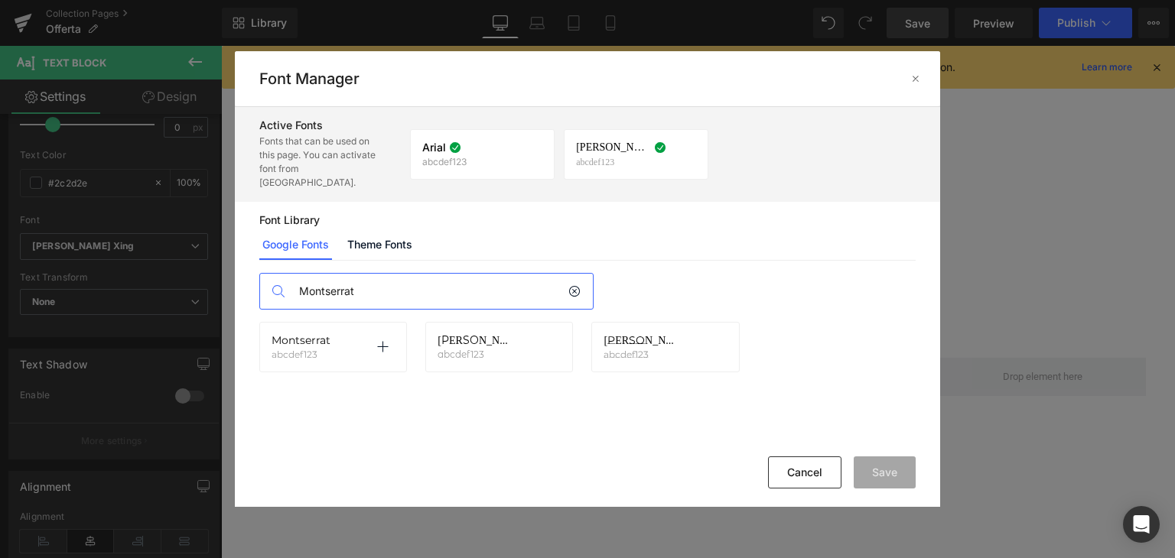
type input "Montserrat"
click at [364, 341] on div "Montserrat abcdef123 Activate font" at bounding box center [333, 347] width 123 height 26
click at [376, 341] on icon at bounding box center [382, 347] width 12 height 12
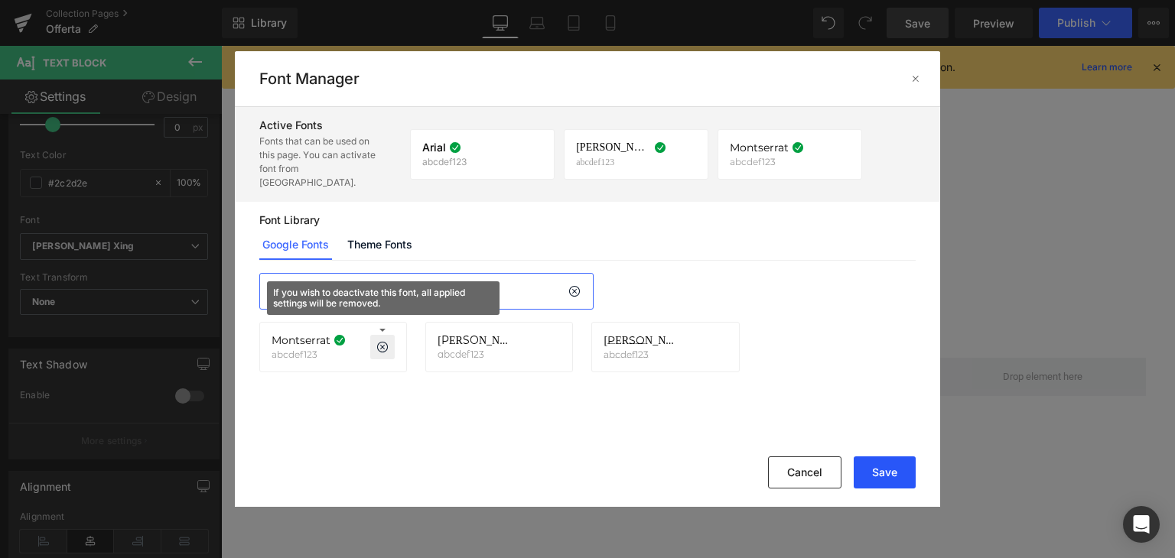
click at [875, 467] on button "Save" at bounding box center [885, 473] width 62 height 32
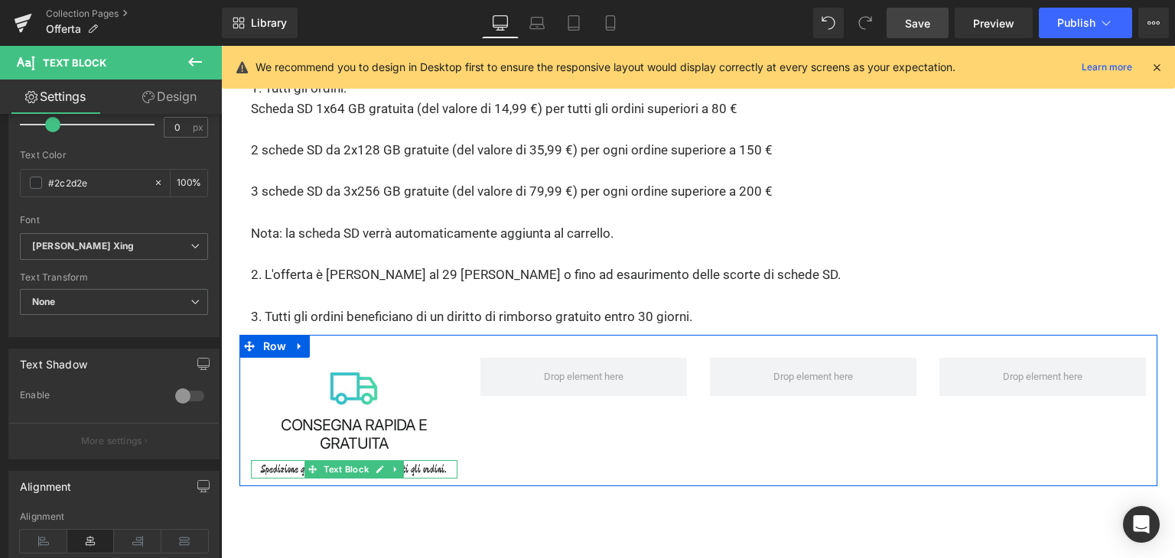
click at [284, 460] on p "Spedizione gratuita in 3-7 giorni per tutti gli ordini." at bounding box center [354, 469] width 206 height 18
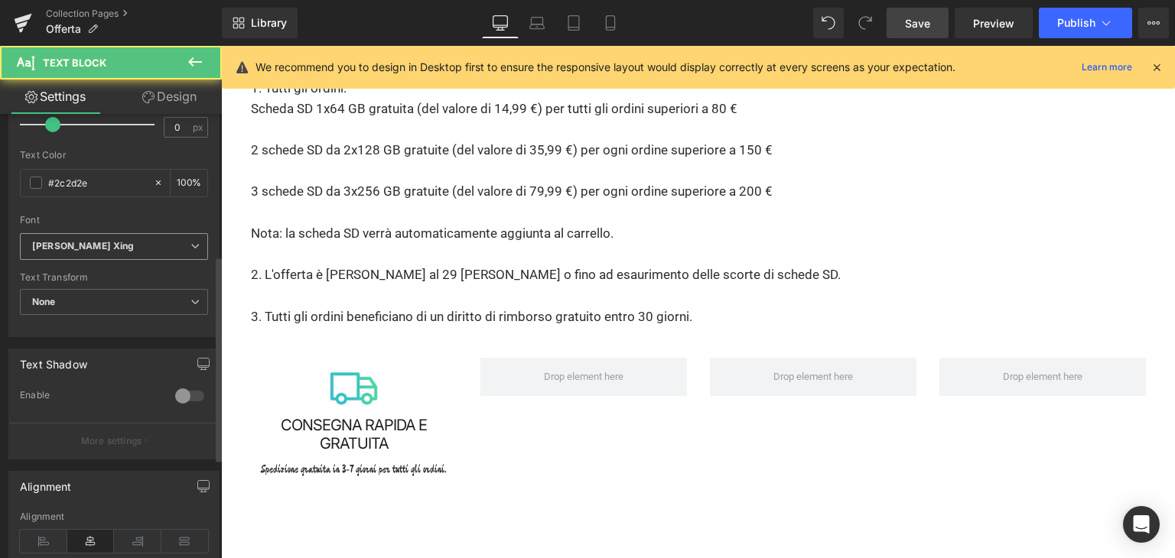
click at [93, 233] on span "Zhi Mang Xing" at bounding box center [114, 246] width 188 height 27
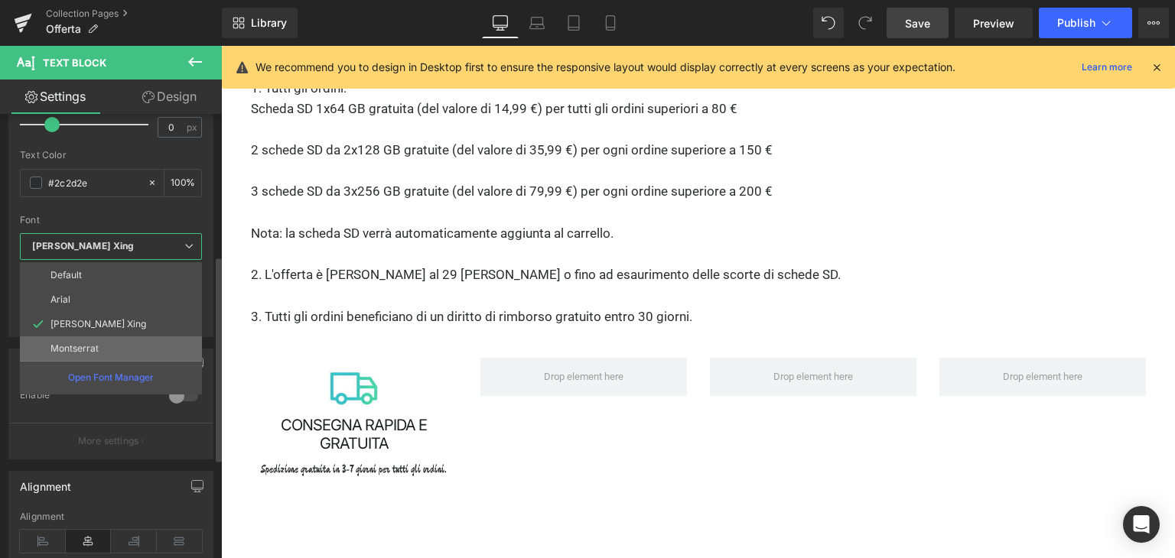
click at [80, 339] on li "Montserrat" at bounding box center [111, 349] width 182 height 24
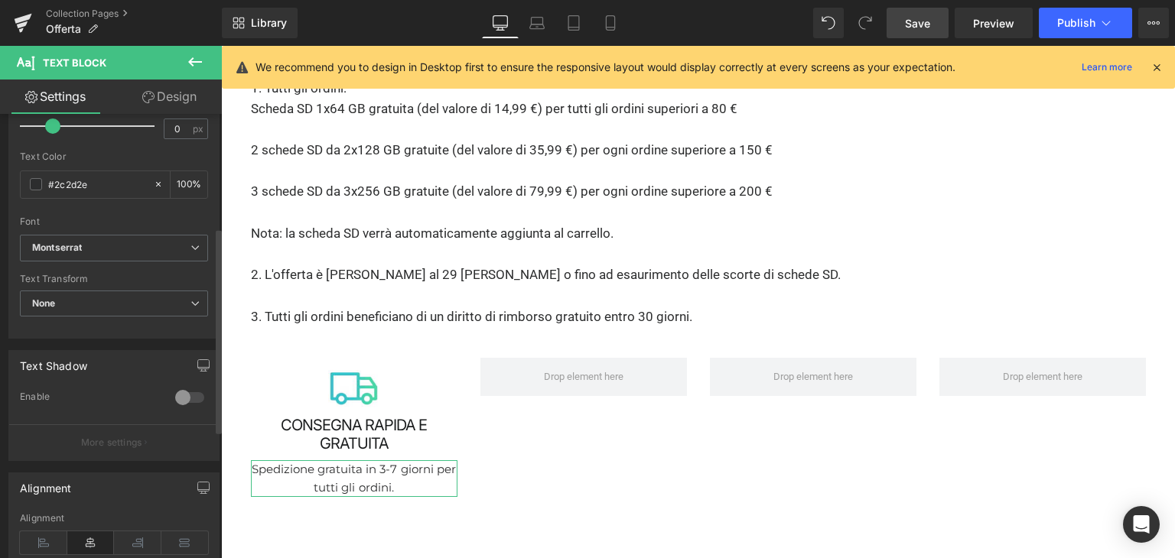
scroll to position [306, 0]
click at [152, 249] on b "Montserrat" at bounding box center [111, 246] width 158 height 13
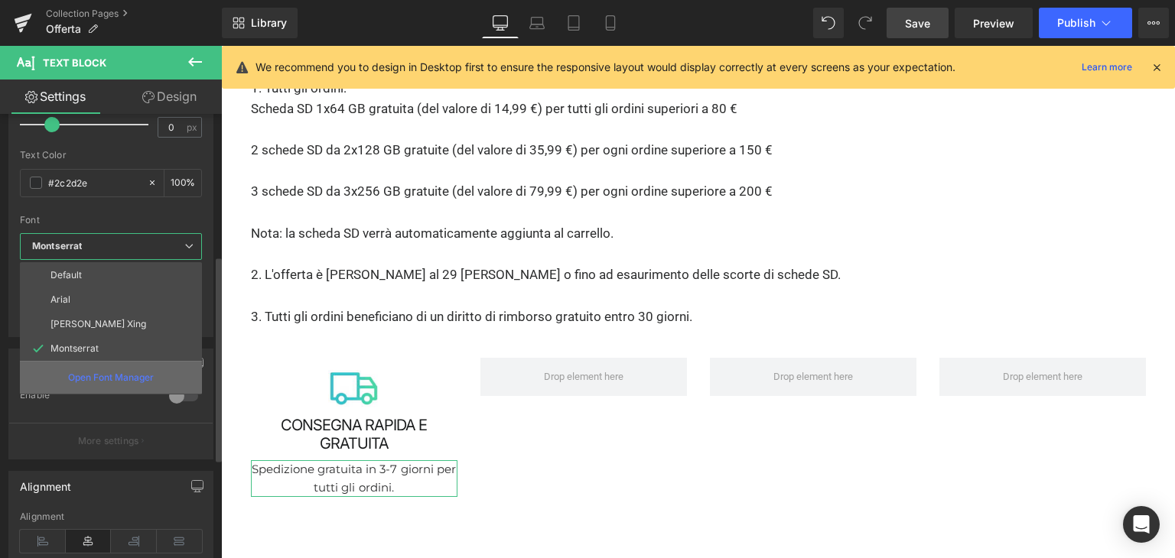
click at [93, 379] on p "Open Font Manager" at bounding box center [111, 378] width 86 height 14
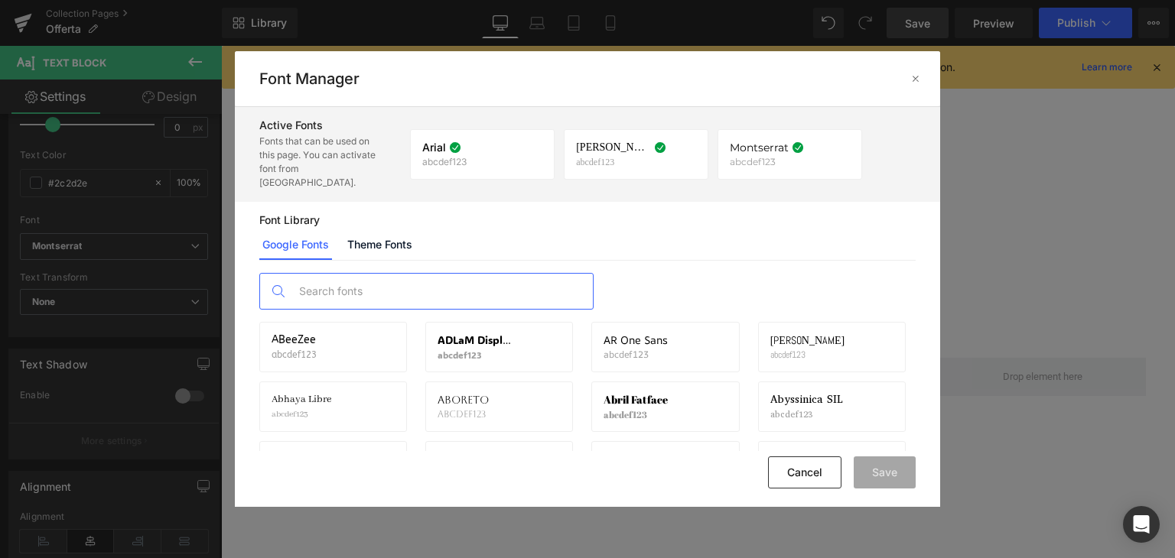
click at [398, 274] on input "text" at bounding box center [442, 291] width 302 height 35
paste input "Sans-serif"
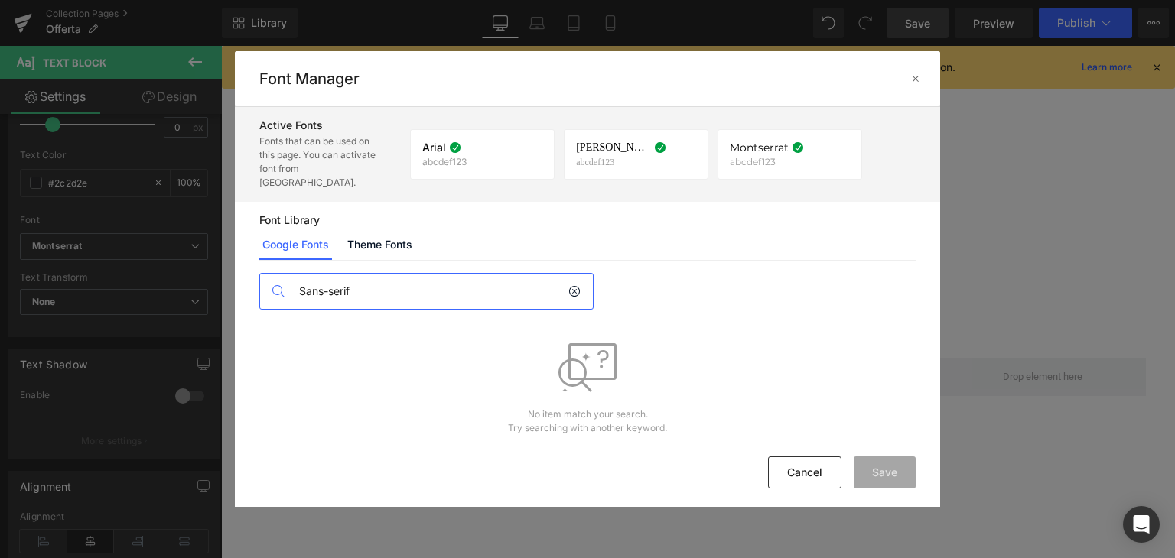
drag, startPoint x: 321, startPoint y: 276, endPoint x: 376, endPoint y: 278, distance: 54.3
click at [376, 278] on input "Sans-serif" at bounding box center [430, 291] width 278 height 35
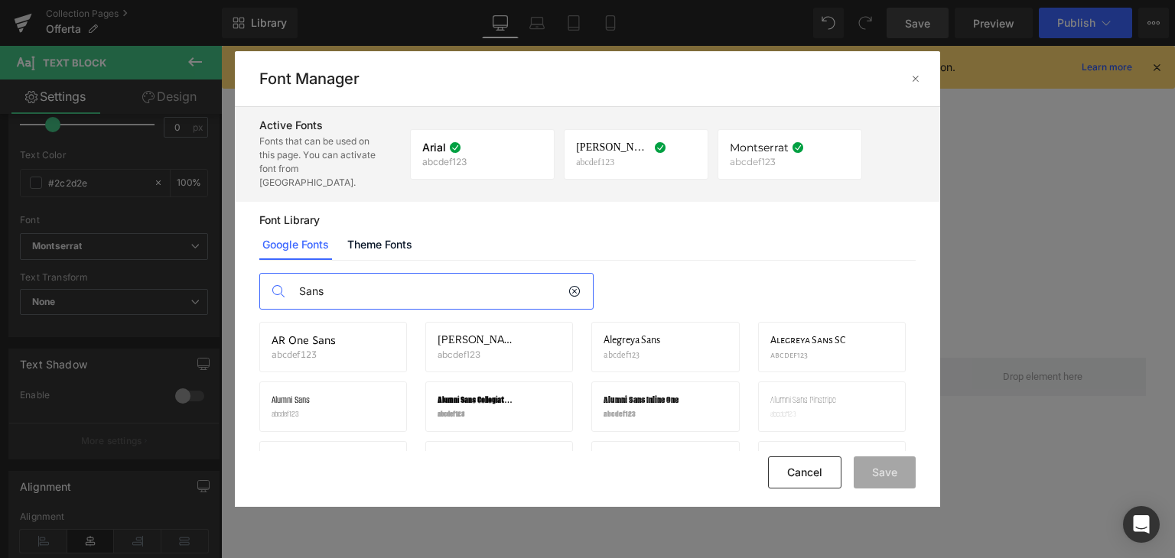
type input "Sans"
click at [412, 229] on link "Theme Fonts" at bounding box center [379, 244] width 71 height 31
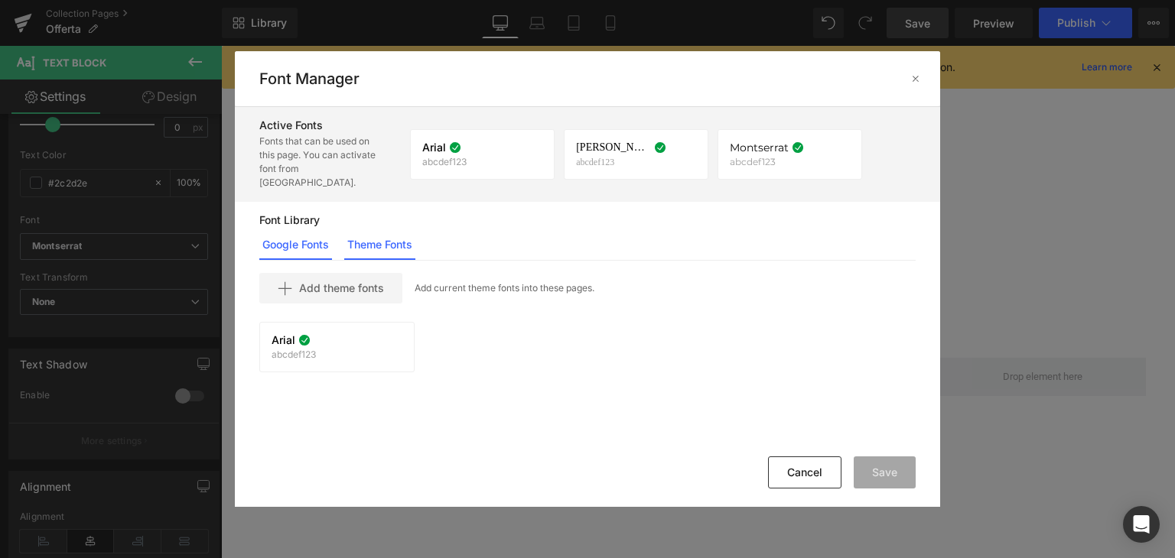
click at [303, 233] on link "Google Fonts" at bounding box center [295, 244] width 73 height 31
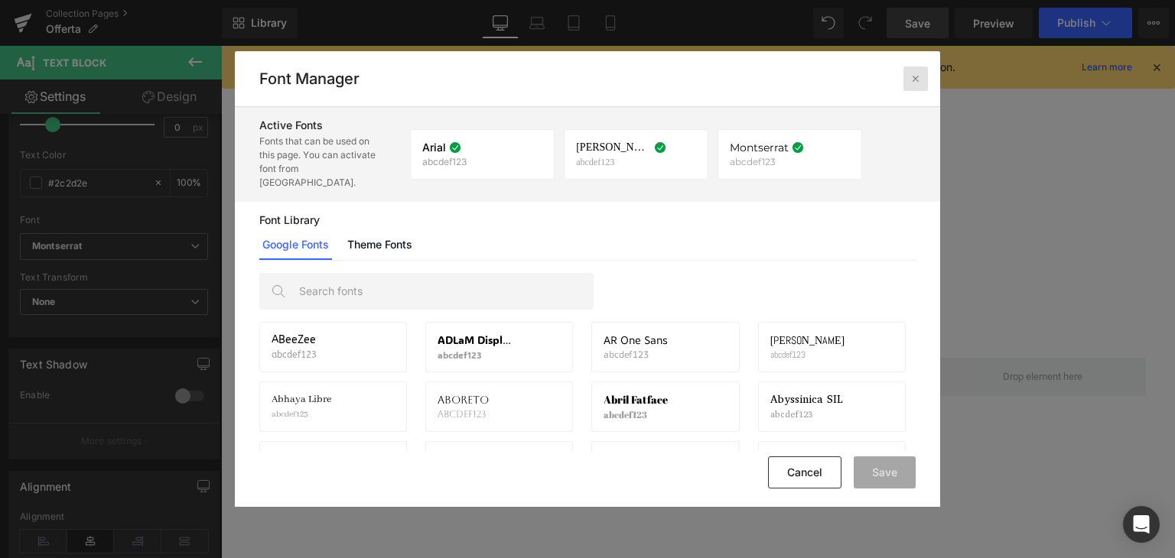
click at [912, 74] on icon at bounding box center [915, 79] width 12 height 12
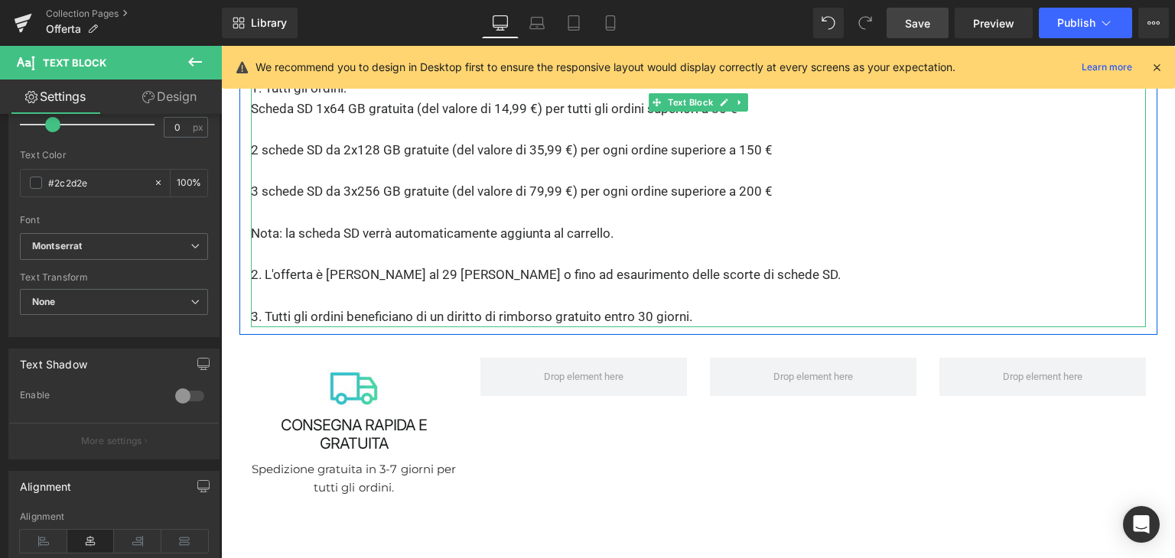
click at [338, 265] on p "2. L'offerta è valida fino al [DATE] o fino ad esaurimento delle scorte di sche…" at bounding box center [698, 275] width 895 height 21
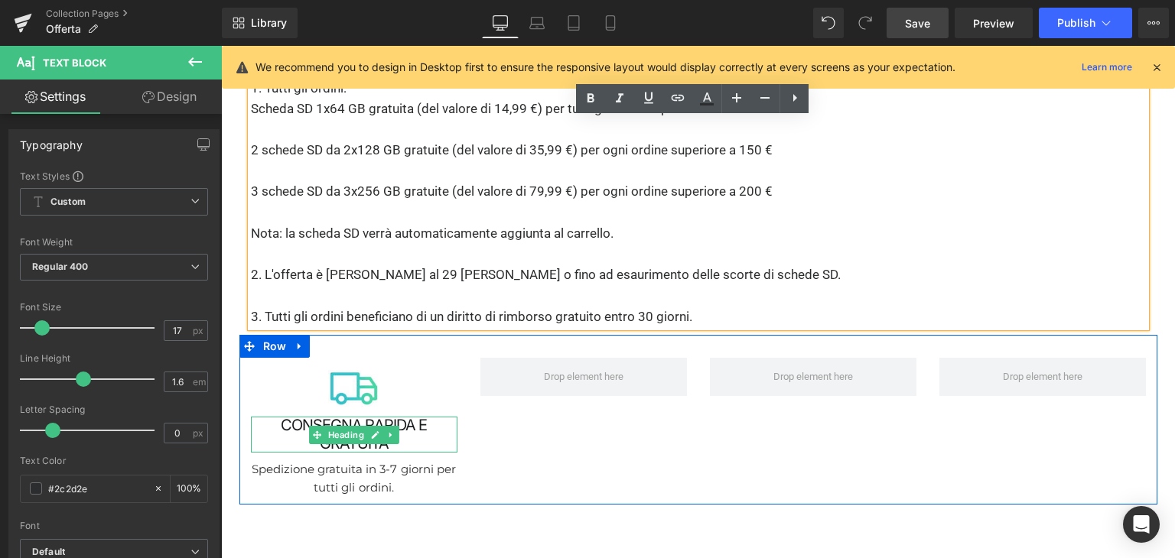
click at [299, 417] on h1 "CONSEGNA RAPIDA E GRATUITA" at bounding box center [354, 434] width 206 height 35
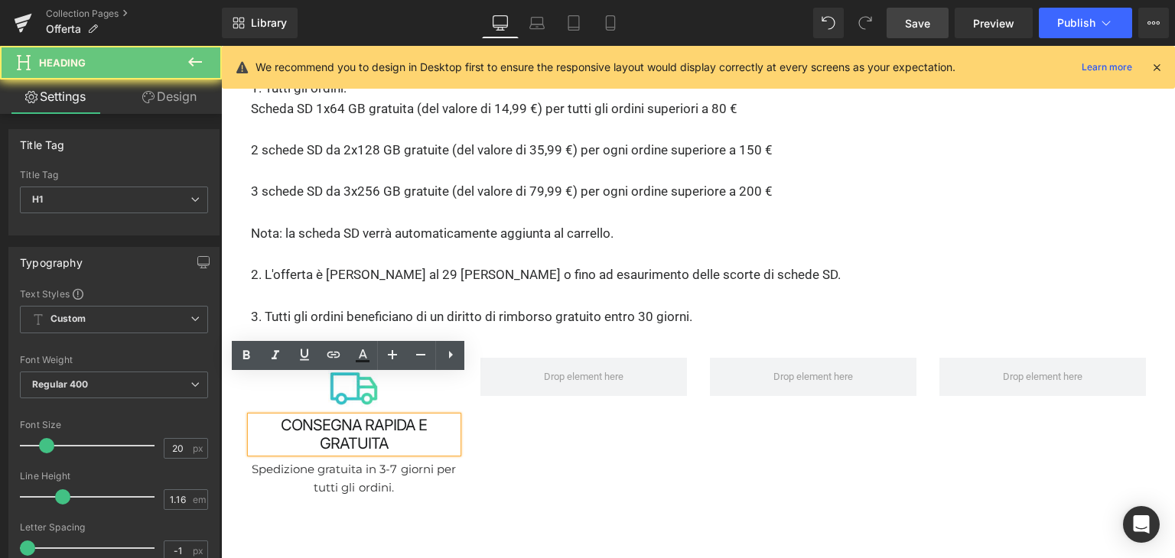
click at [278, 417] on h1 "CONSEGNA RAPIDA E GRATUITA" at bounding box center [354, 434] width 206 height 35
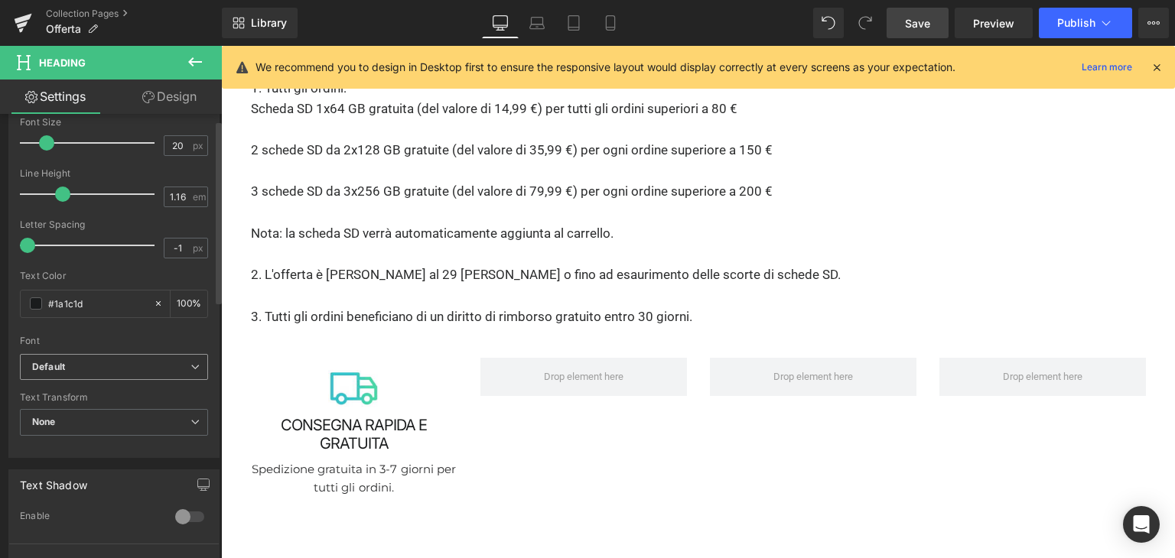
scroll to position [306, 0]
click at [130, 359] on b "Default" at bounding box center [111, 364] width 158 height 13
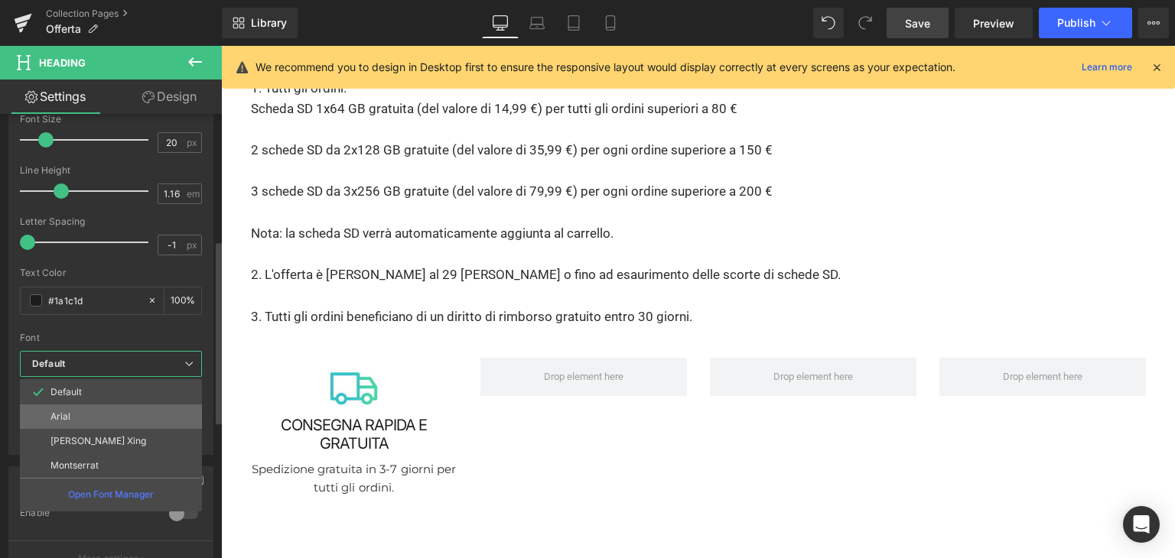
click at [104, 415] on li "Arial" at bounding box center [111, 417] width 182 height 24
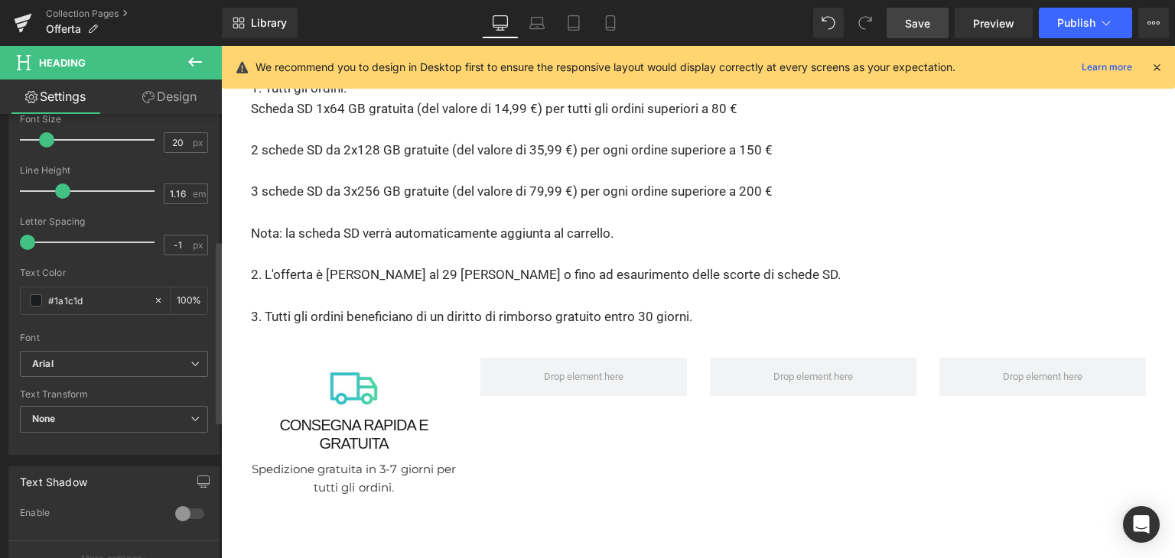
click at [145, 333] on div "Font" at bounding box center [114, 338] width 188 height 11
click at [108, 370] on span "Arial" at bounding box center [114, 364] width 188 height 27
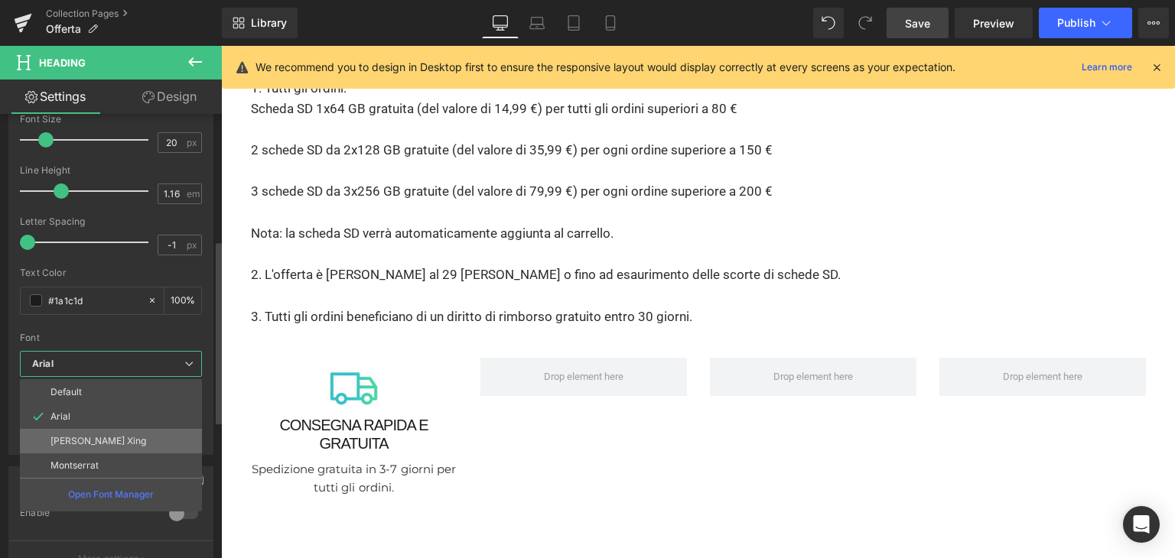
click at [93, 436] on p "Zhi Mang Xing" at bounding box center [98, 441] width 96 height 11
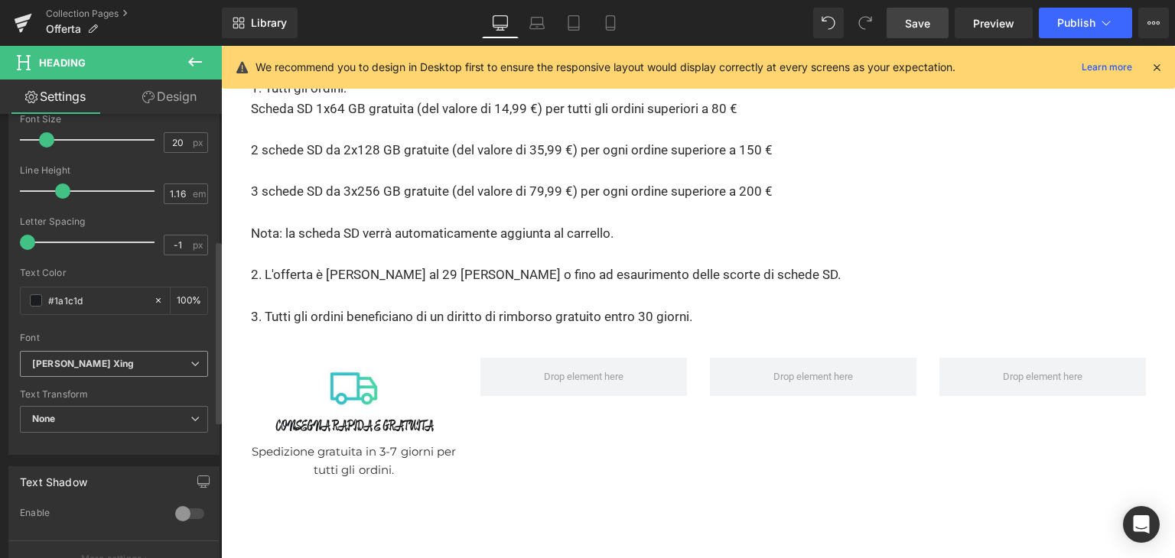
click at [124, 366] on b "Zhi Mang Xing" at bounding box center [111, 364] width 158 height 13
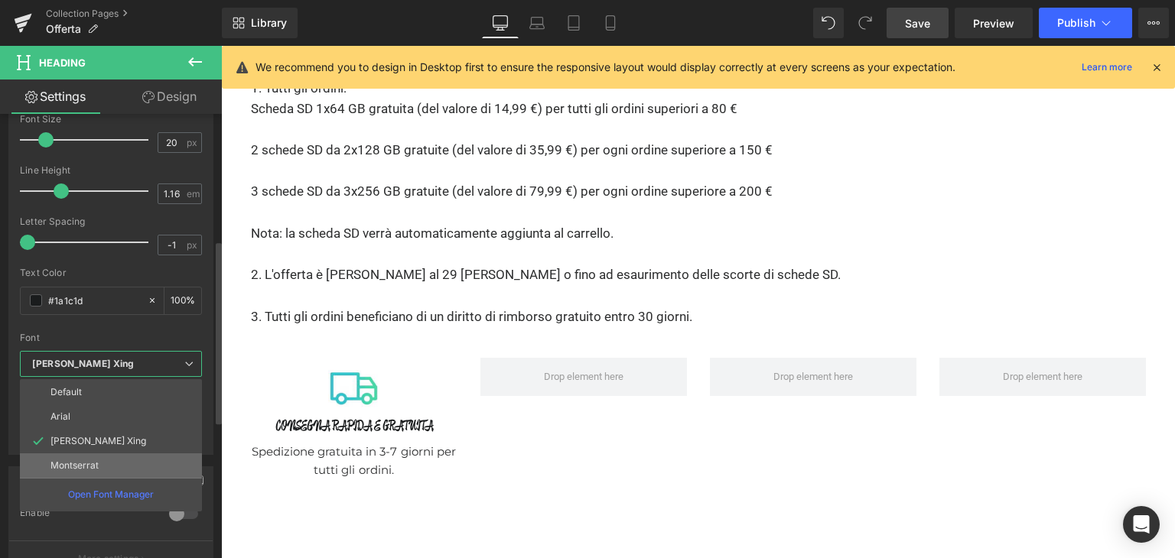
click at [109, 469] on li "Montserrat" at bounding box center [111, 466] width 182 height 24
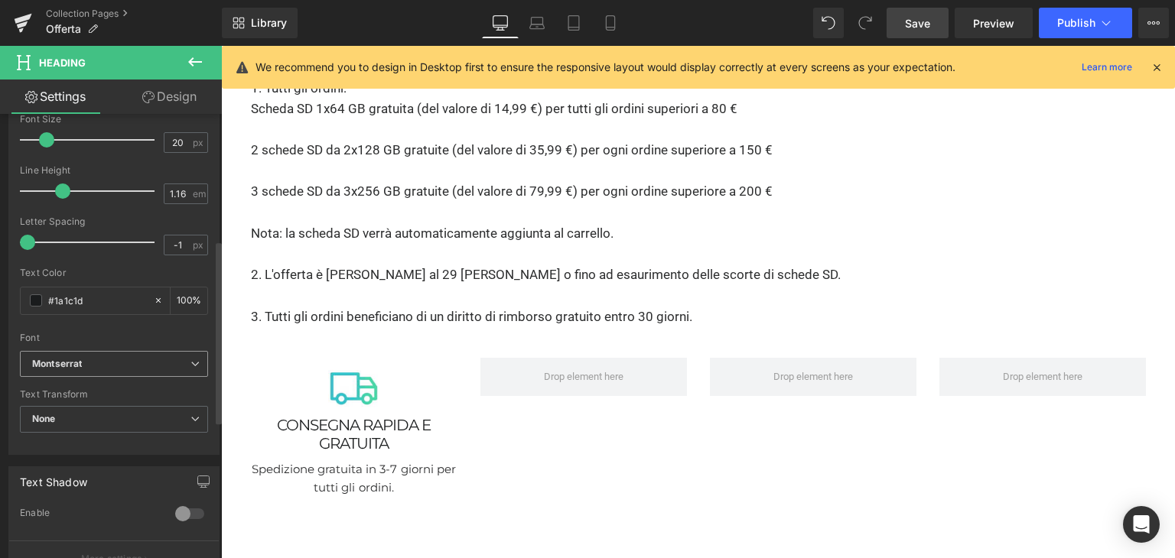
click at [138, 352] on span "Montserrat" at bounding box center [114, 364] width 188 height 27
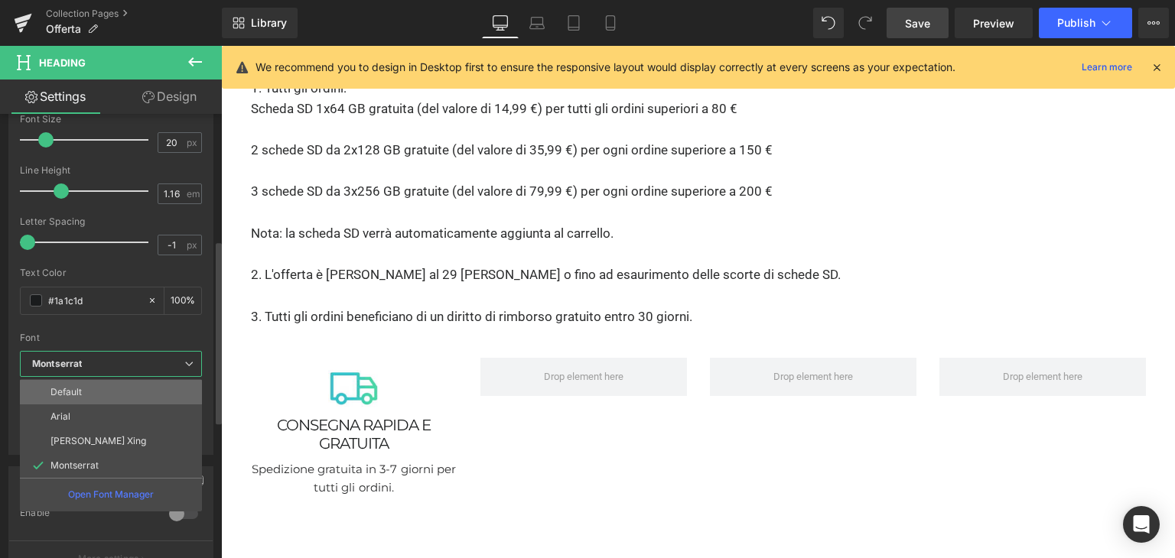
click at [115, 393] on li "Default" at bounding box center [111, 392] width 182 height 24
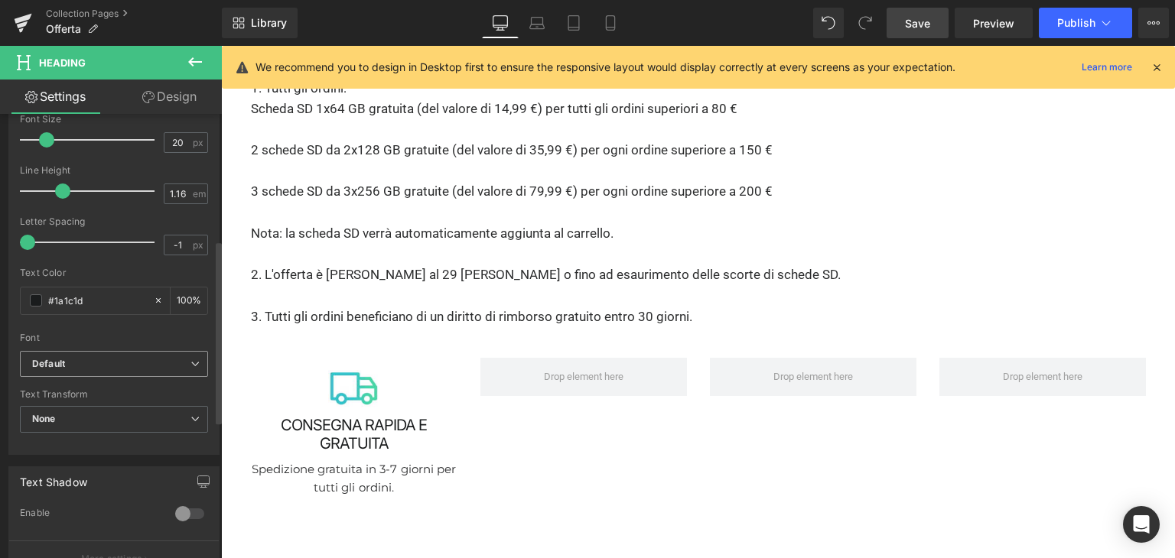
click at [133, 371] on span "Default" at bounding box center [114, 364] width 188 height 27
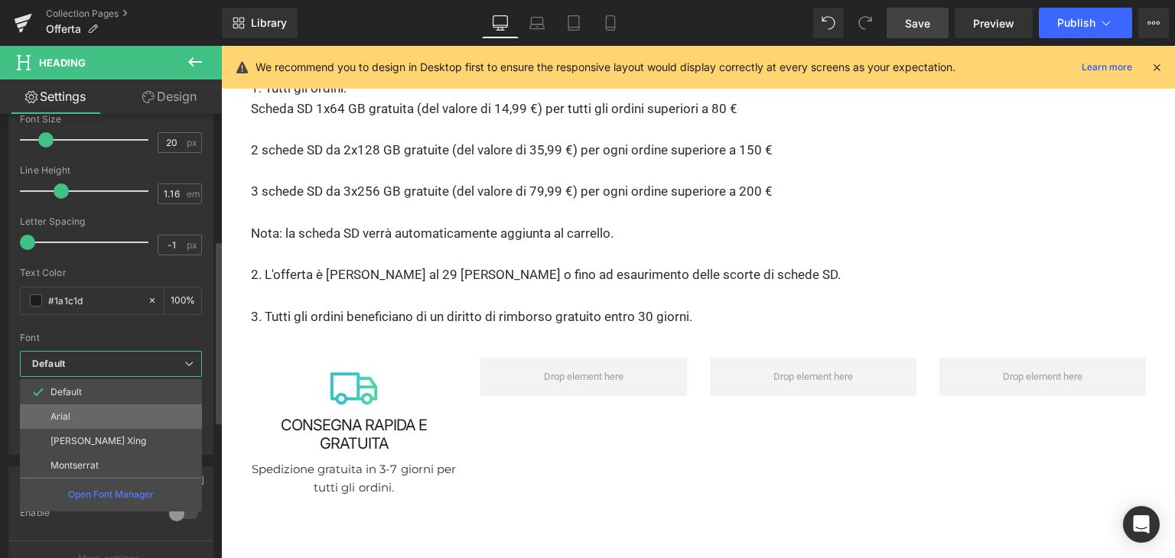
click at [102, 408] on li "Arial" at bounding box center [111, 417] width 182 height 24
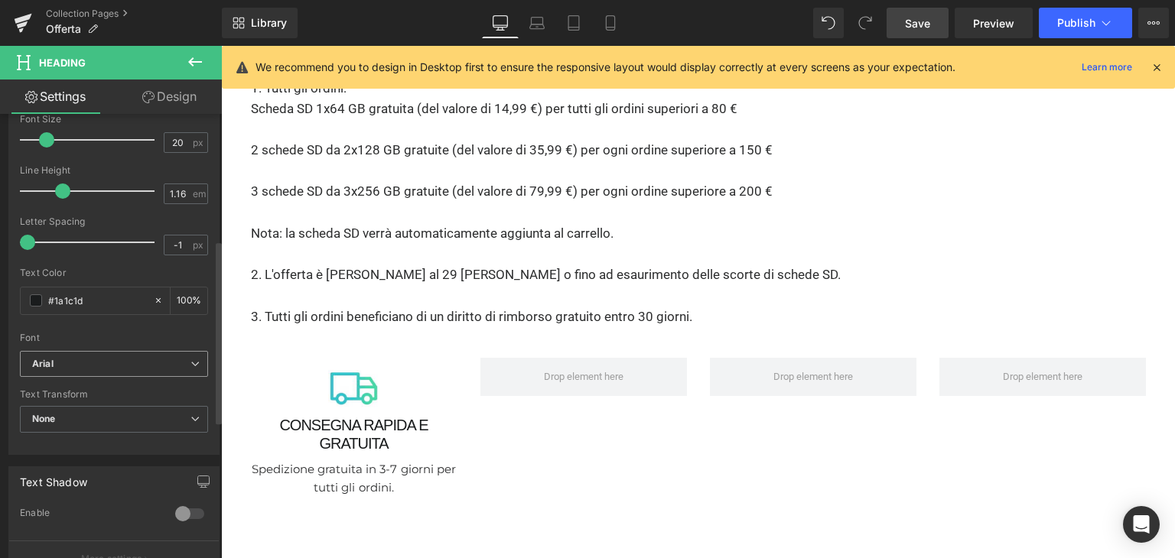
click at [147, 361] on b "Arial" at bounding box center [111, 364] width 158 height 13
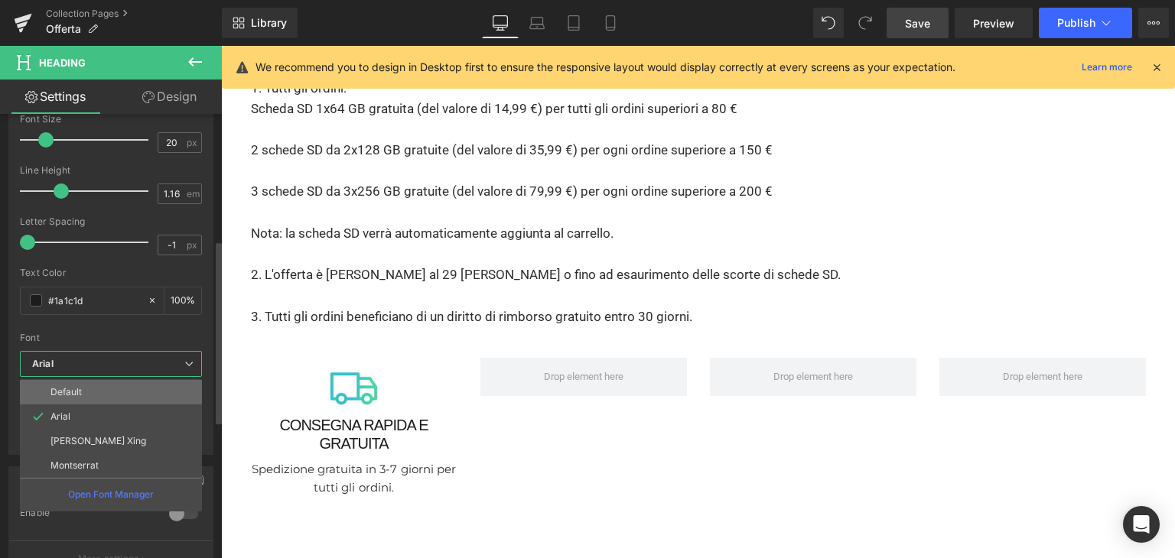
click at [116, 385] on li "Default" at bounding box center [111, 392] width 182 height 24
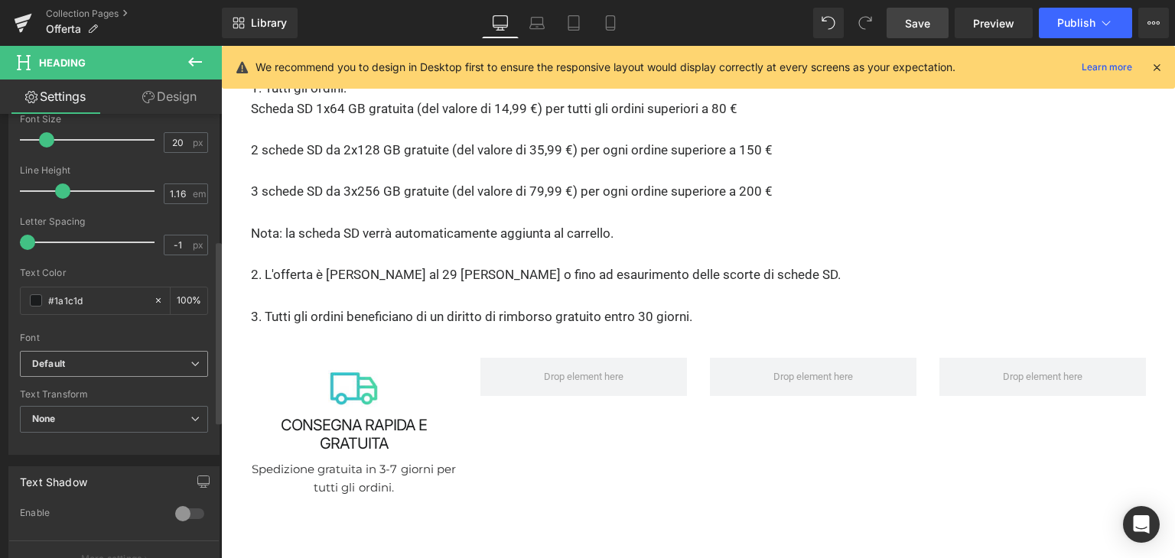
click at [144, 365] on b "Default" at bounding box center [111, 364] width 158 height 13
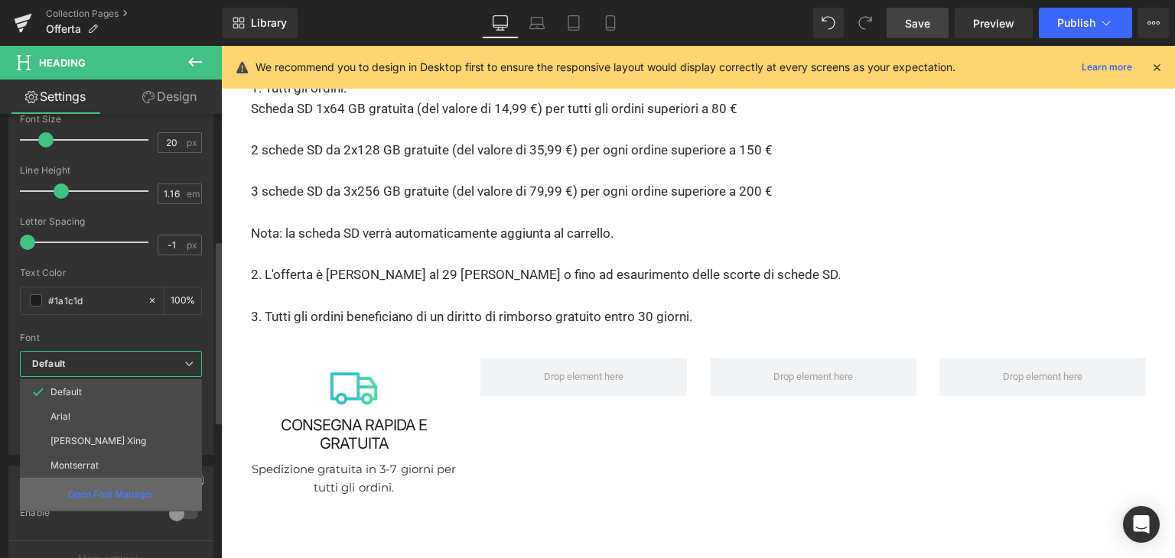
click at [113, 480] on div "Open Font Manager" at bounding box center [111, 494] width 182 height 33
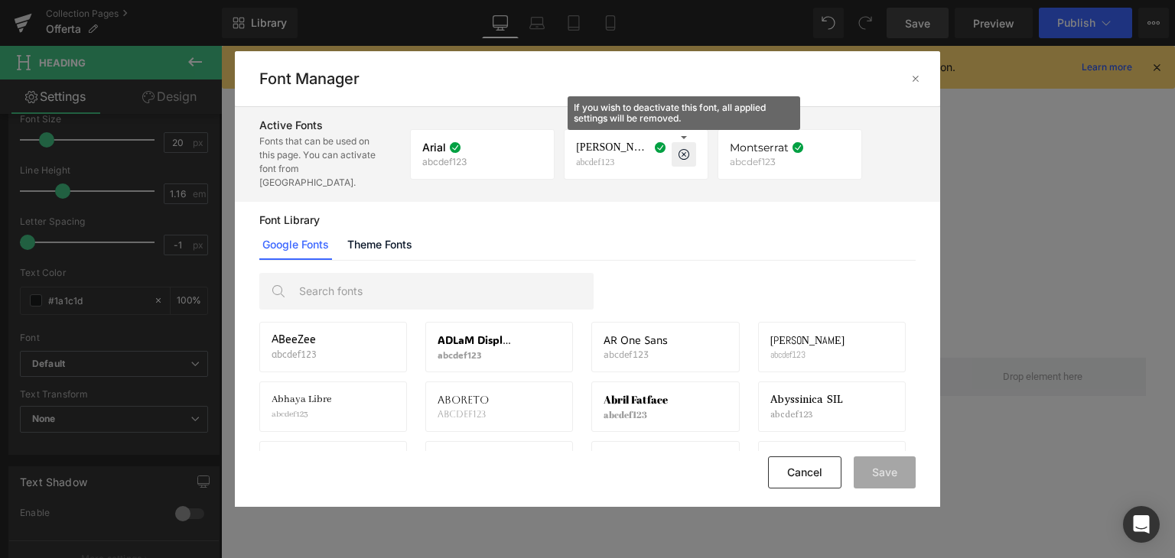
click at [682, 151] on icon at bounding box center [684, 154] width 12 height 12
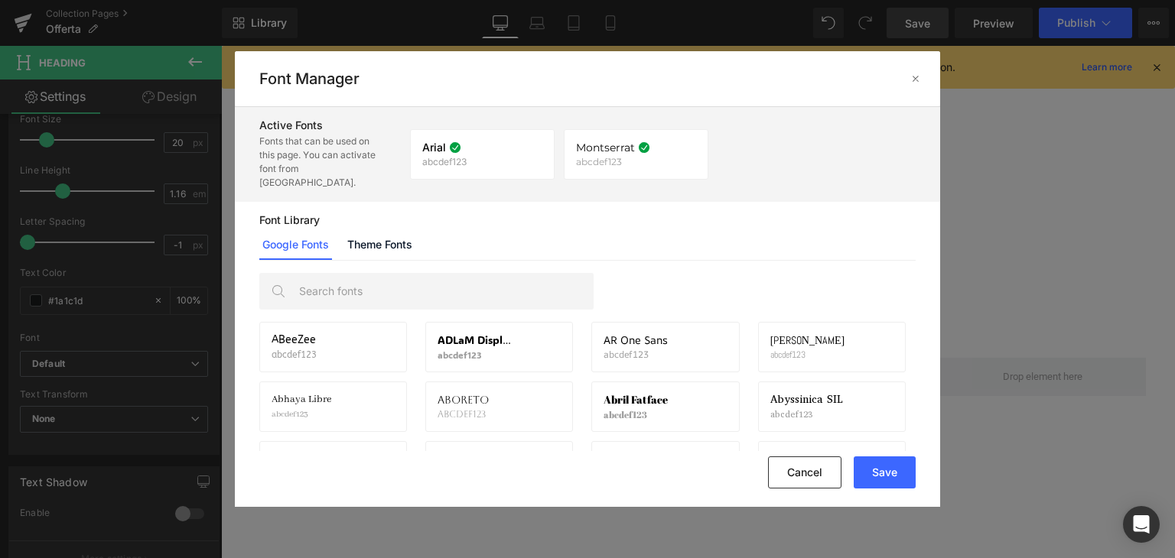
click at [737, 229] on div "Google Fonts Theme Fonts" at bounding box center [587, 244] width 656 height 31
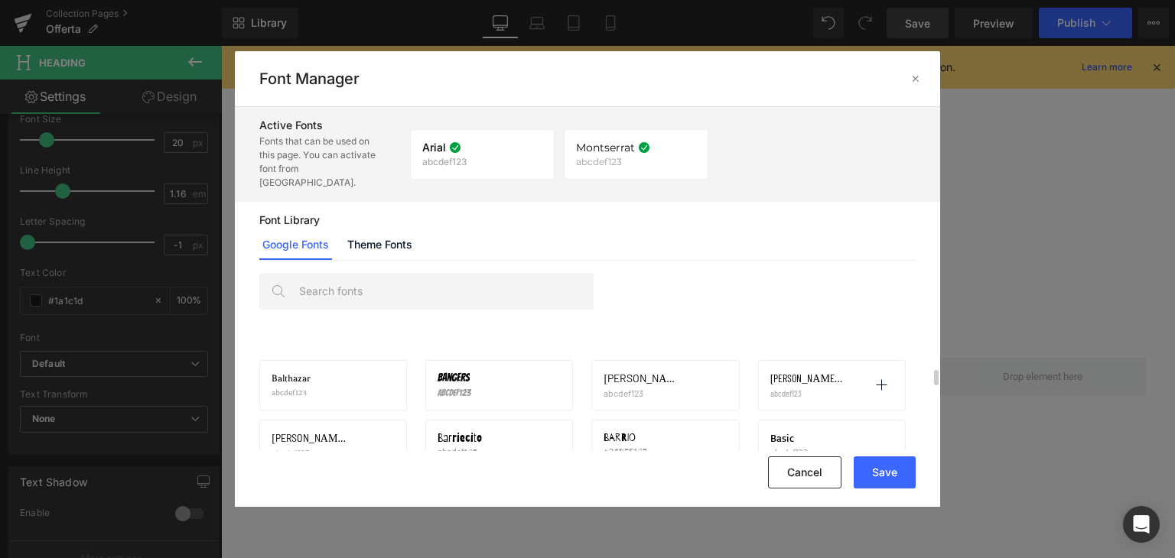
scroll to position [2466, 0]
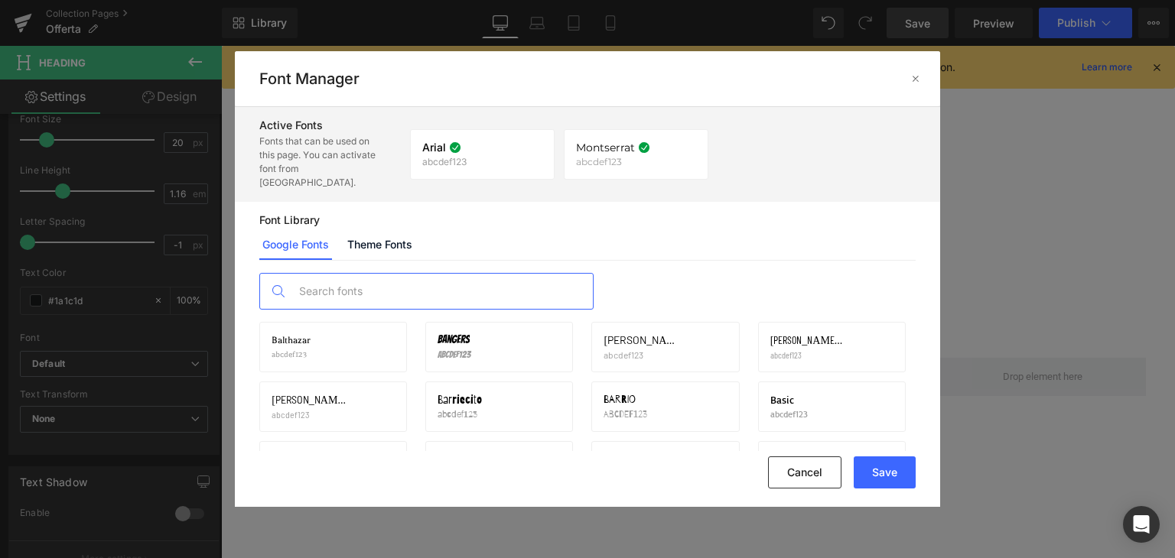
click at [330, 274] on input "text" at bounding box center [442, 291] width 302 height 35
paste input "Lato"
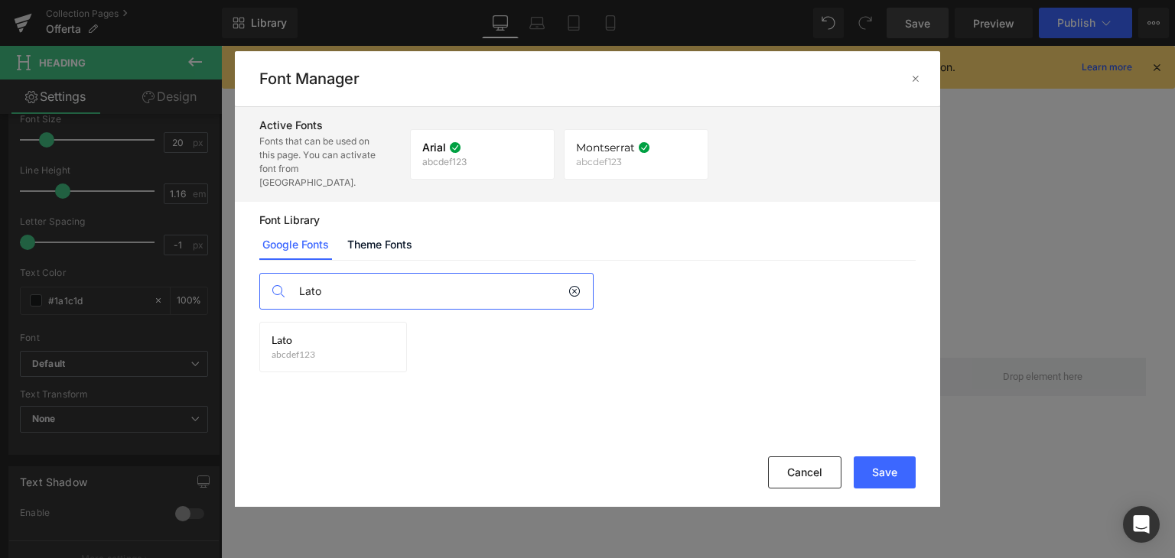
scroll to position [0, 0]
type input "Lato"
click at [330, 334] on div "Lato abcdef123 Activate font" at bounding box center [333, 347] width 123 height 26
click at [387, 341] on icon at bounding box center [382, 347] width 12 height 12
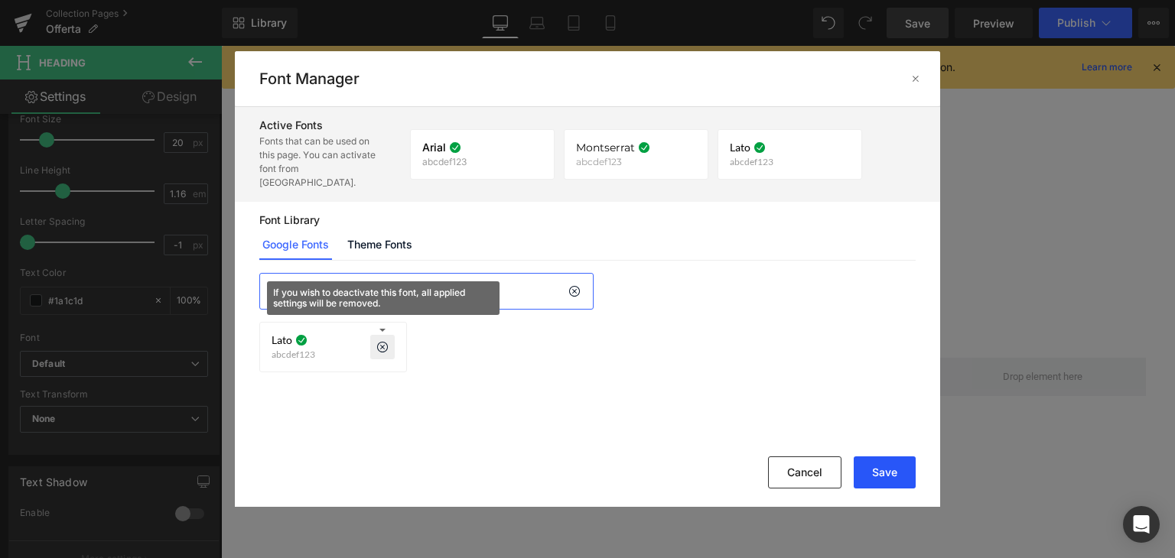
click at [902, 476] on button "Save" at bounding box center [885, 473] width 62 height 32
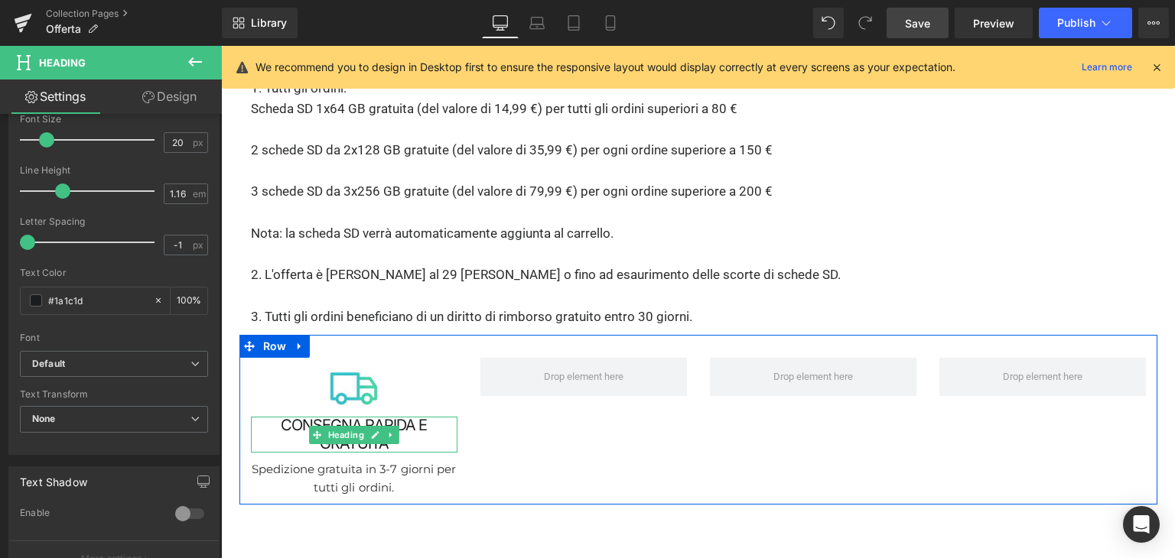
click at [289, 460] on p "Spedizione gratuita in 3-7 giorni per tutti gli ordini." at bounding box center [354, 478] width 206 height 37
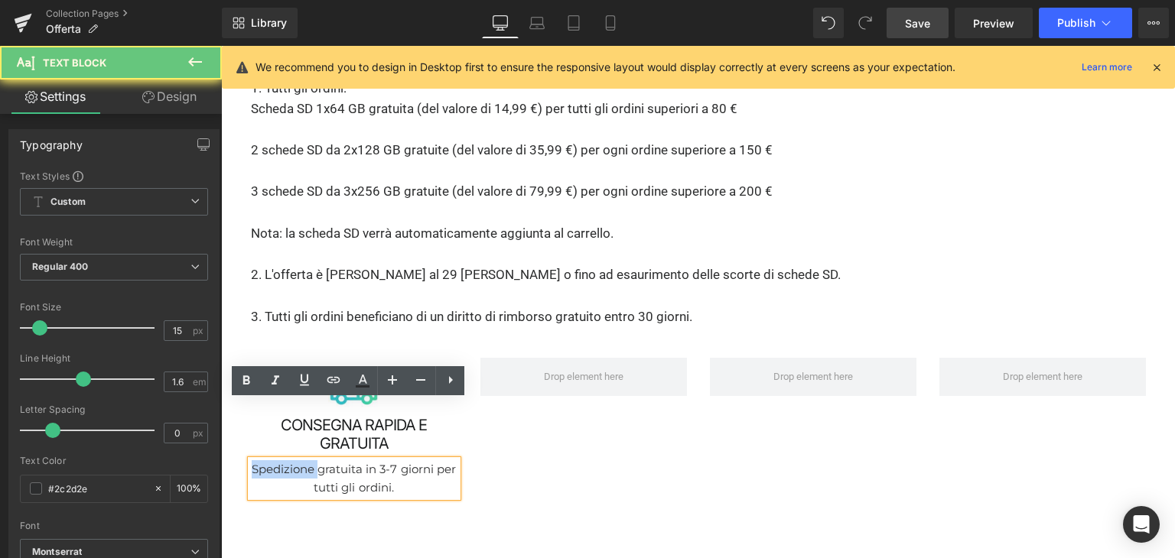
click at [289, 460] on p "Spedizione gratuita in 3-7 giorni per tutti gli ordini." at bounding box center [354, 478] width 206 height 37
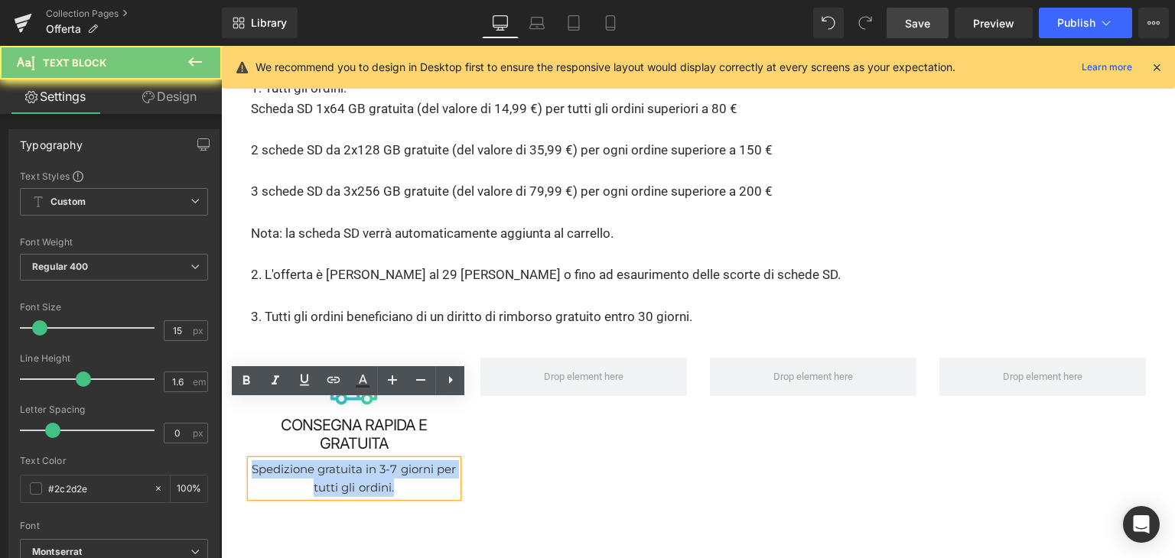
click at [289, 460] on p "Spedizione gratuita in 3-7 giorni per tutti gli ordini." at bounding box center [354, 478] width 206 height 37
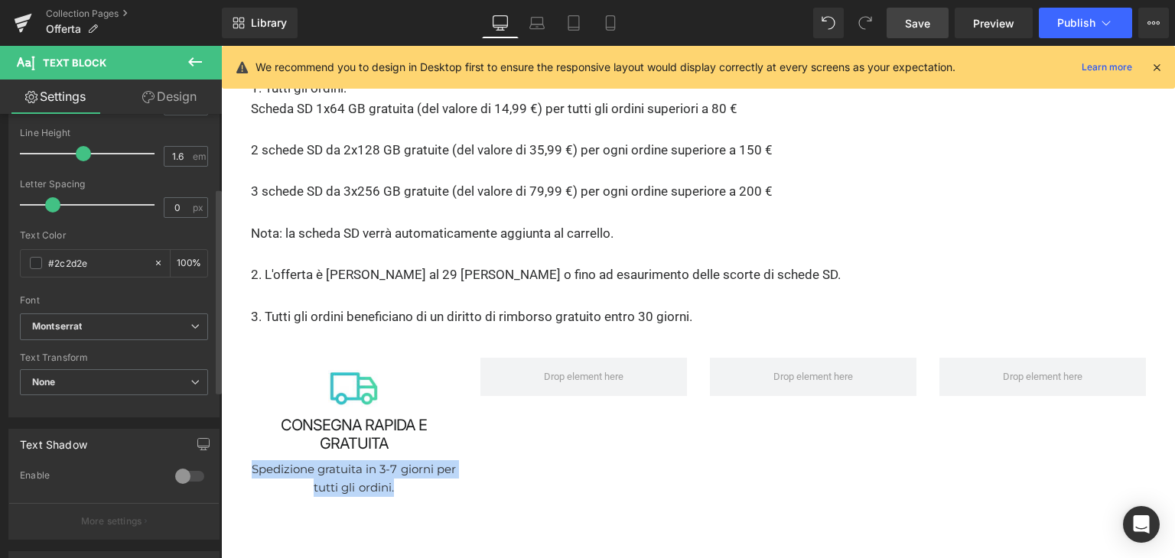
scroll to position [229, 0]
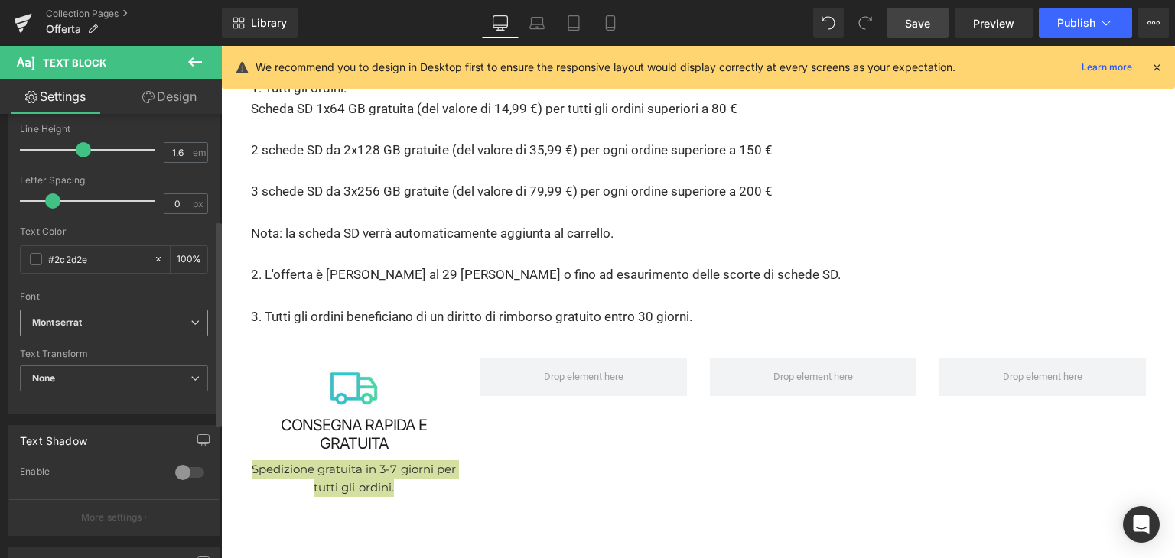
click at [112, 325] on b "Montserrat" at bounding box center [111, 323] width 158 height 13
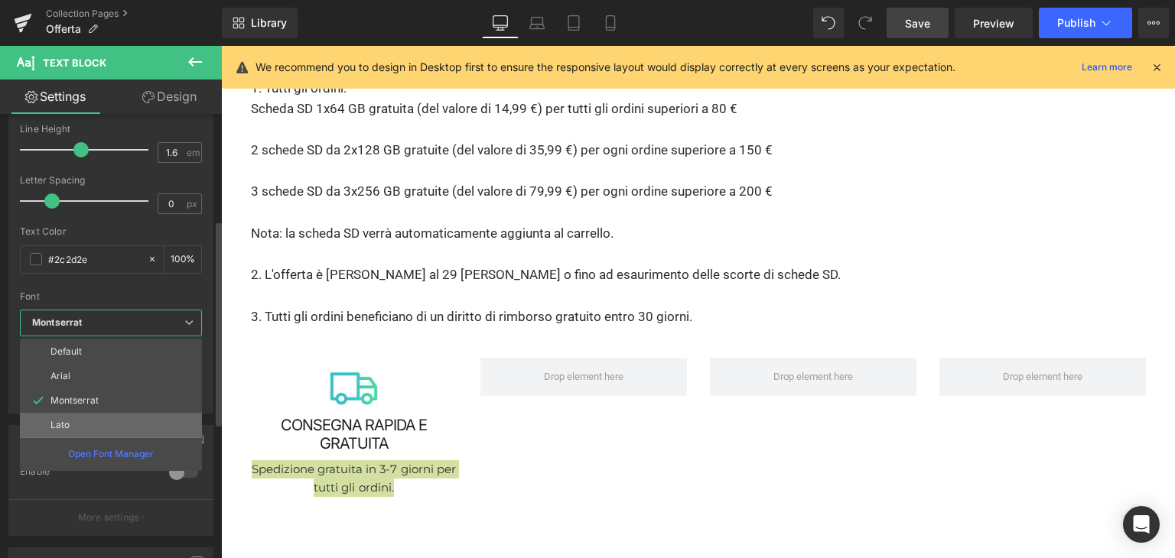
click at [74, 423] on li "Lato" at bounding box center [111, 425] width 182 height 24
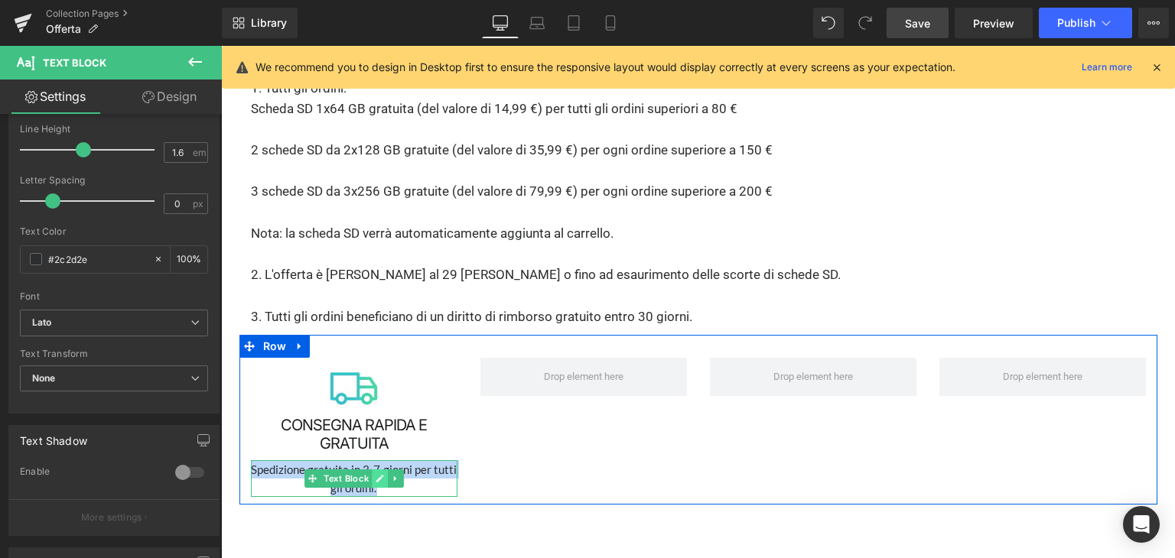
click at [372, 470] on link at bounding box center [380, 479] width 16 height 18
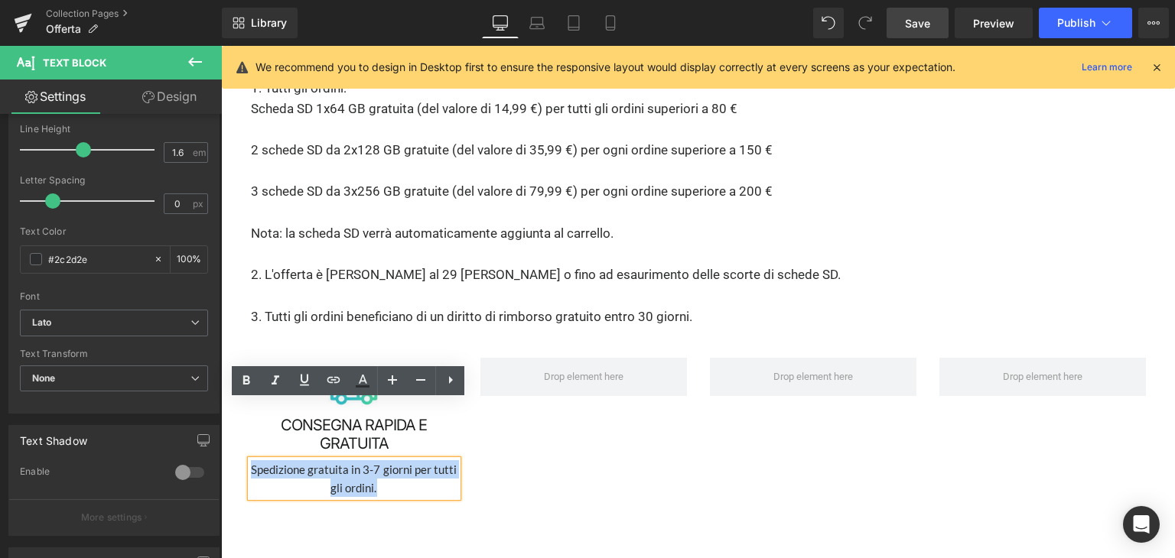
click at [480, 414] on div "Image CONSEGNA RAPIDA E GRATUITA Heading Spedizione gratuita in 3-7 giorni per …" at bounding box center [698, 420] width 918 height 170
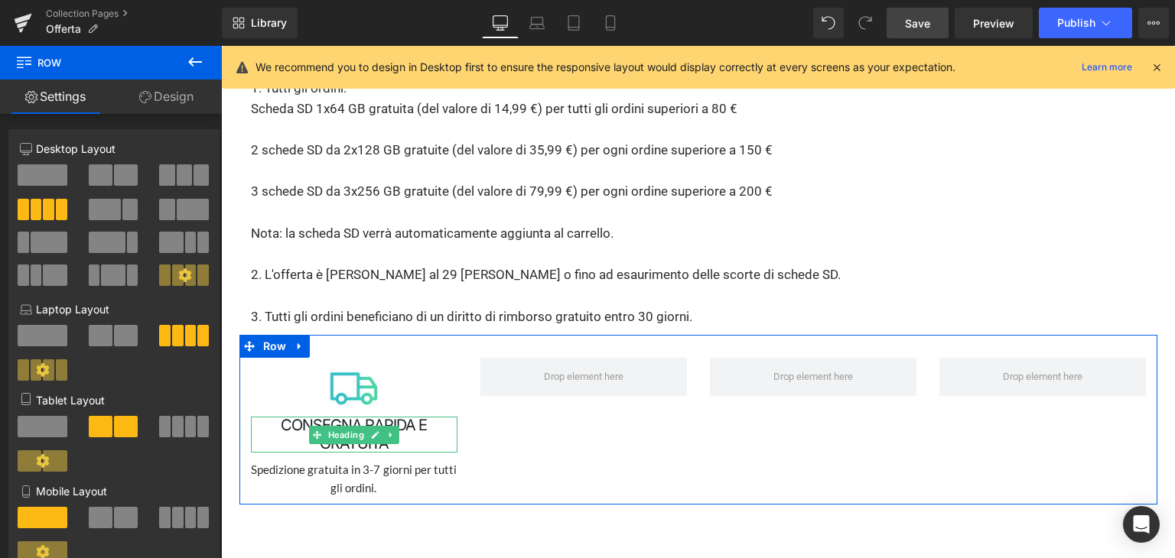
click at [276, 417] on h1 "CONSEGNA RAPIDA E GRATUITA" at bounding box center [354, 434] width 206 height 35
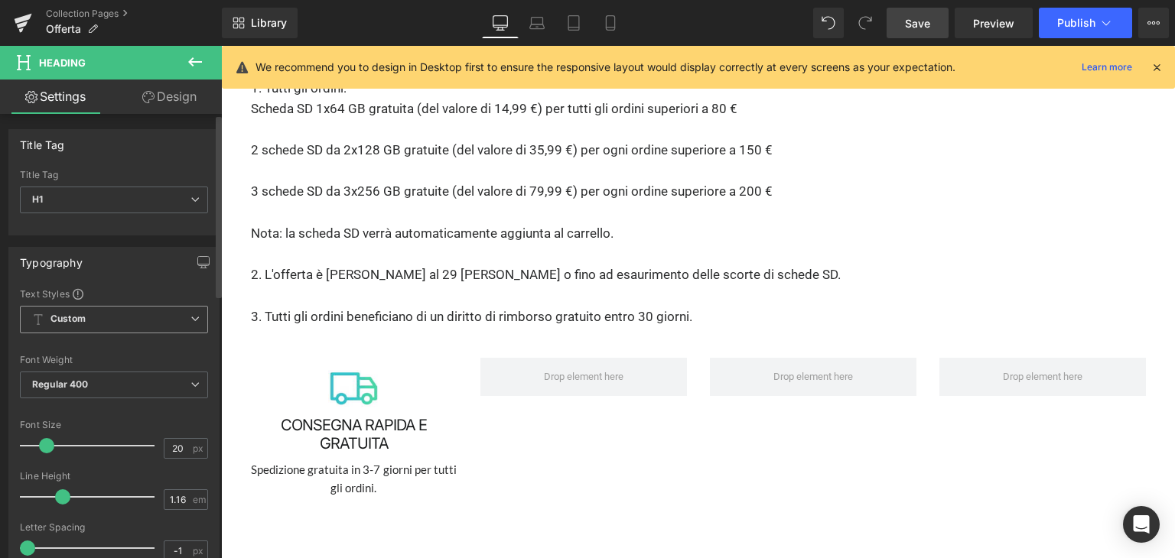
click at [132, 325] on span "Custom Setup Global Style" at bounding box center [114, 320] width 188 height 28
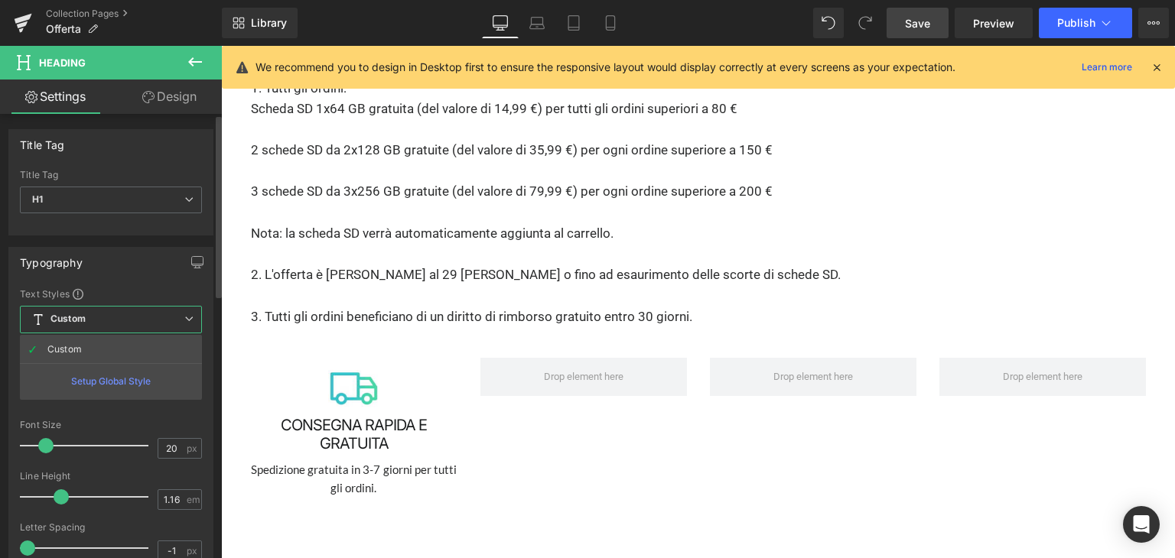
click at [132, 325] on span "Custom Setup Global Style" at bounding box center [111, 320] width 182 height 28
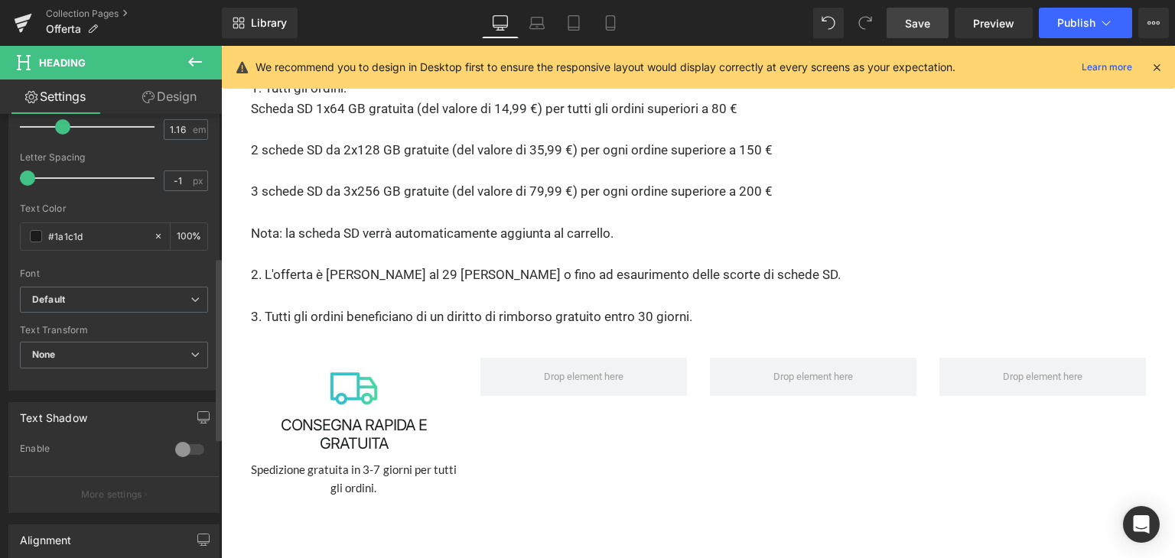
scroll to position [382, 0]
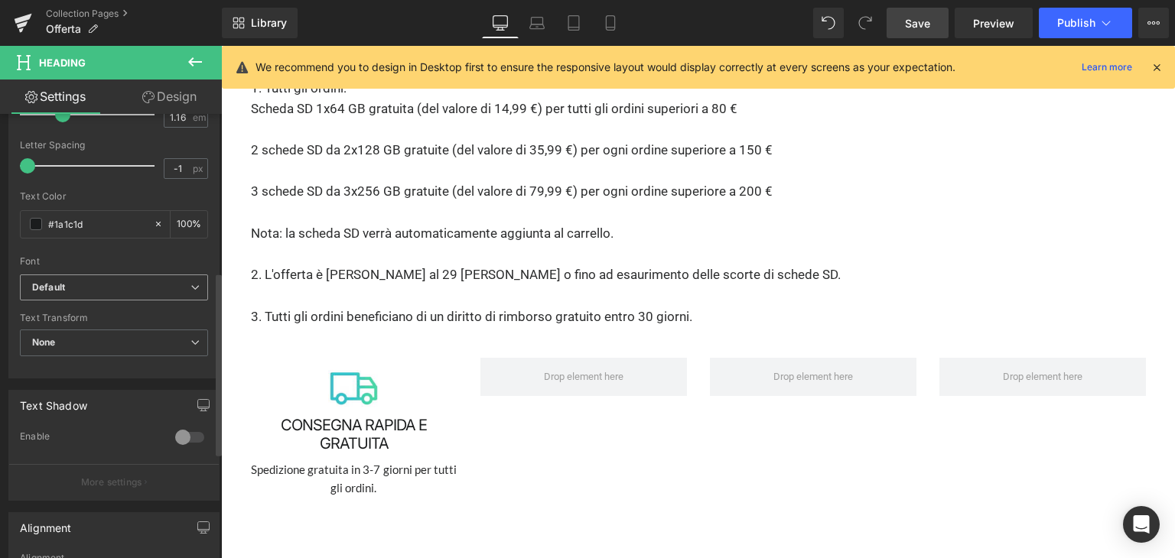
click at [138, 292] on span "Default" at bounding box center [114, 288] width 188 height 27
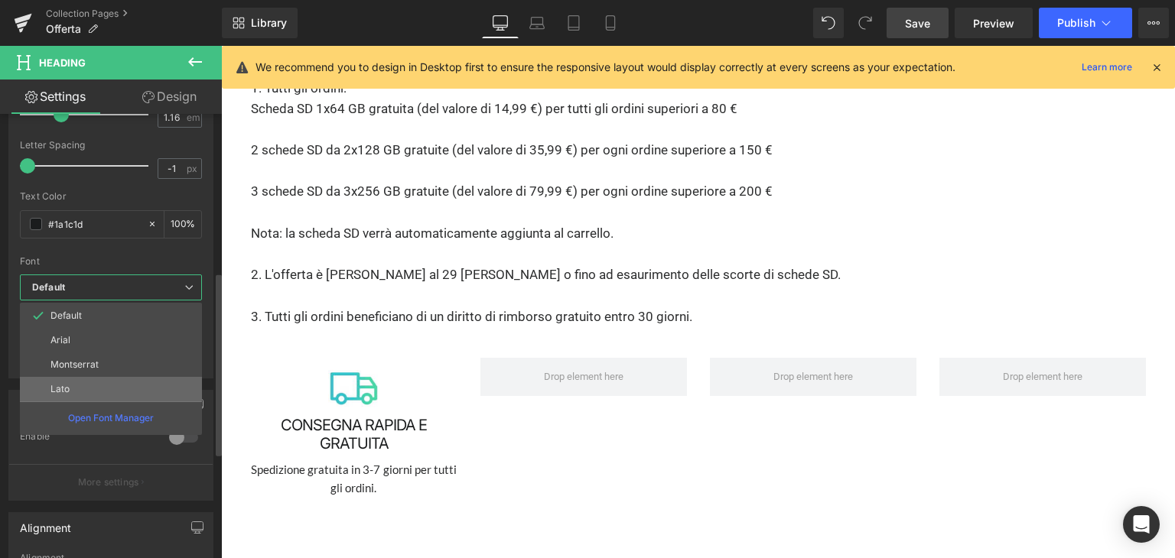
click at [102, 380] on li "Lato" at bounding box center [111, 389] width 182 height 24
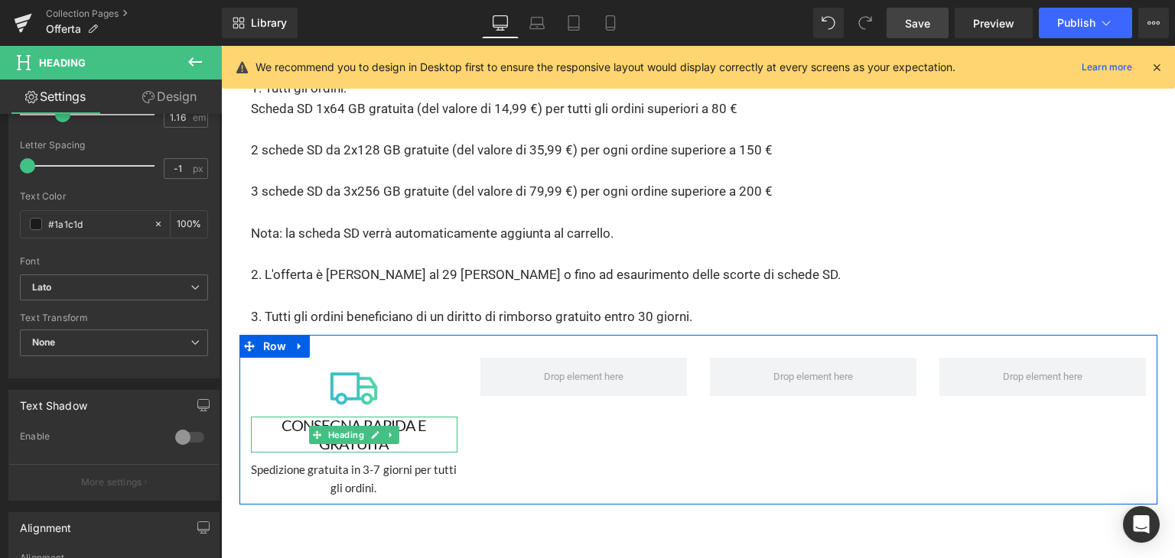
click at [289, 417] on h1 "CONSEGNA RAPIDA E GRATUITA" at bounding box center [354, 434] width 206 height 35
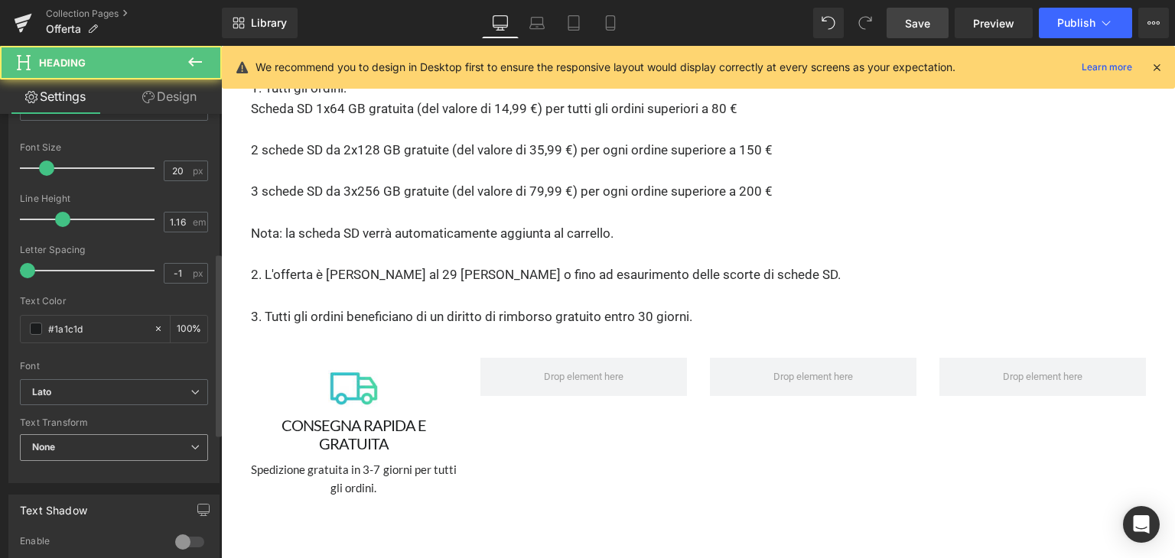
scroll to position [229, 0]
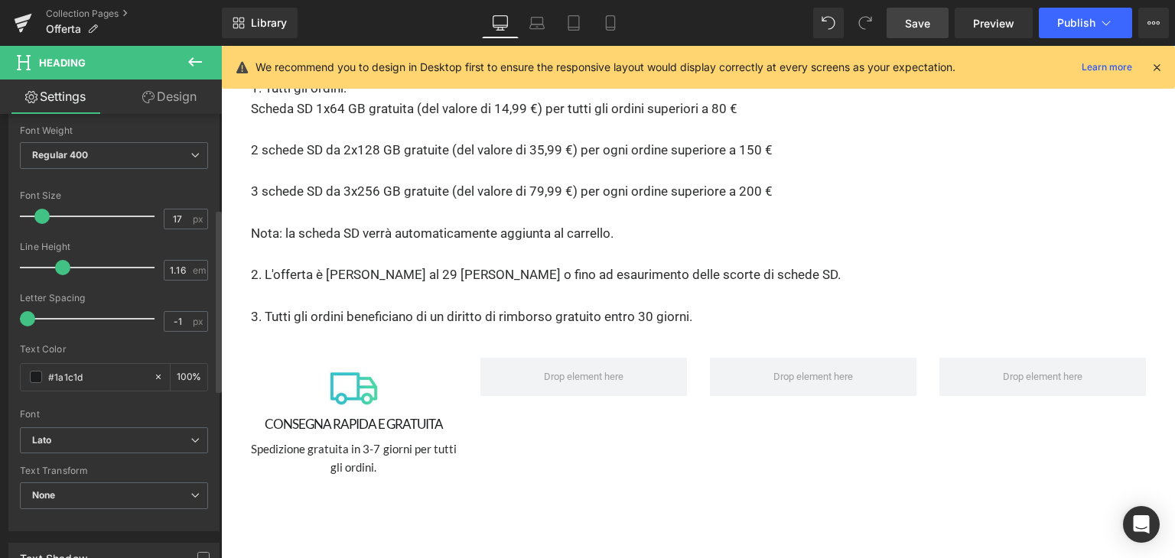
type input "18"
click at [45, 215] on span at bounding box center [43, 216] width 15 height 15
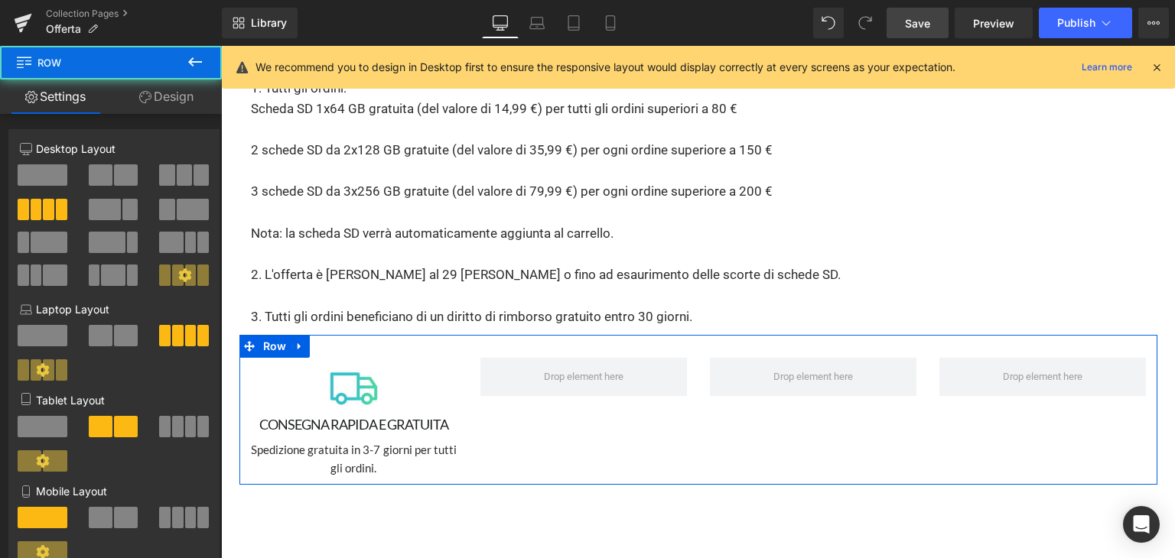
click at [522, 400] on div "Image CONSEGNA RAPIDA E GRATUITA Heading Spedizione gratuita in 3-7 giorni per …" at bounding box center [698, 410] width 918 height 150
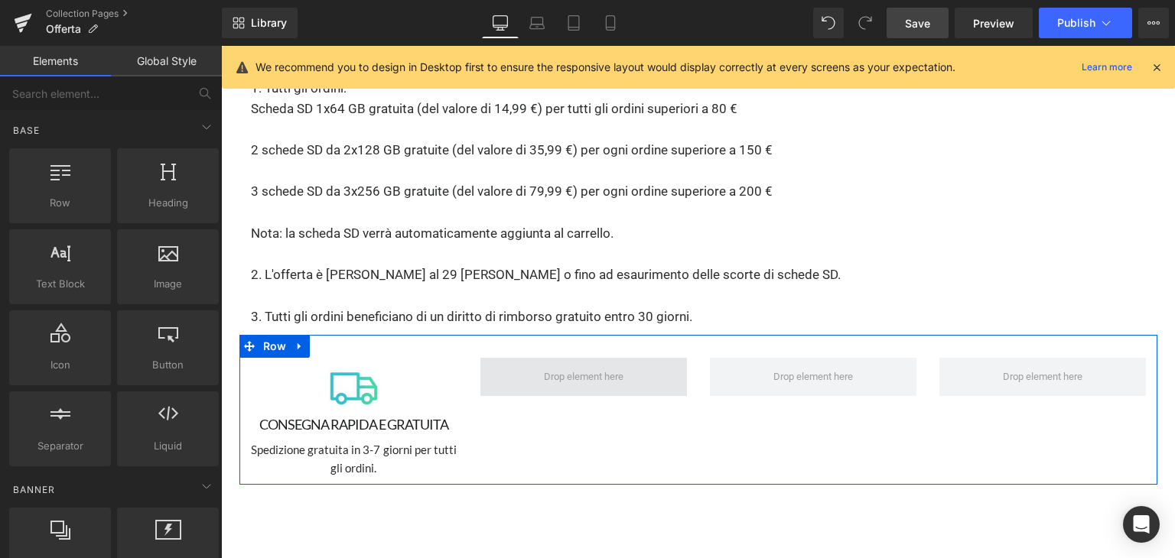
click at [567, 365] on span at bounding box center [583, 377] width 90 height 24
click at [275, 335] on span "Row" at bounding box center [274, 346] width 31 height 23
click at [538, 365] on span at bounding box center [583, 377] width 90 height 24
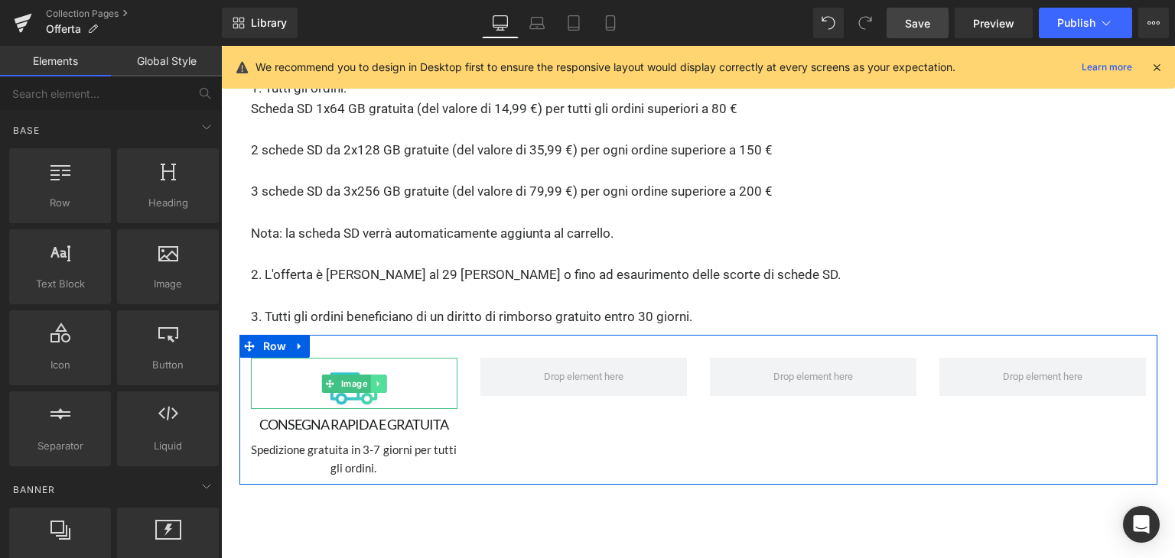
click at [374, 379] on icon at bounding box center [378, 383] width 8 height 9
click at [366, 379] on icon at bounding box center [370, 383] width 8 height 8
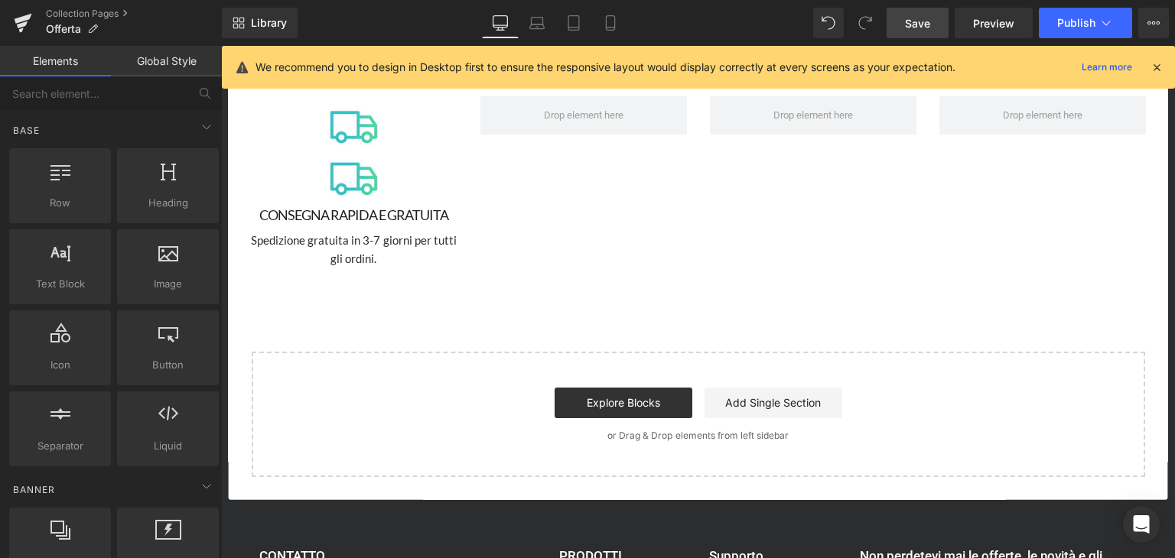
scroll to position [3377, 0]
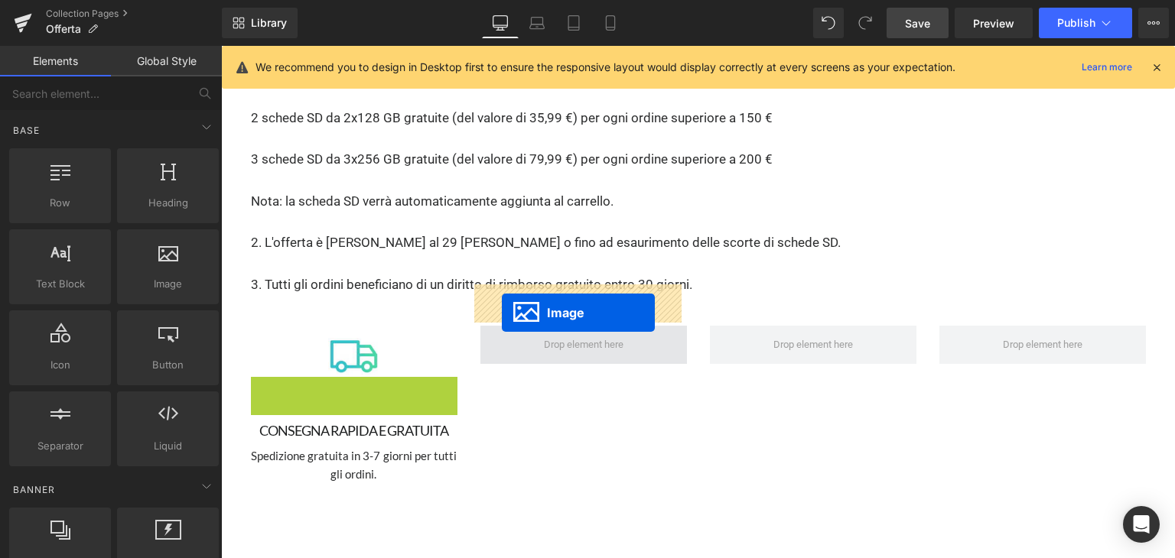
drag, startPoint x: 320, startPoint y: 362, endPoint x: 503, endPoint y: 313, distance: 189.2
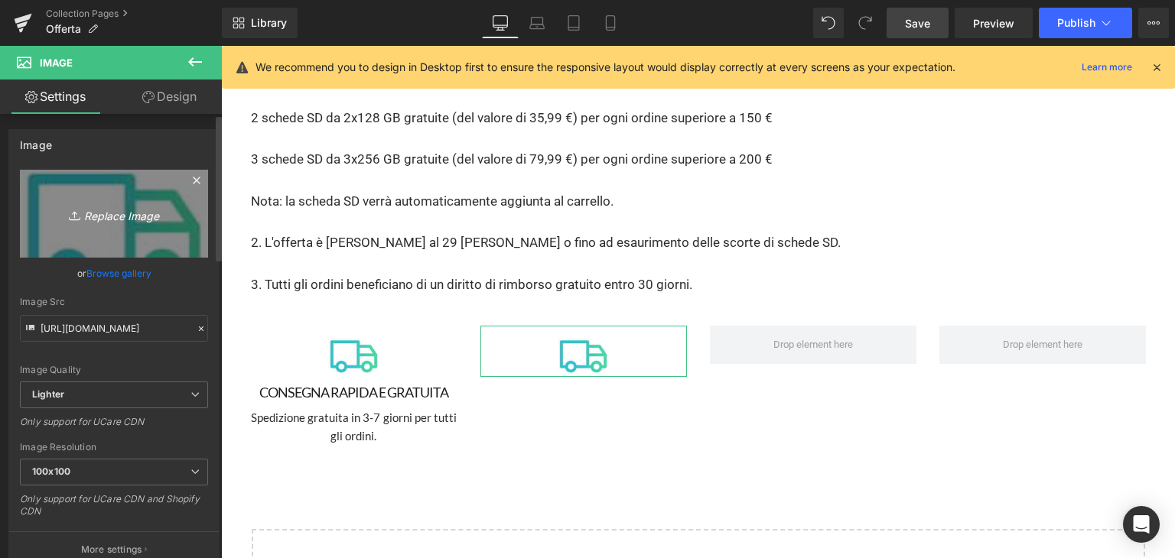
click at [170, 218] on icon "Replace Image" at bounding box center [114, 213] width 122 height 19
type input "C:\fakepath\RETURN.avif"
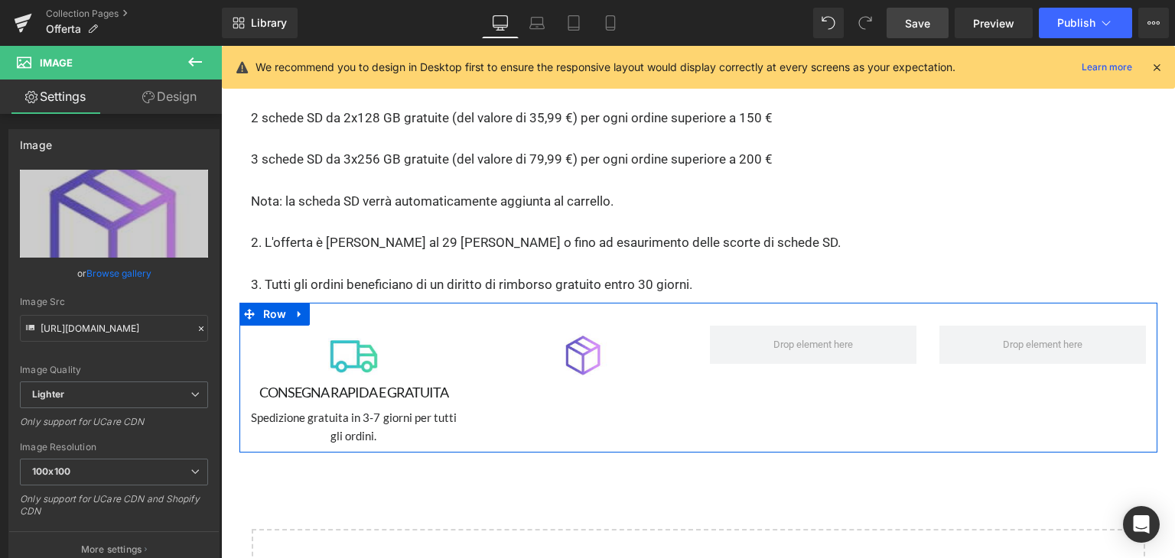
type input "[URL][DOMAIN_NAME]"
click at [383, 384] on link at bounding box center [391, 393] width 16 height 18
click at [379, 389] on icon at bounding box center [383, 393] width 8 height 8
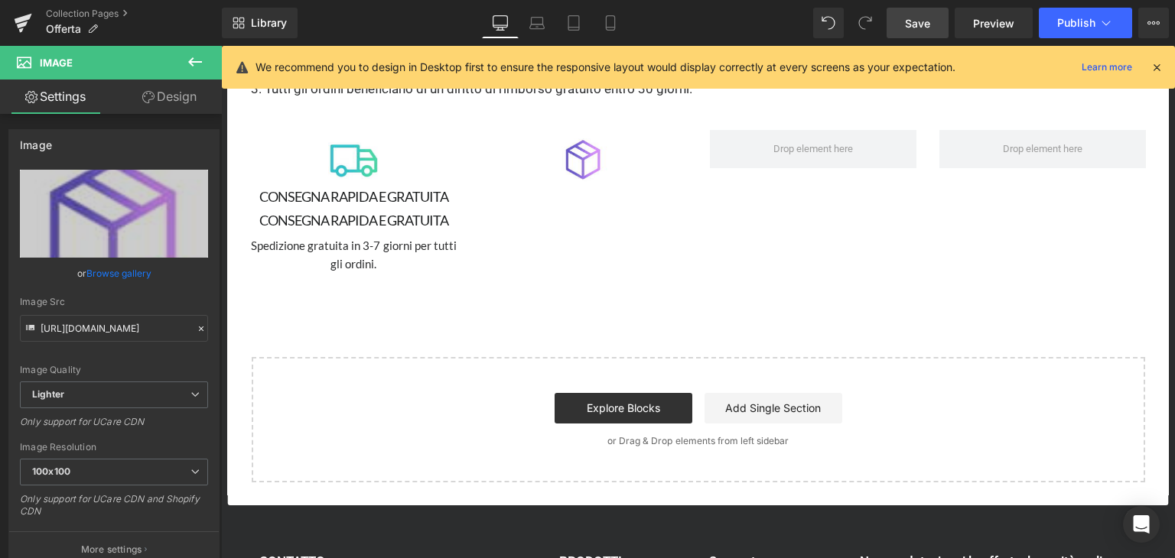
scroll to position [3409, 0]
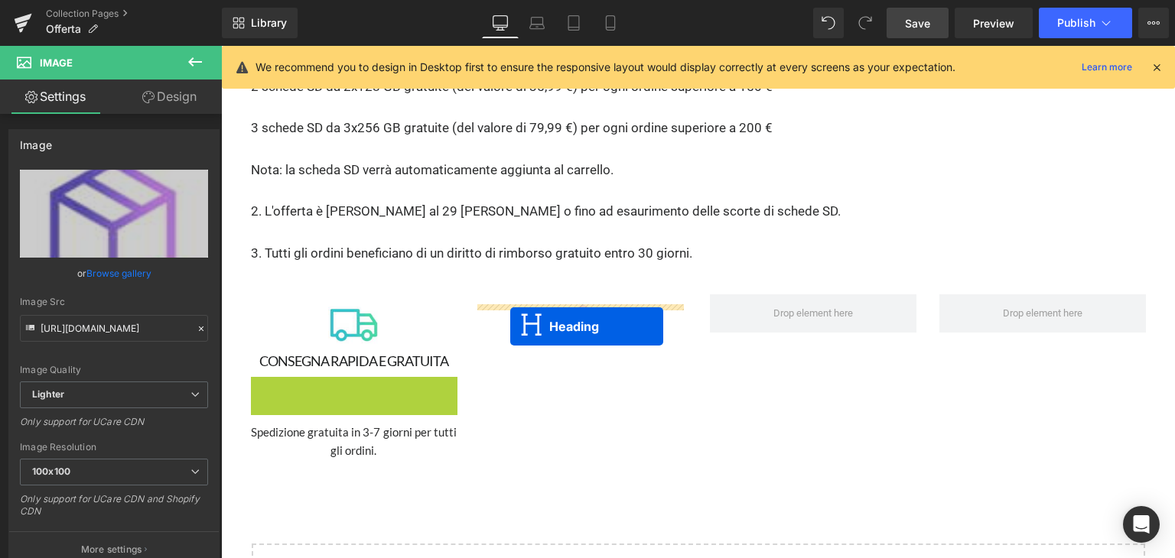
drag, startPoint x: 311, startPoint y: 344, endPoint x: 510, endPoint y: 327, distance: 199.6
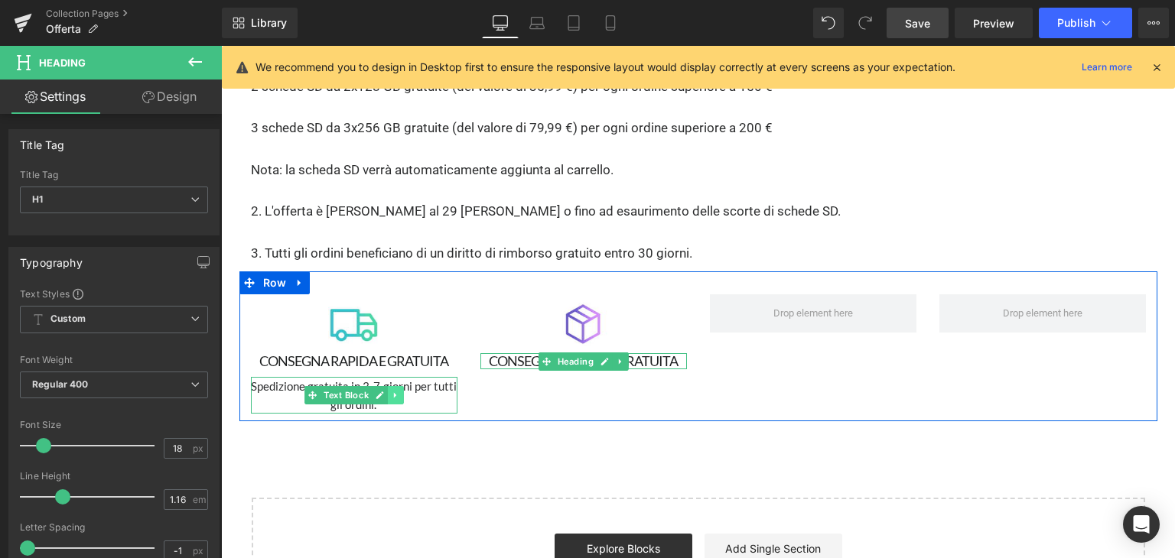
click at [391, 391] on icon at bounding box center [395, 395] width 8 height 9
click at [383, 392] on icon at bounding box center [387, 396] width 8 height 8
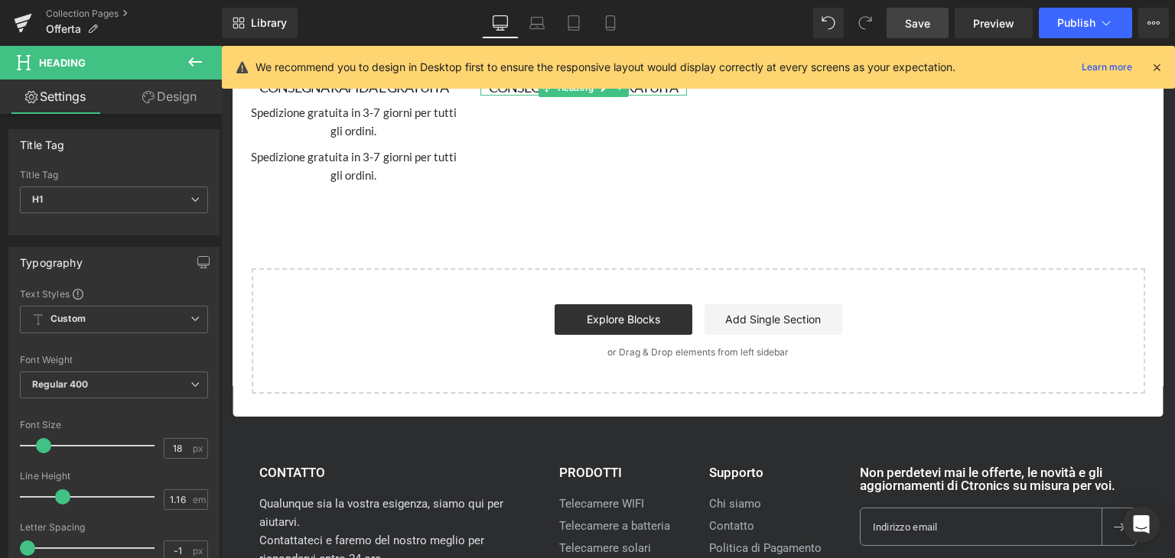
scroll to position [3453, 0]
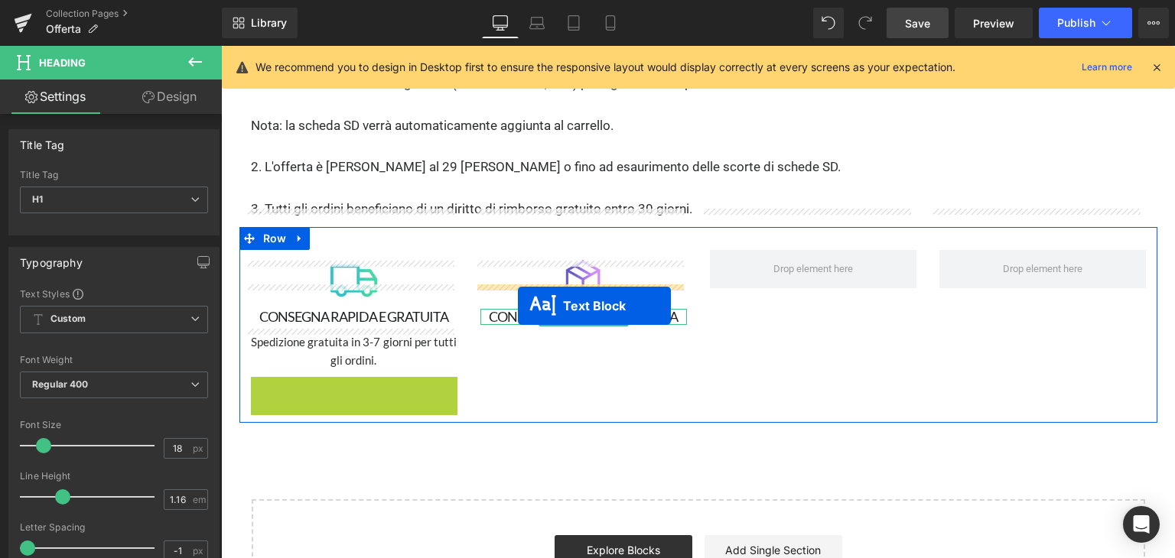
drag, startPoint x: 311, startPoint y: 354, endPoint x: 518, endPoint y: 306, distance: 212.8
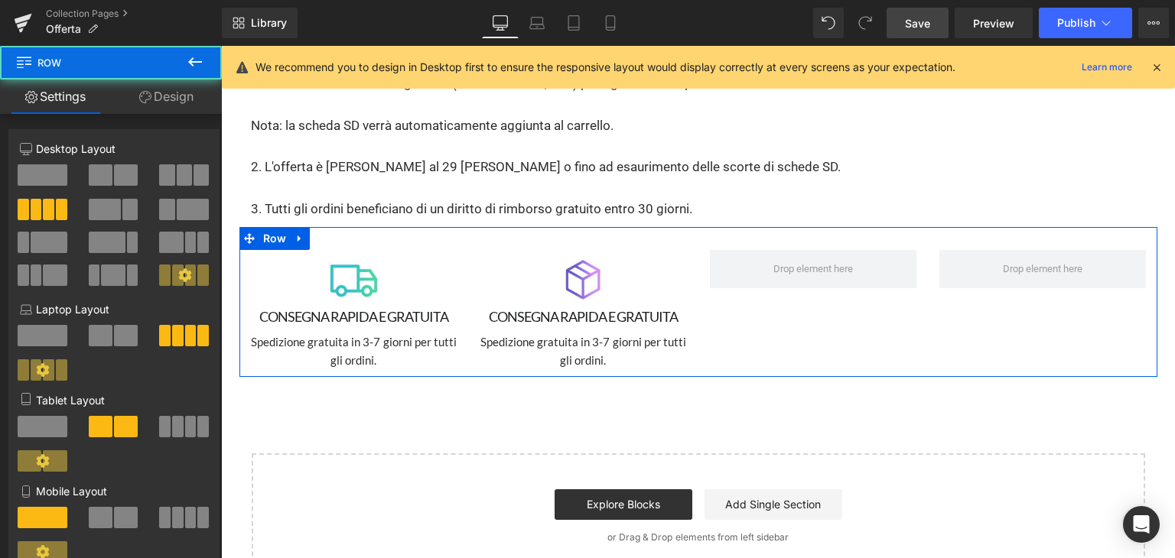
click at [515, 266] on div "Image CONSEGNA RAPIDA E GRATUITA Heading Spedizione gratuita in 3-7 giorni per …" at bounding box center [583, 309] width 229 height 119
click at [509, 309] on h1 "CONSEGNA RAPIDA E GRATUITA" at bounding box center [583, 317] width 206 height 16
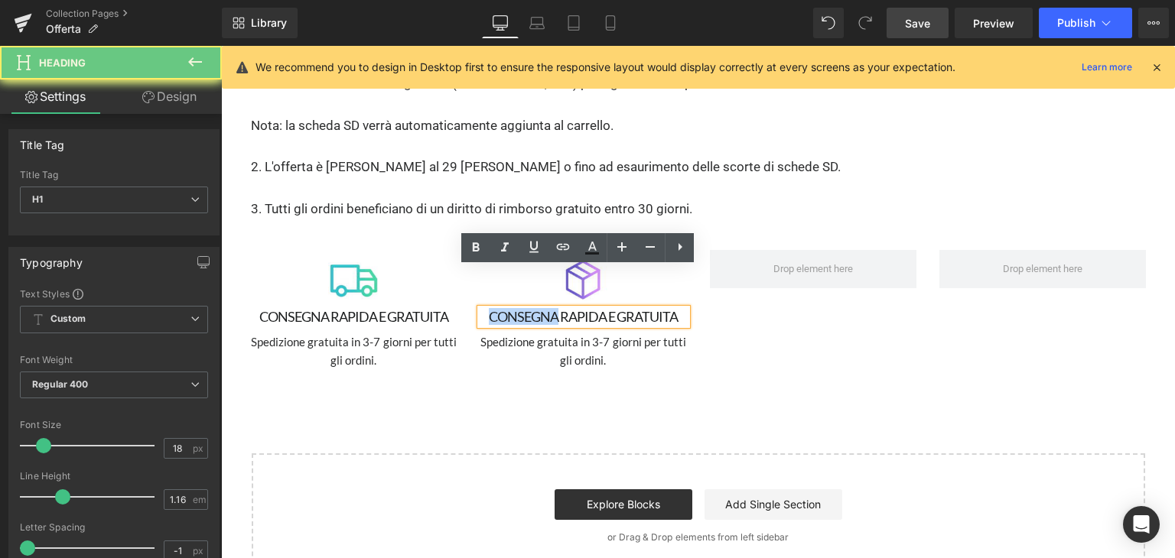
click at [509, 309] on h1 "CONSEGNA RAPIDA E GRATUITA" at bounding box center [583, 317] width 206 height 16
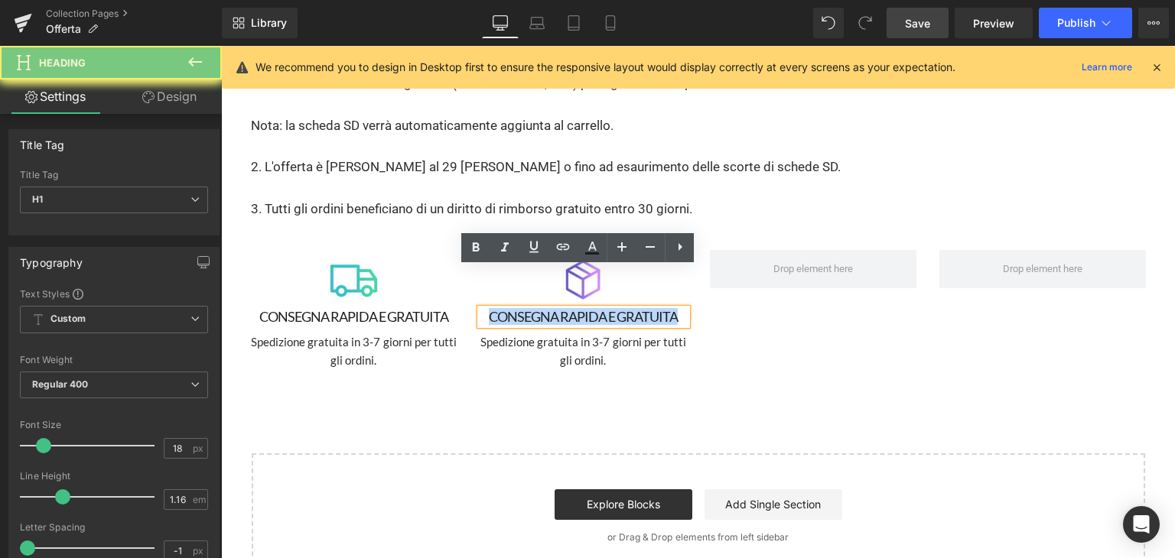
click at [509, 309] on h1 "CONSEGNA RAPIDA E GRATUITA" at bounding box center [583, 317] width 206 height 16
paste div
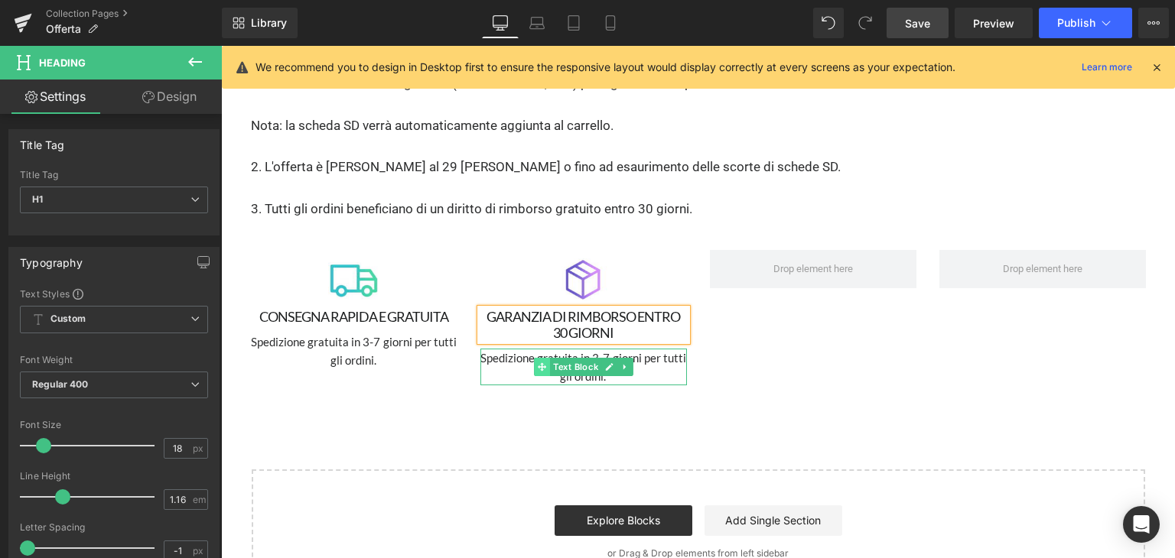
click at [534, 358] on span at bounding box center [542, 367] width 16 height 18
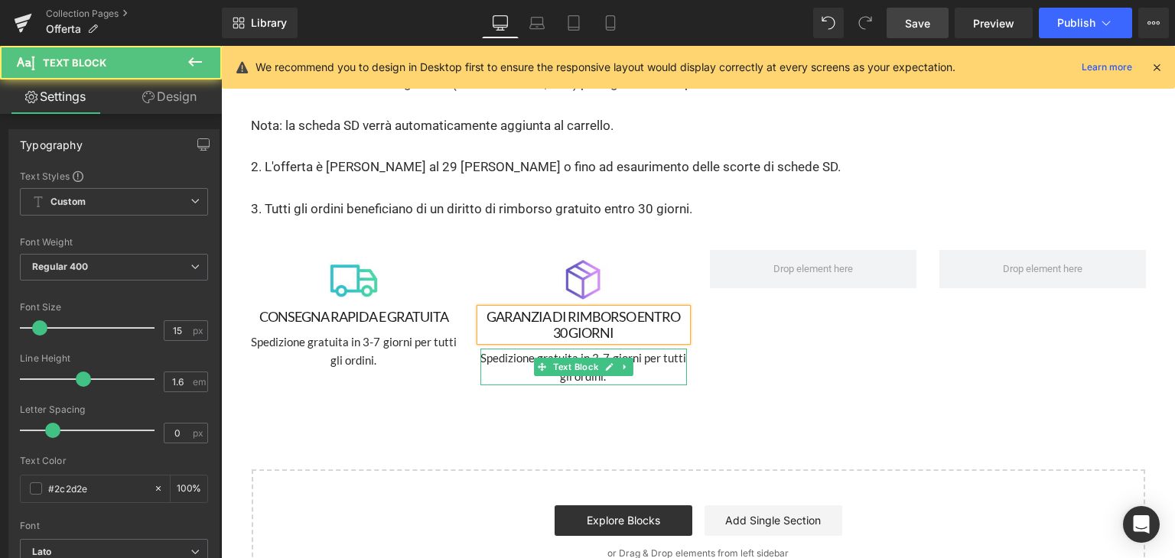
click at [514, 349] on p "Spedizione gratuita in 3-7 giorni per tutti gli ordini." at bounding box center [583, 367] width 206 height 37
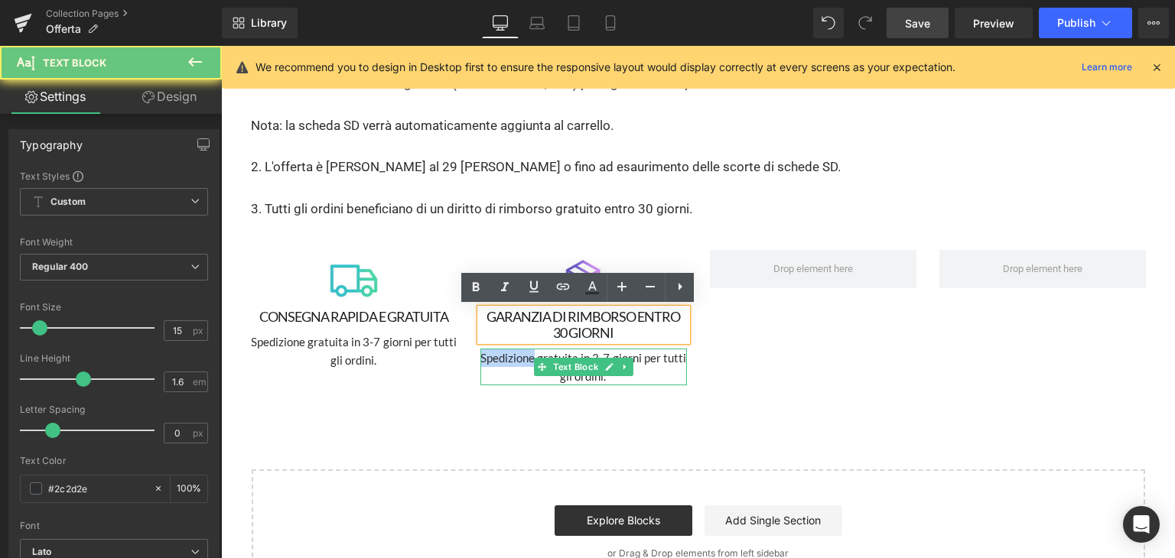
click at [514, 349] on p "Spedizione gratuita in 3-7 giorni per tutti gli ordini." at bounding box center [583, 367] width 206 height 37
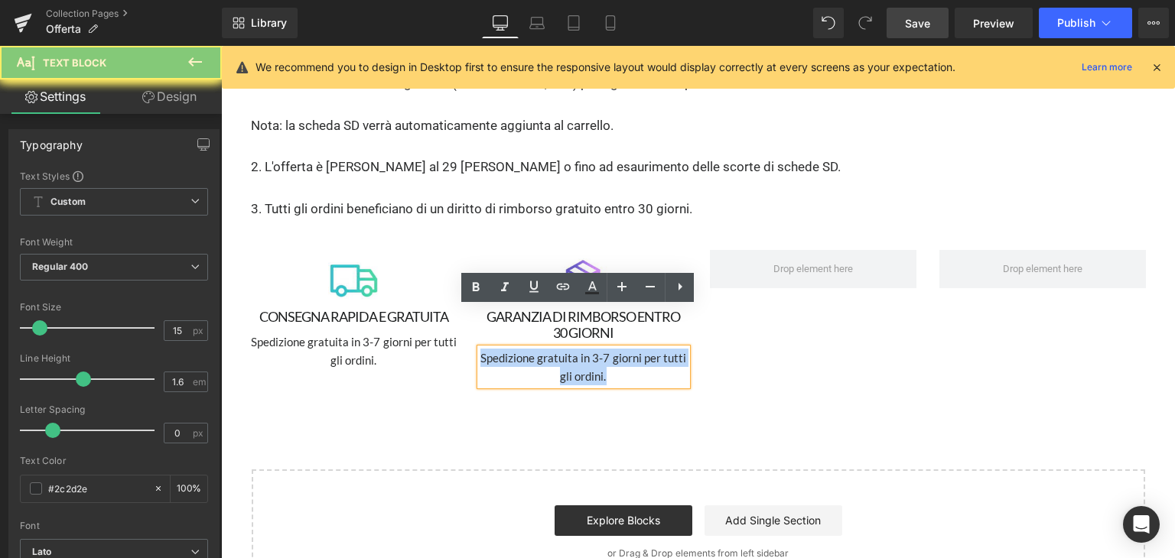
click at [514, 349] on p "Spedizione gratuita in 3-7 giorni per tutti gli ordini." at bounding box center [583, 367] width 206 height 37
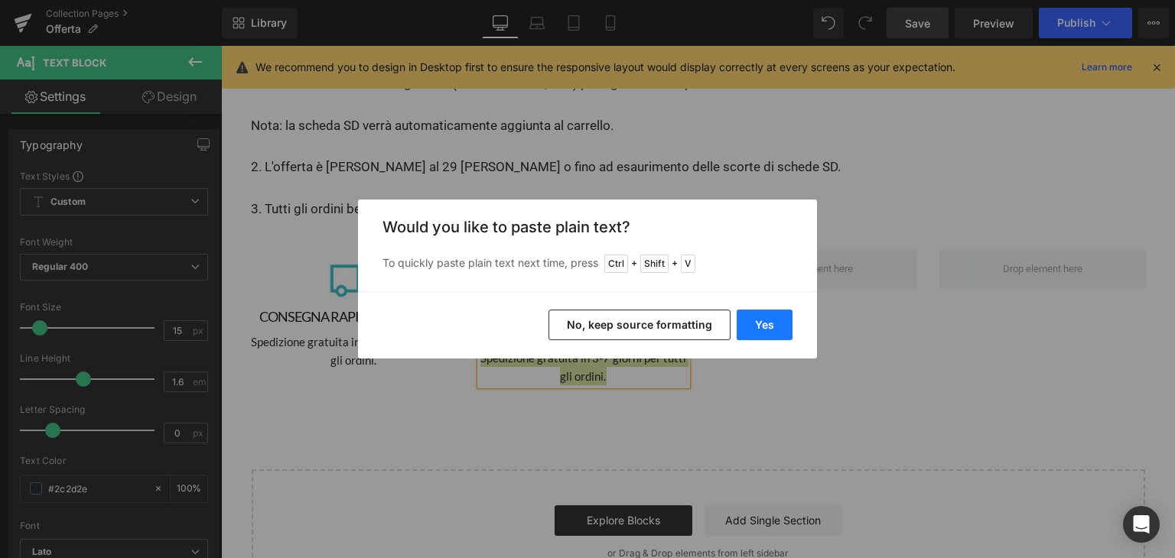
drag, startPoint x: 766, startPoint y: 318, endPoint x: 545, endPoint y: 272, distance: 225.0
click at [766, 318] on button "Yes" at bounding box center [765, 325] width 56 height 31
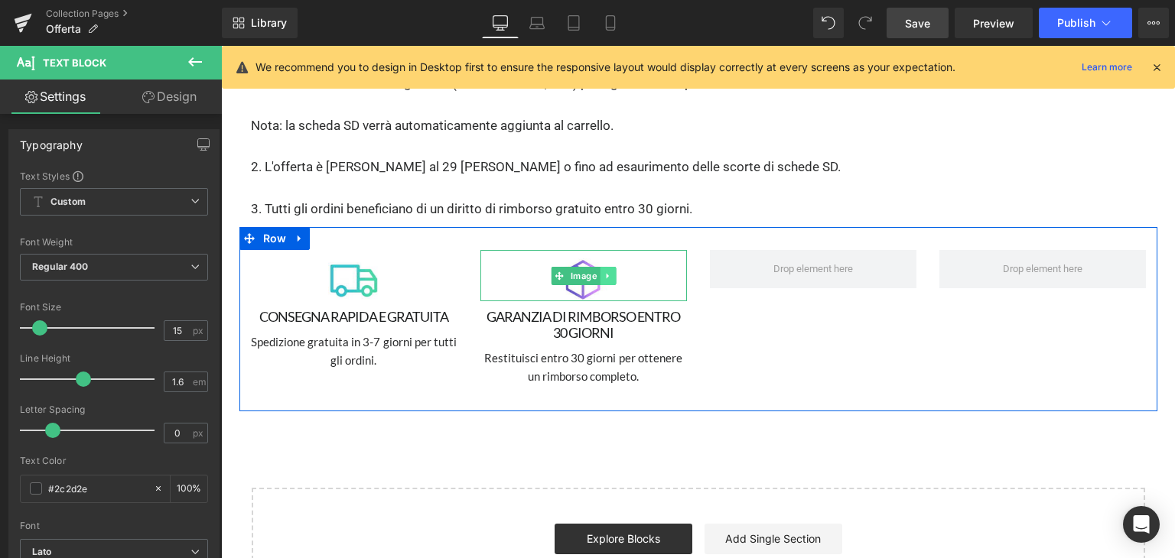
click at [603, 272] on icon at bounding box center [607, 276] width 8 height 9
click at [595, 272] on icon at bounding box center [599, 276] width 8 height 8
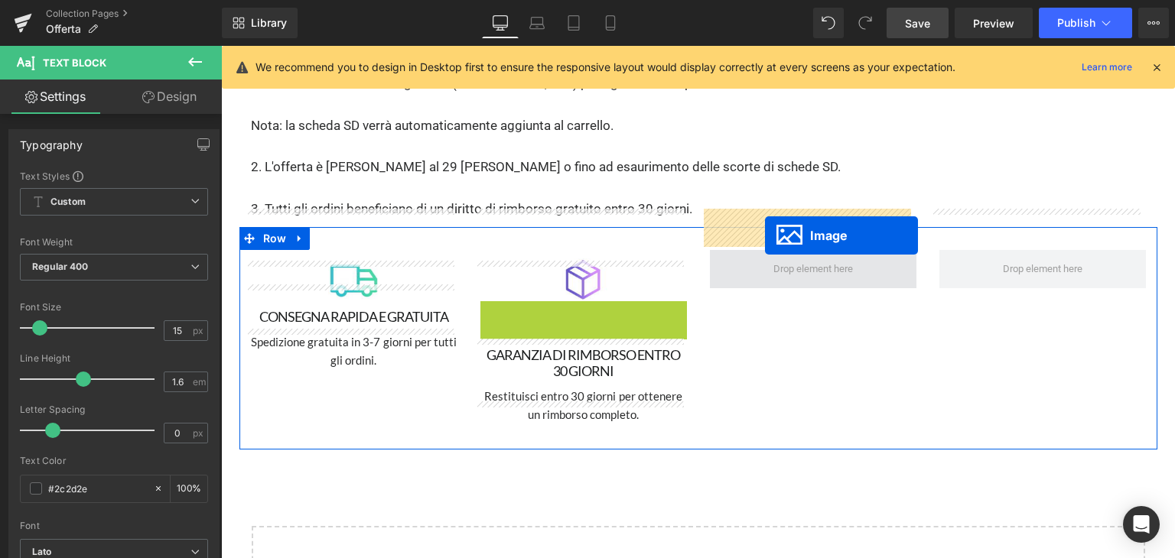
drag, startPoint x: 554, startPoint y: 287, endPoint x: 765, endPoint y: 236, distance: 216.5
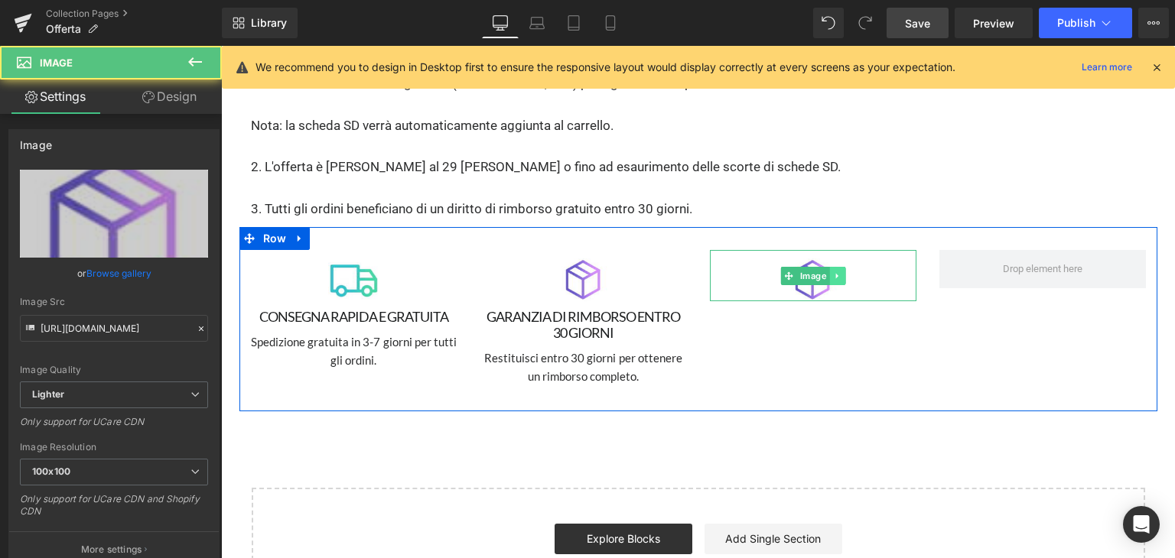
click at [832, 267] on link at bounding box center [837, 276] width 16 height 18
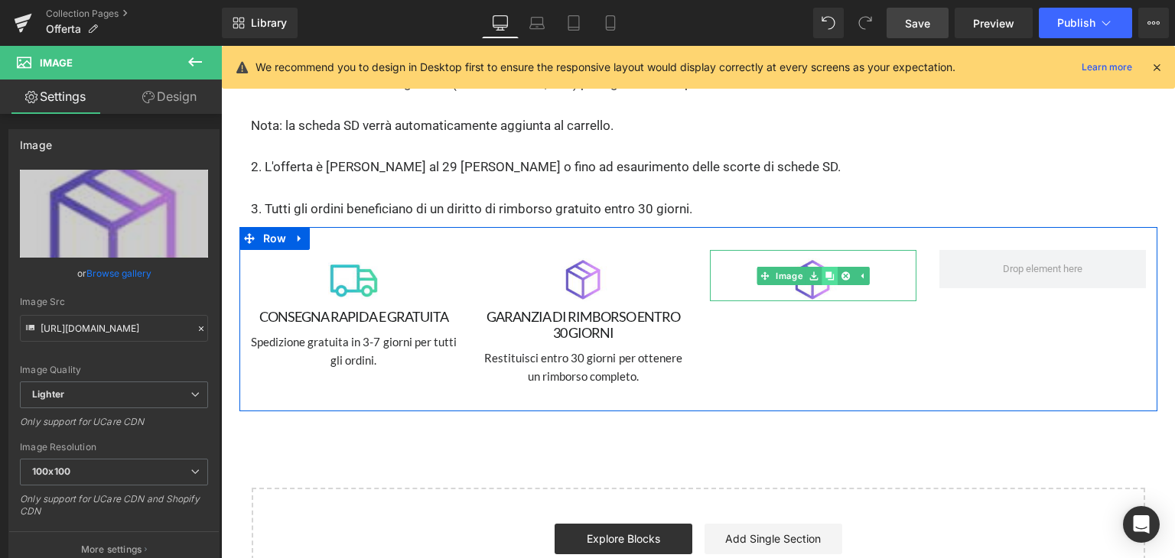
click at [824, 267] on link at bounding box center [829, 276] width 16 height 18
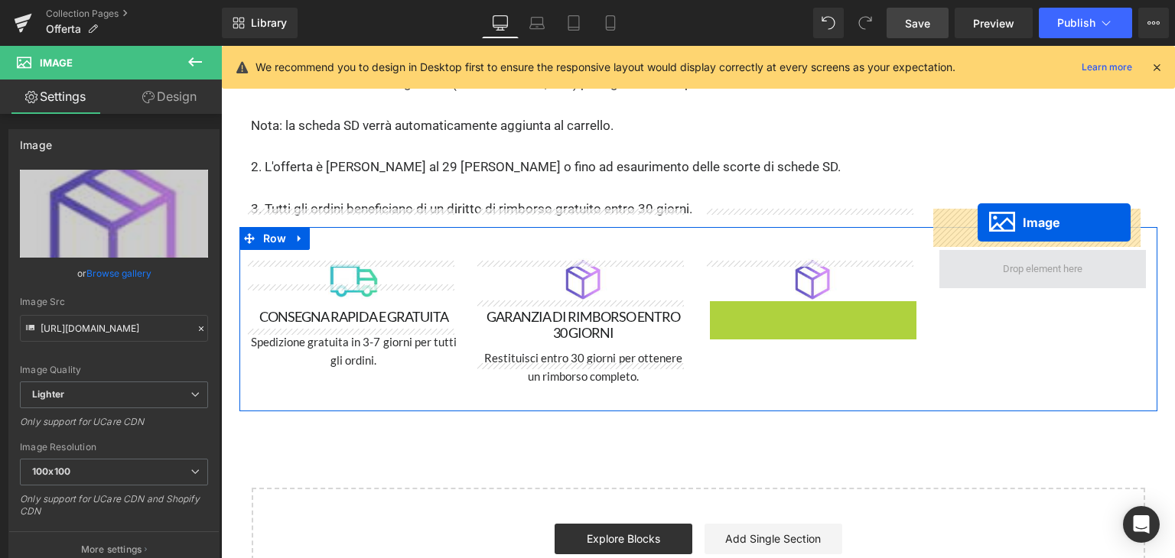
drag, startPoint x: 792, startPoint y: 283, endPoint x: 977, endPoint y: 223, distance: 194.7
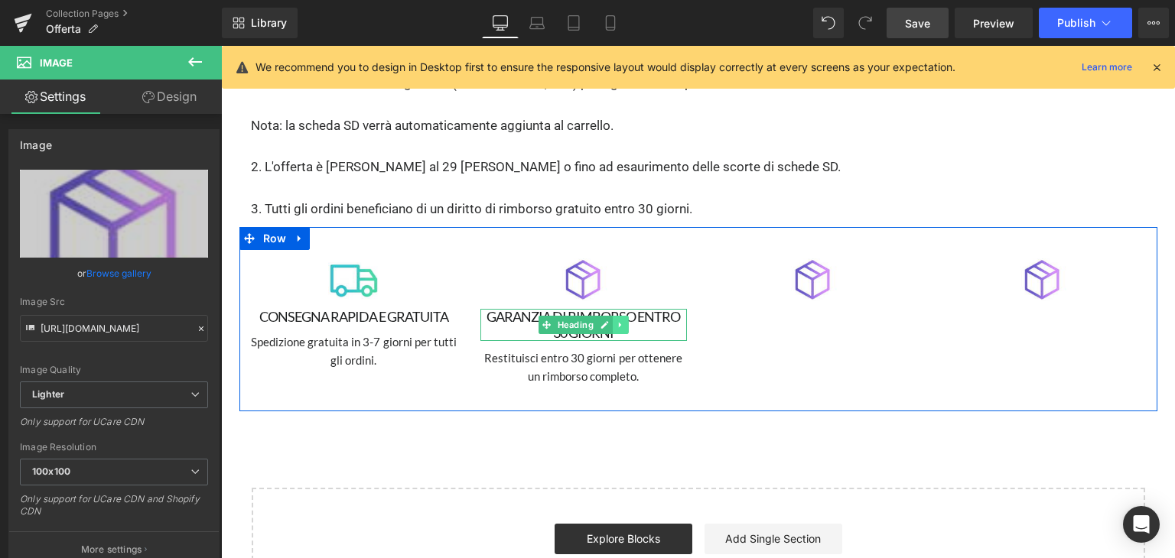
click at [616, 320] on icon at bounding box center [620, 324] width 8 height 9
click at [608, 321] on icon at bounding box center [612, 325] width 8 height 8
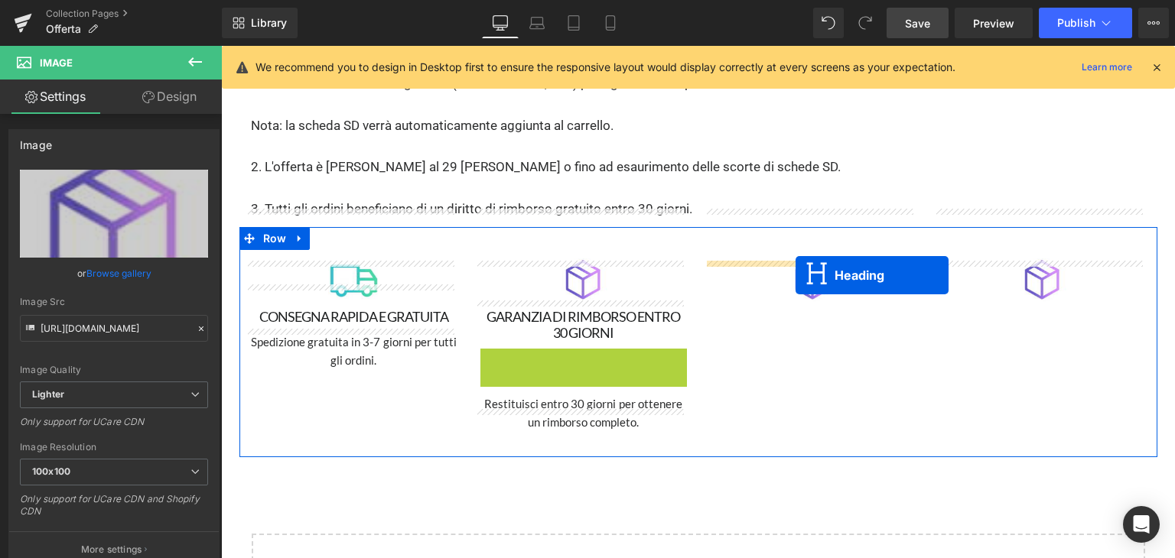
drag, startPoint x: 543, startPoint y: 323, endPoint x: 795, endPoint y: 275, distance: 256.8
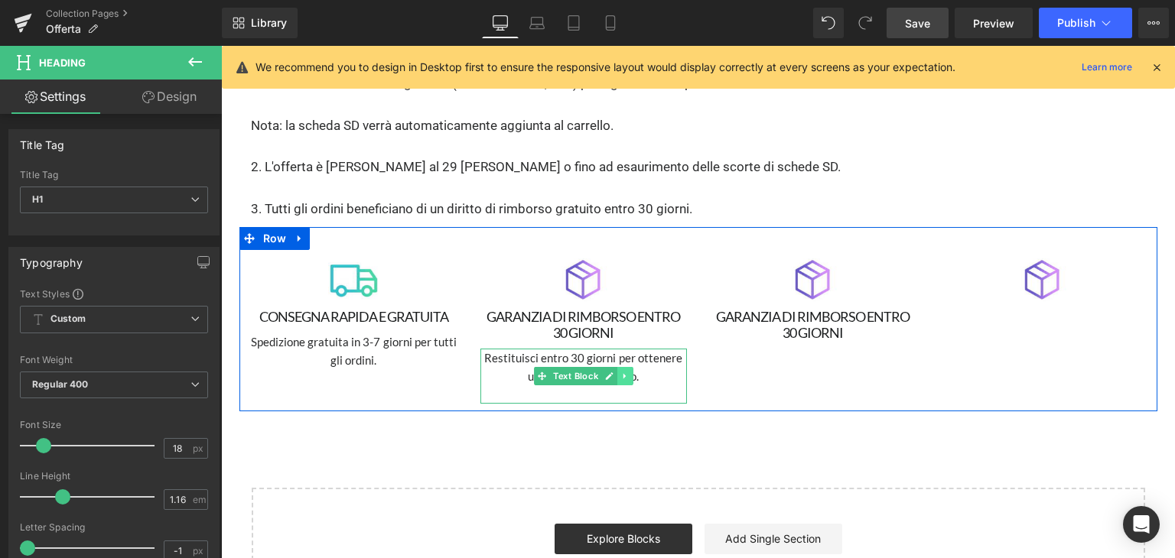
click at [623, 374] on icon at bounding box center [624, 376] width 2 height 5
click at [615, 367] on link at bounding box center [617, 376] width 16 height 18
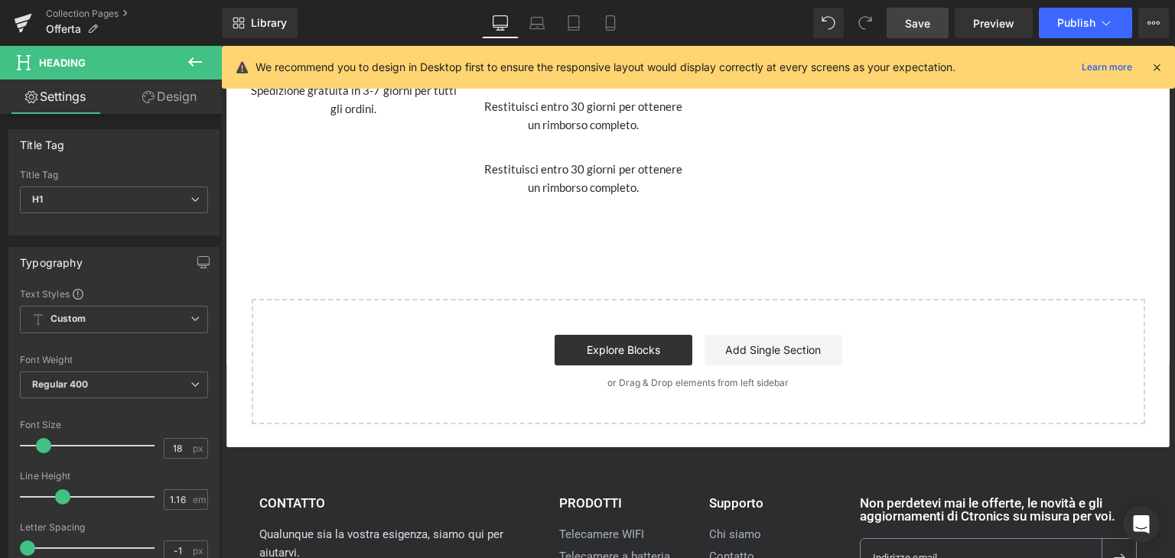
scroll to position [3488, 0]
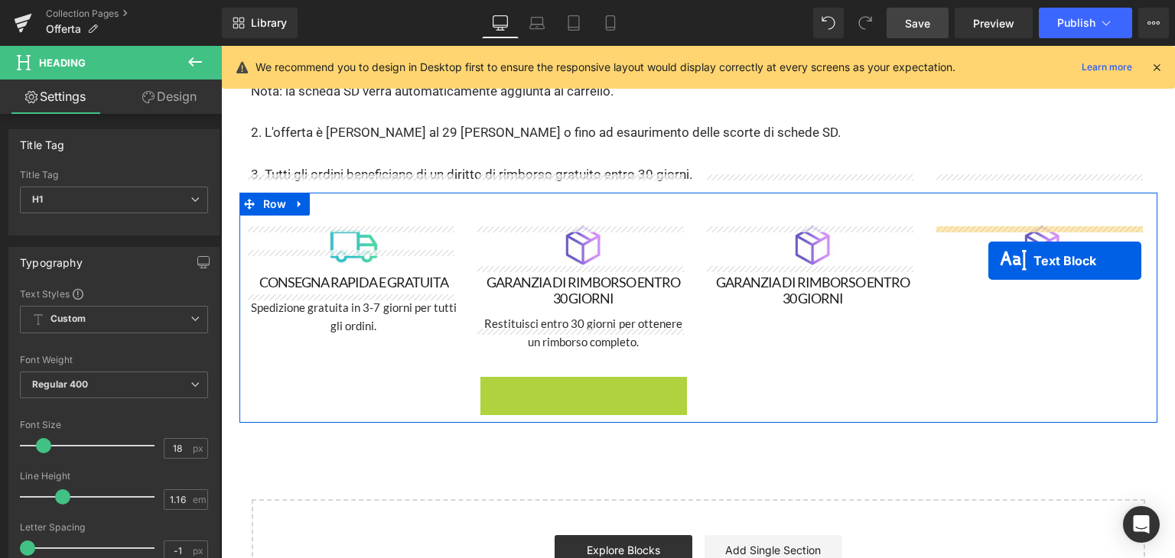
drag, startPoint x: 536, startPoint y: 363, endPoint x: 988, endPoint y: 261, distance: 463.3
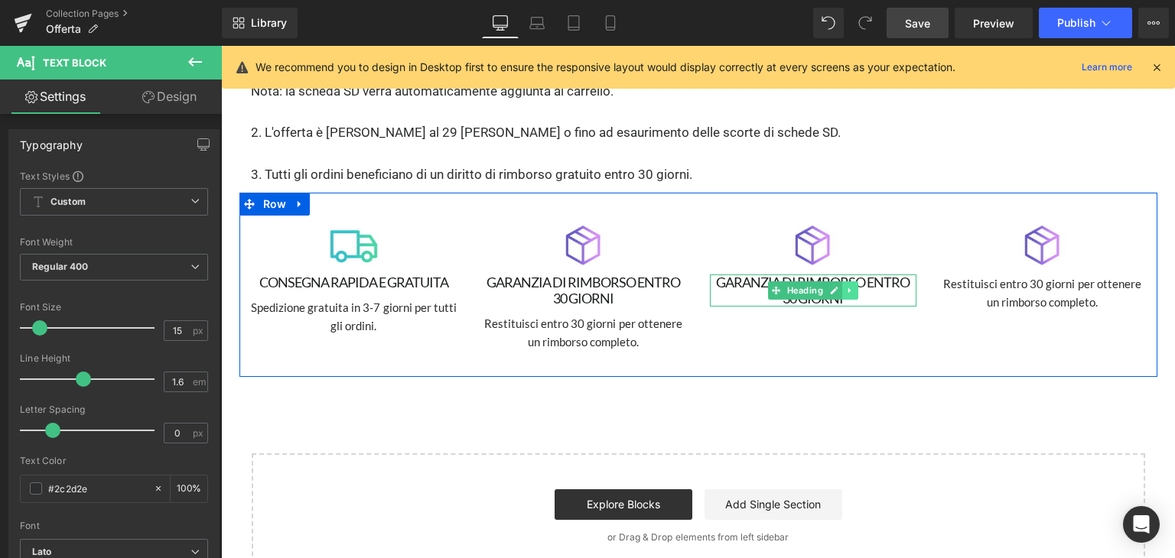
click at [845, 286] on icon at bounding box center [849, 290] width 8 height 9
click at [837, 287] on icon at bounding box center [841, 291] width 8 height 8
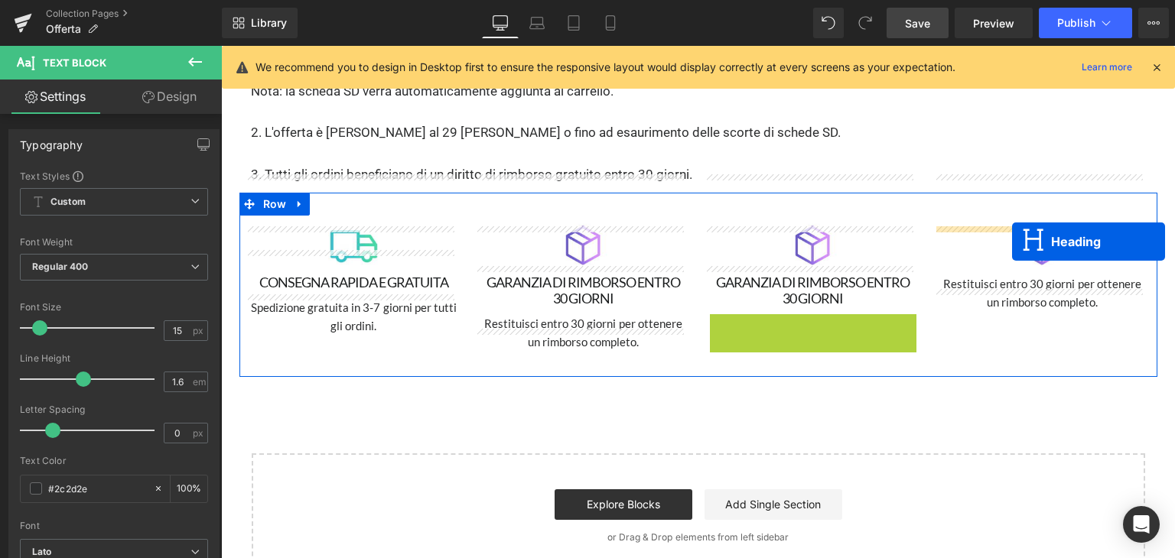
drag, startPoint x: 768, startPoint y: 291, endPoint x: 1012, endPoint y: 242, distance: 248.8
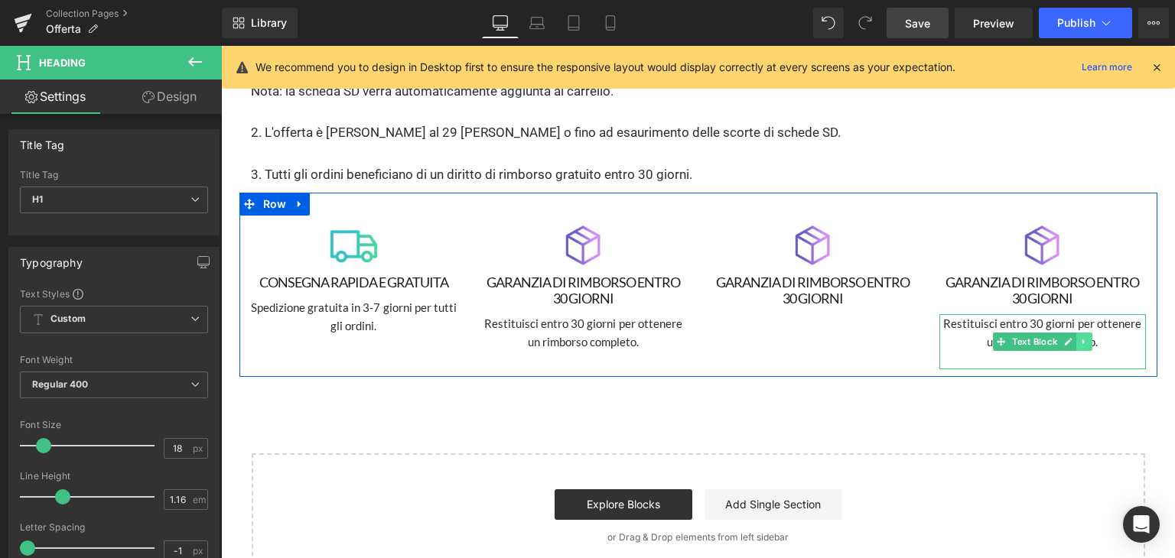
click at [1076, 333] on link at bounding box center [1084, 342] width 16 height 18
click at [1060, 333] on link at bounding box center [1060, 342] width 16 height 18
click at [1071, 337] on icon at bounding box center [1075, 341] width 8 height 8
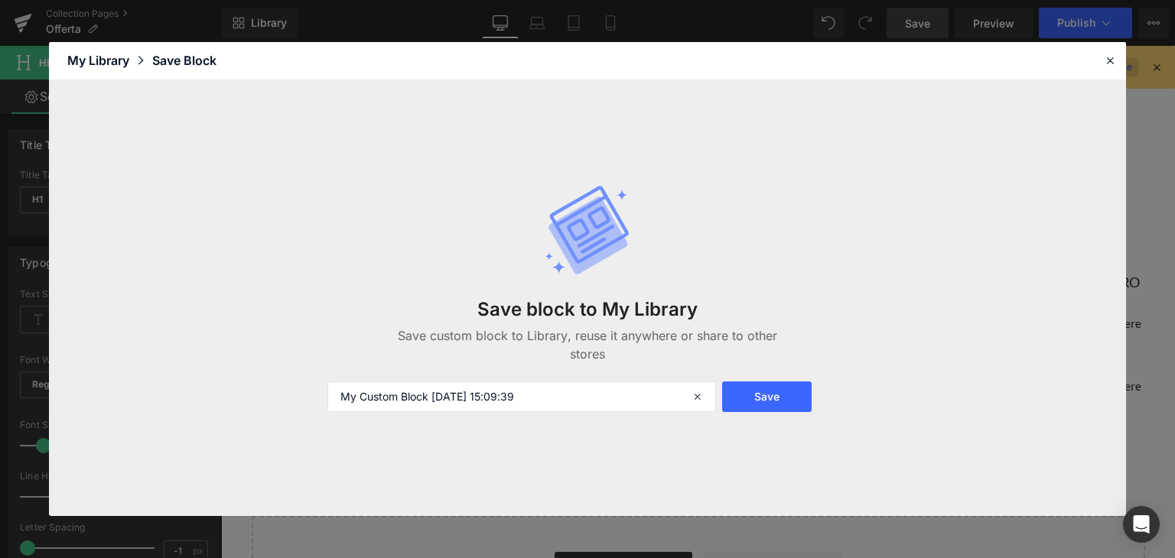
click at [1107, 67] on icon at bounding box center [1110, 61] width 14 height 14
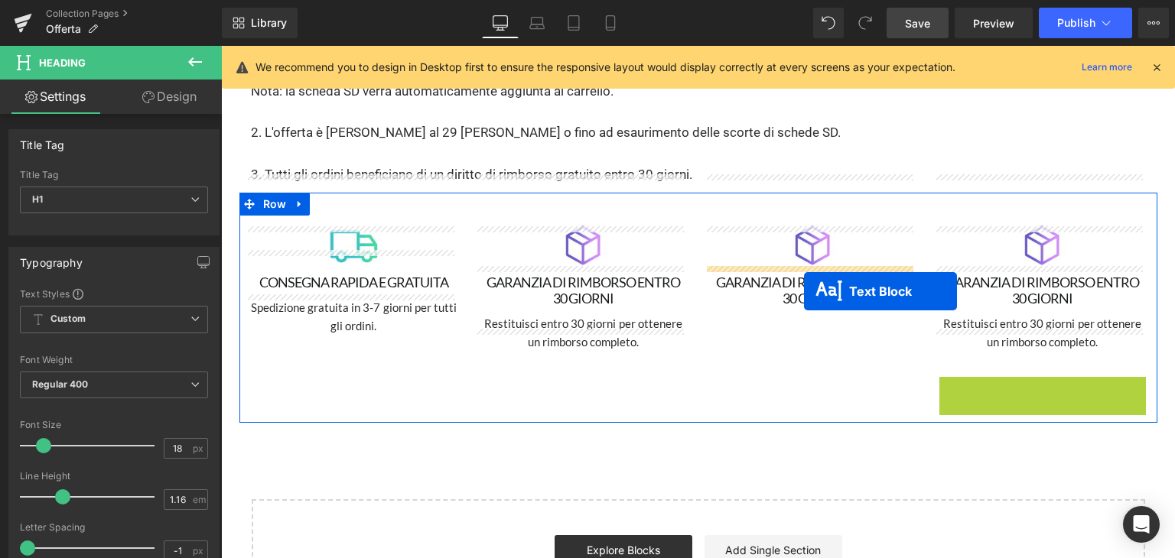
drag, startPoint x: 997, startPoint y: 360, endPoint x: 804, endPoint y: 291, distance: 204.7
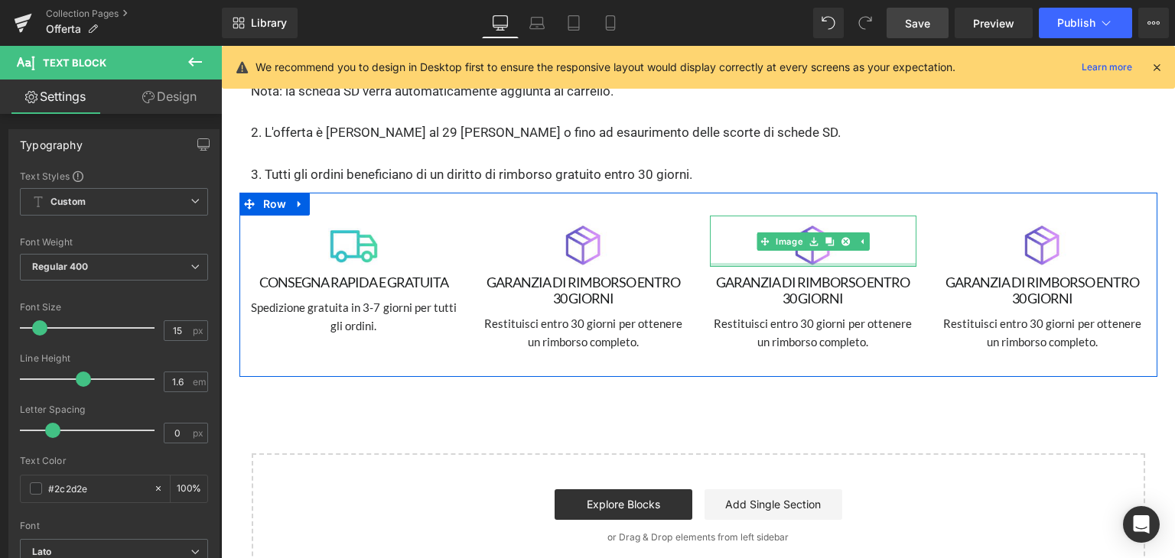
click at [804, 263] on div at bounding box center [813, 265] width 206 height 4
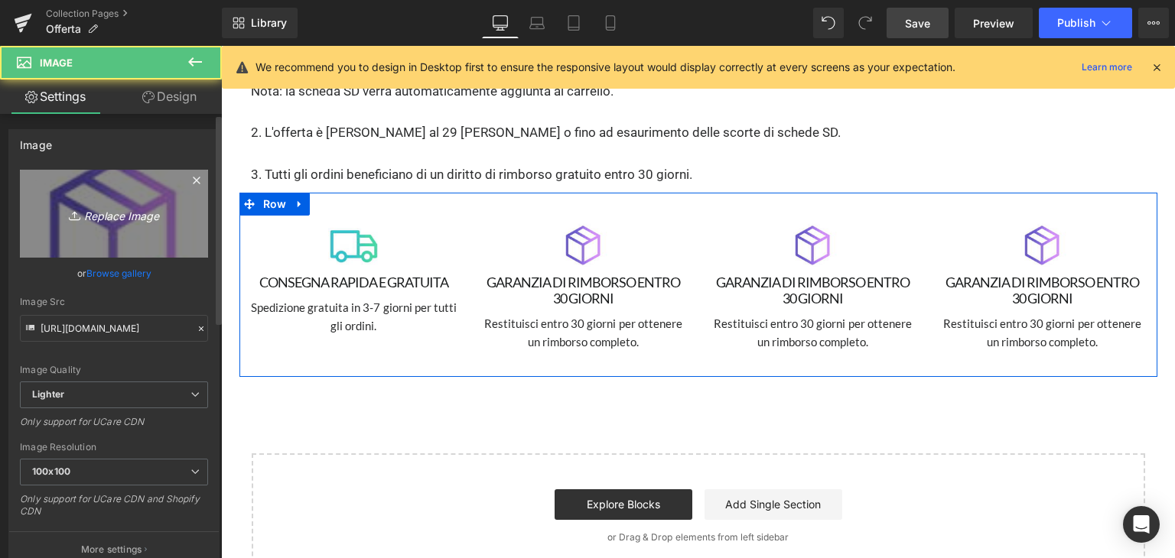
click at [196, 241] on link "Replace Image" at bounding box center [114, 214] width 188 height 88
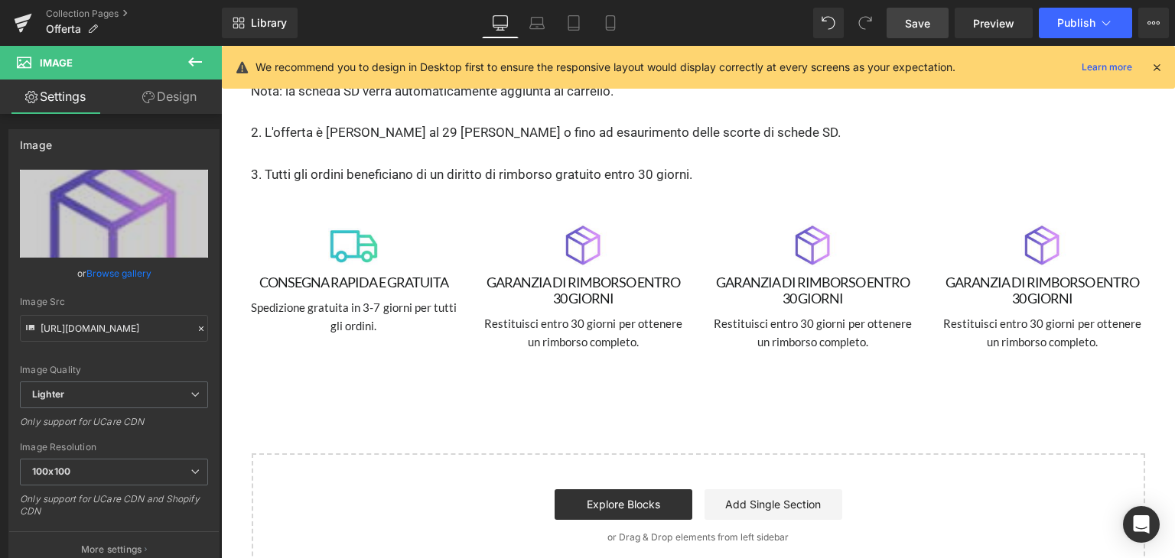
click at [939, 19] on link "Save" at bounding box center [917, 23] width 62 height 31
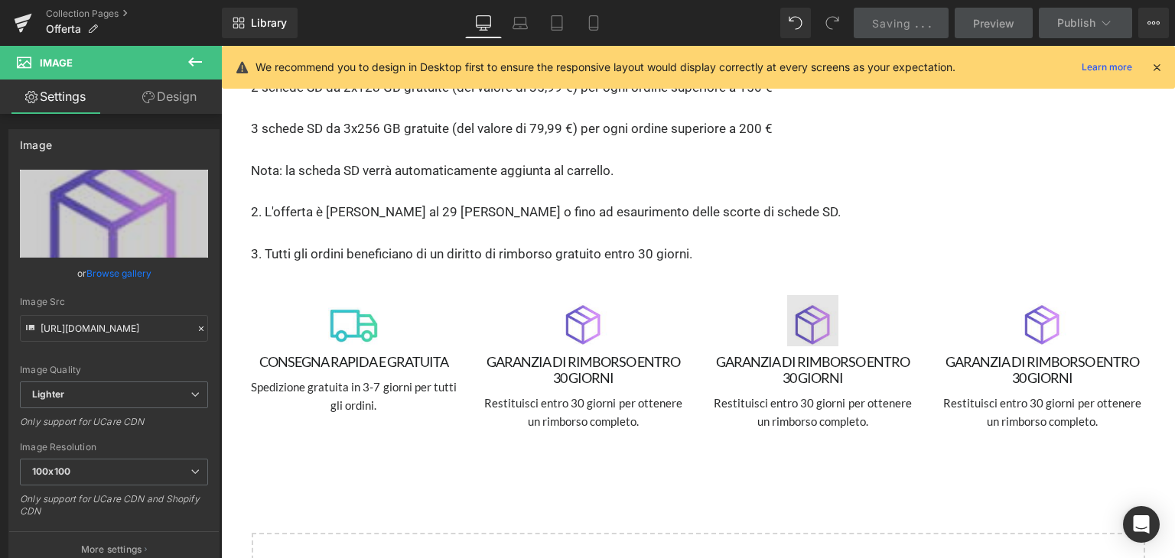
scroll to position [3411, 0]
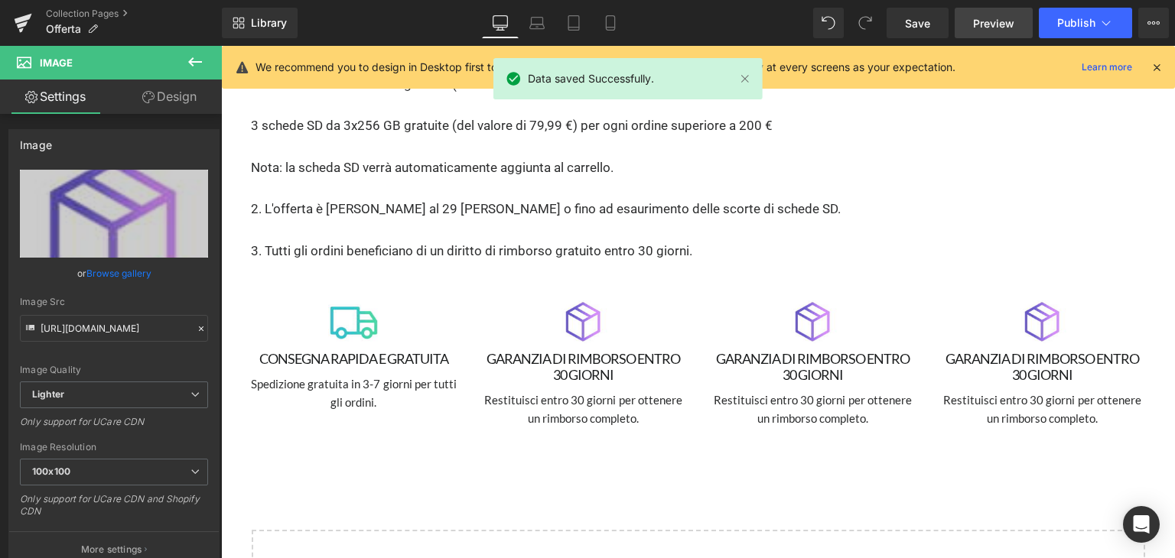
click at [977, 25] on span "Preview" at bounding box center [993, 23] width 41 height 16
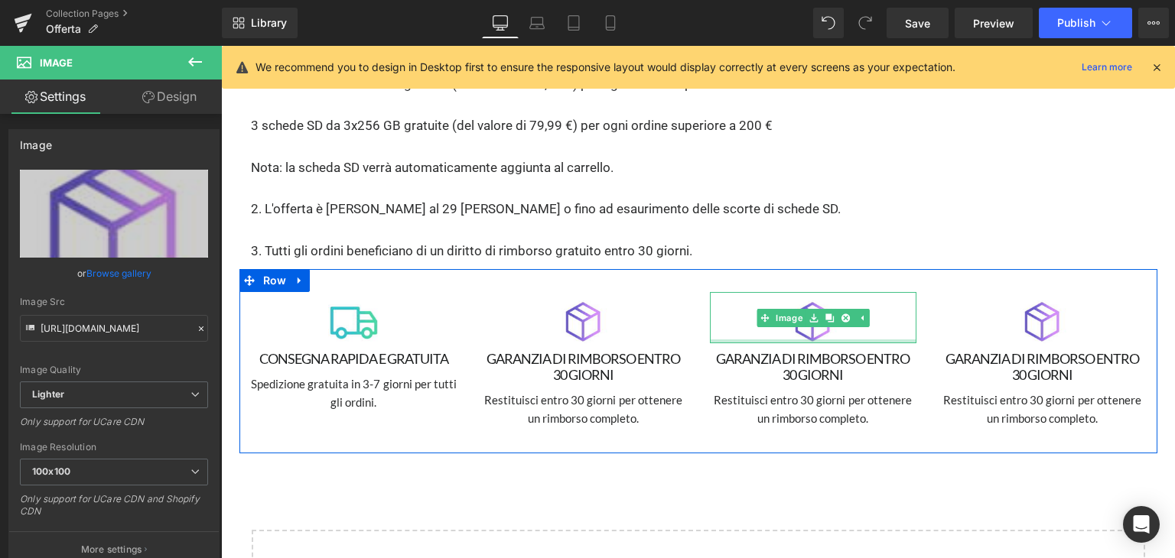
click at [804, 340] on div at bounding box center [813, 342] width 206 height 4
click at [805, 292] on img at bounding box center [813, 318] width 52 height 52
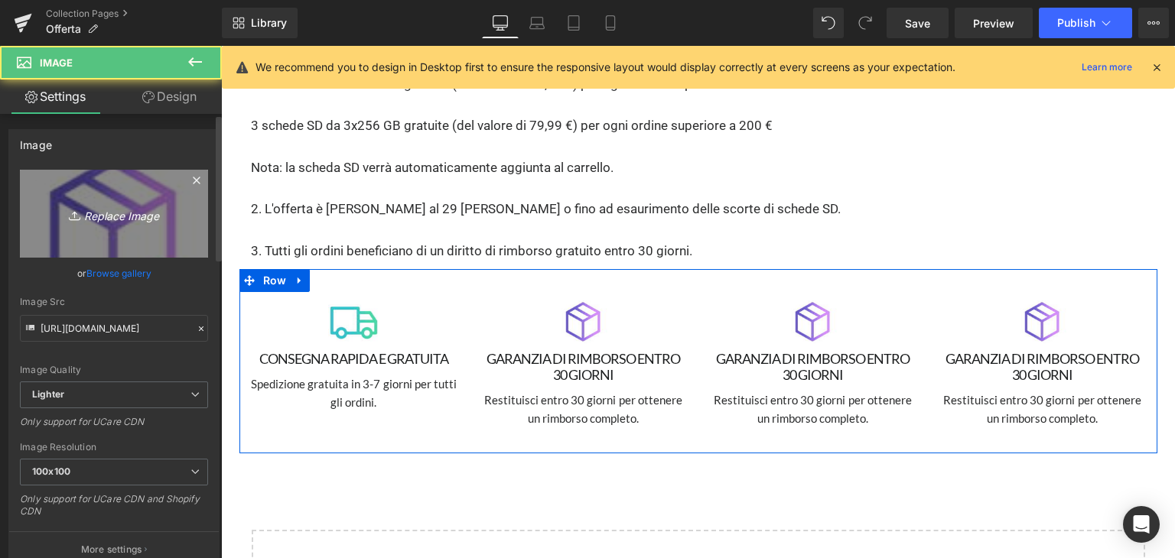
click at [171, 215] on icon "Replace Image" at bounding box center [114, 213] width 122 height 19
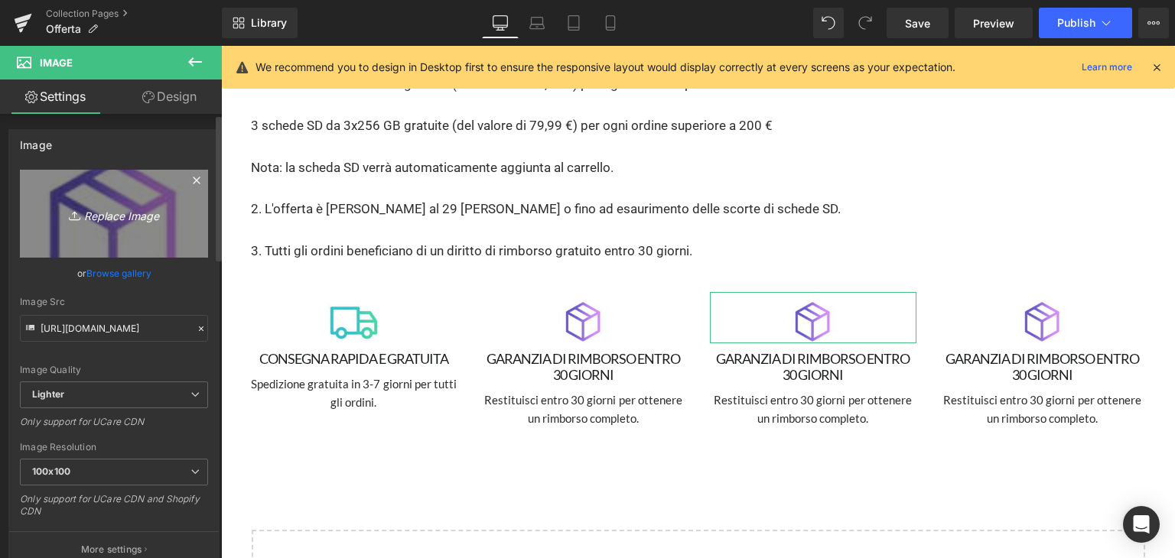
type input "C:\fakepath\GUAR.avif"
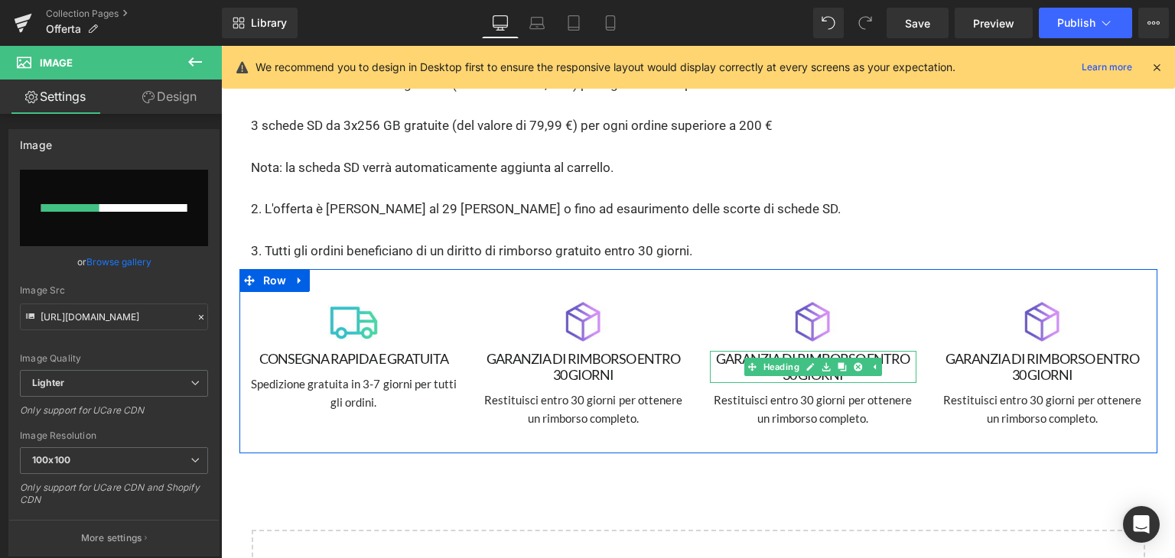
click at [730, 351] on h1 "GARANZIA DI RIMBORSO ENTRO 30 GIORNI" at bounding box center [813, 367] width 206 height 32
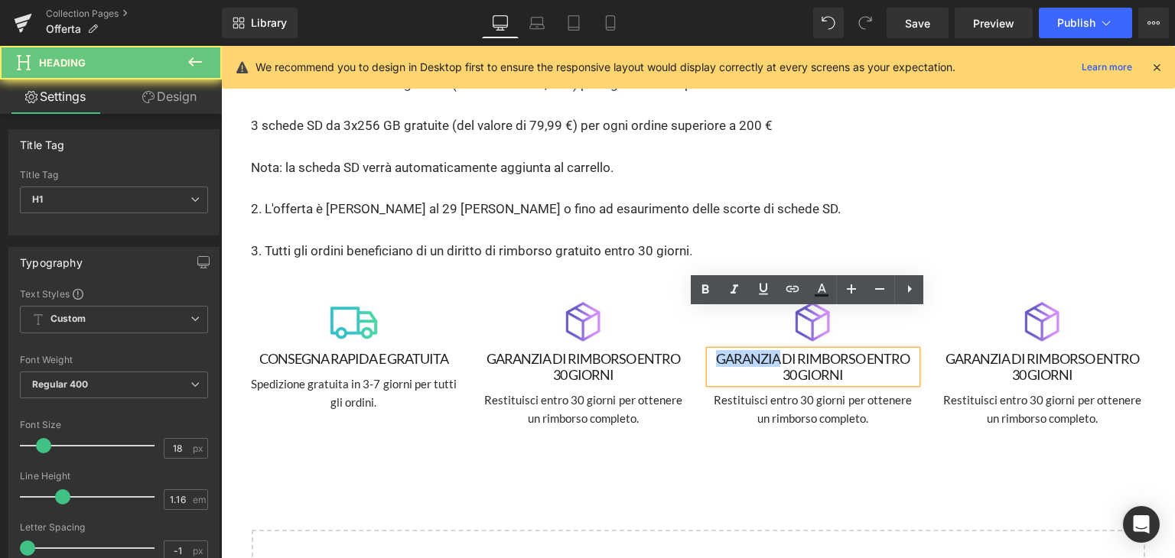
click at [730, 351] on h1 "GARANZIA DI RIMBORSO ENTRO 30 GIORNI" at bounding box center [813, 367] width 206 height 32
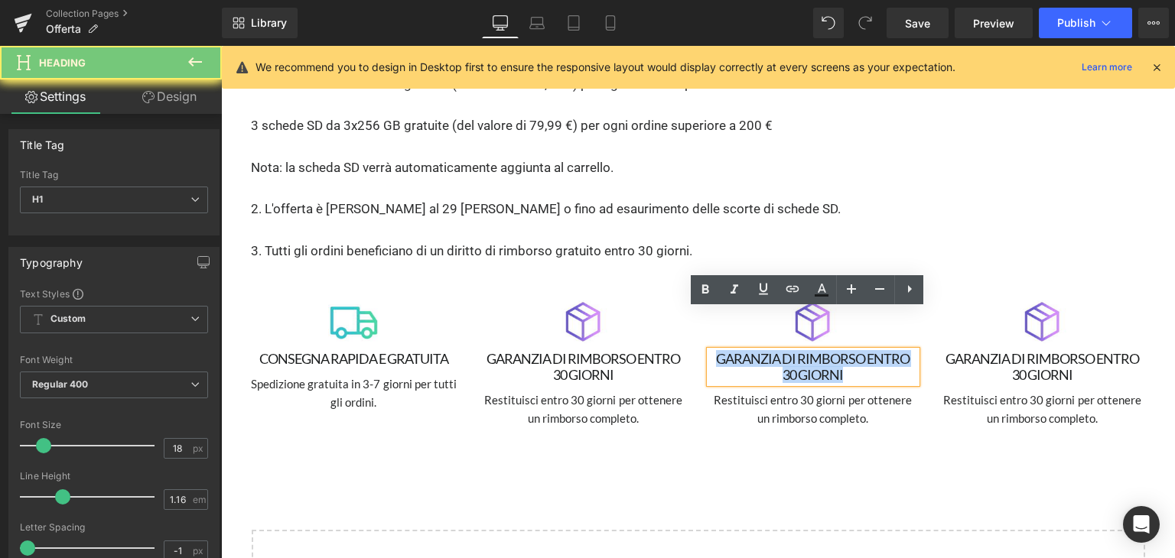
paste div
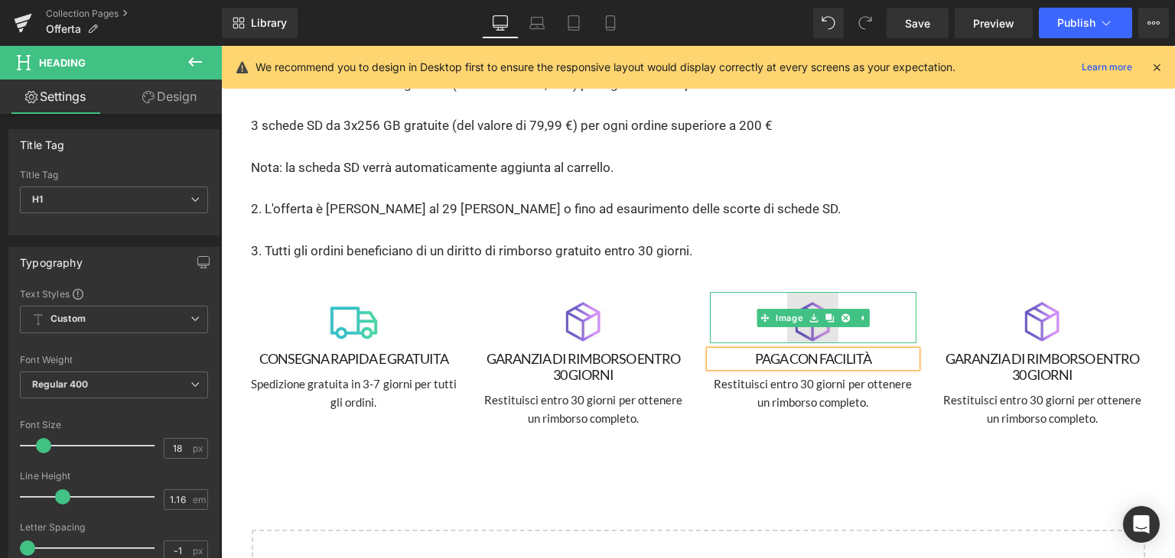
click at [797, 292] on img at bounding box center [813, 318] width 52 height 52
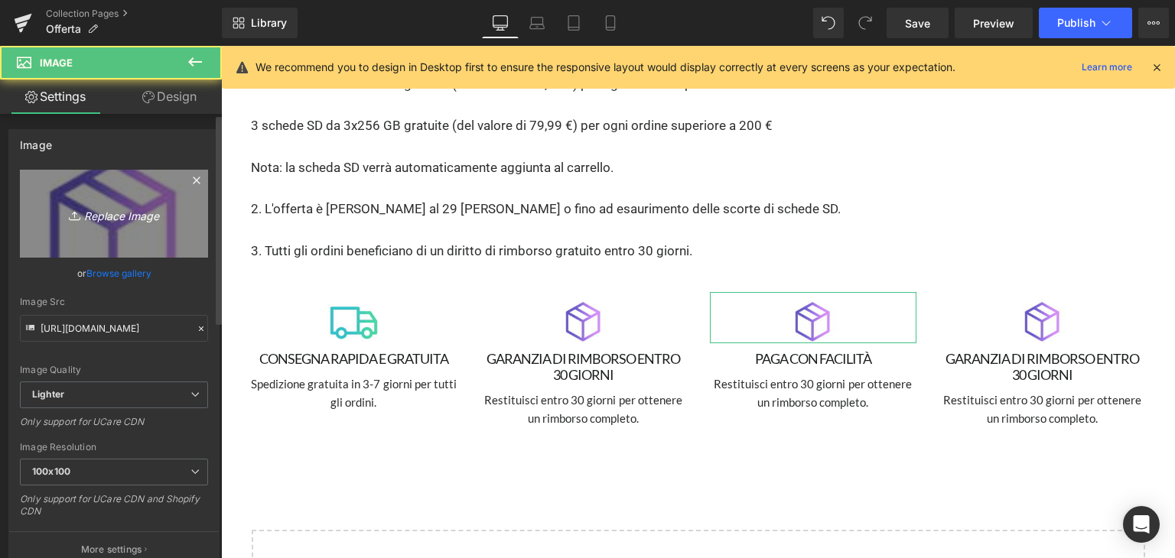
click at [101, 246] on link "Replace Image" at bounding box center [114, 214] width 188 height 88
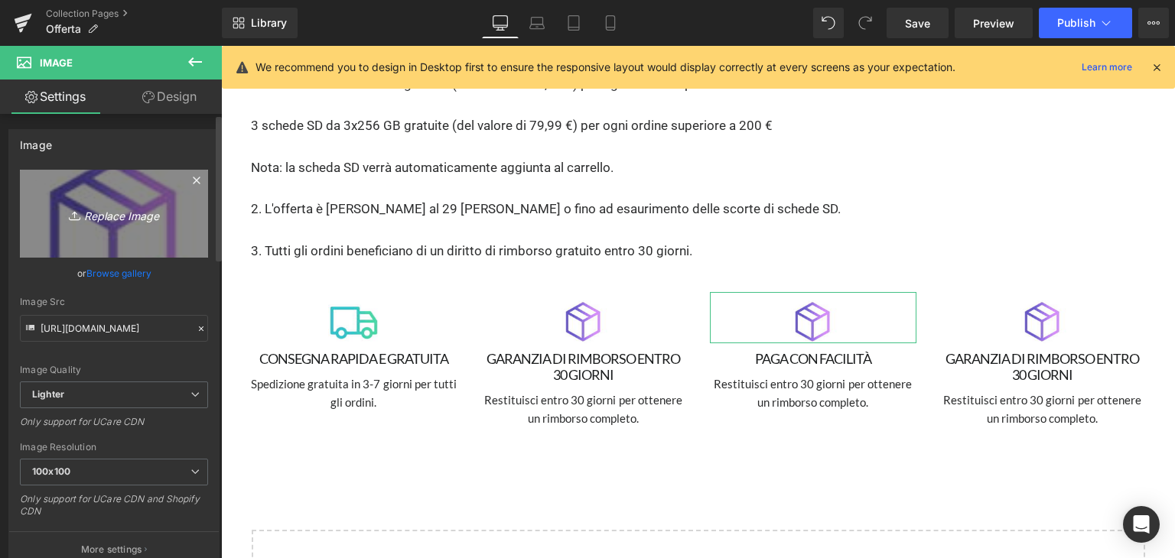
type input "C:\fakepath\GUAR.avif"
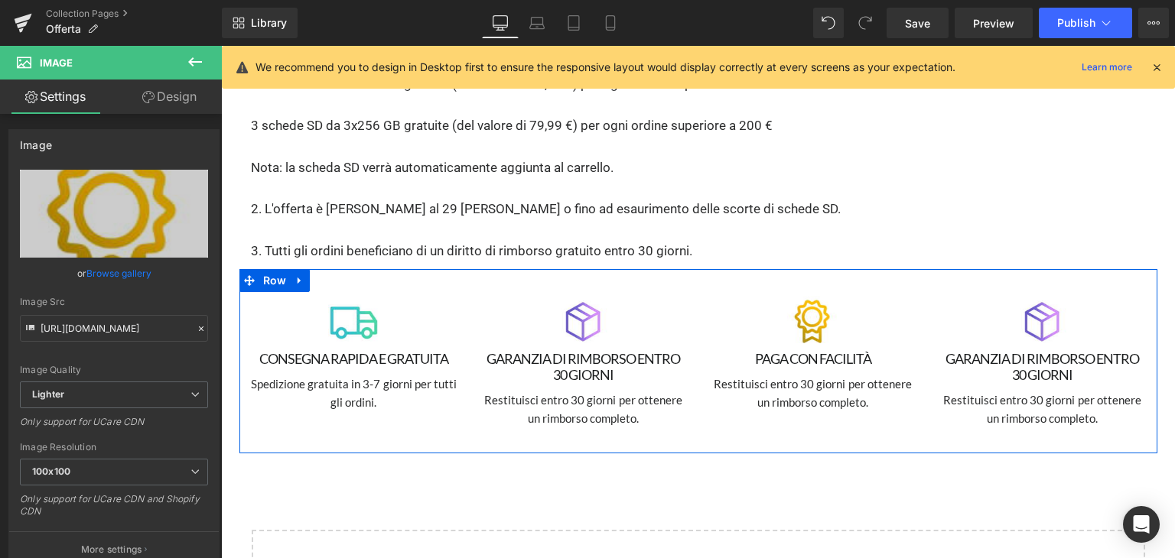
type input "[URL][DOMAIN_NAME]"
click at [735, 375] on p "Restituisci entro 30 giorni per ottenere un rimborso completo." at bounding box center [813, 393] width 206 height 37
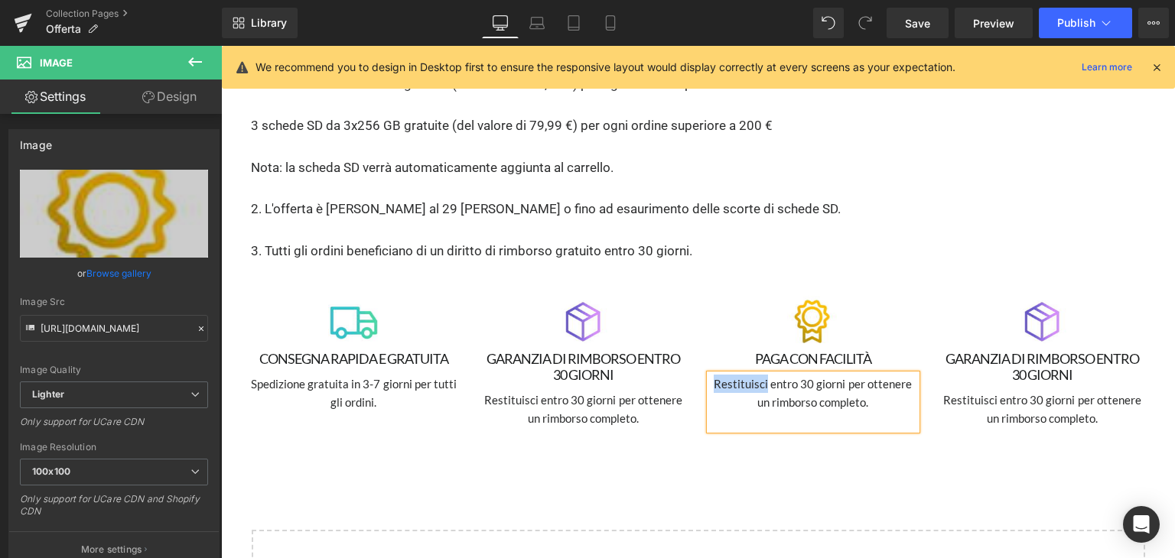
click at [735, 375] on p "Restituisci entro 30 giorni per ottenere un rimborso completo." at bounding box center [813, 393] width 206 height 37
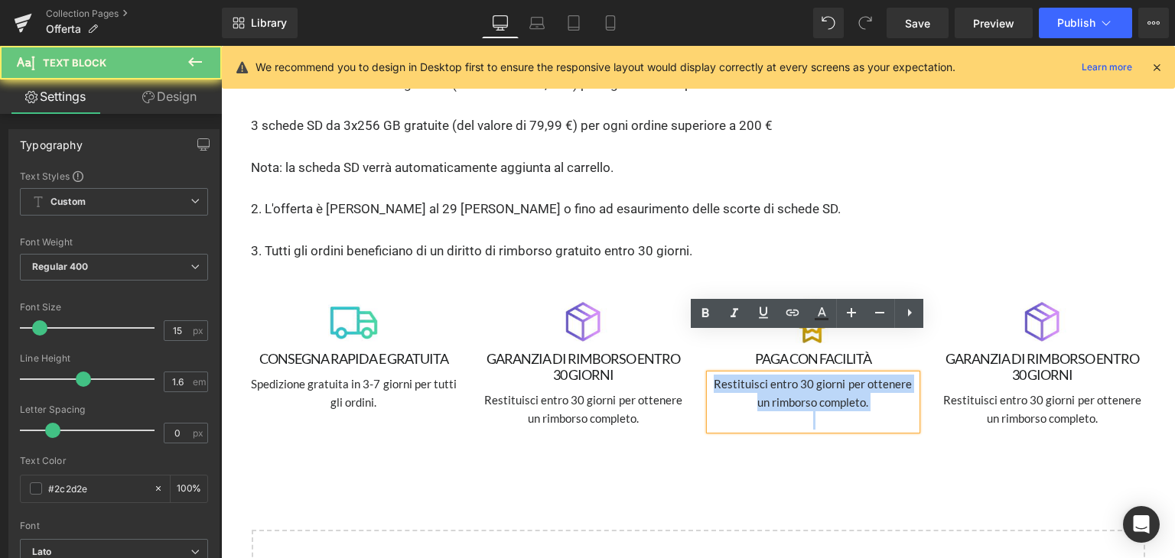
click at [735, 375] on p "Restituisci entro 30 giorni per ottenere un rimborso completo." at bounding box center [813, 393] width 206 height 37
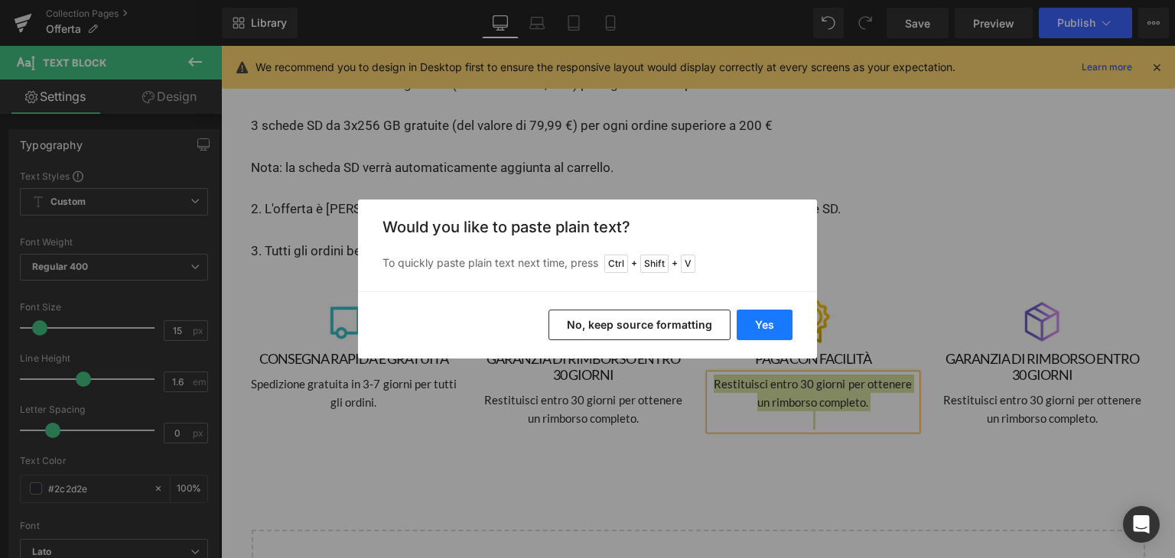
click at [769, 328] on button "Yes" at bounding box center [765, 325] width 56 height 31
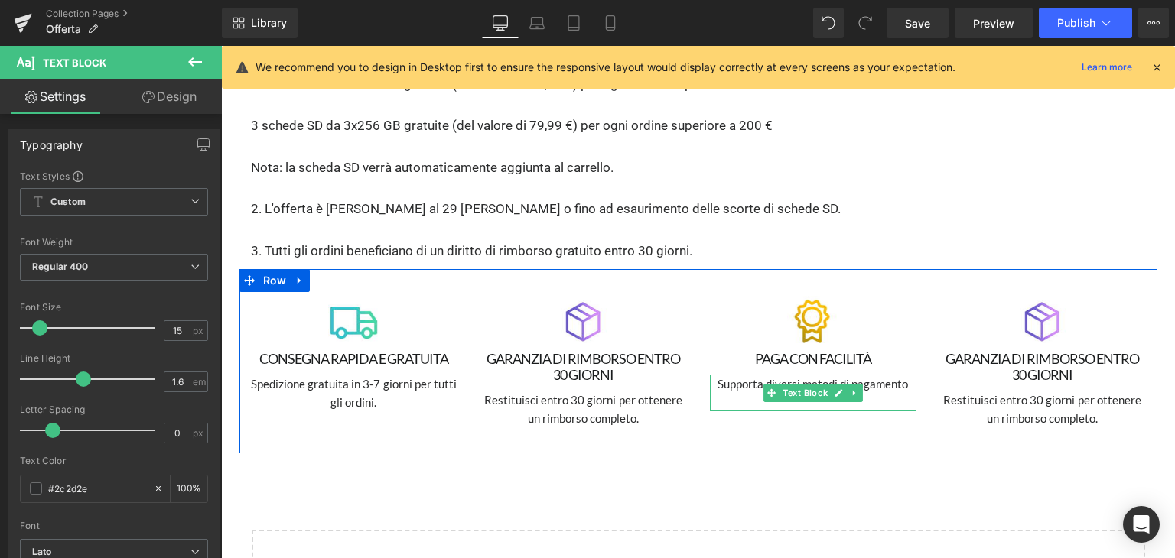
click at [743, 393] on p at bounding box center [813, 402] width 206 height 18
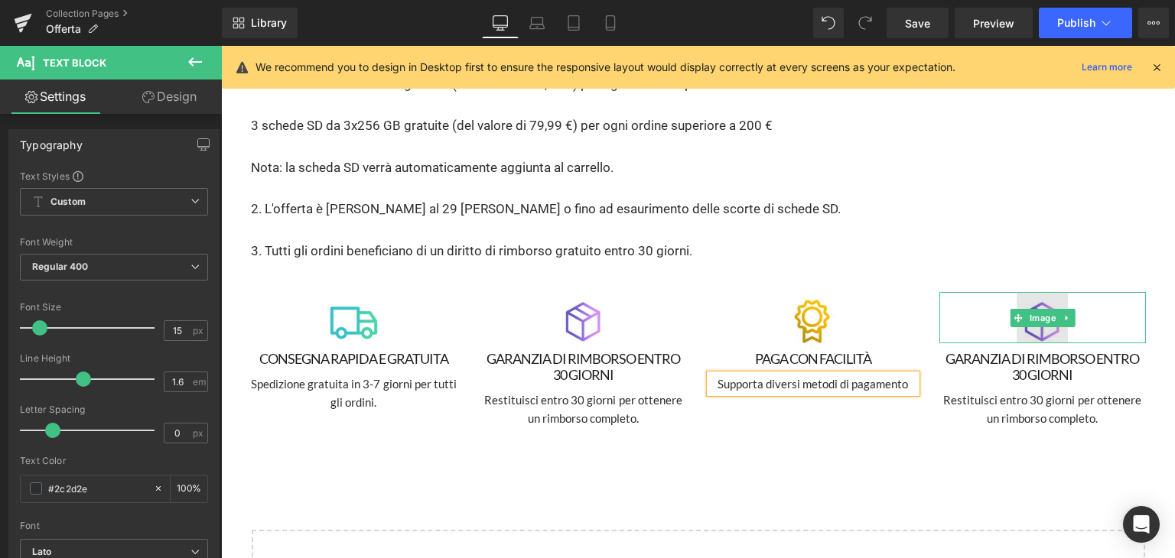
click at [1032, 292] on img at bounding box center [1042, 318] width 52 height 52
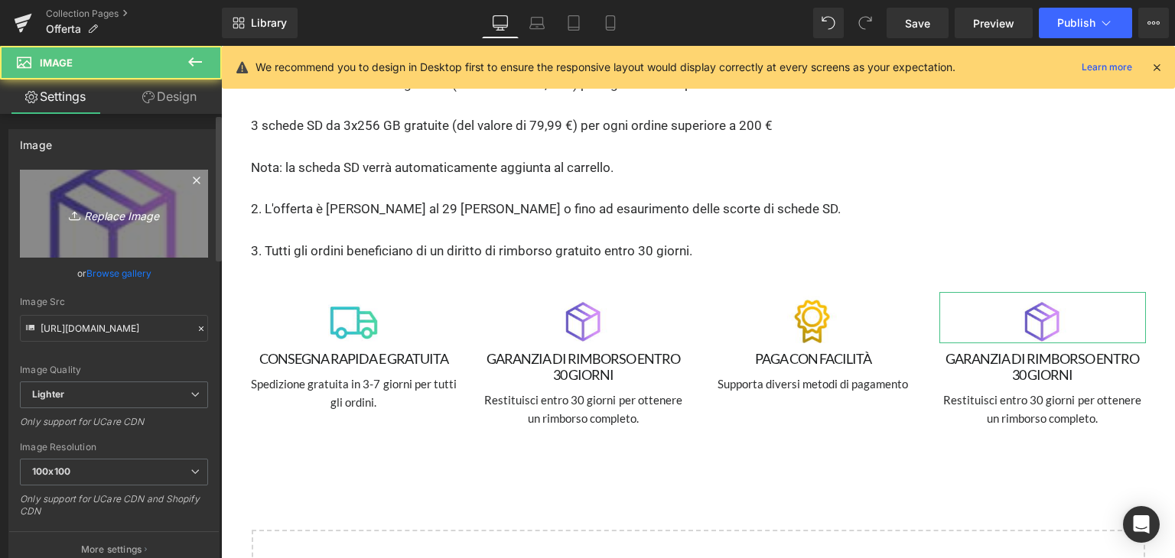
click at [115, 210] on icon "Replace Image" at bounding box center [114, 213] width 122 height 19
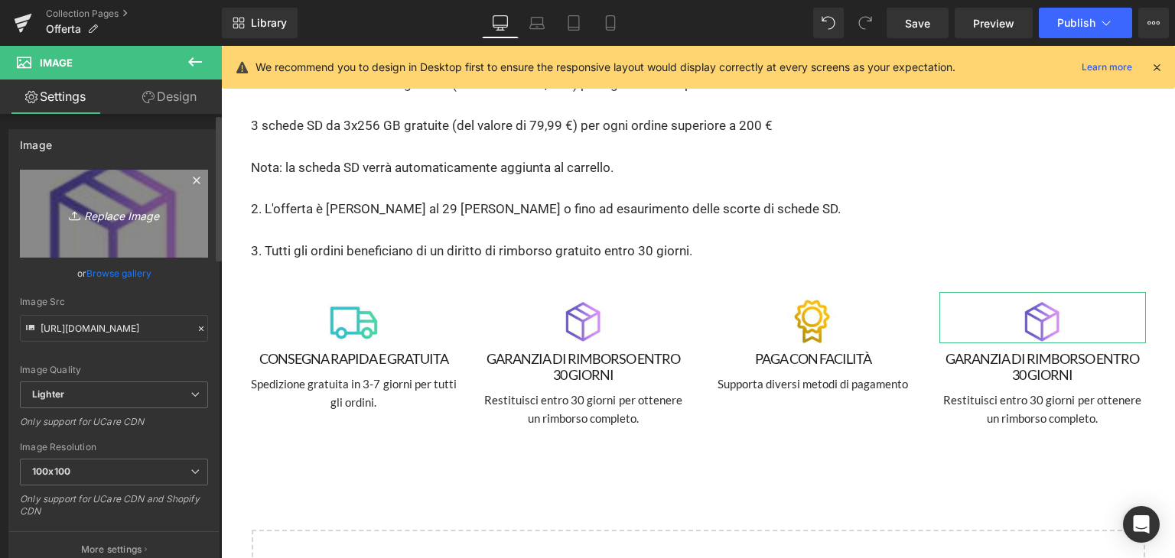
type input "C:\fakepath\DEALS.avif"
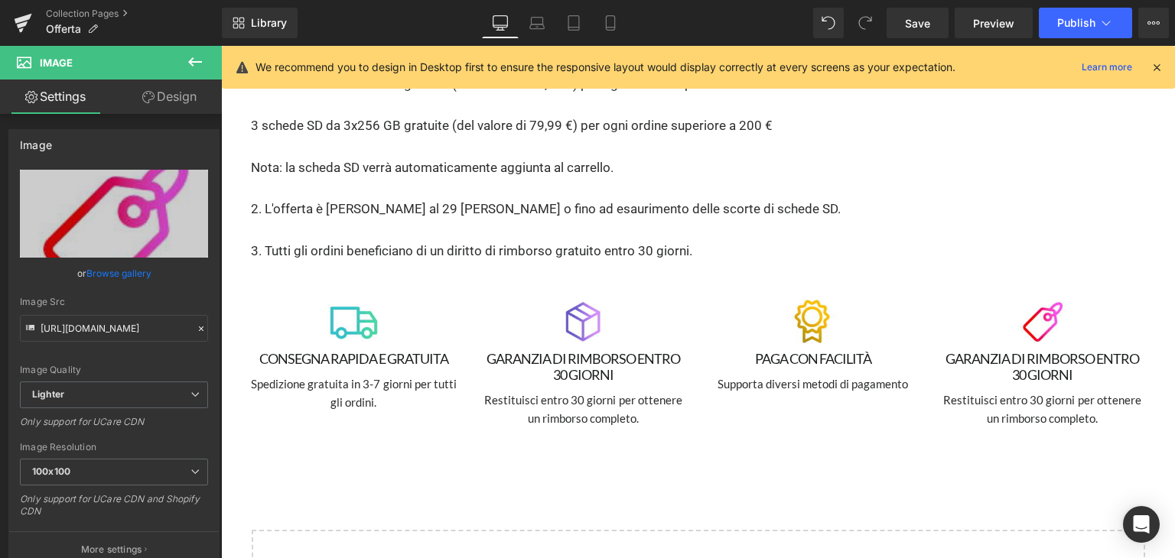
type input "[URL][DOMAIN_NAME]"
click at [953, 351] on h1 "GARANZIA DI RIMBORSO ENTRO 30 GIORNI" at bounding box center [1042, 367] width 206 height 32
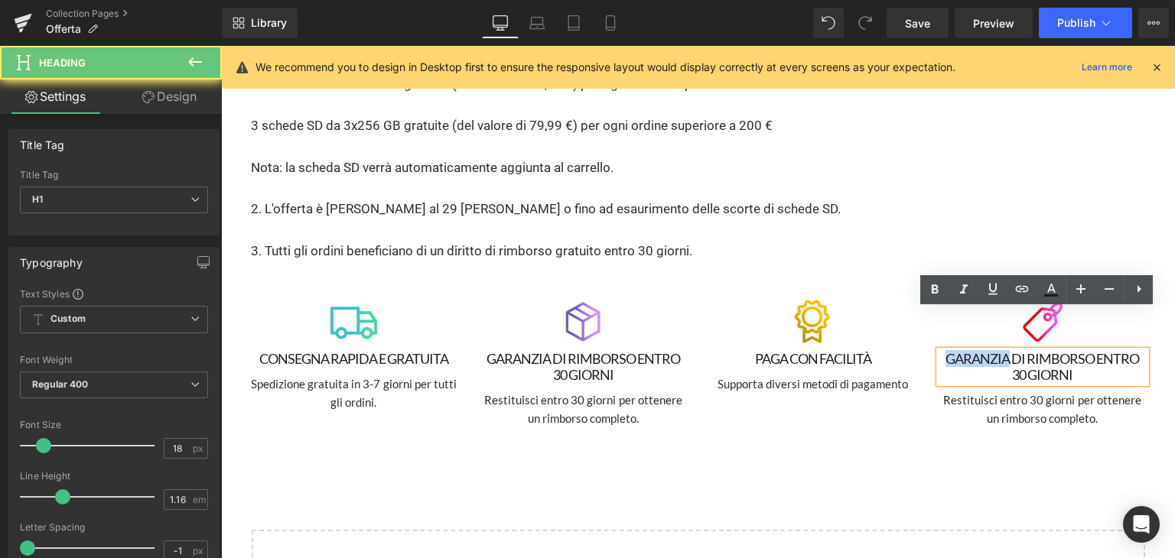
click at [953, 351] on h1 "GARANZIA DI RIMBORSO ENTRO 30 GIORNI" at bounding box center [1042, 367] width 206 height 32
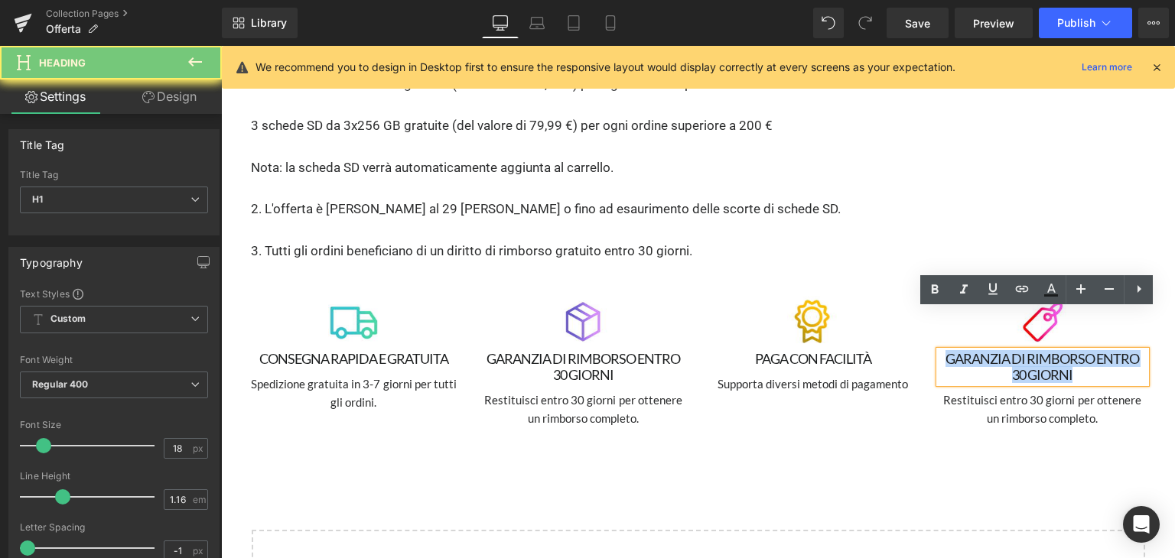
paste div
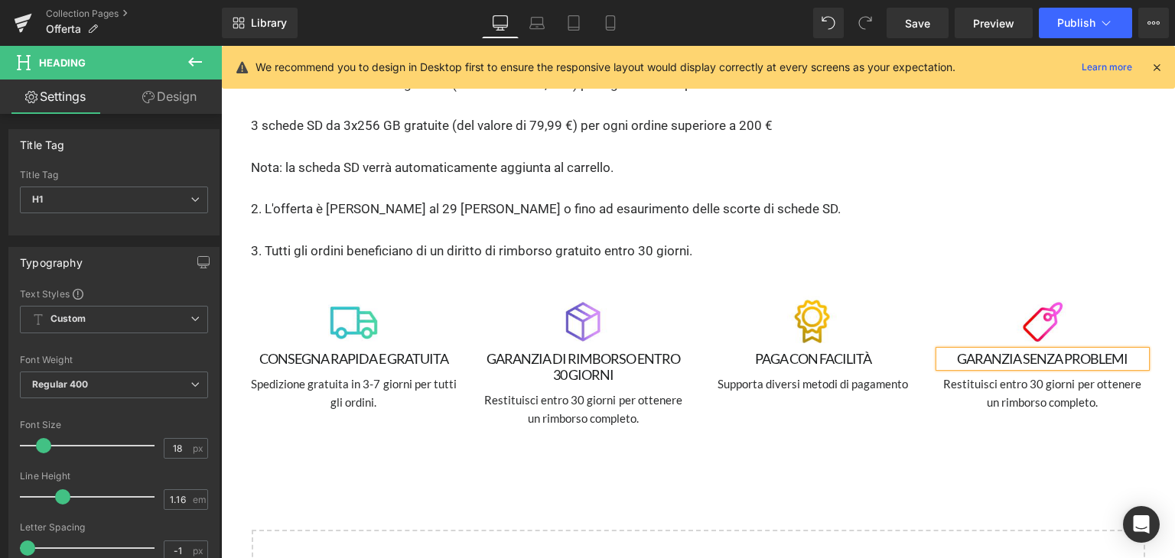
click at [984, 375] on p "Restituisci entro 30 giorni per ottenere un rimborso completo." at bounding box center [1042, 393] width 206 height 37
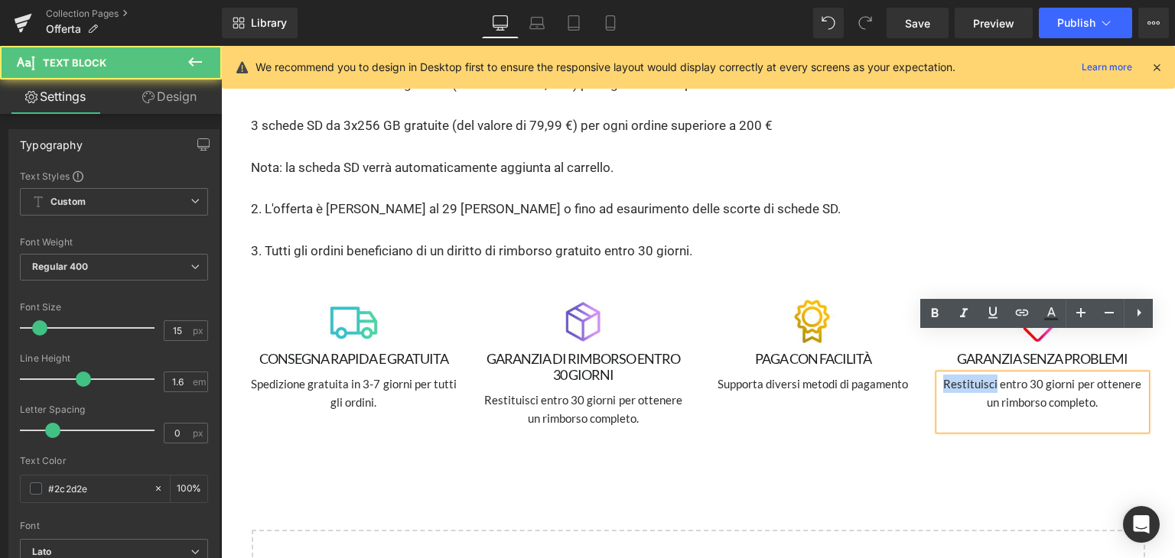
click at [984, 375] on p "Restituisci entro 30 giorni per ottenere un rimborso completo." at bounding box center [1042, 393] width 206 height 37
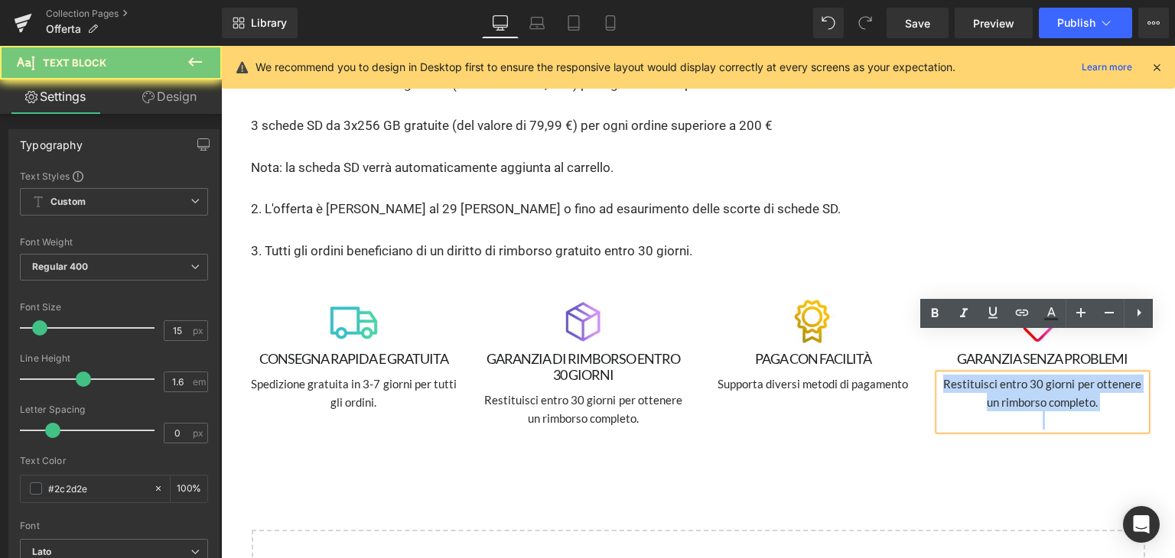
click at [984, 375] on p "Restituisci entro 30 giorni per ottenere un rimborso completo." at bounding box center [1042, 393] width 206 height 37
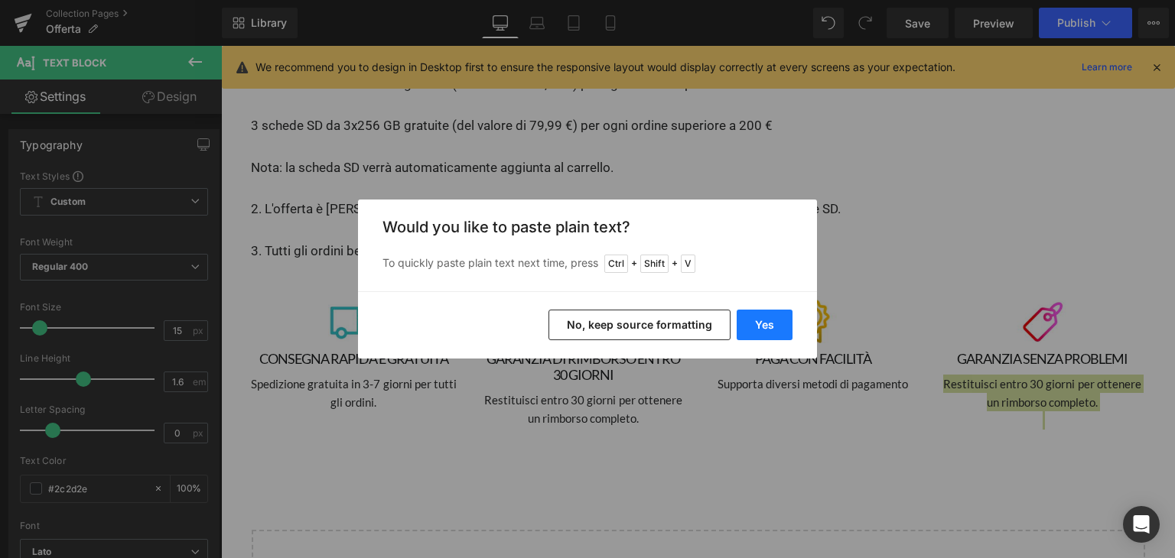
click at [788, 316] on button "Yes" at bounding box center [765, 325] width 56 height 31
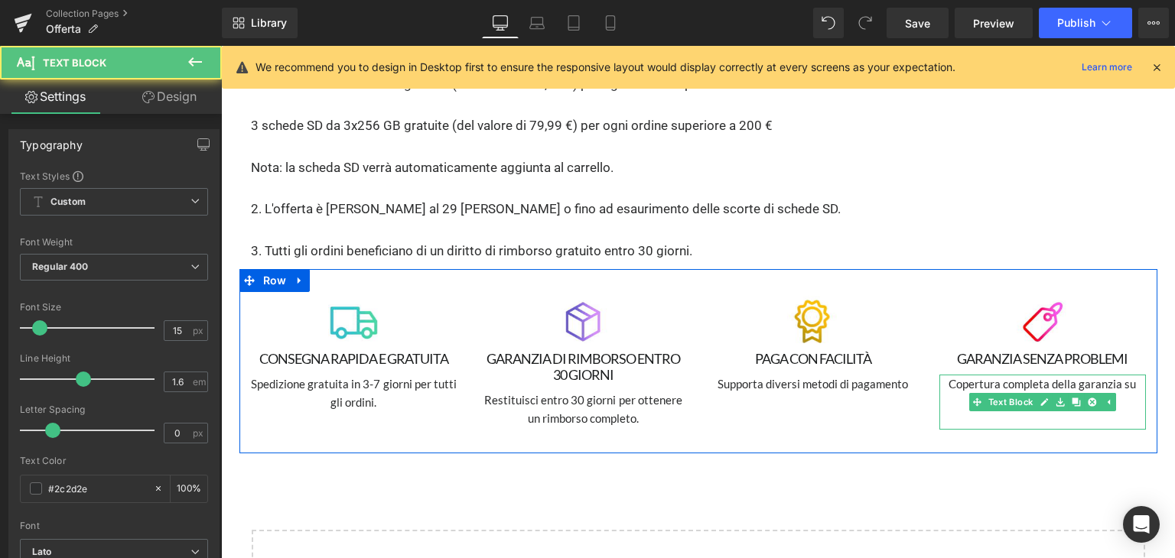
click at [1037, 411] on p at bounding box center [1042, 420] width 206 height 18
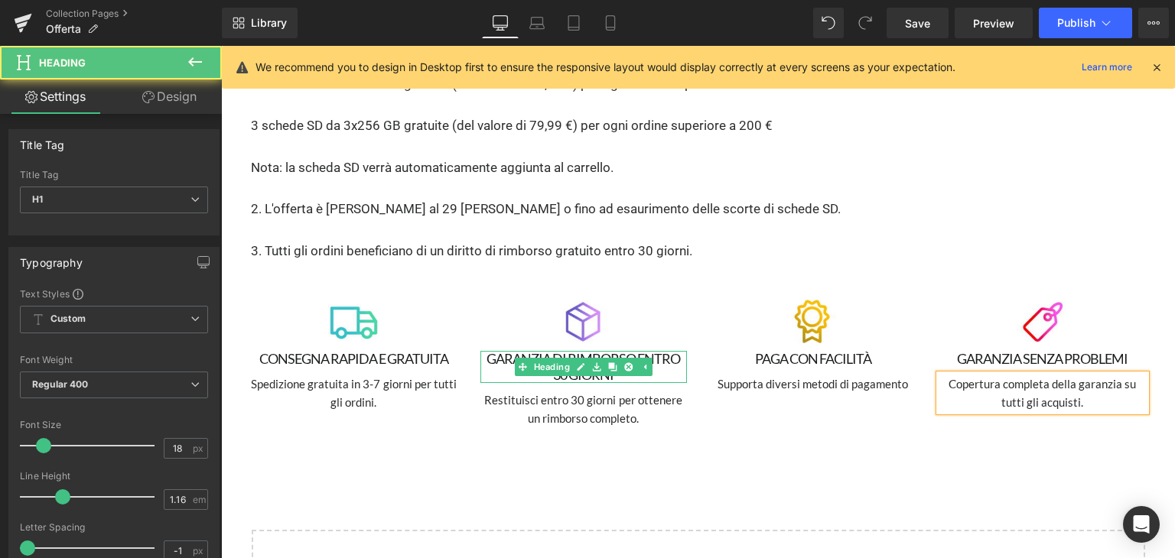
click at [493, 351] on h1 "GARANZIA DI RIMBORSO ENTRO 30 GIORNI" at bounding box center [583, 367] width 206 height 32
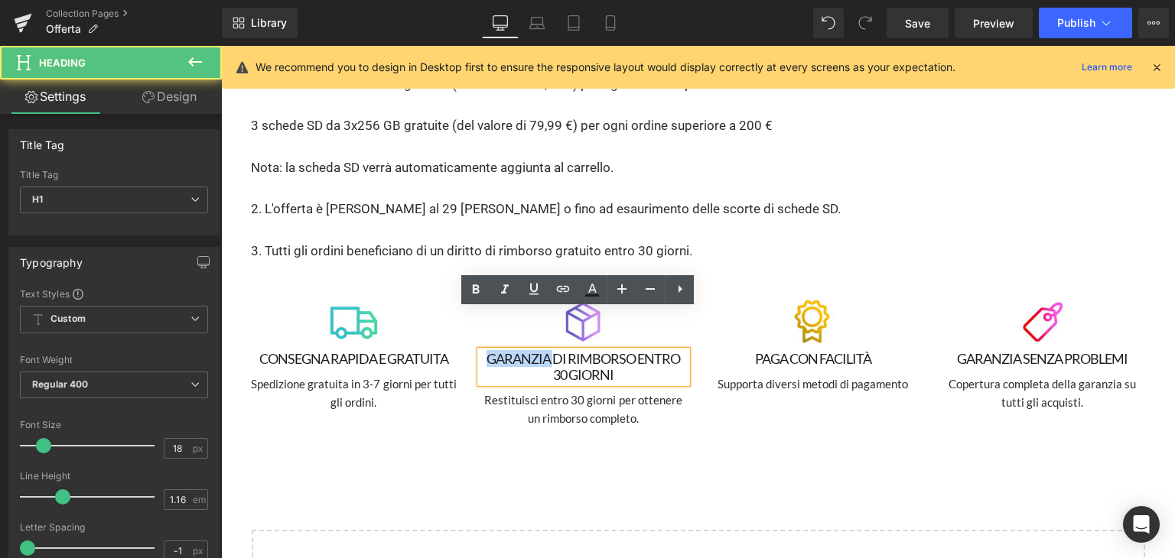
click at [493, 351] on h1 "GARANZIA DI RIMBORSO ENTRO 30 GIORNI" at bounding box center [583, 367] width 206 height 32
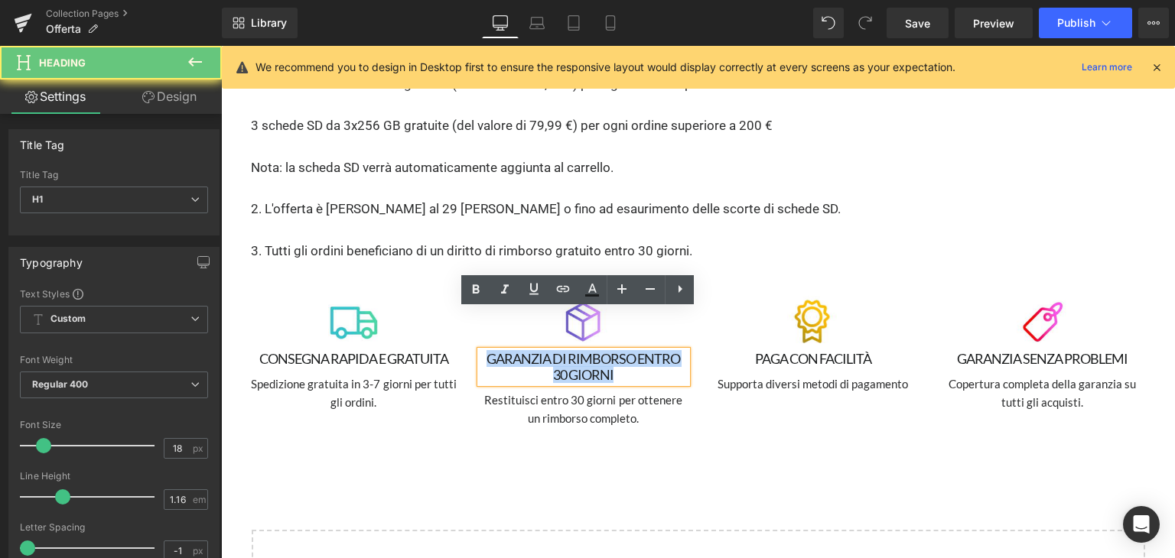
click at [493, 351] on h1 "GARANZIA DI RIMBORSO ENTRO 30 GIORNI" at bounding box center [583, 367] width 206 height 32
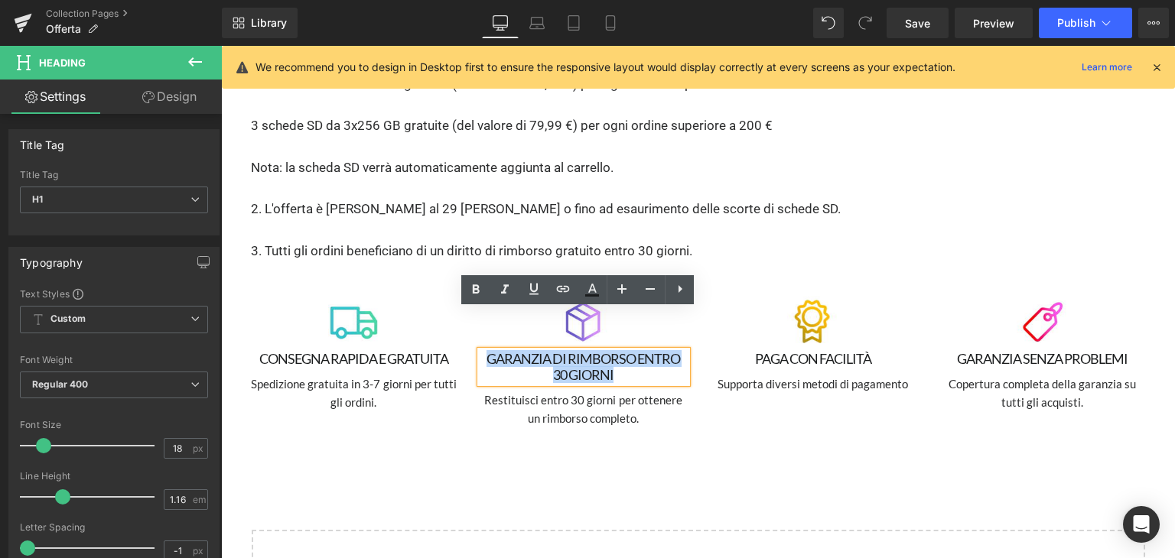
copy h1 "GARANZIA DI RIMBORSO ENTRO 30 GIORNI"
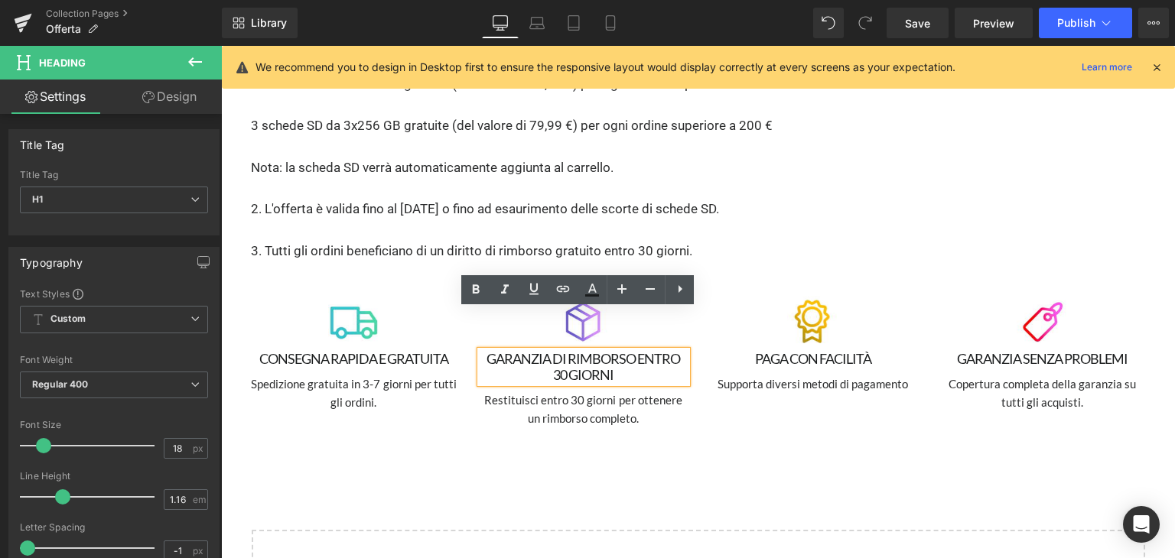
click at [789, 383] on div "Image CONSEGNA RAPIDA E GRATUITA Heading Spedizione gratuita in 3-7 giorni per …" at bounding box center [698, 361] width 918 height 184
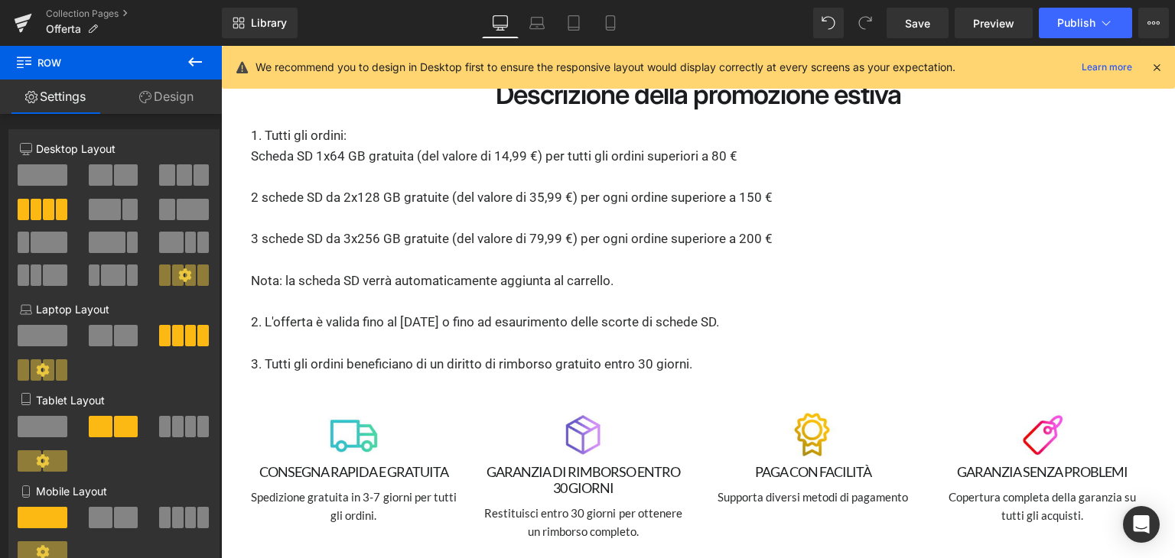
scroll to position [3335, 0]
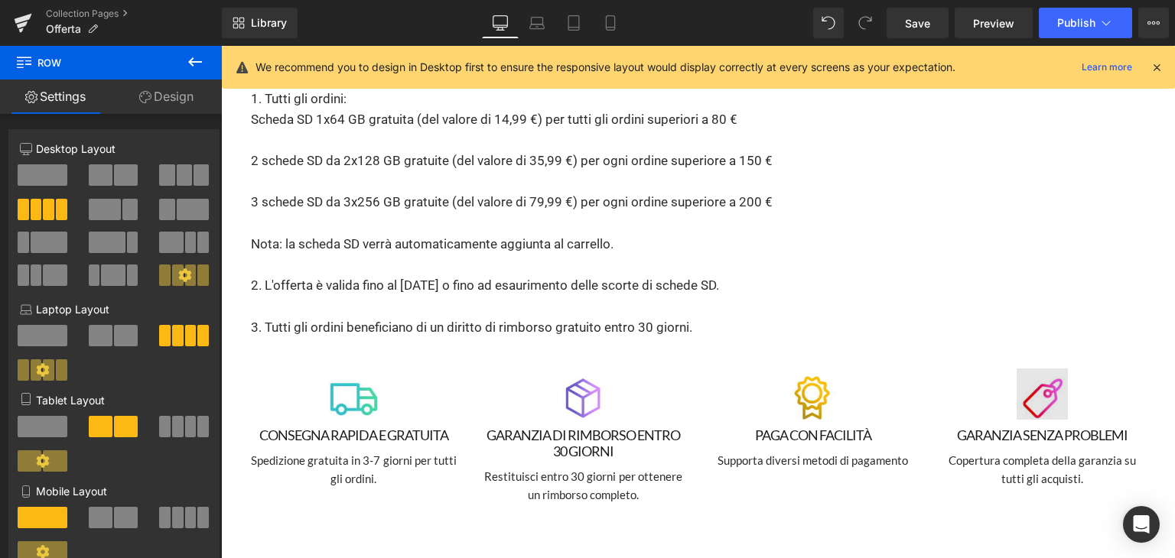
click at [1029, 369] on div "Image" at bounding box center [1042, 395] width 206 height 52
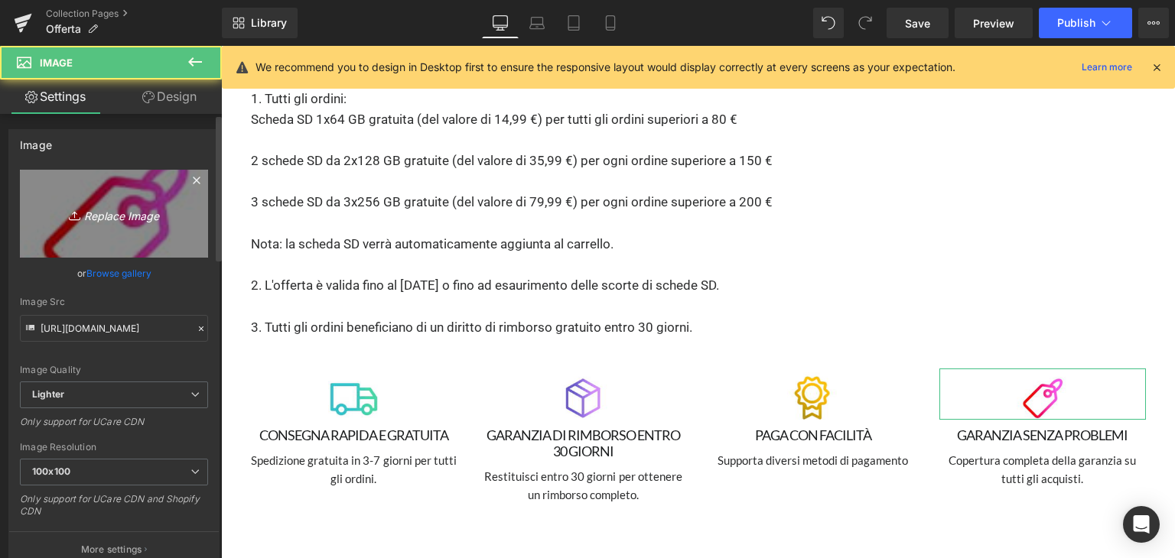
click at [125, 229] on link "Replace Image" at bounding box center [114, 214] width 188 height 88
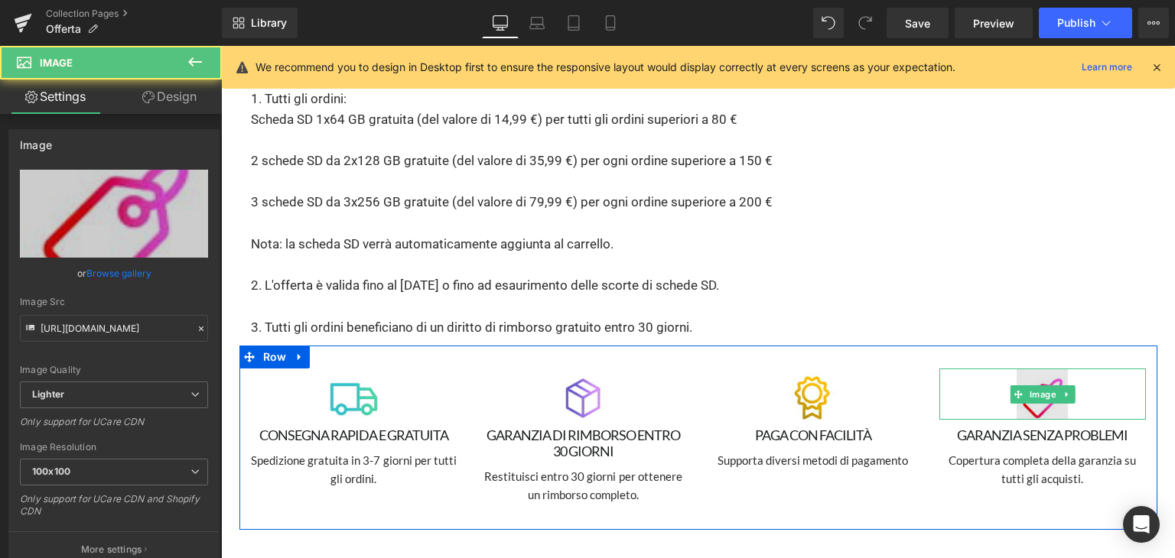
click at [1025, 369] on img at bounding box center [1042, 395] width 52 height 52
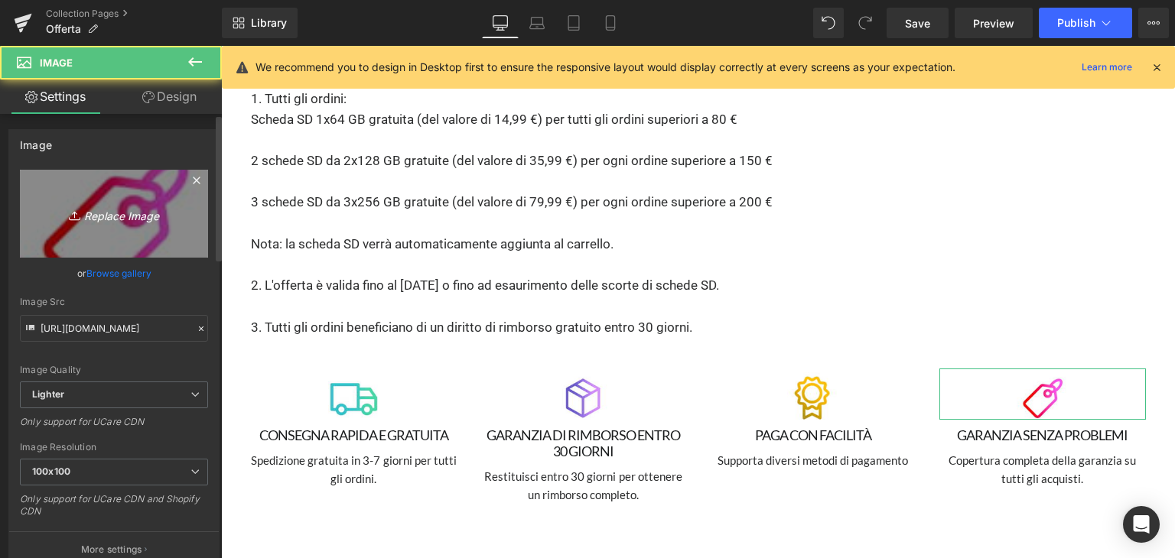
click at [112, 213] on icon "Replace Image" at bounding box center [114, 213] width 122 height 19
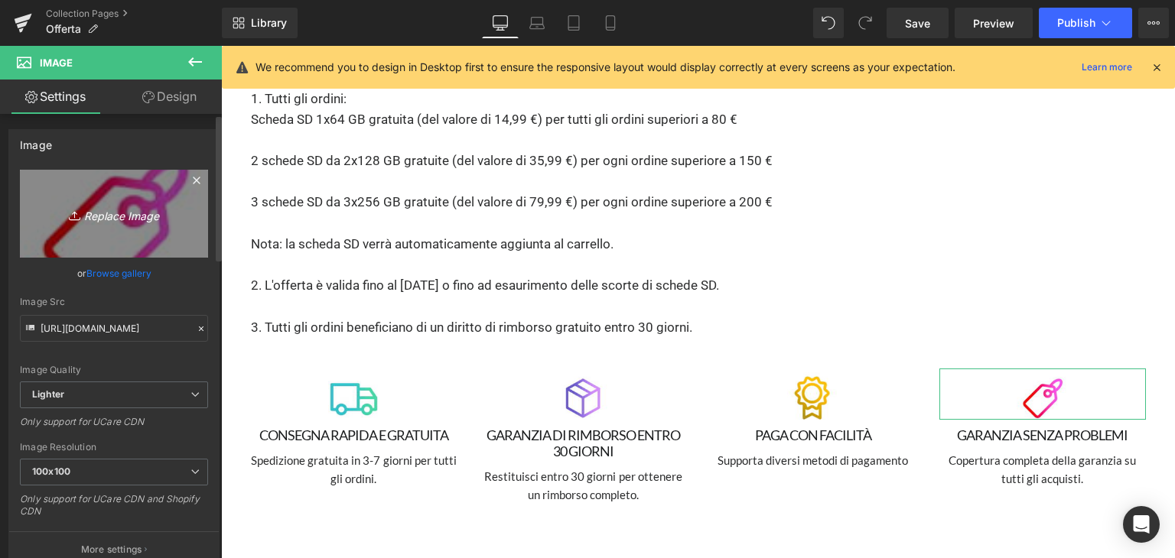
type input "C:\fakepath\messige.avif"
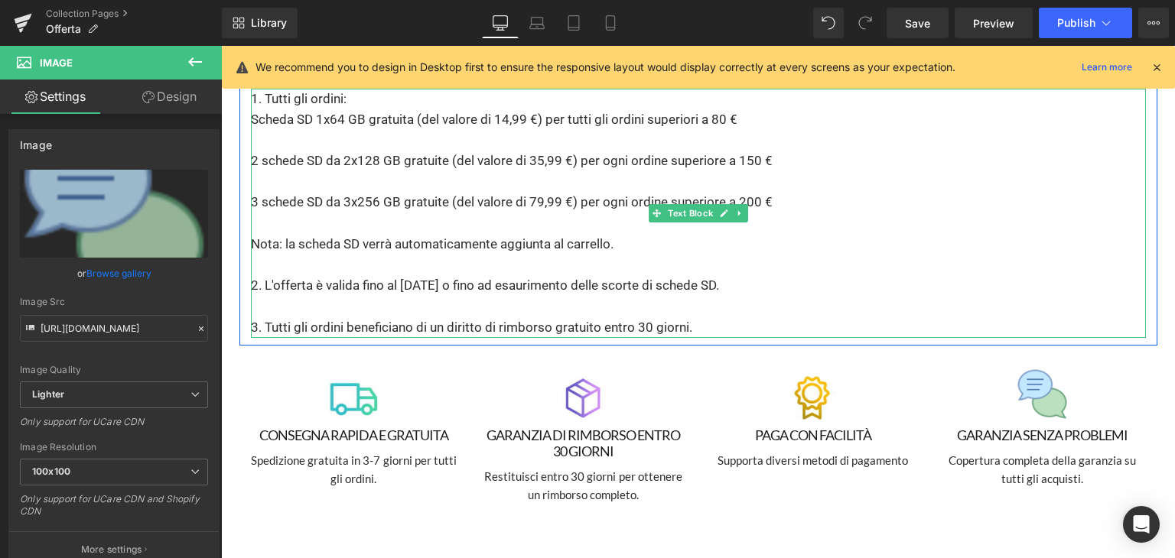
type input "[URL][DOMAIN_NAME]"
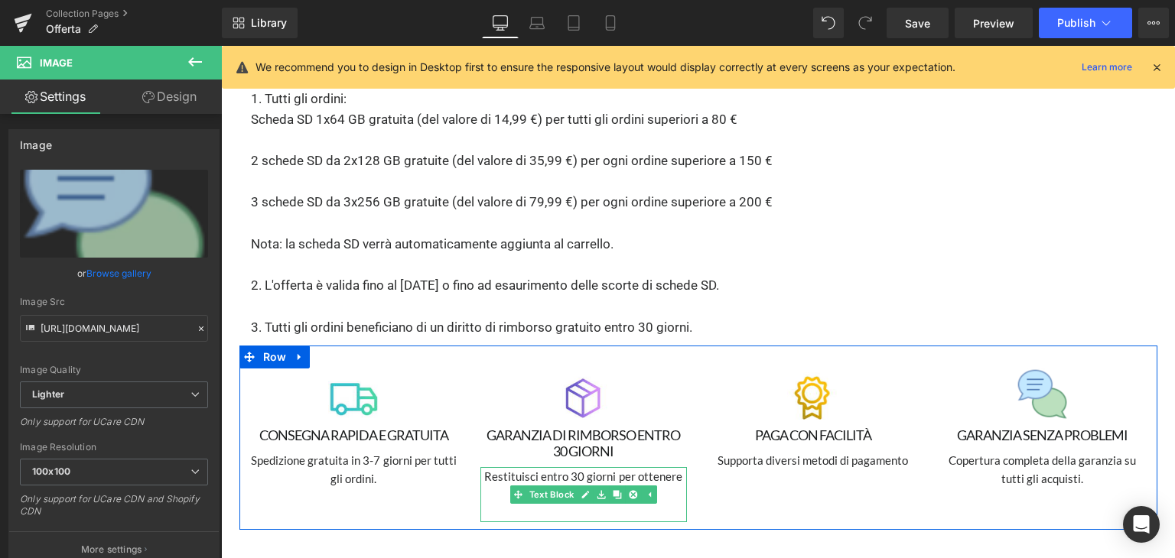
click at [491, 467] on p "Restituisci entro 30 giorni per ottenere un rimborso completo." at bounding box center [583, 485] width 206 height 37
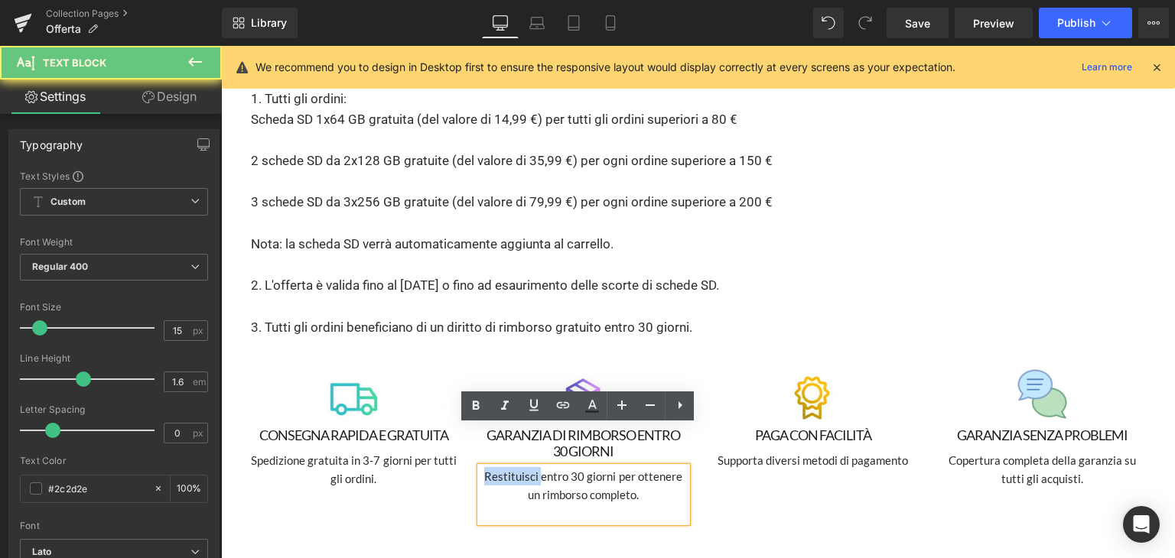
click at [491, 467] on p "Restituisci entro 30 giorni per ottenere un rimborso completo." at bounding box center [583, 485] width 206 height 37
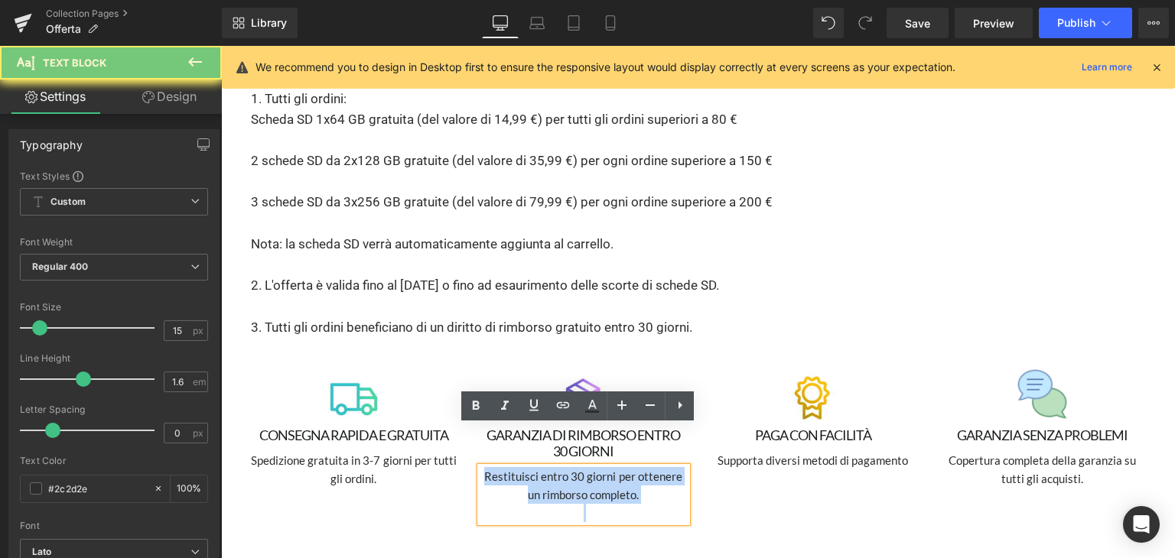
copy p "Restituisci entro 30 giorni per ottenere un rimborso completo."
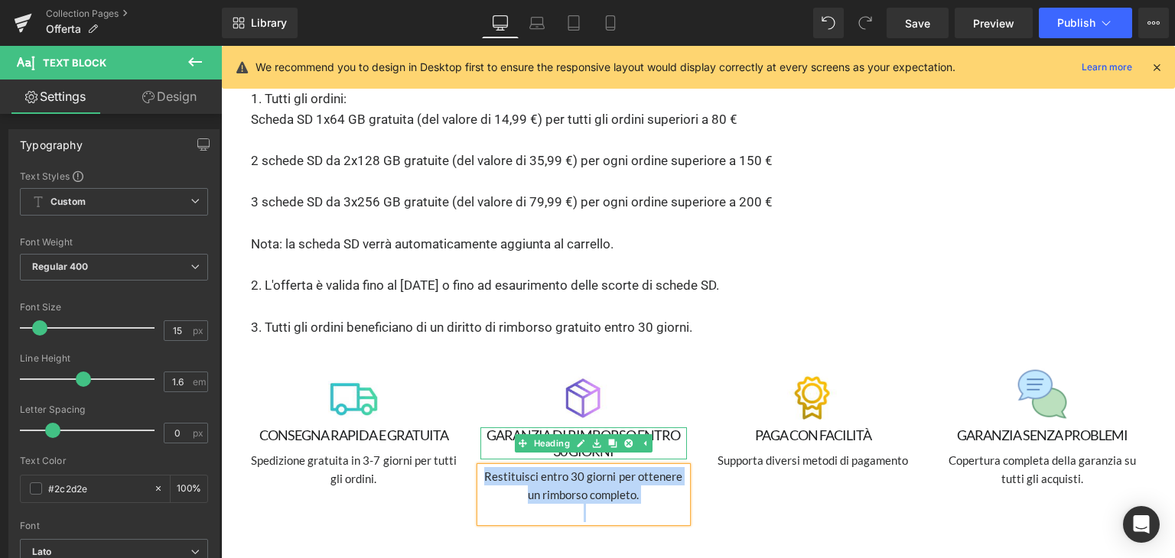
click at [501, 428] on h1 "GARANZIA DI RIMBORSO ENTRO 30 GIORNI" at bounding box center [583, 444] width 206 height 32
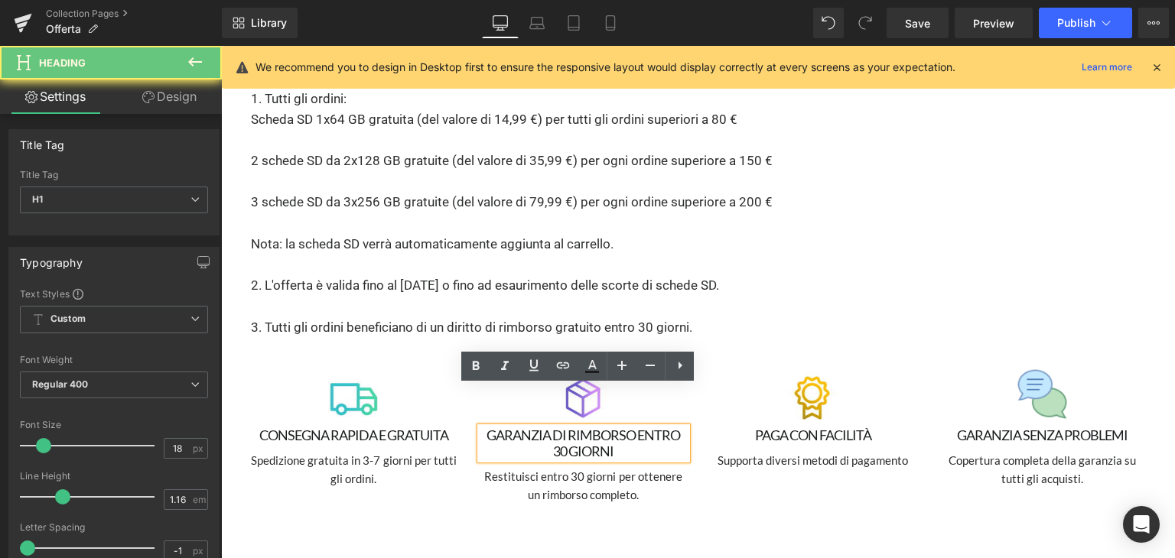
click at [498, 428] on h1 "GARANZIA DI RIMBORSO ENTRO 30 GIORNI" at bounding box center [583, 444] width 206 height 32
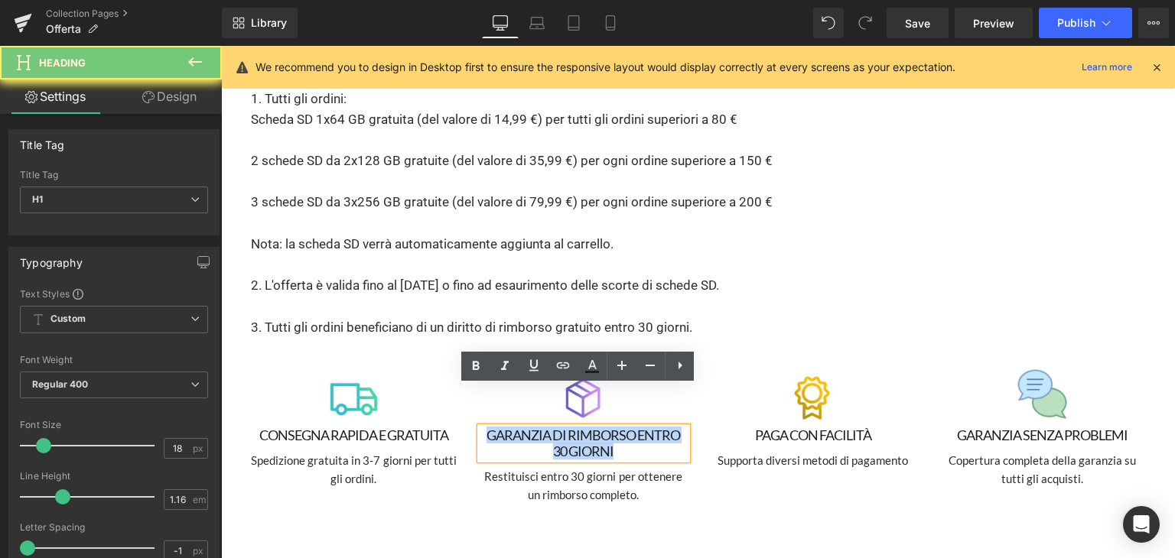
click at [498, 428] on h1 "GARANZIA DI RIMBORSO ENTRO 30 GIORNI" at bounding box center [583, 444] width 206 height 32
paste div
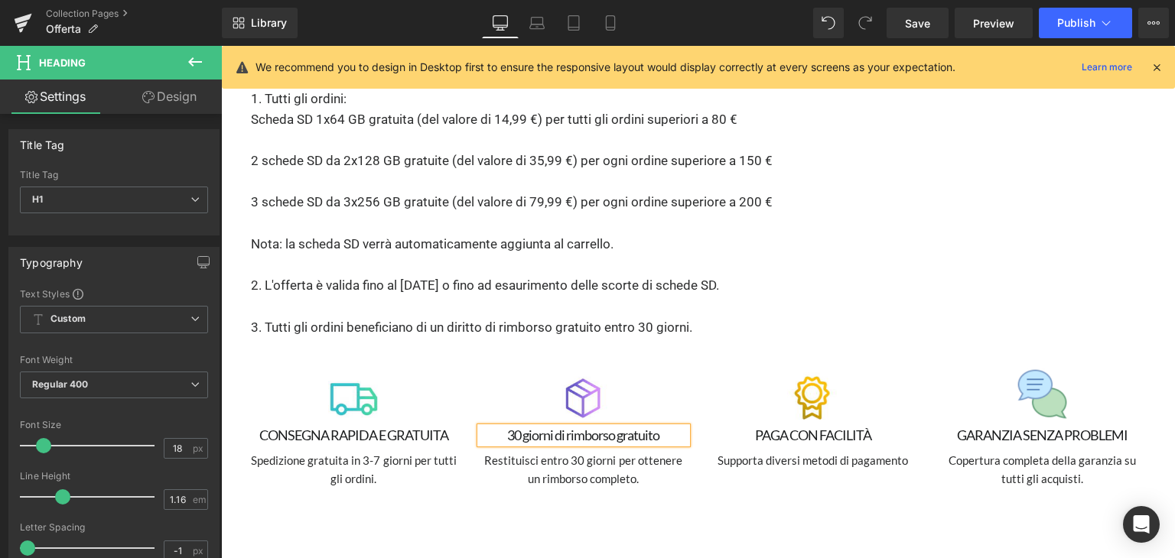
click at [707, 451] on div "Image CONSEGNA RAPIDA E GRATUITA Heading Spedizione gratuita in 3-7 giorni per …" at bounding box center [698, 430] width 918 height 168
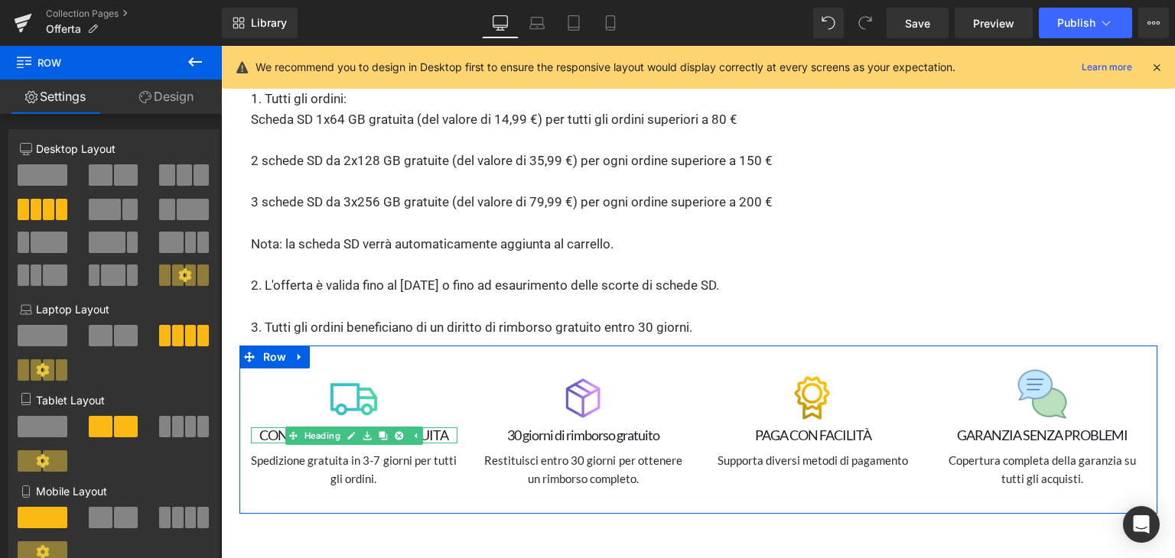
click at [265, 428] on h1 "CONSEGNA RAPIDA E GRATUITA" at bounding box center [354, 436] width 206 height 16
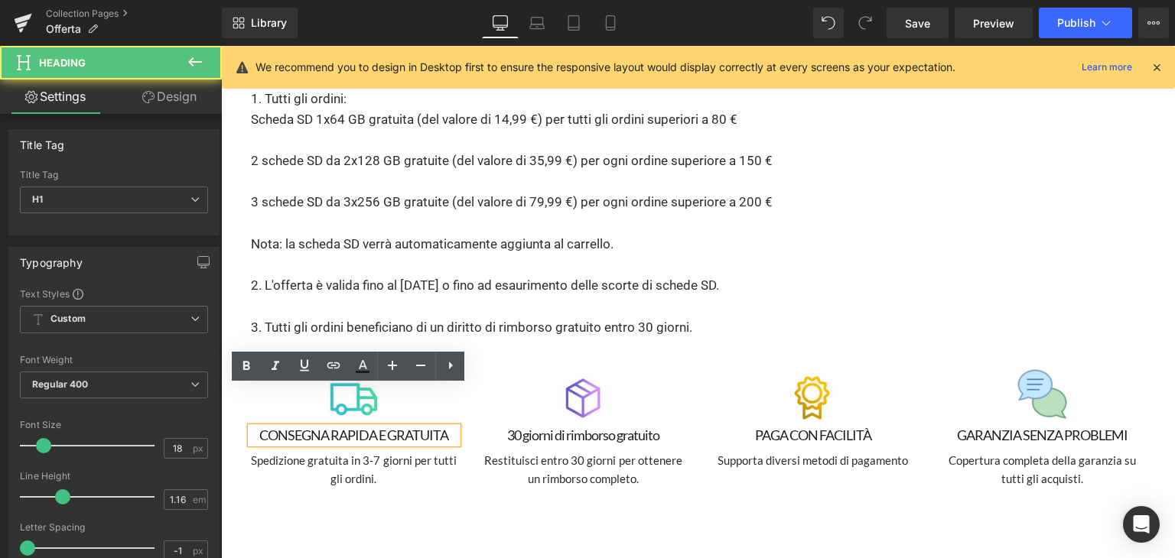
click at [265, 428] on h1 "CONSEGNA RAPIDA E GRATUITA" at bounding box center [354, 436] width 206 height 16
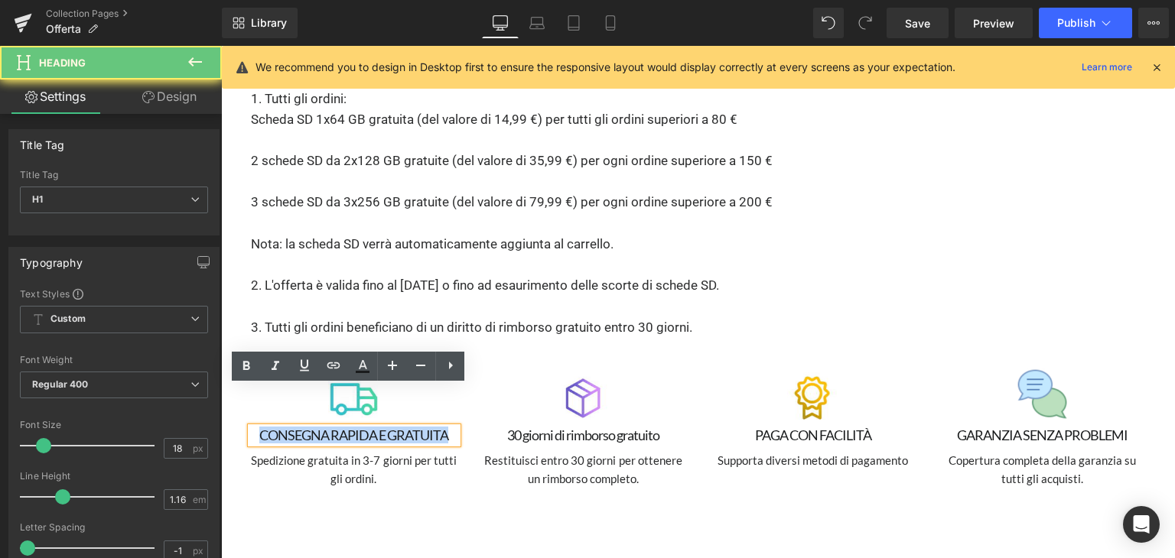
click at [265, 428] on h1 "CONSEGNA RAPIDA E GRATUITA" at bounding box center [354, 436] width 206 height 16
copy h1 "CONSEGNA RAPIDA E GRATUITA"
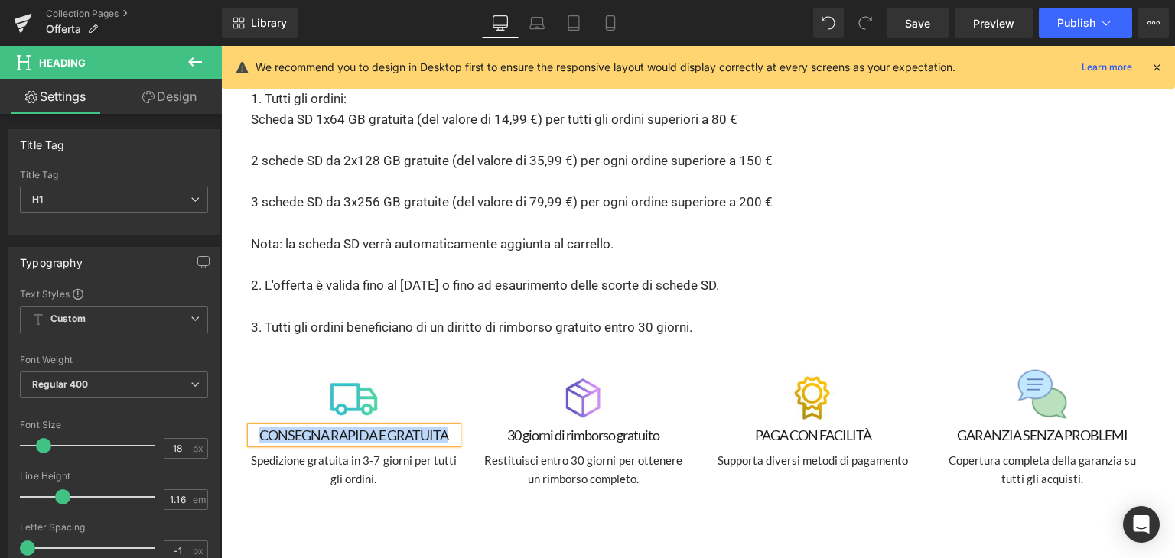
click at [310, 428] on h1 "CONSEGNA RAPIDA E GRATUITA" at bounding box center [354, 436] width 206 height 16
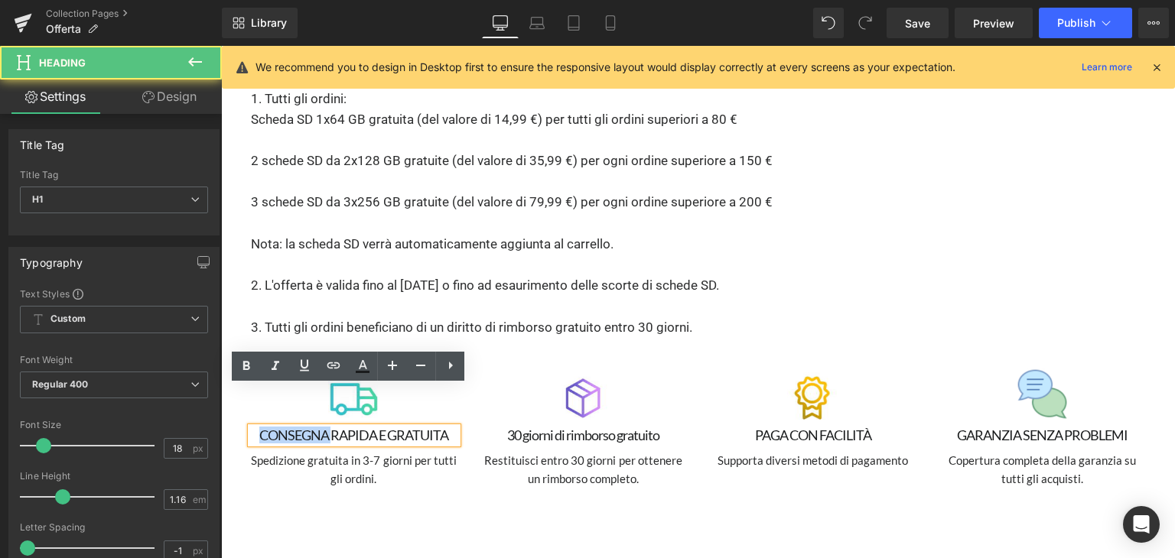
click at [310, 428] on h1 "CONSEGNA RAPIDA E GRATUITA" at bounding box center [354, 436] width 206 height 16
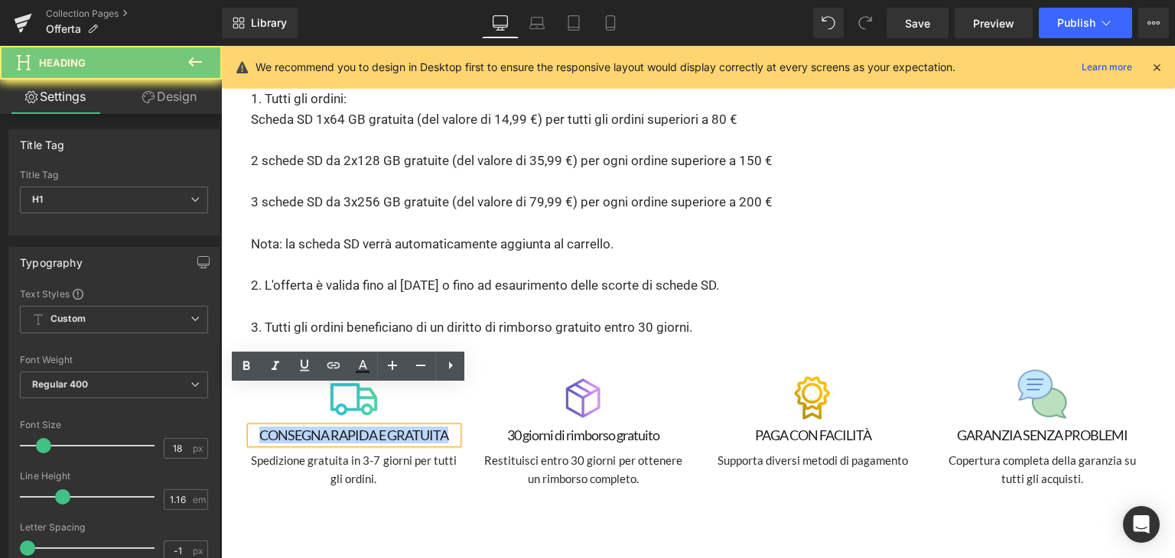
paste div
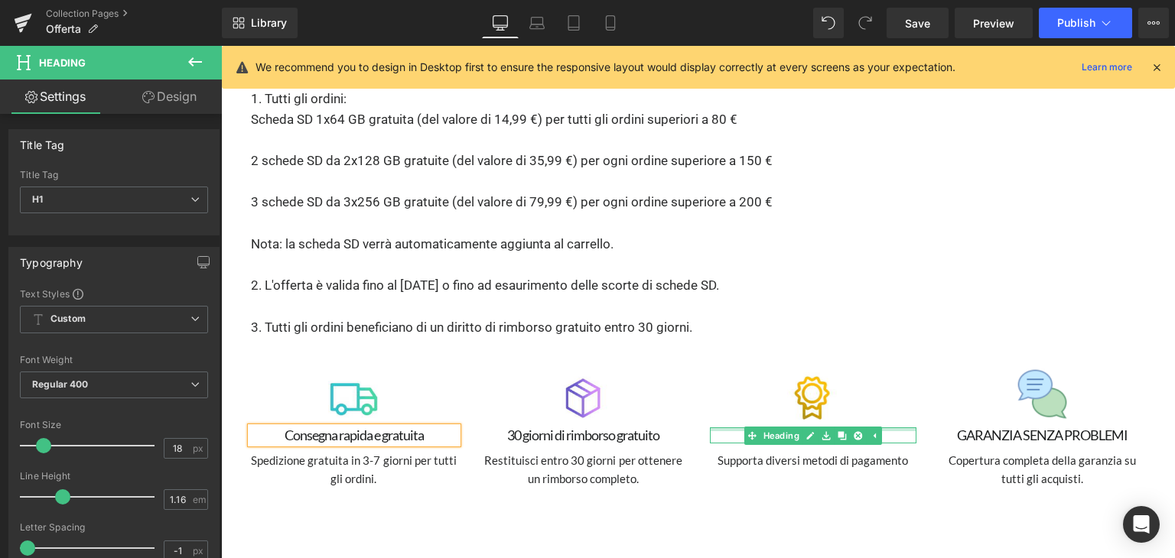
click at [726, 428] on div at bounding box center [813, 430] width 206 height 4
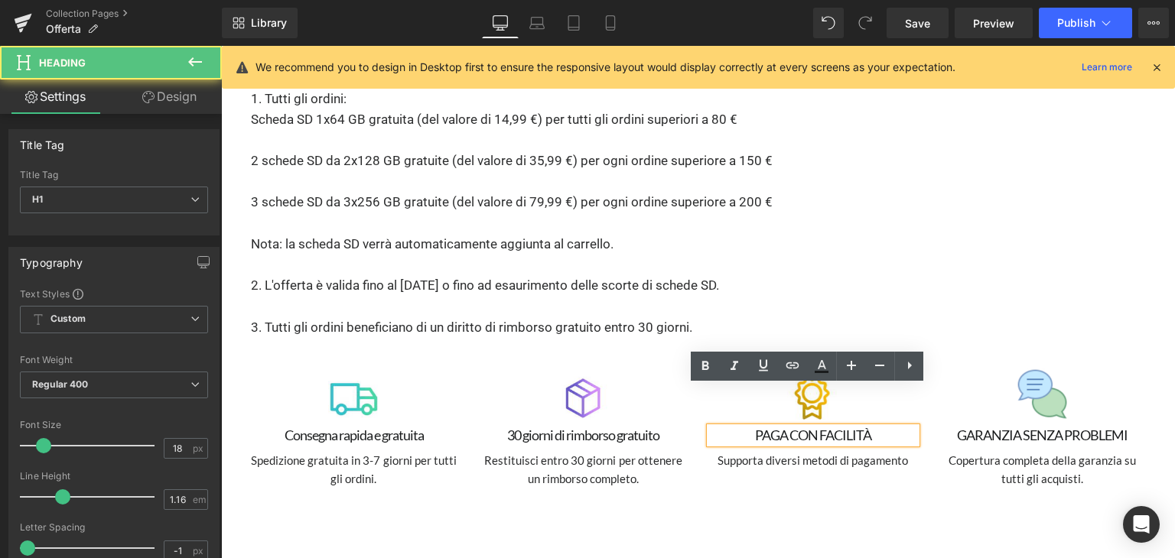
click at [758, 428] on h1 "PAGA CON FACILITÀ" at bounding box center [813, 436] width 206 height 16
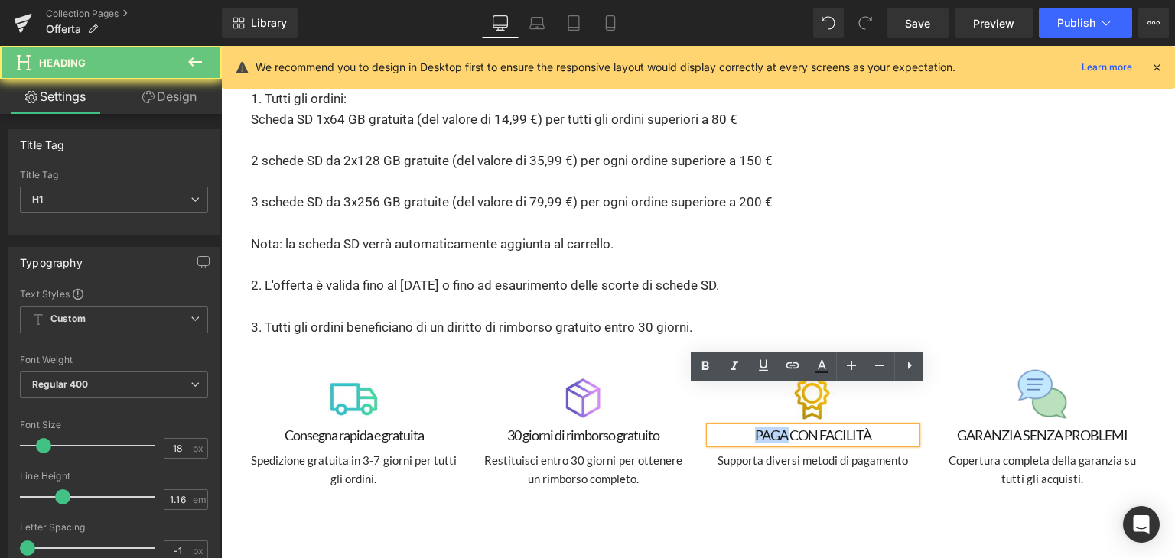
click at [758, 428] on h1 "PAGA CON FACILITÀ" at bounding box center [813, 436] width 206 height 16
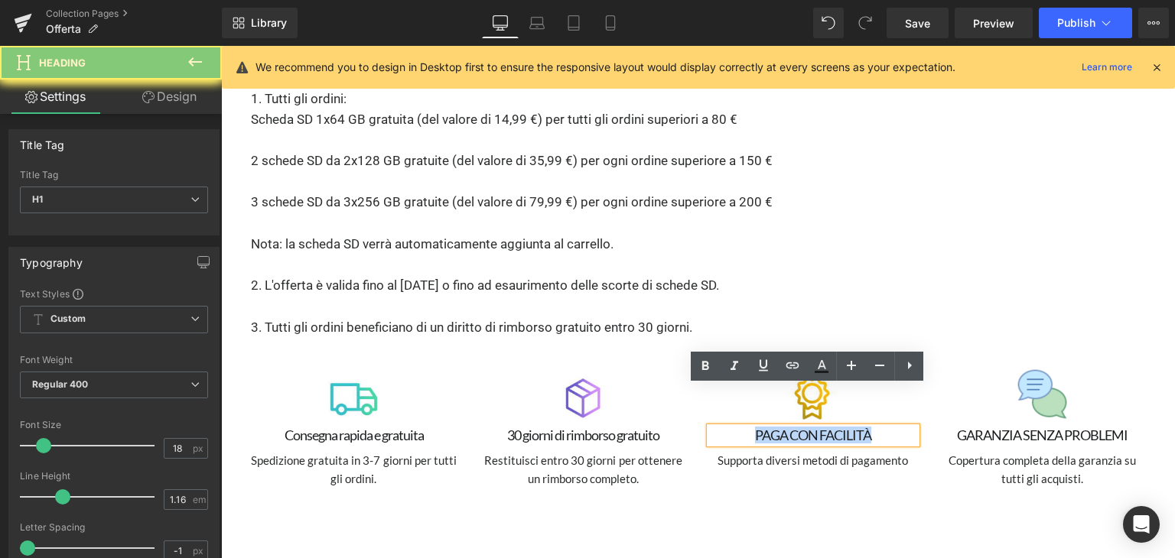
click at [758, 428] on h1 "PAGA CON FACILITÀ" at bounding box center [813, 436] width 206 height 16
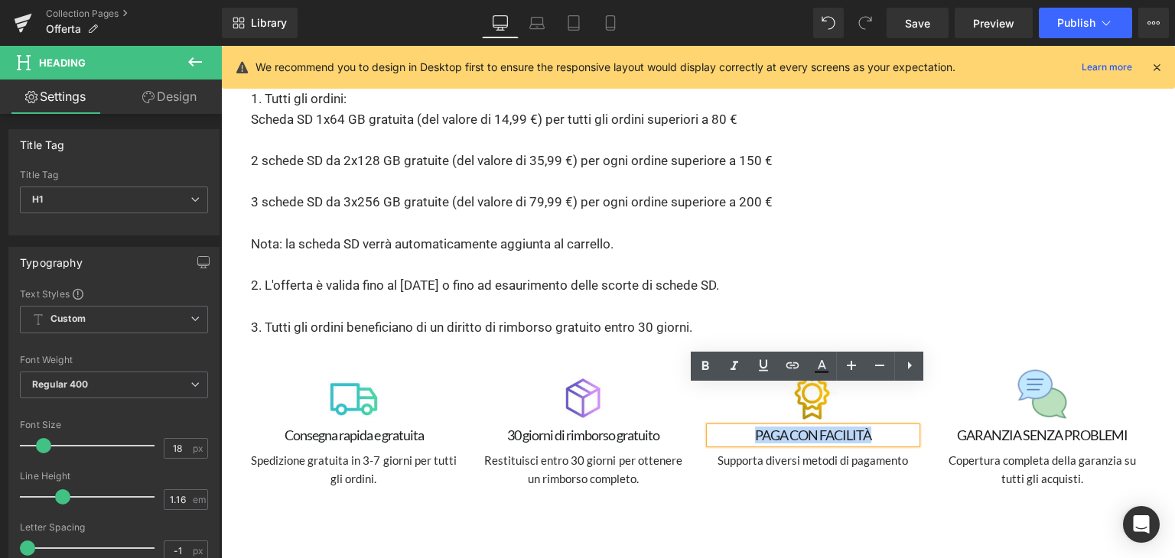
copy h1 "PAGA CON FACILITÀ"
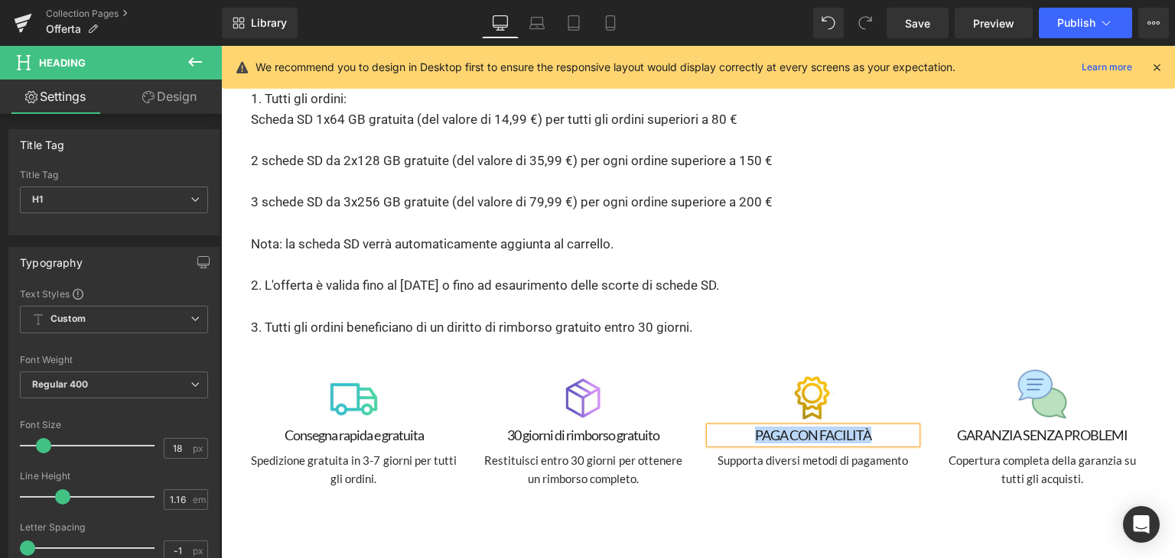
click at [775, 428] on h1 "PAGA CON FACILITÀ" at bounding box center [813, 436] width 206 height 16
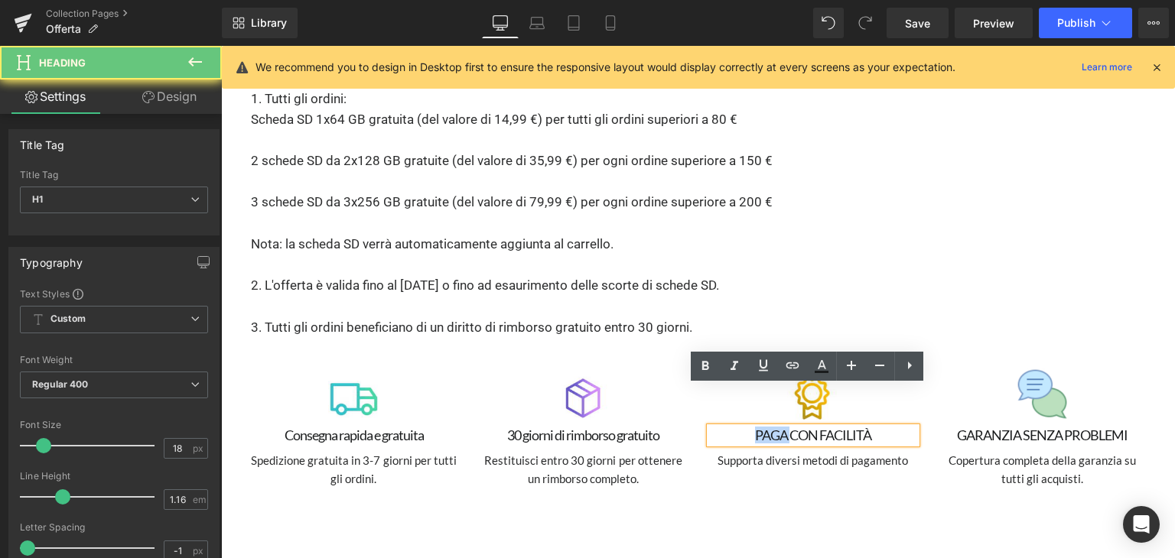
click at [775, 428] on h1 "PAGA CON FACILITÀ" at bounding box center [813, 436] width 206 height 16
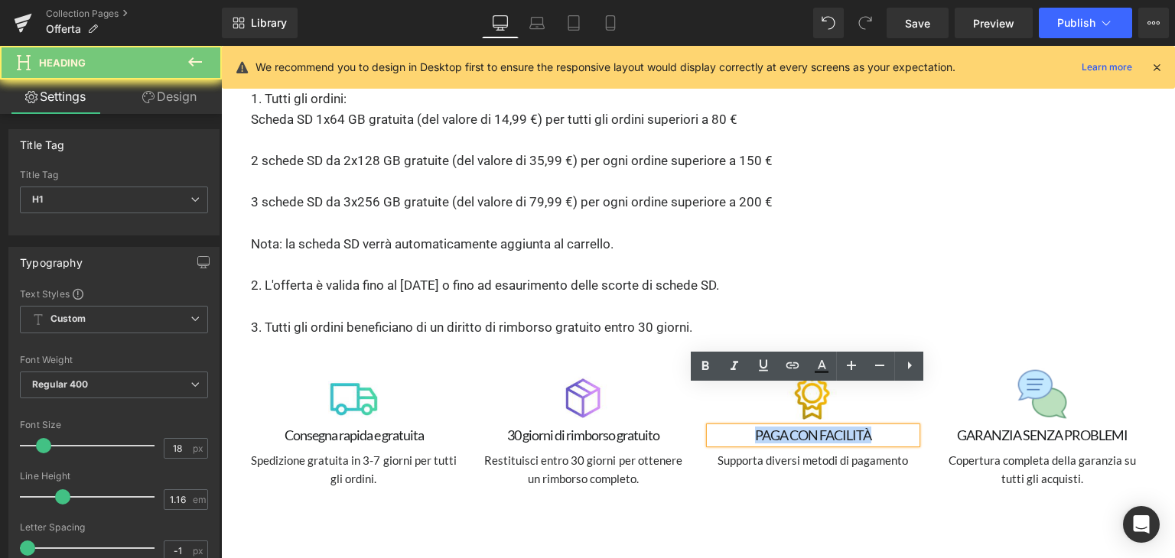
paste div
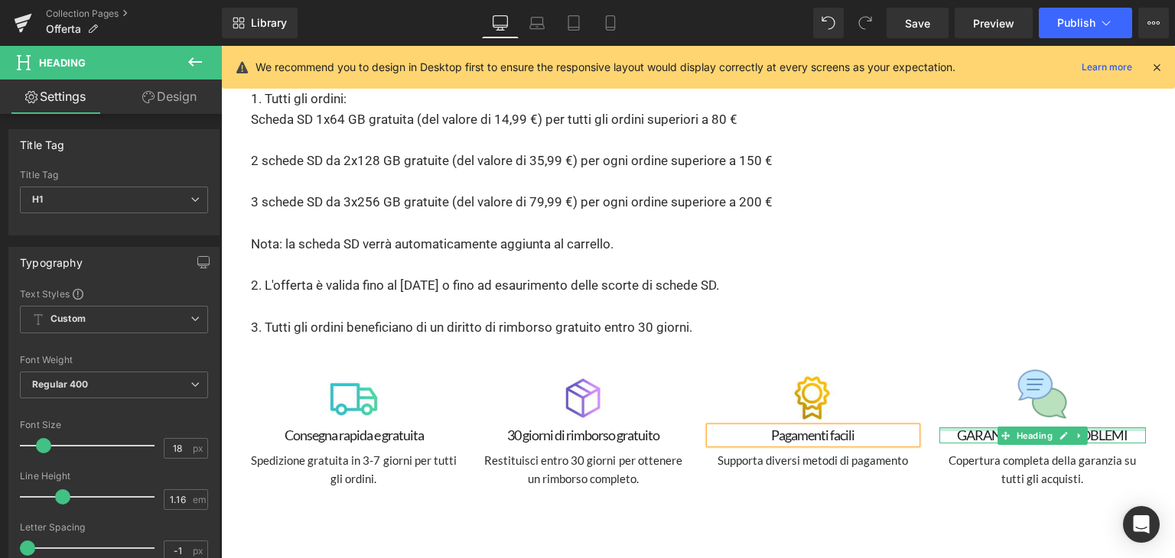
click at [970, 428] on div at bounding box center [1042, 430] width 206 height 4
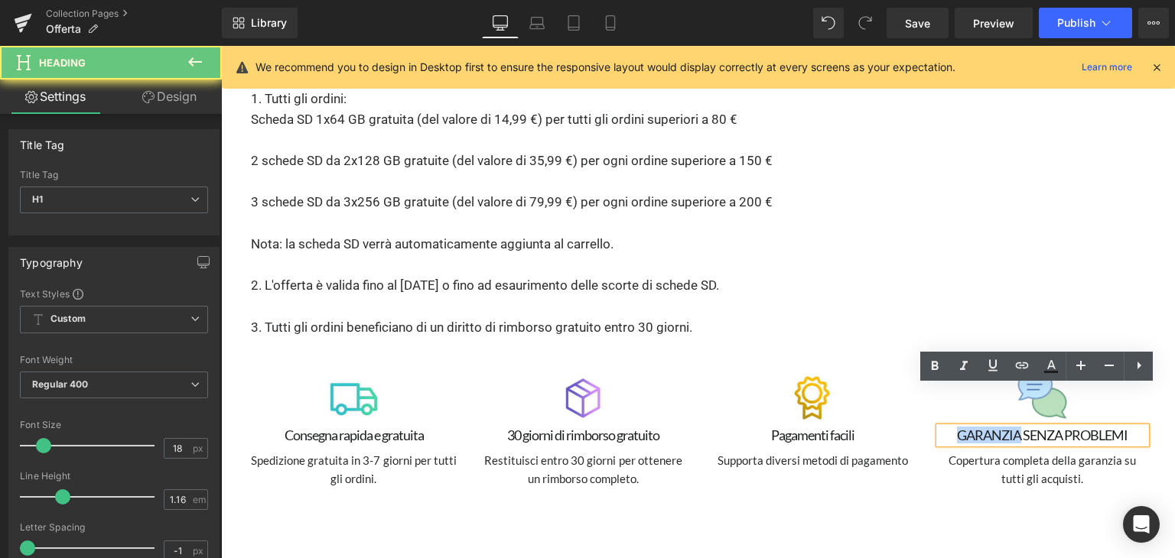
click at [970, 428] on h1 "GARANZIA SENZA PROBLEMI" at bounding box center [1042, 436] width 206 height 16
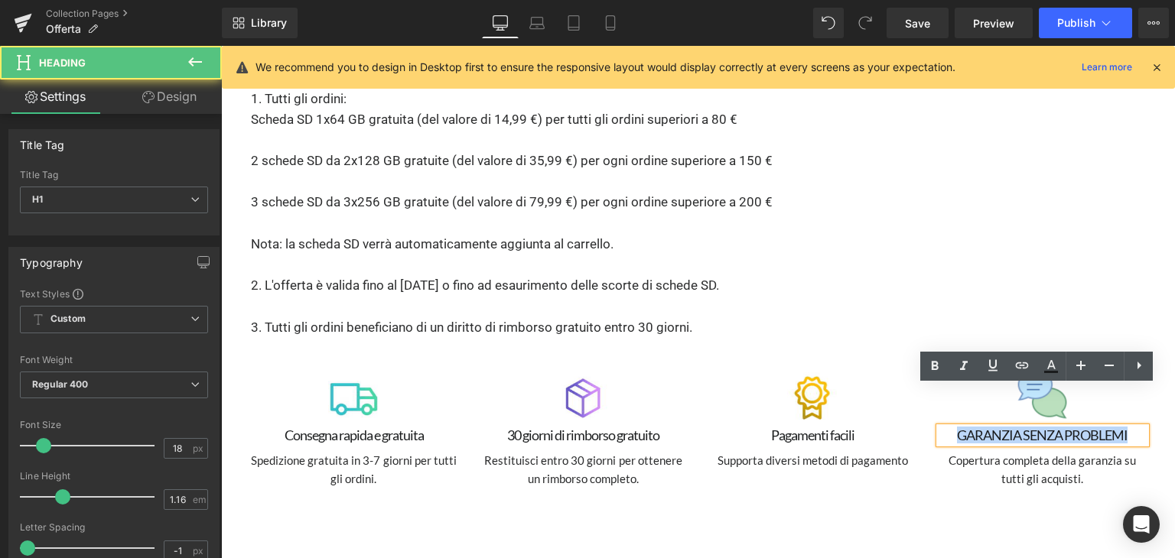
click at [986, 428] on h1 "GARANZIA SENZA PROBLEMI" at bounding box center [1042, 436] width 206 height 16
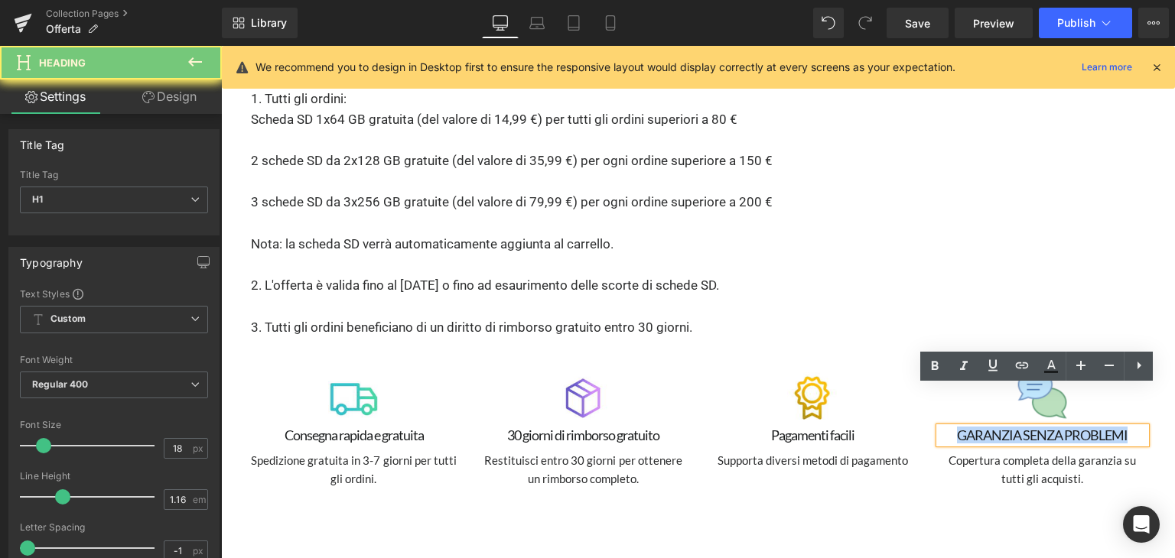
click at [986, 428] on h1 "GARANZIA SENZA PROBLEMI" at bounding box center [1042, 436] width 206 height 16
paste div
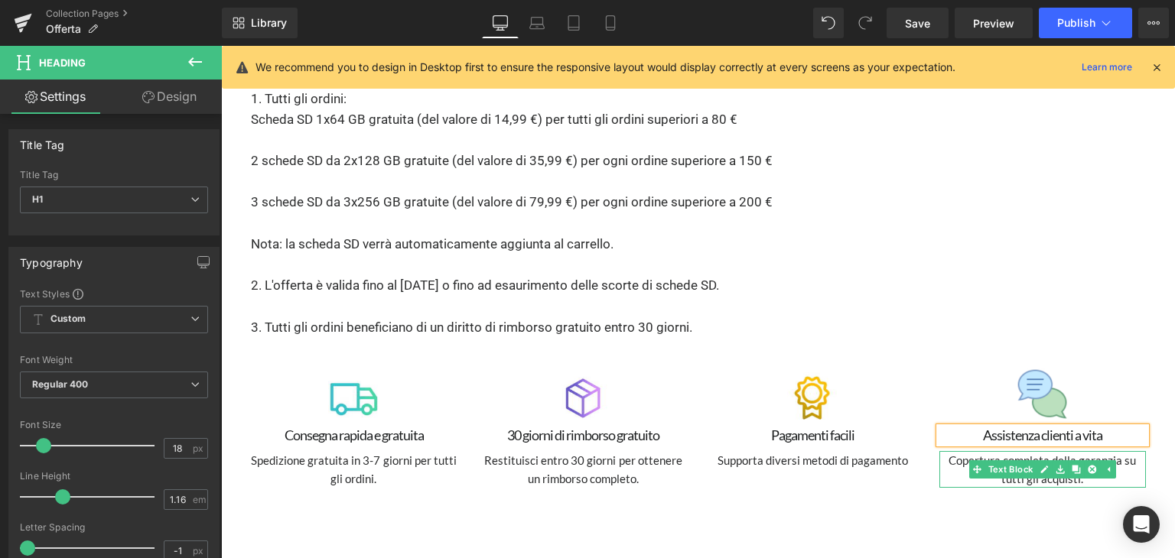
click at [953, 451] on p "Copertura completa della garanzia su tutti gli acquisti." at bounding box center [1042, 469] width 206 height 37
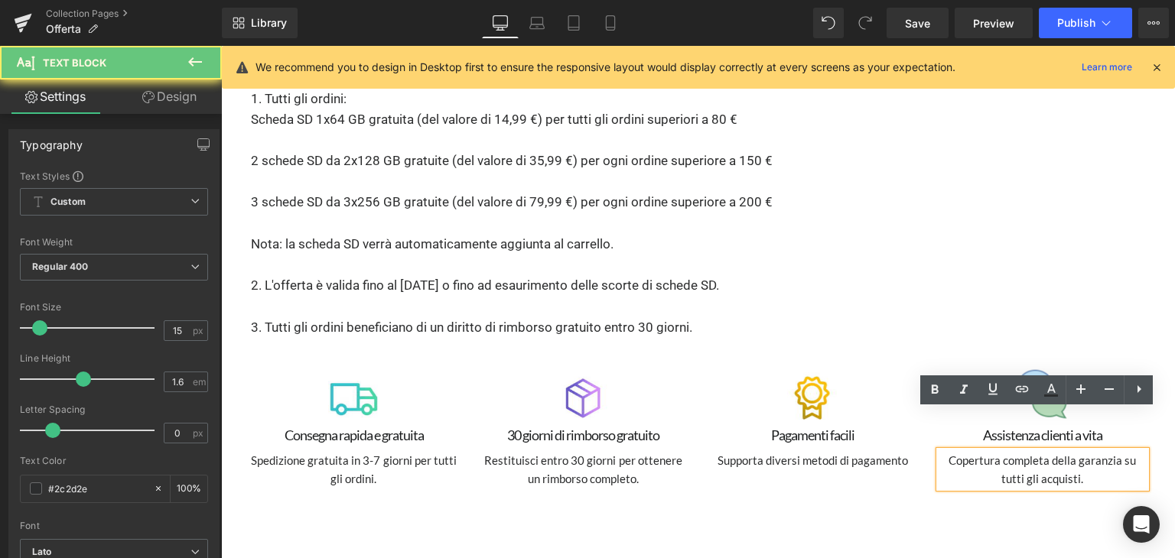
click at [953, 451] on p "Copertura completa della garanzia su tutti gli acquisti." at bounding box center [1042, 469] width 206 height 37
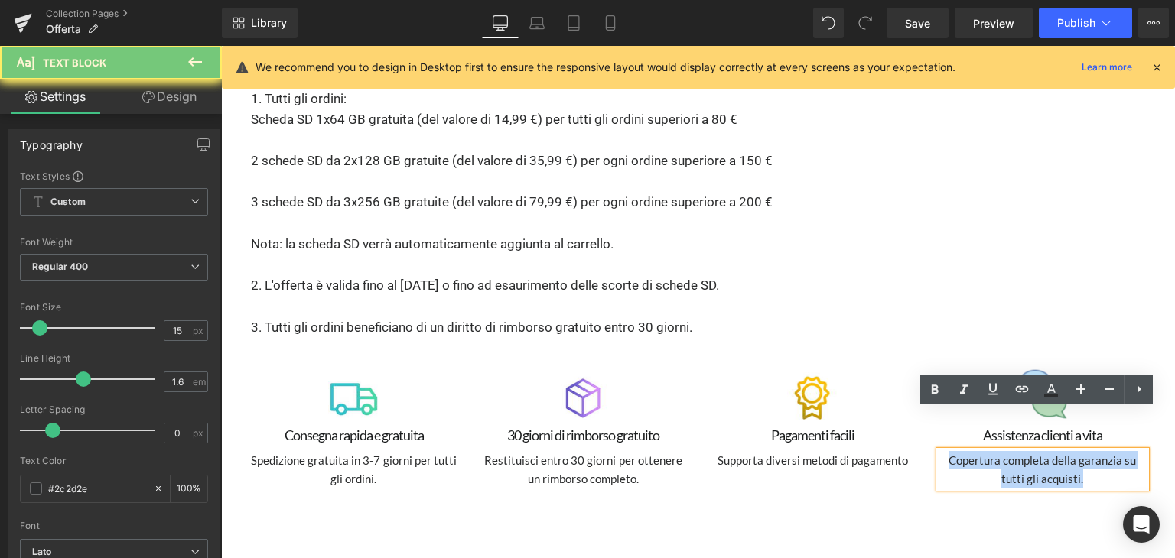
click at [953, 451] on p "Copertura completa della garanzia su tutti gli acquisti." at bounding box center [1042, 469] width 206 height 37
paste div
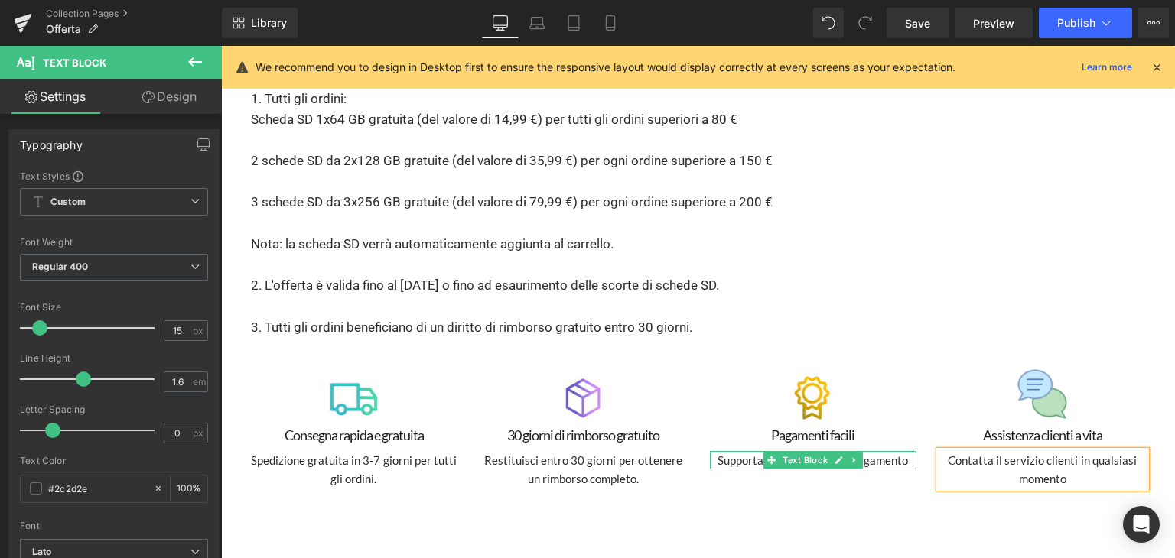
click at [727, 451] on p "Supporta diversi metodi di pagamento" at bounding box center [813, 460] width 206 height 18
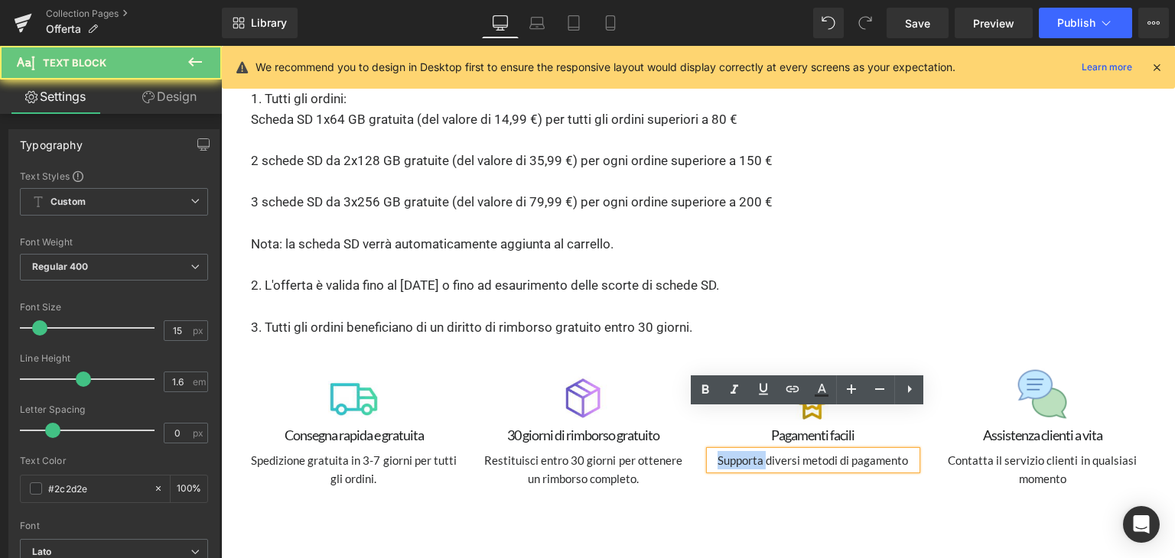
click at [727, 451] on p "Supporta diversi metodi di pagamento" at bounding box center [813, 460] width 206 height 18
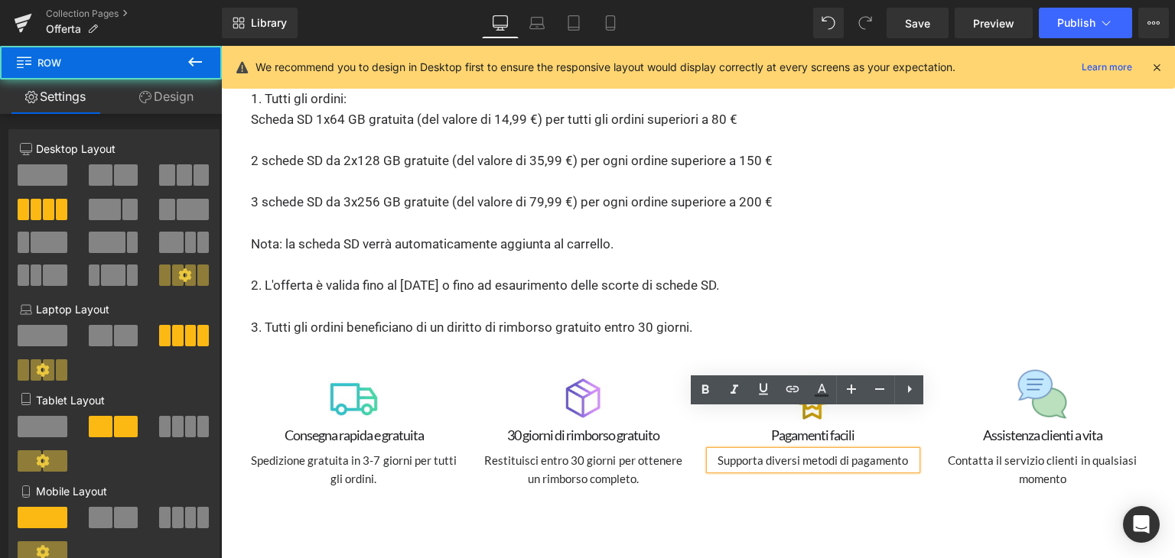
click at [1117, 346] on div "Image Consegna rapida e gratuita Heading Spedizione gratuita in 3-7 giorni per …" at bounding box center [698, 430] width 918 height 168
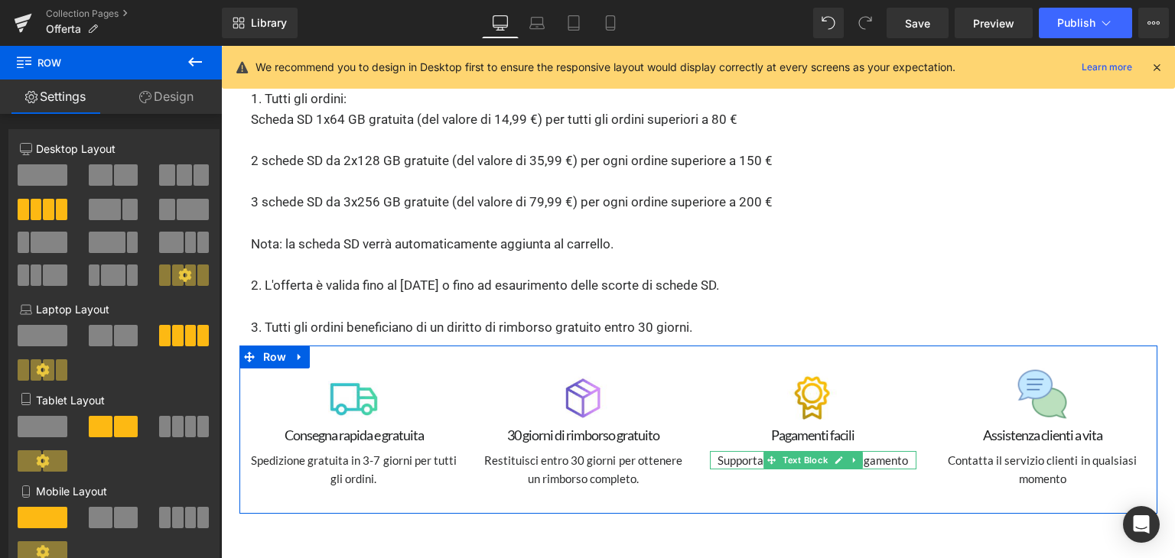
click at [734, 451] on p "Supporta diversi metodi di pagamento" at bounding box center [813, 460] width 206 height 18
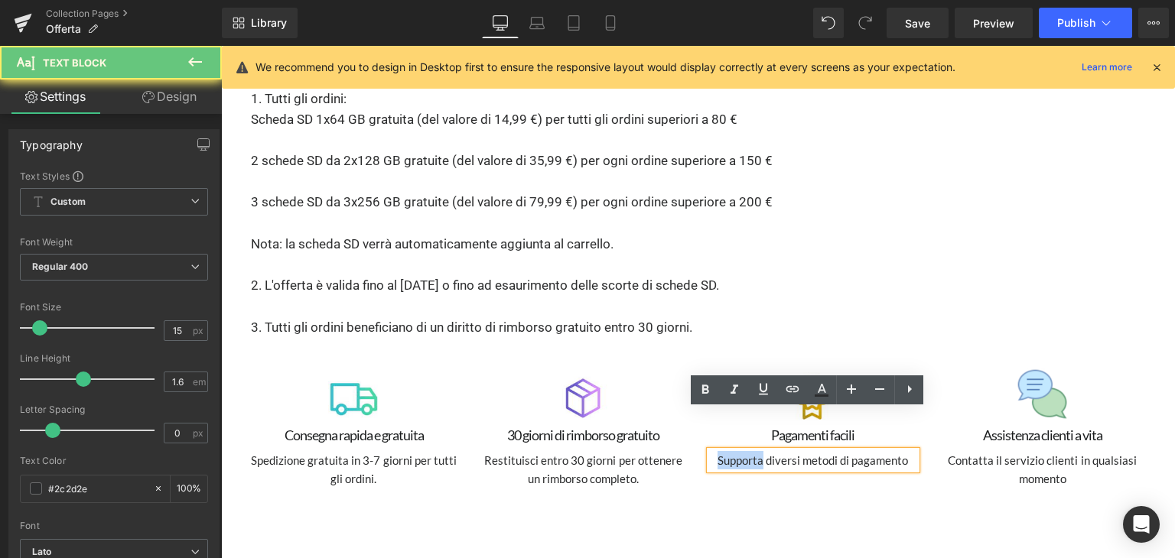
click at [734, 451] on p "Supporta diversi metodi di pagamento" at bounding box center [813, 460] width 206 height 18
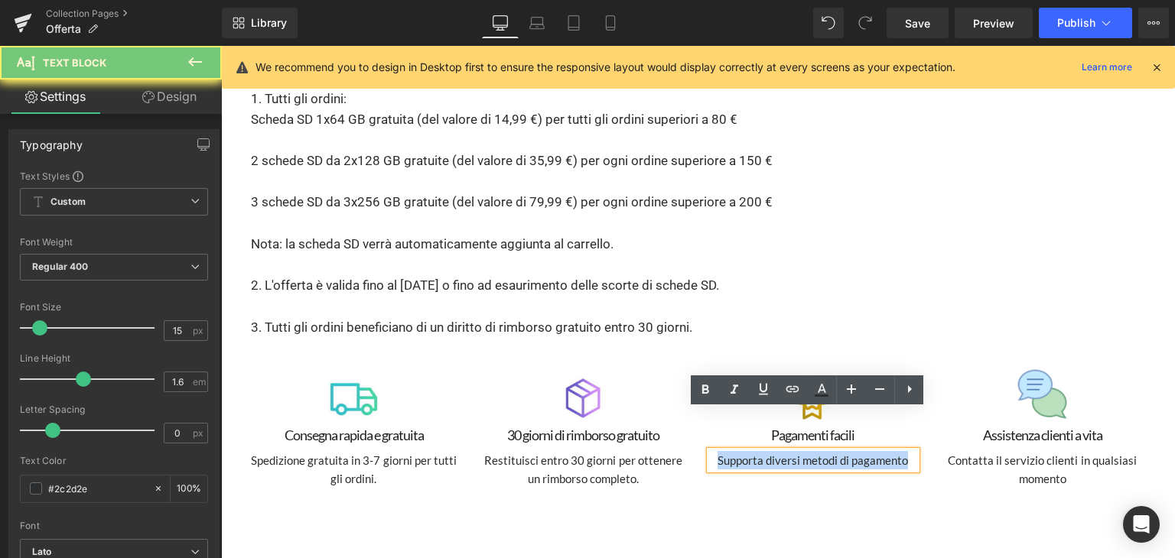
click at [734, 451] on p "Supporta diversi metodi di pagamento" at bounding box center [813, 460] width 206 height 18
copy p "Supporta diversi metodi di pagamento"
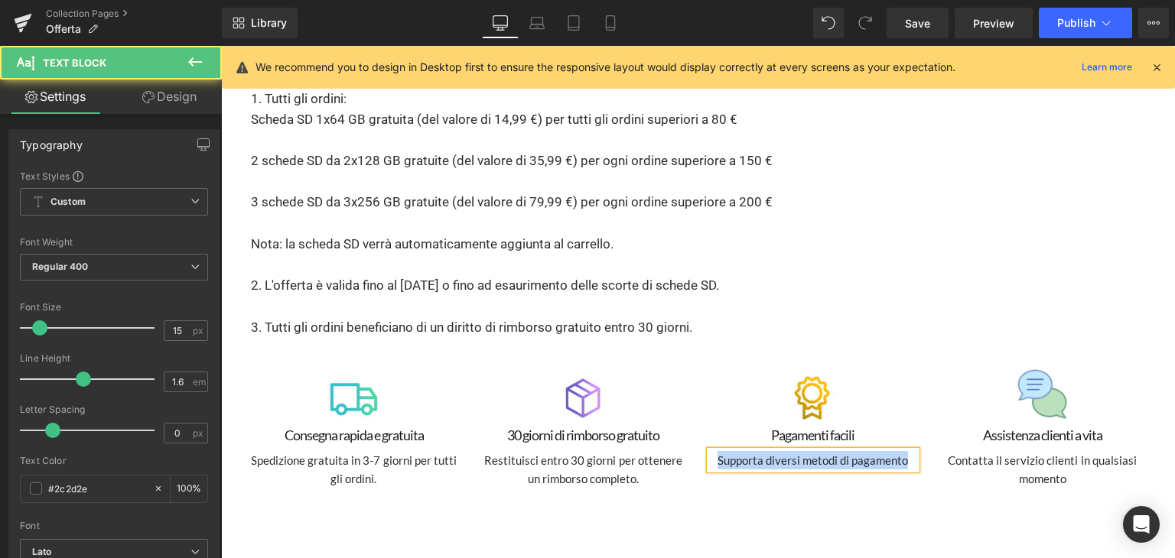
click at [737, 451] on p "Supporta diversi metodi di pagamento" at bounding box center [813, 460] width 206 height 18
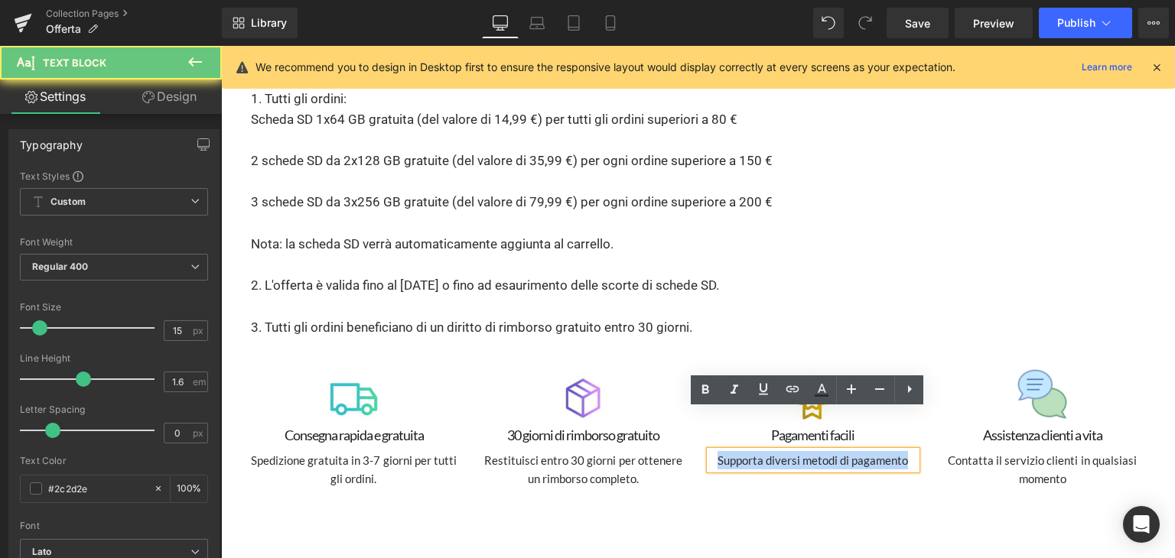
click at [737, 451] on p "Supporta diversi metodi di pagamento" at bounding box center [813, 460] width 206 height 18
paste div
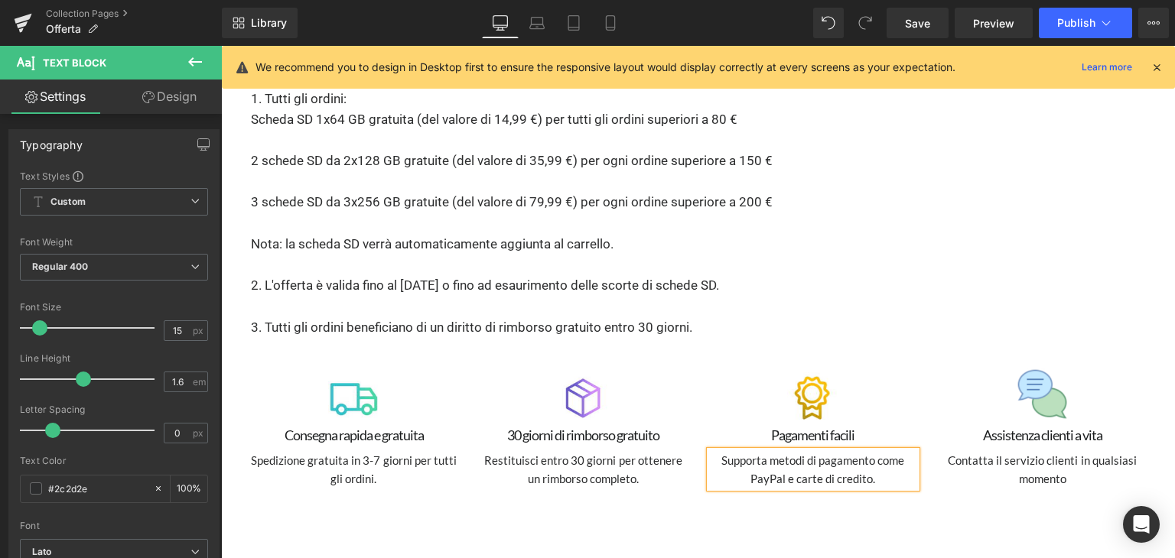
click at [955, 317] on p "3. Tutti gli ordini beneficiano di un diritto di rimborso gratuito entro 30 gio…" at bounding box center [698, 327] width 895 height 21
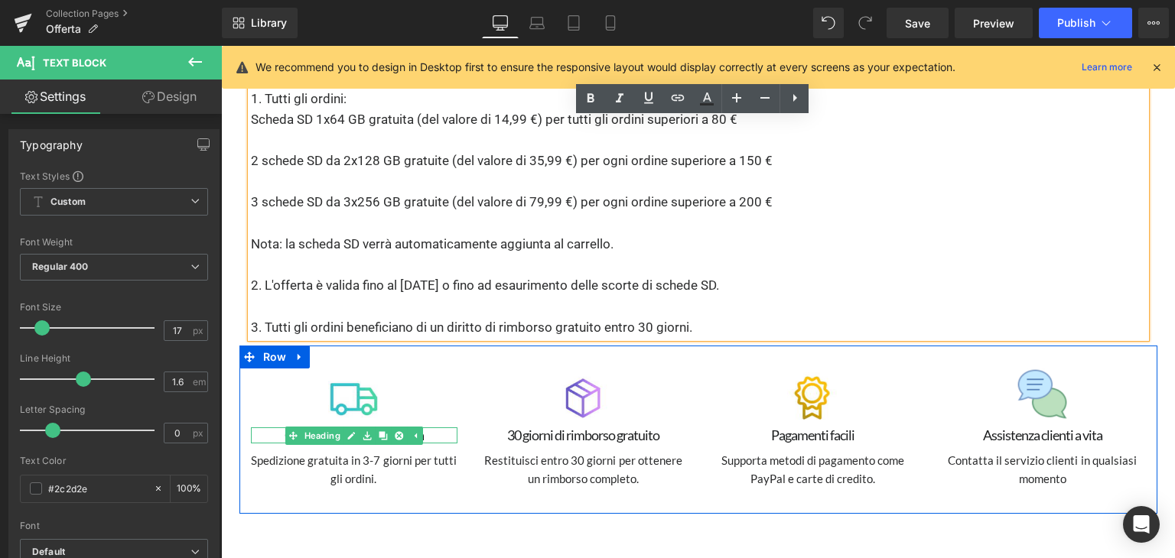
click at [272, 428] on h1 "Consegna rapida e gratuita" at bounding box center [354, 436] width 206 height 16
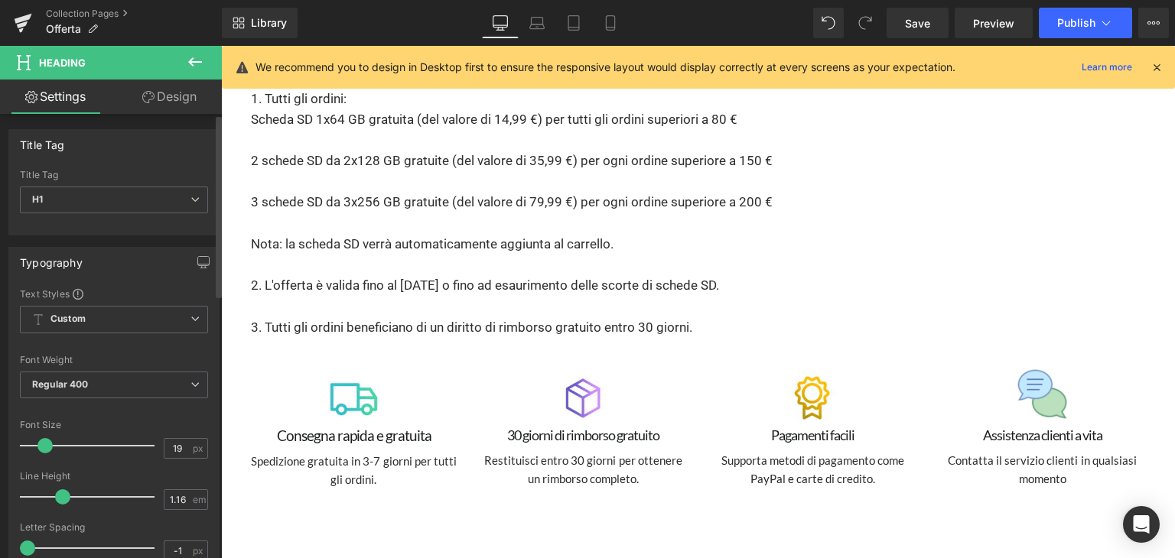
type input "20"
click at [46, 444] on span at bounding box center [46, 445] width 15 height 15
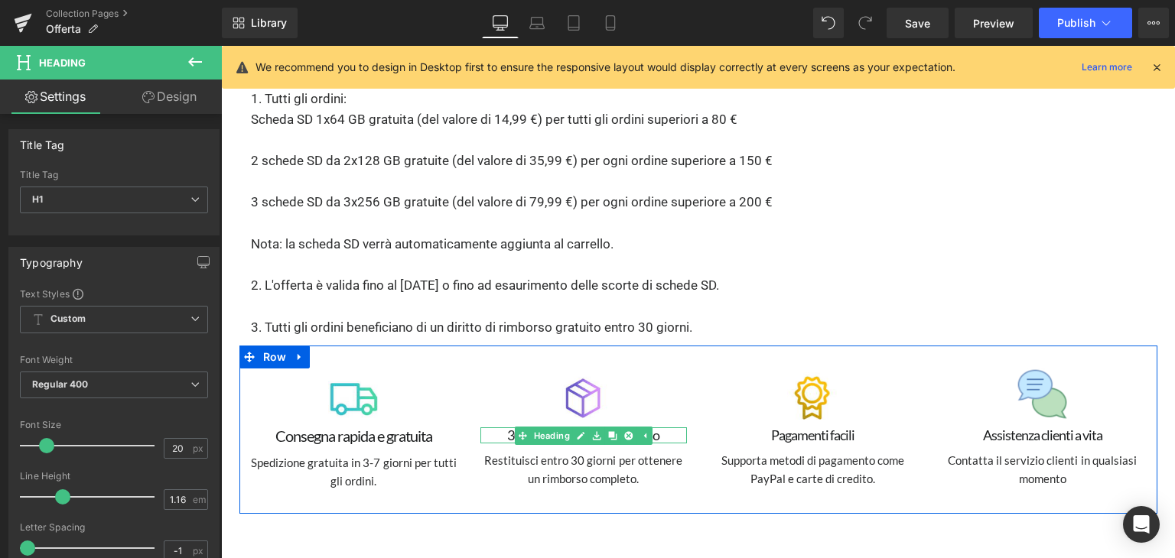
click at [504, 428] on h1 "30 giorni di rimborso gratuito" at bounding box center [583, 436] width 206 height 16
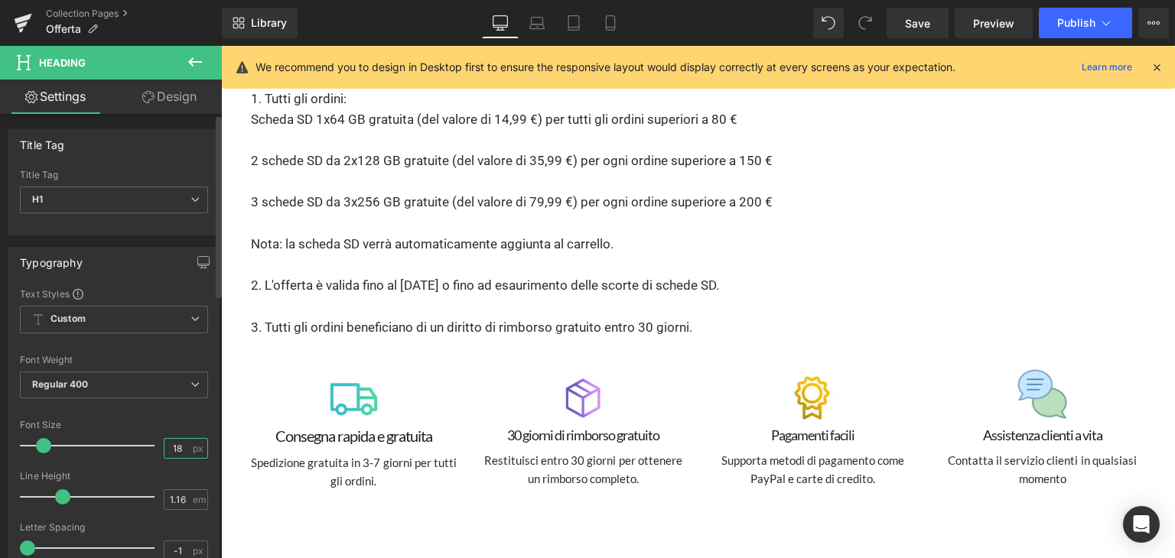
click at [173, 439] on input "18" at bounding box center [177, 448] width 27 height 19
type input "20"
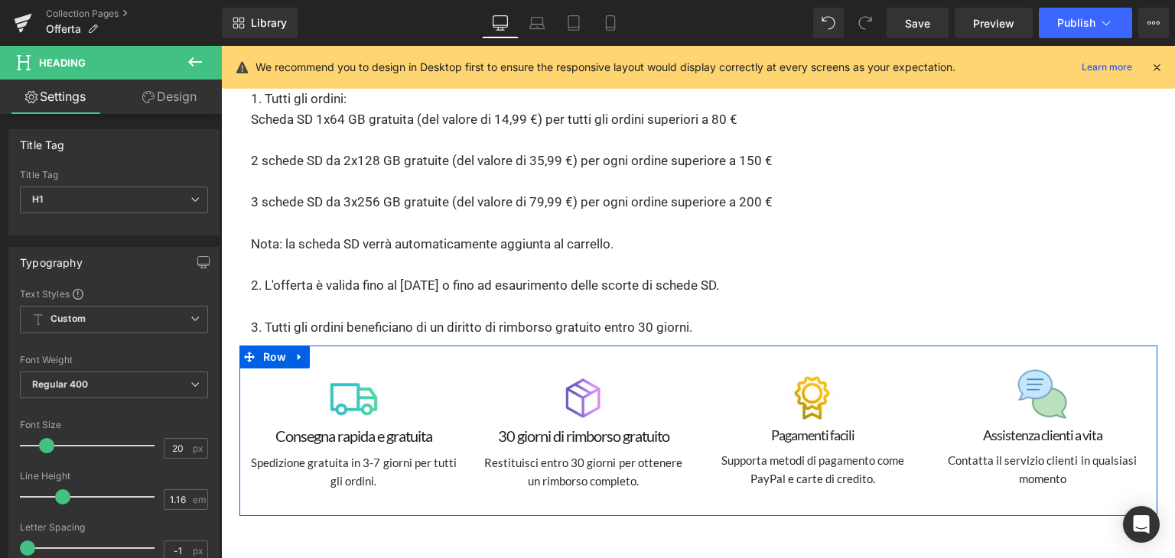
drag, startPoint x: 725, startPoint y: 384, endPoint x: 734, endPoint y: 389, distance: 10.6
click at [725, 384] on div "Image Pagamenti facili Heading Supporta metodi di pagamento come PayPal e carte…" at bounding box center [812, 428] width 229 height 119
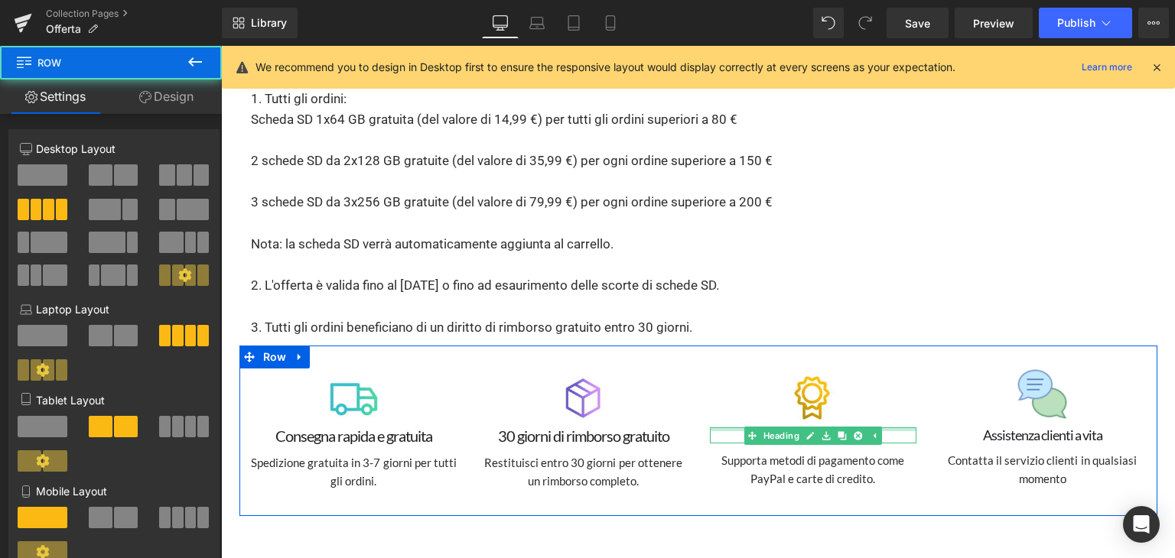
click at [735, 428] on div at bounding box center [813, 430] width 206 height 4
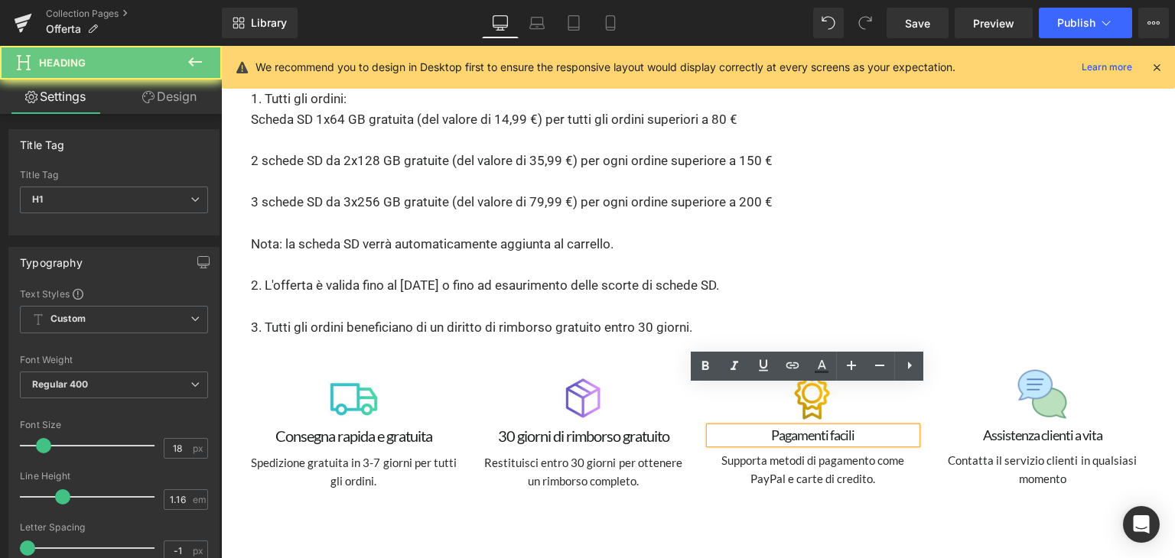
click at [731, 428] on h1 "Pagamenti facili" at bounding box center [813, 436] width 206 height 16
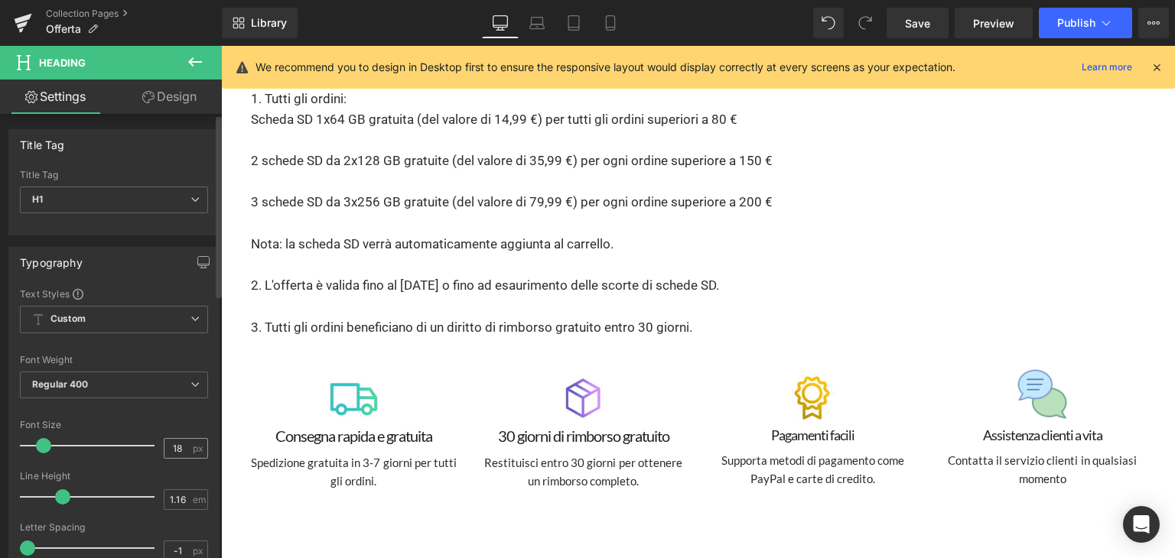
click at [176, 441] on input "18" at bounding box center [177, 448] width 27 height 19
type input "20"
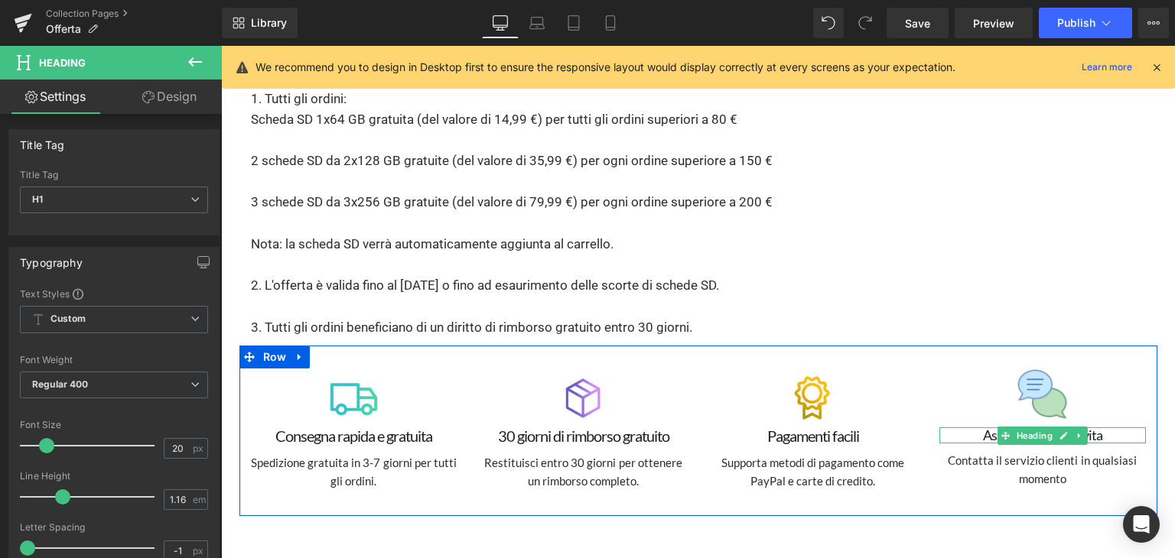
click at [967, 428] on h1 "Assistenza clienti a vita" at bounding box center [1042, 436] width 206 height 16
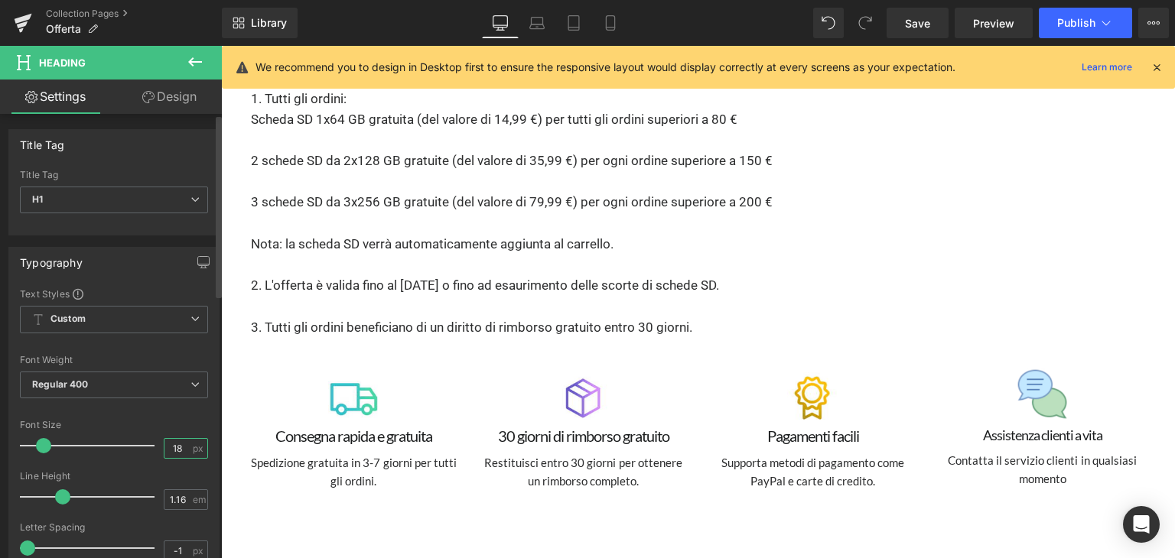
click at [183, 444] on input "18" at bounding box center [177, 448] width 27 height 19
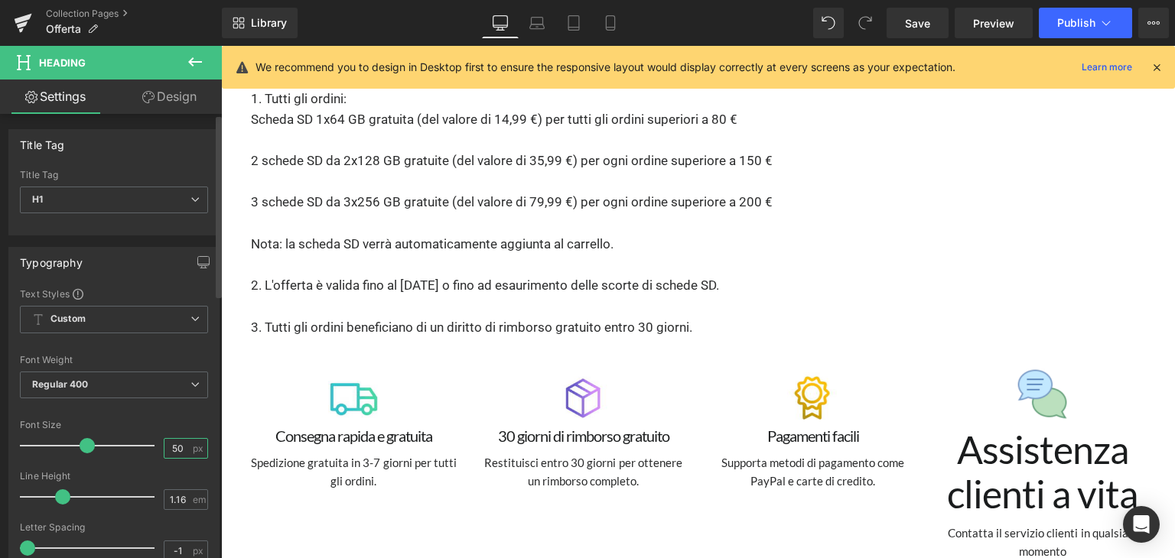
type input "5"
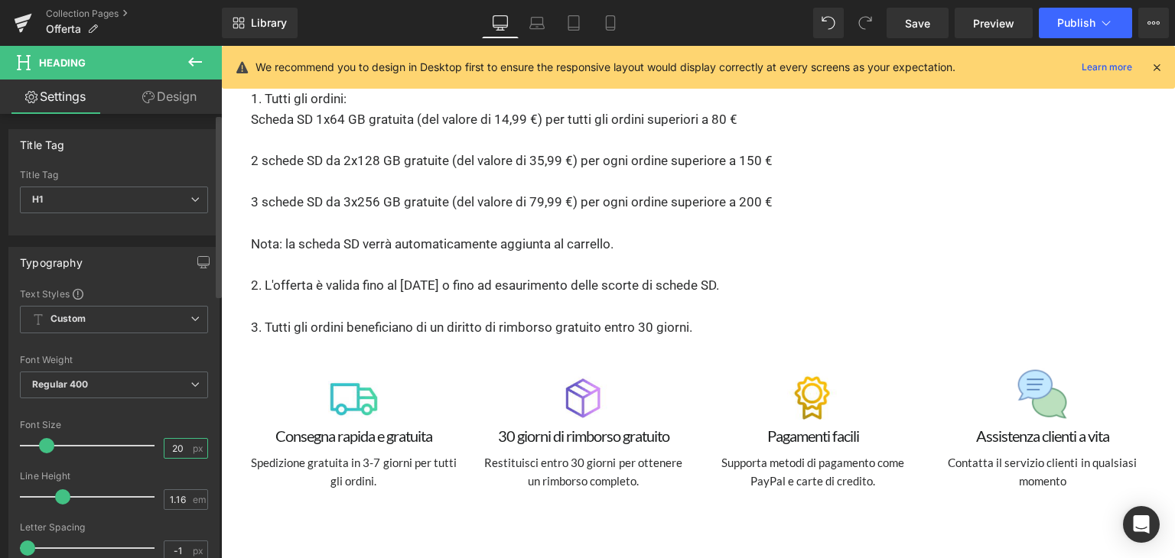
type input "20"
click at [190, 426] on div "Font Size" at bounding box center [114, 425] width 188 height 11
click at [925, 21] on span "Save" at bounding box center [917, 23] width 25 height 16
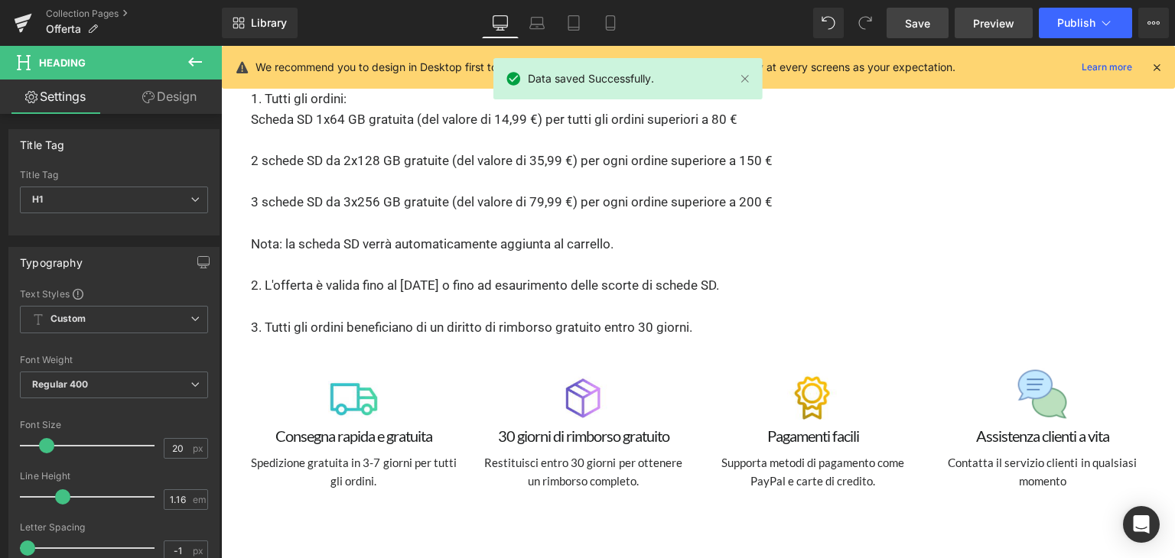
click at [985, 13] on link "Preview" at bounding box center [993, 23] width 78 height 31
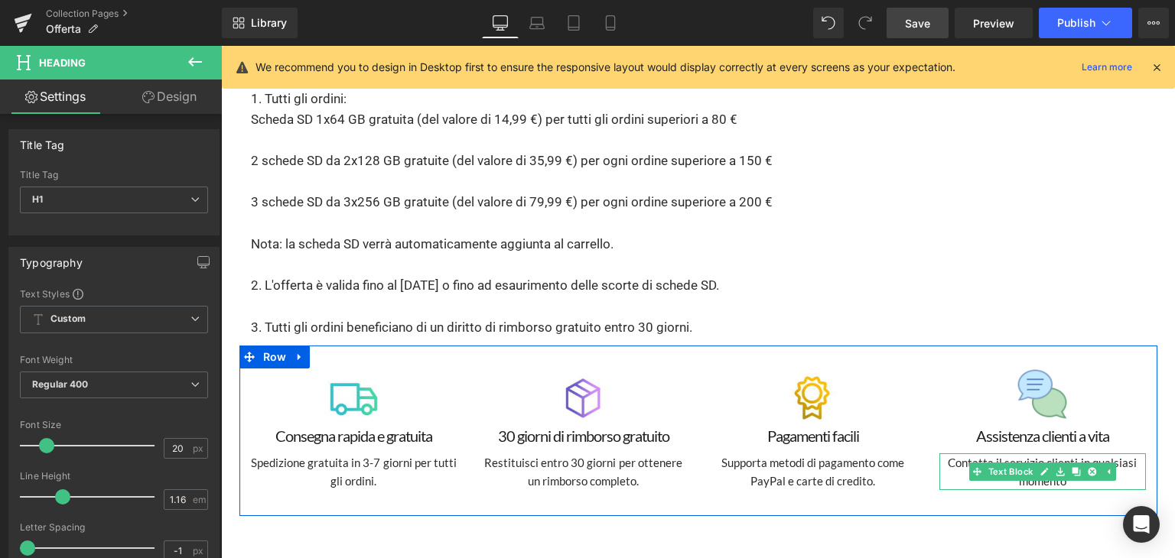
click at [954, 454] on p "Contatta il servizio clienti in qualsiasi momento" at bounding box center [1042, 472] width 206 height 37
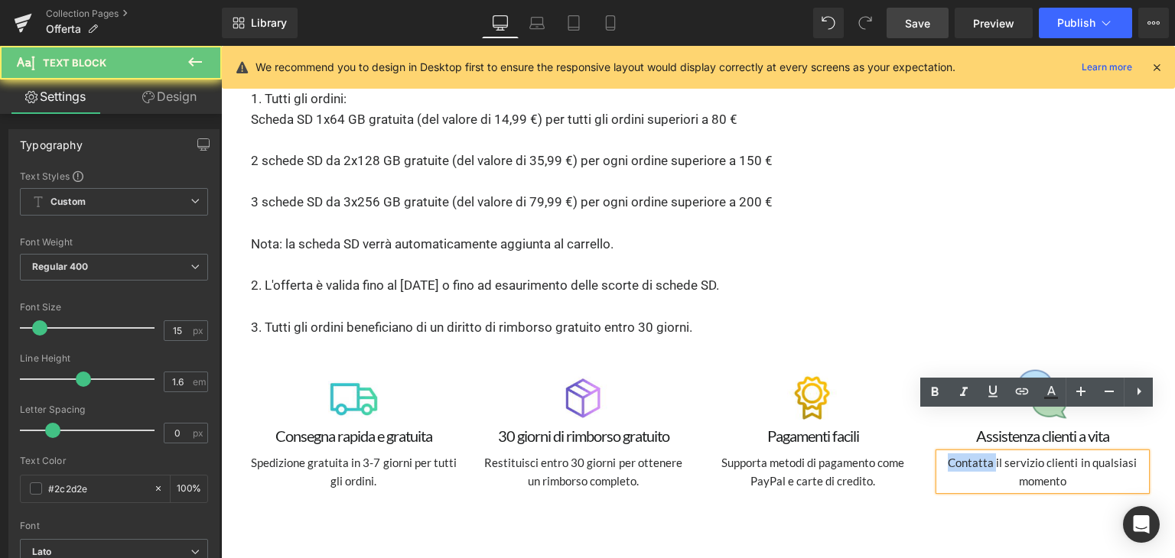
click at [954, 454] on p "Contatta il servizio clienti in qualsiasi momento" at bounding box center [1042, 472] width 206 height 37
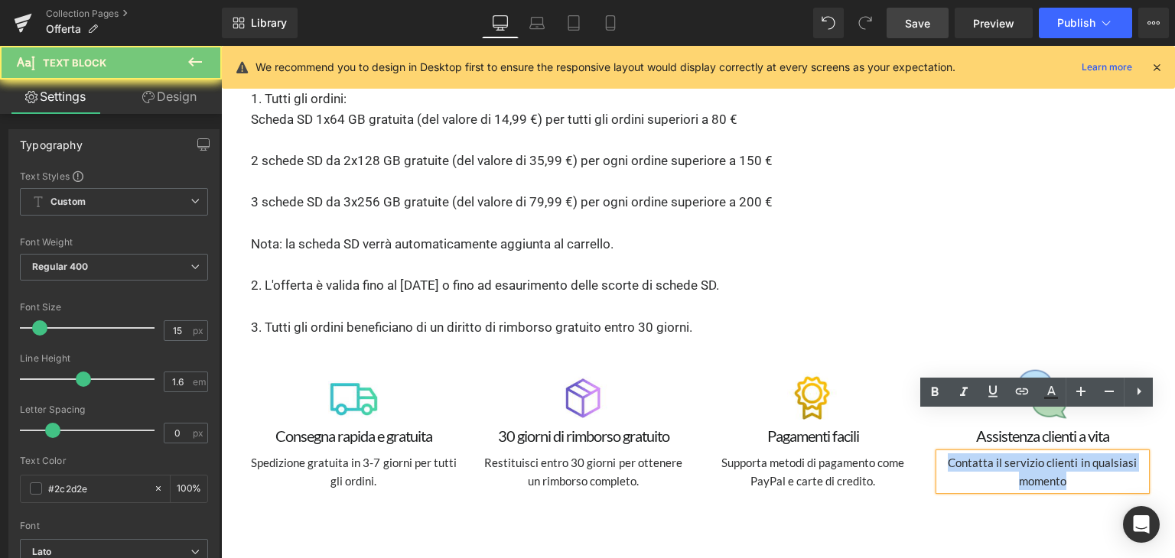
click at [954, 454] on p "Contatta il servizio clienti in qualsiasi momento" at bounding box center [1042, 472] width 206 height 37
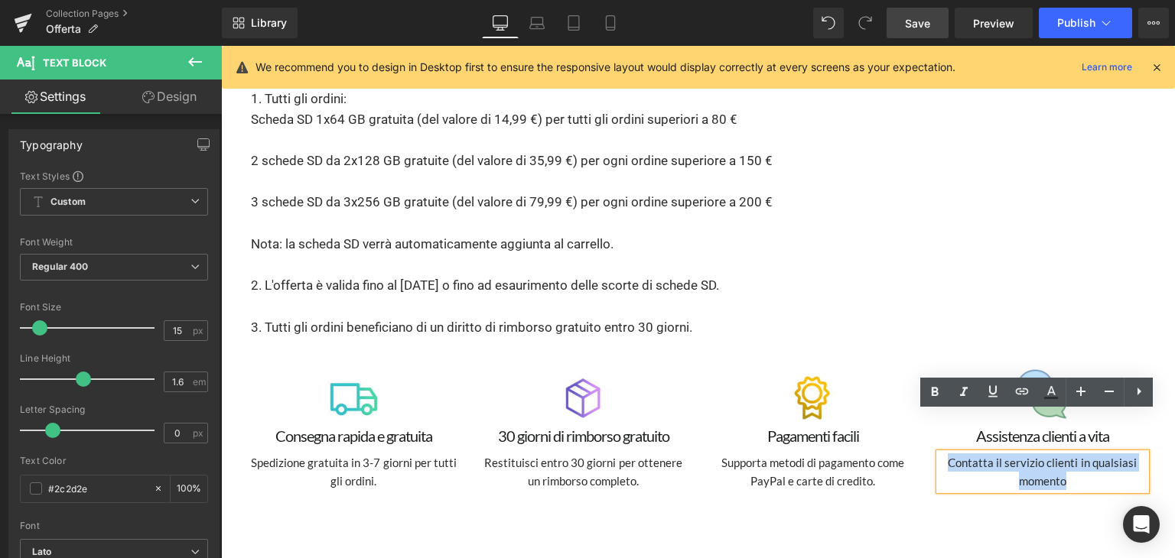
click at [955, 454] on p "Contatta il servizio clienti in qualsiasi momento" at bounding box center [1042, 472] width 206 height 37
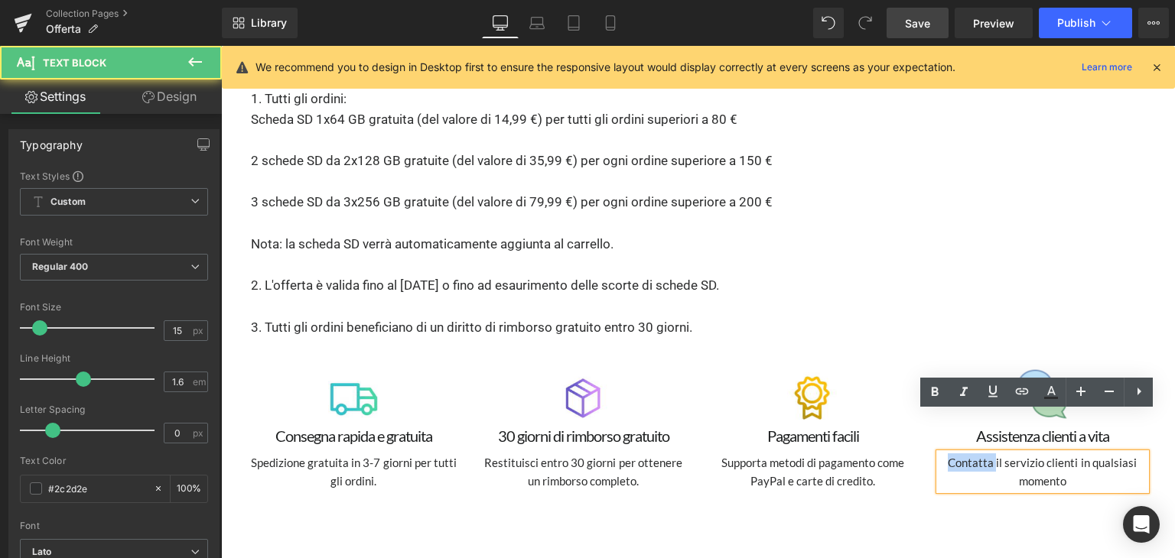
click at [955, 454] on p "Contatta il servizio clienti in qualsiasi momento" at bounding box center [1042, 472] width 206 height 37
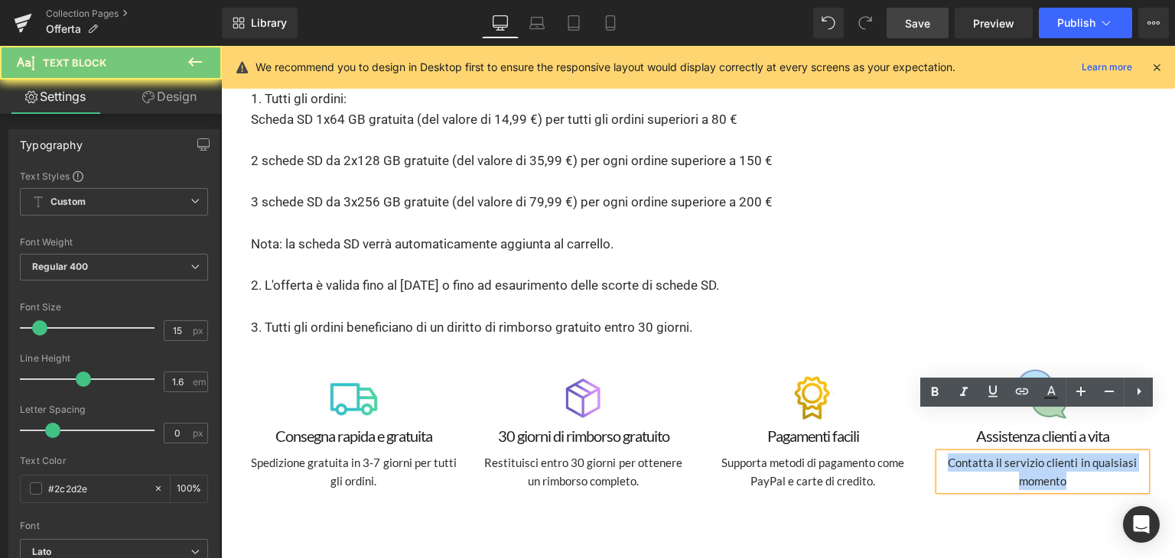
click at [955, 454] on p "Contatta il servizio clienti in qualsiasi momento" at bounding box center [1042, 472] width 206 height 37
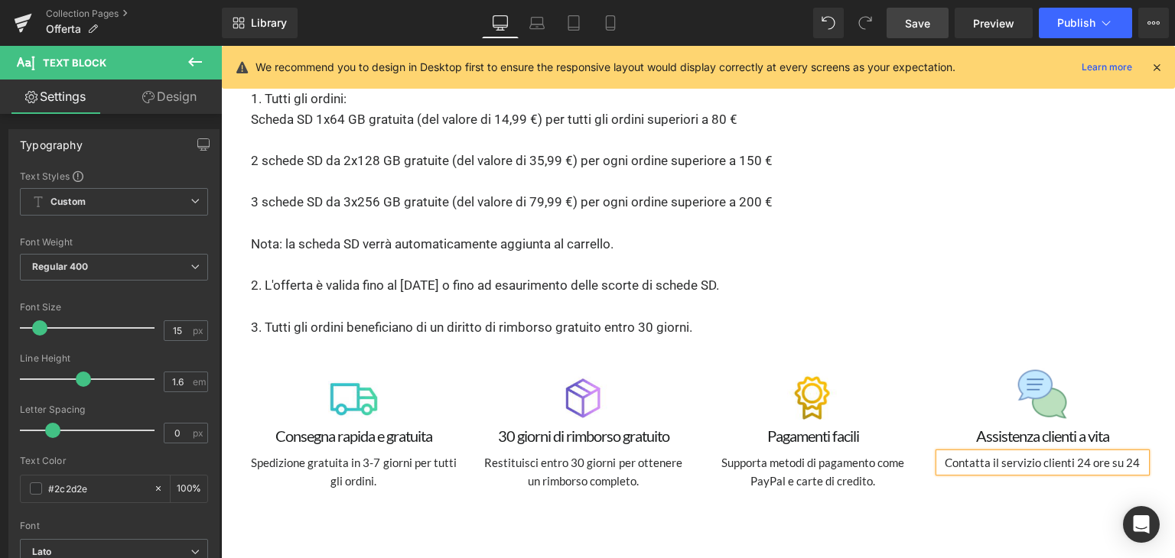
click at [988, 454] on p "Contatta il servizio clienti 24 ore su 24" at bounding box center [1042, 463] width 206 height 18
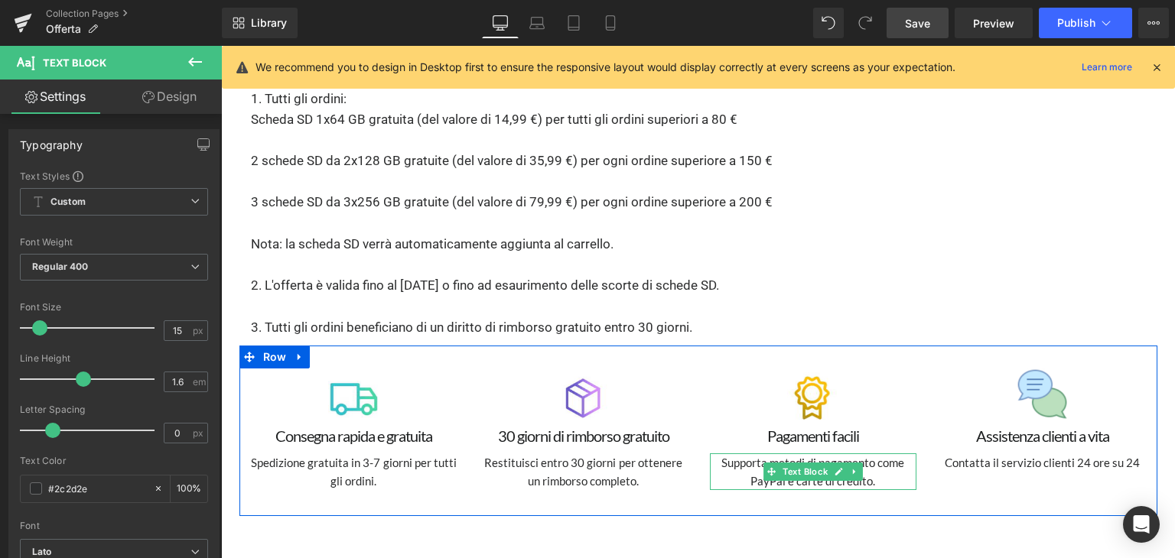
click at [724, 454] on p "Supporta metodi di pagamento come PayPal e carte di credito." at bounding box center [813, 472] width 206 height 37
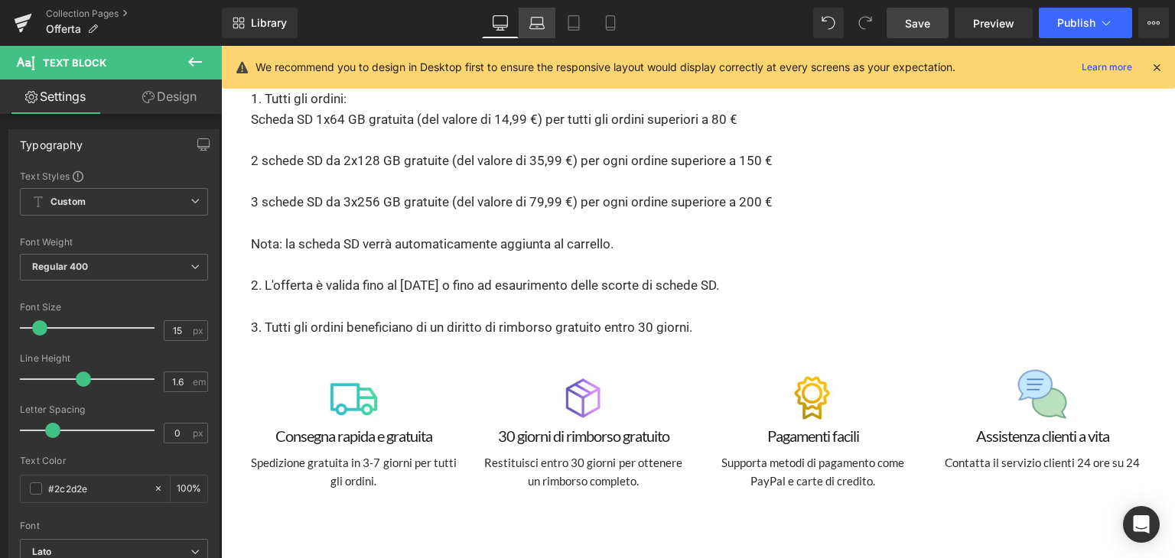
click at [549, 24] on link "Laptop" at bounding box center [537, 23] width 37 height 31
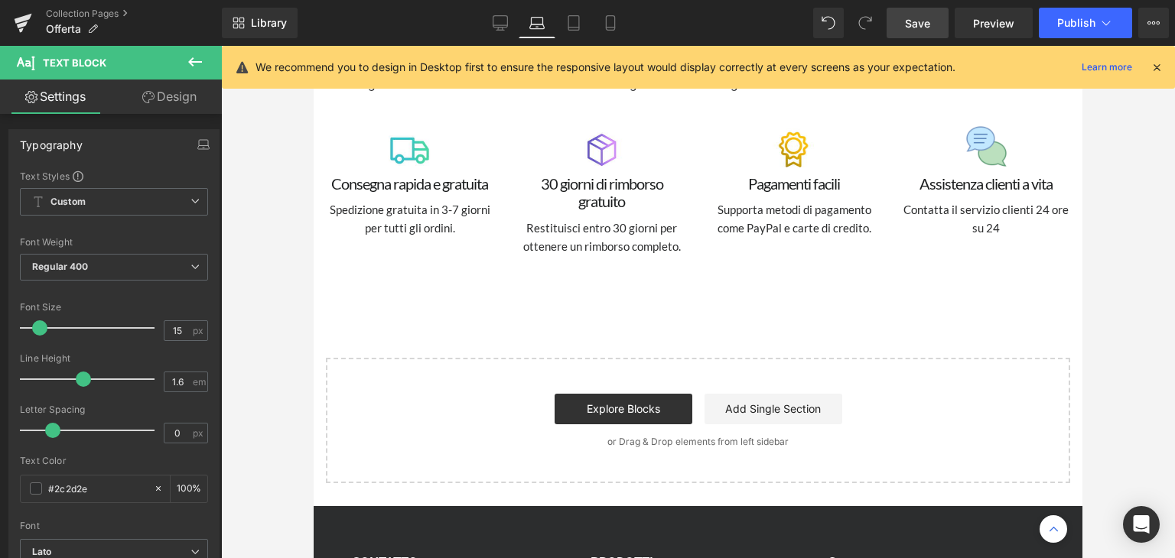
scroll to position [3093, 0]
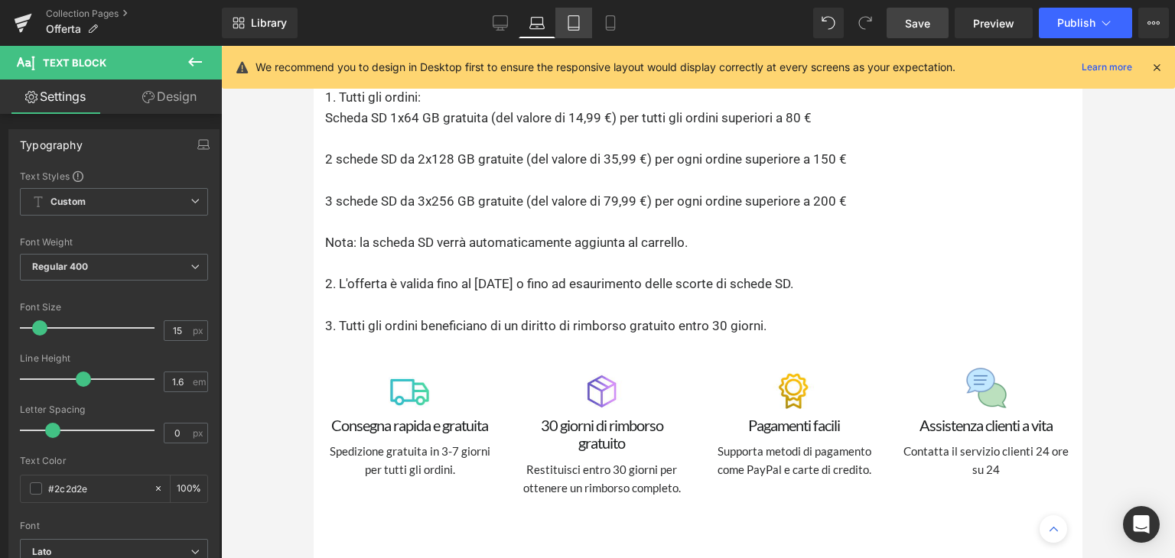
click at [584, 21] on link "Tablet" at bounding box center [573, 23] width 37 height 31
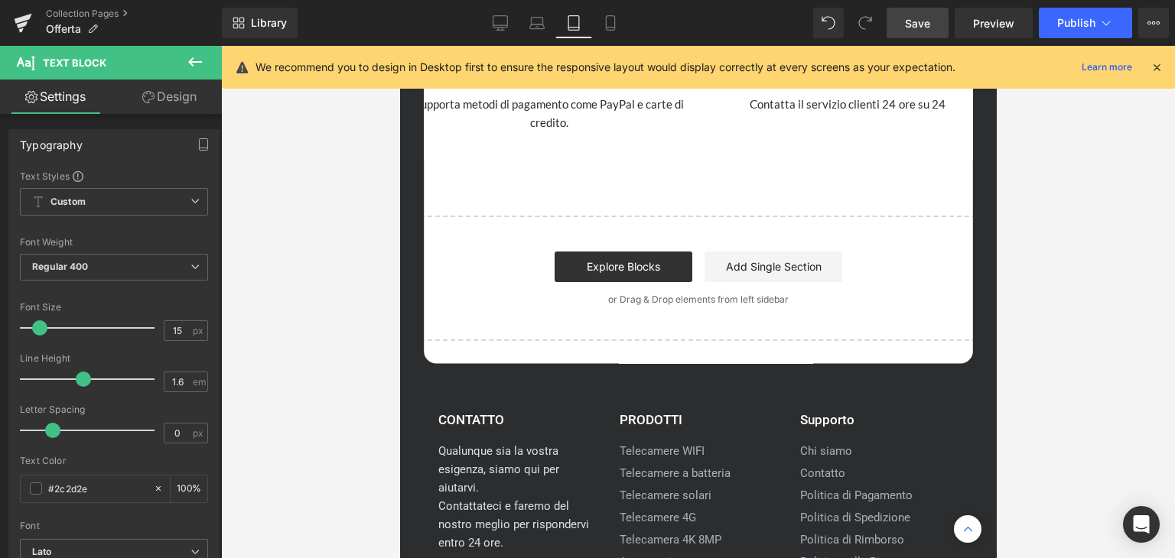
scroll to position [5972, 0]
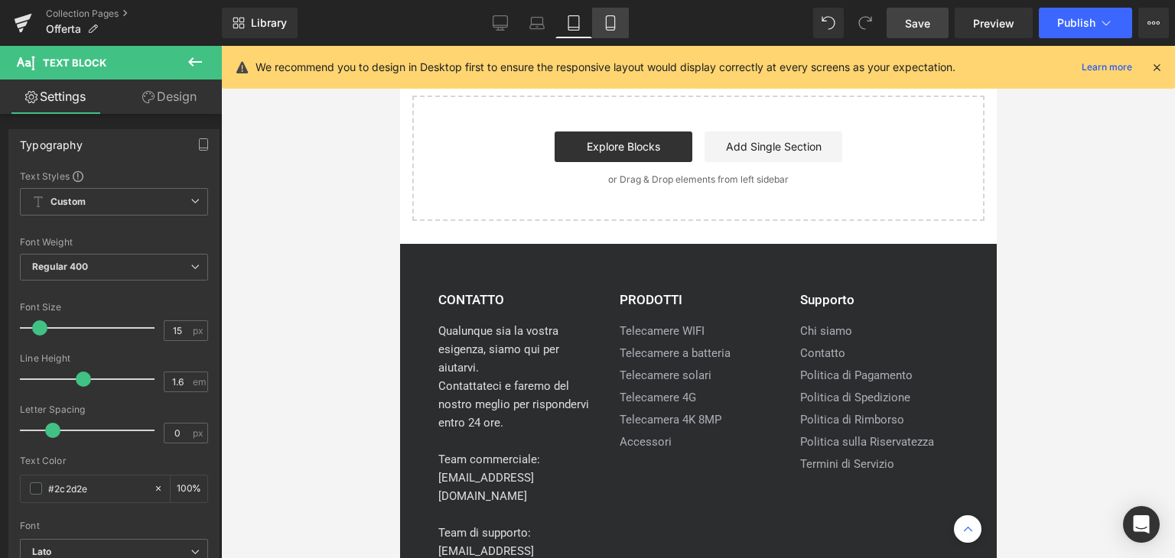
click at [612, 24] on icon at bounding box center [610, 22] width 15 height 15
type input "100"
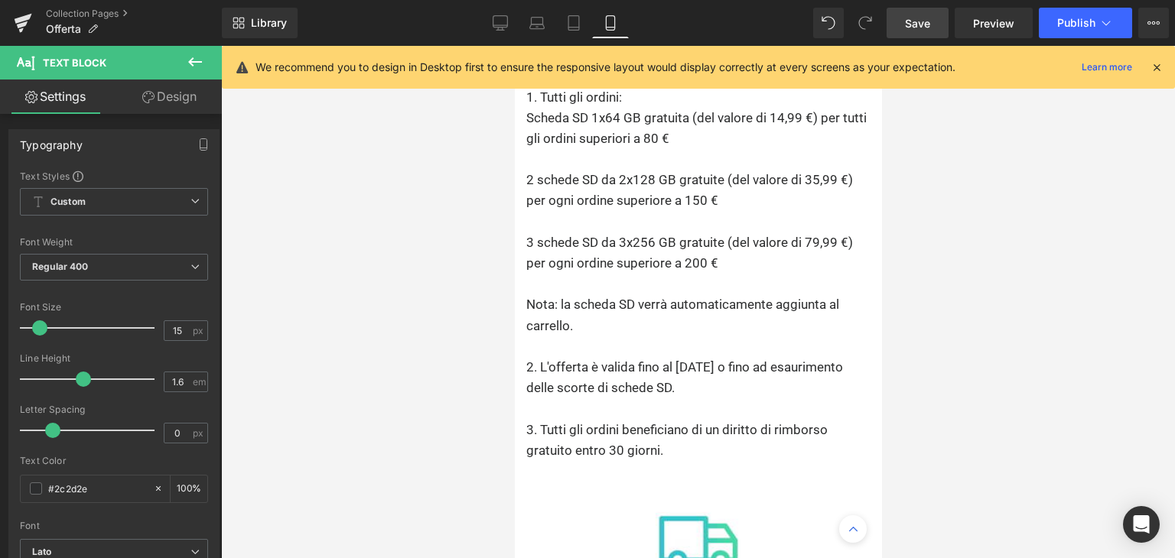
scroll to position [8706, 0]
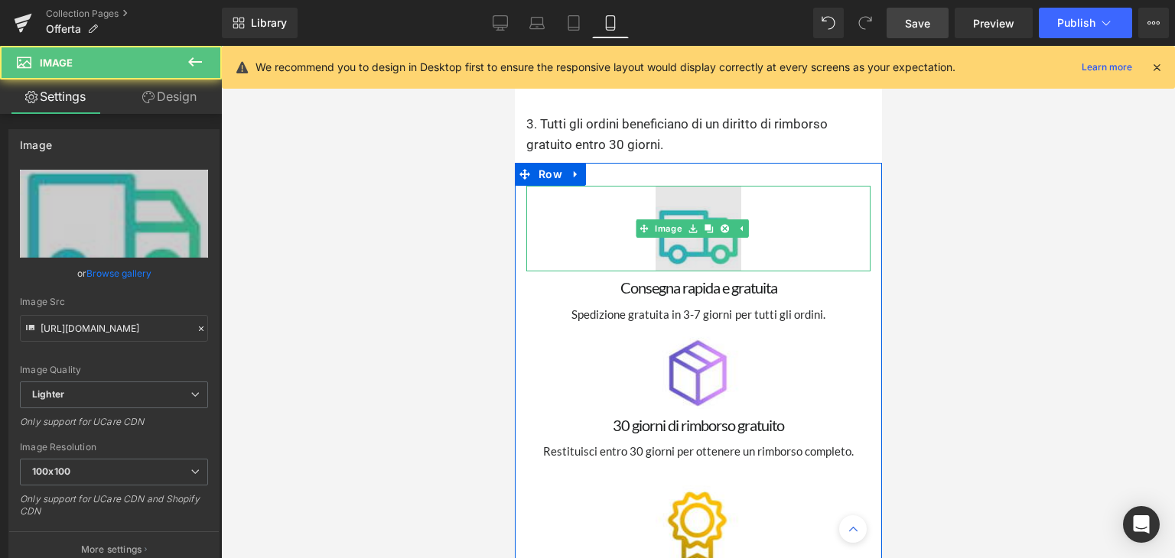
click at [681, 187] on div "Image" at bounding box center [697, 229] width 344 height 86
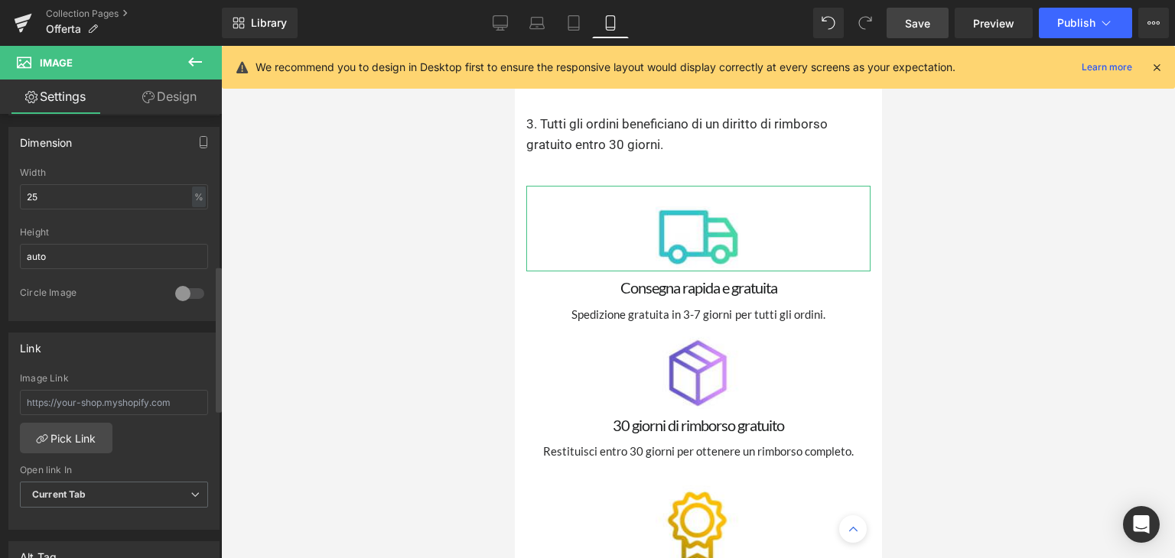
scroll to position [459, 0]
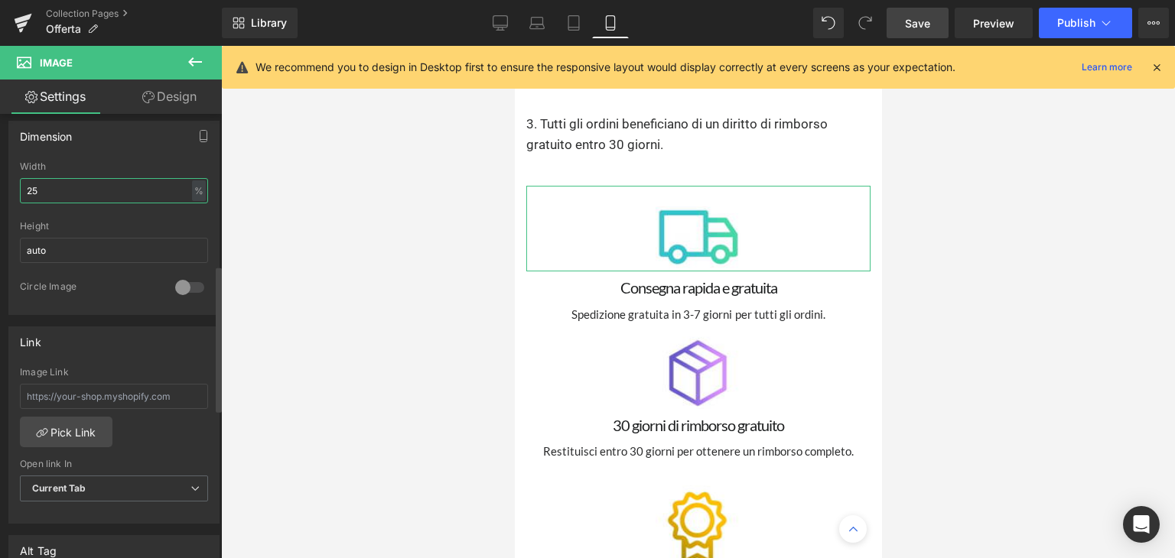
click at [71, 187] on input "25" at bounding box center [114, 190] width 188 height 25
type input "20"
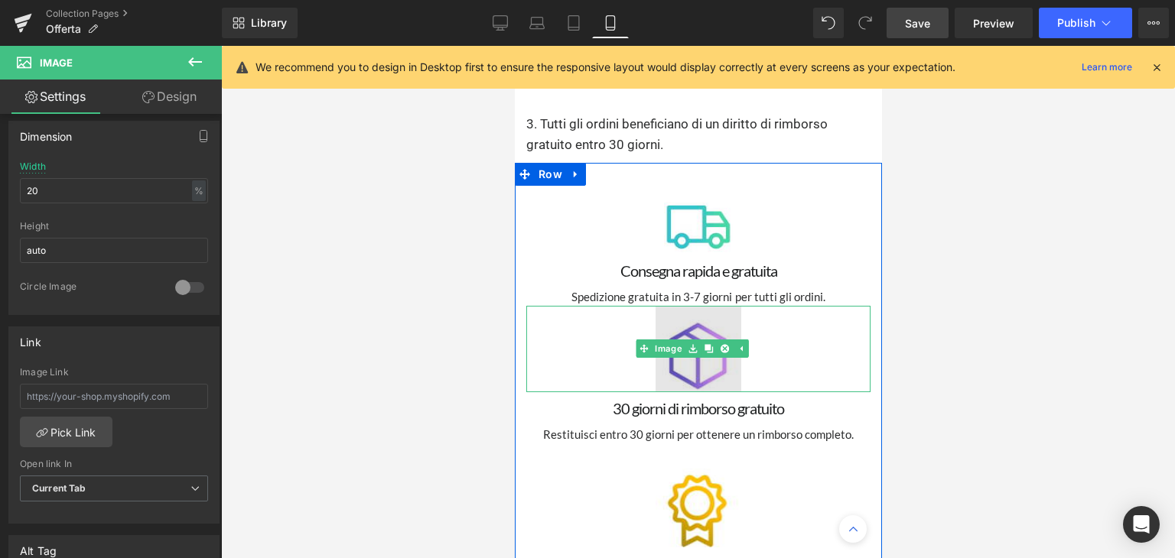
click at [676, 306] on img at bounding box center [698, 349] width 86 height 86
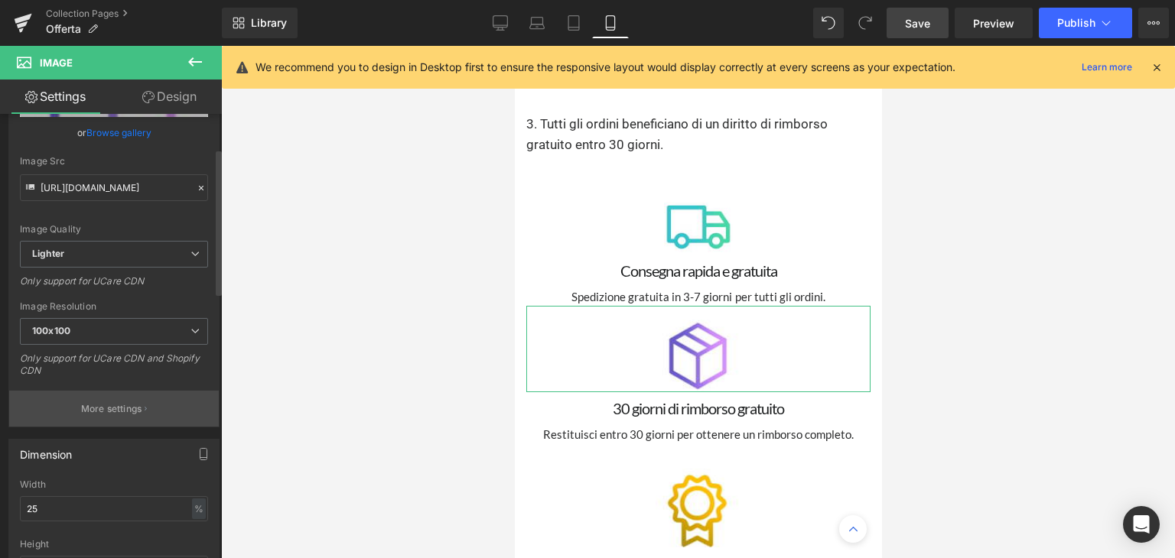
scroll to position [153, 0]
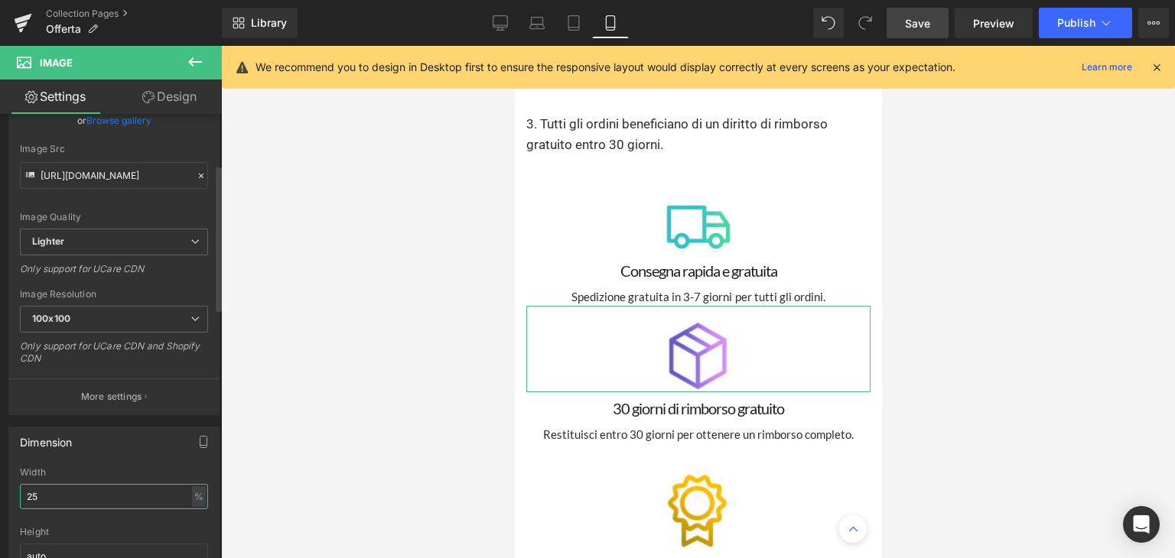
drag, startPoint x: 52, startPoint y: 489, endPoint x: 0, endPoint y: 487, distance: 52.0
click at [0, 487] on div "Dimension 25% Width 25 % % px auto Height auto 0 Circle Image" at bounding box center [114, 518] width 229 height 206
type input "20"
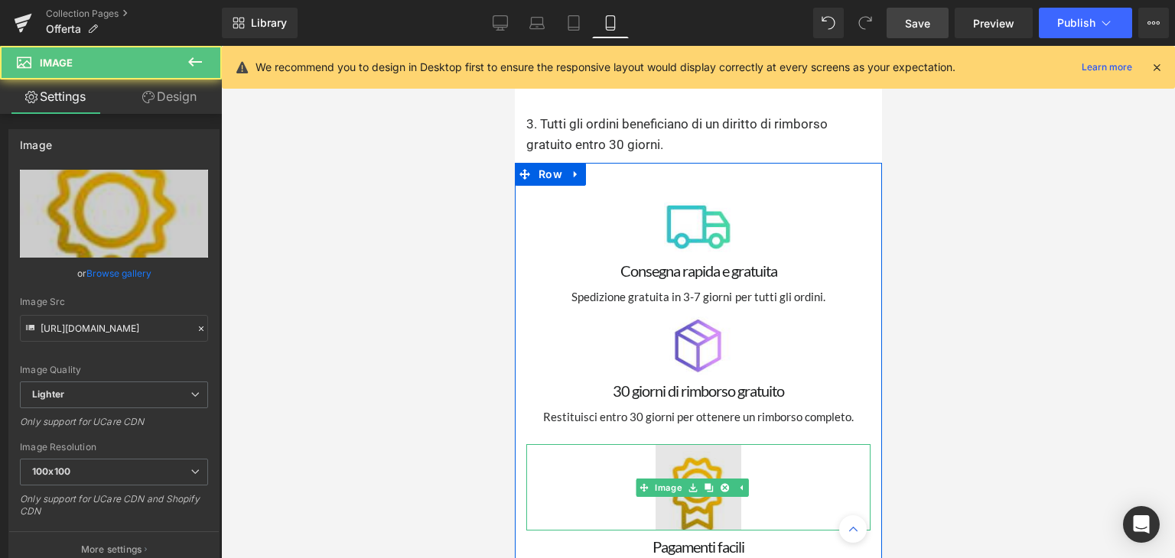
click at [686, 444] on img at bounding box center [698, 487] width 86 height 86
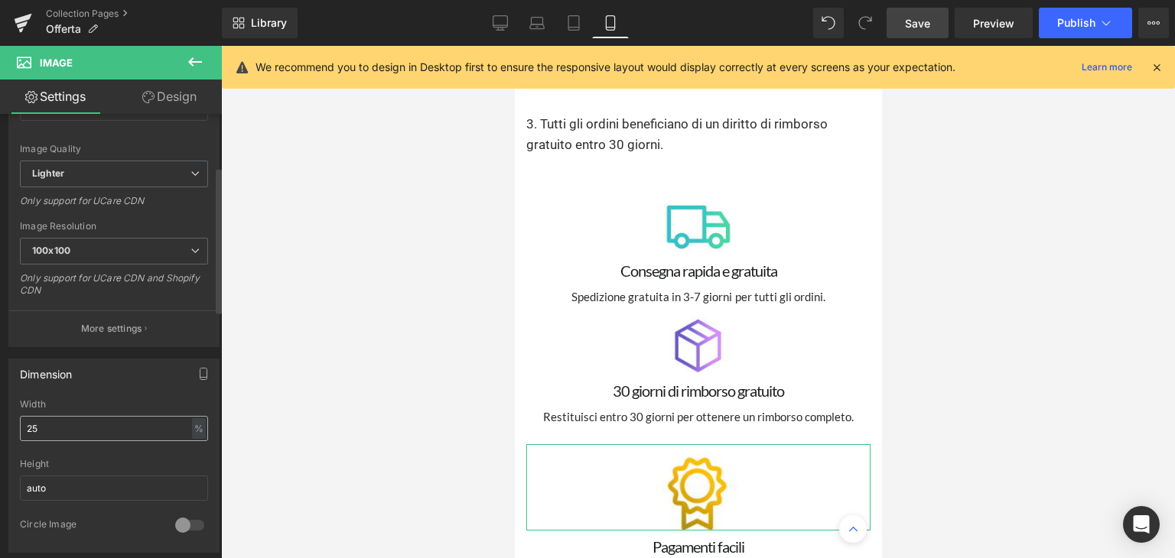
scroll to position [229, 0]
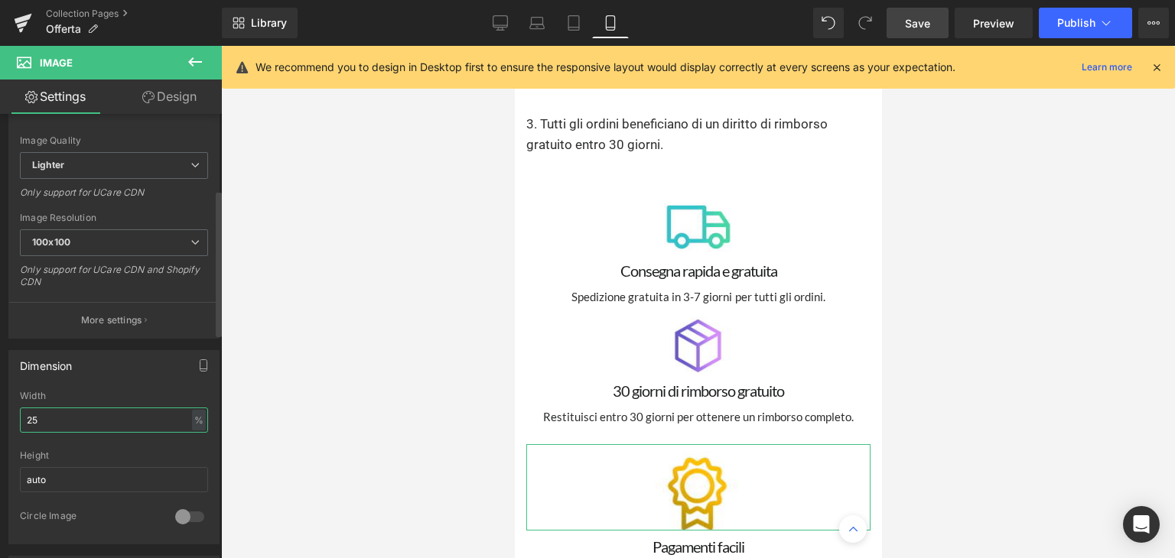
drag, startPoint x: 69, startPoint y: 417, endPoint x: 0, endPoint y: 413, distance: 68.9
click at [0, 413] on div "Dimension 25% Width 25 % % px auto Height auto 0 Circle Image" at bounding box center [114, 442] width 229 height 206
type input "20"
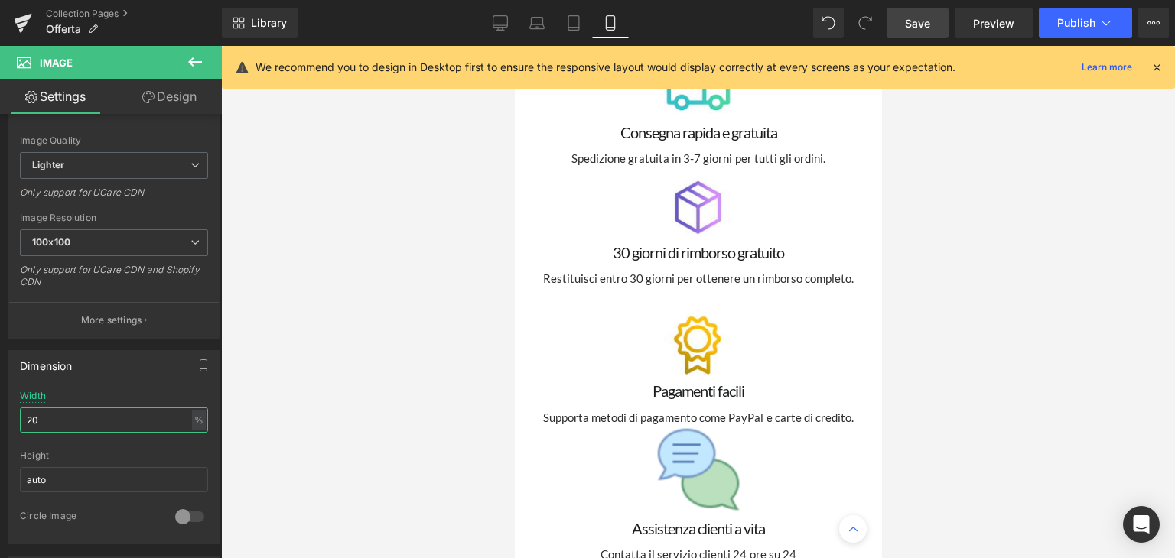
scroll to position [8859, 0]
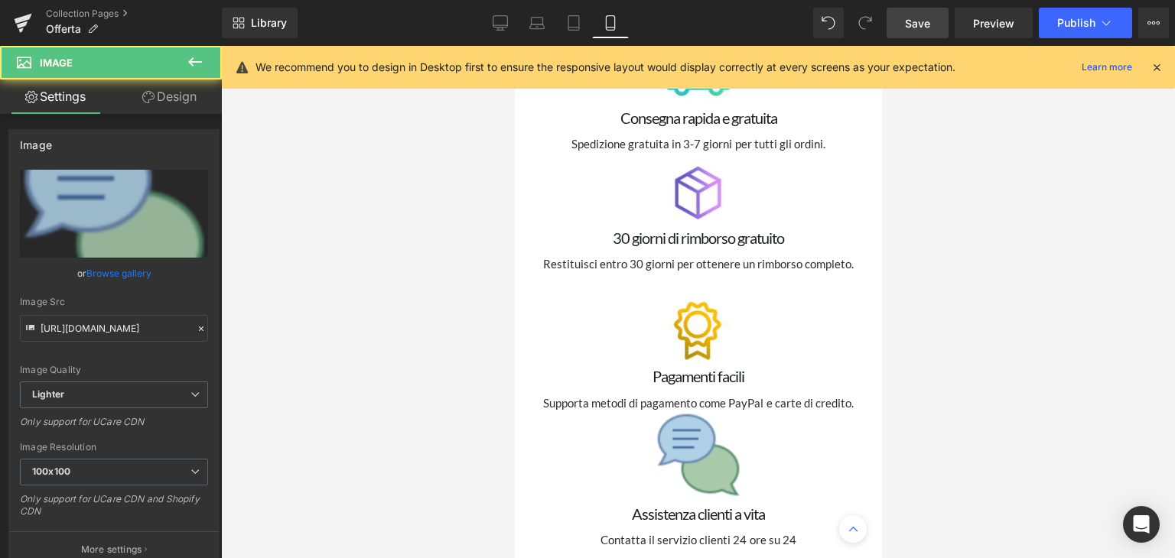
drag, startPoint x: 679, startPoint y: 395, endPoint x: 657, endPoint y: 395, distance: 22.2
click at [679, 412] on div "Image" at bounding box center [697, 455] width 344 height 86
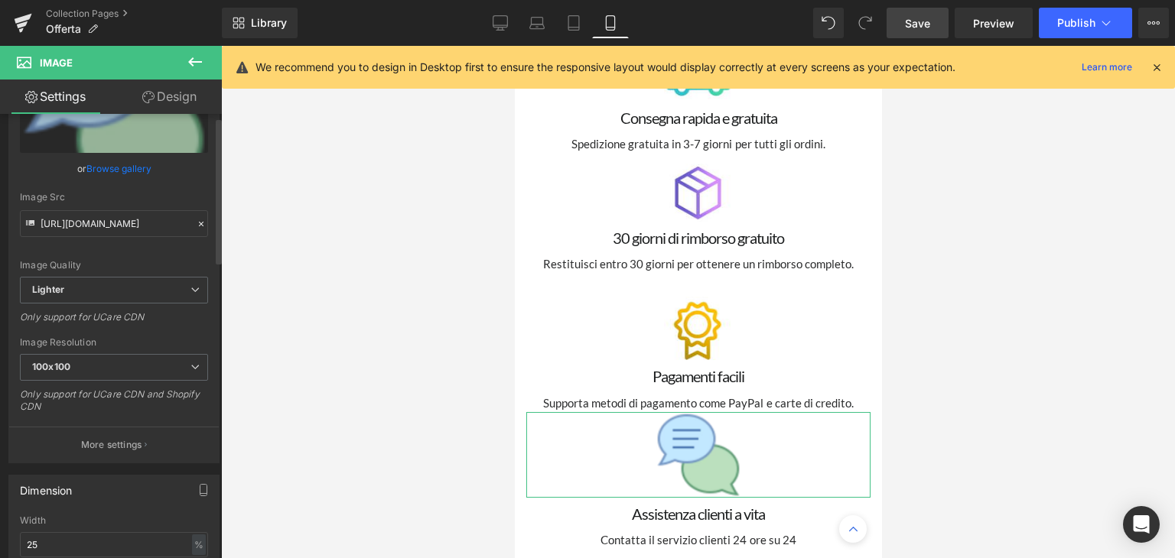
scroll to position [229, 0]
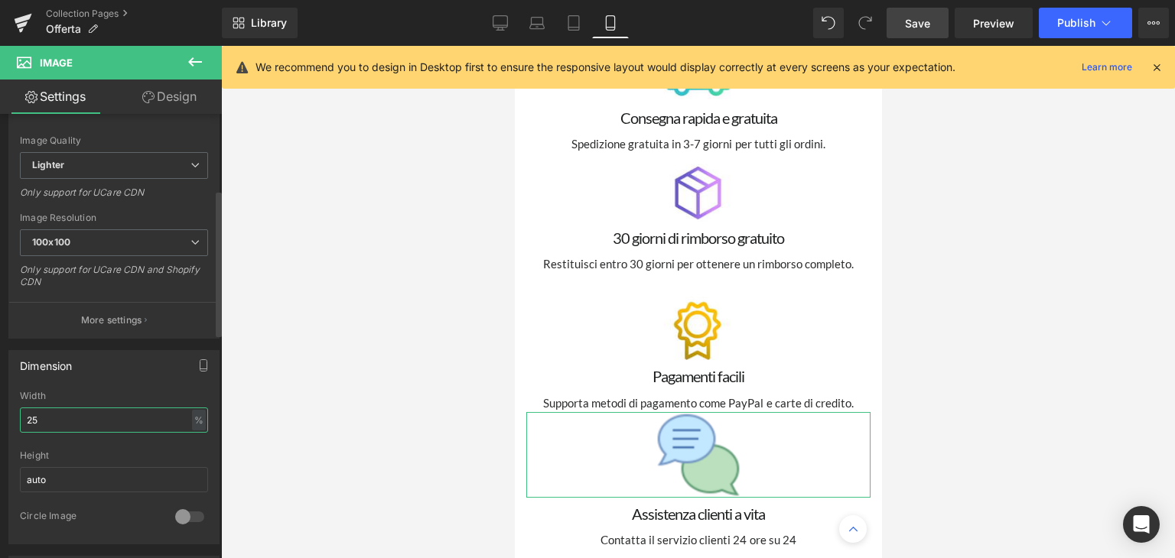
drag, startPoint x: 66, startPoint y: 411, endPoint x: 0, endPoint y: 411, distance: 65.8
click at [0, 411] on div "Dimension 25% Width 25 % % px auto Height auto 0 Circle Image" at bounding box center [114, 442] width 229 height 206
type input "20"
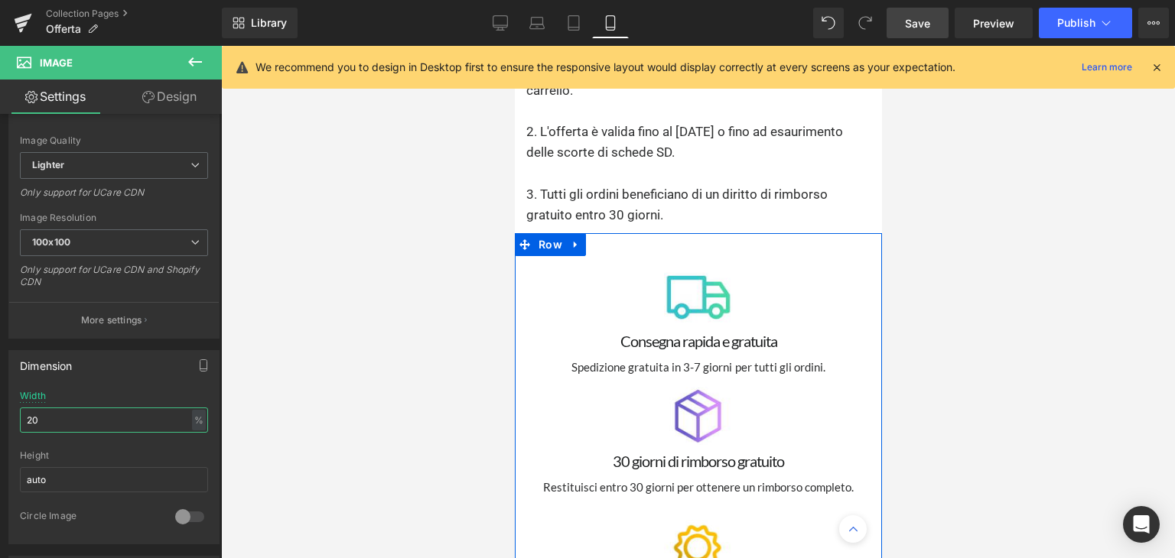
scroll to position [8629, 0]
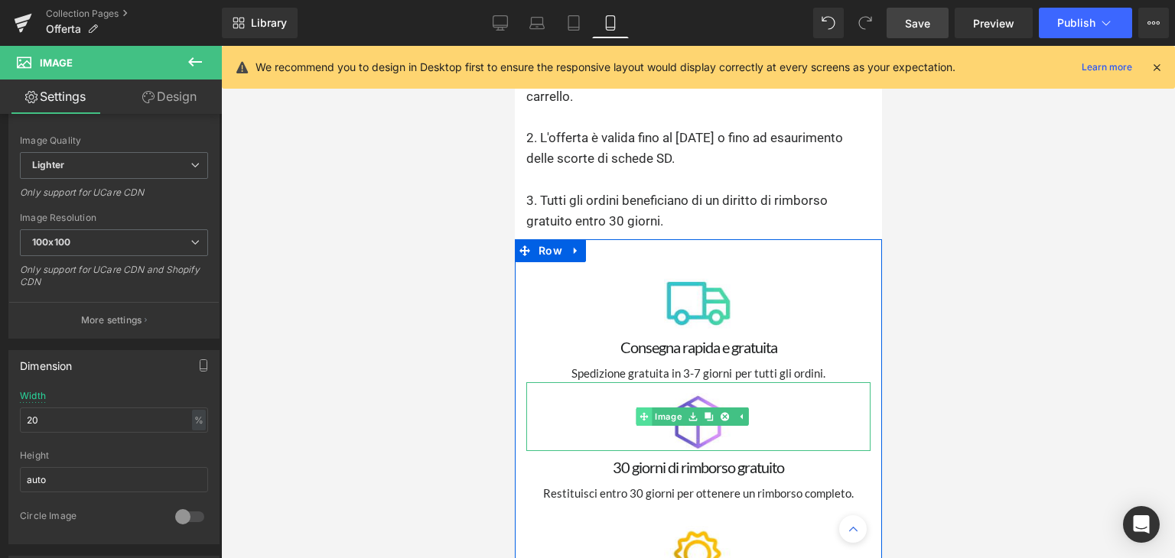
click at [666, 408] on link "Image" at bounding box center [660, 417] width 49 height 18
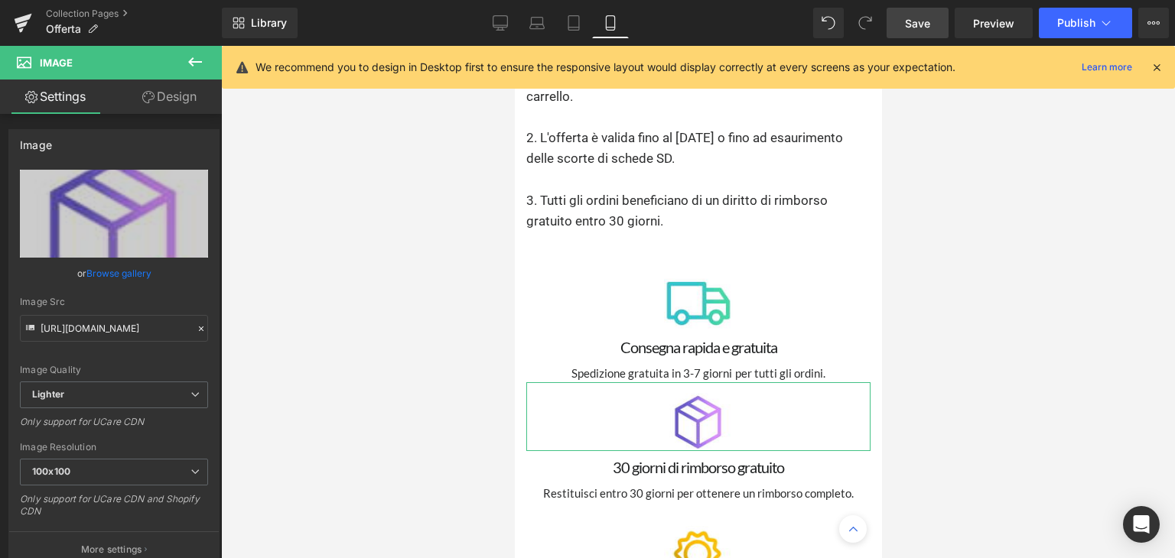
click at [171, 102] on link "Design" at bounding box center [169, 97] width 111 height 34
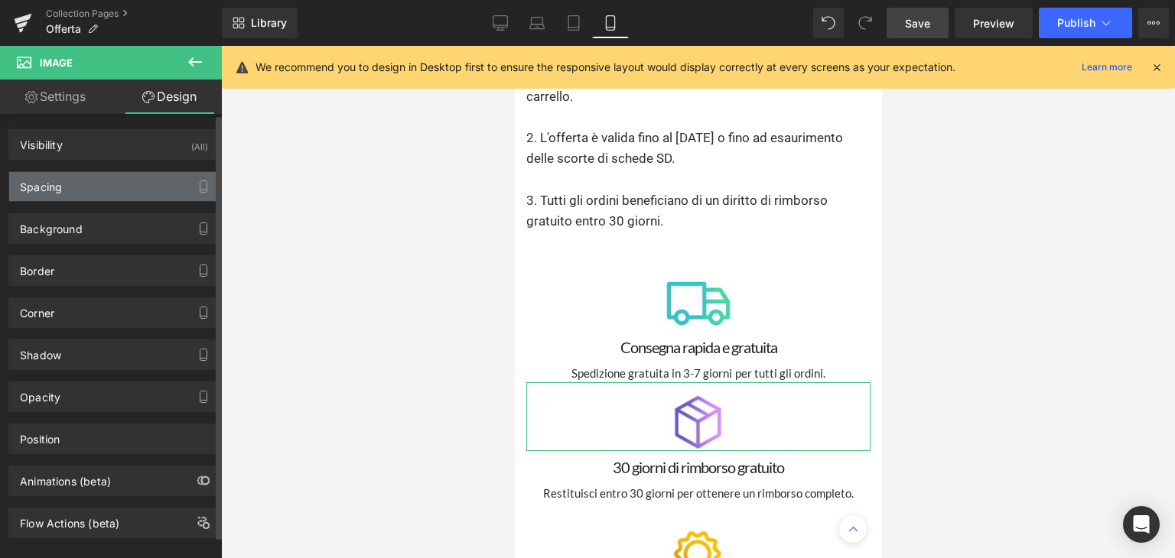
click at [95, 184] on div "Spacing" at bounding box center [114, 186] width 210 height 29
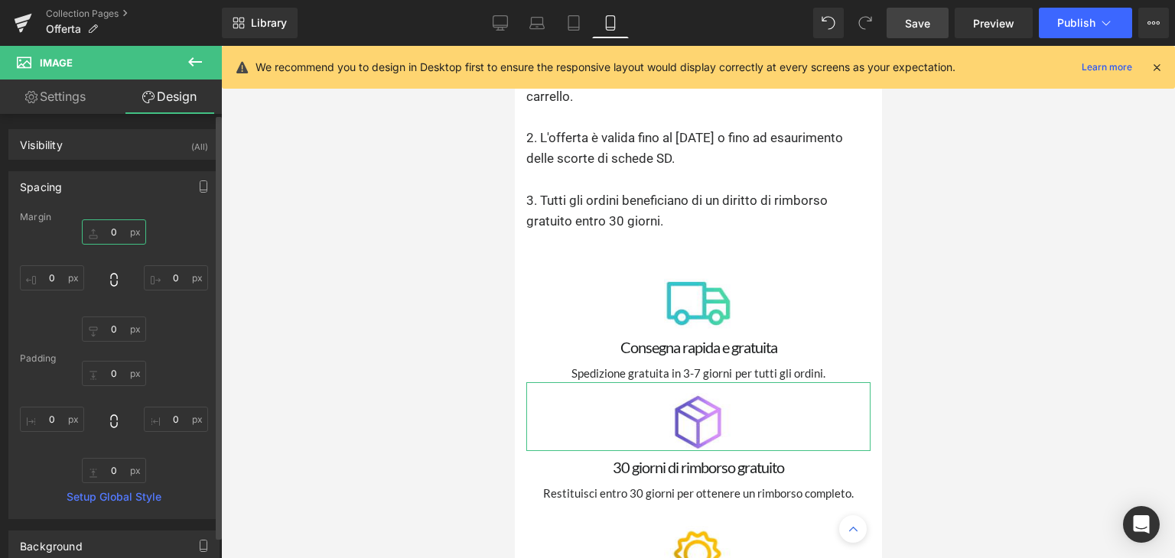
click at [125, 236] on input "0" at bounding box center [114, 231] width 64 height 25
type input "10"
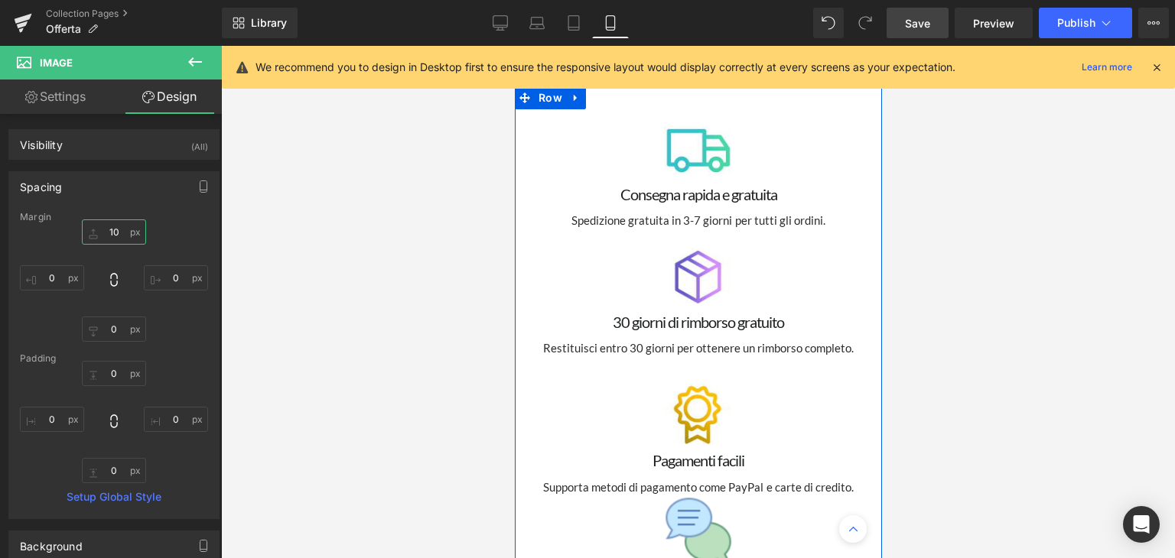
scroll to position [8935, 0]
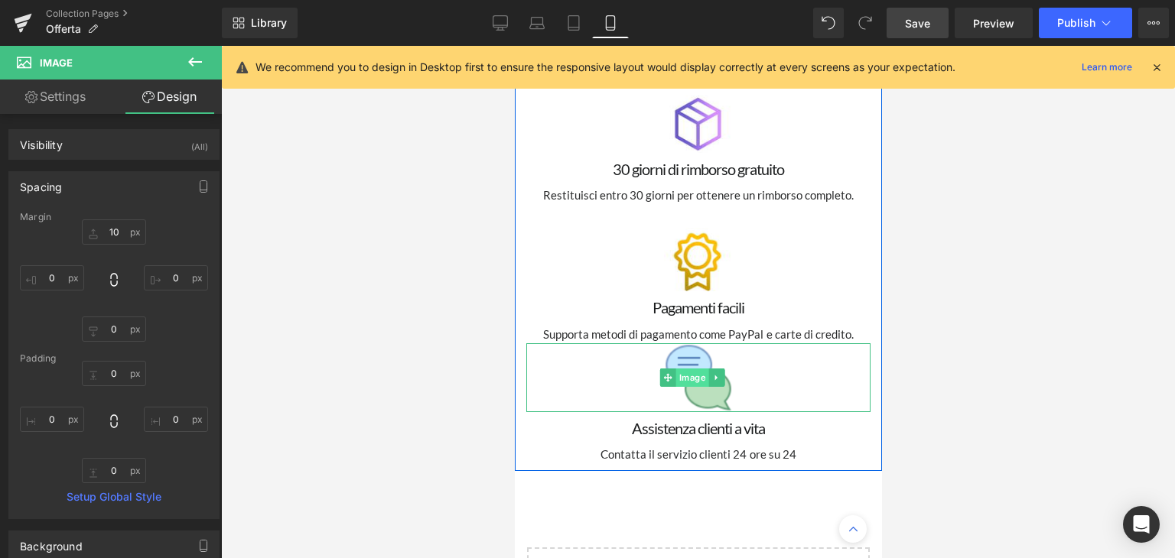
click at [688, 369] on span "Image" at bounding box center [691, 378] width 33 height 18
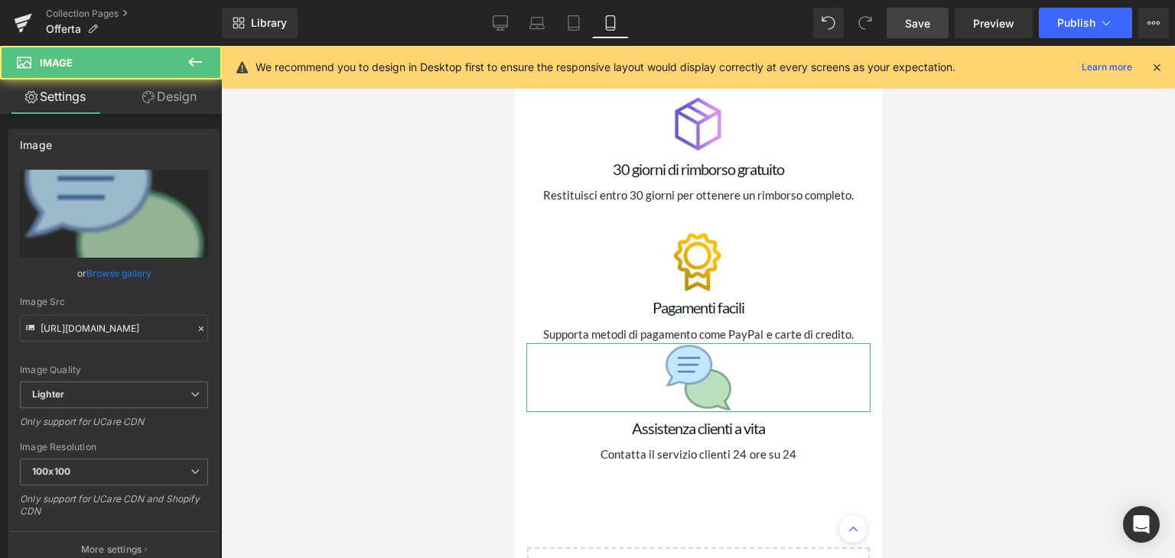
click at [172, 111] on link "Design" at bounding box center [169, 97] width 111 height 34
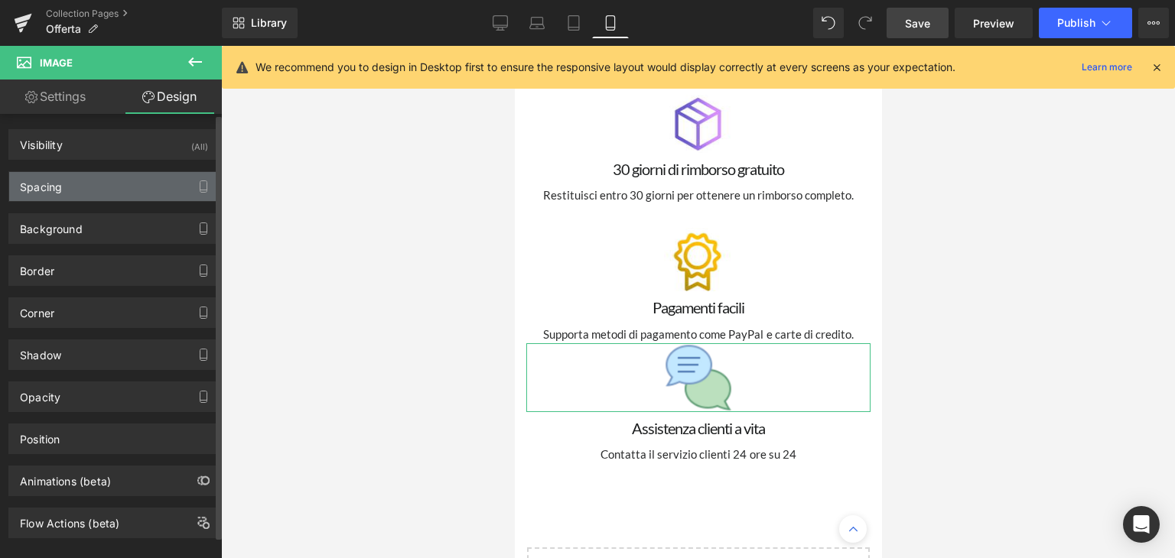
click at [101, 190] on div "Spacing" at bounding box center [114, 186] width 210 height 29
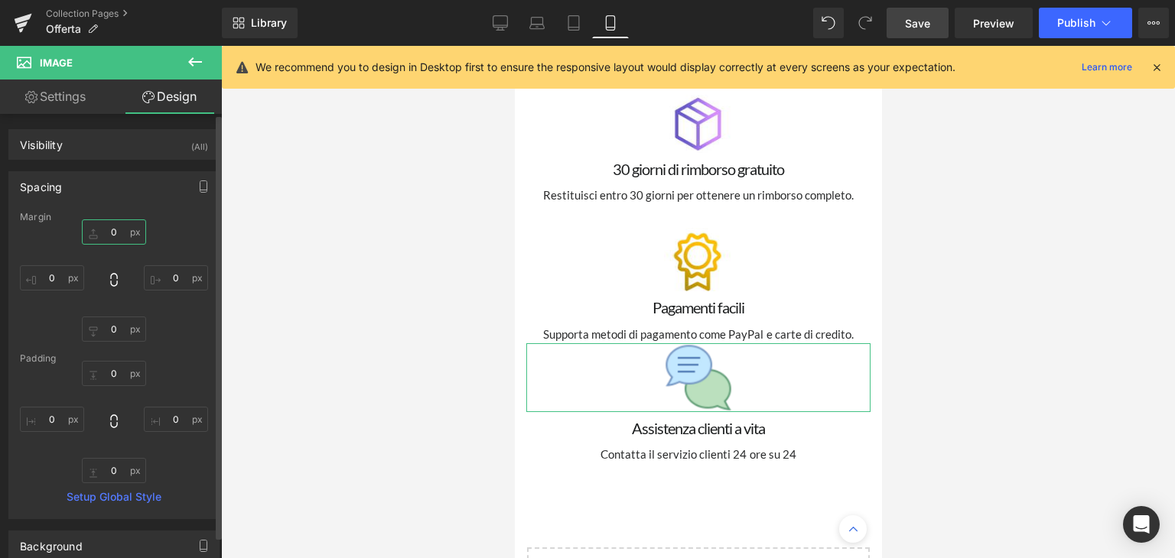
click at [116, 225] on input "0" at bounding box center [114, 231] width 64 height 25
type input "10"
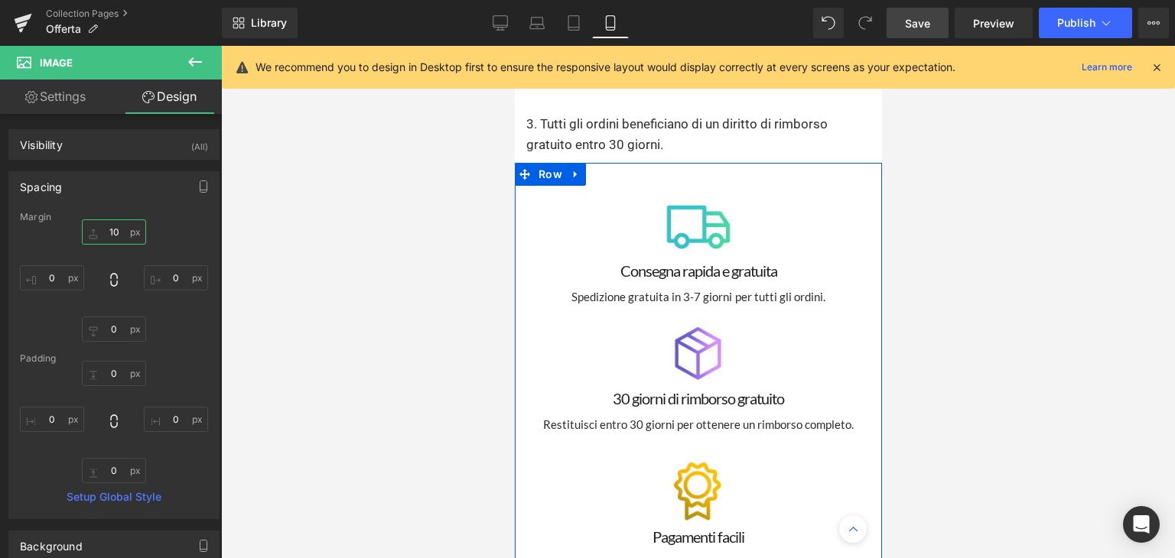
scroll to position [8629, 0]
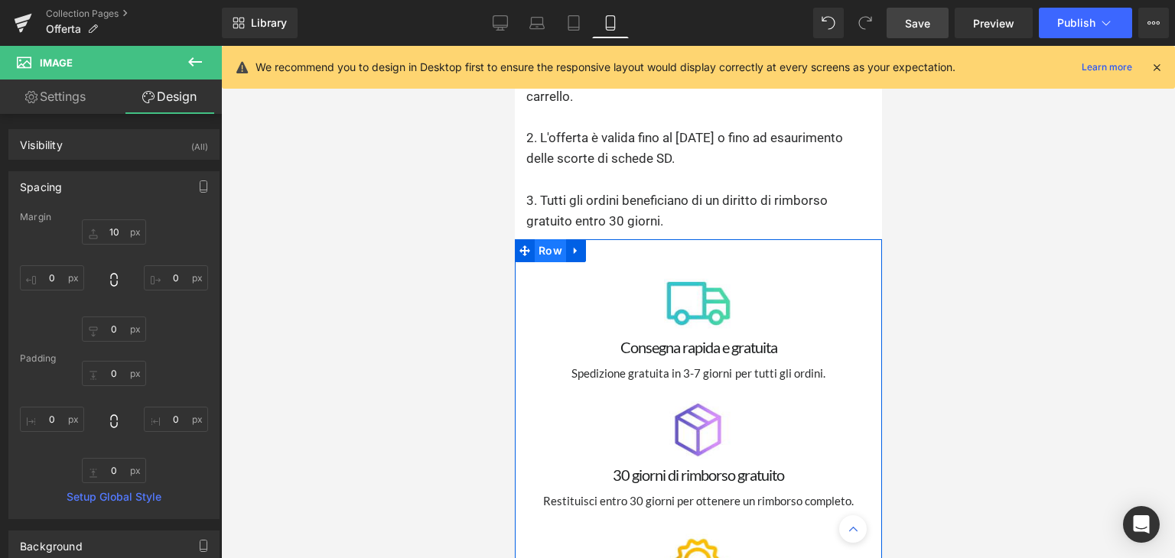
click at [550, 239] on span "Row" at bounding box center [549, 250] width 31 height 23
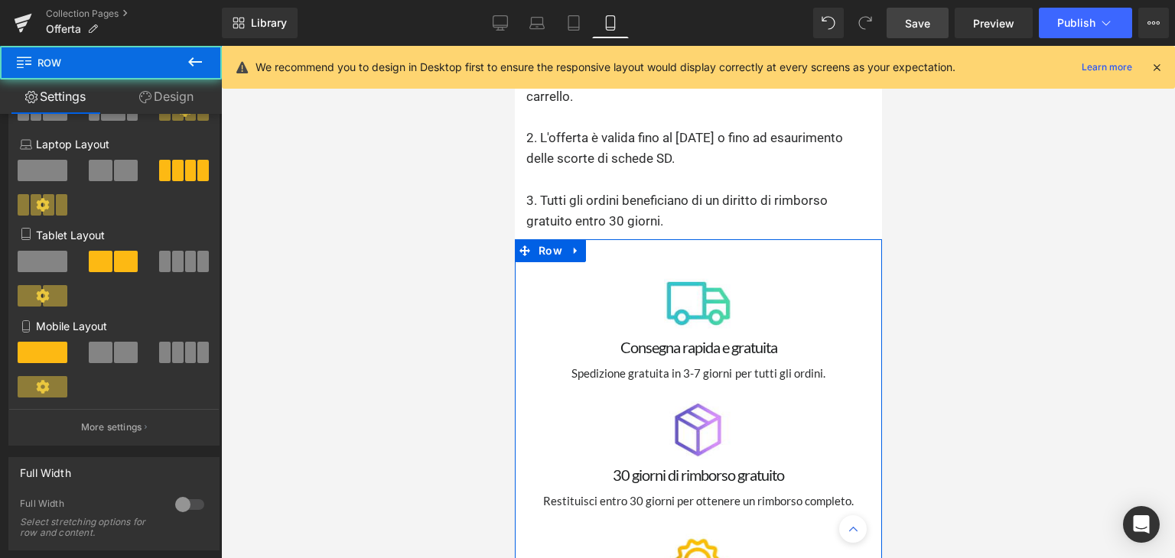
scroll to position [229, 0]
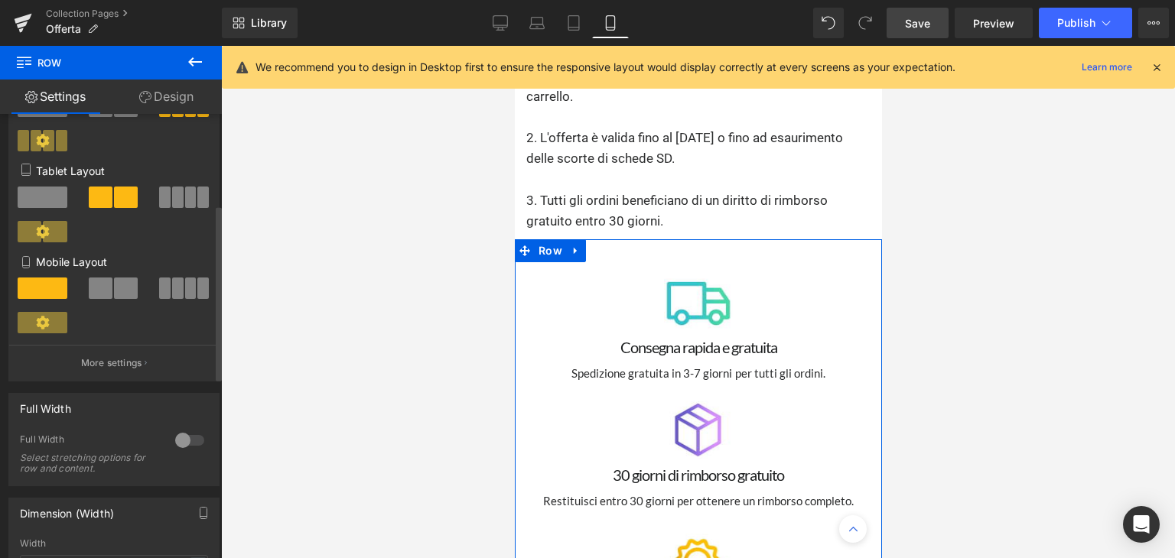
click at [118, 298] on span at bounding box center [126, 288] width 24 height 21
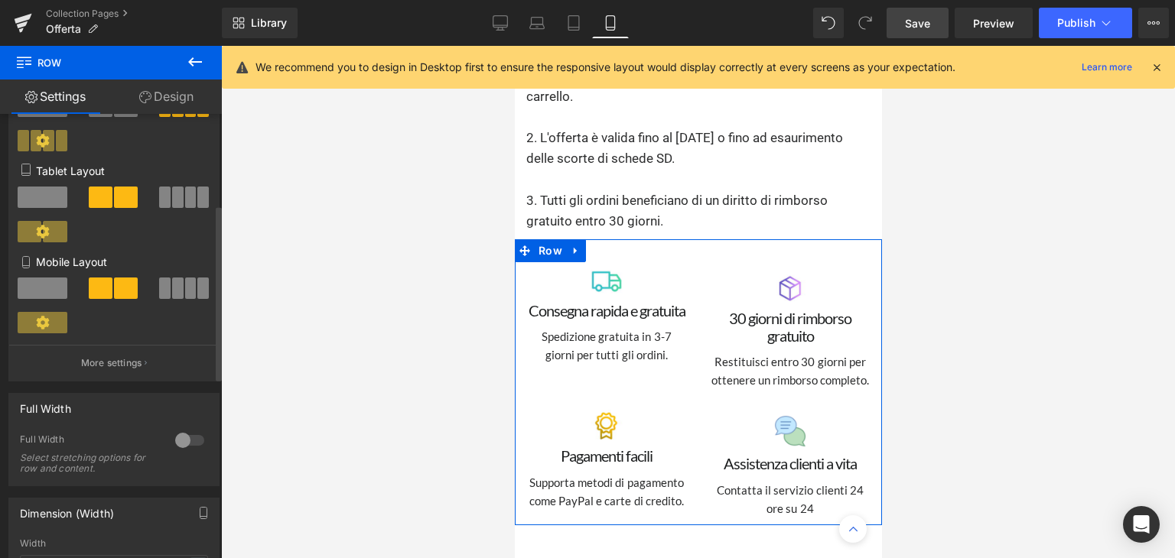
click at [38, 288] on span at bounding box center [43, 288] width 50 height 21
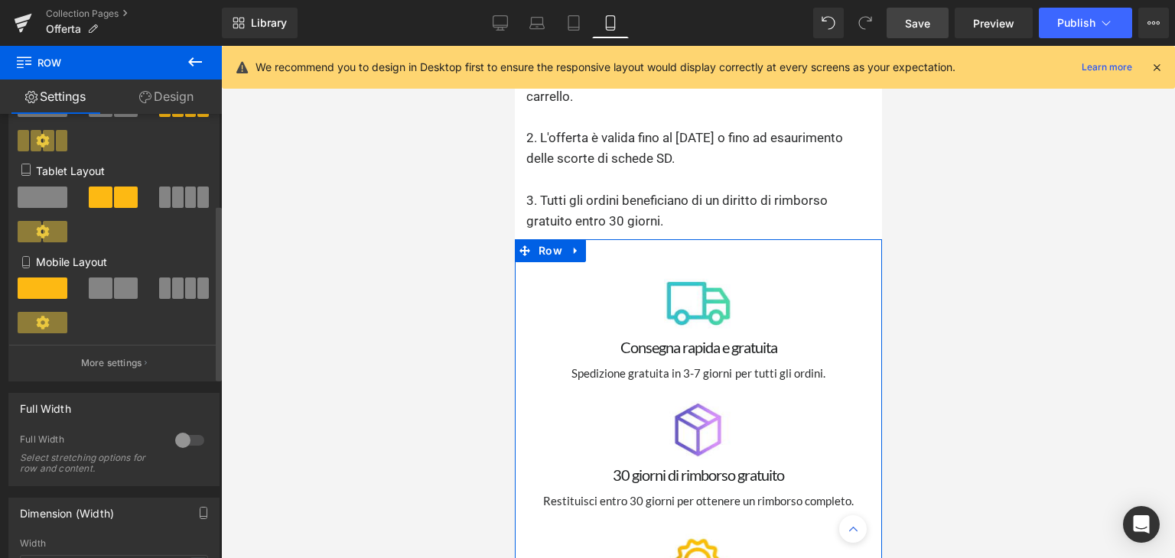
click at [109, 288] on button at bounding box center [114, 288] width 51 height 21
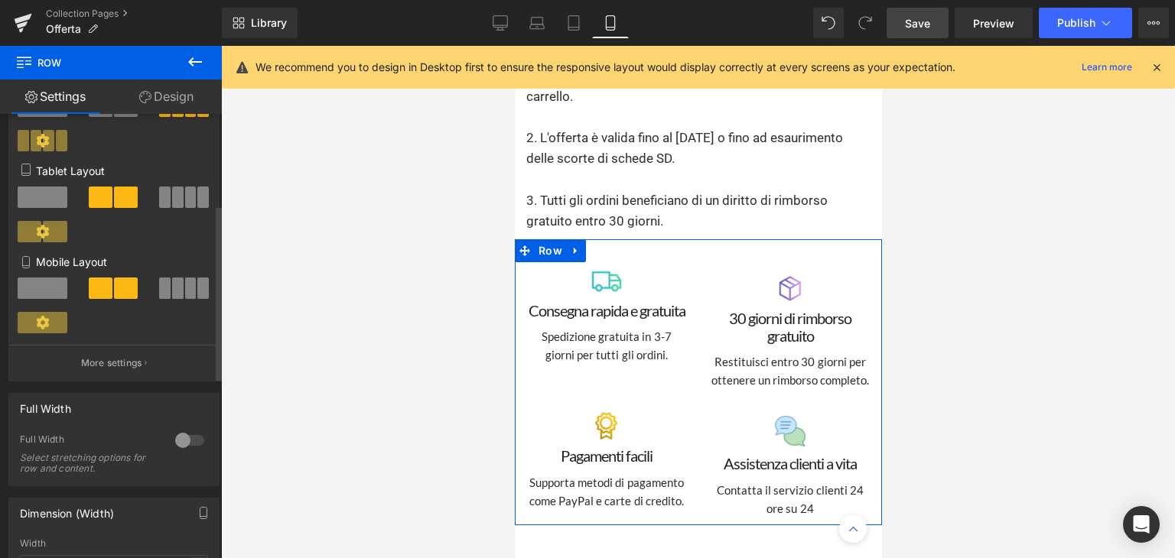
click at [47, 289] on span at bounding box center [43, 288] width 50 height 21
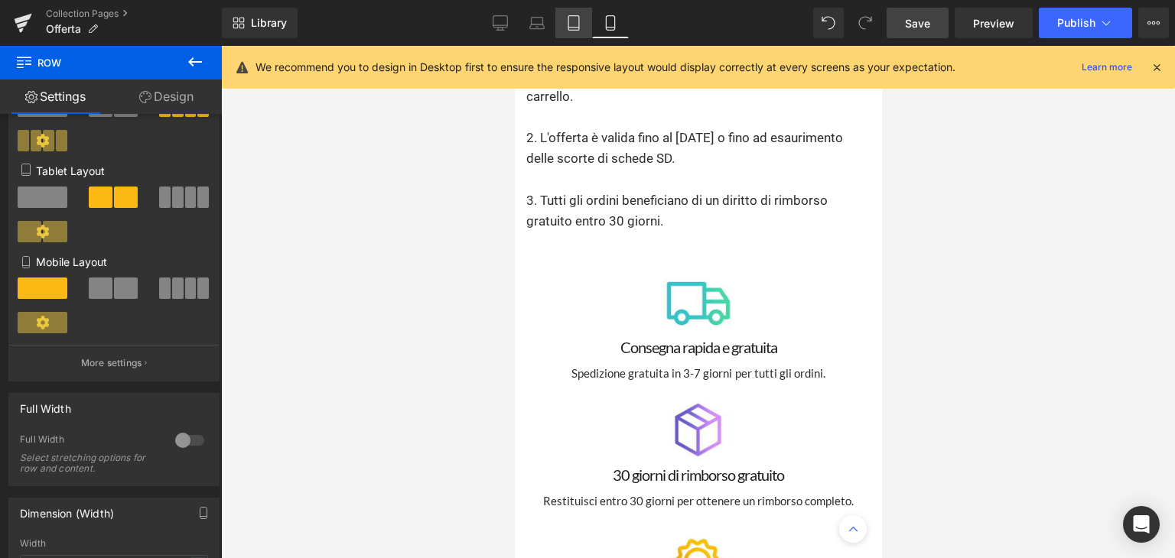
click at [574, 28] on icon at bounding box center [573, 22] width 15 height 15
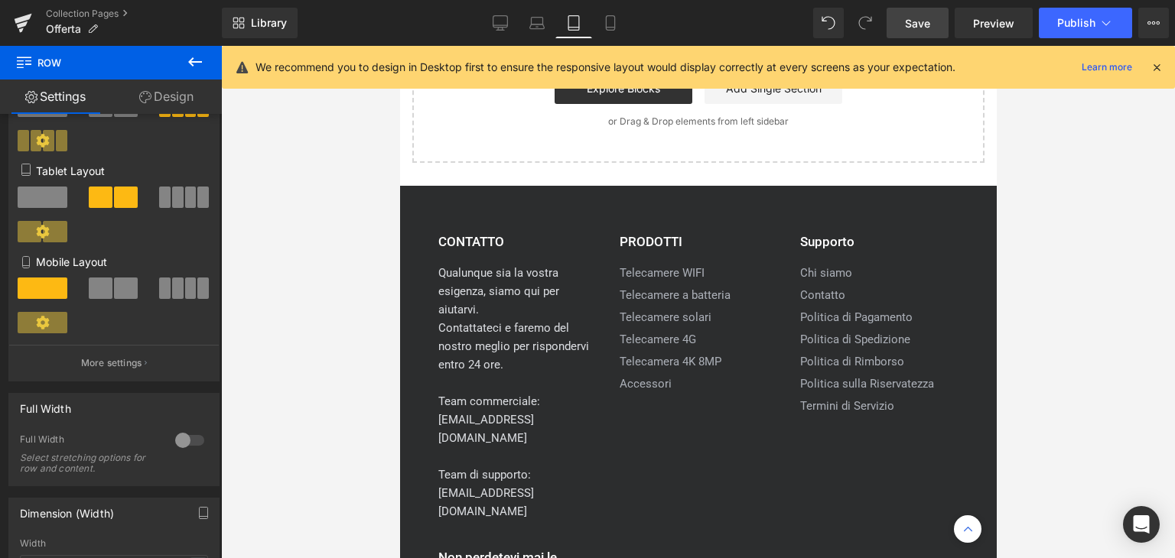
scroll to position [5877, 0]
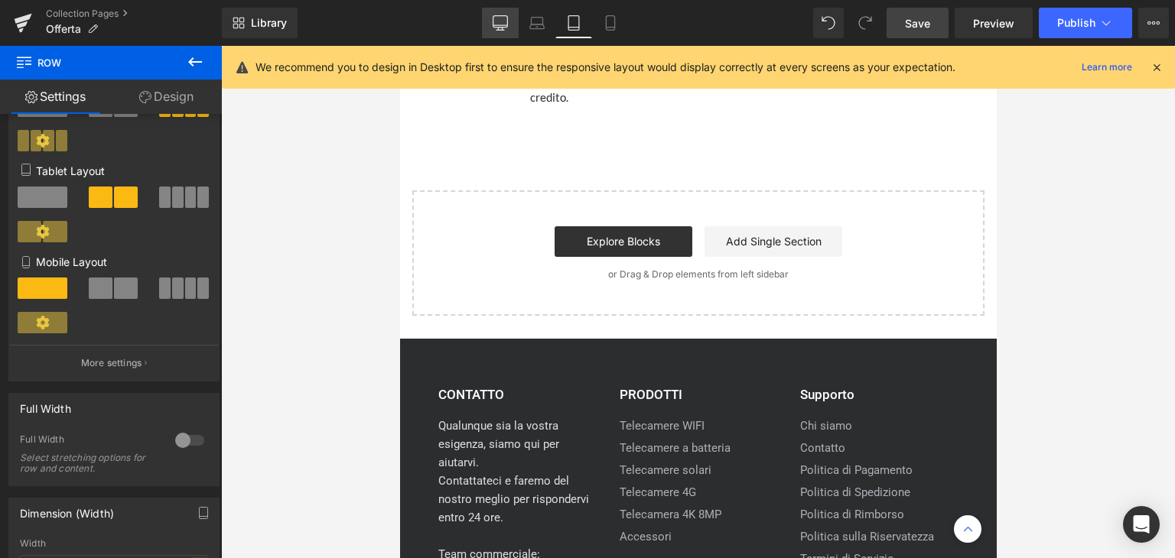
click at [501, 37] on link "Desktop" at bounding box center [500, 23] width 37 height 31
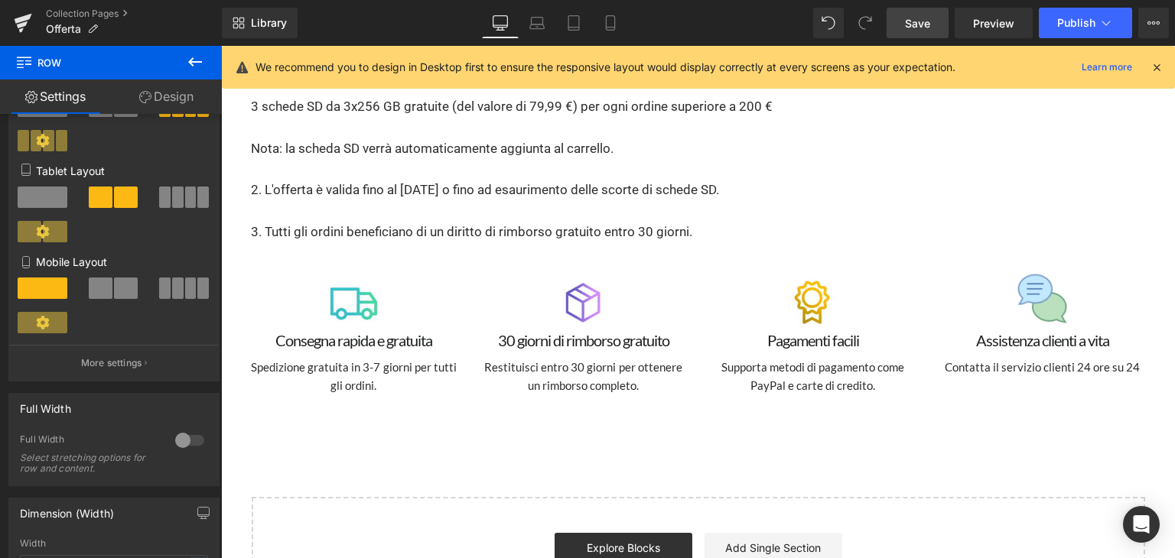
scroll to position [3411, 0]
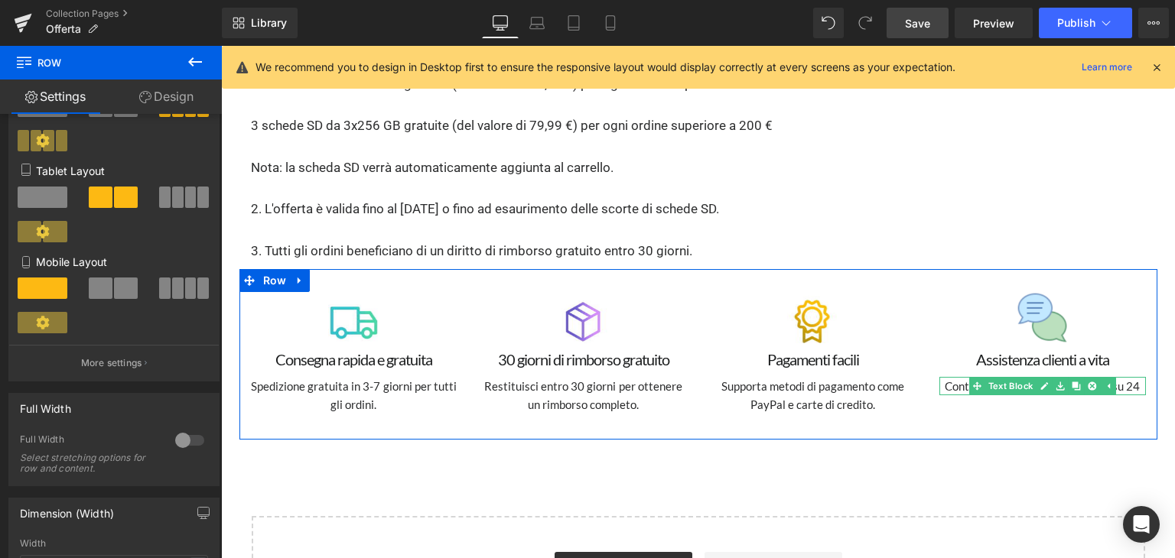
click at [957, 377] on p "Contatta il servizio clienti 24 ore su 24" at bounding box center [1042, 386] width 206 height 18
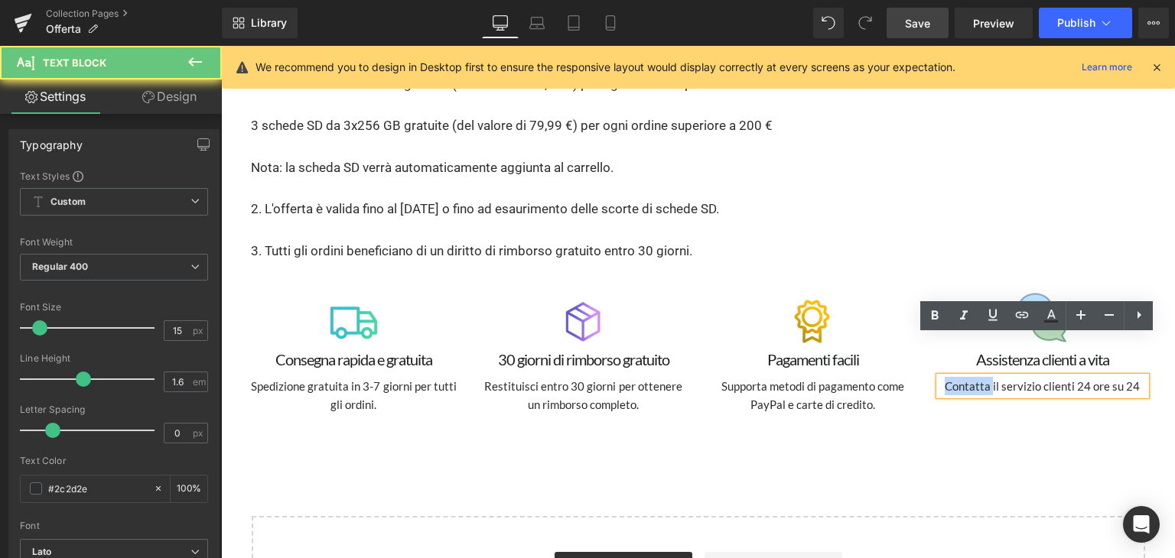
click at [957, 377] on p "Contatta il servizio clienti 24 ore su 24" at bounding box center [1042, 386] width 206 height 18
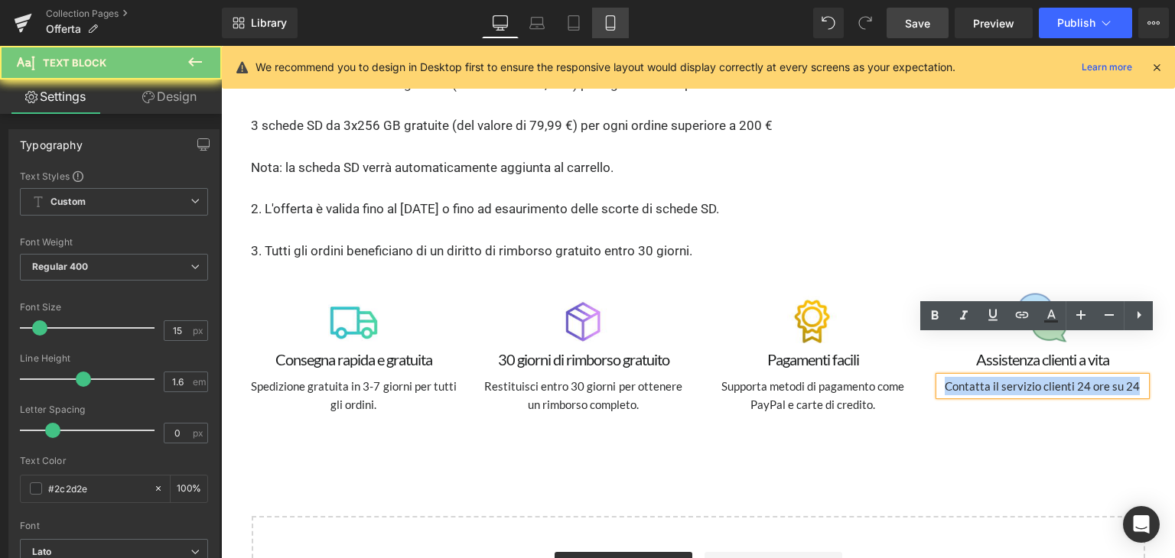
copy p "Contatta il servizio clienti 24 ore su 24"
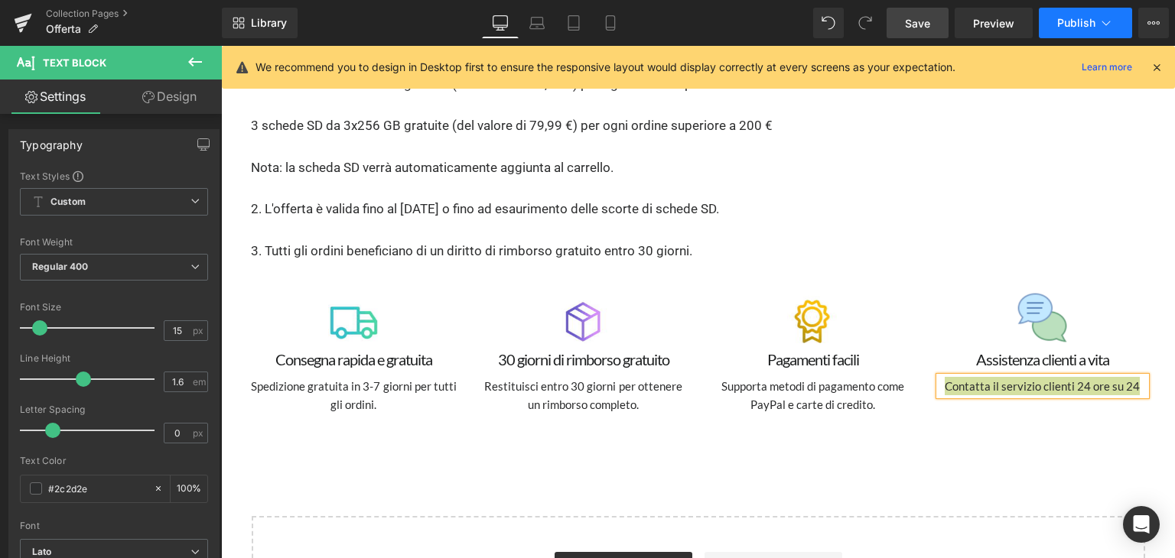
click at [1078, 19] on span "Publish" at bounding box center [1076, 23] width 38 height 12
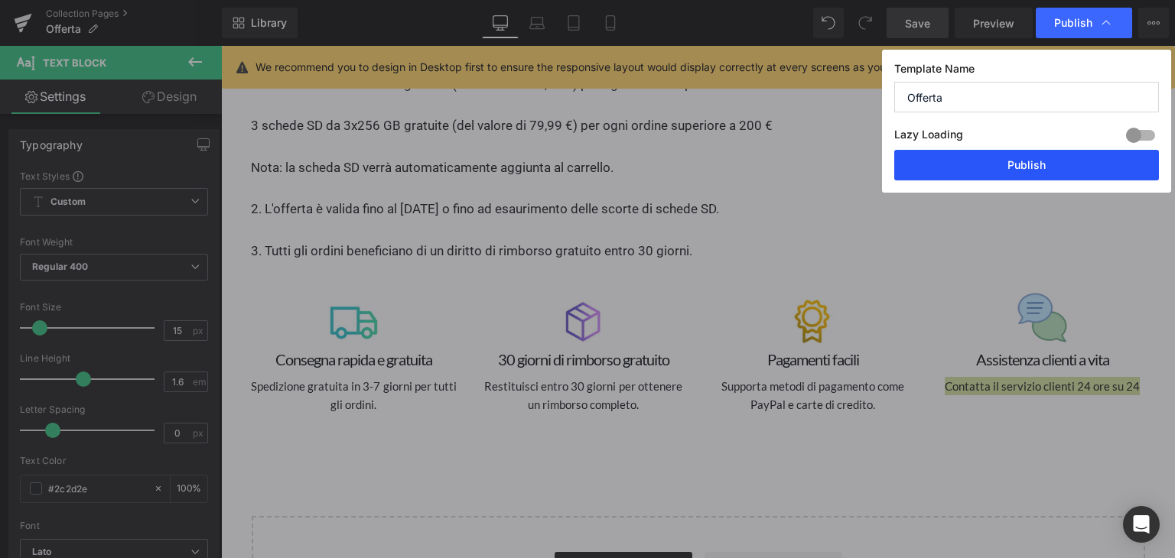
click at [1052, 167] on button "Publish" at bounding box center [1026, 165] width 265 height 31
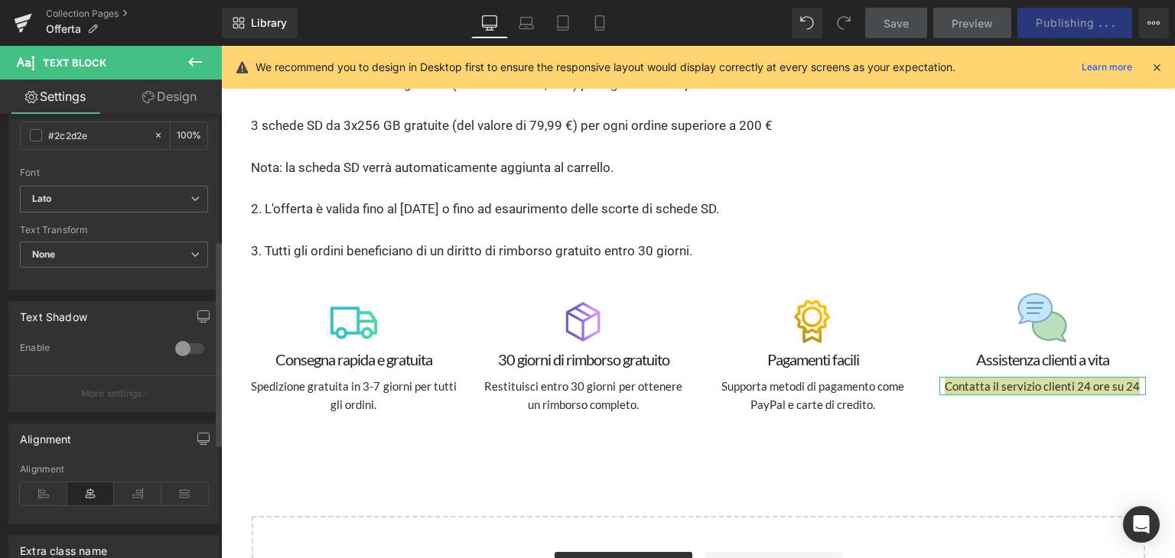
scroll to position [382, 0]
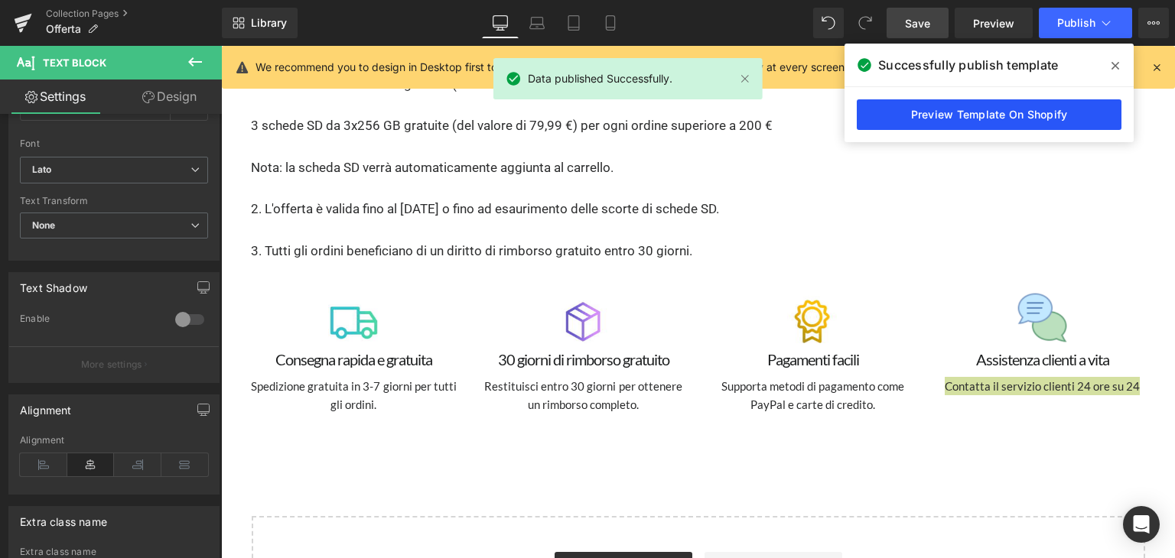
click at [961, 122] on link "Preview Template On Shopify" at bounding box center [989, 114] width 265 height 31
